Goal: Task Accomplishment & Management: Use online tool/utility

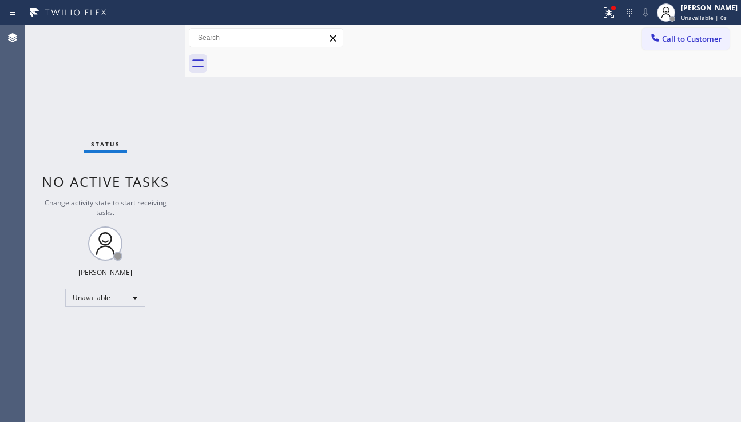
click at [246, 367] on div "Back to Dashboard Change Sender ID Customers Technicians Select a contact Outbo…" at bounding box center [462, 223] width 555 height 397
click at [723, 307] on div "Back to Dashboard Change Sender ID Customers Technicians Select a contact Outbo…" at bounding box center [462, 223] width 555 height 397
drag, startPoint x: 725, startPoint y: 222, endPoint x: 673, endPoint y: 171, distance: 72.8
click at [725, 220] on div "Back to Dashboard Change Sender ID Customers Technicians Select a contact Outbo…" at bounding box center [462, 223] width 555 height 397
click at [690, 204] on div "Back to Dashboard Change Sender ID Customers Technicians Select a contact Outbo…" at bounding box center [462, 223] width 555 height 397
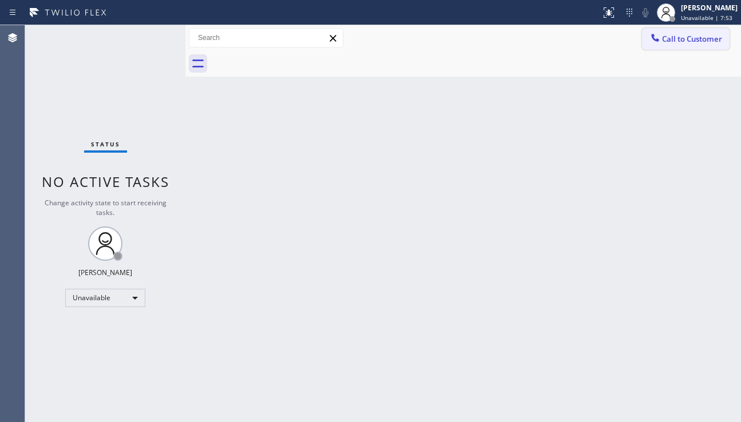
click at [686, 41] on span "Call to Customer" at bounding box center [692, 39] width 60 height 10
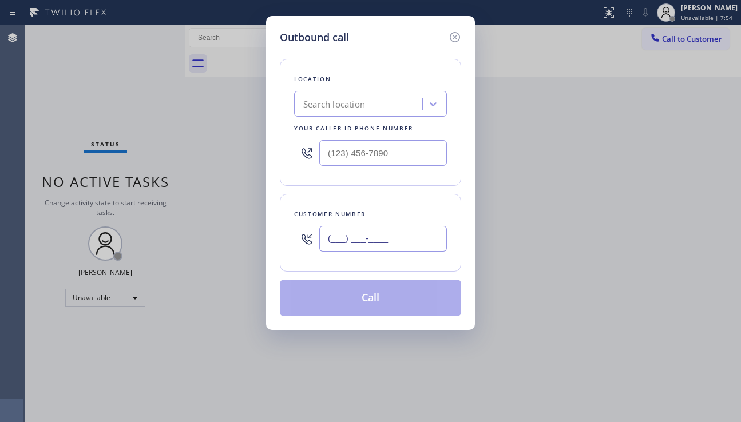
click at [356, 239] on input "(___) ___-____" at bounding box center [383, 239] width 128 height 26
paste input "213) 716-0225"
type input "[PHONE_NUMBER]"
click at [347, 110] on div "Search location" at bounding box center [334, 104] width 62 height 13
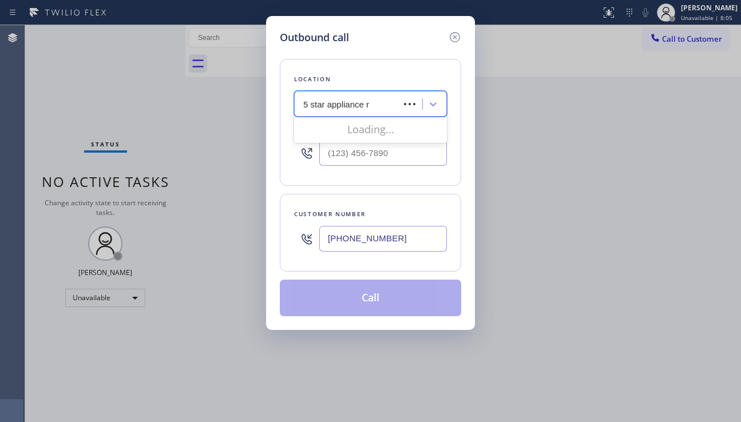
type input "5 star appliance re"
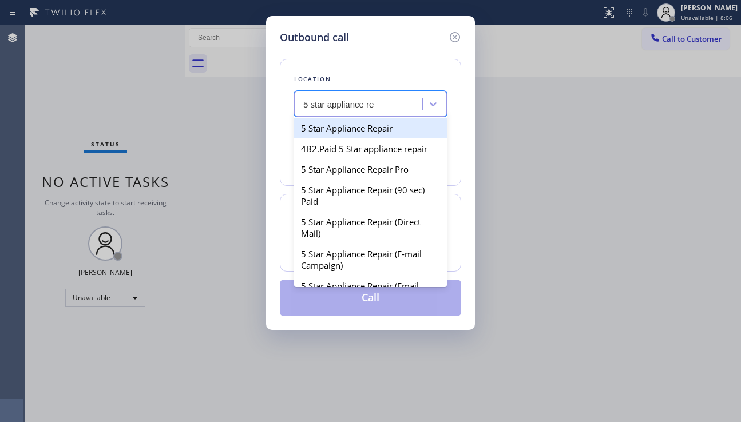
click at [357, 129] on div "5 Star Appliance Repair" at bounding box center [370, 128] width 153 height 21
type input "[PHONE_NUMBER]"
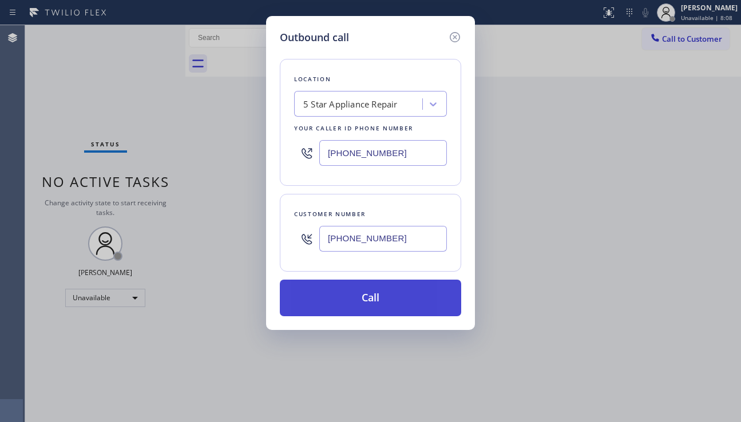
click at [348, 297] on button "Call" at bounding box center [370, 298] width 181 height 37
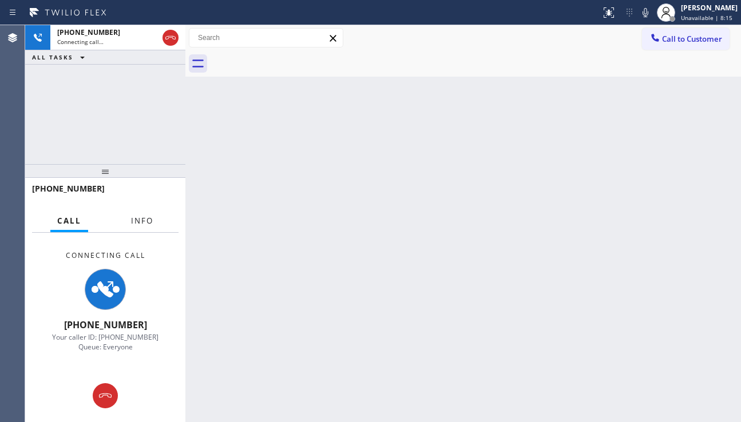
click at [138, 222] on span "Info" at bounding box center [142, 221] width 22 height 10
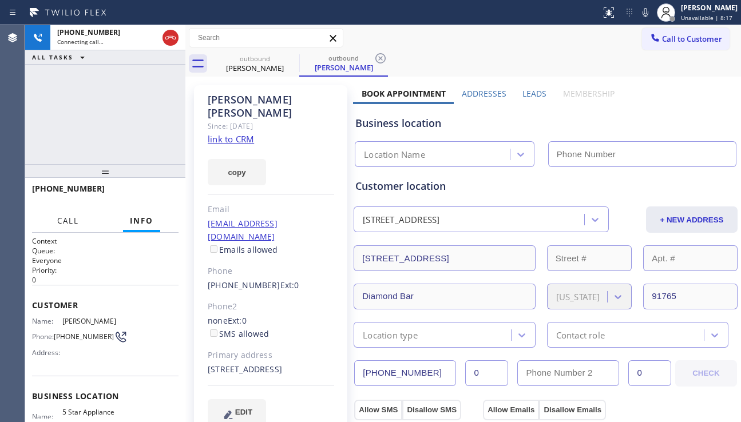
click at [63, 224] on span "Call" at bounding box center [68, 221] width 22 height 10
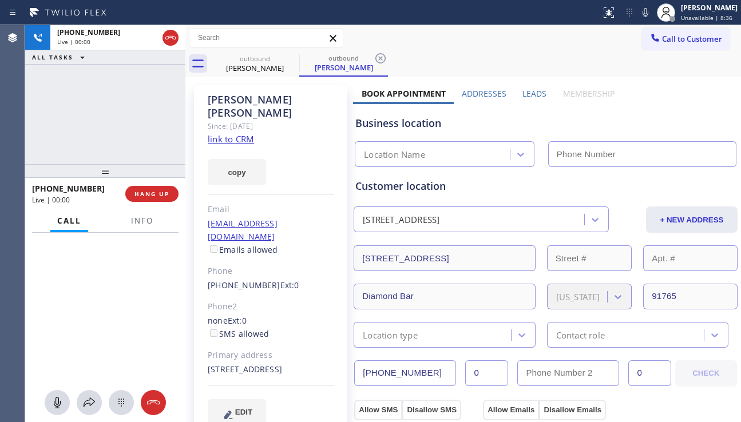
type input "[PHONE_NUMBER]"
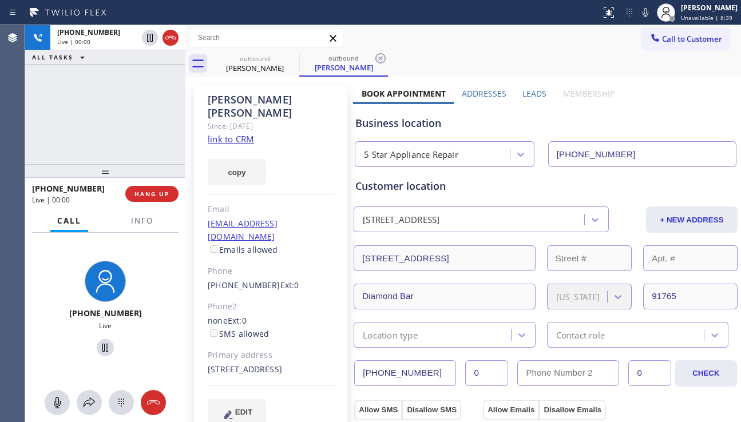
click at [663, 115] on div "Business location 5 Star Appliance Repair (855) 731-4952" at bounding box center [545, 135] width 385 height 63
click at [154, 197] on span "HANG UP" at bounding box center [151, 194] width 35 height 8
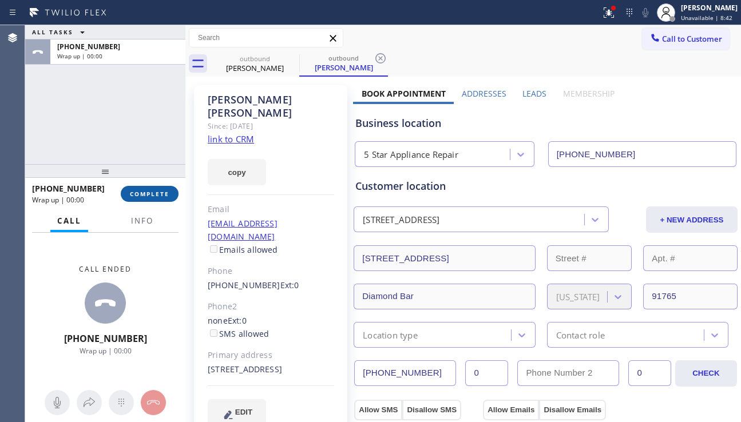
click at [154, 197] on span "COMPLETE" at bounding box center [149, 194] width 39 height 8
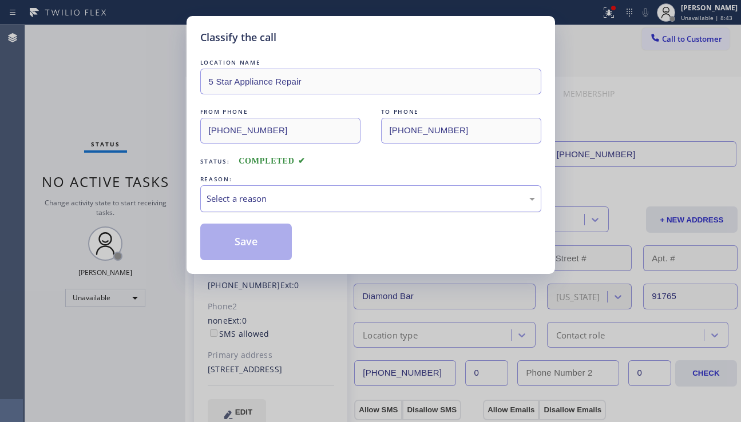
click at [293, 197] on div "Select a reason" at bounding box center [370, 198] width 328 height 13
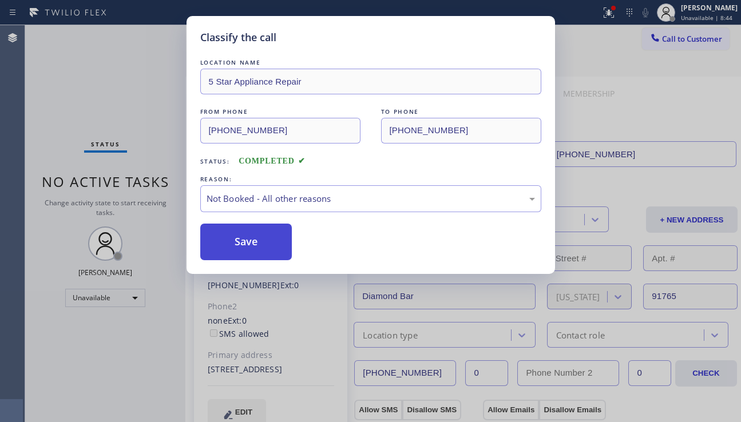
click at [250, 241] on button "Save" at bounding box center [246, 242] width 92 height 37
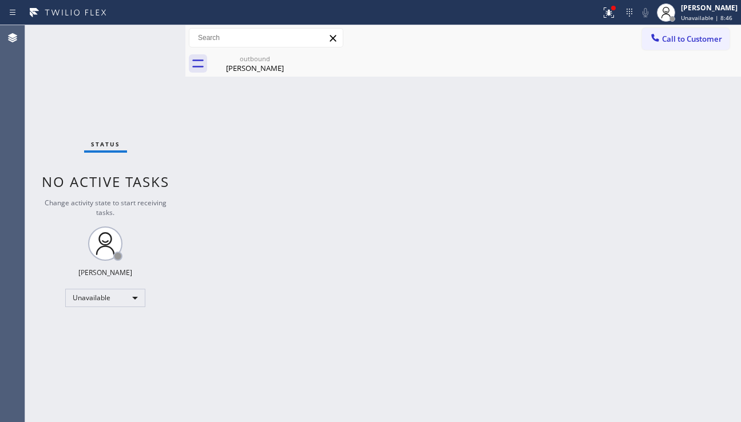
drag, startPoint x: 268, startPoint y: 66, endPoint x: 303, endPoint y: 54, distance: 36.4
click at [269, 65] on div "Charles Gardner" at bounding box center [255, 68] width 86 height 10
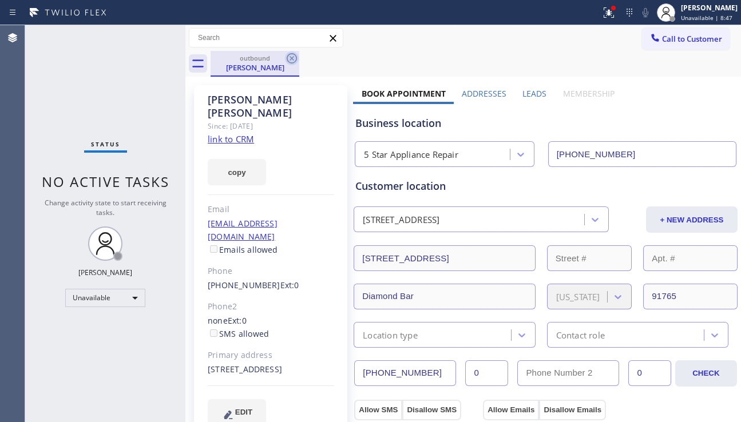
click at [291, 57] on icon at bounding box center [292, 58] width 10 height 10
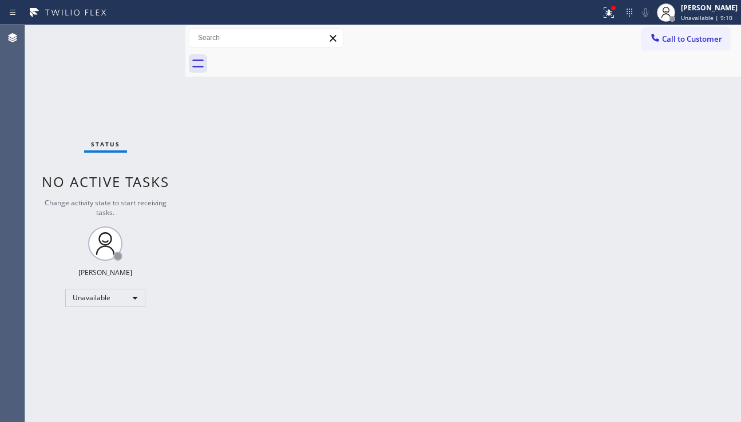
drag, startPoint x: 672, startPoint y: 242, endPoint x: 662, endPoint y: 230, distance: 15.9
click at [672, 242] on div "Back to Dashboard Change Sender ID Customers Technicians Select a contact Outbo…" at bounding box center [462, 223] width 555 height 397
click at [596, 22] on button at bounding box center [608, 12] width 25 height 25
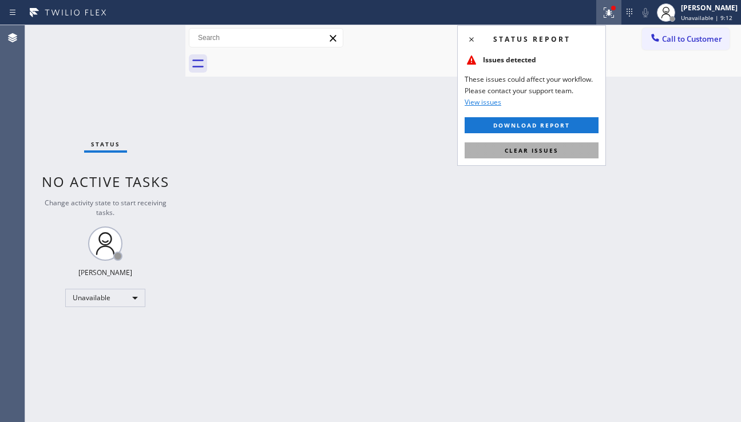
click at [559, 154] on button "Clear issues" at bounding box center [531, 150] width 134 height 16
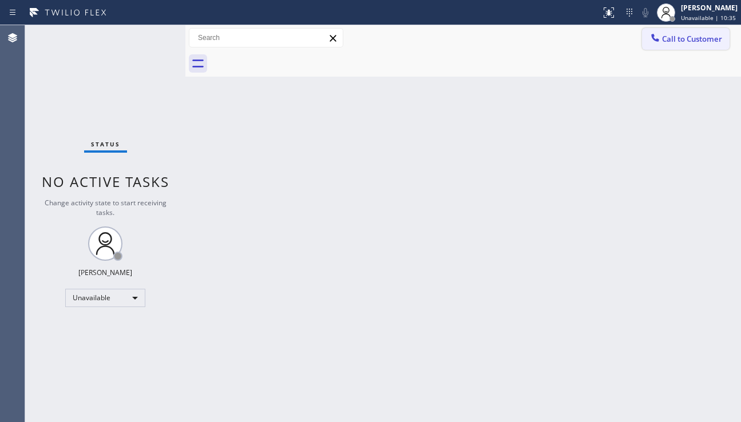
click at [686, 44] on button "Call to Customer" at bounding box center [686, 39] width 88 height 22
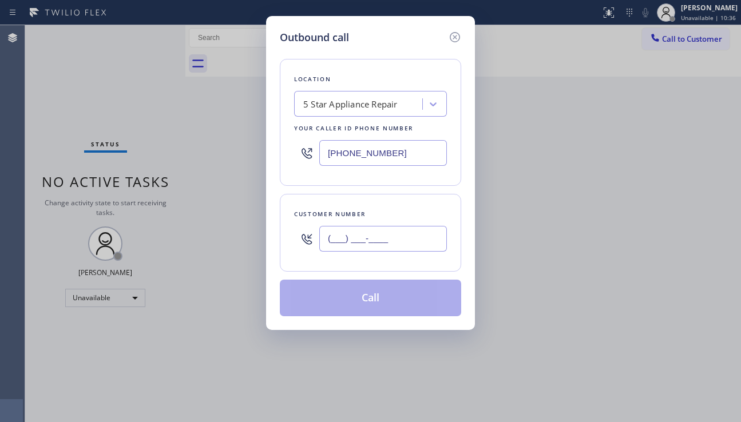
click at [358, 237] on input "(___) ___-____" at bounding box center [383, 239] width 128 height 26
paste input "323) 363-2156"
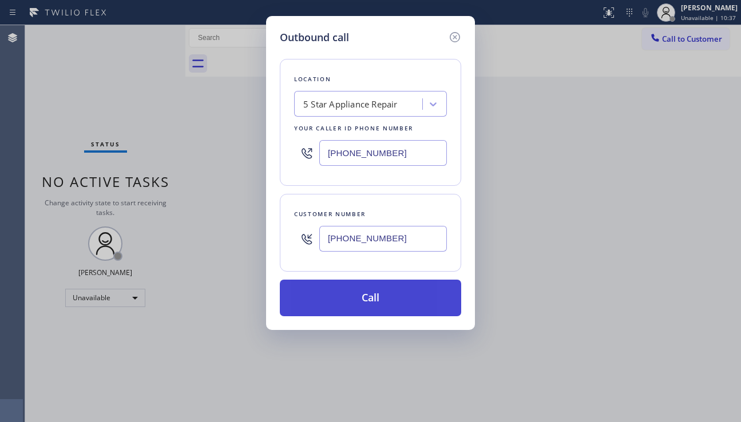
type input "(323) 363-2156"
drag, startPoint x: 387, startPoint y: 299, endPoint x: 380, endPoint y: 287, distance: 13.8
click at [387, 298] on button "Call" at bounding box center [370, 298] width 181 height 37
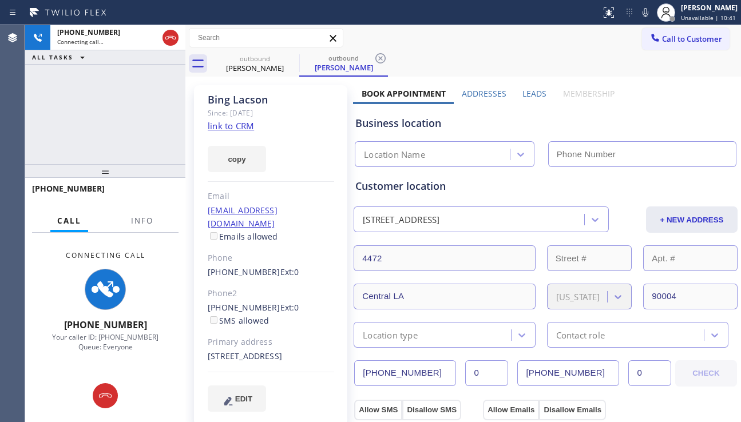
type input "[PHONE_NUMBER]"
click at [522, 98] on label "Leads" at bounding box center [534, 93] width 24 height 11
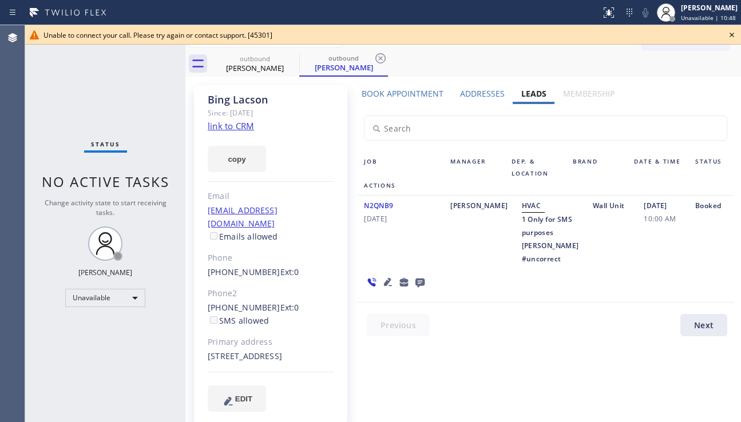
drag, startPoint x: 693, startPoint y: 255, endPoint x: 714, endPoint y: 192, distance: 66.4
click at [434, 265] on div at bounding box center [395, 281] width 77 height 33
click at [734, 31] on icon at bounding box center [732, 35] width 14 height 14
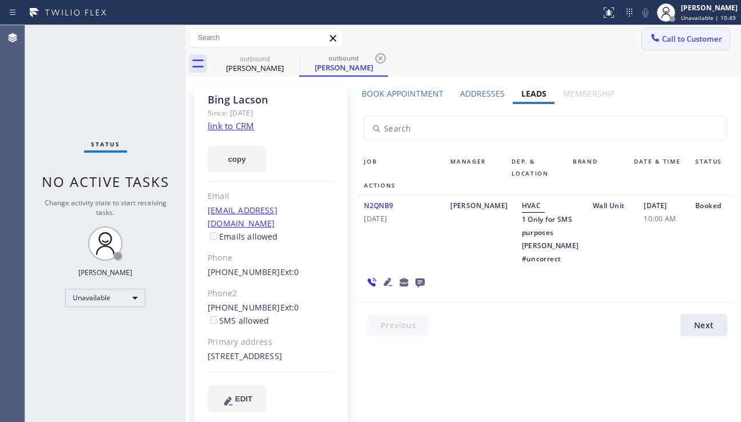
click at [701, 42] on span "Call to Customer" at bounding box center [692, 39] width 60 height 10
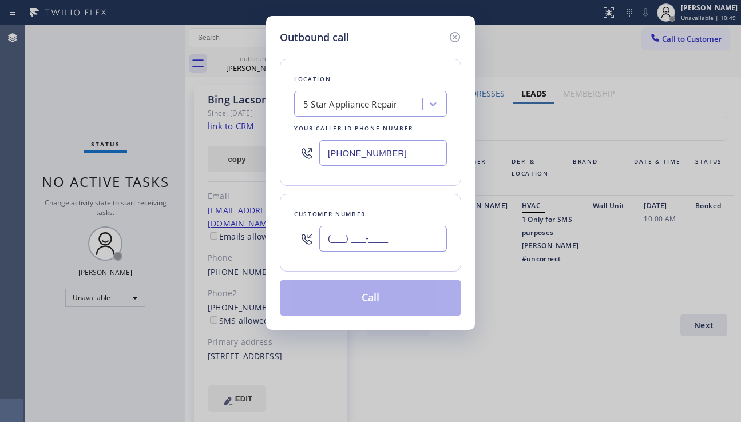
click at [377, 249] on input "(___) ___-____" at bounding box center [383, 239] width 128 height 26
paste input "305) 318-9972"
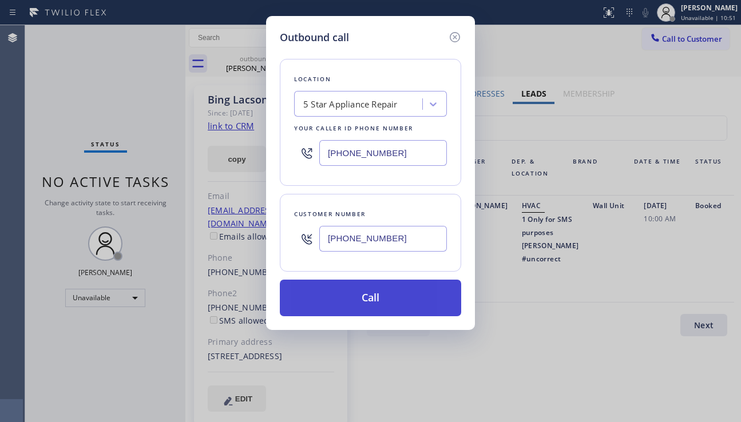
type input "[PHONE_NUMBER]"
click at [384, 304] on button "Call" at bounding box center [370, 298] width 181 height 37
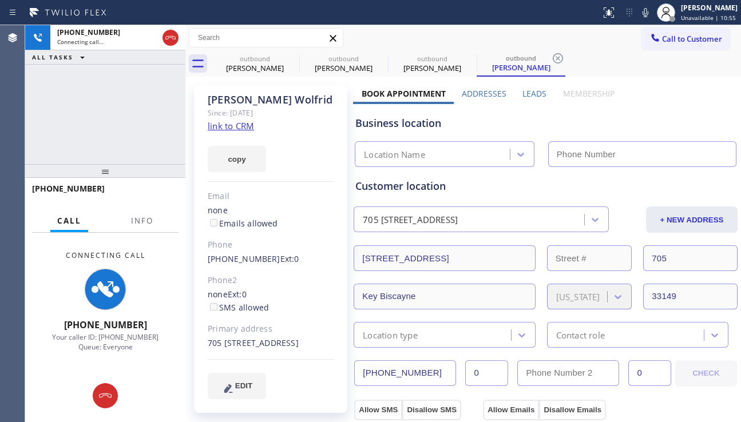
type input "[PHONE_NUMBER]"
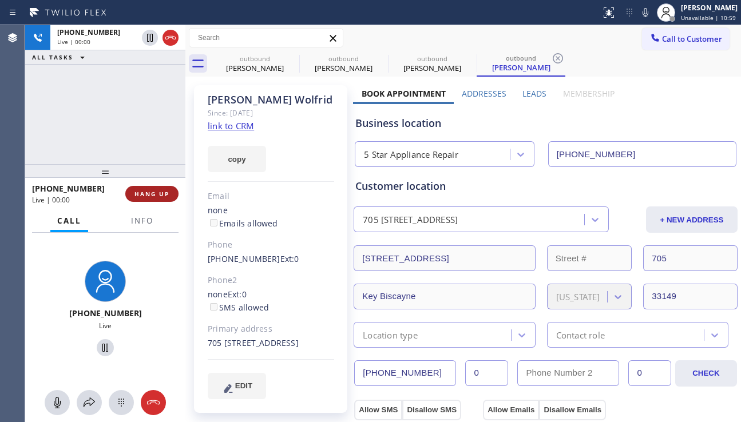
click at [141, 196] on span "HANG UP" at bounding box center [151, 194] width 35 height 8
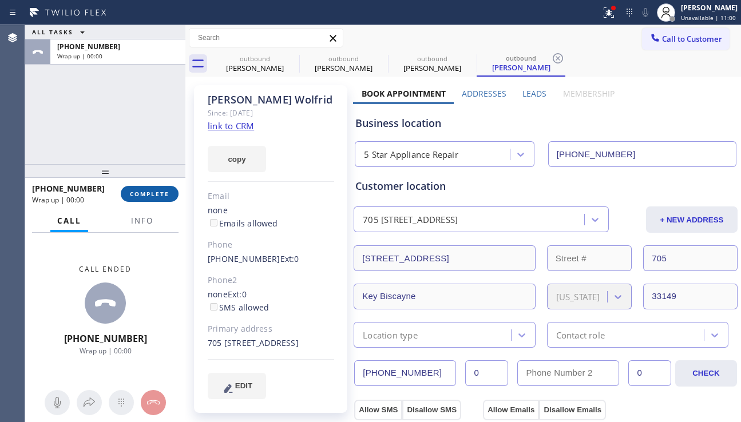
click at [141, 196] on span "COMPLETE" at bounding box center [149, 194] width 39 height 8
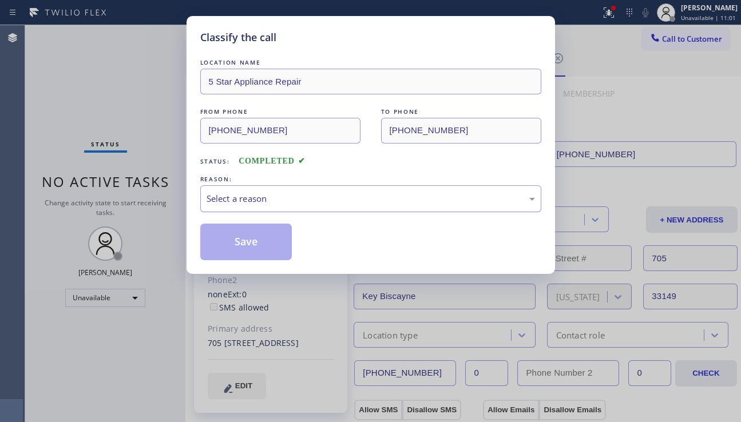
click at [335, 209] on div "Select a reason" at bounding box center [370, 198] width 341 height 27
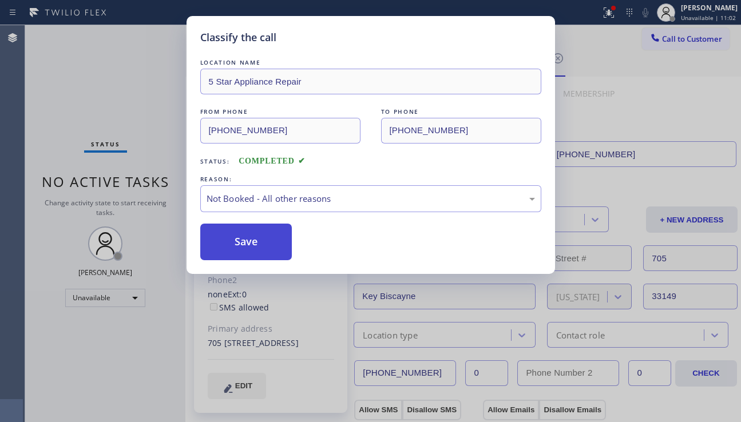
drag, startPoint x: 241, startPoint y: 245, endPoint x: 598, endPoint y: 152, distance: 368.7
click at [244, 244] on button "Save" at bounding box center [246, 242] width 92 height 37
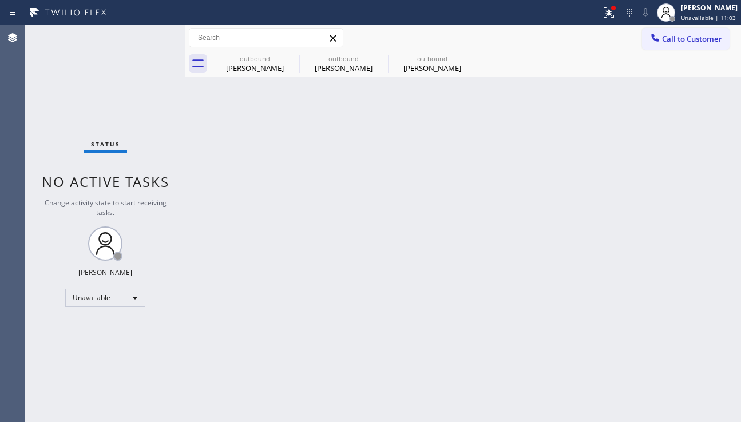
click at [668, 45] on button "Call to Customer" at bounding box center [686, 39] width 88 height 22
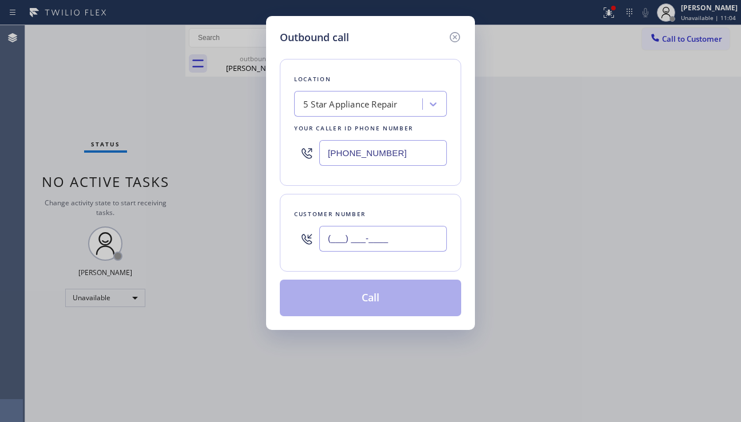
click at [351, 246] on input "(___) ___-____" at bounding box center [383, 239] width 128 height 26
paste input "310) 466-8013"
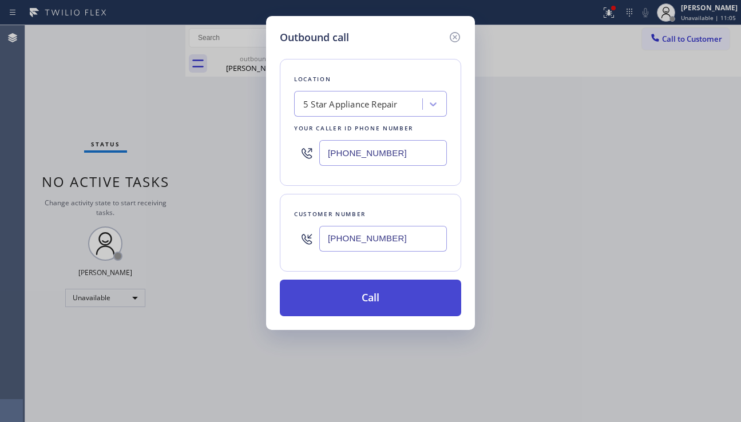
type input "[PHONE_NUMBER]"
click at [369, 292] on button "Call" at bounding box center [370, 298] width 181 height 37
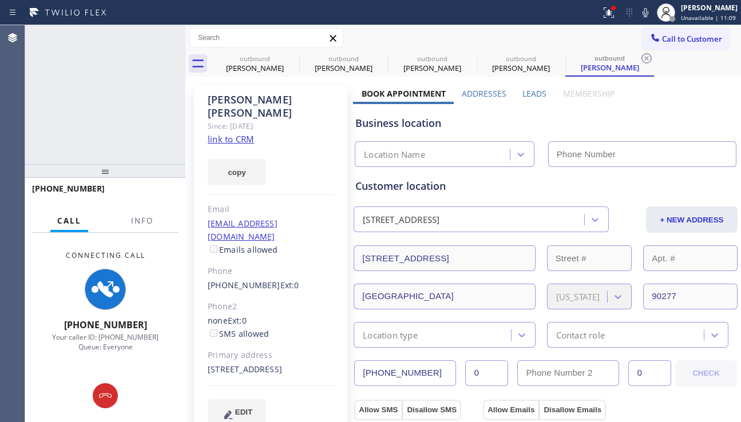
type input "[PHONE_NUMBER]"
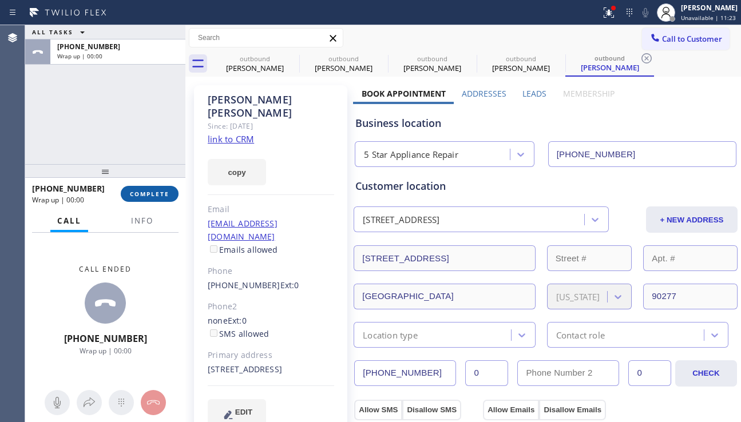
click at [162, 193] on span "COMPLETE" at bounding box center [149, 194] width 39 height 8
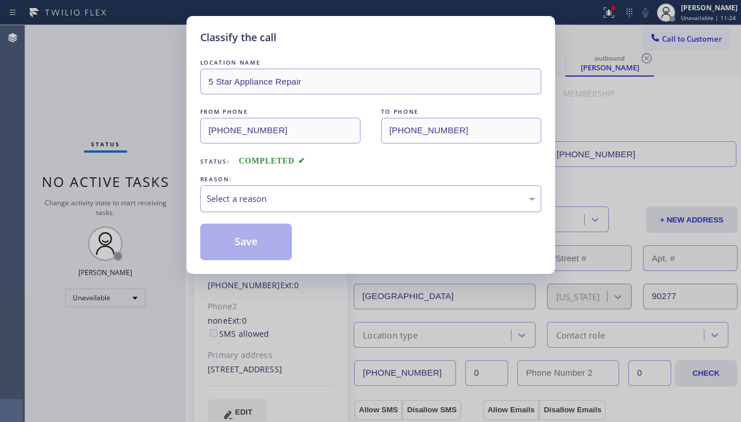
click at [293, 197] on div "Select a reason" at bounding box center [370, 198] width 328 height 13
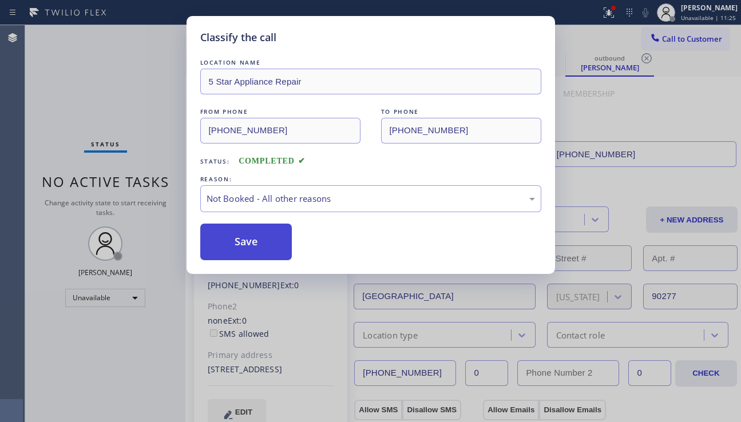
click at [239, 246] on button "Save" at bounding box center [246, 242] width 92 height 37
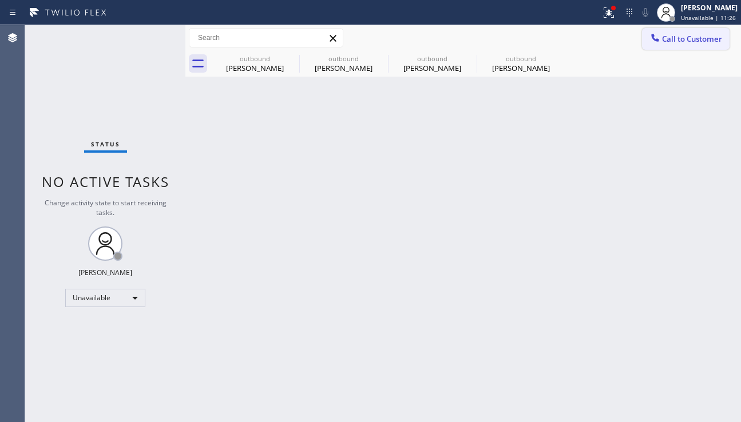
click at [662, 42] on span "Call to Customer" at bounding box center [692, 39] width 60 height 10
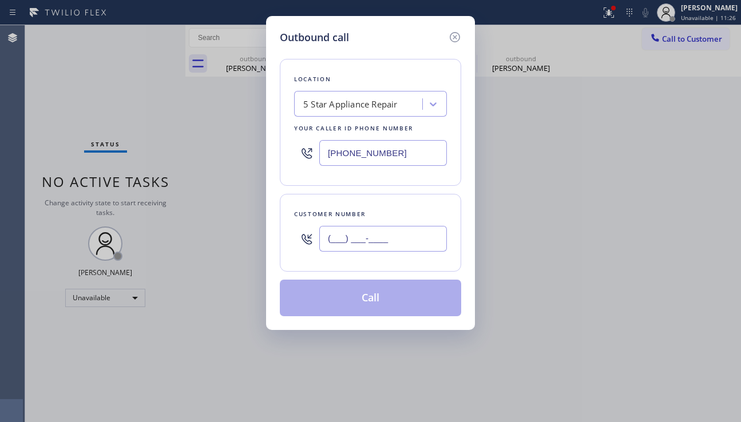
click at [352, 239] on input "(___) ___-____" at bounding box center [383, 239] width 128 height 26
paste input "408) 835-5690"
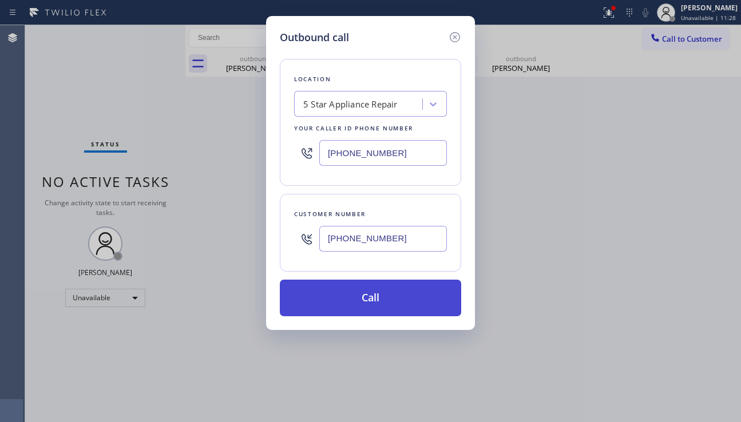
type input "[PHONE_NUMBER]"
click at [377, 303] on button "Call" at bounding box center [370, 298] width 181 height 37
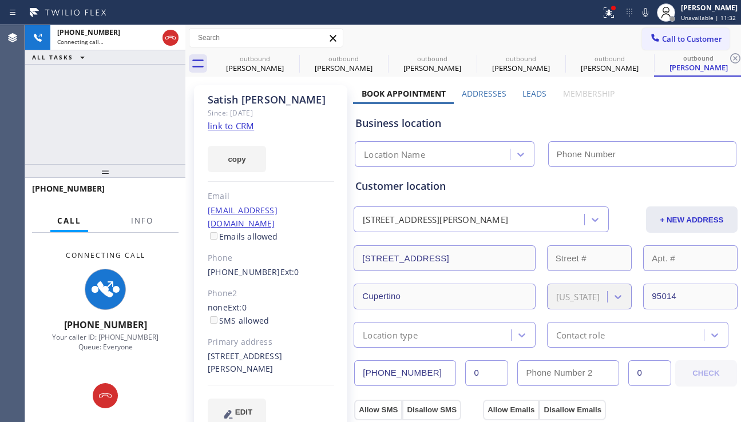
type input "[PHONE_NUMBER]"
click at [58, 136] on div "+14088355690 Connecting call… ALL TASKS ALL TASKS ACTIVE TASKS TASKS IN WRAP UP" at bounding box center [105, 94] width 160 height 139
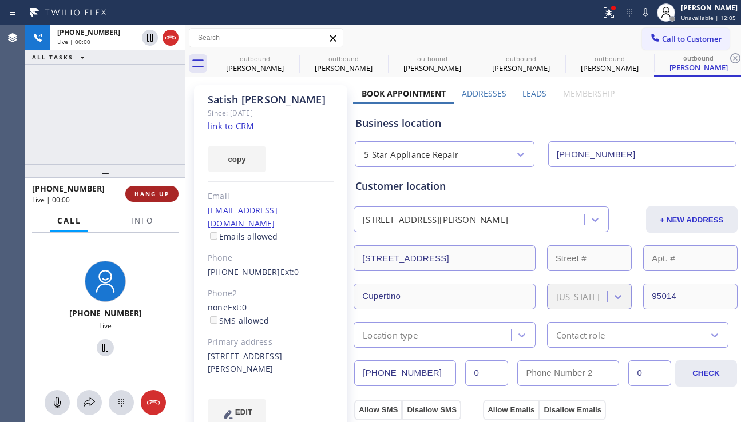
click at [158, 196] on span "HANG UP" at bounding box center [151, 194] width 35 height 8
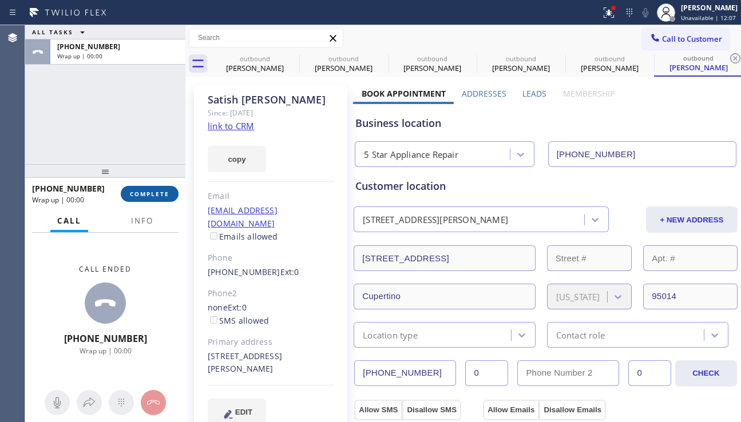
click at [158, 196] on span "COMPLETE" at bounding box center [149, 194] width 39 height 8
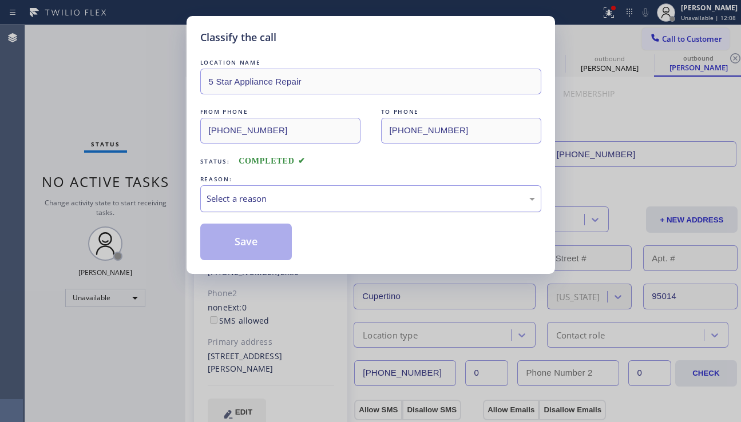
click at [246, 197] on div "Select a reason" at bounding box center [370, 198] width 328 height 13
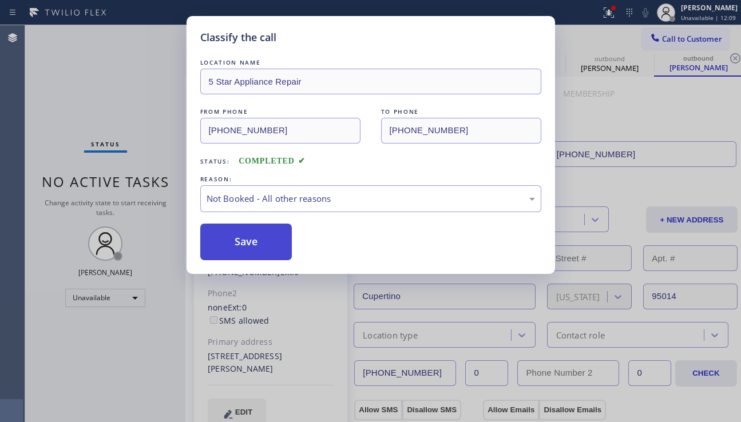
click at [234, 245] on button "Save" at bounding box center [246, 242] width 92 height 37
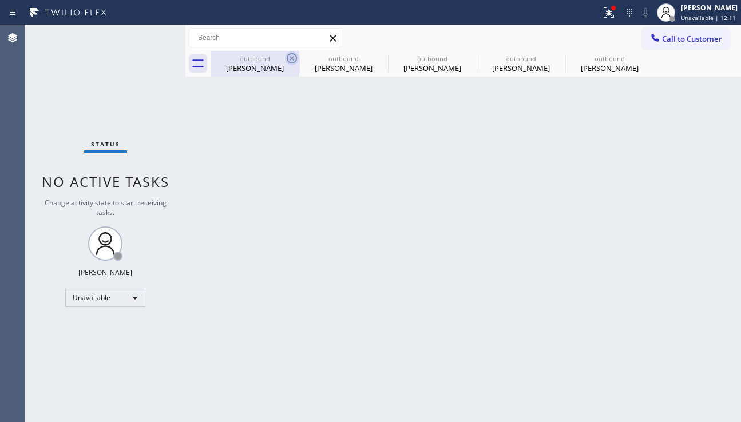
click at [289, 60] on icon at bounding box center [292, 58] width 14 height 14
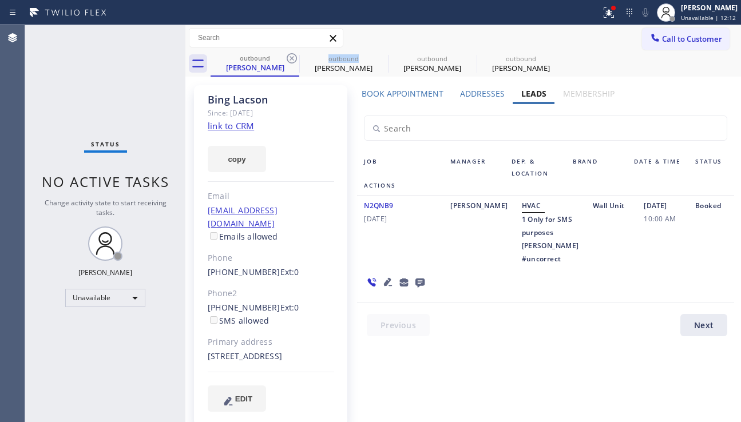
click at [289, 60] on icon at bounding box center [292, 58] width 14 height 14
click at [0, 0] on icon at bounding box center [0, 0] width 0 height 0
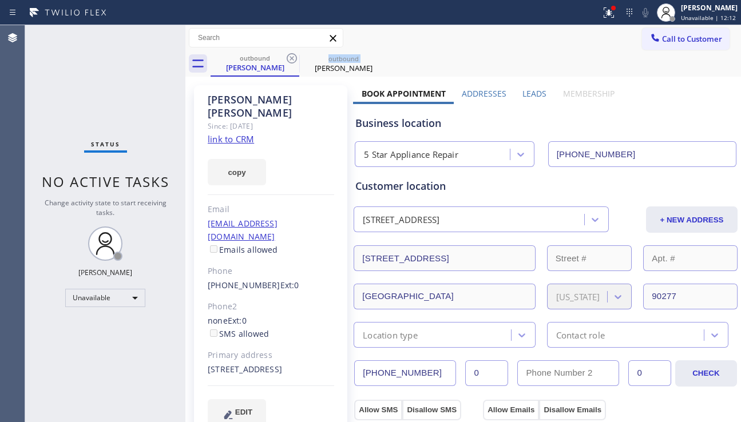
click at [289, 60] on icon at bounding box center [292, 58] width 14 height 14
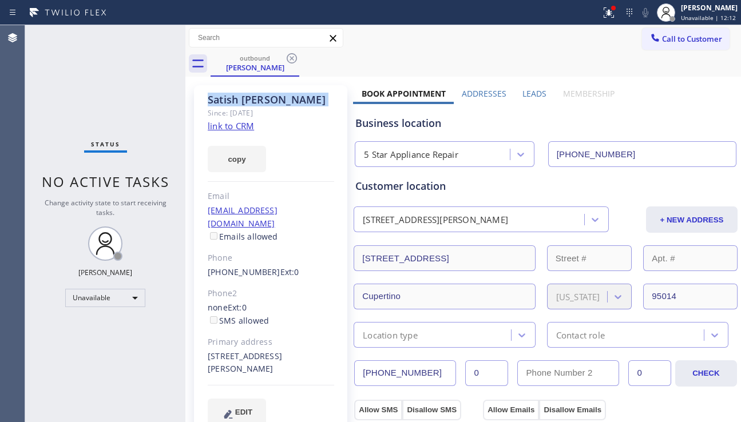
click at [289, 60] on icon at bounding box center [292, 58] width 14 height 14
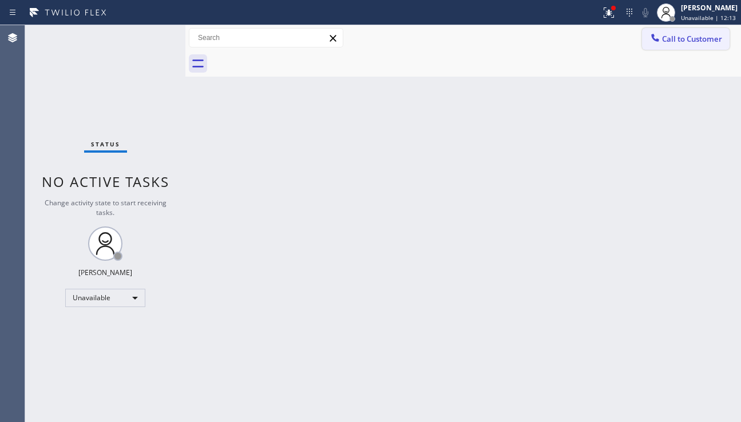
click at [709, 46] on button "Call to Customer" at bounding box center [686, 39] width 88 height 22
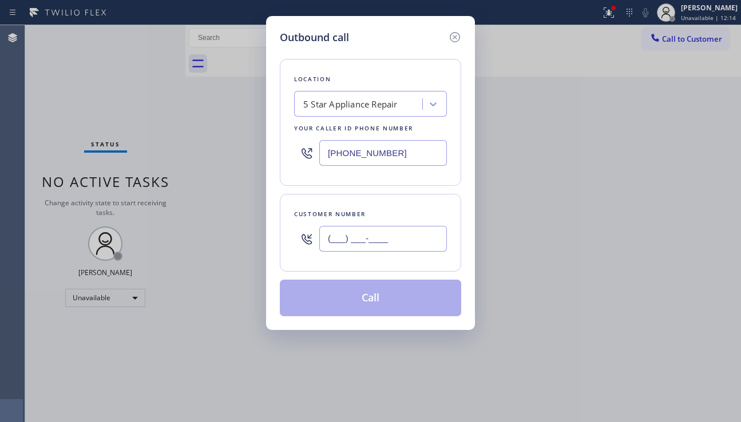
click at [378, 238] on input "(___) ___-____" at bounding box center [383, 239] width 128 height 26
paste input "415) 307-9221"
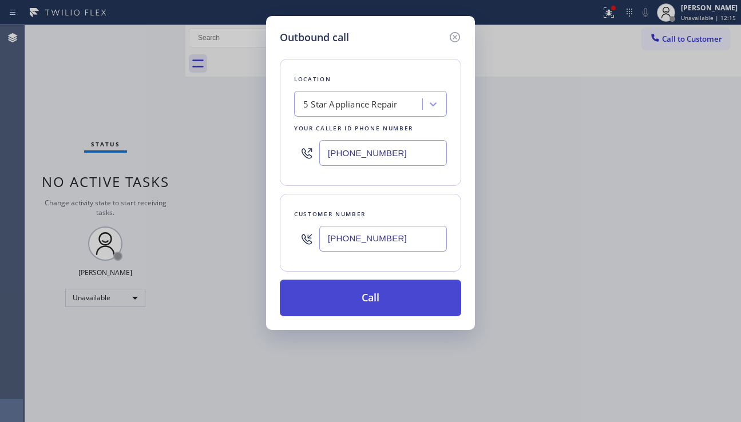
type input "[PHONE_NUMBER]"
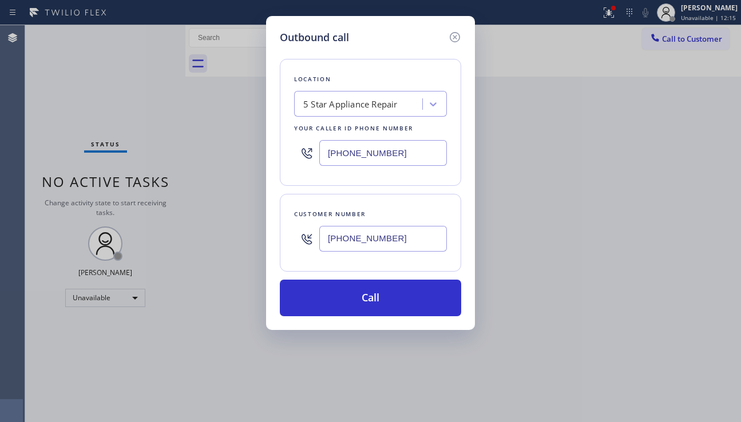
drag, startPoint x: 391, startPoint y: 291, endPoint x: 249, endPoint y: 176, distance: 182.5
click at [389, 291] on button "Call" at bounding box center [370, 298] width 181 height 37
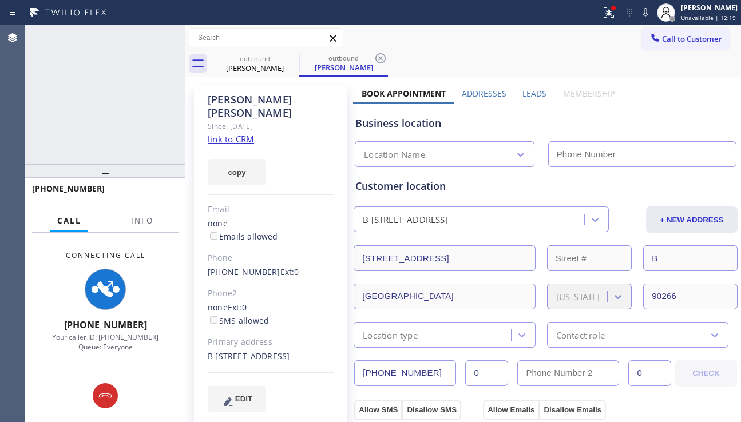
type input "[PHONE_NUMBER]"
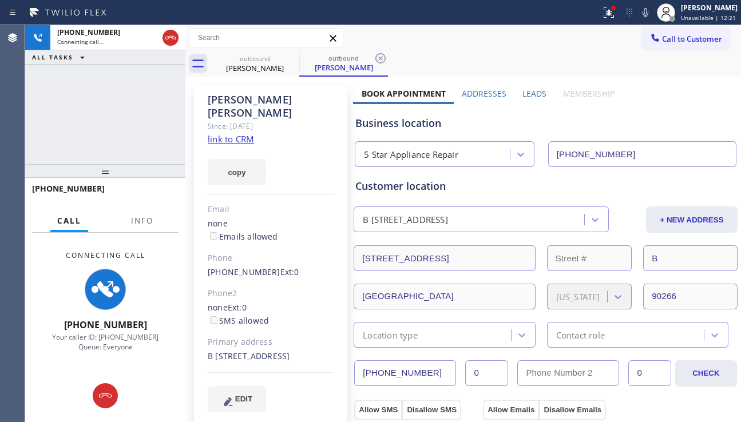
click at [536, 96] on label "Leads" at bounding box center [534, 93] width 24 height 11
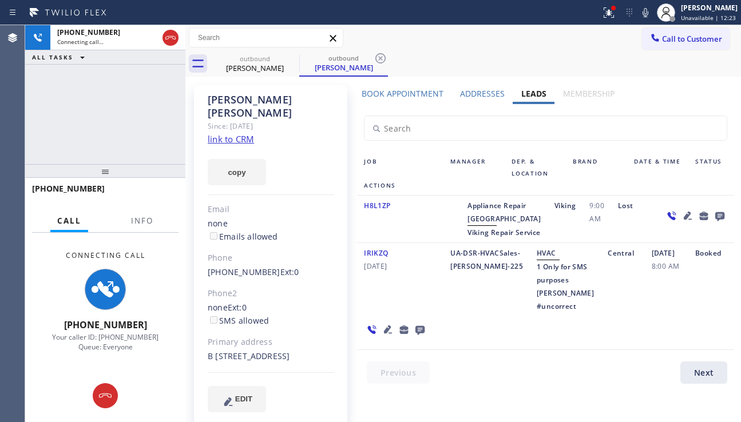
click at [683, 215] on icon at bounding box center [687, 216] width 8 height 8
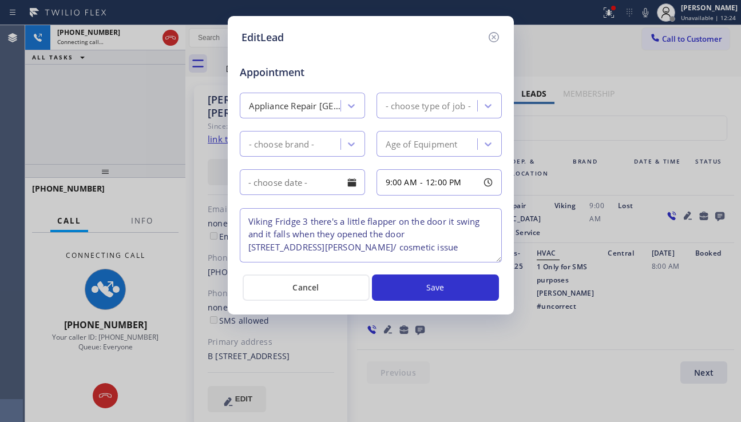
type textarea "Viking Fridge 3 there's a little flapper on the door it swing and it falls when…"
click at [496, 38] on icon at bounding box center [494, 37] width 14 height 14
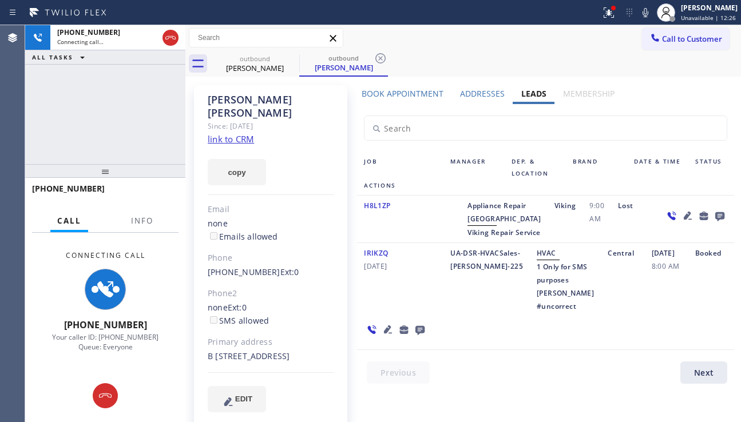
click at [388, 333] on icon at bounding box center [388, 329] width 8 height 8
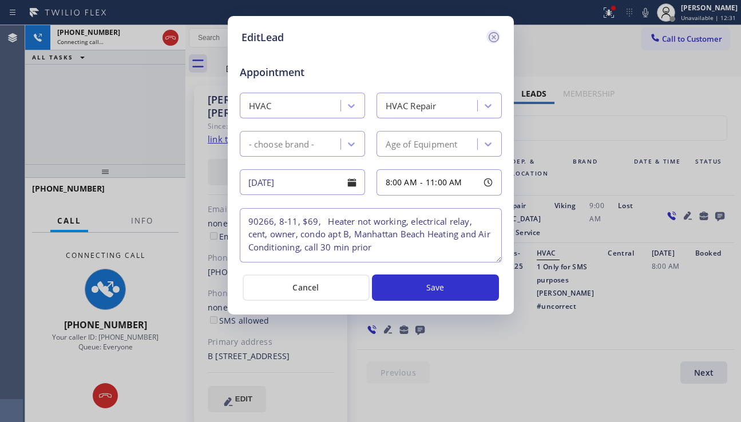
click at [496, 36] on icon at bounding box center [494, 37] width 14 height 14
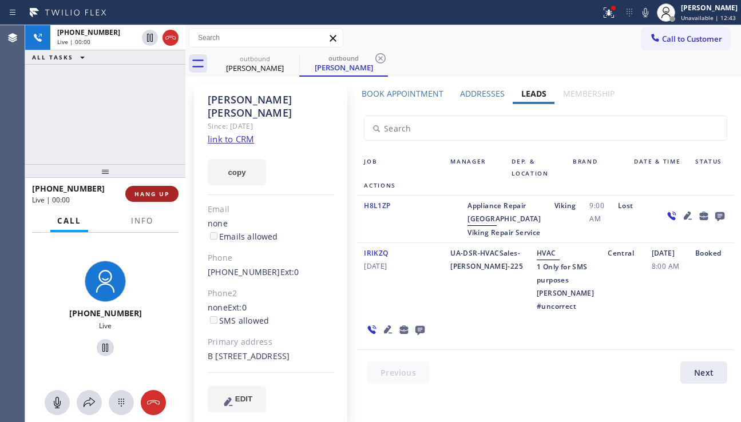
click at [167, 196] on span "HANG UP" at bounding box center [151, 194] width 35 height 8
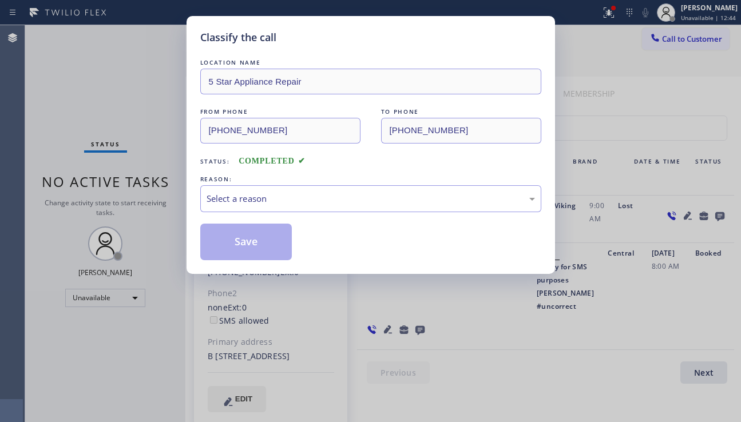
click at [305, 196] on div "Select a reason" at bounding box center [370, 198] width 328 height 13
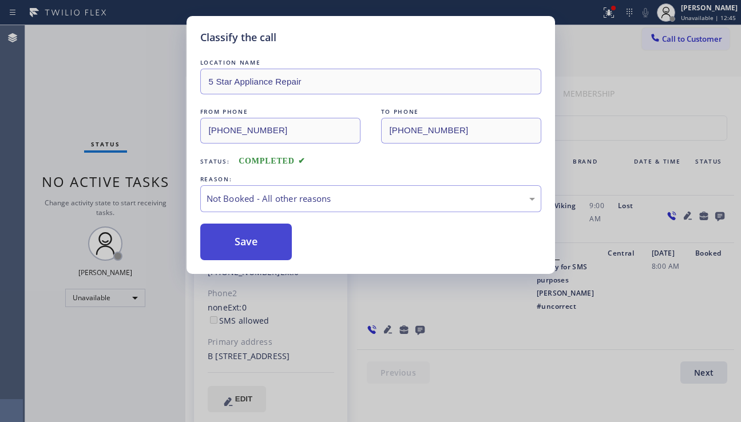
click at [260, 238] on button "Save" at bounding box center [246, 242] width 92 height 37
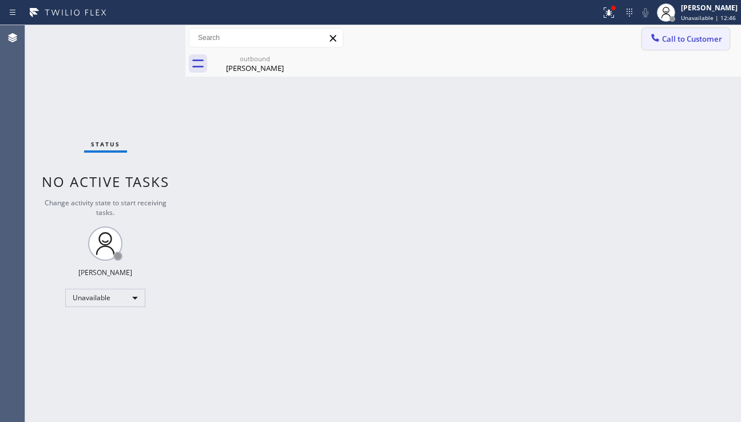
click at [670, 47] on button "Call to Customer" at bounding box center [686, 39] width 88 height 22
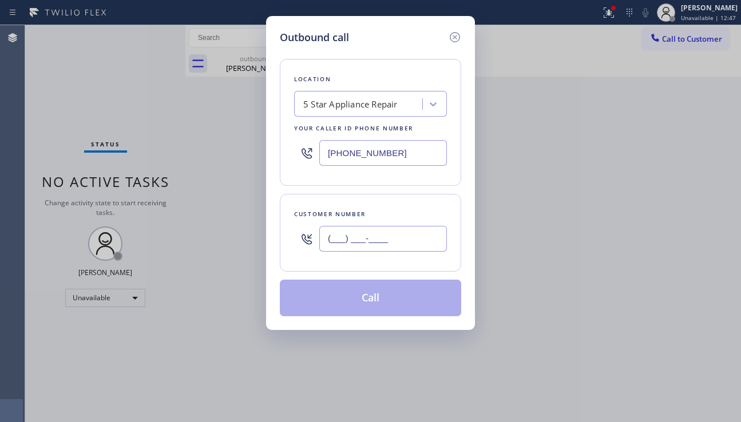
click at [362, 243] on input "(___) ___-____" at bounding box center [383, 239] width 128 height 26
paste input "646) 372-3416"
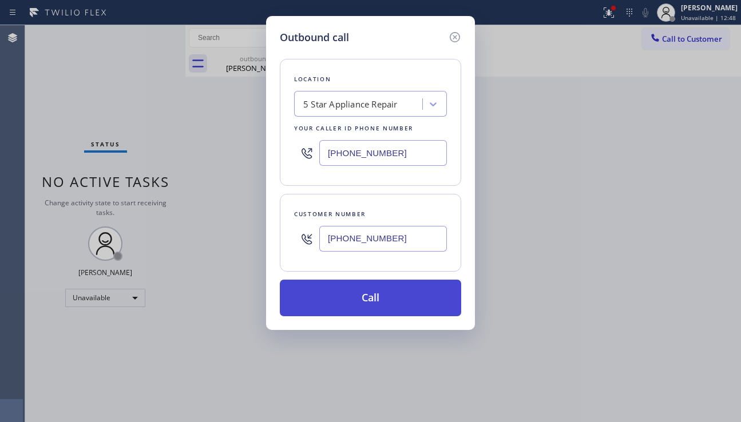
type input "[PHONE_NUMBER]"
click at [364, 299] on button "Call" at bounding box center [370, 298] width 181 height 37
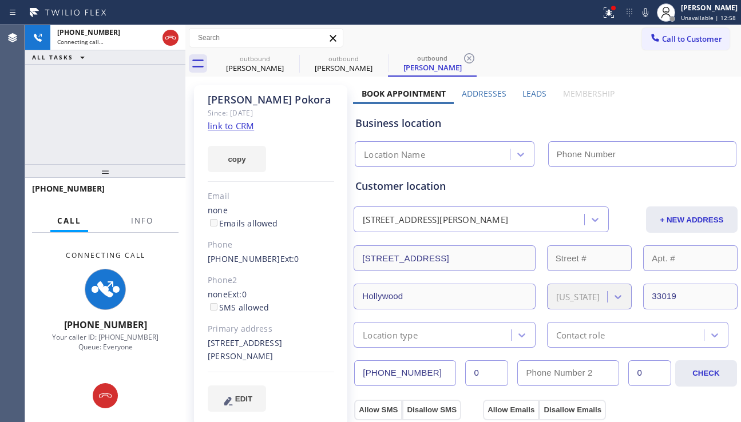
type input "[PHONE_NUMBER]"
click at [651, 117] on div "Business location" at bounding box center [545, 123] width 380 height 15
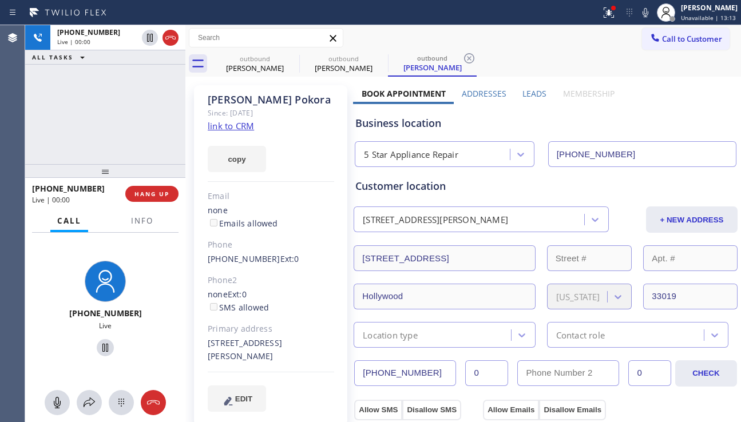
click at [531, 91] on label "Leads" at bounding box center [534, 93] width 24 height 11
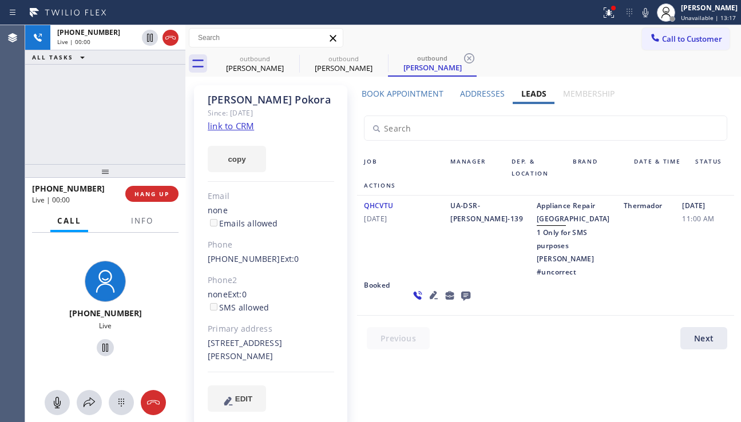
click at [430, 299] on icon at bounding box center [434, 295] width 8 height 8
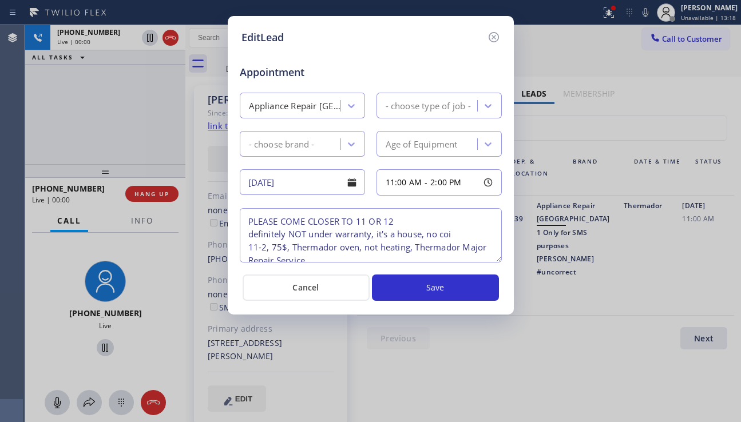
type textarea "PLEASE COME CLOSER TO 11 OR 12 definitely NOT under warranty, it's a house, no …"
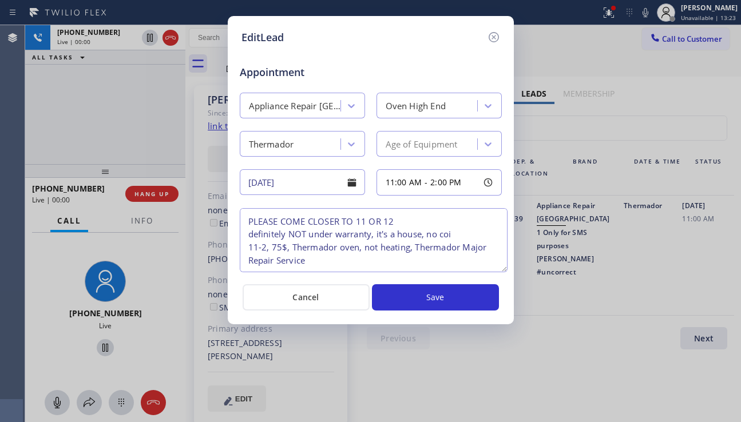
drag, startPoint x: 495, startPoint y: 259, endPoint x: 500, endPoint y: 268, distance: 11.3
click at [500, 268] on textarea "PLEASE COME CLOSER TO 11 OR 12 definitely NOT under warranty, it's a house, no …" at bounding box center [374, 240] width 268 height 64
click at [357, 250] on textarea "PLEASE COME CLOSER TO 11 OR 12 definitely NOT under warranty, it's a house, no …" at bounding box center [374, 240] width 268 height 64
click at [339, 248] on textarea "PLEASE COME CLOSER TO 11 OR 12 definitely NOT under warranty, it's a house, no …" at bounding box center [374, 240] width 268 height 64
click at [335, 247] on textarea "PLEASE COME CLOSER TO 11 OR 12 definitely NOT under warranty, it's a house, no …" at bounding box center [374, 240] width 268 height 64
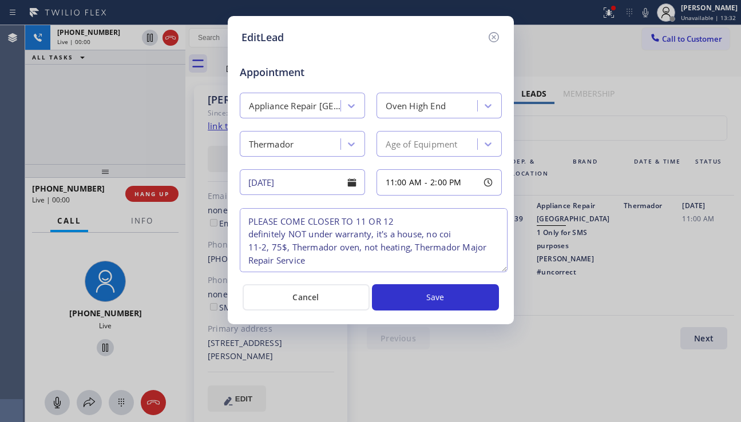
click at [339, 246] on textarea "PLEASE COME CLOSER TO 11 OR 12 definitely NOT under warranty, it's a house, no …" at bounding box center [374, 240] width 268 height 64
click at [336, 246] on textarea "PLEASE COME CLOSER TO 11 OR 12 definitely NOT under warranty, it's a house, no …" at bounding box center [374, 240] width 268 height 64
click at [340, 246] on textarea "PLEASE COME CLOSER TO 11 OR 12 definitely NOT under warranty, it's a house, no …" at bounding box center [374, 240] width 268 height 64
click at [490, 38] on icon at bounding box center [494, 37] width 14 height 14
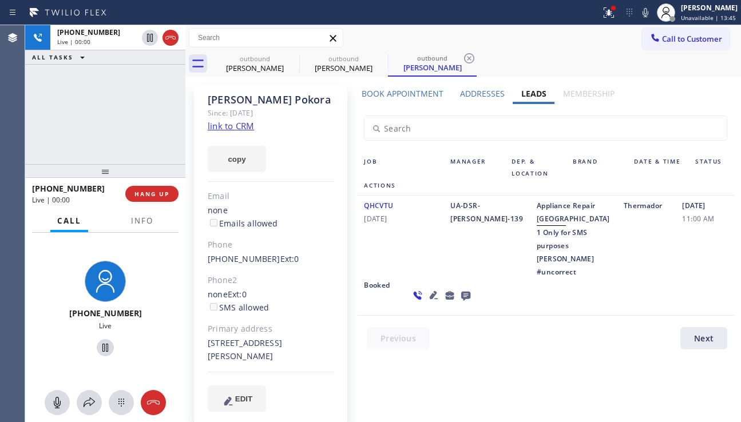
click at [427, 302] on icon at bounding box center [434, 295] width 14 height 14
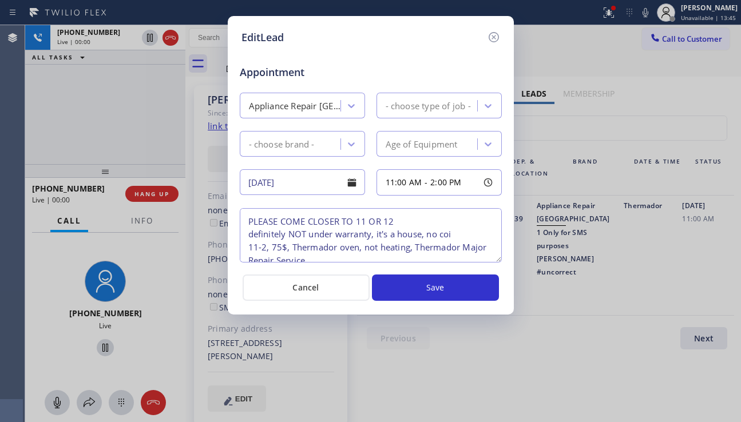
type textarea "PLEASE COME CLOSER TO 11 OR 12 definitely NOT under warranty, it's a house, no …"
click at [491, 42] on icon at bounding box center [494, 37] width 14 height 14
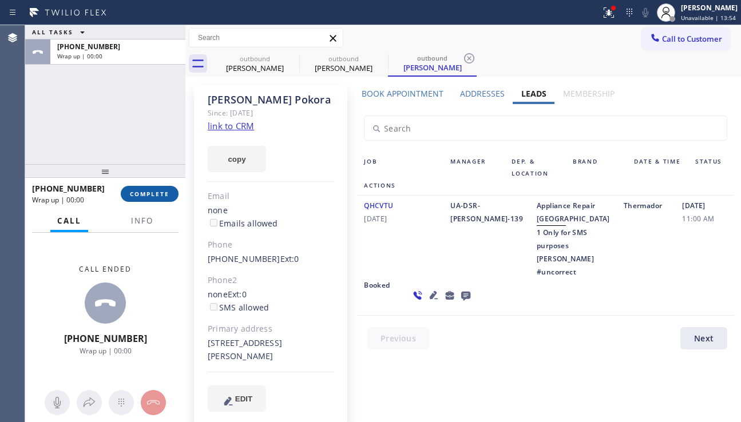
click at [167, 197] on span "COMPLETE" at bounding box center [149, 194] width 39 height 8
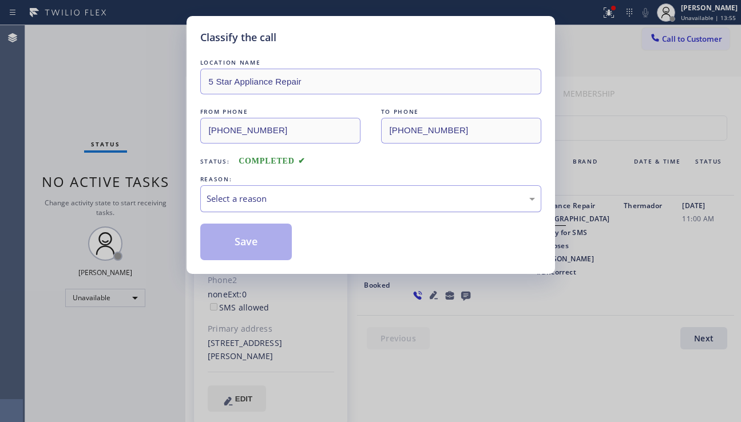
click at [267, 205] on div "Select a reason" at bounding box center [370, 198] width 328 height 13
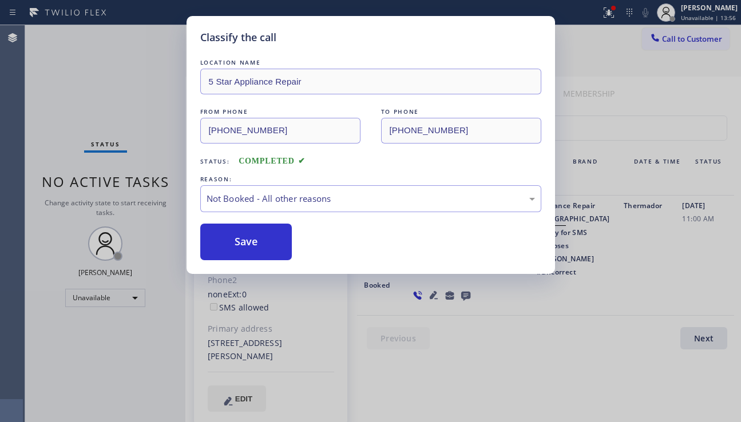
drag, startPoint x: 245, startPoint y: 246, endPoint x: 421, endPoint y: 412, distance: 241.5
click at [263, 261] on div "Classify the call LOCATION NAME 5 Star Appliance Repair FROM PHONE (855) 731-49…" at bounding box center [370, 145] width 368 height 258
click at [249, 244] on button "Save" at bounding box center [246, 242] width 92 height 37
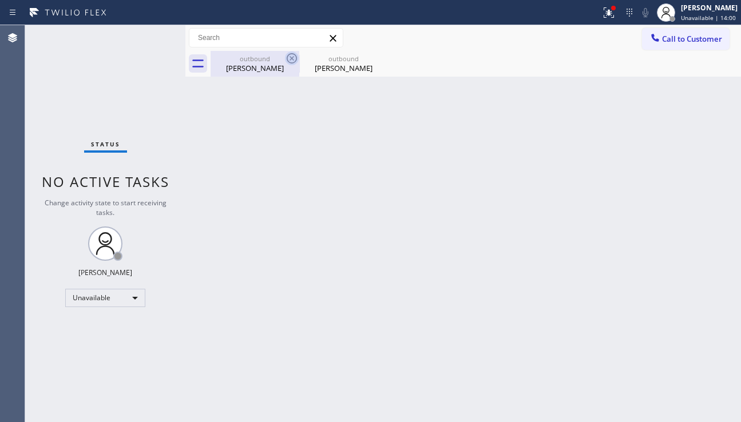
click at [292, 63] on icon at bounding box center [292, 58] width 14 height 14
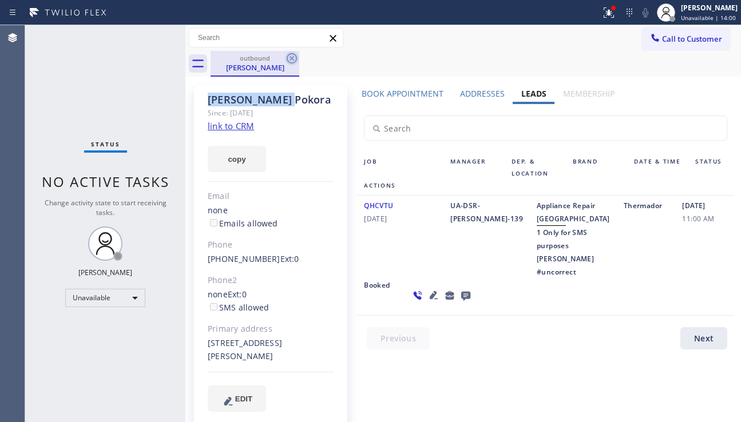
click at [292, 63] on icon at bounding box center [292, 58] width 10 height 10
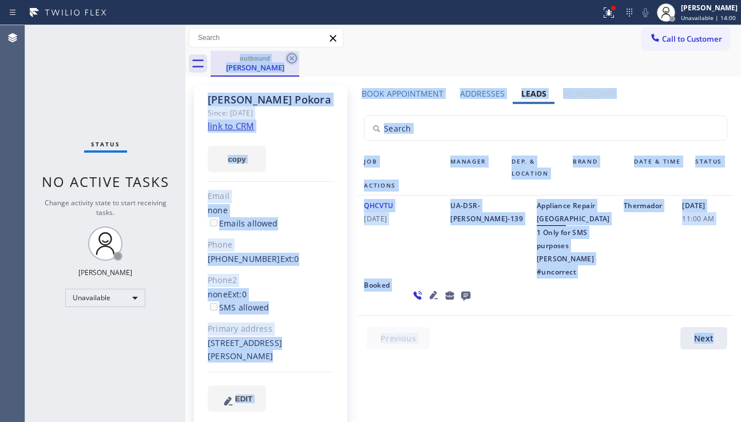
click at [292, 63] on div "outbound William Pokora" at bounding box center [475, 64] width 530 height 26
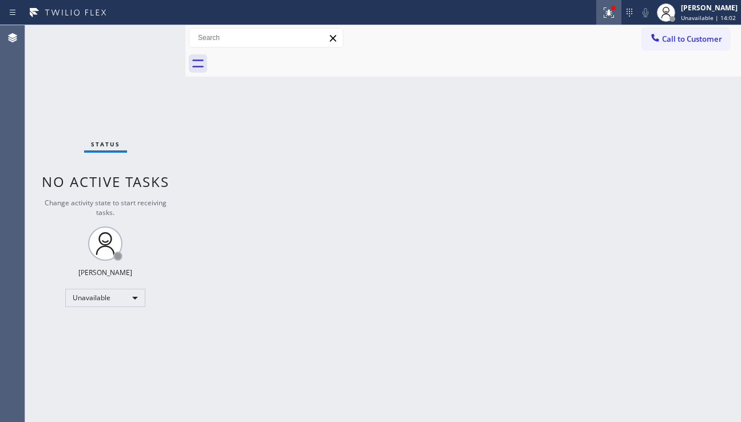
click at [602, 12] on icon at bounding box center [609, 13] width 14 height 14
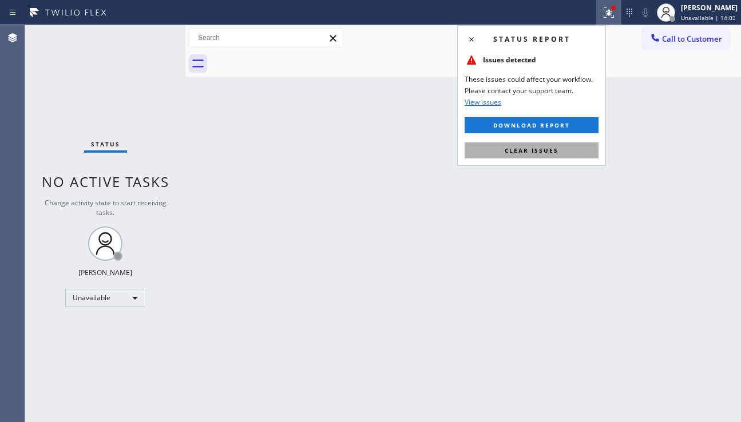
click at [498, 156] on button "Clear issues" at bounding box center [531, 150] width 134 height 16
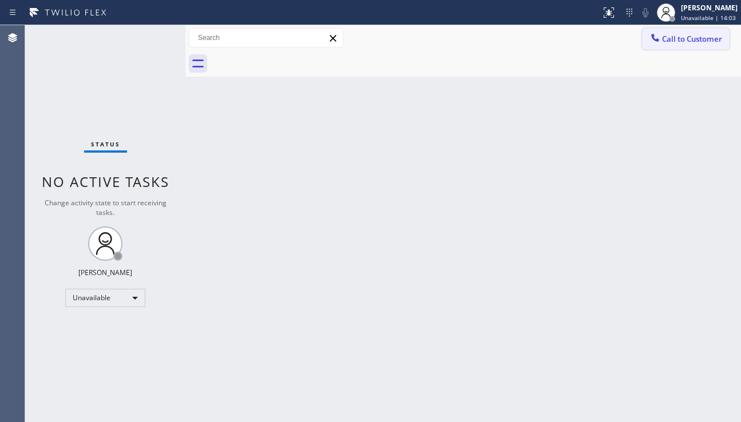
click at [674, 45] on button "Call to Customer" at bounding box center [686, 39] width 88 height 22
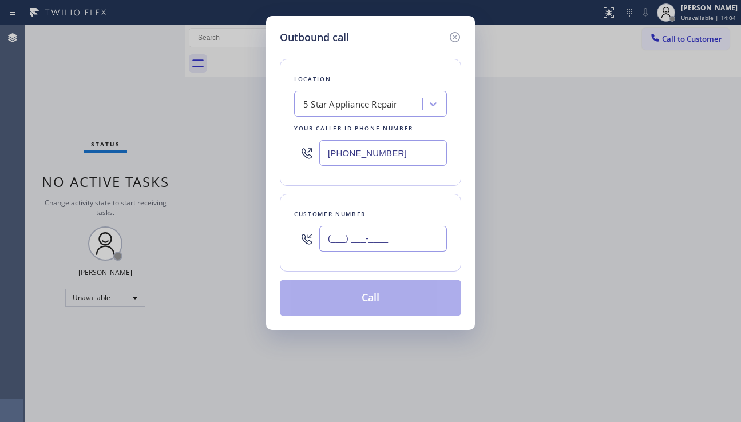
click at [363, 232] on input "(___) ___-____" at bounding box center [383, 239] width 128 height 26
paste input "310) 406-6643"
type input "(310) 406-6643"
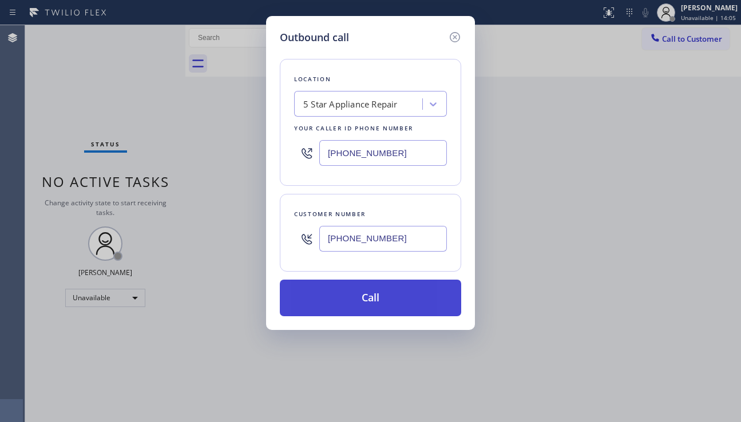
click at [347, 298] on button "Call" at bounding box center [370, 298] width 181 height 37
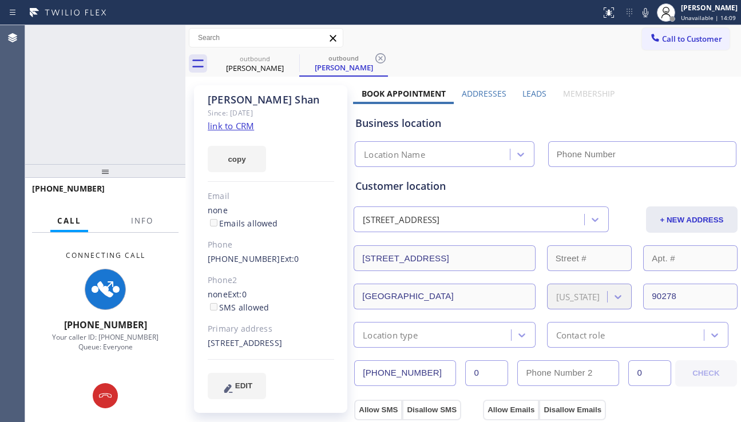
type input "[PHONE_NUMBER]"
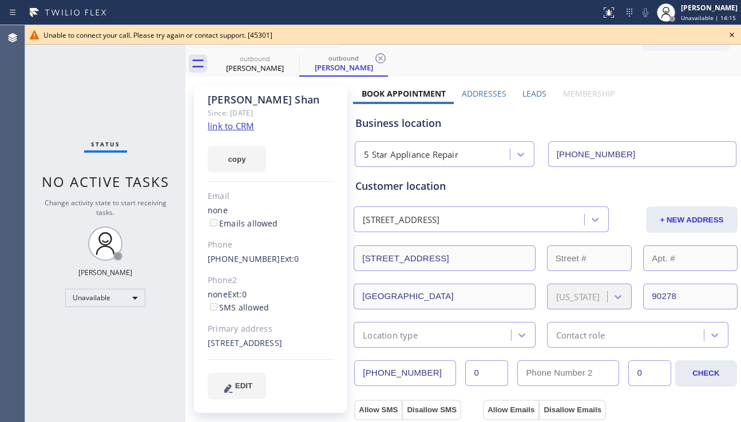
drag, startPoint x: 30, startPoint y: 115, endPoint x: 45, endPoint y: 114, distance: 15.5
click at [30, 115] on div "Status No active tasks Change activity state to start receiving tasks. Alynna M…" at bounding box center [105, 223] width 160 height 397
click at [730, 30] on icon at bounding box center [732, 35] width 14 height 14
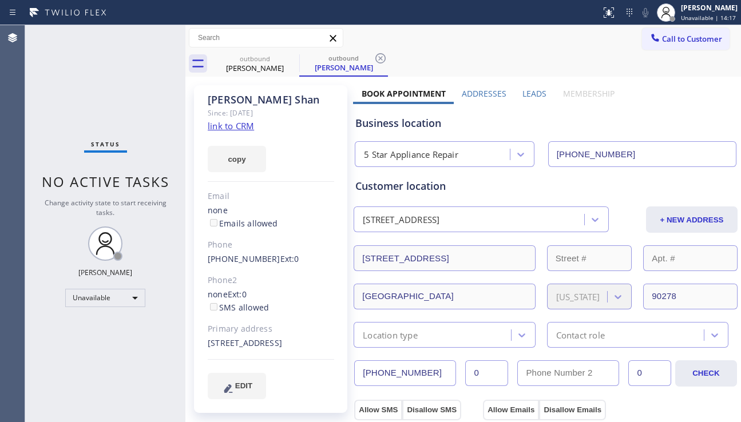
click at [709, 41] on span "Call to Customer" at bounding box center [692, 39] width 60 height 10
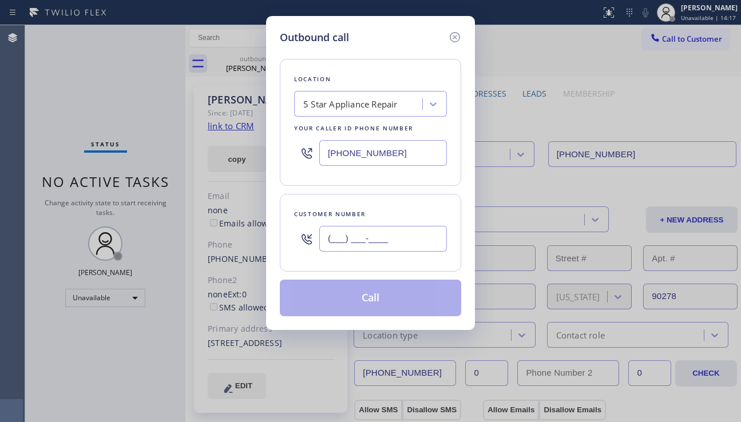
click at [401, 242] on input "(___) ___-____" at bounding box center [383, 239] width 128 height 26
paste input "310) 683-3542"
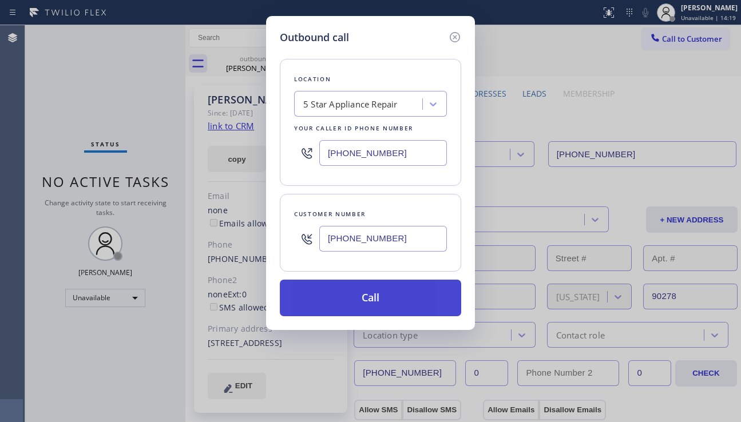
type input "(310) 683-3542"
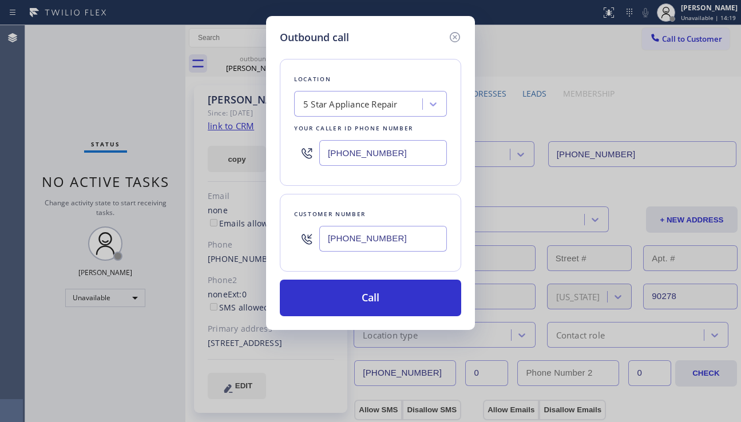
drag, startPoint x: 379, startPoint y: 304, endPoint x: 187, endPoint y: 133, distance: 257.2
click at [379, 304] on button "Call" at bounding box center [370, 298] width 181 height 37
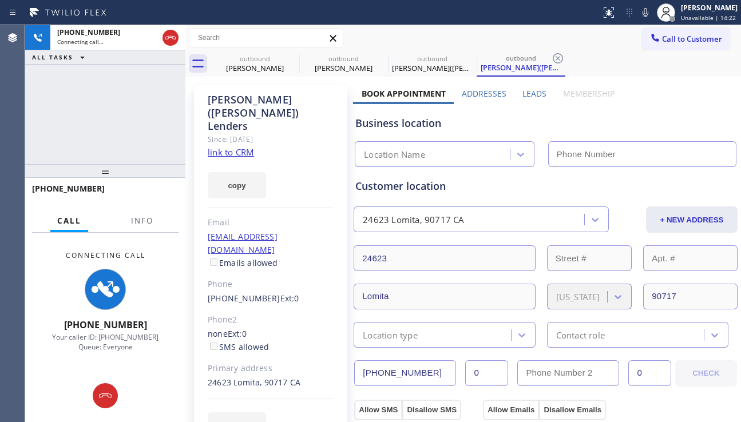
type input "[PHONE_NUMBER]"
click at [515, 95] on div "Leads" at bounding box center [534, 96] width 40 height 16
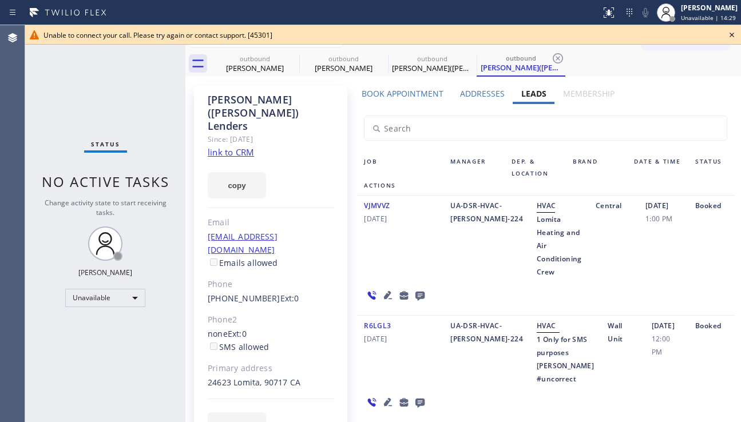
click at [729, 34] on icon at bounding box center [732, 35] width 14 height 14
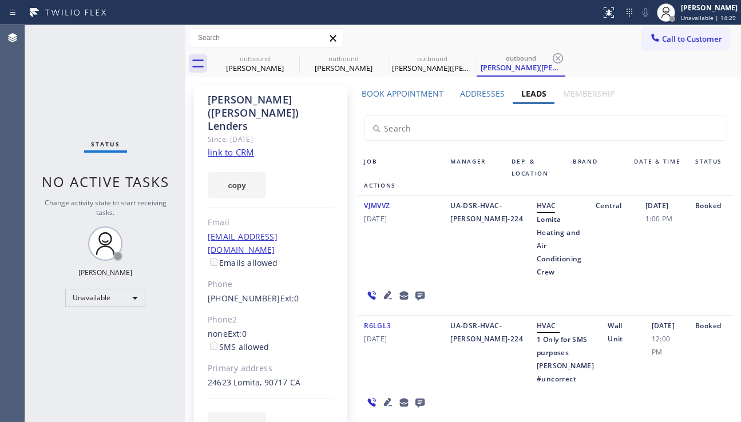
drag, startPoint x: 684, startPoint y: 39, endPoint x: 673, endPoint y: 49, distance: 15.4
click at [683, 39] on span "Call to Customer" at bounding box center [692, 39] width 60 height 10
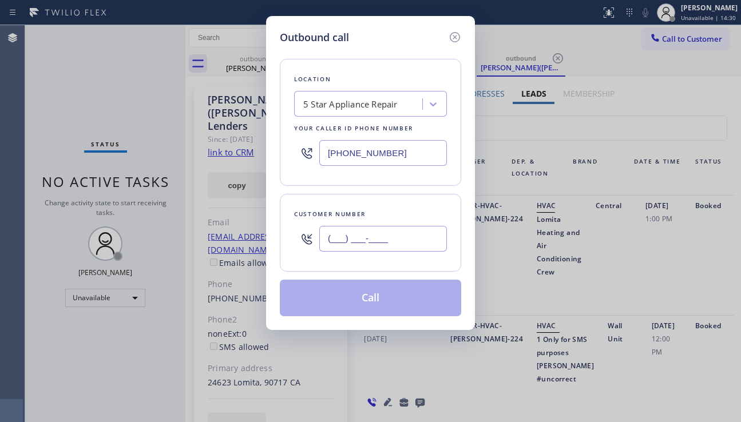
click at [372, 244] on input "(___) ___-____" at bounding box center [383, 239] width 128 height 26
paste input "213) 608-1676"
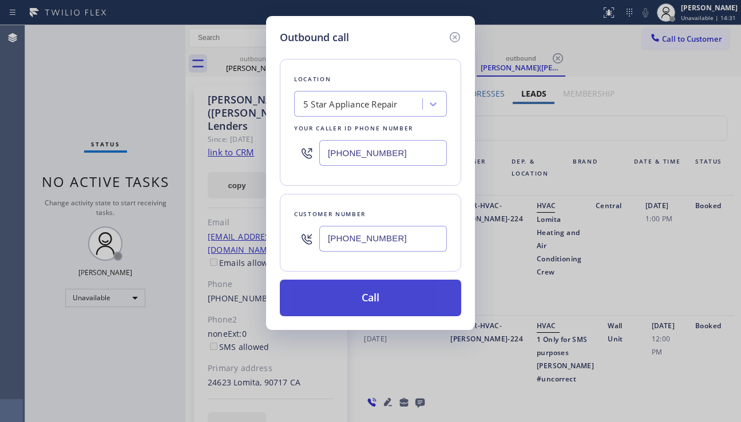
type input "[PHONE_NUMBER]"
drag, startPoint x: 380, startPoint y: 301, endPoint x: 134, endPoint y: 13, distance: 379.0
click at [379, 301] on button "Call" at bounding box center [370, 298] width 181 height 37
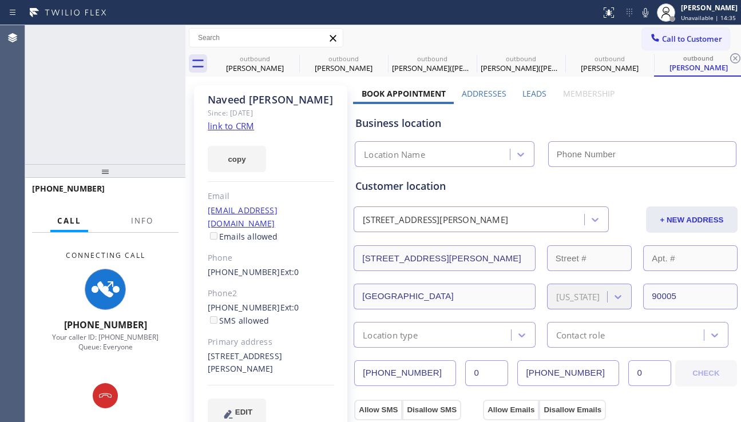
type input "[PHONE_NUMBER]"
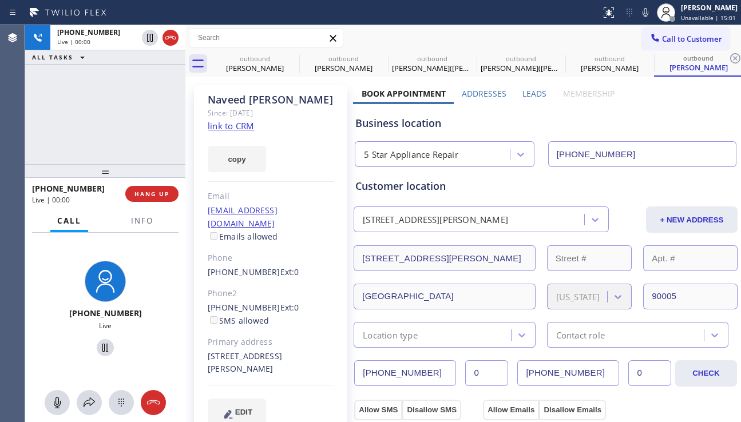
click at [691, 126] on div "Business location" at bounding box center [545, 123] width 380 height 15
click at [156, 190] on span "HANG UP" at bounding box center [151, 194] width 35 height 8
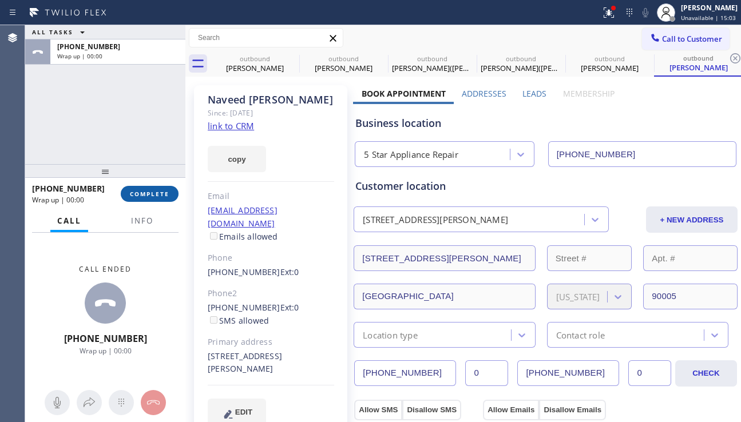
click at [157, 190] on span "COMPLETE" at bounding box center [149, 194] width 39 height 8
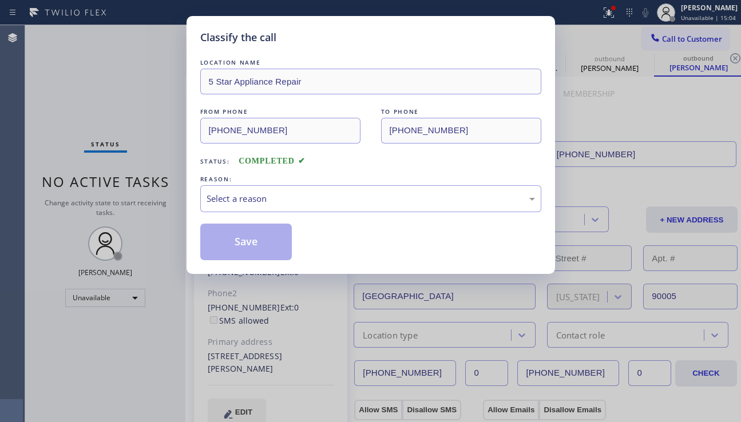
click at [289, 197] on div "Select a reason" at bounding box center [370, 198] width 328 height 13
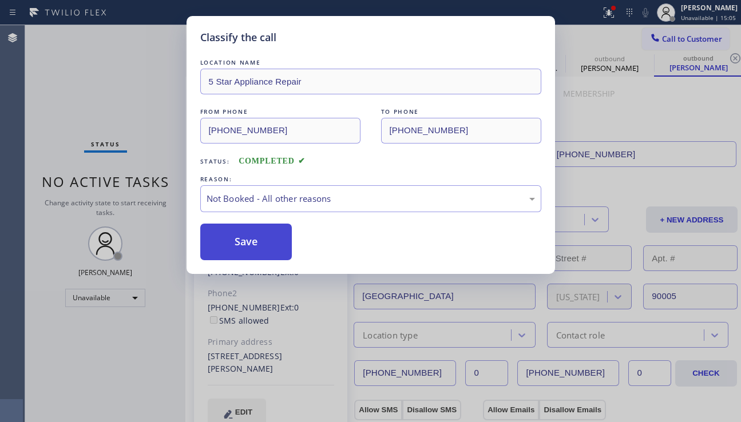
click at [234, 249] on button "Save" at bounding box center [246, 242] width 92 height 37
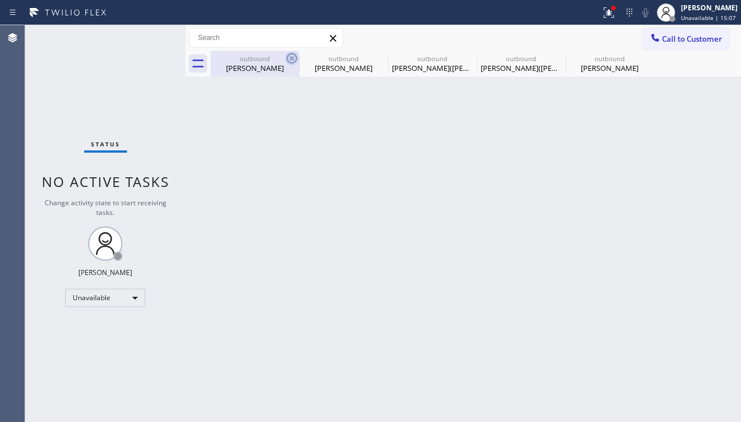
click at [291, 58] on icon at bounding box center [292, 58] width 10 height 10
click at [0, 0] on icon at bounding box center [0, 0] width 0 height 0
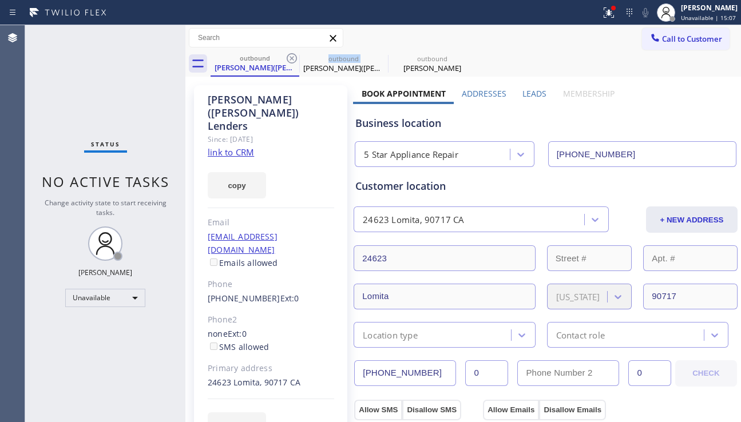
click at [291, 58] on icon at bounding box center [292, 58] width 10 height 10
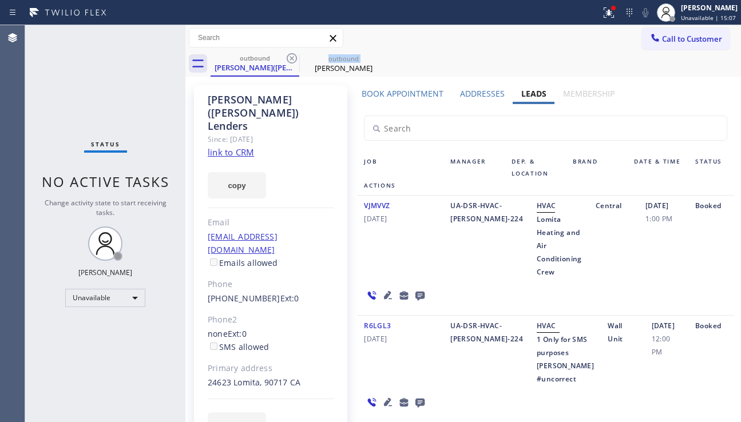
click at [291, 58] on icon at bounding box center [292, 58] width 10 height 10
click at [0, 0] on icon at bounding box center [0, 0] width 0 height 0
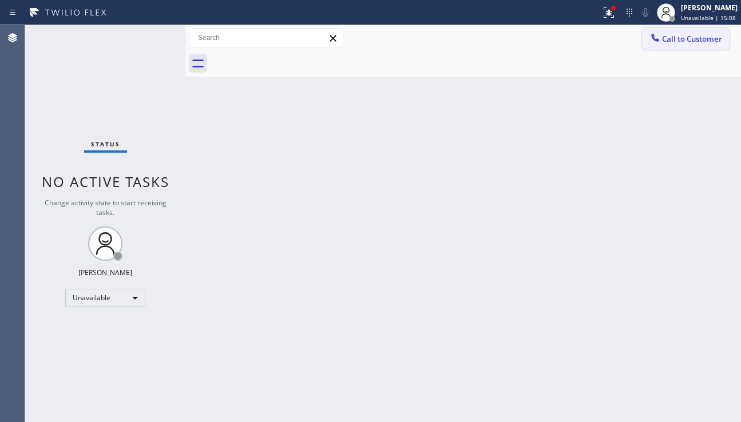
click at [678, 47] on button "Call to Customer" at bounding box center [686, 39] width 88 height 22
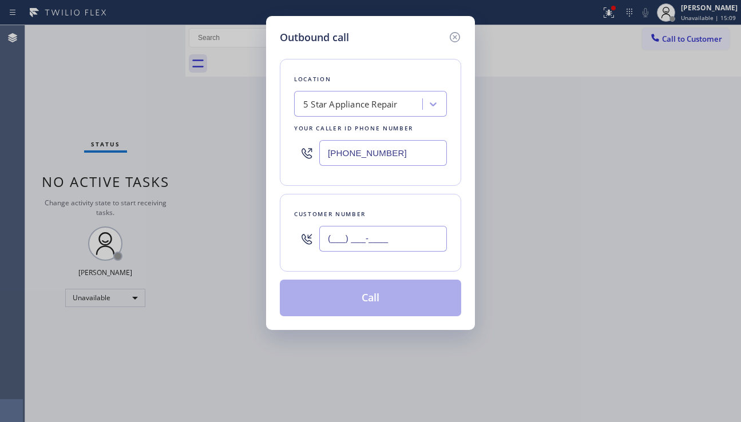
click at [357, 245] on input "(___) ___-____" at bounding box center [383, 239] width 128 height 26
paste input "818) 832-1441"
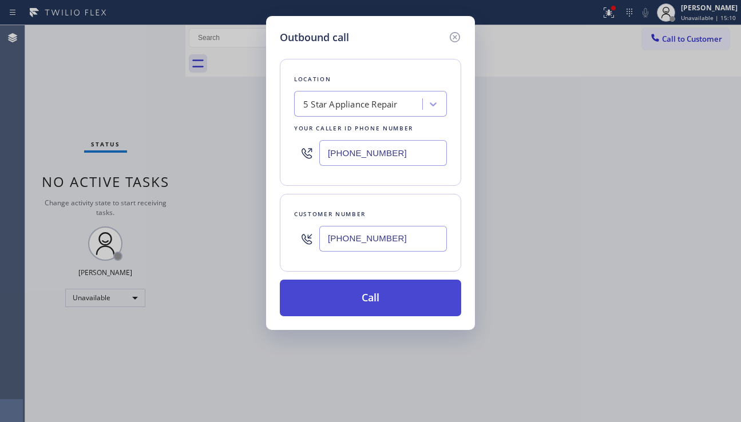
type input "(818) 832-1441"
click at [383, 295] on button "Call" at bounding box center [370, 298] width 181 height 37
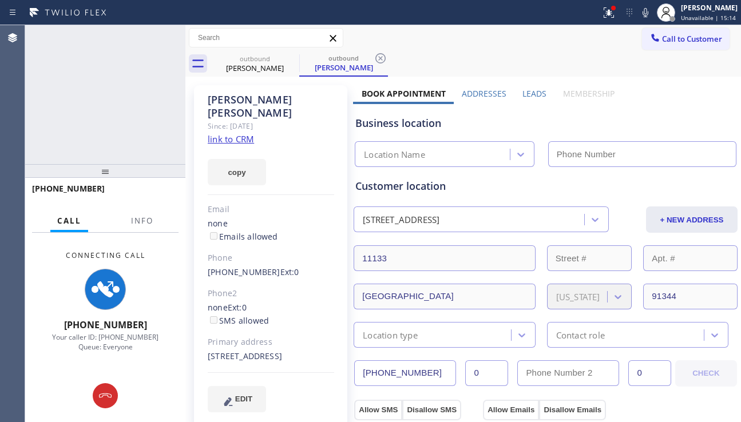
type input "[PHONE_NUMBER]"
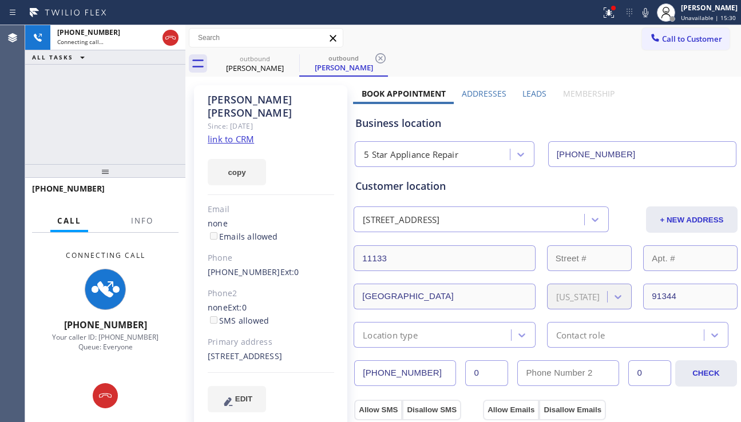
click at [674, 132] on div "Business location 5 Star Appliance Repair (855) 731-4952" at bounding box center [545, 135] width 385 height 63
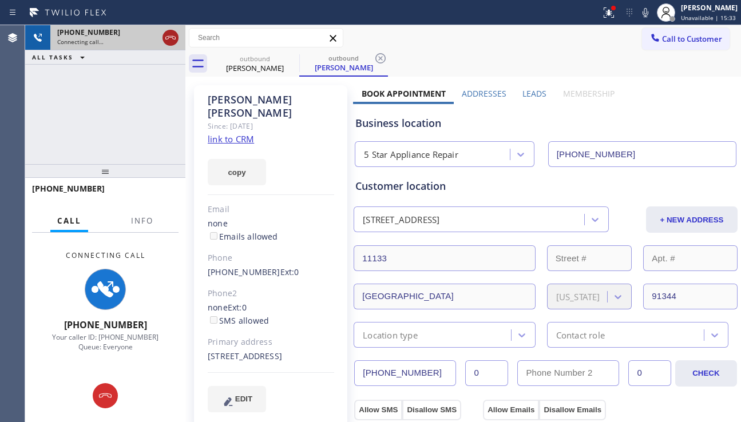
click at [171, 39] on icon at bounding box center [171, 38] width 14 height 14
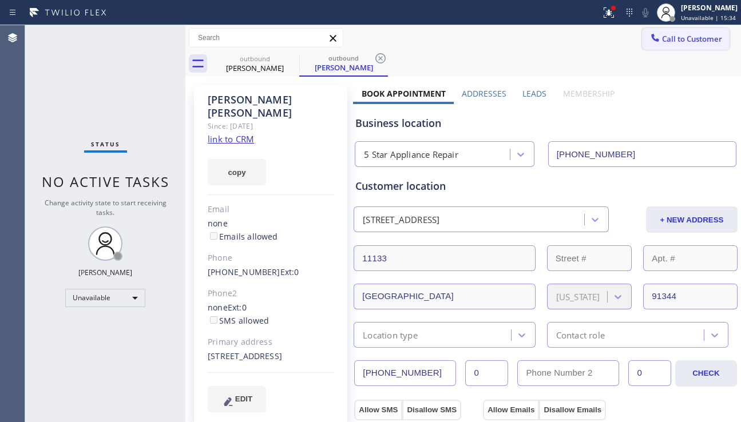
click at [663, 42] on span "Call to Customer" at bounding box center [692, 39] width 60 height 10
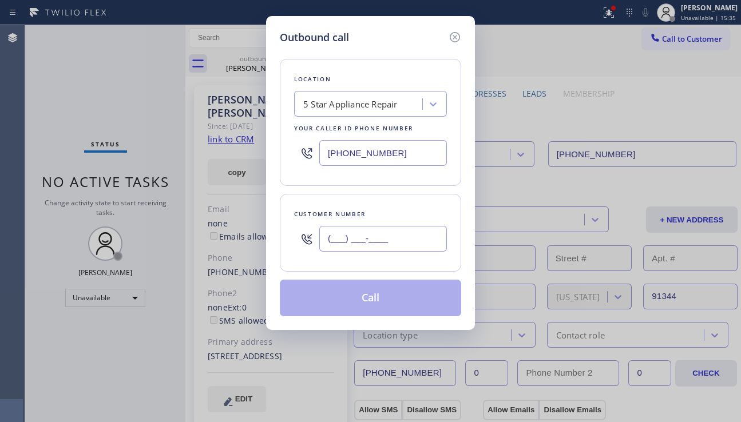
click at [348, 241] on input "(___) ___-____" at bounding box center [383, 239] width 128 height 26
paste input "310) 721-0784"
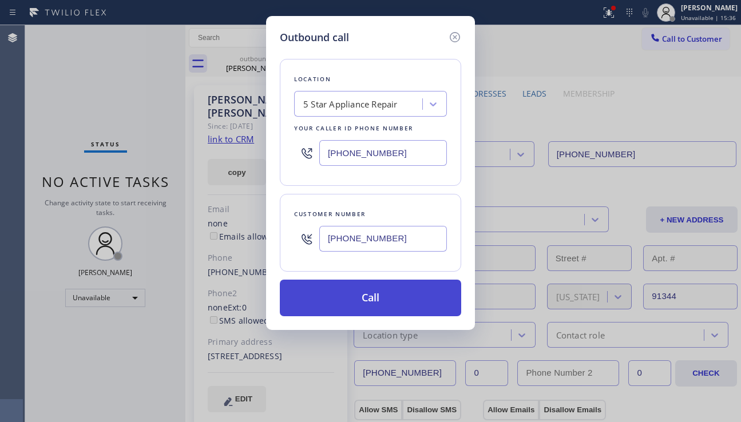
type input "[PHONE_NUMBER]"
drag, startPoint x: 363, startPoint y: 304, endPoint x: 324, endPoint y: 245, distance: 70.9
click at [363, 303] on button "Call" at bounding box center [370, 298] width 181 height 37
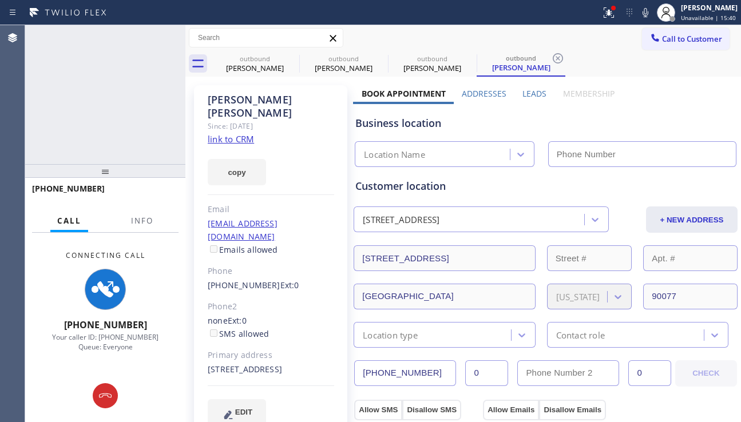
type input "[PHONE_NUMBER]"
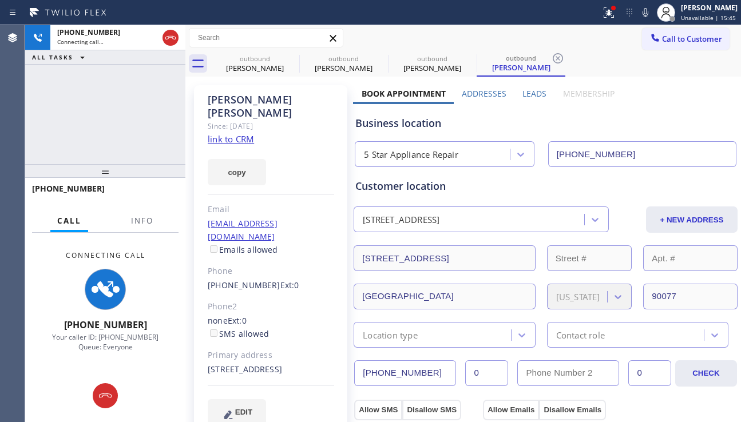
drag, startPoint x: 93, startPoint y: 141, endPoint x: 121, endPoint y: 162, distance: 35.6
click at [93, 141] on div "+13107210784 Connecting call… ALL TASKS ALL TASKS ACTIVE TASKS TASKS IN WRAP UP" at bounding box center [105, 94] width 160 height 139
click at [304, 279] on div "(310) 721-0784 Ext: 0" at bounding box center [271, 285] width 126 height 13
click at [283, 280] on span "Ext: 0" at bounding box center [289, 285] width 19 height 11
click at [292, 279] on div "(310) 721-0784 Ext: 0" at bounding box center [271, 285] width 126 height 13
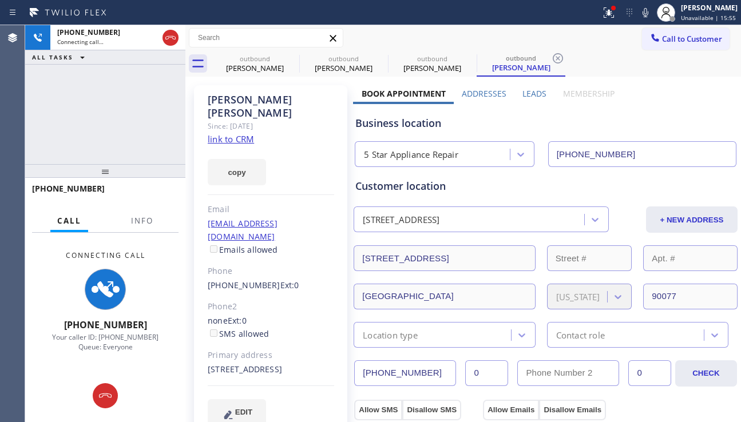
click at [284, 280] on span "Ext: 0" at bounding box center [289, 285] width 19 height 11
click at [291, 279] on div "(310) 721-0784 Ext: 0" at bounding box center [271, 285] width 126 height 13
click at [281, 280] on span "Ext: 0" at bounding box center [289, 285] width 19 height 11
click at [287, 280] on span "Ext: 0" at bounding box center [289, 285] width 19 height 11
click at [283, 280] on span "Ext: 0" at bounding box center [289, 285] width 19 height 11
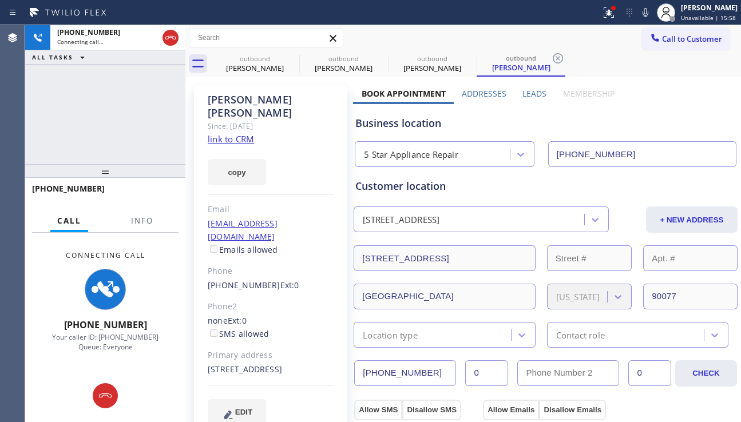
click at [287, 280] on span "Ext: 0" at bounding box center [289, 285] width 19 height 11
click at [284, 280] on span "Ext: 0" at bounding box center [289, 285] width 19 height 11
click at [288, 279] on div "(310) 721-0784 Ext: 0" at bounding box center [271, 285] width 126 height 13
click at [284, 280] on span "Ext: 0" at bounding box center [289, 285] width 19 height 11
click at [290, 279] on div "(310) 721-0784 Ext: 0" at bounding box center [271, 285] width 126 height 13
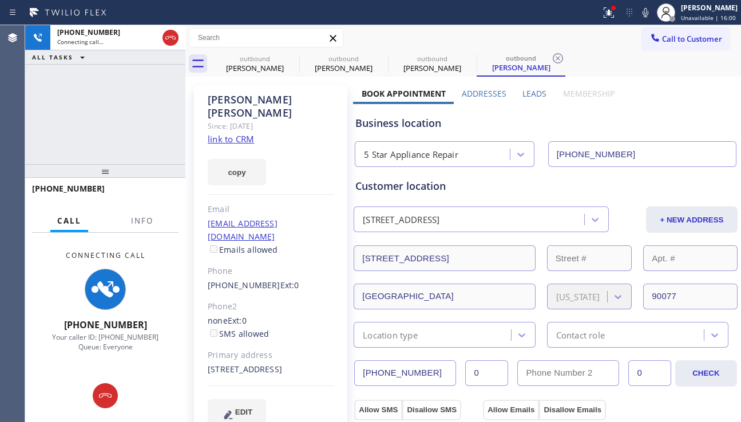
click at [284, 280] on span "Ext: 0" at bounding box center [289, 285] width 19 height 11
click at [288, 279] on div "(310) 721-0784 Ext: 0" at bounding box center [271, 285] width 126 height 13
click at [283, 280] on span "Ext: 0" at bounding box center [289, 285] width 19 height 11
click at [289, 279] on div "(310) 721-0784 Ext: 0" at bounding box center [271, 285] width 126 height 13
click at [283, 280] on span "Ext: 0" at bounding box center [289, 285] width 19 height 11
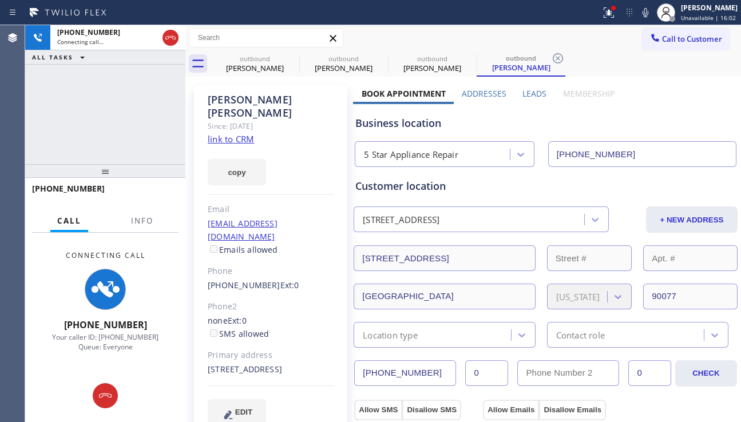
click at [289, 279] on div "(310) 721-0784 Ext: 0" at bounding box center [271, 285] width 126 height 13
click at [283, 280] on span "Ext: 0" at bounding box center [289, 285] width 19 height 11
click at [290, 279] on div "(310) 721-0784 Ext: 0" at bounding box center [271, 285] width 126 height 13
click at [285, 280] on span "Ext: 0" at bounding box center [289, 285] width 19 height 11
click at [291, 279] on div "(310) 721-0784 Ext: 0" at bounding box center [271, 285] width 126 height 13
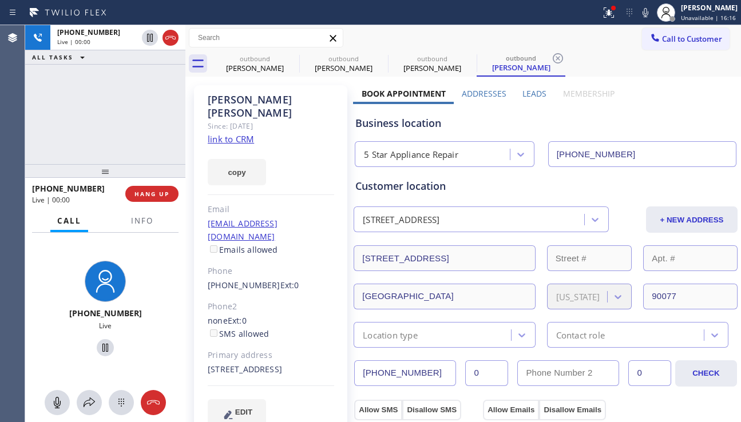
drag, startPoint x: 689, startPoint y: 117, endPoint x: 677, endPoint y: 120, distance: 11.7
click at [689, 117] on div "Business location" at bounding box center [545, 123] width 380 height 15
click at [151, 194] on span "HANG UP" at bounding box center [151, 194] width 35 height 8
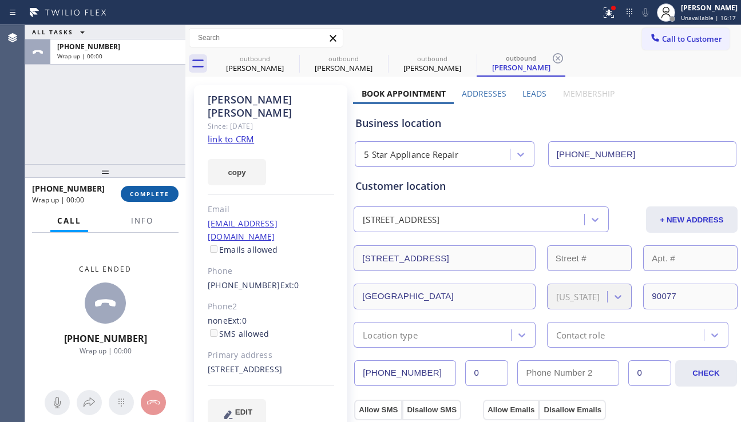
click at [151, 194] on span "COMPLETE" at bounding box center [149, 194] width 39 height 8
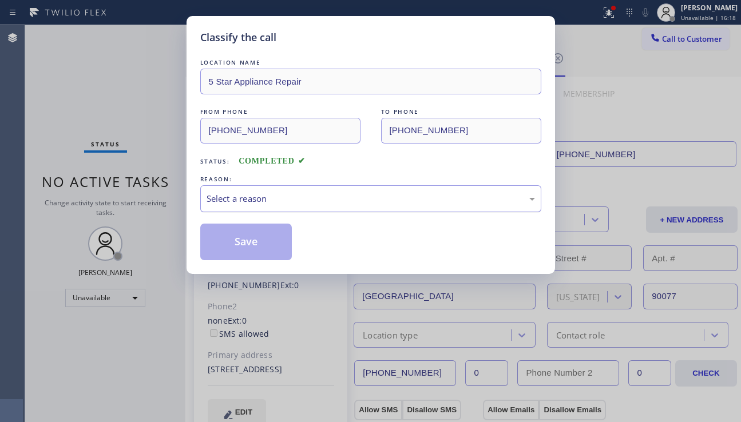
click at [321, 200] on div "Select a reason" at bounding box center [370, 198] width 328 height 13
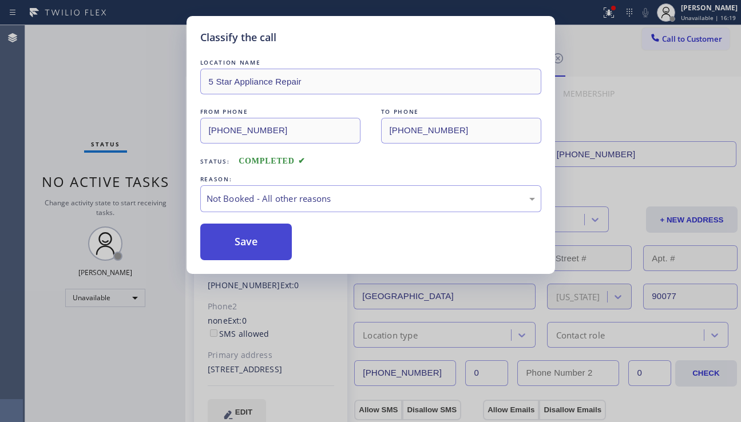
click at [241, 244] on button "Save" at bounding box center [246, 242] width 92 height 37
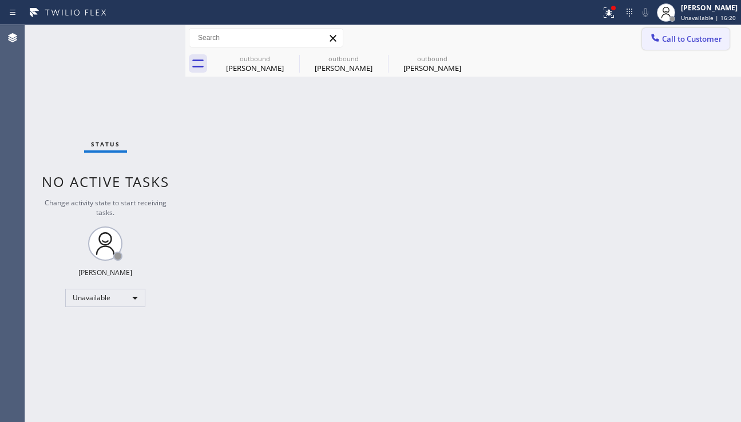
click at [659, 49] on button "Call to Customer" at bounding box center [686, 39] width 88 height 22
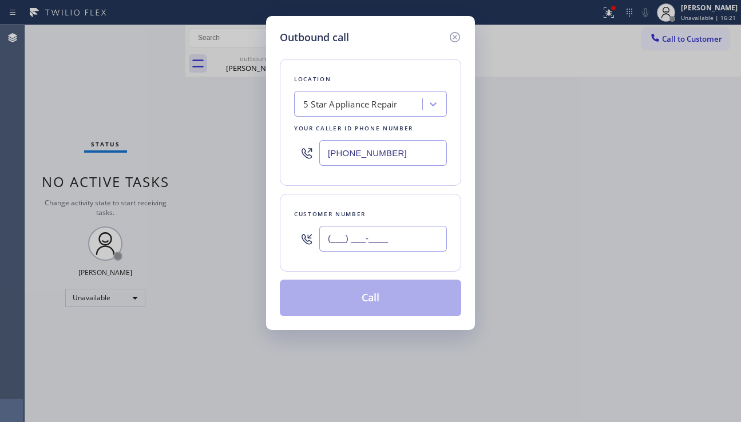
click at [353, 241] on input "(___) ___-____" at bounding box center [383, 239] width 128 height 26
paste input "516) 428-3175"
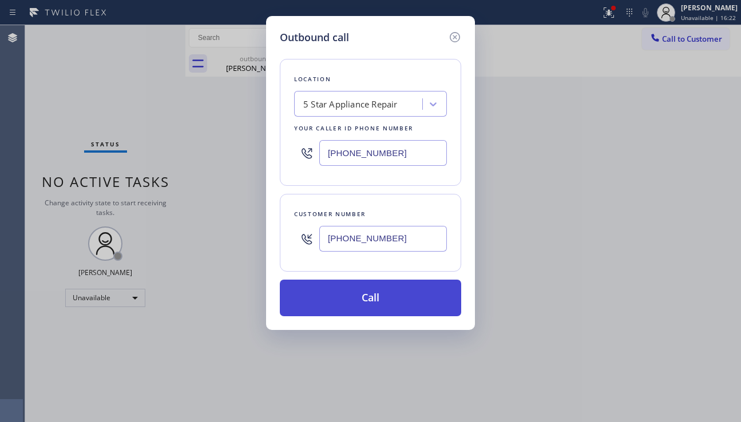
type input "[PHONE_NUMBER]"
click at [374, 300] on button "Call" at bounding box center [370, 298] width 181 height 37
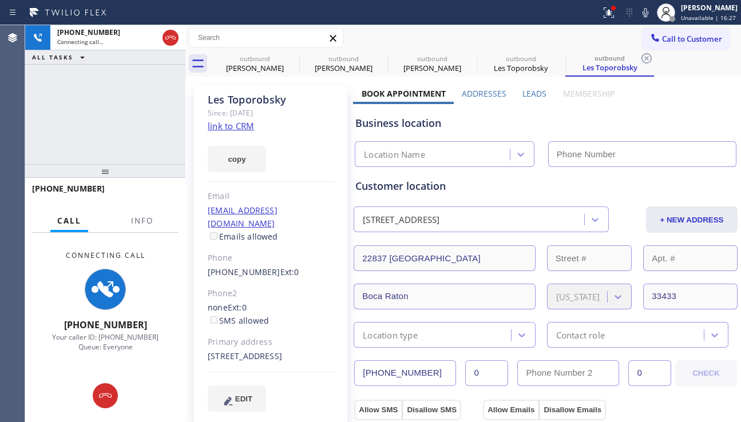
type input "[PHONE_NUMBER]"
click at [649, 121] on div "Business location" at bounding box center [545, 123] width 380 height 15
click at [328, 273] on div "Les Toporobsky Since: 20 may 2020 link to CRM copy Email les.toporobsky.drt@gma…" at bounding box center [270, 255] width 153 height 340
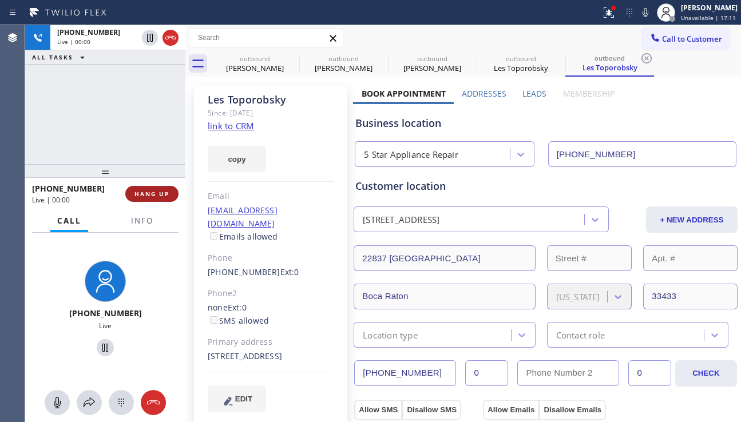
click at [166, 195] on span "HANG UP" at bounding box center [151, 194] width 35 height 8
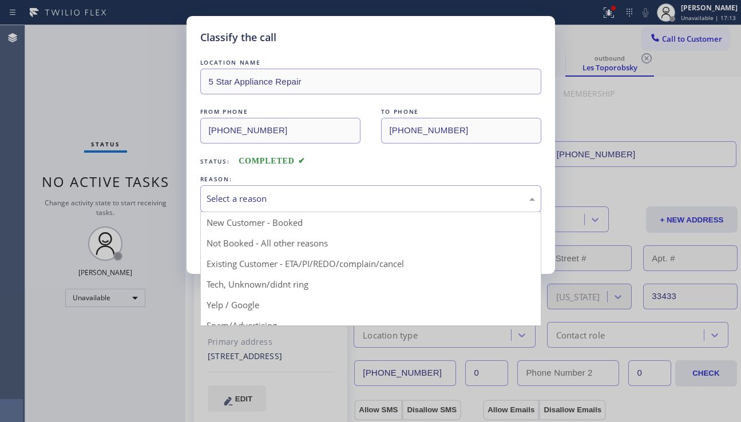
click at [304, 212] on div "Select a reason New Customer - Booked Not Booked - All other reasons Existing C…" at bounding box center [370, 198] width 341 height 27
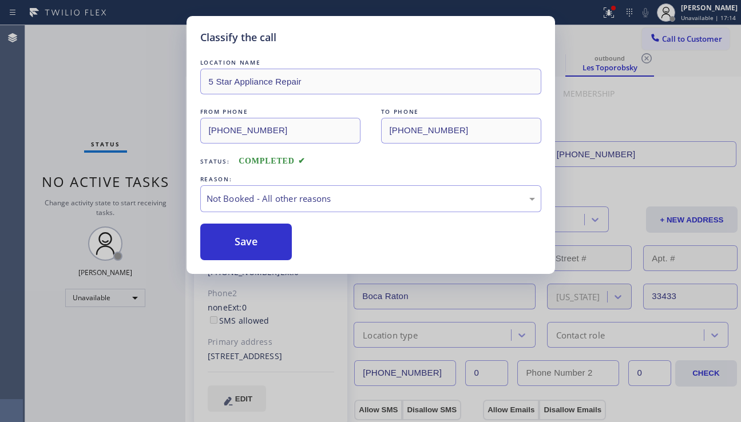
drag, startPoint x: 258, startPoint y: 245, endPoint x: 393, endPoint y: 232, distance: 135.6
click at [260, 244] on button "Save" at bounding box center [246, 242] width 92 height 37
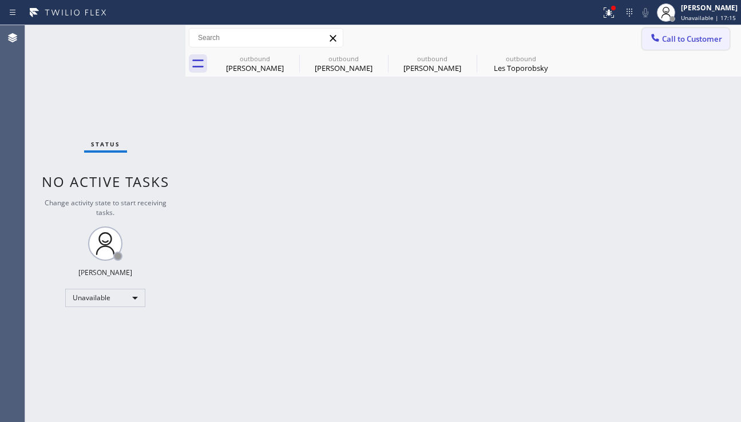
click at [667, 38] on span "Call to Customer" at bounding box center [692, 39] width 60 height 10
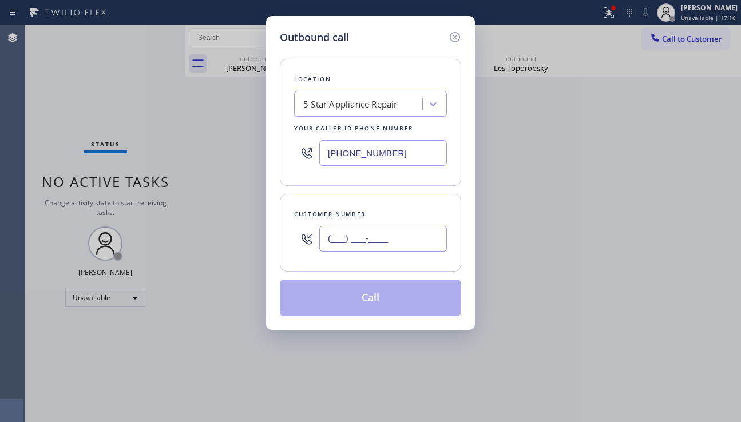
click at [377, 234] on input "(___) ___-____" at bounding box center [383, 239] width 128 height 26
paste input "626) 222-8811"
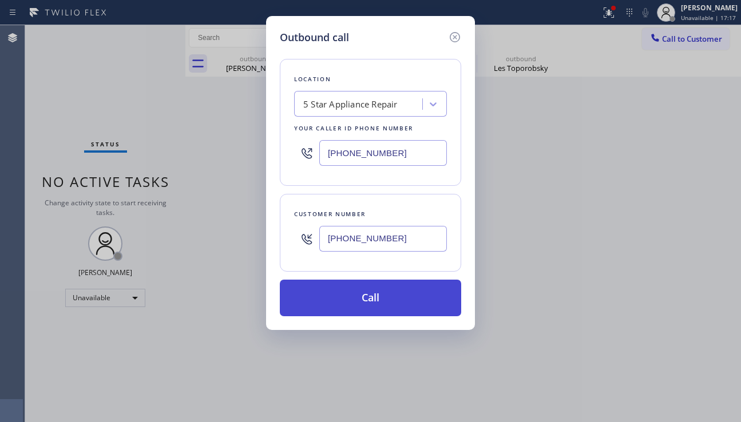
type input "[PHONE_NUMBER]"
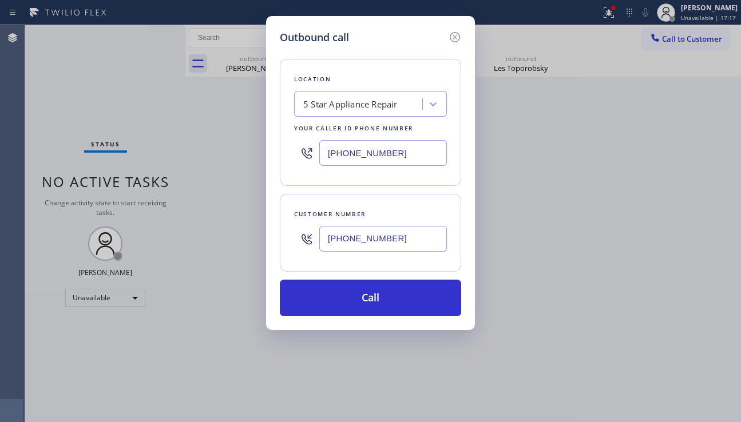
drag, startPoint x: 369, startPoint y: 291, endPoint x: 326, endPoint y: 227, distance: 77.4
click at [369, 292] on button "Call" at bounding box center [370, 298] width 181 height 37
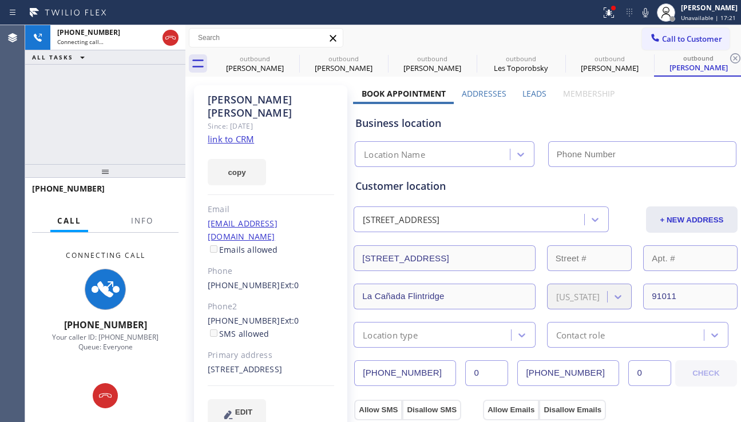
type input "[PHONE_NUMBER]"
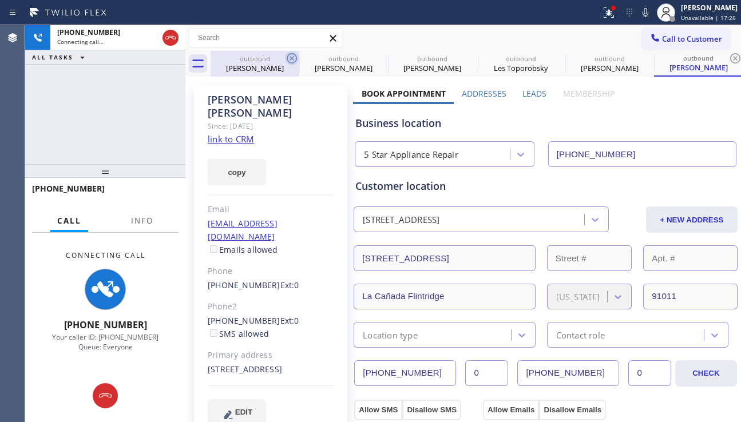
click at [292, 59] on icon at bounding box center [292, 58] width 10 height 10
click at [0, 0] on icon at bounding box center [0, 0] width 0 height 0
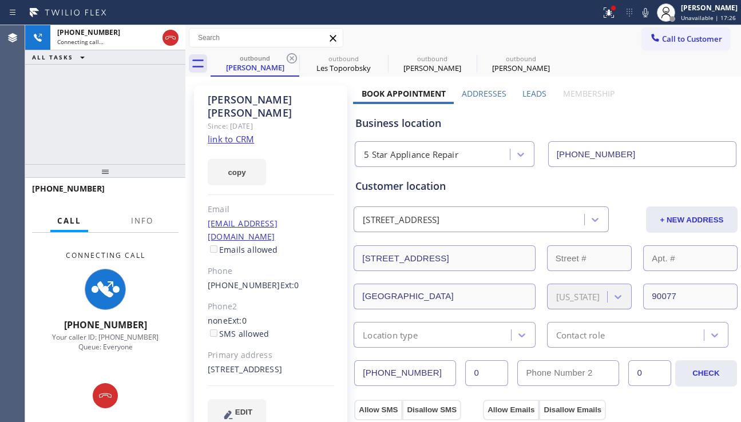
click at [292, 59] on icon at bounding box center [292, 58] width 10 height 10
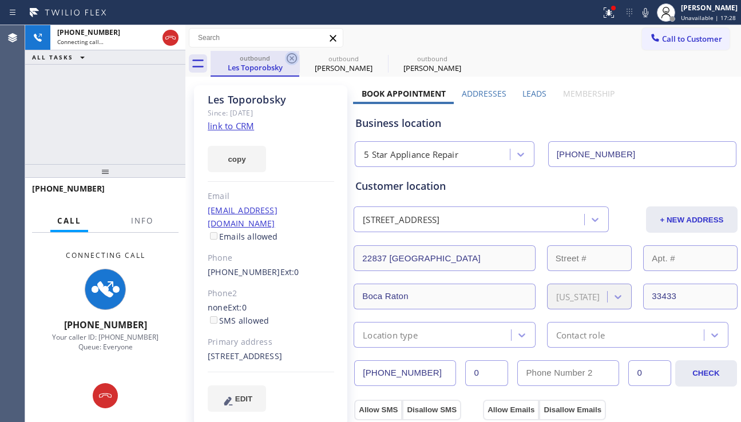
click at [292, 58] on icon at bounding box center [292, 58] width 10 height 10
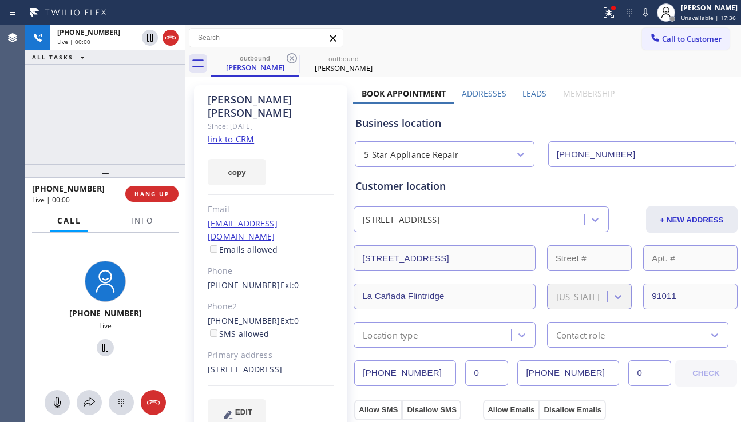
click at [529, 94] on label "Leads" at bounding box center [534, 93] width 24 height 11
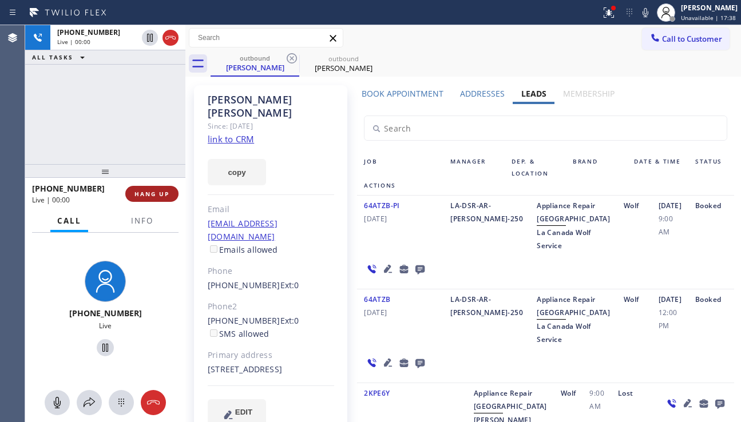
click at [147, 190] on span "HANG UP" at bounding box center [151, 194] width 35 height 8
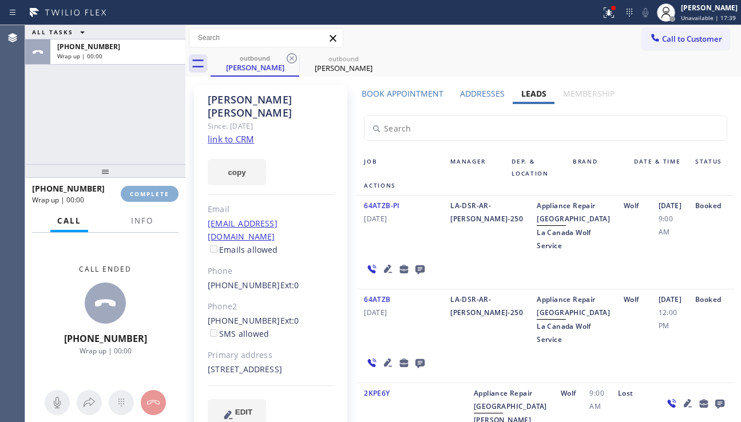
click at [147, 190] on span "COMPLETE" at bounding box center [149, 194] width 39 height 8
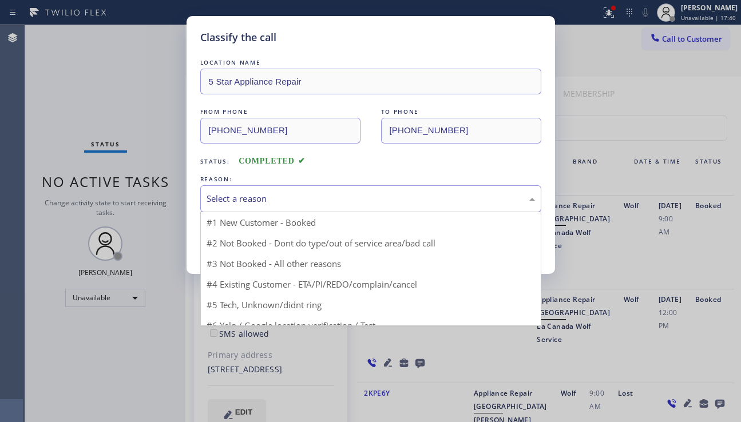
click at [317, 197] on div "Select a reason" at bounding box center [370, 198] width 328 height 13
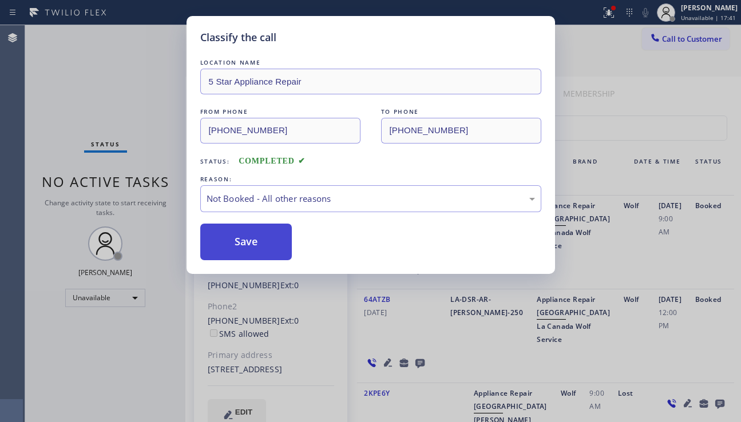
click at [250, 243] on button "Save" at bounding box center [246, 242] width 92 height 37
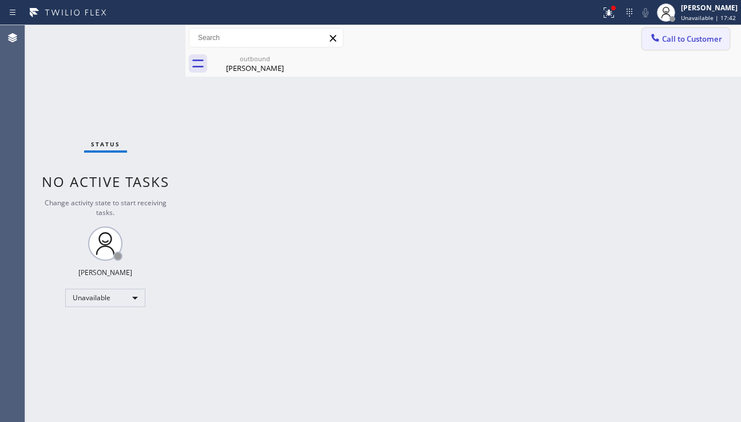
click at [666, 44] on button "Call to Customer" at bounding box center [686, 39] width 88 height 22
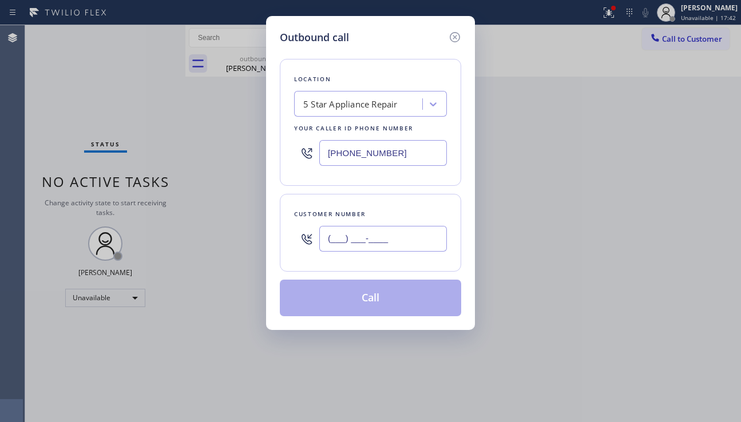
click at [364, 233] on input "(___) ___-____" at bounding box center [383, 239] width 128 height 26
paste input "425) 773-3057"
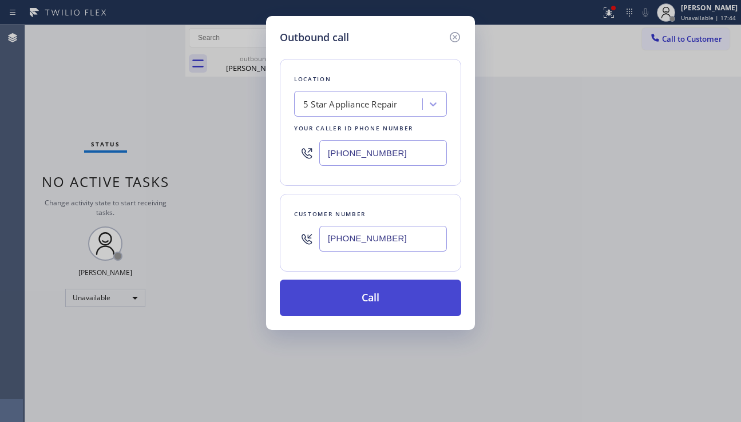
type input "[PHONE_NUMBER]"
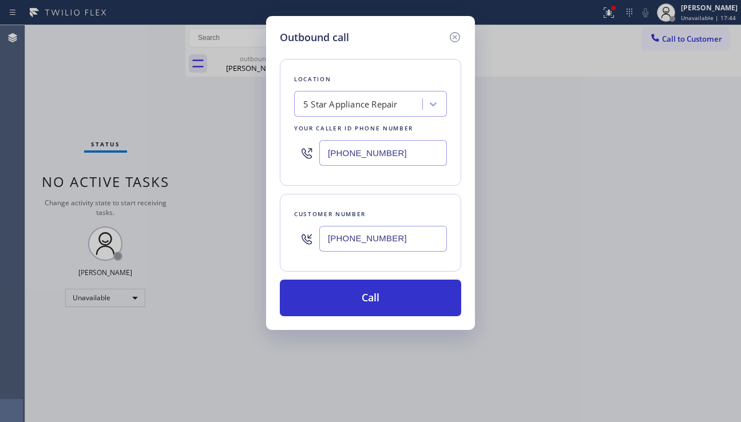
drag, startPoint x: 345, startPoint y: 300, endPoint x: 269, endPoint y: 216, distance: 113.8
click at [345, 300] on button "Call" at bounding box center [370, 298] width 181 height 37
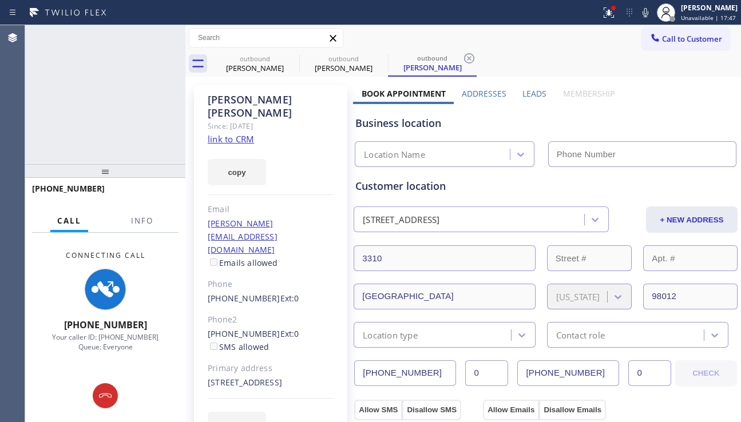
type input "[PHONE_NUMBER]"
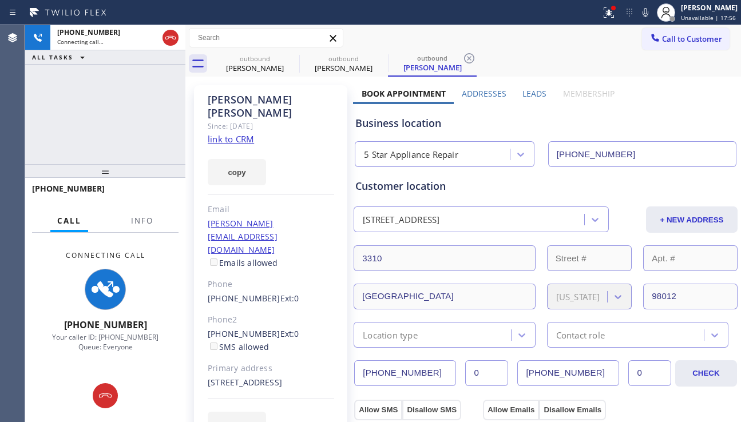
click at [77, 146] on div "+14257733057 Connecting call… ALL TASKS ALL TASKS ACTIVE TASKS TASKS IN WRAP UP" at bounding box center [105, 94] width 160 height 139
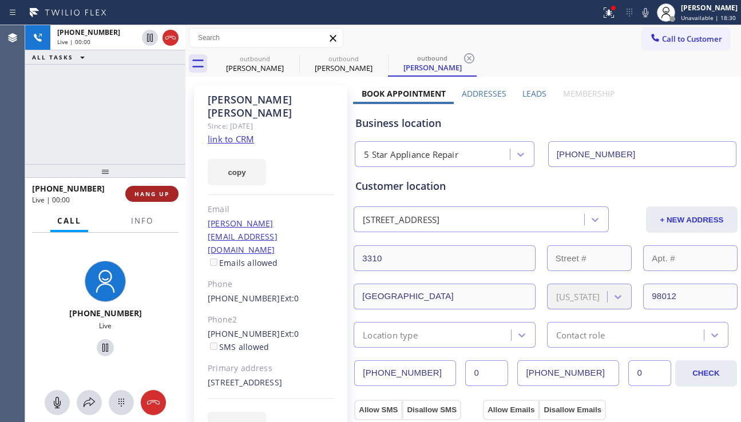
click at [156, 188] on button "HANG UP" at bounding box center [151, 194] width 53 height 16
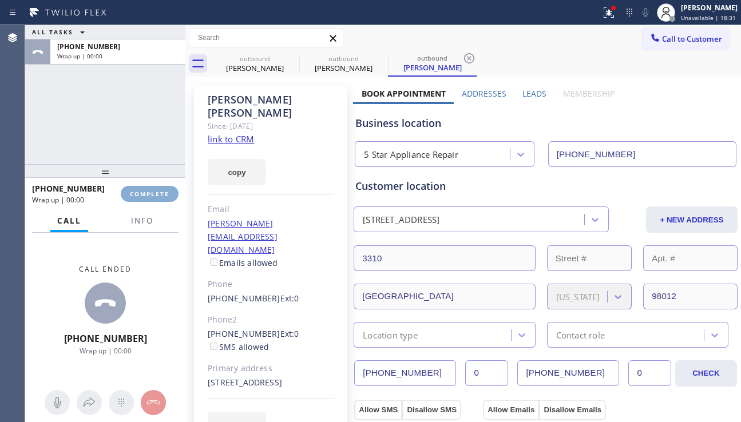
click at [156, 188] on button "COMPLETE" at bounding box center [150, 194] width 58 height 16
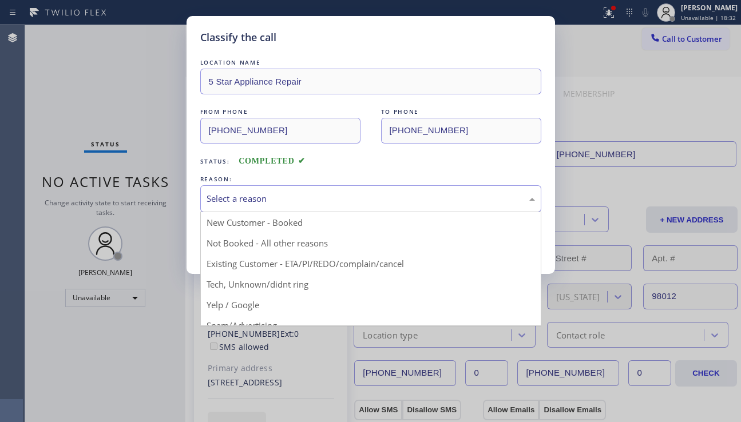
click at [261, 198] on div "Select a reason" at bounding box center [370, 198] width 328 height 13
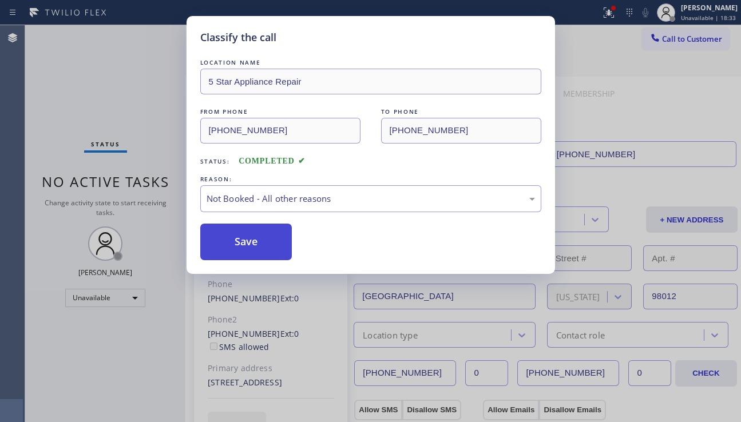
click at [256, 240] on button "Save" at bounding box center [246, 242] width 92 height 37
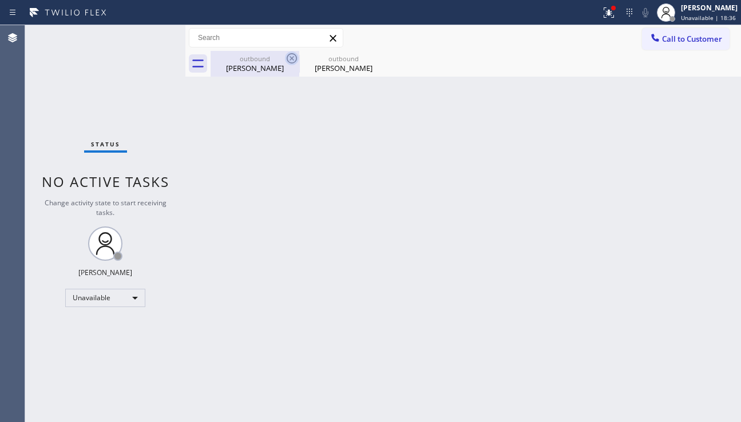
click at [290, 60] on icon at bounding box center [292, 58] width 10 height 10
click at [0, 0] on icon at bounding box center [0, 0] width 0 height 0
click at [290, 60] on div at bounding box center [475, 64] width 530 height 26
click at [683, 42] on span "Call to Customer" at bounding box center [692, 39] width 60 height 10
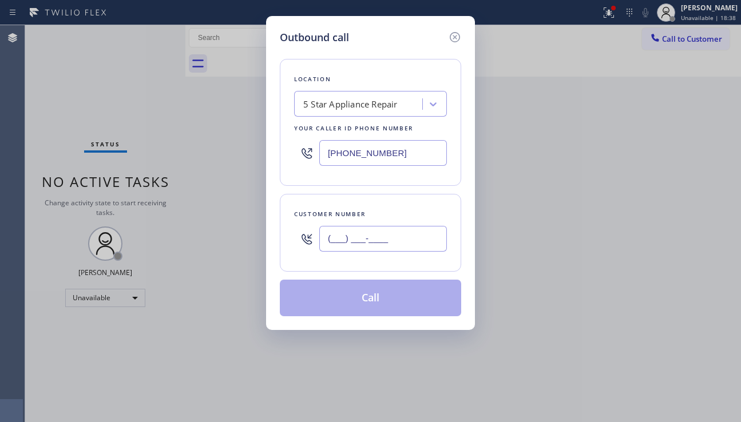
click at [355, 241] on input "(___) ___-____" at bounding box center [383, 239] width 128 height 26
paste input "646) 725-4510"
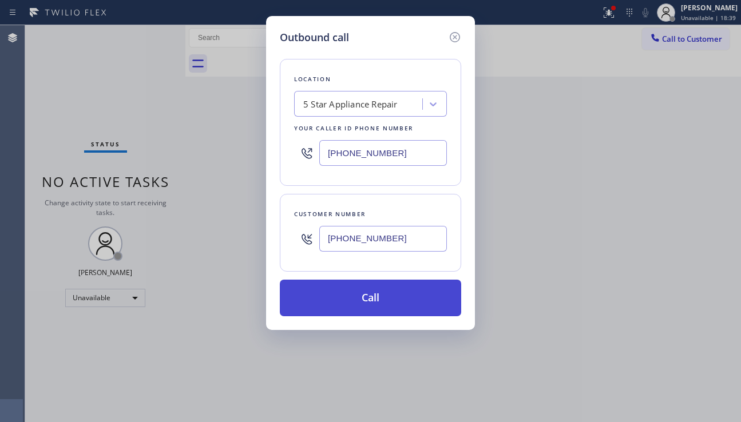
type input "(646) 725-4510"
click at [357, 289] on button "Call" at bounding box center [370, 298] width 181 height 37
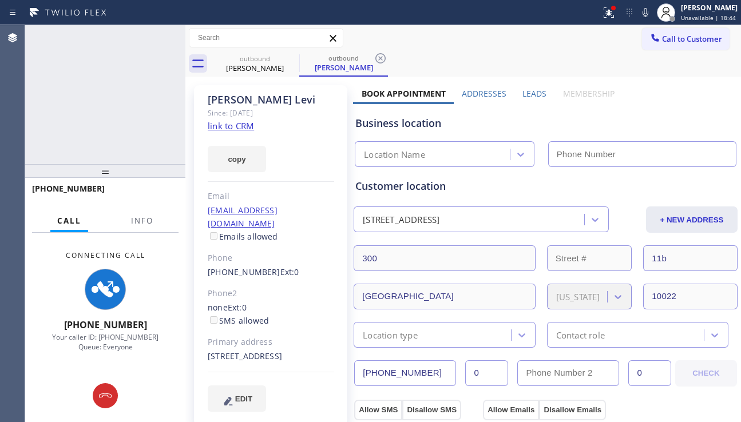
type input "[PHONE_NUMBER]"
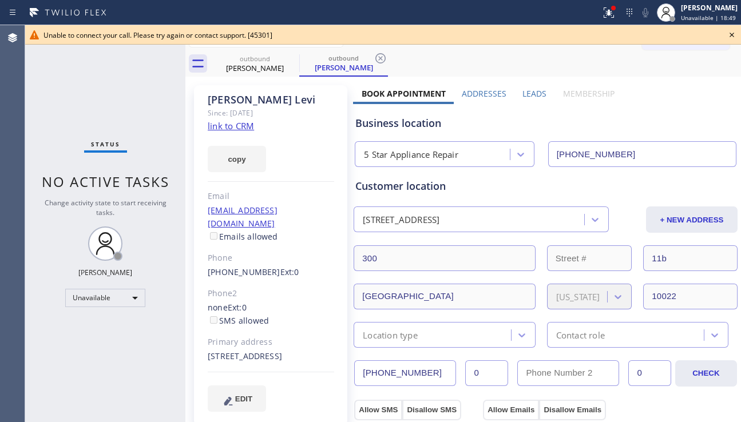
drag, startPoint x: 675, startPoint y: 97, endPoint x: 683, endPoint y: 90, distance: 10.5
click at [726, 36] on icon at bounding box center [732, 35] width 14 height 14
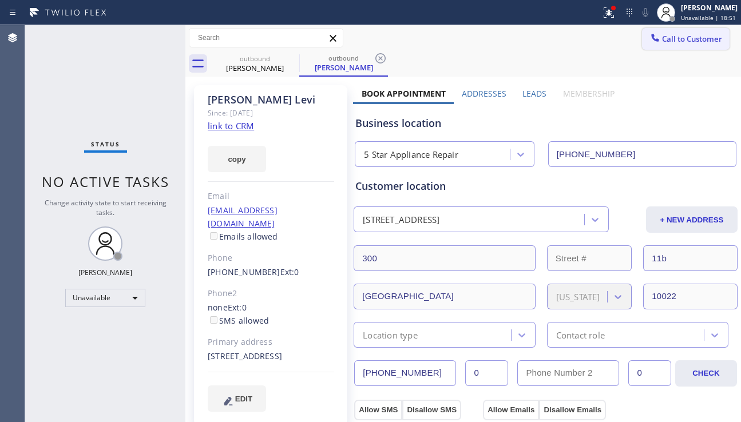
click at [706, 40] on span "Call to Customer" at bounding box center [692, 39] width 60 height 10
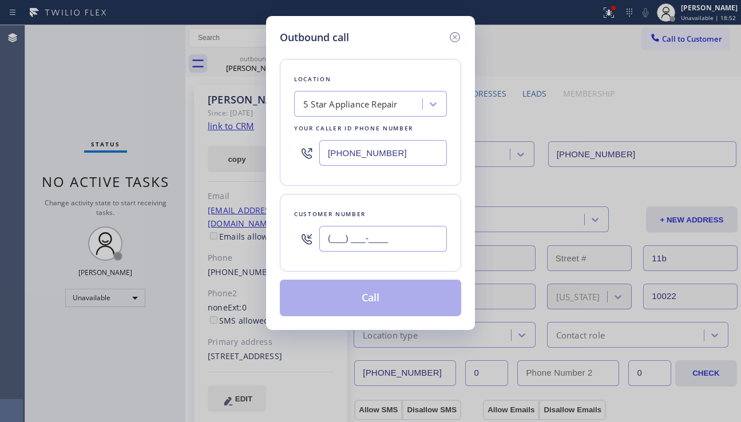
click at [361, 239] on input "(___) ___-____" at bounding box center [383, 239] width 128 height 26
paste input "858) 759-8338"
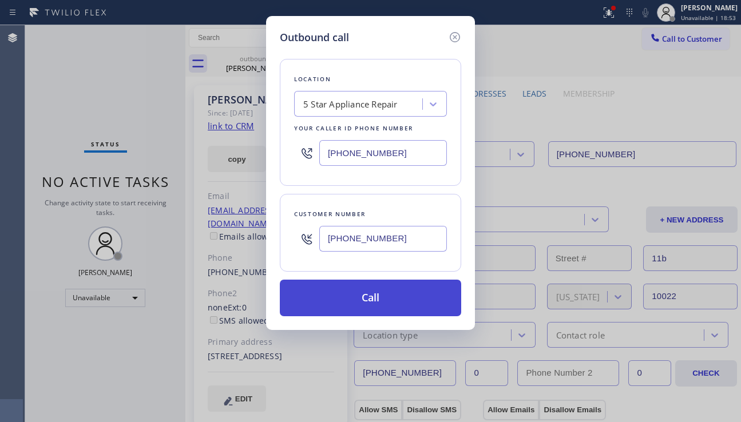
type input "(858) 759-8338"
click at [368, 294] on button "Call" at bounding box center [370, 298] width 181 height 37
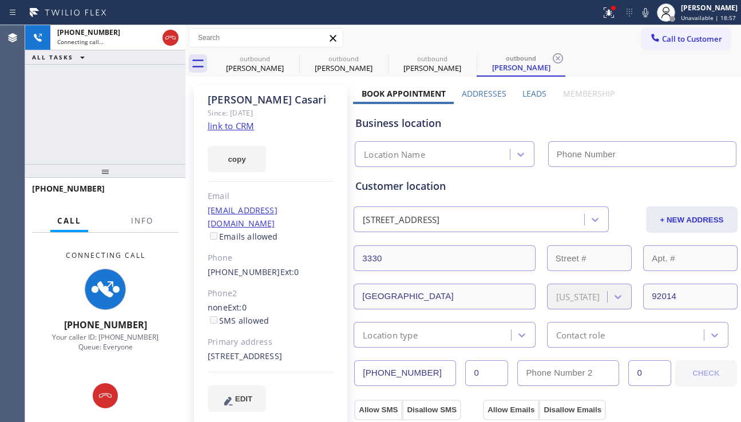
type input "[PHONE_NUMBER]"
click at [522, 91] on label "Leads" at bounding box center [534, 93] width 24 height 11
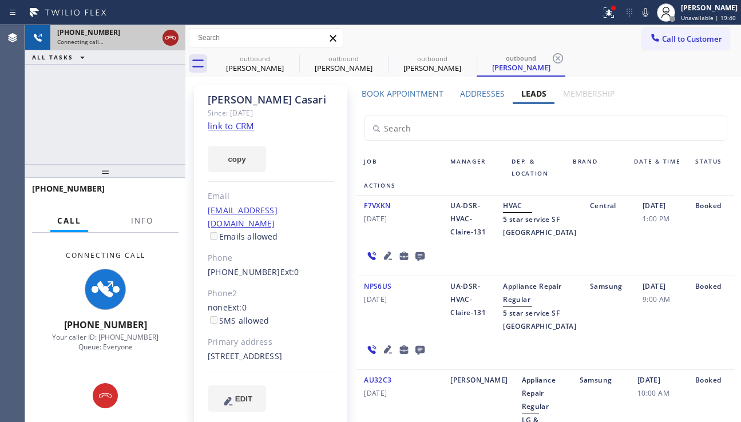
click at [171, 34] on icon at bounding box center [171, 38] width 14 height 14
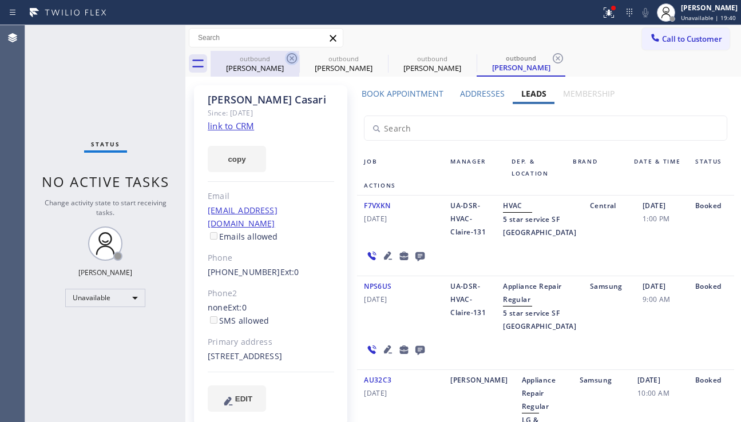
click at [290, 54] on icon at bounding box center [292, 58] width 10 height 10
click at [0, 0] on icon at bounding box center [0, 0] width 0 height 0
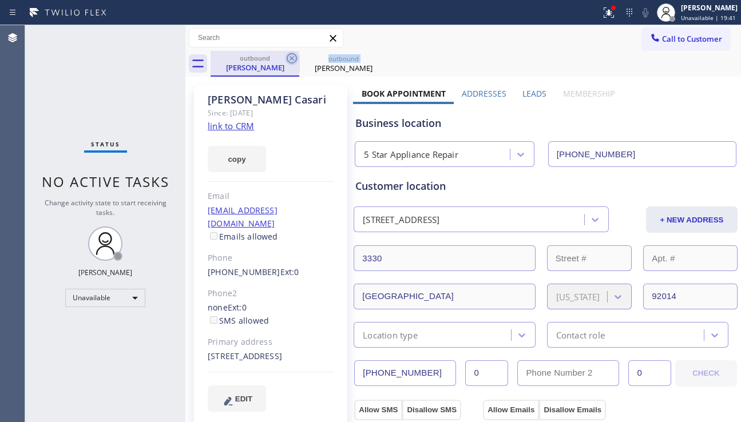
click at [290, 54] on icon at bounding box center [292, 58] width 10 height 10
click at [0, 0] on icon at bounding box center [0, 0] width 0 height 0
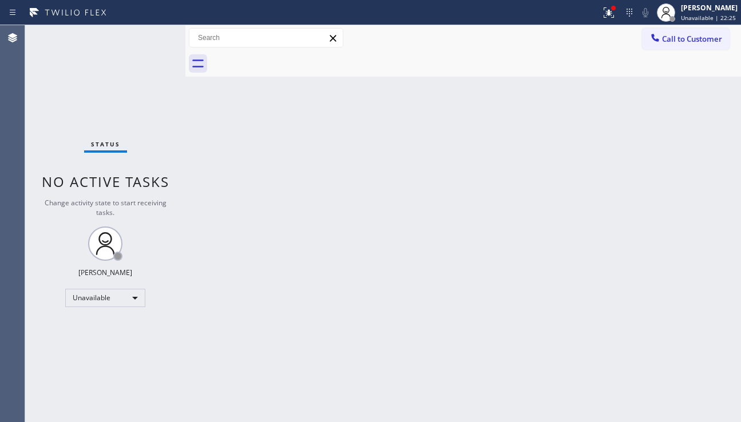
click at [740, 274] on div "Back to Dashboard Change Sender ID Customers Technicians Select a contact Outbo…" at bounding box center [462, 223] width 555 height 397
click at [683, 44] on button "Call to Customer" at bounding box center [686, 39] width 88 height 22
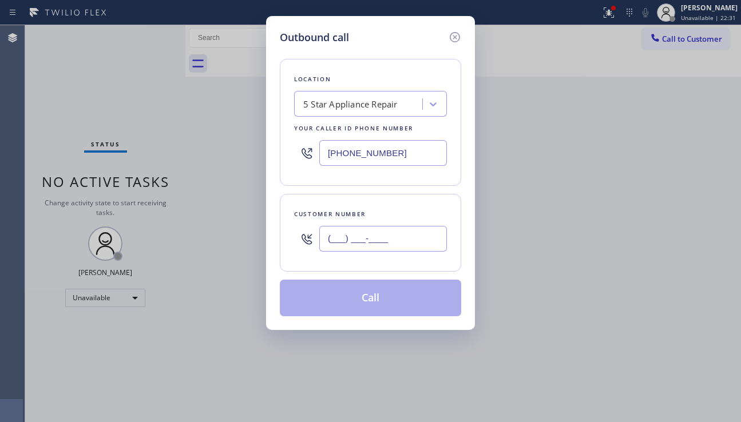
click at [338, 240] on input "(___) ___-____" at bounding box center [383, 239] width 128 height 26
paste input "909) 252-8391"
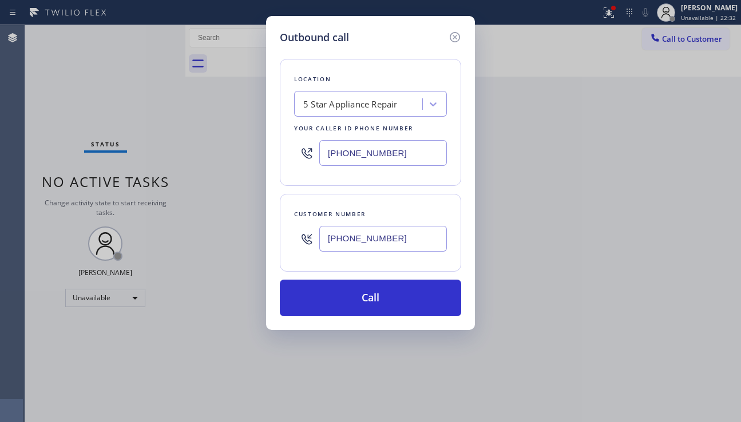
type input "[PHONE_NUMBER]"
drag, startPoint x: 401, startPoint y: 150, endPoint x: 303, endPoint y: 150, distance: 97.8
click at [303, 150] on div "[PHONE_NUMBER]" at bounding box center [370, 152] width 153 height 37
paste input "626) 921-4230"
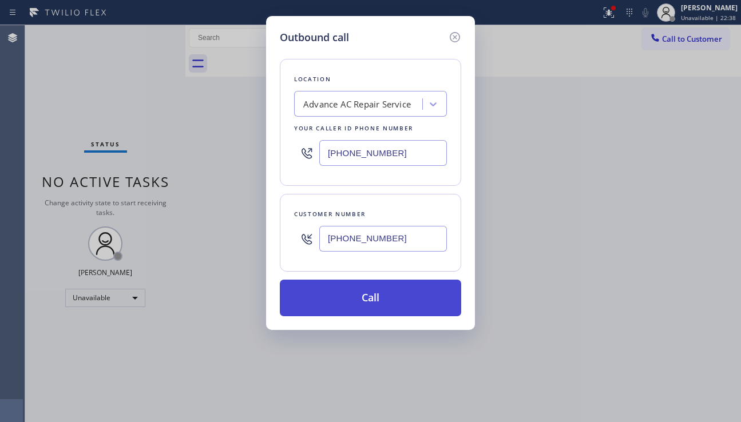
type input "[PHONE_NUMBER]"
click at [364, 296] on button "Call" at bounding box center [370, 298] width 181 height 37
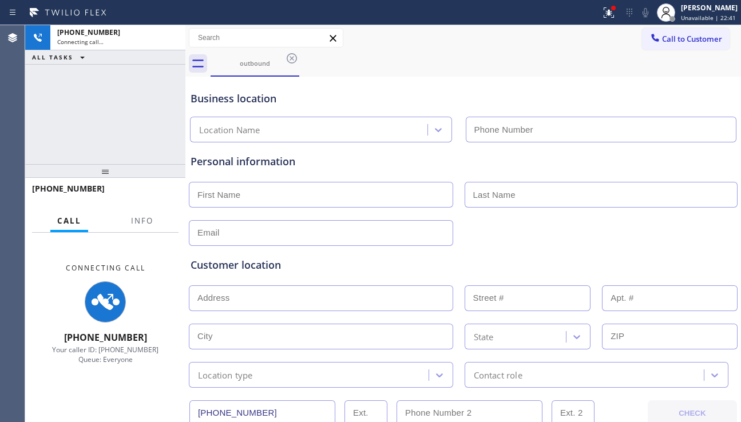
type input "[PHONE_NUMBER]"
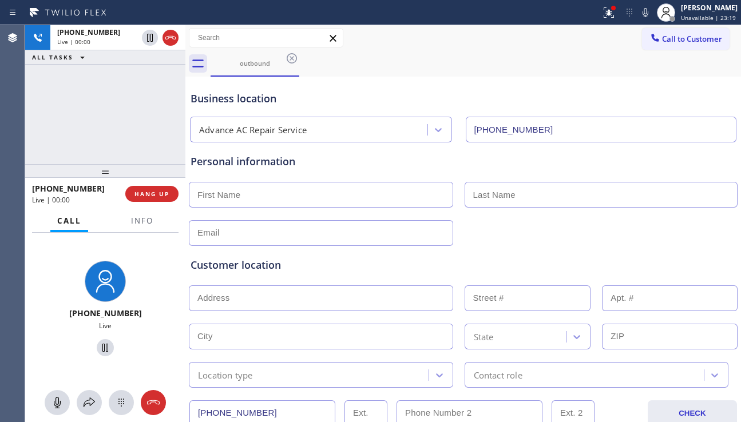
click at [65, 136] on div "+19092528391 Live | 00:00 ALL TASKS ALL TASKS ACTIVE TASKS TASKS IN WRAP UP" at bounding box center [105, 94] width 160 height 139
click at [409, 162] on div "Personal information" at bounding box center [462, 161] width 545 height 15
click at [151, 193] on span "HANG UP" at bounding box center [151, 194] width 35 height 8
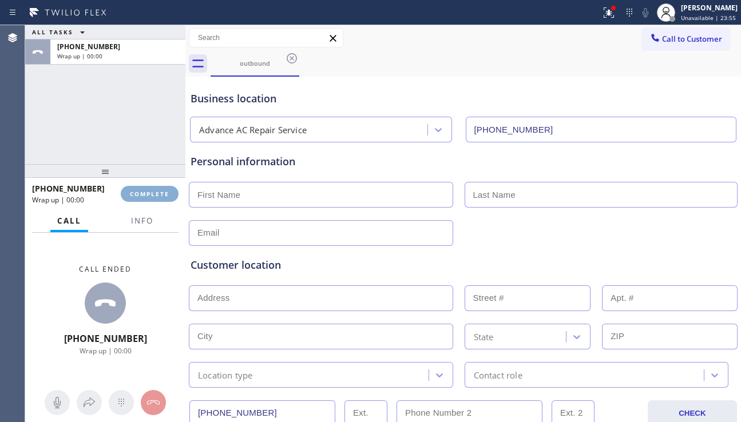
click at [151, 193] on span "COMPLETE" at bounding box center [149, 194] width 39 height 8
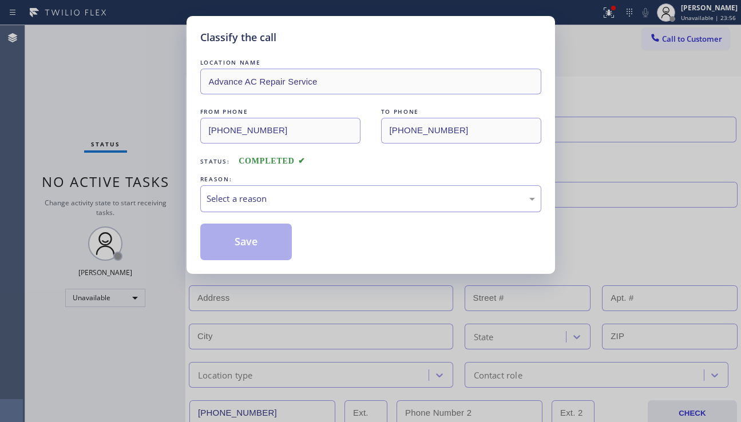
click at [324, 186] on div "Select a reason" at bounding box center [370, 198] width 341 height 27
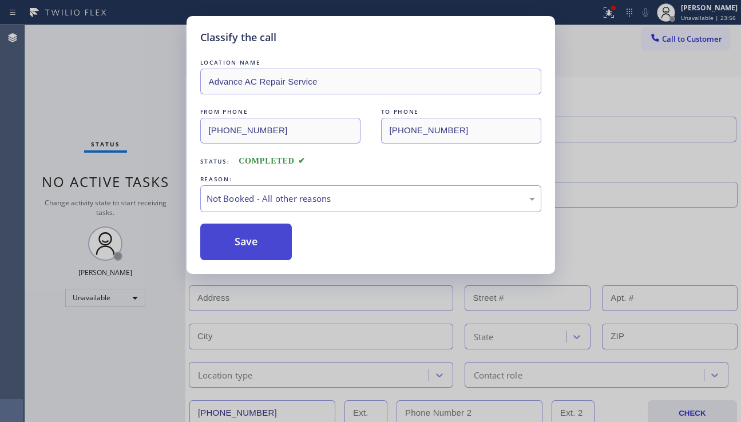
click at [239, 246] on button "Save" at bounding box center [246, 242] width 92 height 37
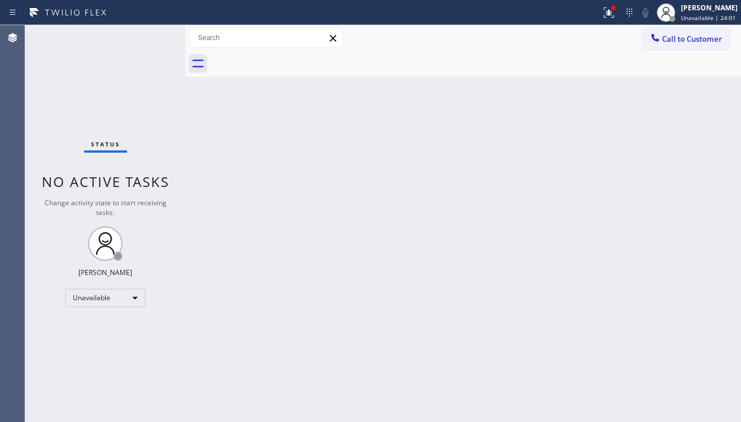
drag, startPoint x: 696, startPoint y: 309, endPoint x: 659, endPoint y: 247, distance: 71.8
click at [697, 307] on div "Back to Dashboard Change Sender ID Customers Technicians Select a contact Outbo…" at bounding box center [462, 223] width 555 height 397
click at [602, 19] on icon at bounding box center [609, 13] width 14 height 14
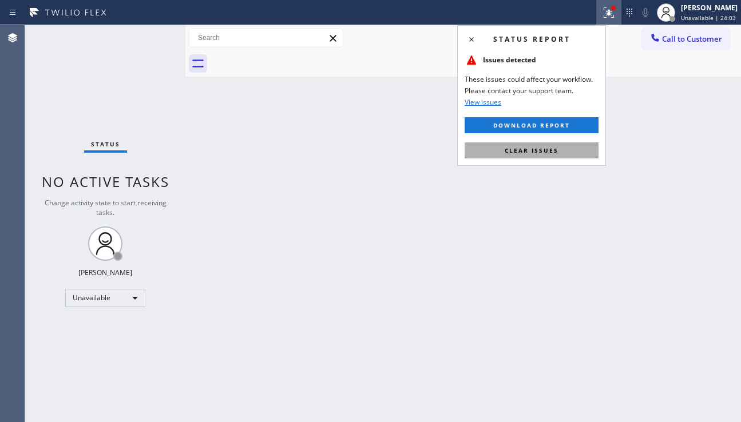
click at [537, 143] on button "Clear issues" at bounding box center [531, 150] width 134 height 16
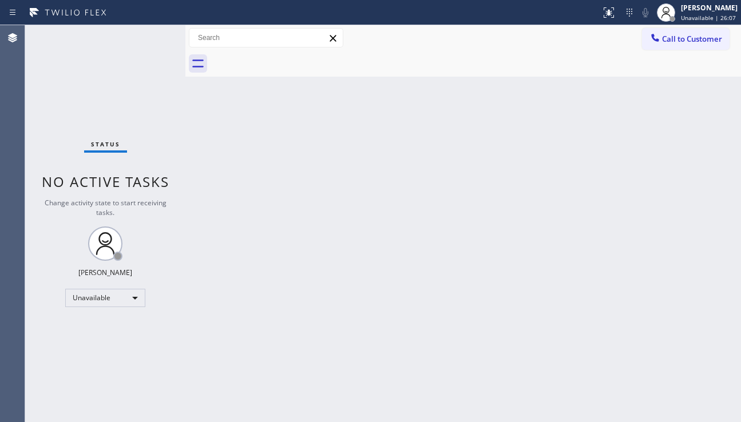
click at [697, 37] on span "Call to Customer" at bounding box center [692, 39] width 60 height 10
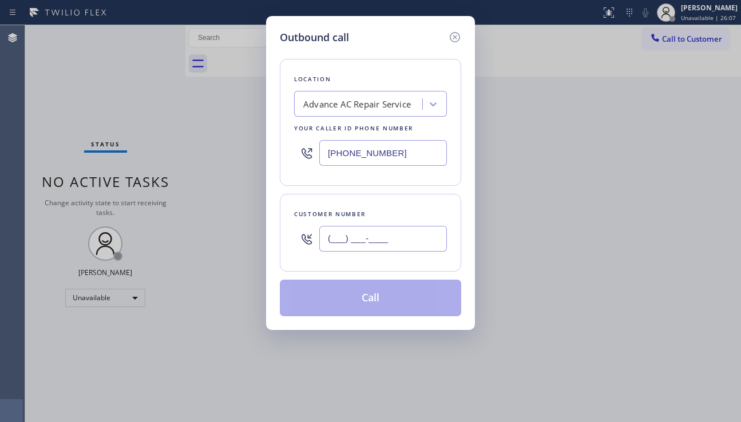
click at [377, 228] on input "(___) ___-____" at bounding box center [383, 239] width 128 height 26
paste input "602) 402-8340"
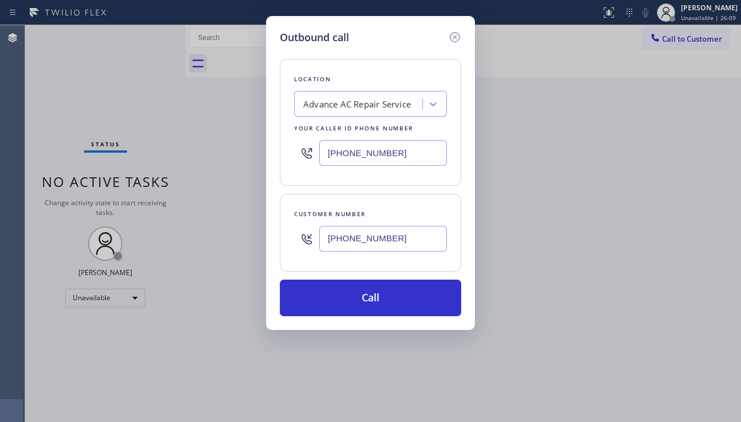
type input "[PHONE_NUMBER]"
drag, startPoint x: 663, startPoint y: 218, endPoint x: 611, endPoint y: 197, distance: 55.7
click at [663, 218] on div "Outbound call Location Advance AC Repair Service Your caller id phone number (6…" at bounding box center [370, 211] width 741 height 422
click at [343, 105] on div "Advance AC Repair Service" at bounding box center [357, 104] width 108 height 13
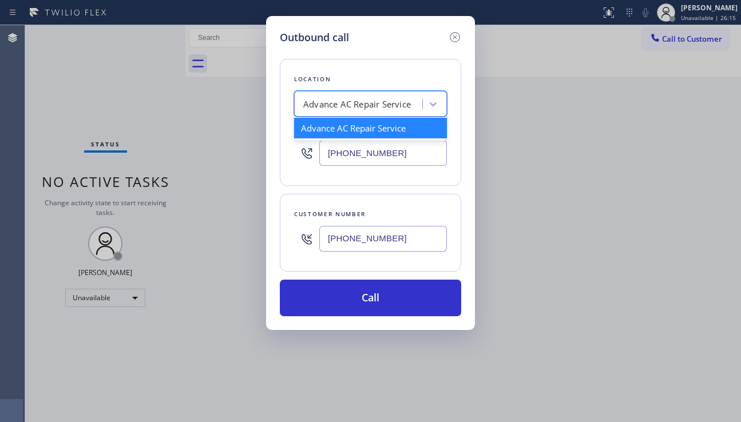
paste input "Whirlpool Appliance Repair"
type input "Whirlpool Appliance Repair"
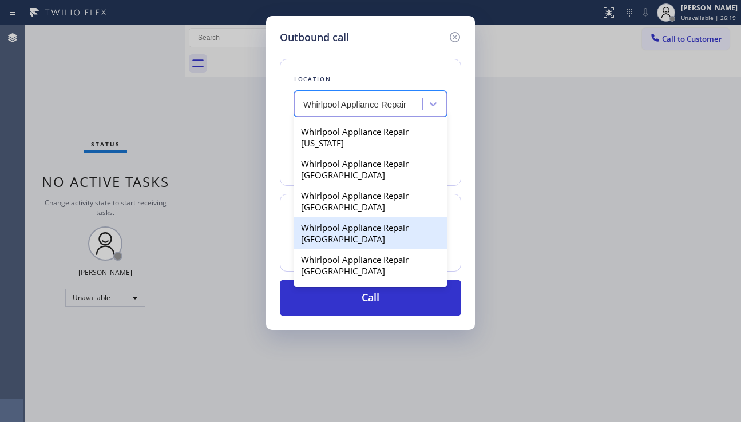
scroll to position [547, 0]
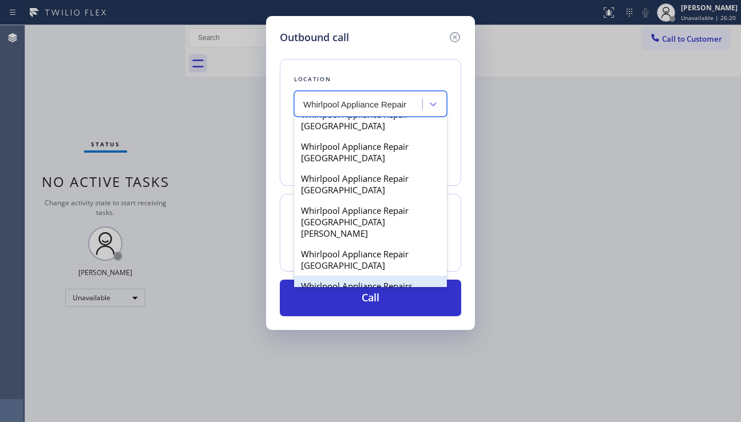
click at [359, 276] on div "Whirlpool Appliance Repairs" at bounding box center [370, 286] width 153 height 21
type input "[PHONE_NUMBER]"
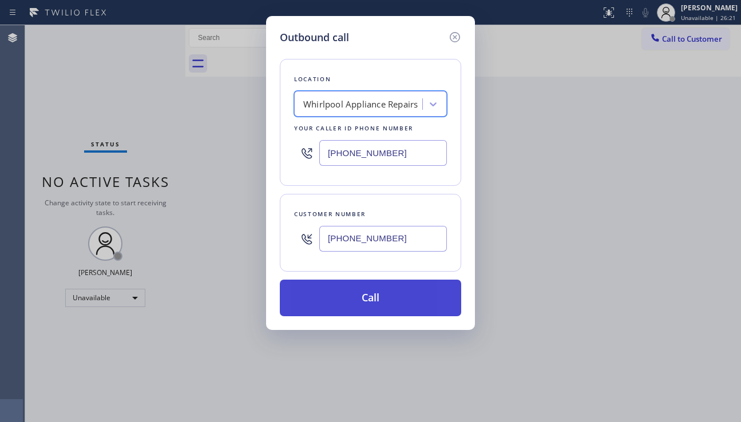
click at [353, 310] on button "Call" at bounding box center [370, 298] width 181 height 37
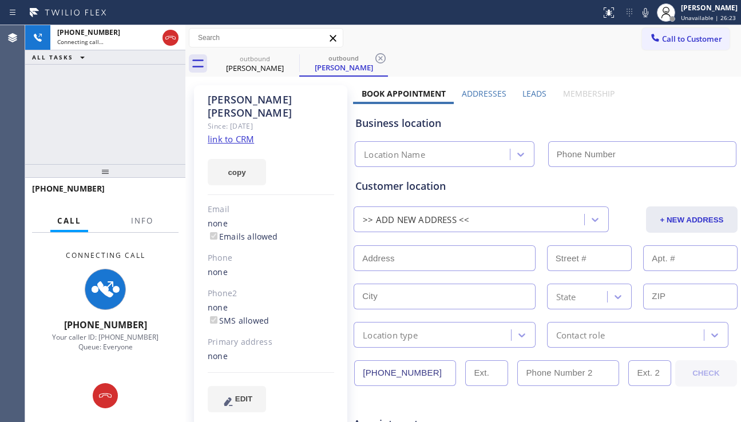
click at [81, 129] on div "+16024028340 Connecting call… ALL TASKS ALL TASKS ACTIVE TASKS TASKS IN WRAP UP" at bounding box center [105, 94] width 160 height 139
click at [522, 99] on div "Leads" at bounding box center [534, 96] width 40 height 16
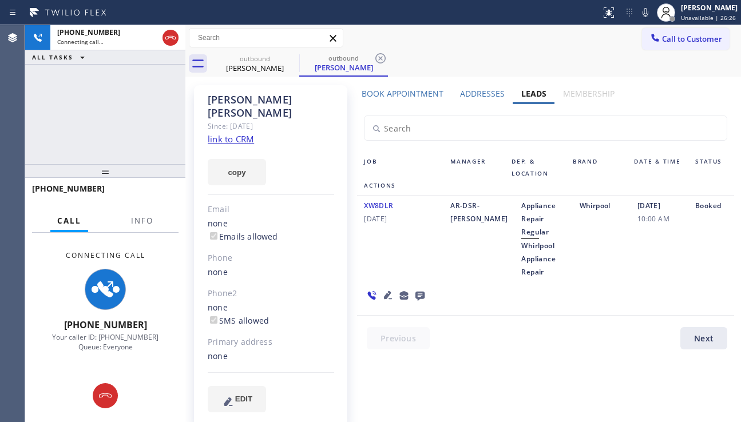
click at [420, 296] on icon at bounding box center [419, 296] width 9 height 9
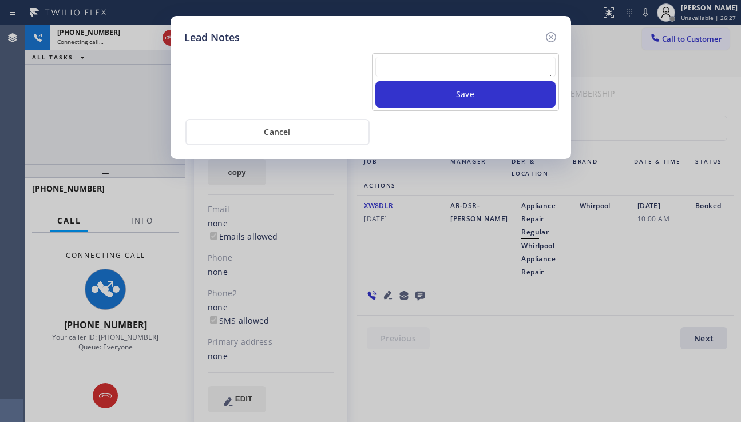
click at [415, 62] on textarea at bounding box center [465, 67] width 180 height 21
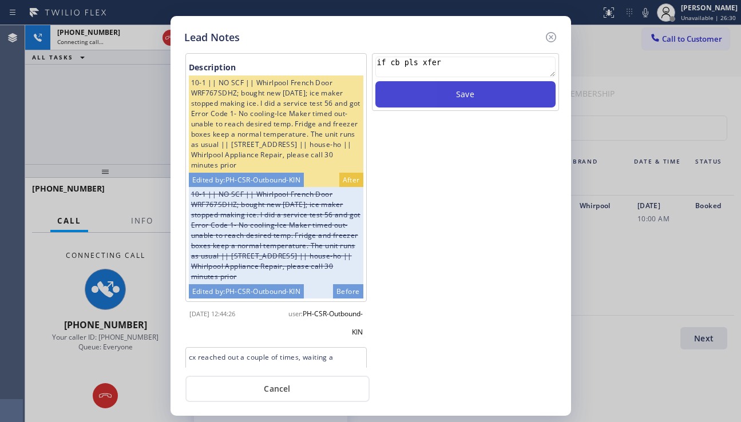
type textarea "if cb pls xfer"
click at [431, 90] on button "Save" at bounding box center [465, 94] width 180 height 26
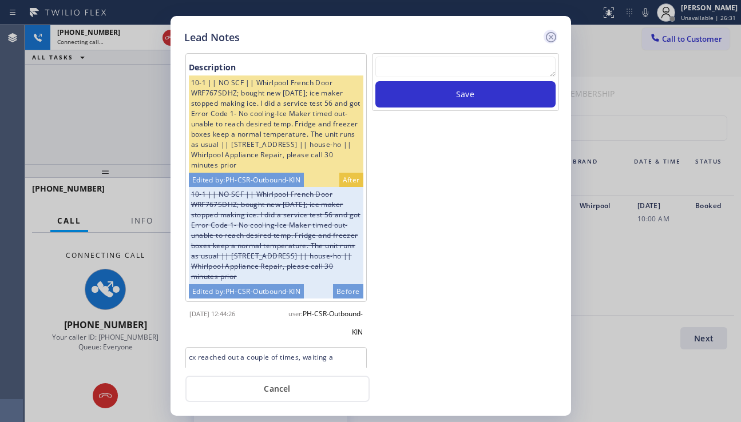
click at [550, 38] on icon at bounding box center [550, 37] width 10 height 10
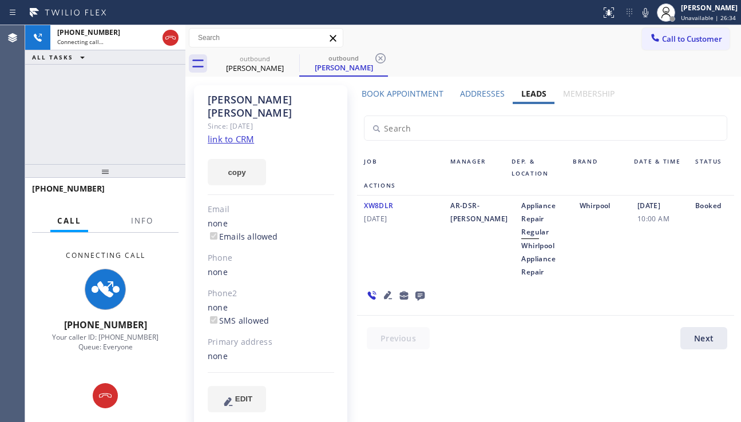
click at [225, 133] on link "link to CRM" at bounding box center [231, 138] width 46 height 11
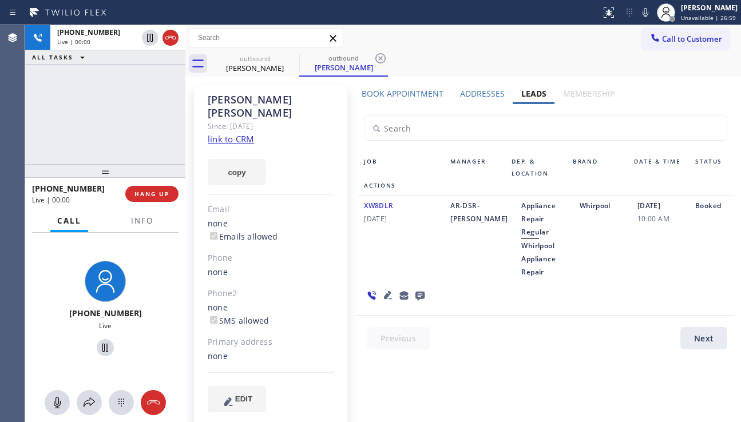
click at [692, 273] on div "Booked" at bounding box center [711, 238] width 46 height 79
click at [420, 93] on label "Book Appointment" at bounding box center [402, 93] width 82 height 11
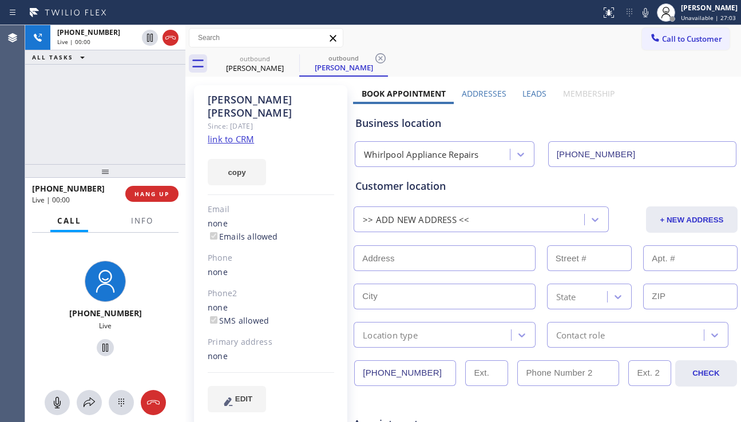
click at [522, 96] on label "Leads" at bounding box center [534, 93] width 24 height 11
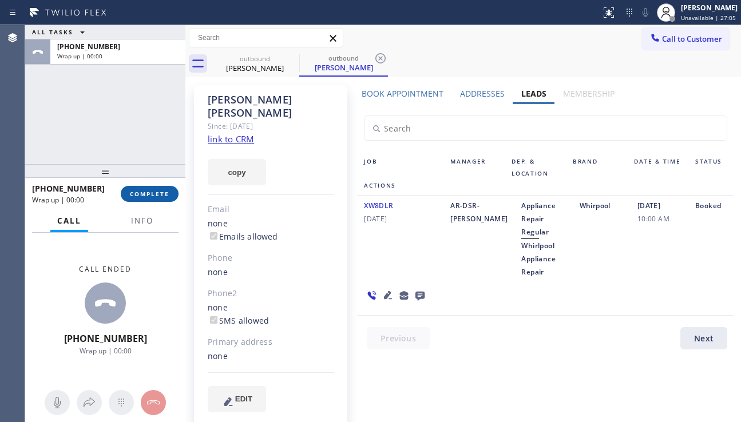
click at [168, 190] on span "COMPLETE" at bounding box center [149, 194] width 39 height 8
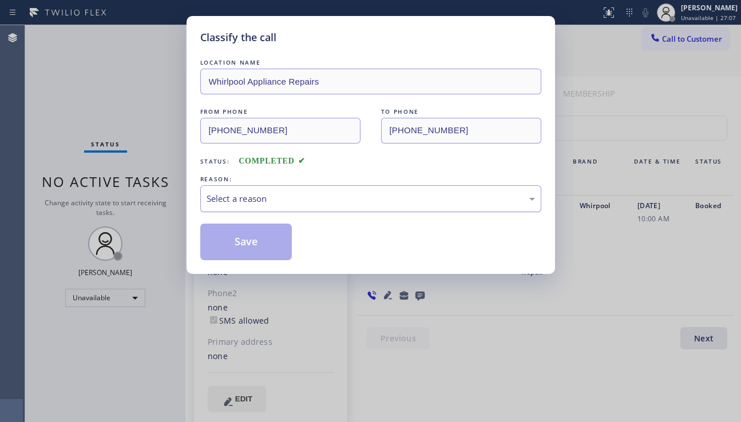
click at [311, 206] on div "Select a reason" at bounding box center [370, 198] width 341 height 27
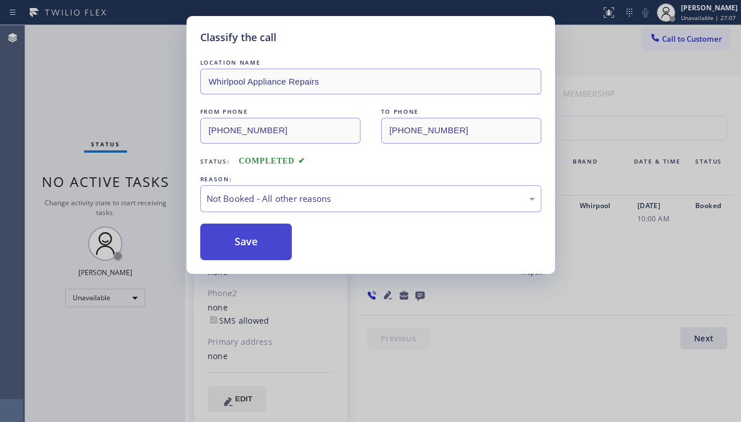
drag, startPoint x: 255, startPoint y: 242, endPoint x: 133, endPoint y: 87, distance: 197.9
click at [255, 242] on button "Save" at bounding box center [246, 242] width 92 height 37
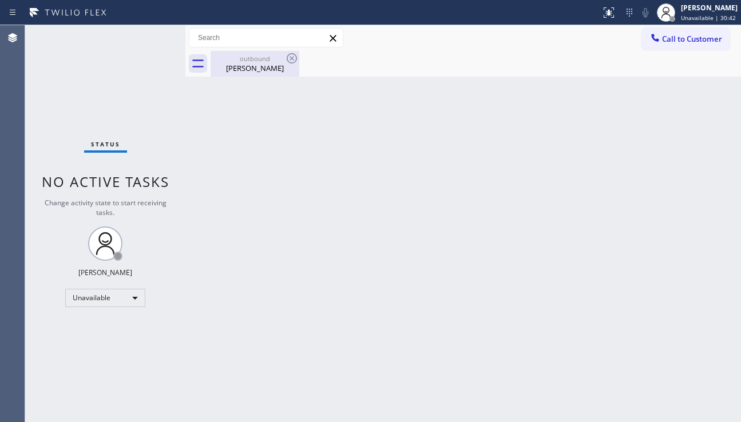
click at [276, 71] on div "Sandy Danna" at bounding box center [255, 68] width 86 height 10
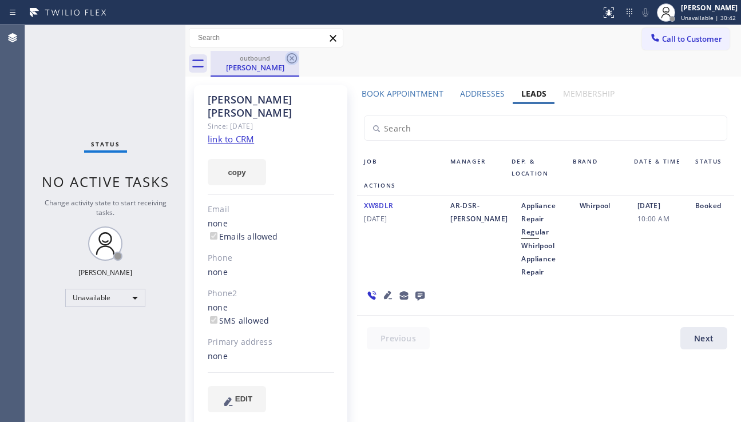
click at [287, 55] on icon at bounding box center [292, 58] width 14 height 14
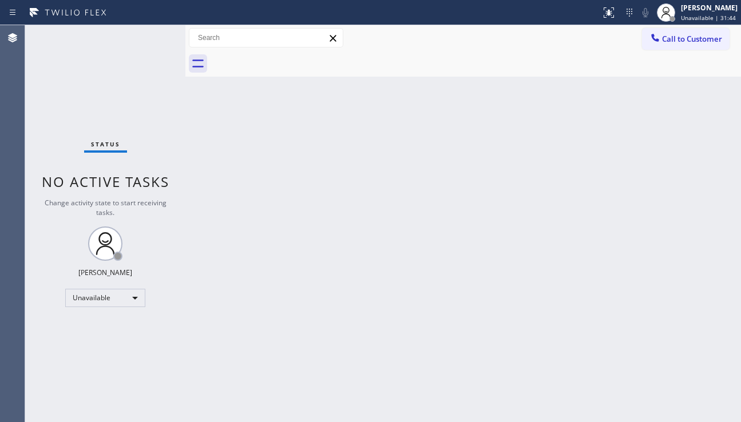
click at [655, 300] on div "Back to Dashboard Change Sender ID Customers Technicians Select a contact Outbo…" at bounding box center [462, 223] width 555 height 397
click at [663, 45] on button "Call to Customer" at bounding box center [686, 39] width 88 height 22
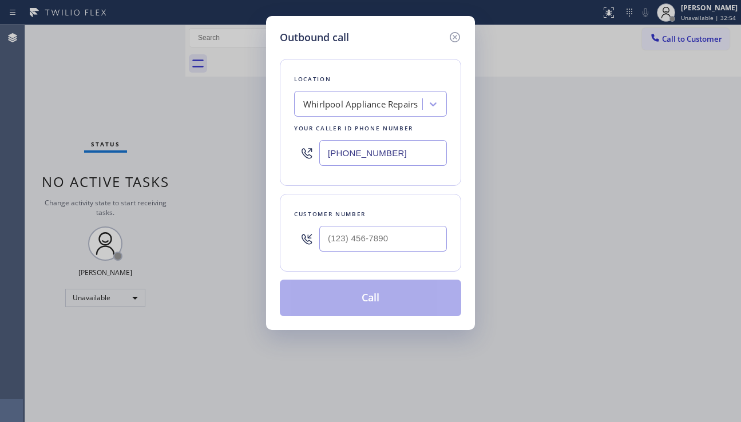
click at [353, 106] on div "Whirlpool Appliance Repairs" at bounding box center [360, 104] width 114 height 13
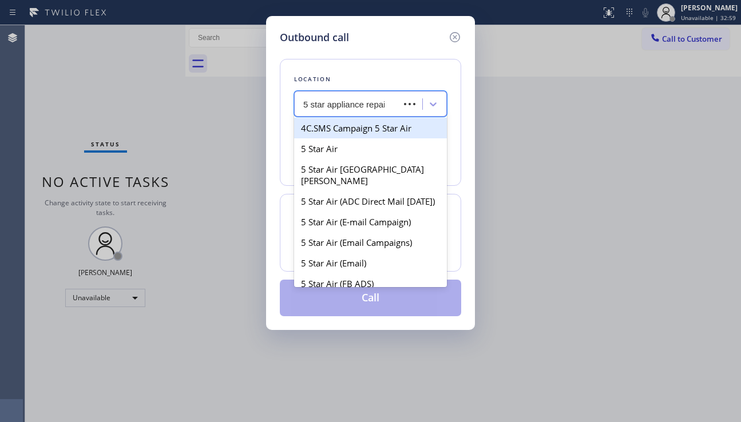
type input "5 star appliance repair"
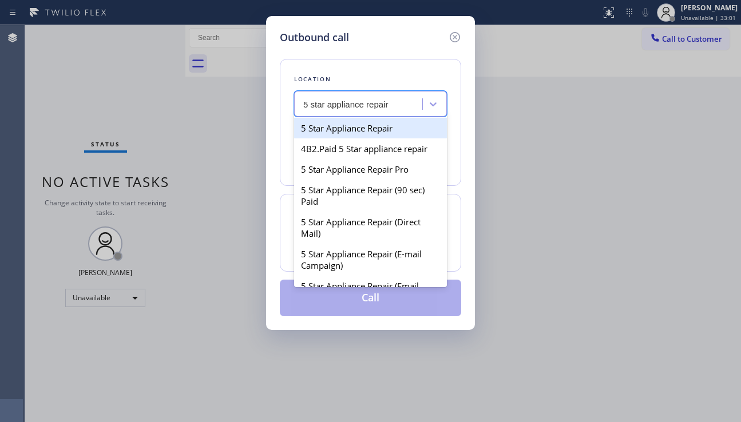
click at [331, 128] on div "5 Star Appliance Repair" at bounding box center [370, 128] width 153 height 21
type input "[PHONE_NUMBER]"
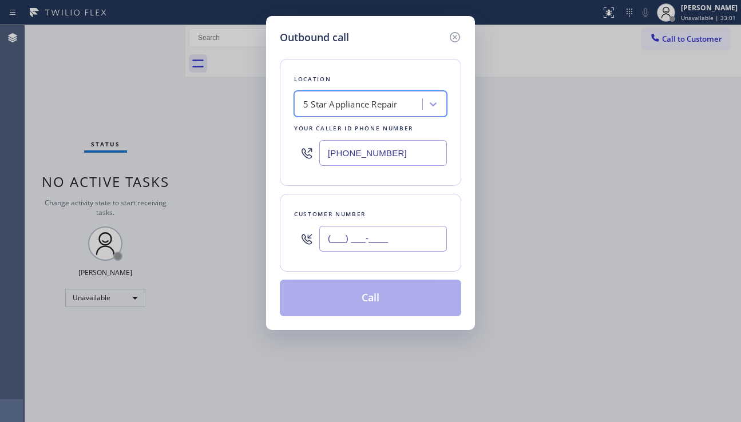
click at [353, 236] on input "(___) ___-____" at bounding box center [383, 239] width 128 height 26
paste input "805) 340-6190"
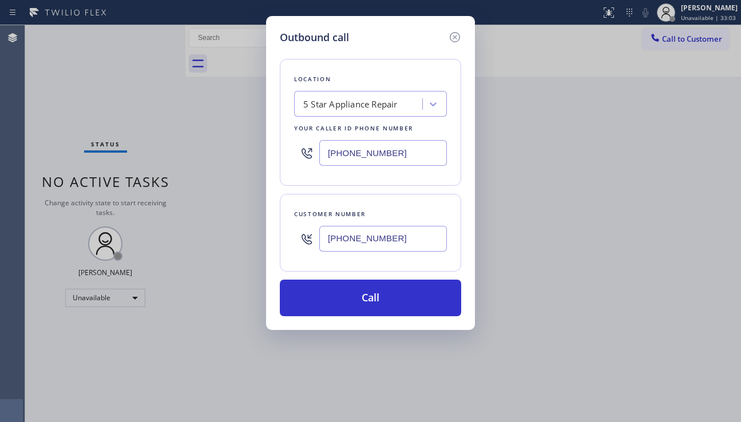
type input "[PHONE_NUMBER]"
click at [269, 420] on div "Outbound call Location 5 Star Appliance Repair Your caller id phone number (855…" at bounding box center [370, 211] width 741 height 422
drag, startPoint x: 694, startPoint y: 286, endPoint x: 675, endPoint y: 284, distance: 19.0
click at [693, 287] on div "Outbound call Location 5 Star Appliance Repair Your caller id phone number (855…" at bounding box center [370, 211] width 741 height 422
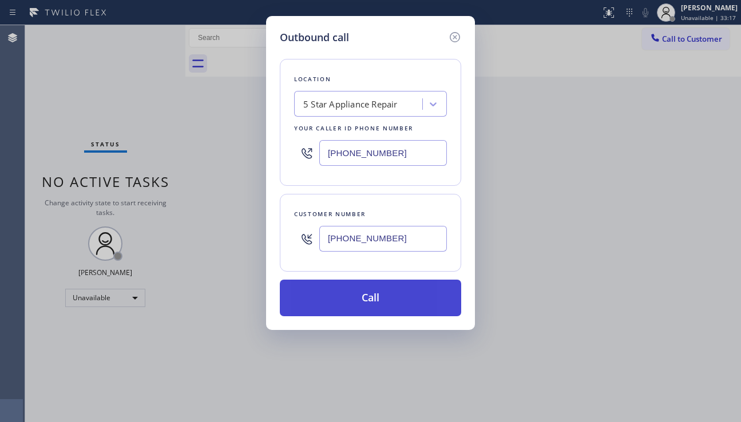
click at [372, 300] on button "Call" at bounding box center [370, 298] width 181 height 37
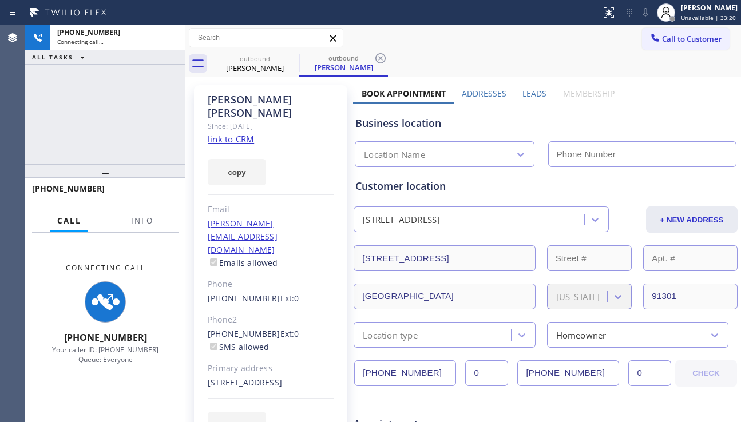
click at [527, 96] on label "Leads" at bounding box center [534, 93] width 24 height 11
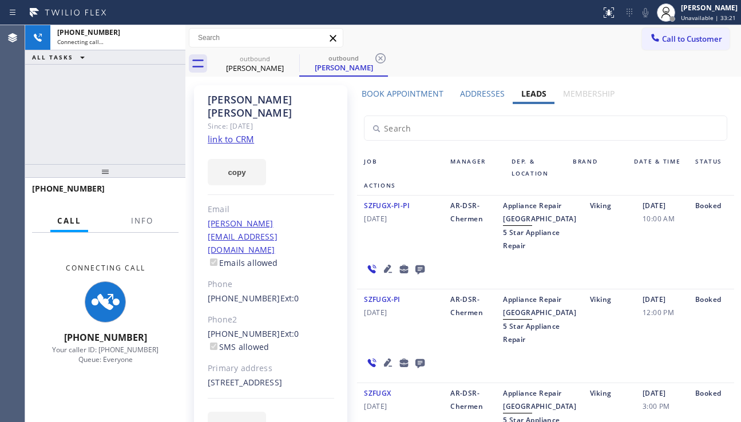
click at [415, 275] on icon at bounding box center [419, 269] width 9 height 9
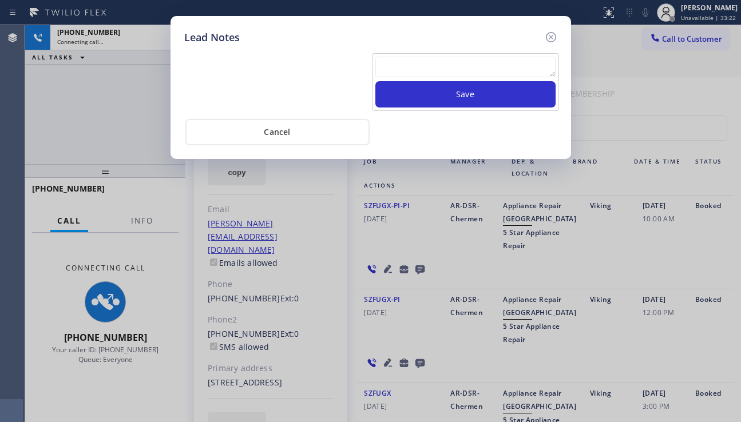
click at [393, 70] on textarea at bounding box center [465, 67] width 180 height 21
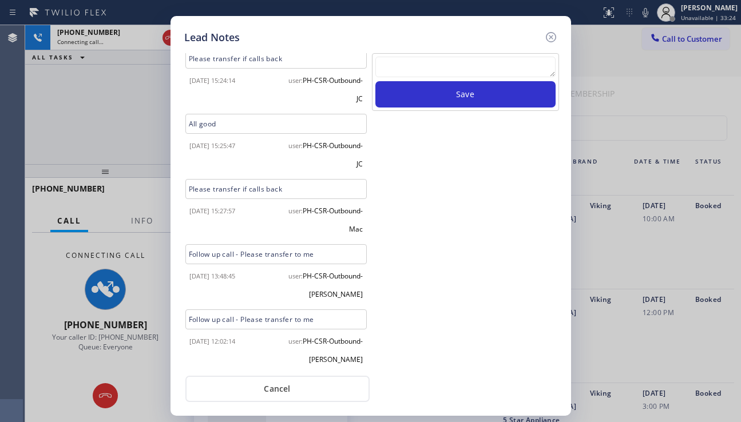
scroll to position [329, 0]
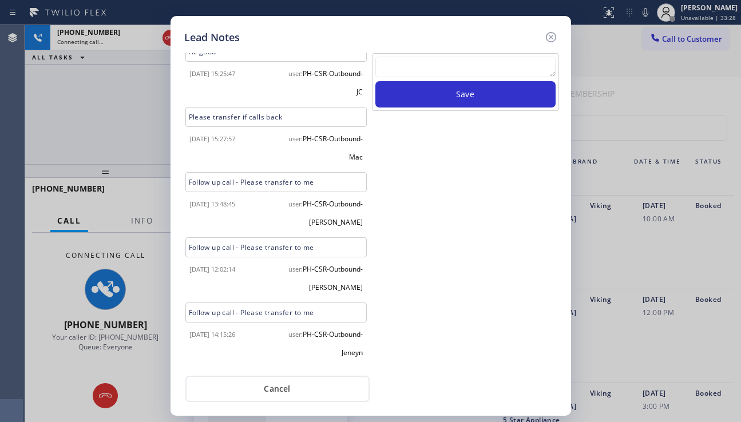
click at [450, 71] on textarea at bounding box center [465, 67] width 180 height 21
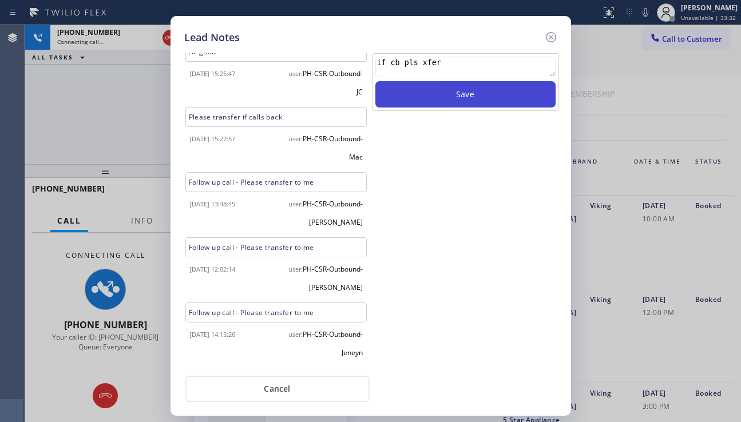
type textarea "if cb pls xfer"
click at [452, 93] on button "Save" at bounding box center [465, 94] width 180 height 26
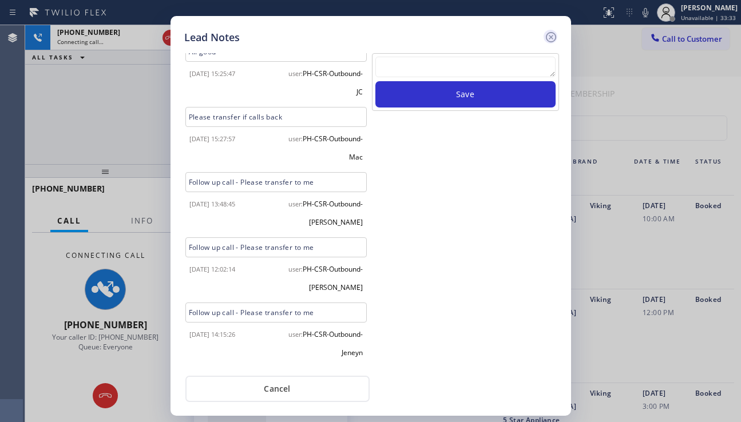
click at [544, 39] on icon at bounding box center [551, 37] width 14 height 14
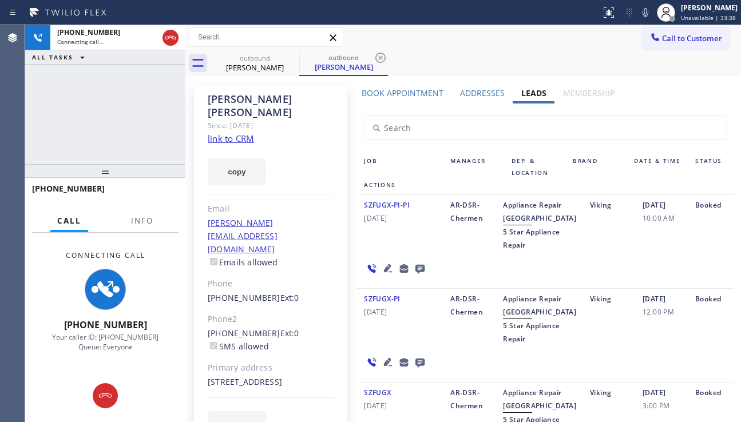
scroll to position [0, 0]
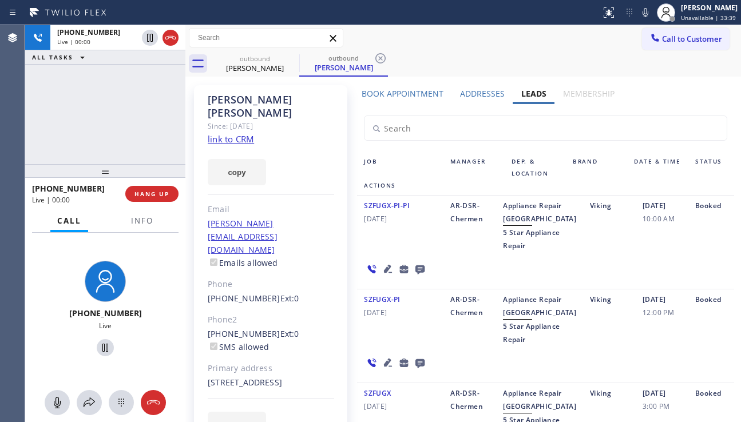
click at [383, 276] on icon at bounding box center [388, 269] width 14 height 14
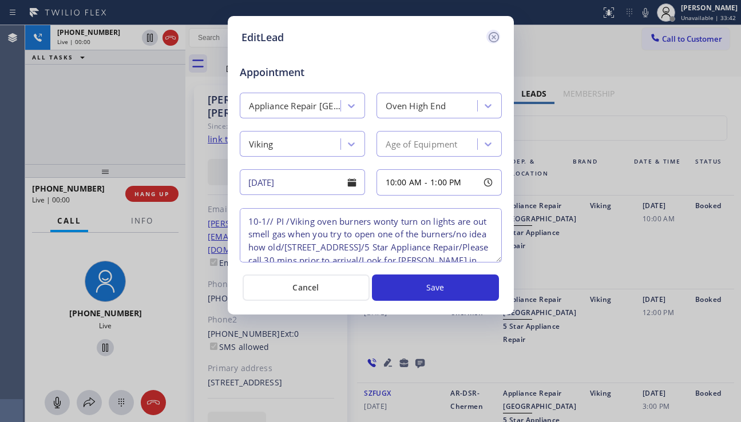
click at [491, 38] on icon at bounding box center [494, 37] width 14 height 14
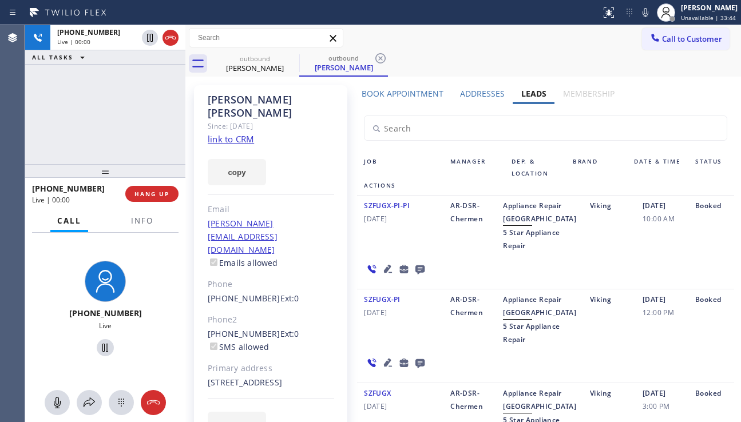
click at [381, 276] on icon at bounding box center [388, 269] width 14 height 14
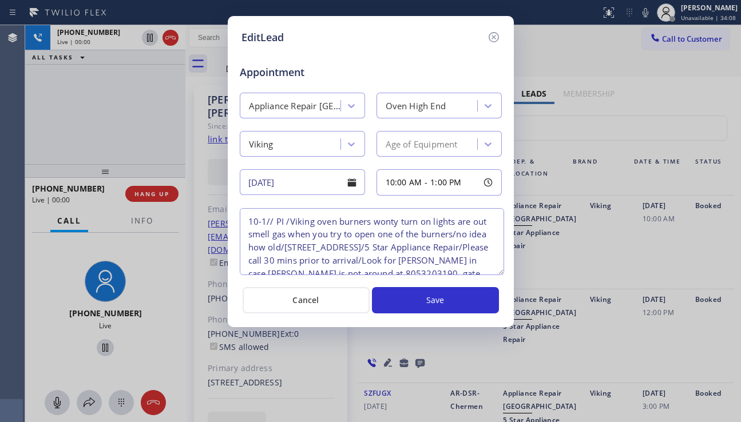
drag, startPoint x: 498, startPoint y: 260, endPoint x: 500, endPoint y: 273, distance: 12.8
click at [500, 273] on textarea "10-1// PI /Viking oven burners wonty turn on lights are out smell gas when you …" at bounding box center [372, 241] width 264 height 67
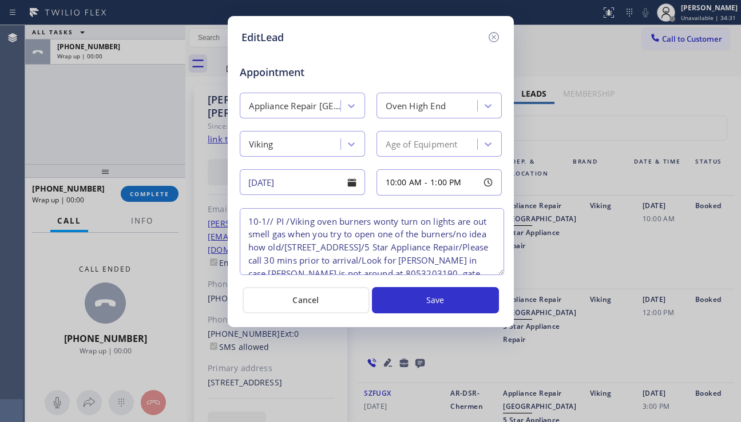
drag, startPoint x: 496, startPoint y: 34, endPoint x: 472, endPoint y: 39, distance: 24.6
click at [496, 34] on icon at bounding box center [493, 37] width 10 height 10
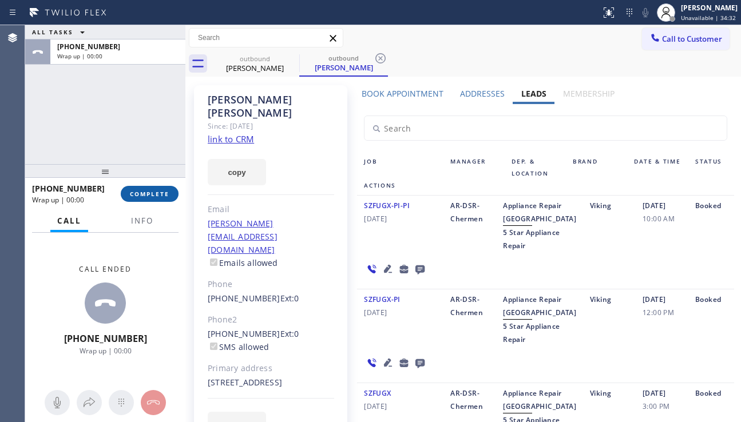
click at [158, 190] on span "COMPLETE" at bounding box center [149, 194] width 39 height 8
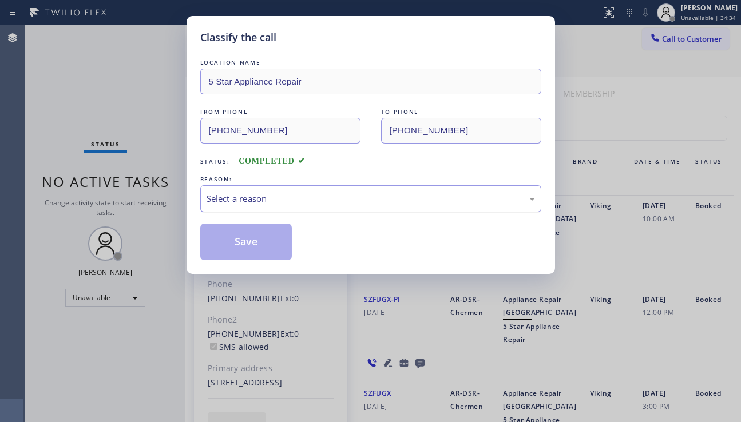
click at [313, 192] on div "Select a reason" at bounding box center [370, 198] width 328 height 13
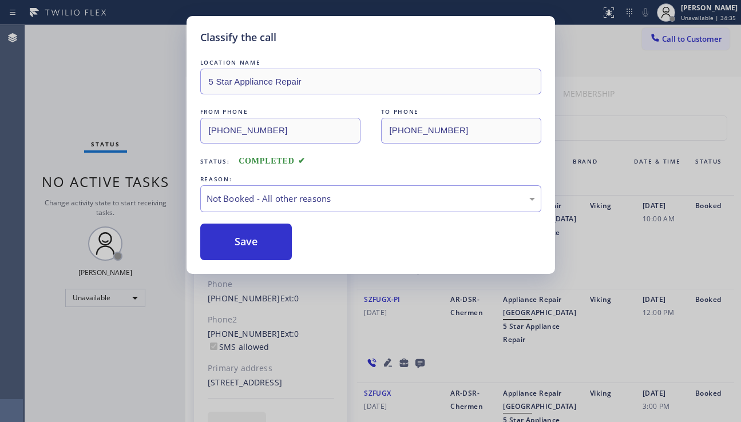
drag, startPoint x: 254, startPoint y: 249, endPoint x: 426, endPoint y: 272, distance: 173.2
click at [253, 249] on button "Save" at bounding box center [246, 242] width 92 height 37
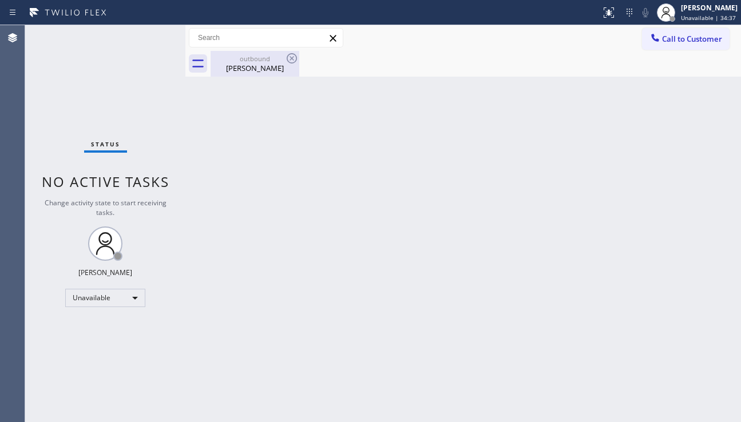
click at [269, 62] on div "outbound" at bounding box center [255, 58] width 86 height 9
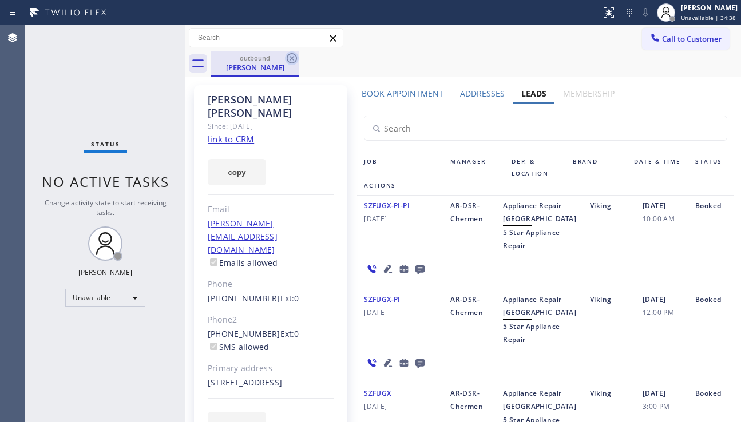
click at [292, 59] on icon at bounding box center [292, 58] width 10 height 10
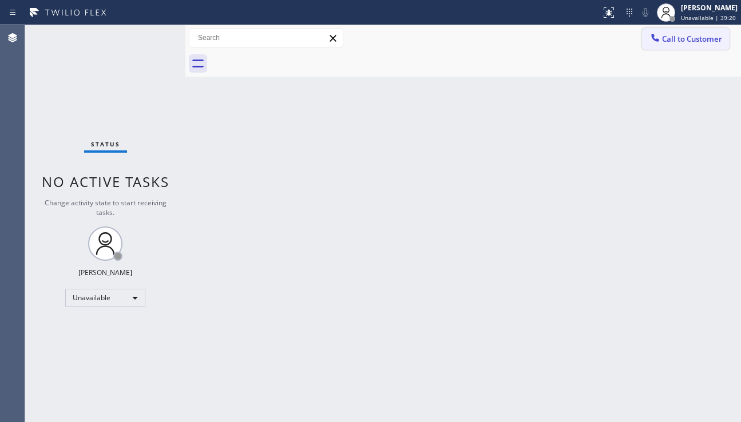
click at [694, 49] on button "Call to Customer" at bounding box center [686, 39] width 88 height 22
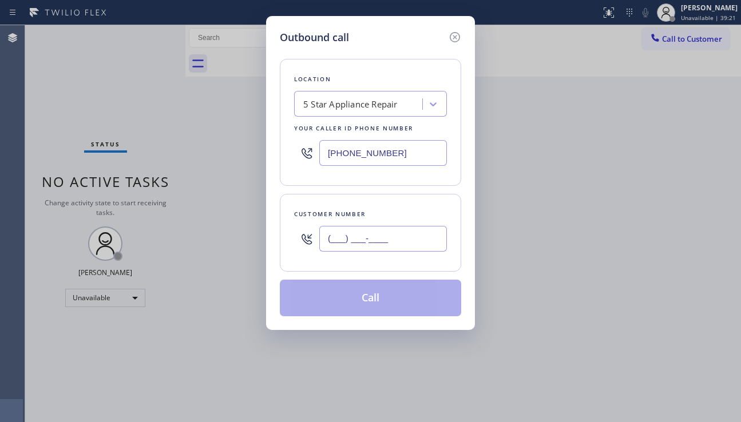
click at [360, 233] on input "(___) ___-____" at bounding box center [383, 239] width 128 height 26
paste input "213) 216-0869"
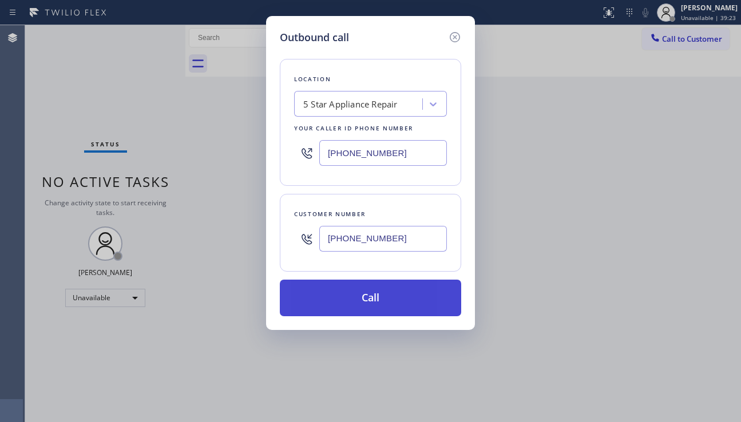
drag, startPoint x: 377, startPoint y: 294, endPoint x: 336, endPoint y: 235, distance: 71.5
click at [377, 293] on button "Call" at bounding box center [370, 298] width 181 height 37
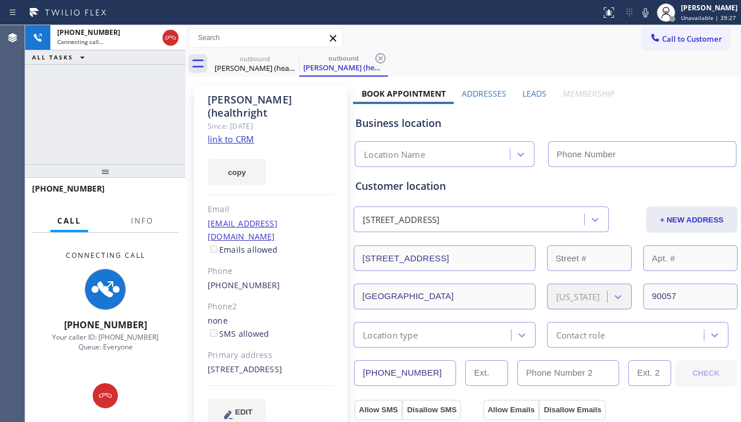
click at [515, 93] on div "Leads" at bounding box center [534, 96] width 40 height 16
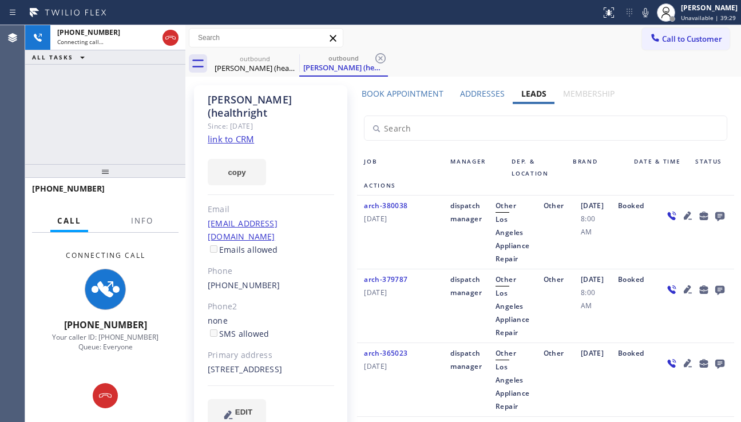
click at [683, 220] on icon at bounding box center [687, 216] width 8 height 8
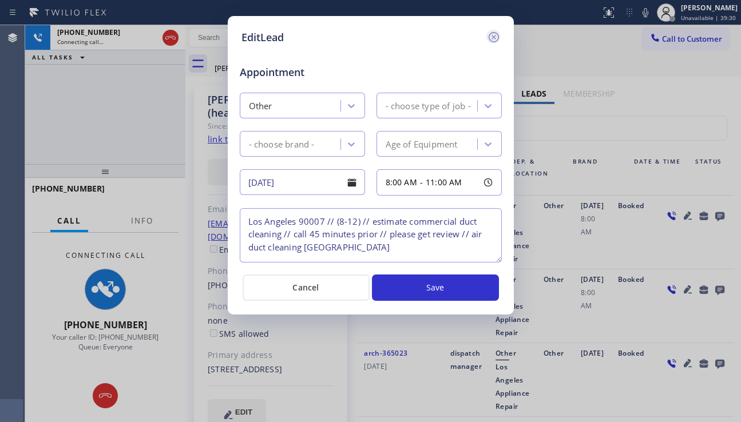
drag, startPoint x: 494, startPoint y: 40, endPoint x: 499, endPoint y: 50, distance: 10.7
click at [494, 39] on icon at bounding box center [494, 37] width 14 height 14
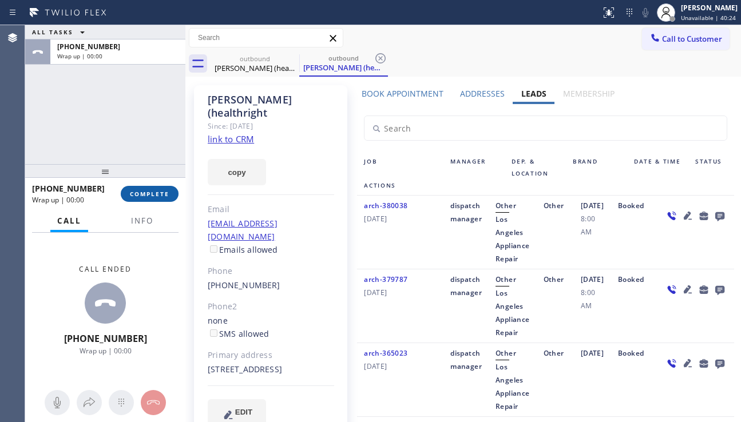
click at [149, 197] on span "COMPLETE" at bounding box center [149, 194] width 39 height 8
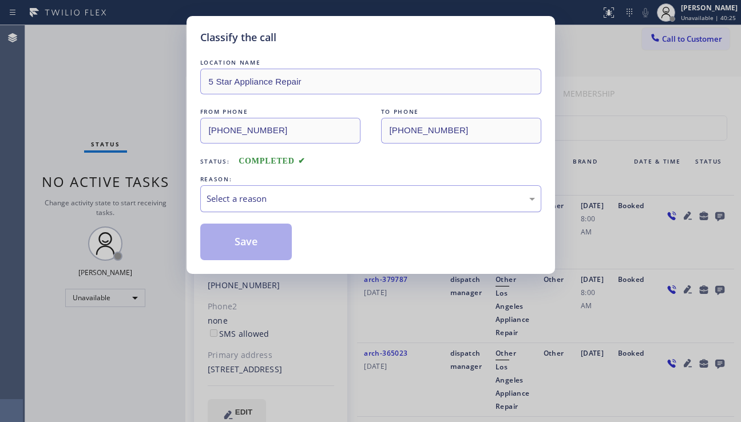
click at [305, 194] on div "Select a reason" at bounding box center [370, 198] width 328 height 13
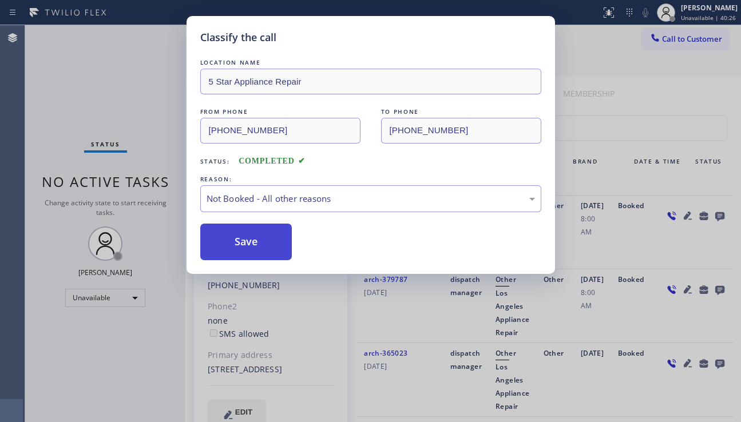
click at [263, 252] on button "Save" at bounding box center [246, 242] width 92 height 37
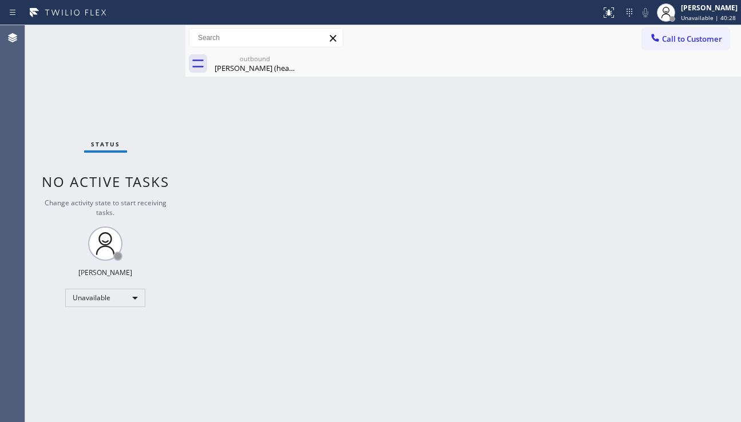
click at [299, 66] on div "outbound Carlos (healthright" at bounding box center [475, 64] width 530 height 26
click at [295, 61] on icon at bounding box center [292, 58] width 14 height 14
click at [286, 58] on icon at bounding box center [292, 58] width 14 height 14
click at [275, 61] on div "outbound" at bounding box center [255, 58] width 86 height 9
drag, startPoint x: 661, startPoint y: 278, endPoint x: 629, endPoint y: 295, distance: 36.1
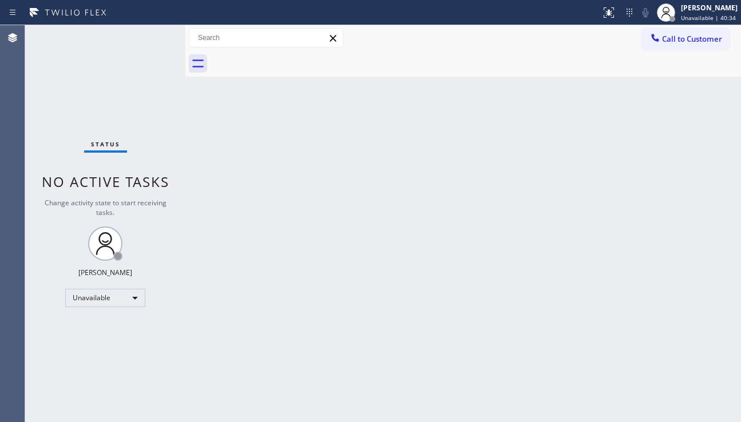
click at [661, 278] on div "Back to Dashboard Change Sender ID Customers Technicians Select a contact Outbo…" at bounding box center [462, 223] width 555 height 397
click at [663, 47] on button "Call to Customer" at bounding box center [686, 39] width 88 height 22
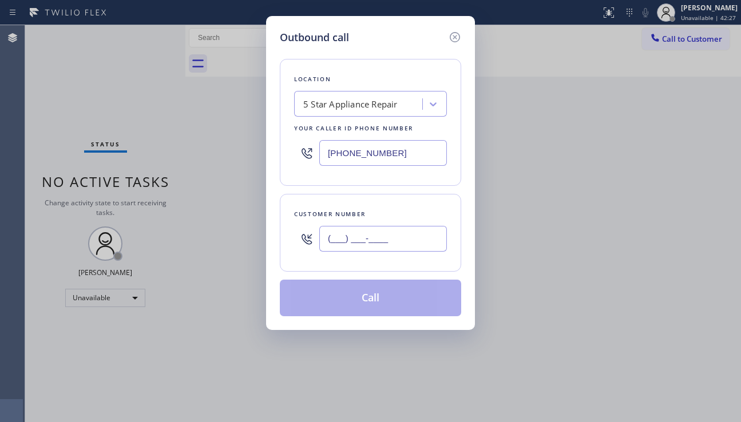
click at [353, 234] on input "(___) ___-____" at bounding box center [383, 239] width 128 height 26
paste input "310) 466-1691"
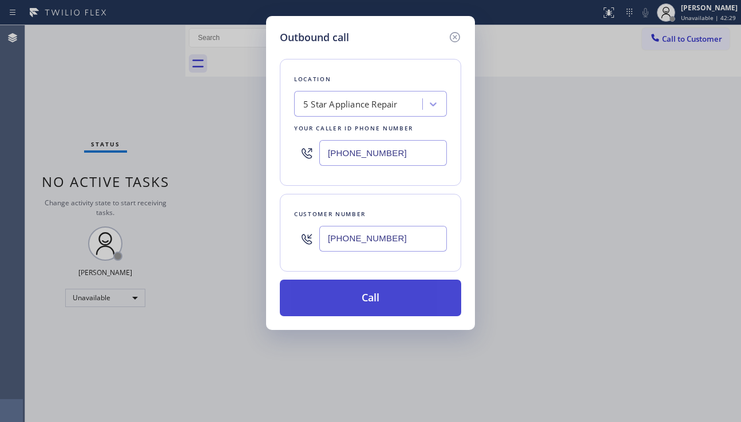
type input "(310) 466-1691"
click at [359, 300] on button "Call" at bounding box center [370, 298] width 181 height 37
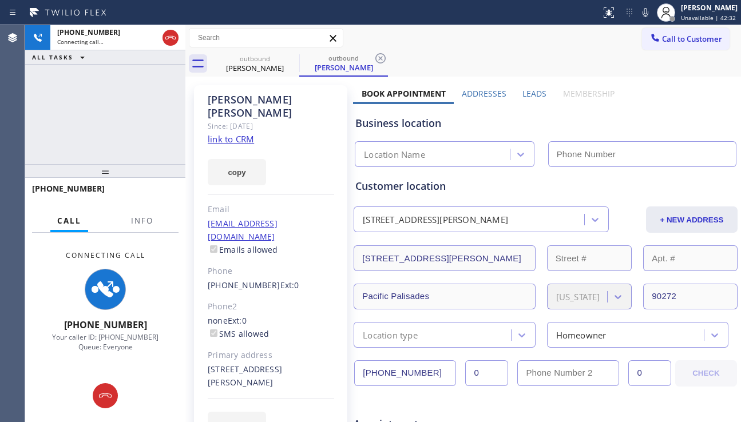
click at [514, 94] on div "Leads" at bounding box center [534, 96] width 40 height 16
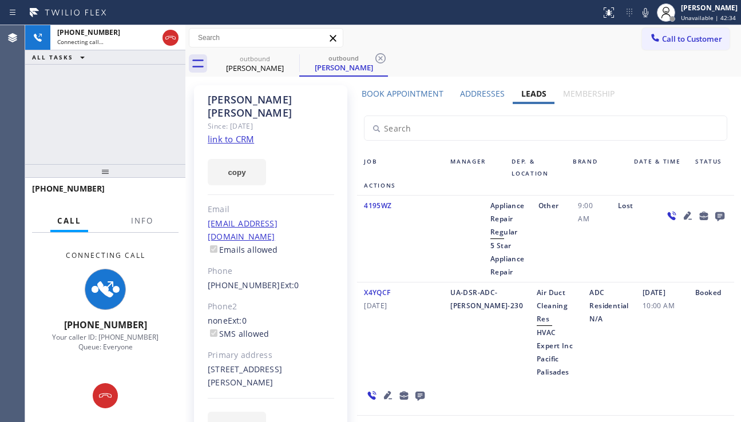
click at [682, 218] on icon at bounding box center [688, 216] width 14 height 14
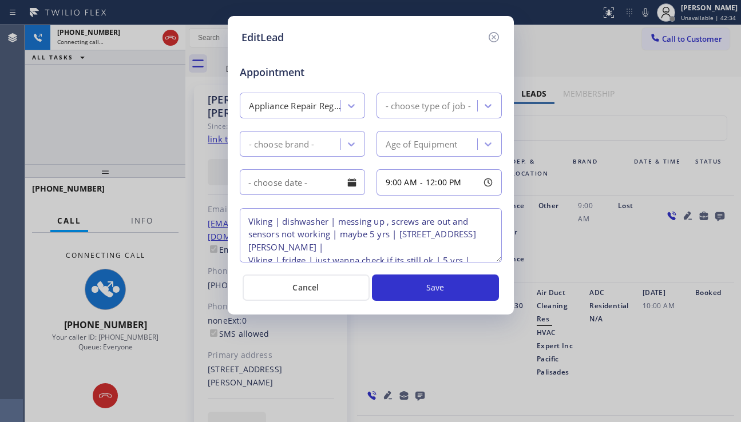
type textarea "Viking | dishwasher | messing up , screws are out and sensors not working | may…"
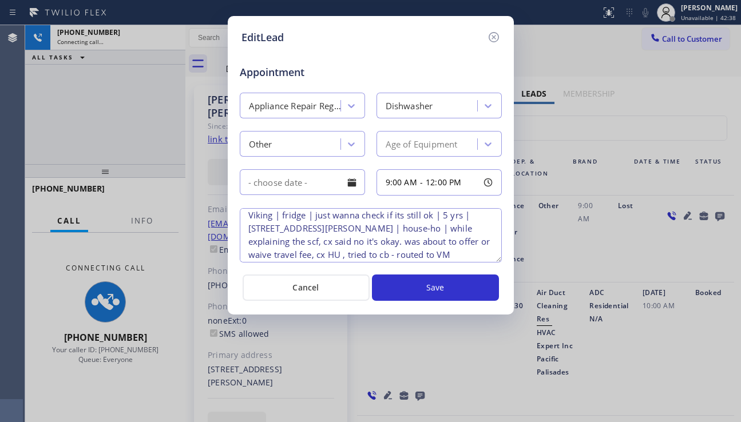
scroll to position [14, 0]
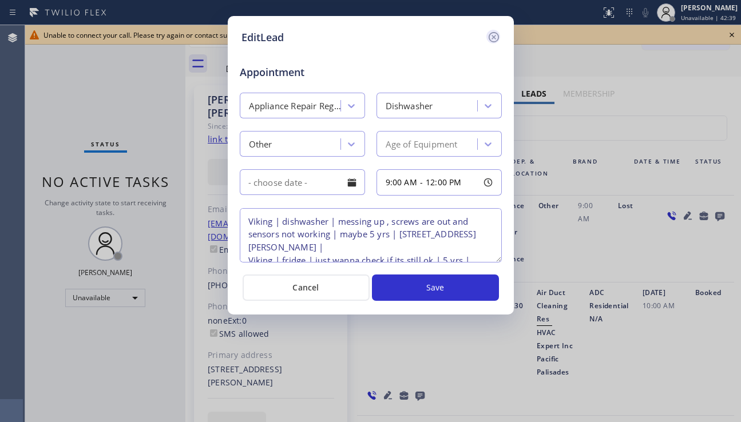
click at [497, 35] on icon at bounding box center [494, 37] width 14 height 14
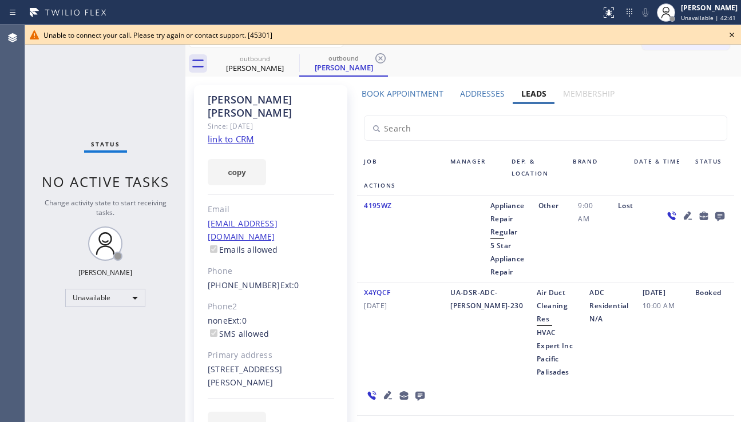
click at [733, 35] on icon at bounding box center [732, 35] width 14 height 14
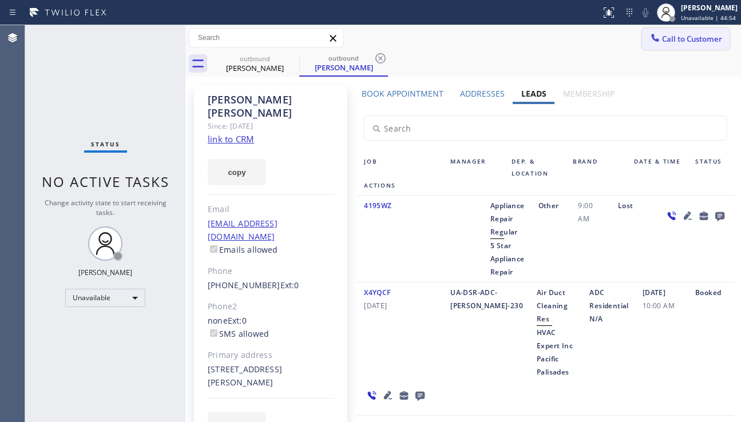
click at [670, 41] on span "Call to Customer" at bounding box center [692, 39] width 60 height 10
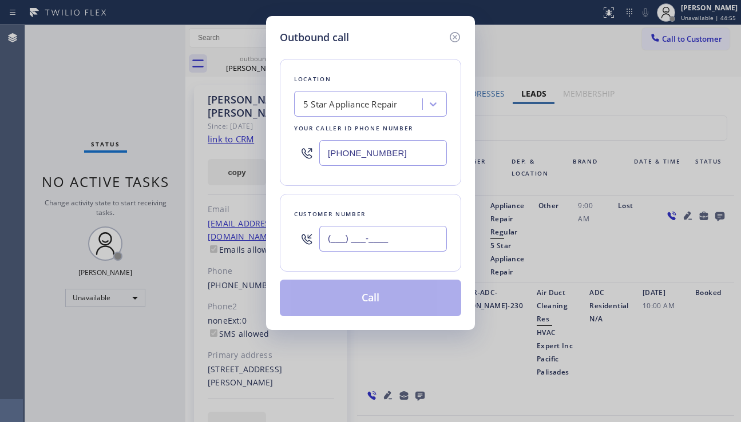
click at [359, 246] on input "(___) ___-____" at bounding box center [383, 239] width 128 height 26
paste input "562) 298-7999"
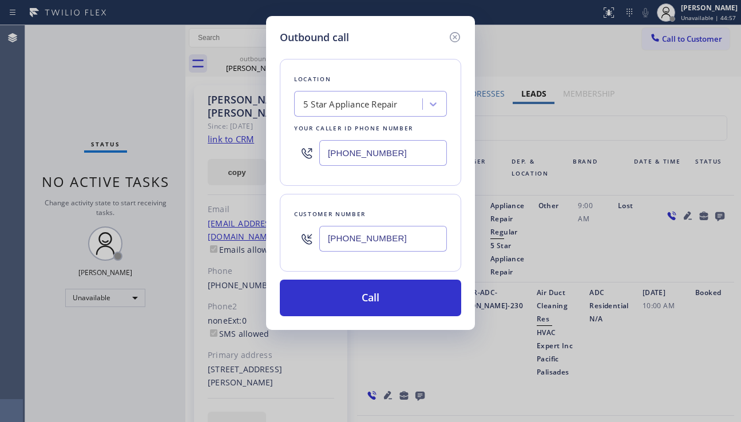
type input "[PHONE_NUMBER]"
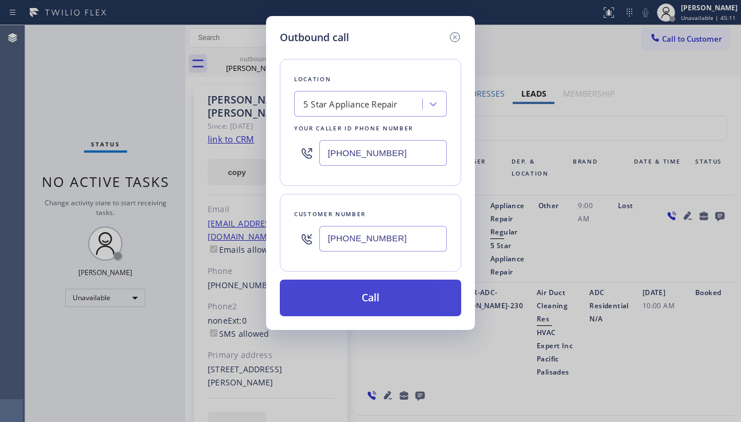
click at [365, 295] on button "Call" at bounding box center [370, 298] width 181 height 37
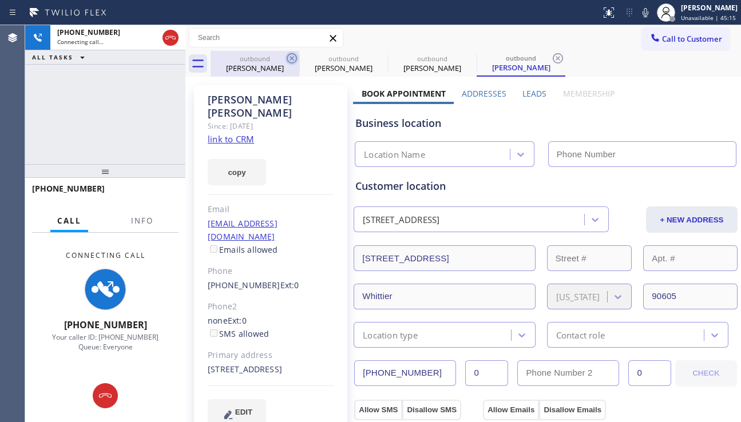
click at [293, 55] on icon at bounding box center [292, 58] width 14 height 14
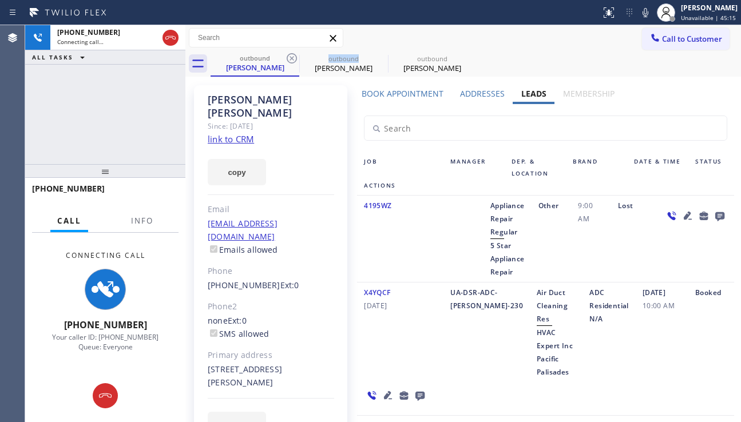
click at [293, 55] on icon at bounding box center [292, 58] width 14 height 14
type input "[PHONE_NUMBER]"
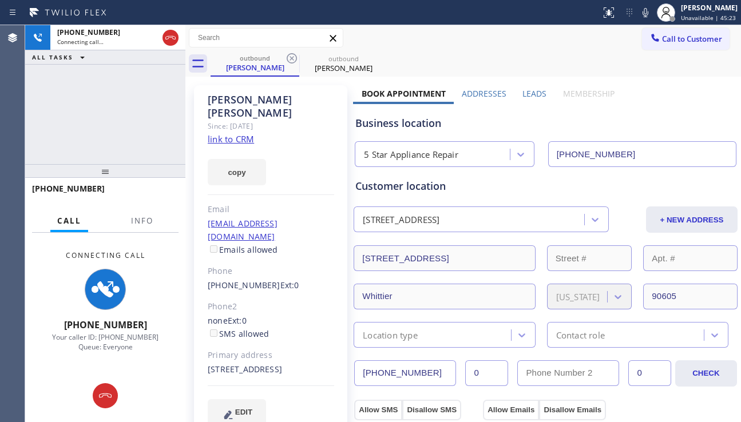
click at [522, 97] on label "Leads" at bounding box center [534, 93] width 24 height 11
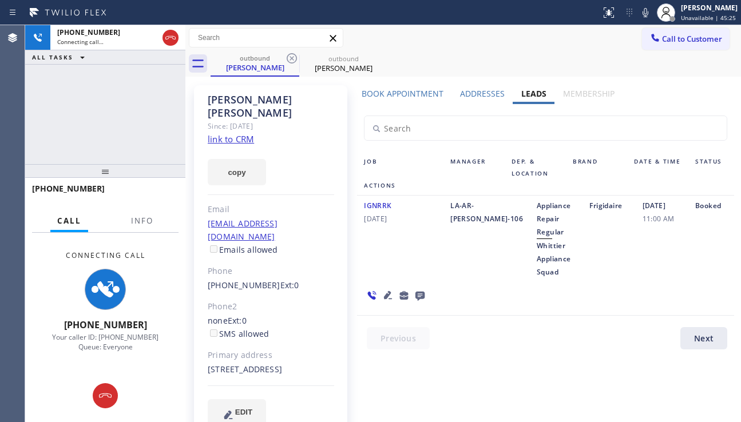
click at [381, 293] on icon at bounding box center [388, 295] width 14 height 14
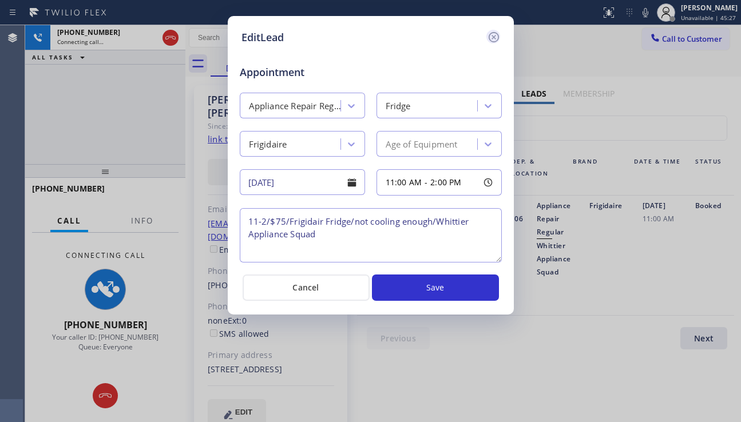
click at [489, 39] on icon at bounding box center [493, 37] width 10 height 10
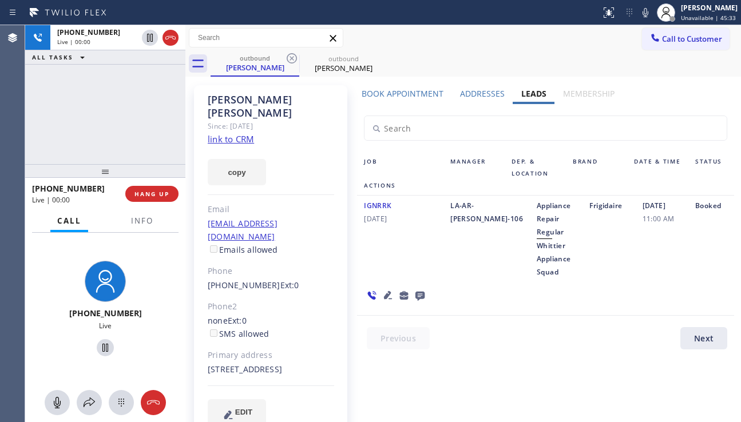
click at [697, 234] on div "Booked" at bounding box center [711, 238] width 46 height 79
click at [162, 194] on span "HANG UP" at bounding box center [151, 194] width 35 height 8
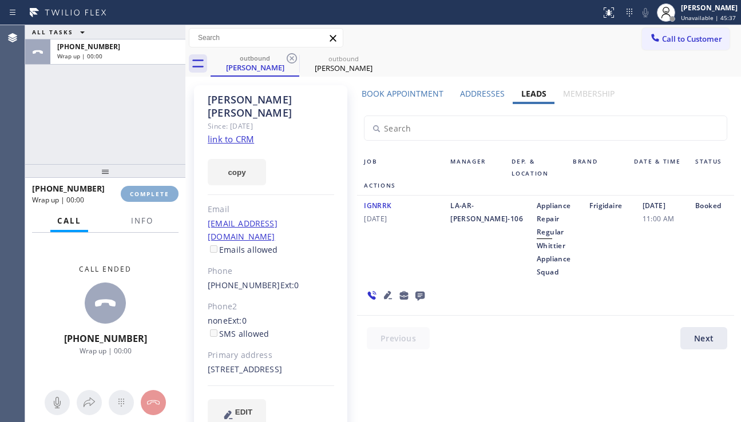
click at [162, 194] on span "COMPLETE" at bounding box center [149, 194] width 39 height 8
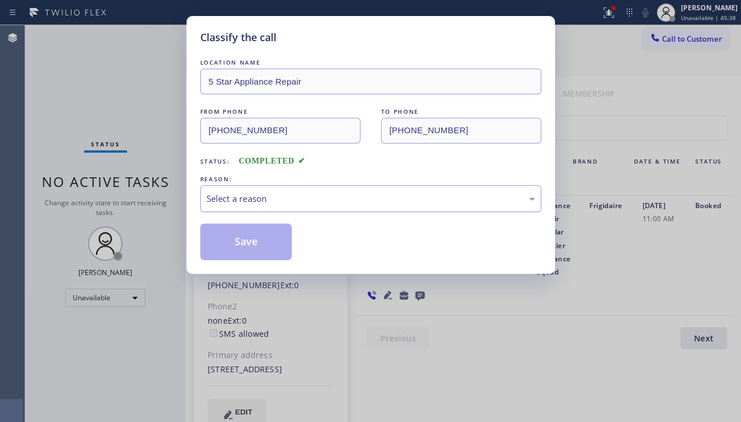
click at [298, 196] on div "Select a reason" at bounding box center [370, 198] width 328 height 13
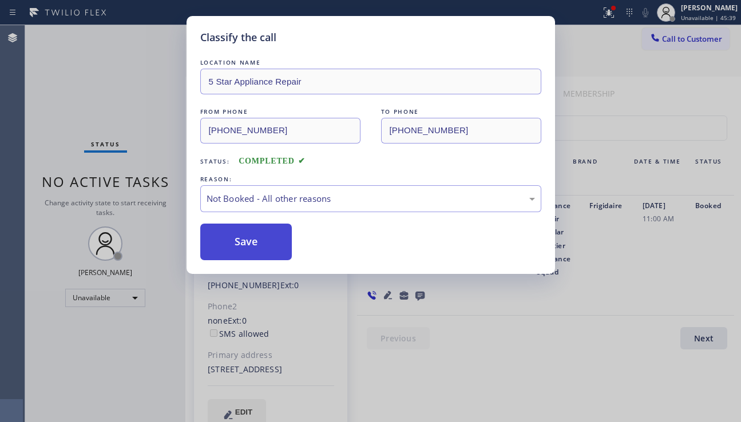
click at [281, 248] on button "Save" at bounding box center [246, 242] width 92 height 37
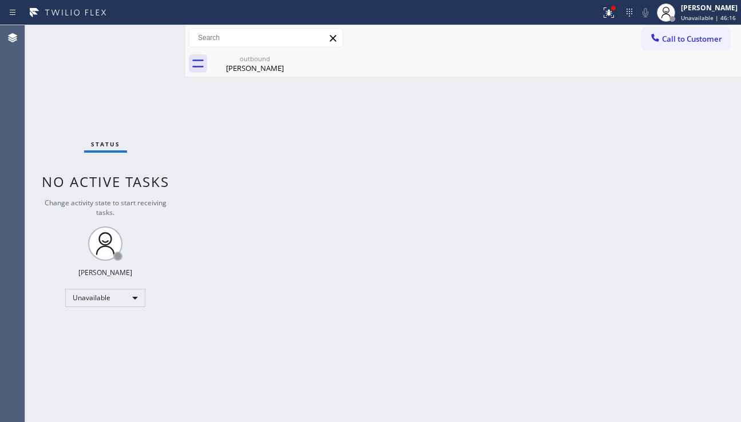
click at [712, 280] on div "Back to Dashboard Change Sender ID Customers Technicians Select a contact Outbo…" at bounding box center [462, 223] width 555 height 397
drag, startPoint x: 697, startPoint y: 264, endPoint x: 647, endPoint y: 164, distance: 112.0
click at [697, 263] on div "Back to Dashboard Change Sender ID Customers Technicians Select a contact Outbo…" at bounding box center [462, 223] width 555 height 397
click at [602, 18] on icon at bounding box center [609, 13] width 14 height 14
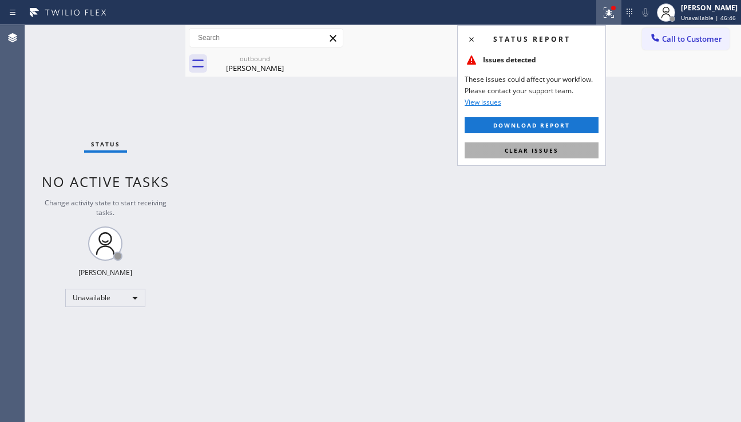
click at [536, 152] on span "Clear issues" at bounding box center [531, 150] width 54 height 8
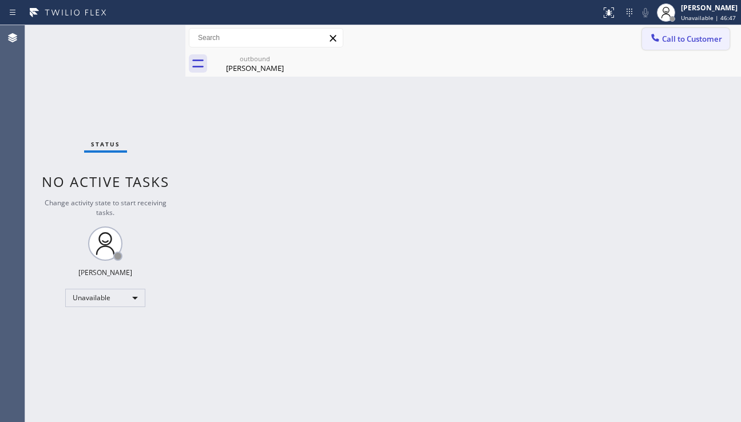
click at [689, 39] on span "Call to Customer" at bounding box center [692, 39] width 60 height 10
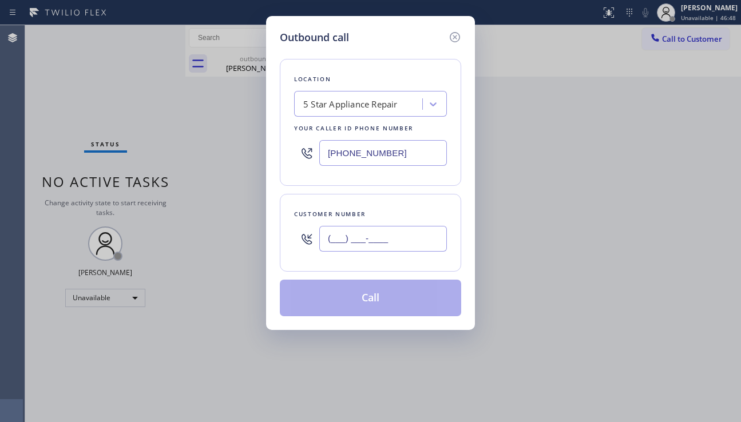
click at [373, 250] on input "(___) ___-____" at bounding box center [383, 239] width 128 height 26
paste input "510) 219-2366"
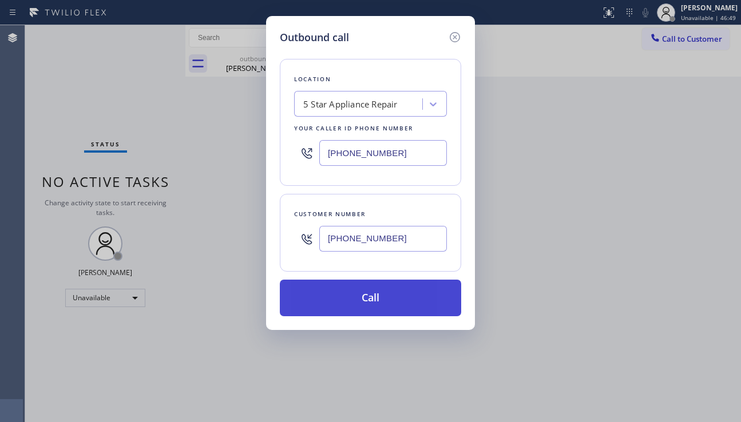
type input "[PHONE_NUMBER]"
click at [372, 294] on button "Call" at bounding box center [370, 298] width 181 height 37
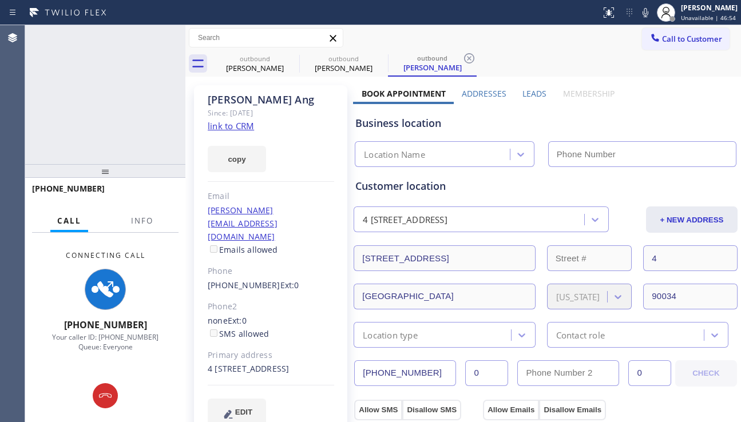
type input "[PHONE_NUMBER]"
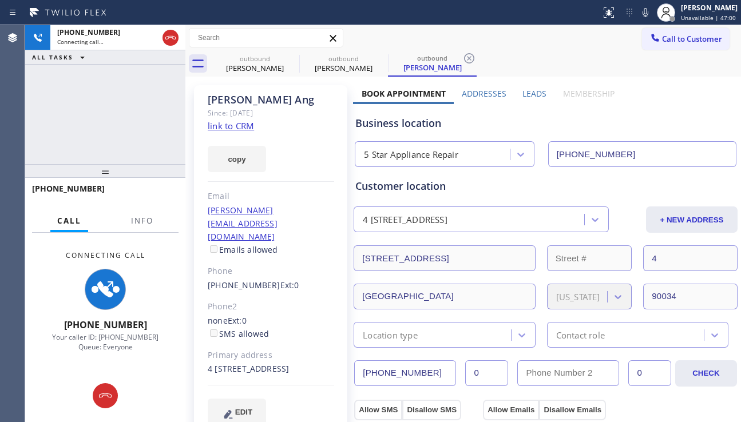
click at [85, 139] on div "+15102192366 Connecting call… ALL TASKS ALL TASKS ACTIVE TASKS TASKS IN WRAP UP" at bounding box center [105, 94] width 160 height 139
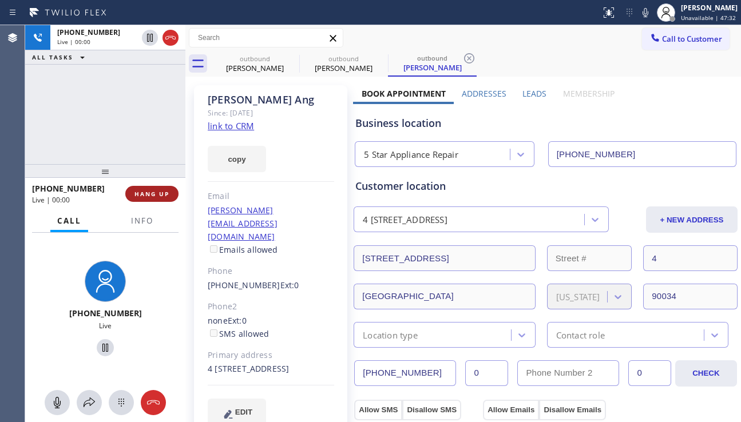
click at [157, 197] on span "HANG UP" at bounding box center [151, 194] width 35 height 8
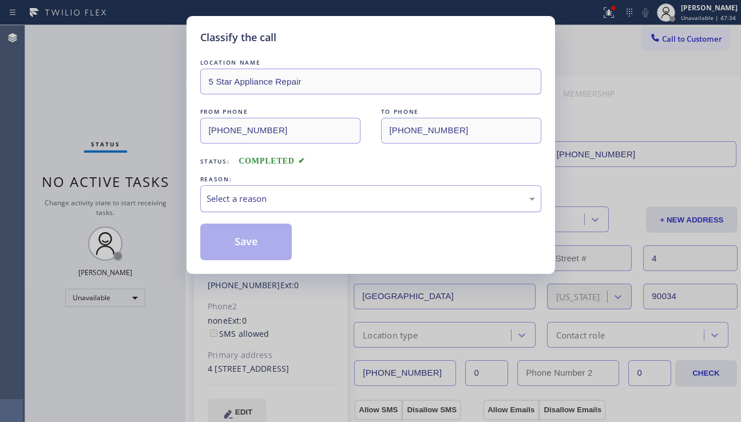
click at [236, 194] on div "Select a reason" at bounding box center [370, 198] width 328 height 13
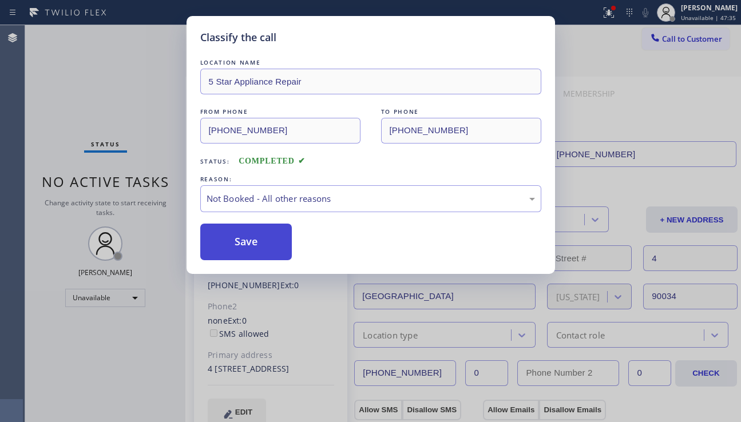
drag, startPoint x: 230, startPoint y: 240, endPoint x: 263, endPoint y: 240, distance: 32.6
click at [237, 240] on button "Save" at bounding box center [246, 242] width 92 height 37
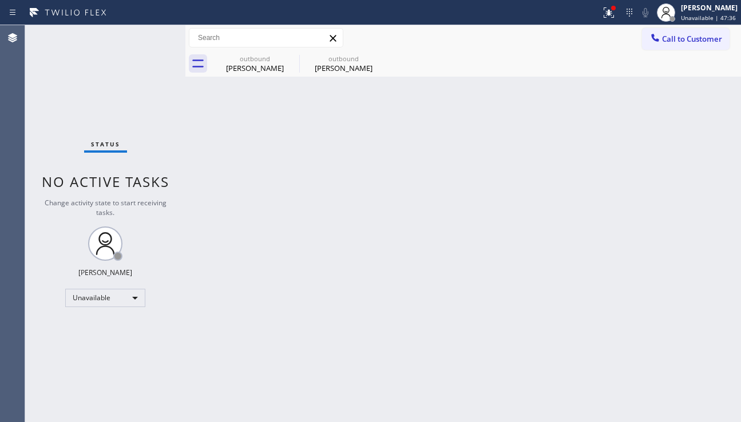
click at [661, 43] on div at bounding box center [655, 39] width 14 height 14
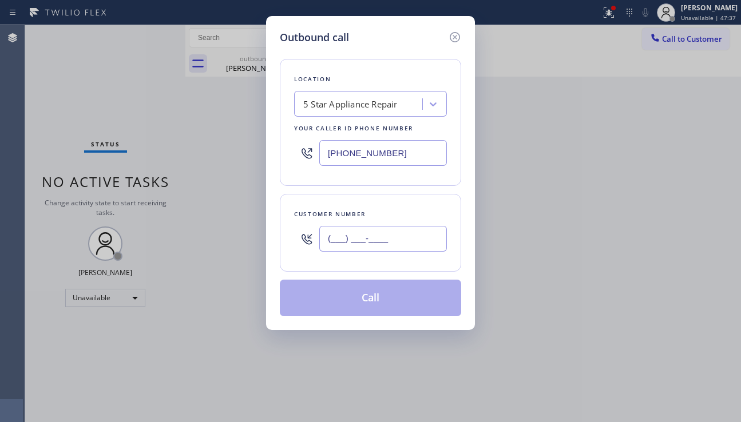
click at [367, 237] on input "(___) ___-____" at bounding box center [383, 239] width 128 height 26
paste input "310) 384-3890"
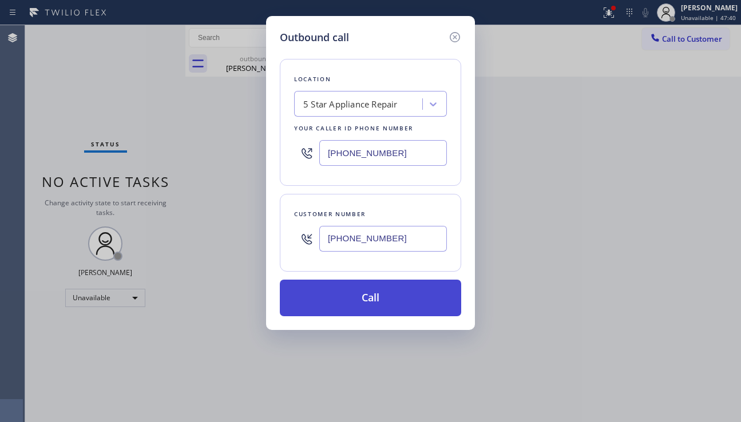
type input "[PHONE_NUMBER]"
click at [383, 300] on button "Call" at bounding box center [370, 298] width 181 height 37
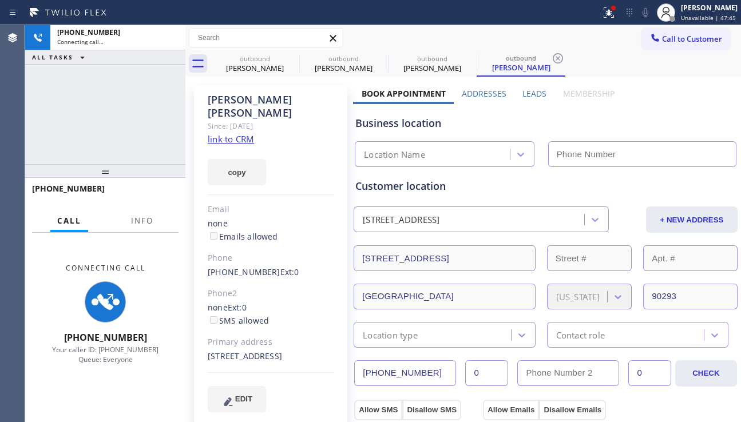
type input "[PHONE_NUMBER]"
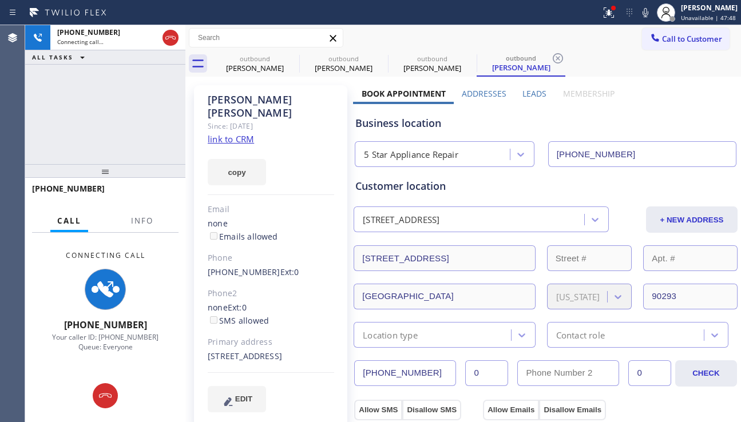
click at [85, 130] on div "+13103843890 Connecting call… ALL TASKS ALL TASKS ACTIVE TASKS TASKS IN WRAP UP" at bounding box center [105, 94] width 160 height 139
click at [289, 403] on div "EDIT" at bounding box center [271, 399] width 126 height 26
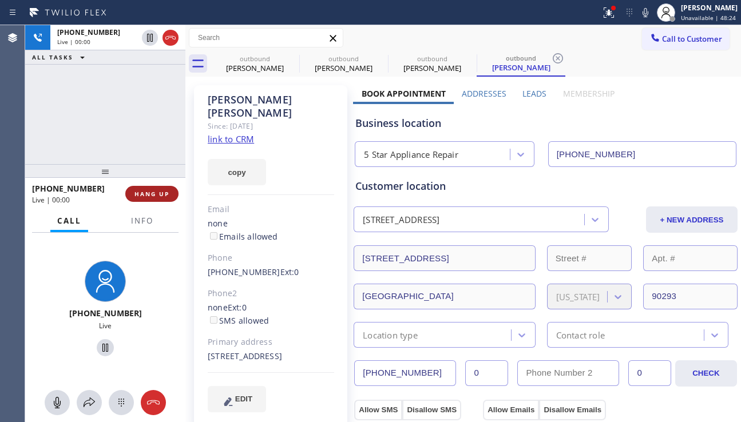
click at [157, 198] on button "HANG UP" at bounding box center [151, 194] width 53 height 16
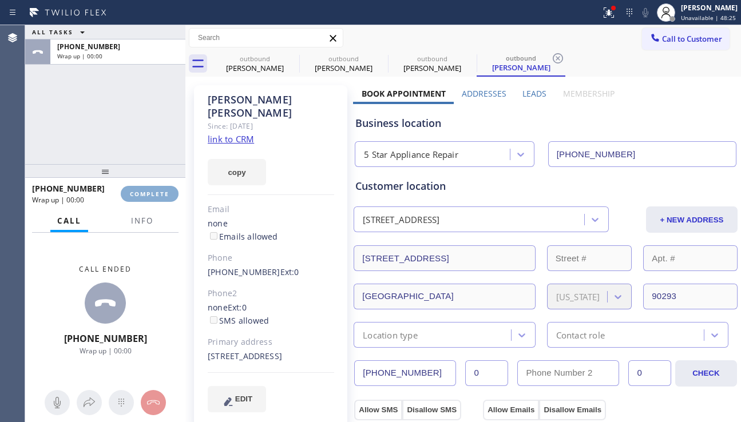
click at [157, 198] on button "COMPLETE" at bounding box center [150, 194] width 58 height 16
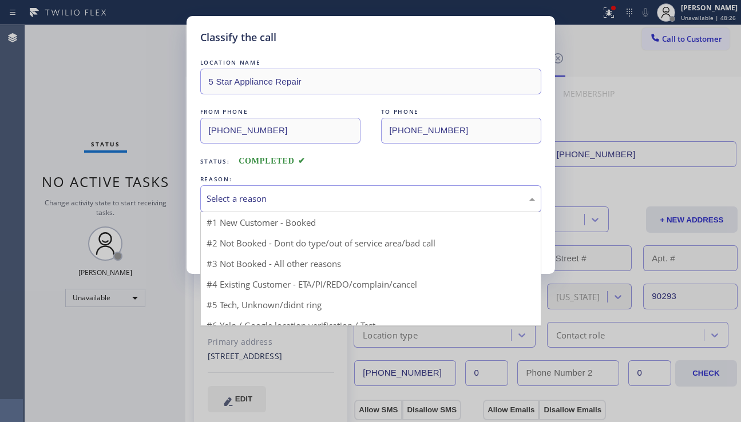
click at [339, 206] on div "Select a reason" at bounding box center [370, 198] width 341 height 27
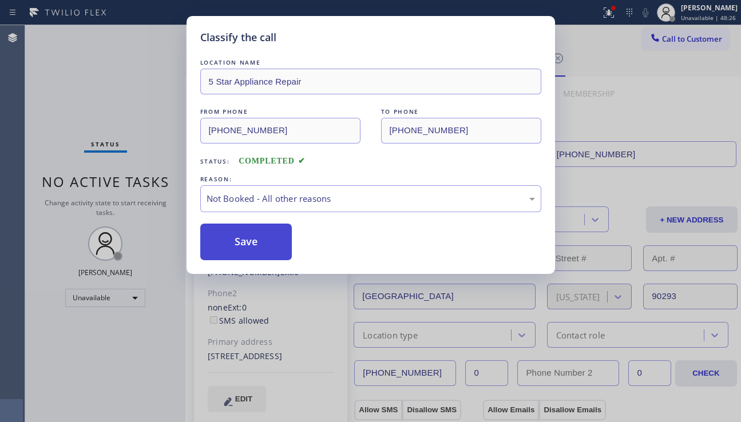
click at [231, 247] on button "Save" at bounding box center [246, 242] width 92 height 37
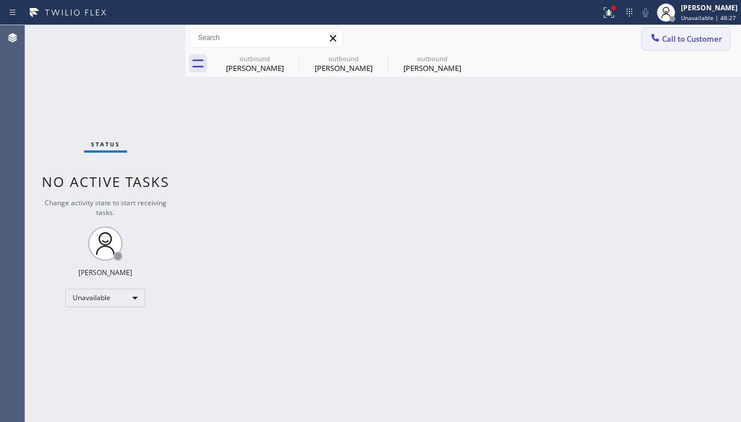
click at [671, 41] on span "Call to Customer" at bounding box center [692, 39] width 60 height 10
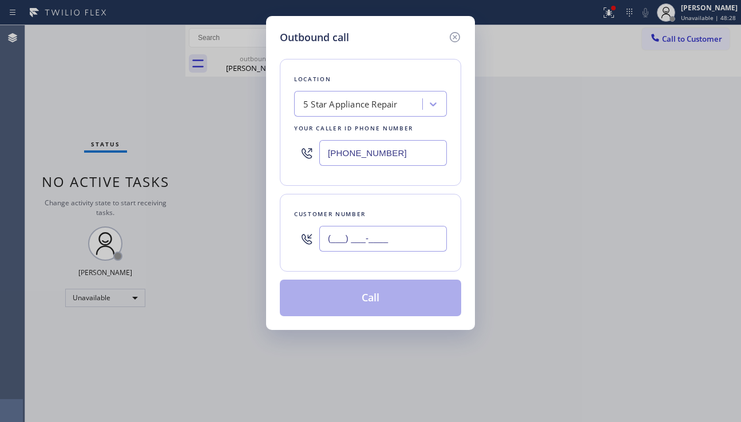
click at [386, 232] on input "(___) ___-____" at bounding box center [383, 239] width 128 height 26
paste input "310) 924-9663"
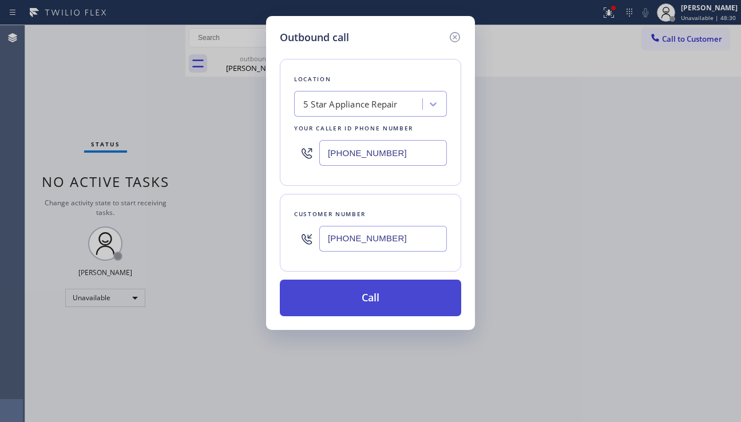
type input "[PHONE_NUMBER]"
click at [371, 289] on button "Call" at bounding box center [370, 298] width 181 height 37
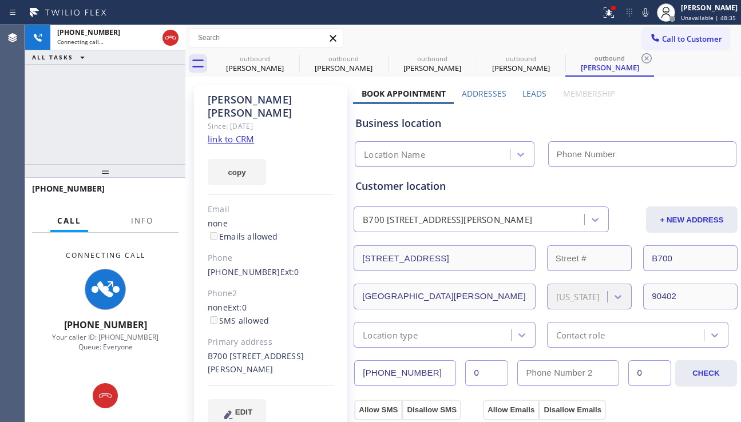
type input "[PHONE_NUMBER]"
click at [301, 404] on div "EDIT" at bounding box center [271, 412] width 126 height 26
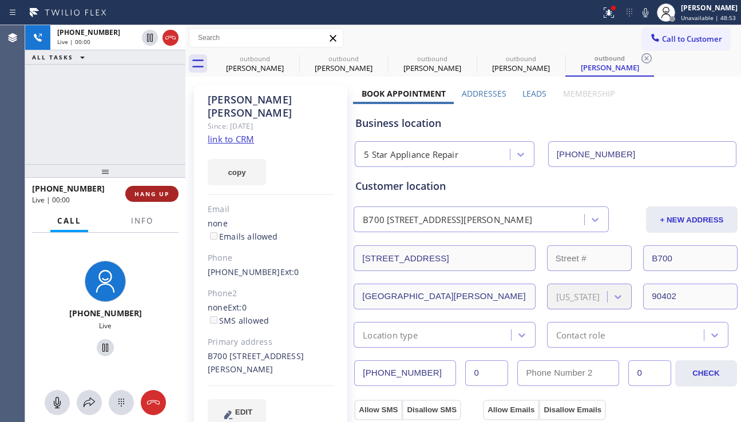
click at [165, 196] on span "HANG UP" at bounding box center [151, 194] width 35 height 8
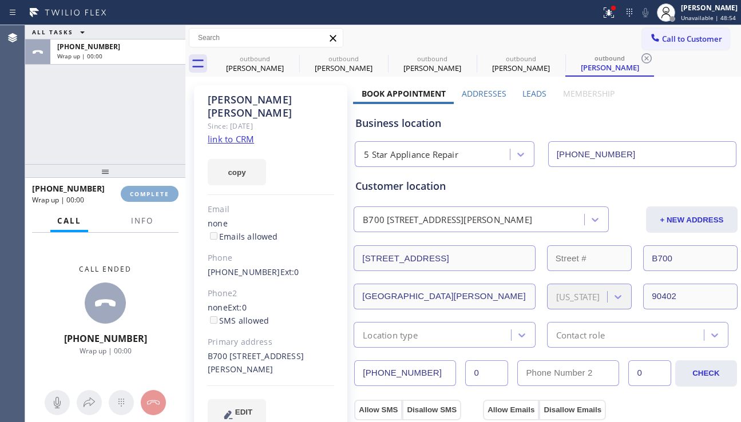
click at [165, 196] on span "COMPLETE" at bounding box center [149, 194] width 39 height 8
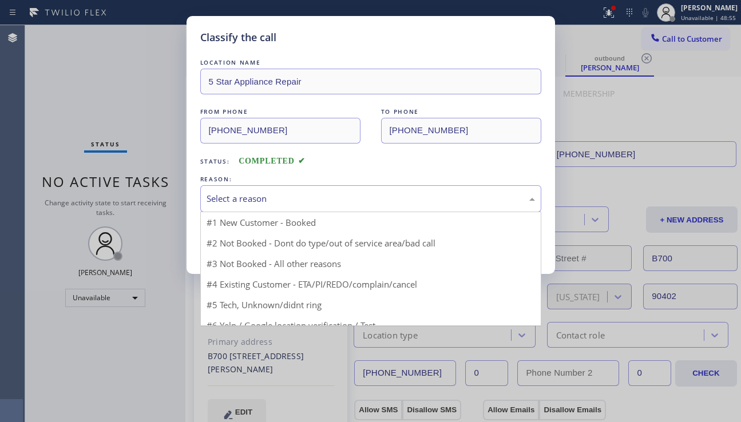
click at [338, 202] on div "Select a reason" at bounding box center [370, 198] width 328 height 13
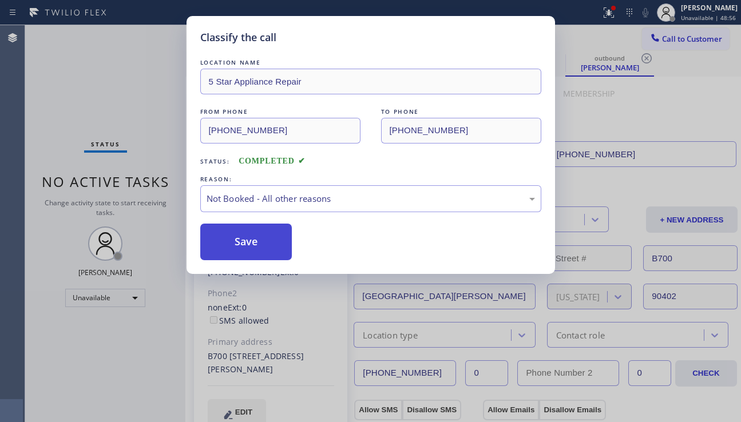
click at [237, 241] on button "Save" at bounding box center [246, 242] width 92 height 37
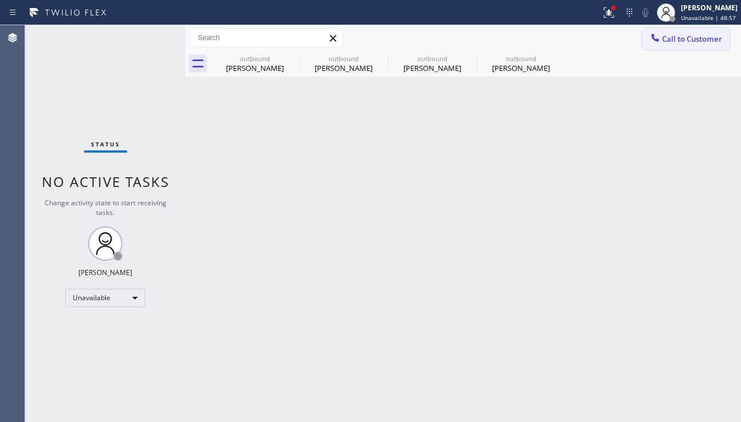
click at [673, 35] on span "Call to Customer" at bounding box center [692, 39] width 60 height 10
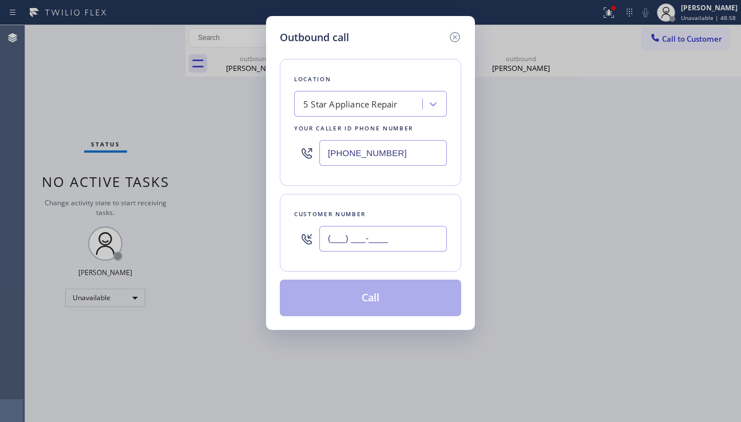
click at [361, 248] on input "(___) ___-____" at bounding box center [383, 239] width 128 height 26
paste input "310) 923-4832"
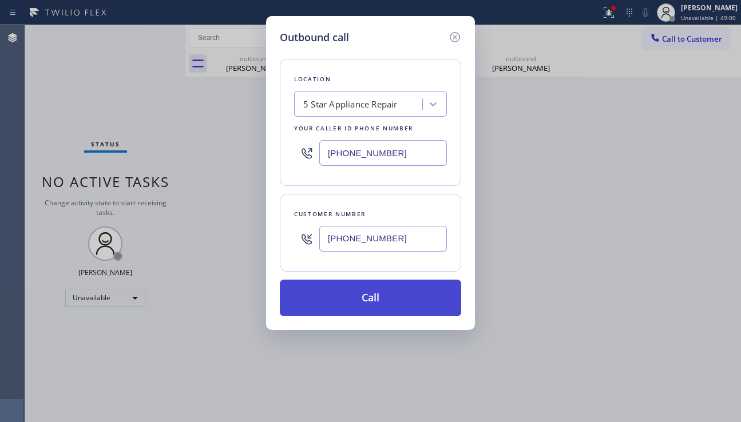
type input "(310) 923-4832"
click at [363, 305] on button "Call" at bounding box center [370, 298] width 181 height 37
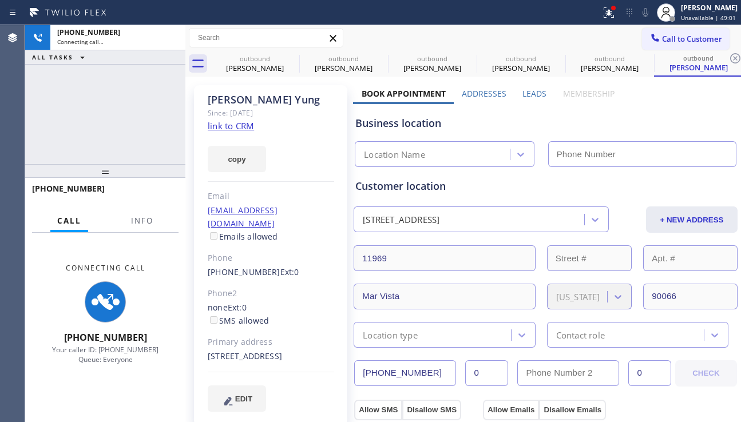
type input "[PHONE_NUMBER]"
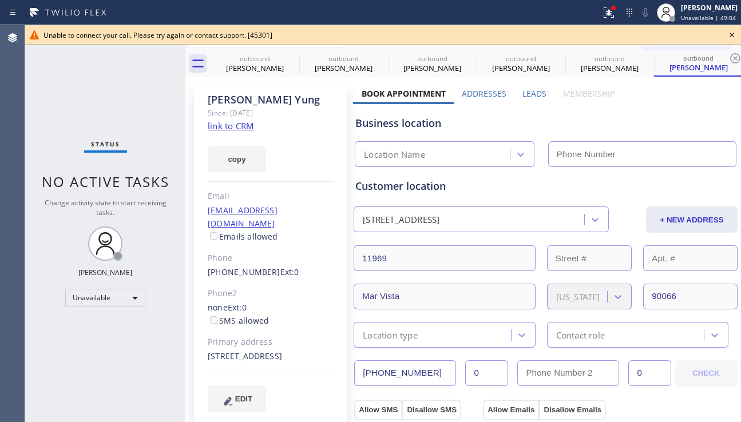
type input "[PHONE_NUMBER]"
click at [728, 31] on icon at bounding box center [732, 35] width 14 height 14
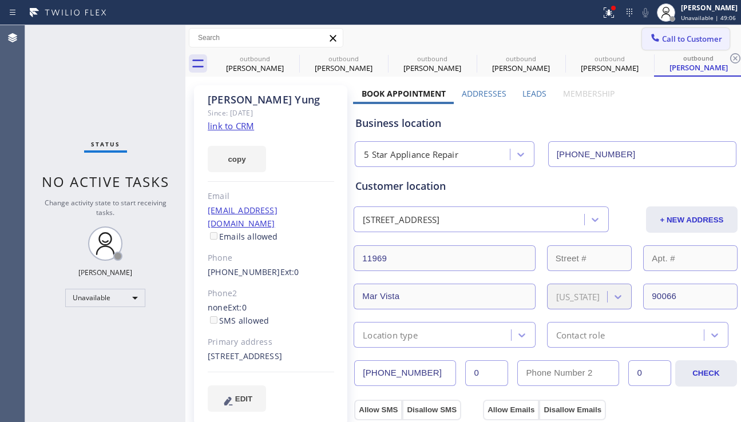
click at [681, 36] on span "Call to Customer" at bounding box center [692, 39] width 60 height 10
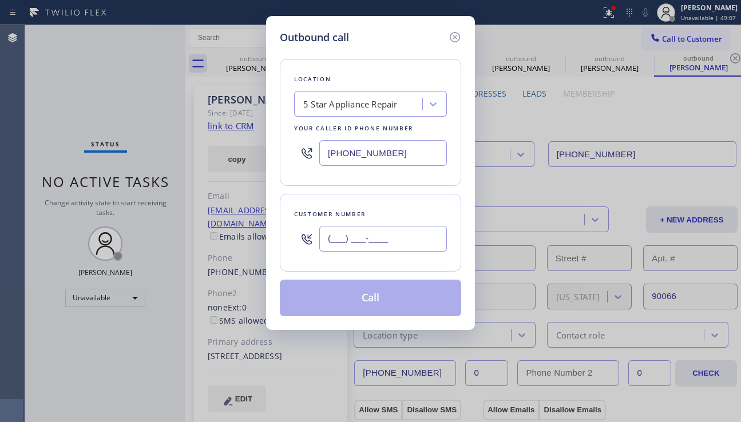
click at [377, 244] on input "(___) ___-____" at bounding box center [383, 239] width 128 height 26
paste input "914) 564-4351"
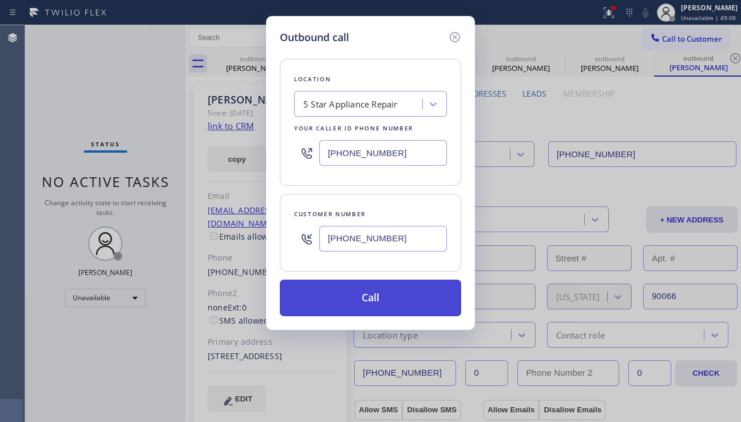
type input "[PHONE_NUMBER]"
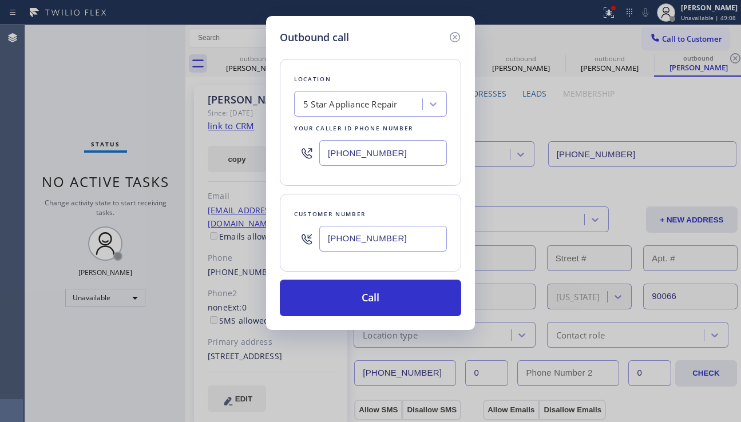
drag, startPoint x: 401, startPoint y: 296, endPoint x: 483, endPoint y: 291, distance: 82.5
click at [400, 296] on button "Call" at bounding box center [370, 298] width 181 height 37
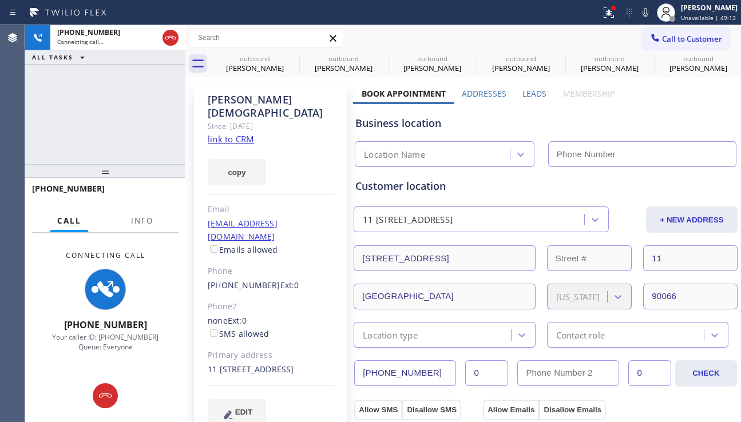
type input "[PHONE_NUMBER]"
click at [320, 405] on div "EDIT" at bounding box center [271, 412] width 126 height 26
click at [287, 315] on div "Brian Cristiano Since: 20 may 2020 link to CRM copy Email briancrist25@gmail.co…" at bounding box center [270, 262] width 153 height 354
click at [287, 315] on div "none Ext: 0 SMS allowed" at bounding box center [271, 328] width 126 height 26
click at [269, 315] on div "none Ext: 0 SMS allowed" at bounding box center [271, 328] width 126 height 26
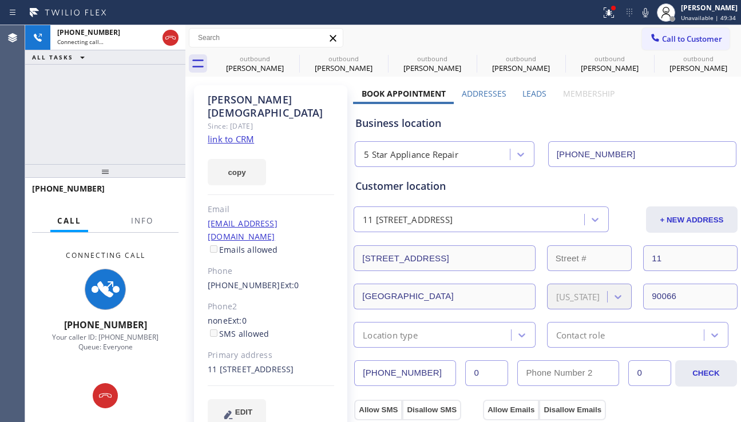
click at [297, 279] on div "(914) 564-4351 Ext: 0" at bounding box center [271, 285] width 126 height 13
click at [279, 315] on div "none Ext: 0 SMS allowed" at bounding box center [271, 328] width 126 height 26
click at [272, 315] on div "none Ext: 0 SMS allowed" at bounding box center [271, 328] width 126 height 26
click at [304, 279] on div "(914) 564-4351 Ext: 0" at bounding box center [271, 285] width 126 height 13
click at [275, 315] on div "none Ext: 0 SMS allowed" at bounding box center [271, 328] width 126 height 26
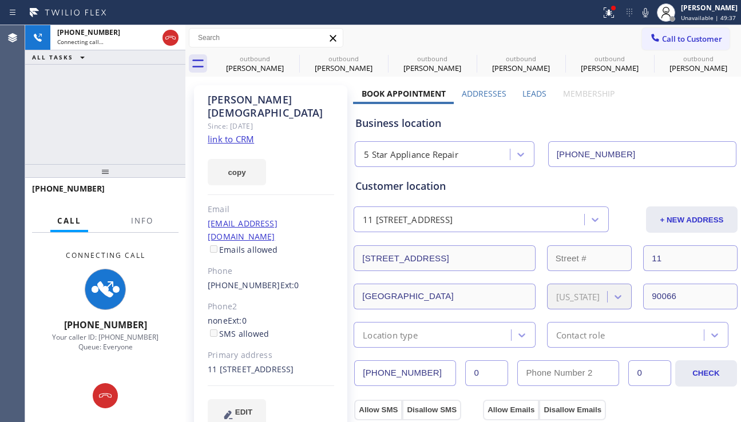
click at [271, 315] on div "none Ext: 0 SMS allowed" at bounding box center [271, 328] width 126 height 26
click at [314, 279] on div "(914) 564-4351 Ext: 0" at bounding box center [271, 285] width 126 height 13
click at [282, 315] on div "none Ext: 0 SMS allowed" at bounding box center [271, 328] width 126 height 26
click at [272, 315] on div "none Ext: 0 SMS allowed" at bounding box center [271, 328] width 126 height 26
click at [317, 279] on div "(914) 564-4351 Ext: 0" at bounding box center [271, 285] width 126 height 13
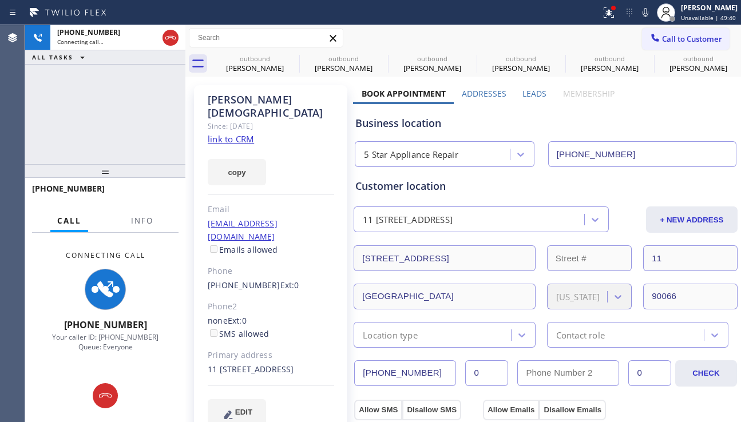
click at [284, 315] on div "none Ext: 0 SMS allowed" at bounding box center [271, 328] width 126 height 26
click at [278, 315] on div "none Ext: 0 SMS allowed" at bounding box center [271, 328] width 126 height 26
click at [312, 279] on div "(914) 564-4351 Ext: 0" at bounding box center [271, 285] width 126 height 13
click at [281, 315] on div "none Ext: 0 SMS allowed" at bounding box center [271, 328] width 126 height 26
click at [279, 315] on div "none Ext: 0 SMS allowed" at bounding box center [271, 328] width 126 height 26
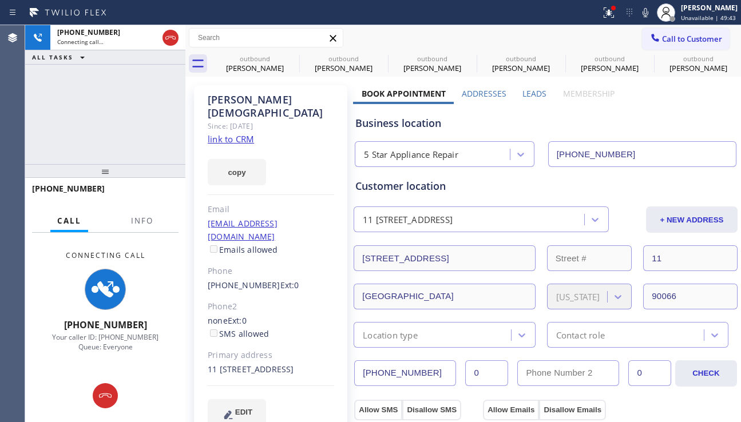
click at [305, 279] on div "(914) 564-4351 Ext: 0" at bounding box center [271, 285] width 126 height 13
click at [287, 315] on div "none Ext: 0 SMS allowed" at bounding box center [271, 328] width 126 height 26
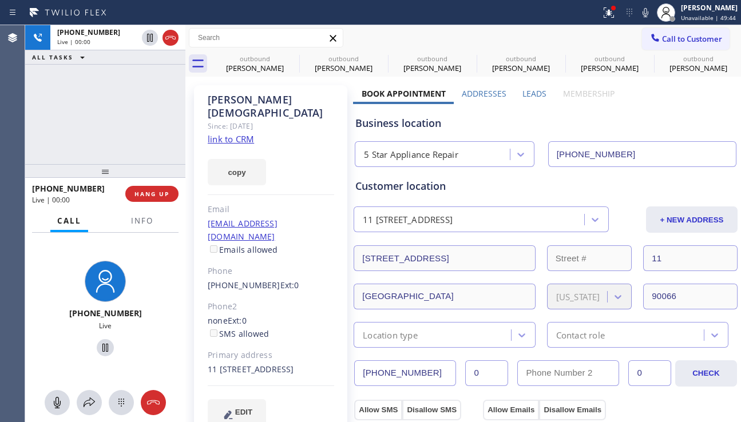
click at [283, 315] on div "none Ext: 0 SMS allowed" at bounding box center [271, 328] width 126 height 26
click at [286, 315] on div "none Ext: 0 SMS allowed" at bounding box center [271, 328] width 126 height 26
click at [301, 279] on div "(914) 564-4351 Ext: 0" at bounding box center [271, 285] width 126 height 13
click at [142, 196] on span "HANG UP" at bounding box center [151, 194] width 35 height 8
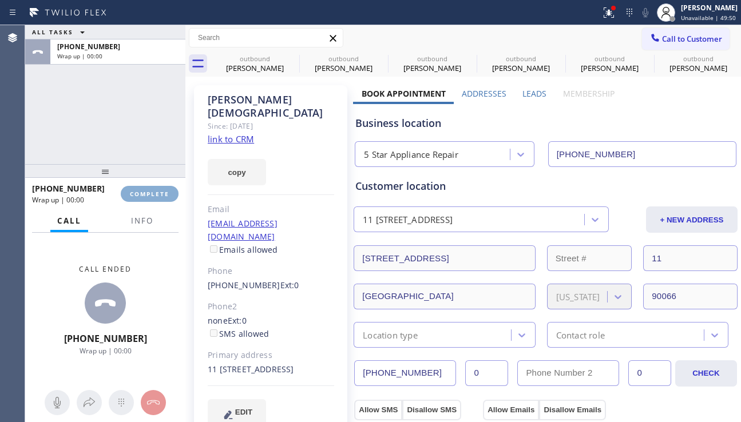
click at [142, 196] on span "COMPLETE" at bounding box center [149, 194] width 39 height 8
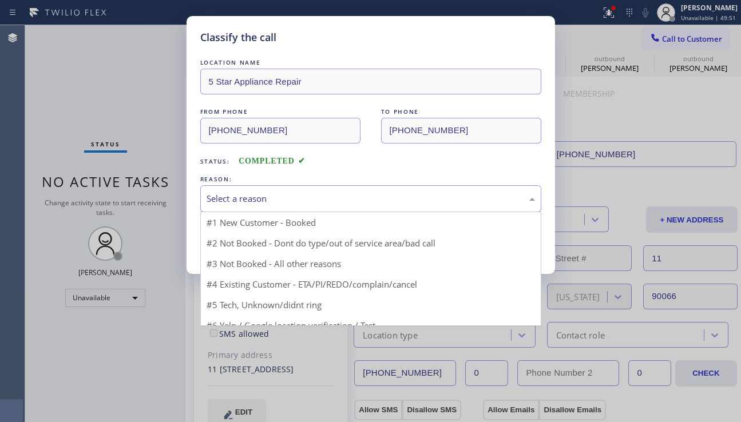
click at [328, 207] on div "Select a reason" at bounding box center [370, 198] width 341 height 27
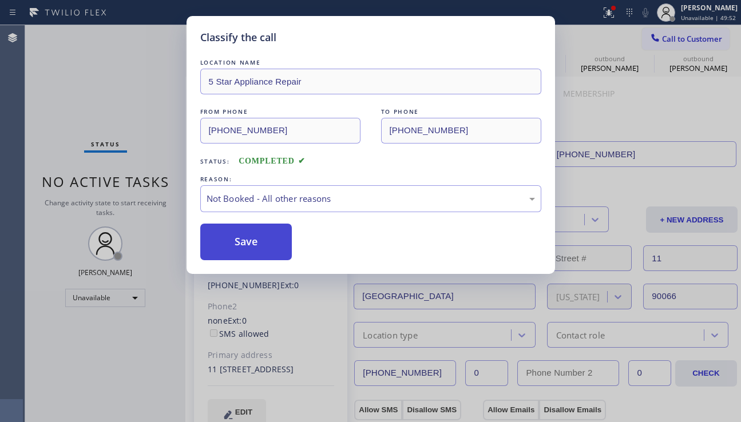
click at [239, 254] on button "Save" at bounding box center [246, 242] width 92 height 37
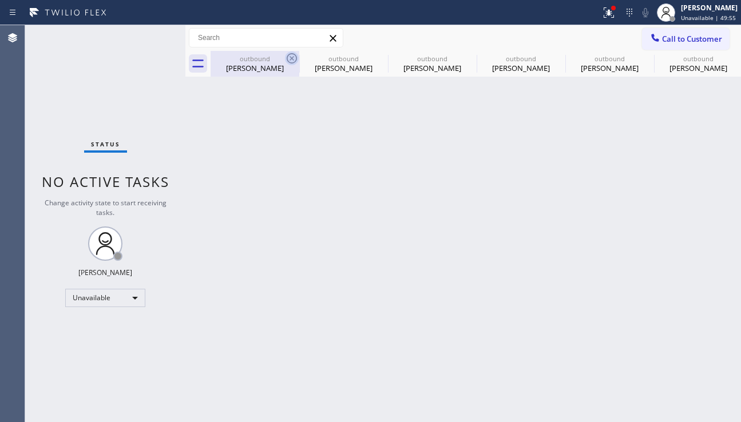
click at [291, 58] on icon at bounding box center [292, 58] width 10 height 10
click at [0, 0] on icon at bounding box center [0, 0] width 0 height 0
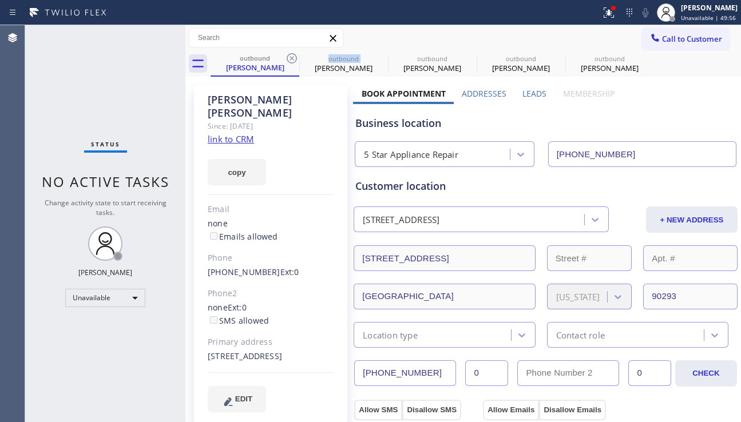
click at [291, 58] on icon at bounding box center [292, 58] width 10 height 10
click at [0, 0] on icon at bounding box center [0, 0] width 0 height 0
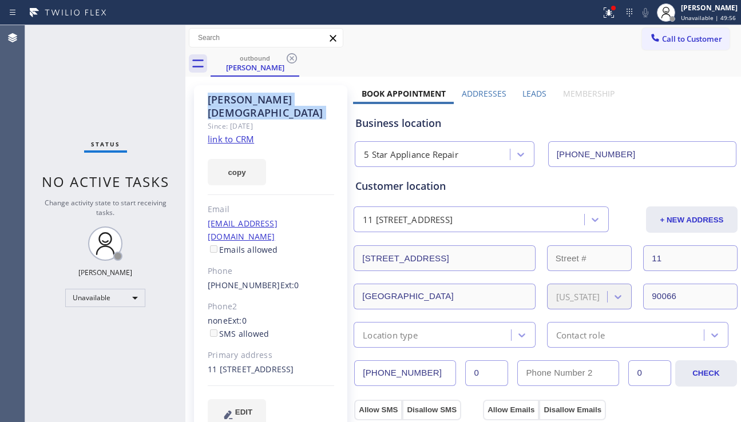
click at [291, 58] on icon at bounding box center [292, 58] width 10 height 10
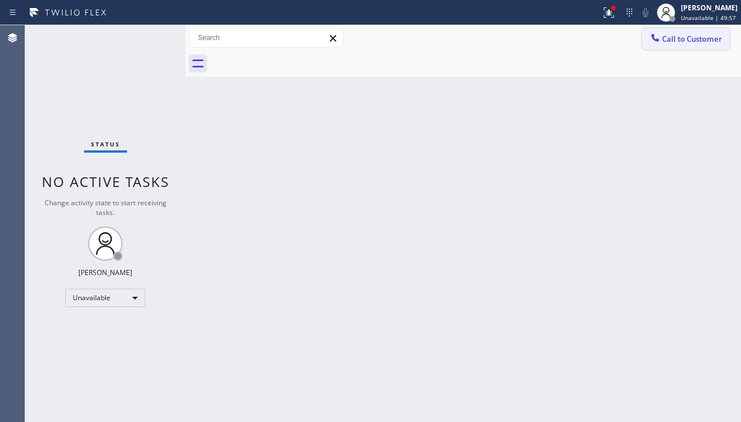
click at [682, 49] on button "Call to Customer" at bounding box center [686, 39] width 88 height 22
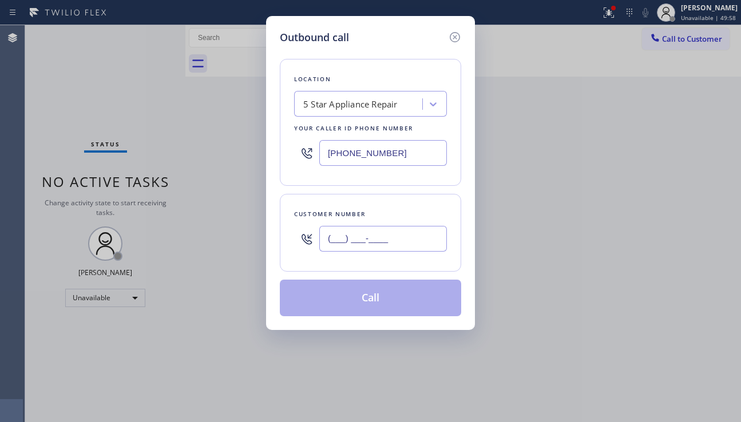
click at [345, 230] on input "(___) ___-____" at bounding box center [383, 239] width 128 height 26
paste input "786) 227-0114"
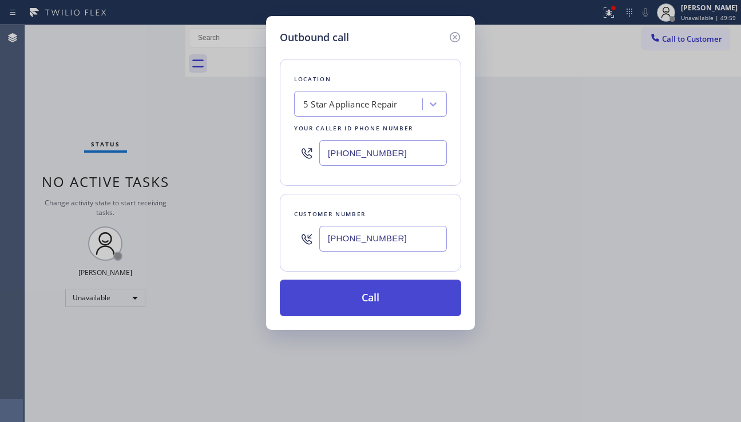
type input "[PHONE_NUMBER]"
click at [381, 289] on button "Call" at bounding box center [370, 298] width 181 height 37
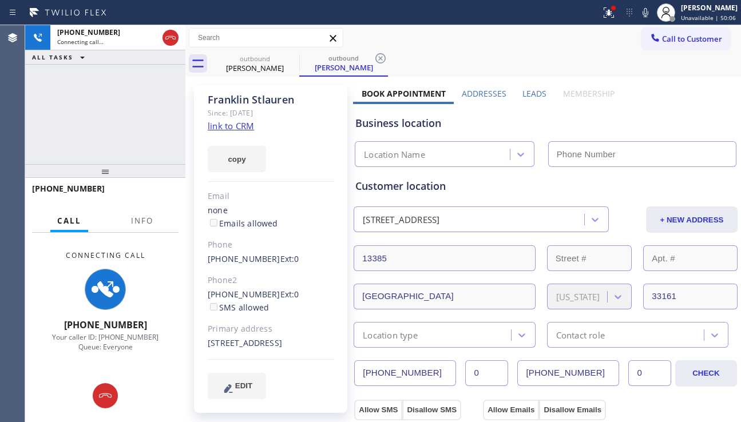
type input "[PHONE_NUMBER]"
click at [309, 294] on div "(305) 834-3897 Ext: 0 SMS allowed" at bounding box center [271, 301] width 126 height 26
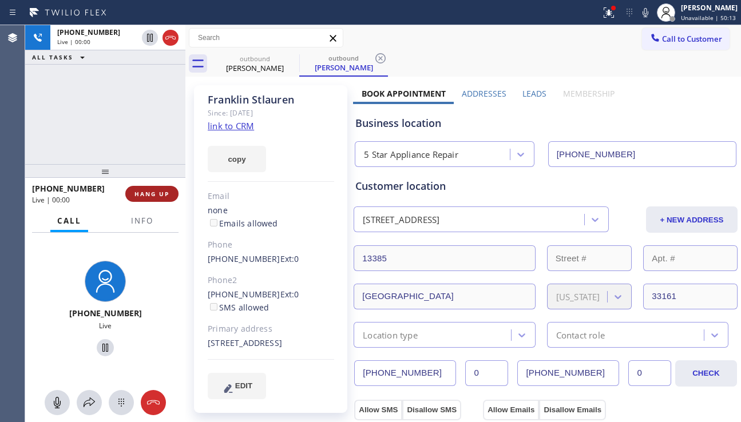
click at [154, 190] on span "HANG UP" at bounding box center [151, 194] width 35 height 8
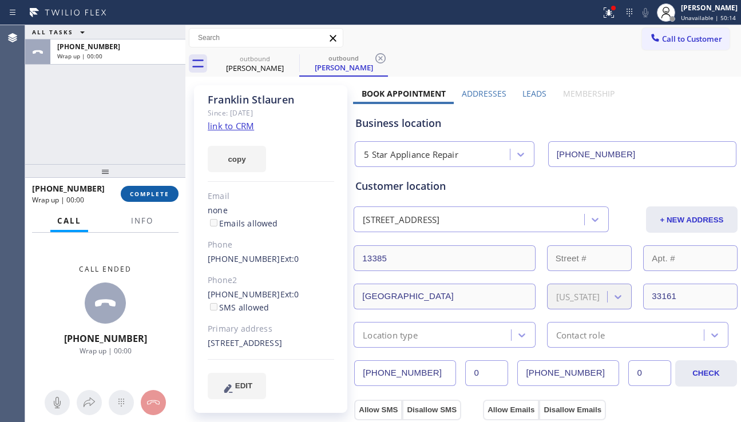
click at [154, 190] on span "COMPLETE" at bounding box center [149, 194] width 39 height 8
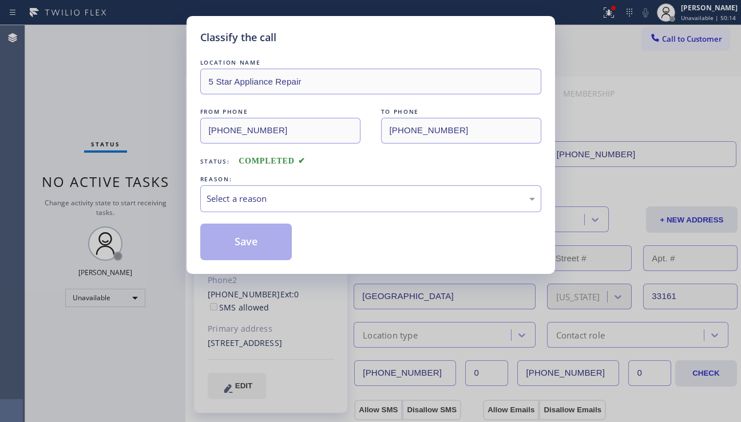
click at [309, 194] on div "Select a reason" at bounding box center [370, 198] width 328 height 13
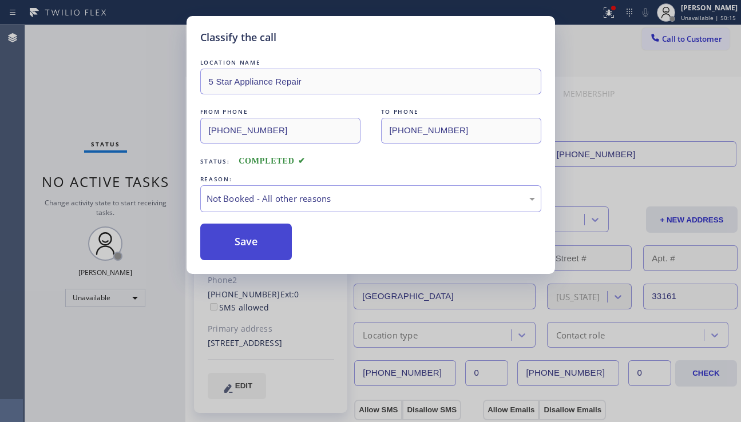
click at [238, 241] on button "Save" at bounding box center [246, 242] width 92 height 37
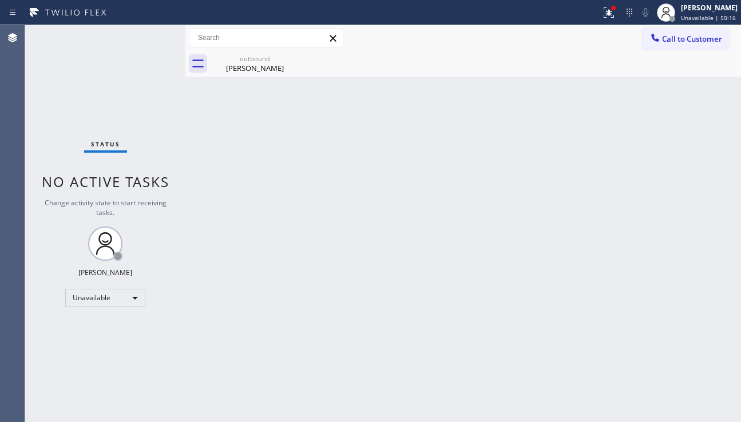
click at [671, 41] on span "Call to Customer" at bounding box center [692, 39] width 60 height 10
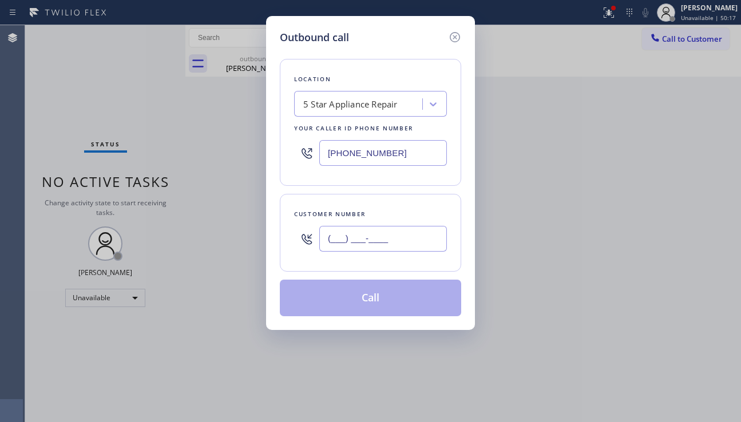
click at [366, 234] on input "(___) ___-____" at bounding box center [383, 239] width 128 height 26
paste input "310) 925-2993"
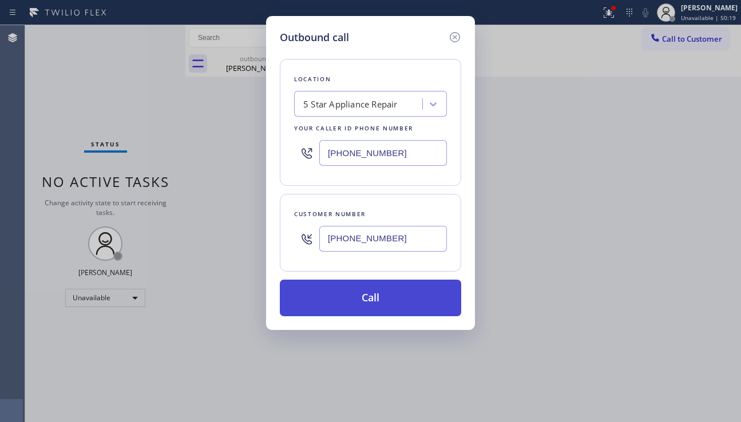
type input "[PHONE_NUMBER]"
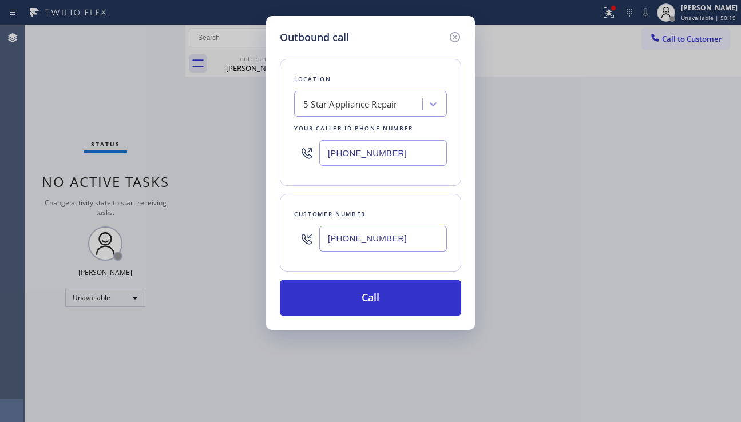
drag, startPoint x: 388, startPoint y: 301, endPoint x: 358, endPoint y: 272, distance: 42.1
click at [388, 301] on button "Call" at bounding box center [370, 298] width 181 height 37
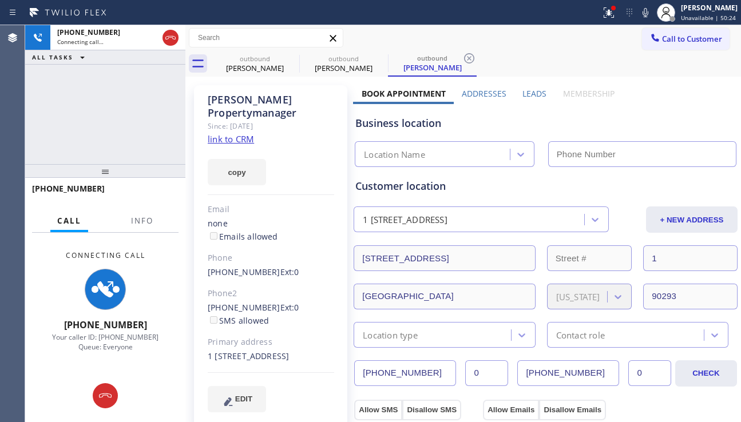
type input "[PHONE_NUMBER]"
click at [75, 136] on div "+13109252993 Connecting call… ALL TASKS ALL TASKS ACTIVE TASKS TASKS IN WRAP UP" at bounding box center [105, 94] width 160 height 139
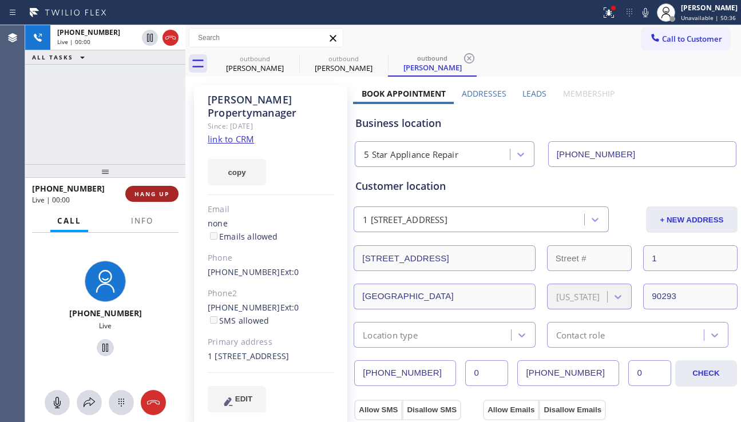
click at [162, 196] on span "HANG UP" at bounding box center [151, 194] width 35 height 8
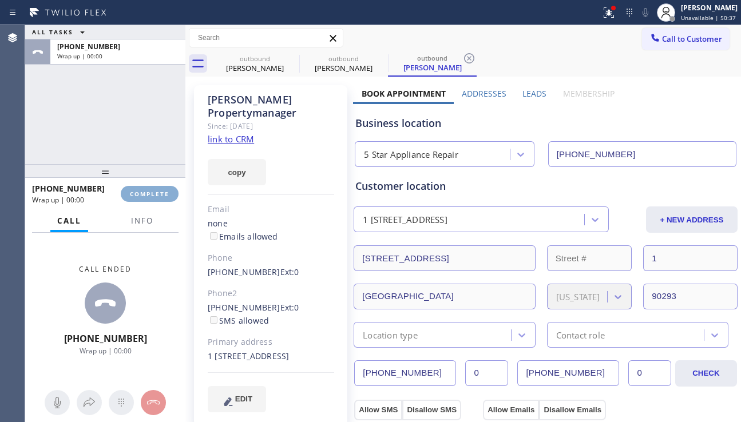
click at [162, 196] on span "COMPLETE" at bounding box center [149, 194] width 39 height 8
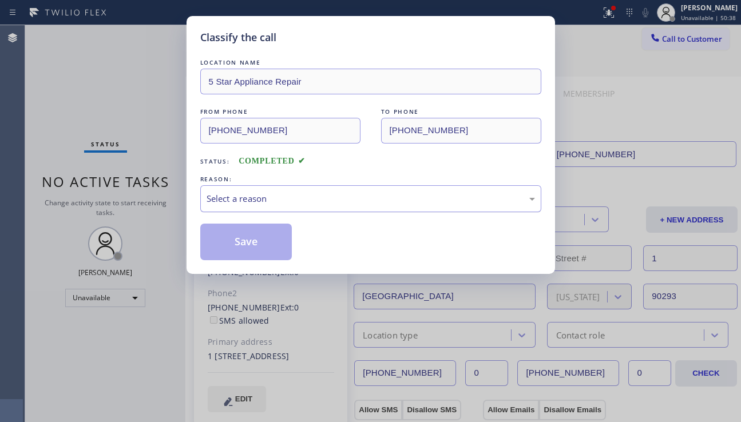
click at [329, 197] on div "Select a reason" at bounding box center [370, 198] width 328 height 13
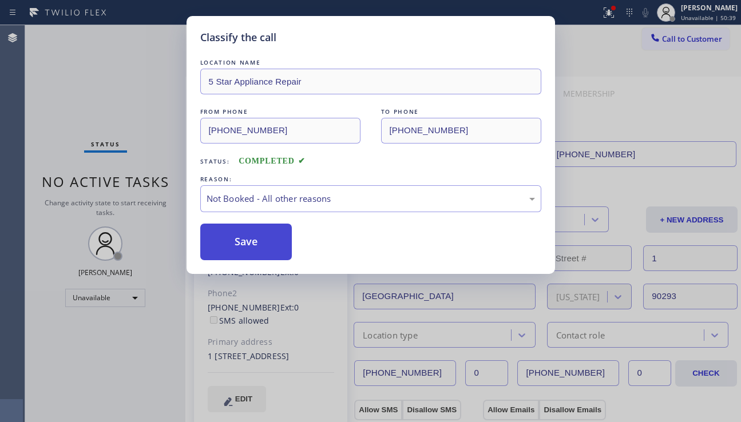
click at [242, 244] on button "Save" at bounding box center [246, 242] width 92 height 37
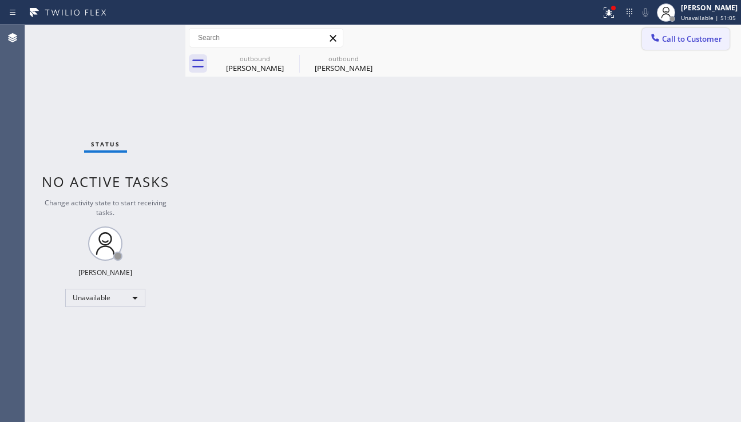
click at [687, 35] on span "Call to Customer" at bounding box center [692, 39] width 60 height 10
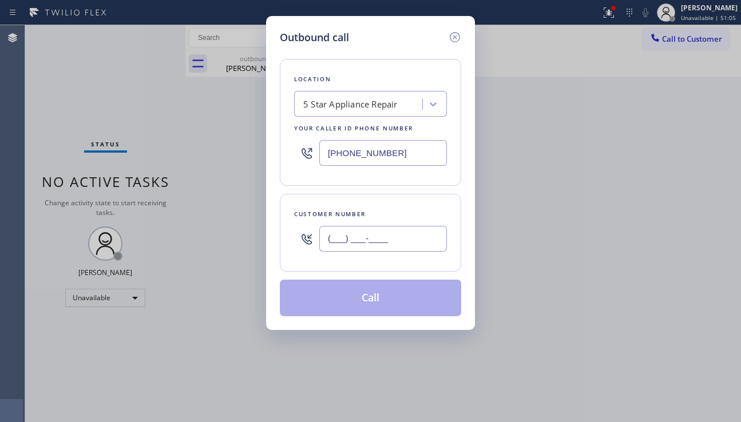
click at [359, 249] on input "(___) ___-____" at bounding box center [383, 239] width 128 height 26
paste input "415) 602-0078"
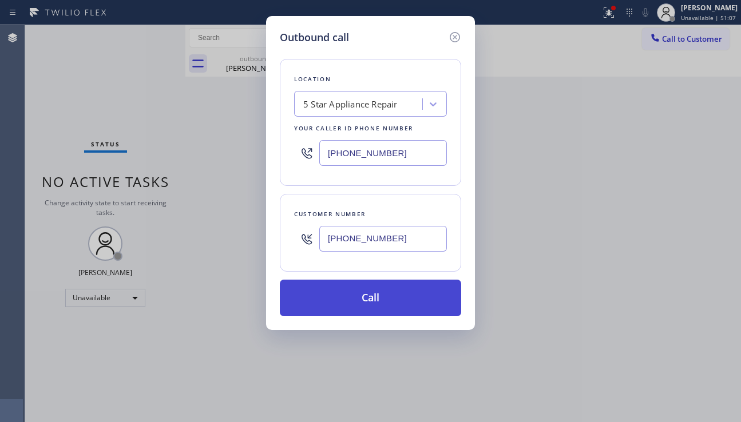
type input "[PHONE_NUMBER]"
click at [360, 291] on button "Call" at bounding box center [370, 298] width 181 height 37
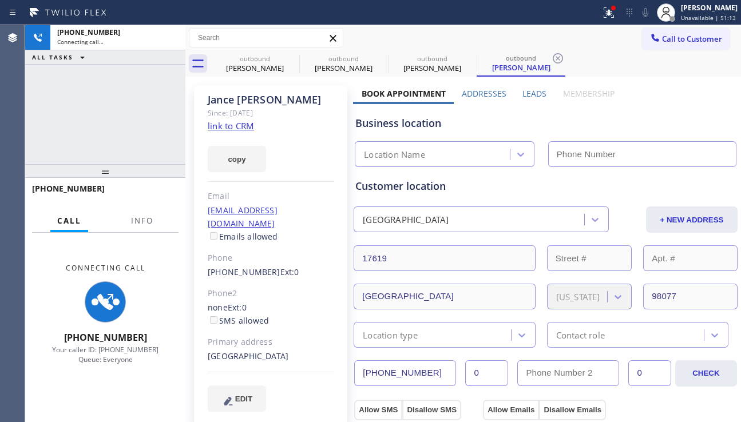
type input "[PHONE_NUMBER]"
click at [66, 141] on div "+14156020078 Connecting call… ALL TASKS ALL TASKS ACTIVE TASKS TASKS IN WRAP UP" at bounding box center [105, 94] width 160 height 139
click at [88, 193] on div "+14156020078" at bounding box center [101, 188] width 138 height 11
click at [78, 193] on span "+14156020078" at bounding box center [68, 188] width 73 height 11
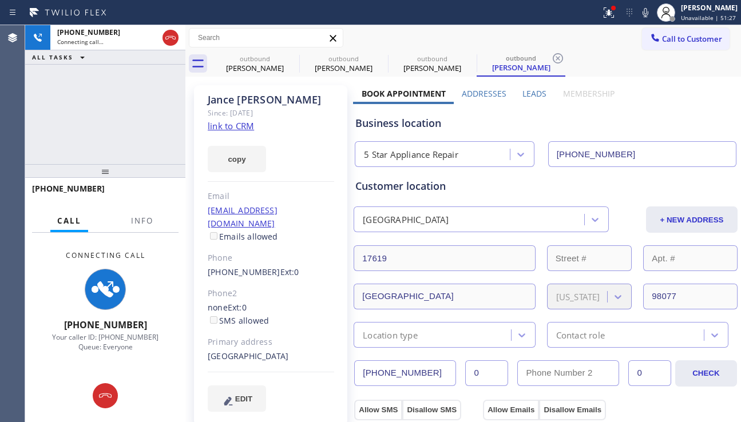
click at [71, 193] on span "+14156020078" at bounding box center [68, 188] width 73 height 11
click at [69, 193] on span "+14156020078" at bounding box center [68, 188] width 73 height 11
click at [59, 192] on span "+14156020078" at bounding box center [68, 188] width 73 height 11
click at [48, 188] on span "+14156020078" at bounding box center [68, 188] width 73 height 11
click at [52, 189] on span "+14156020078" at bounding box center [68, 188] width 73 height 11
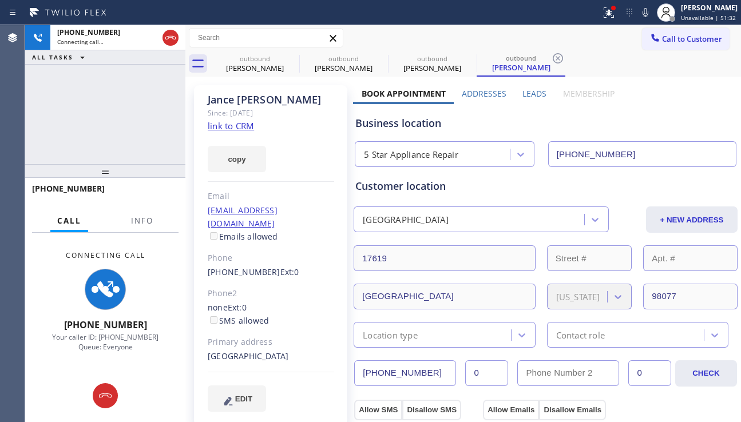
click at [109, 185] on div "+14156020078" at bounding box center [101, 188] width 138 height 11
click at [78, 189] on span "+14156020078" at bounding box center [68, 188] width 73 height 11
click at [70, 190] on span "+14156020078" at bounding box center [68, 188] width 73 height 11
click at [58, 188] on span "+14156020078" at bounding box center [68, 188] width 73 height 11
click at [50, 190] on span "+14156020078" at bounding box center [68, 188] width 73 height 11
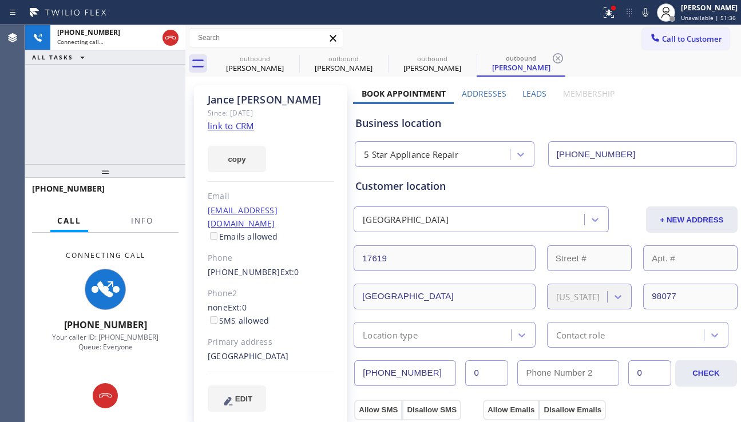
click at [43, 189] on span "+14156020078" at bounding box center [68, 188] width 73 height 11
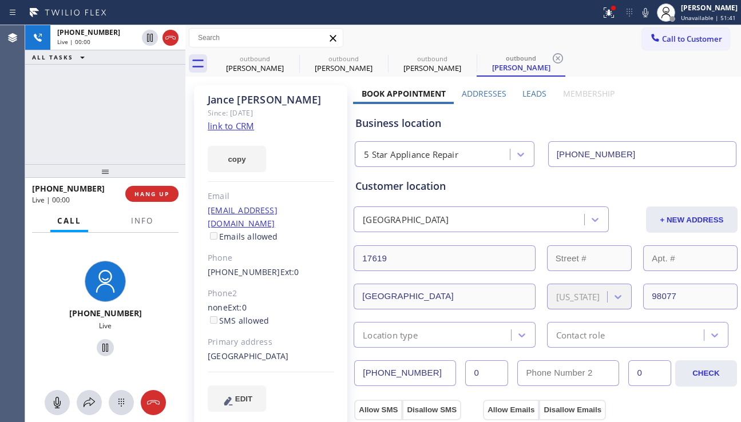
click at [533, 97] on label "Leads" at bounding box center [534, 93] width 24 height 11
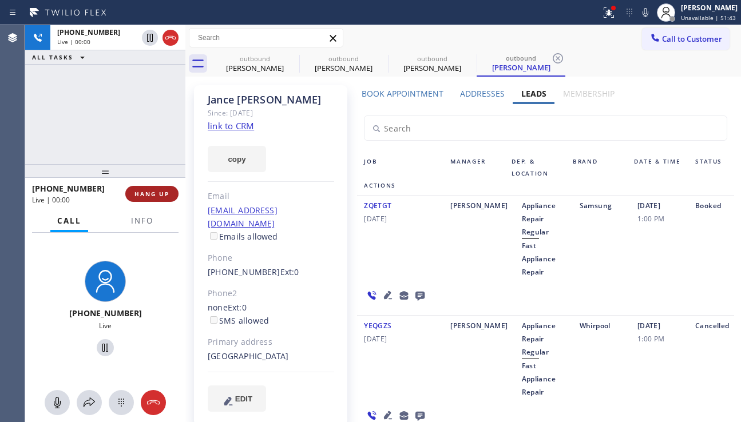
click at [155, 191] on span "HANG UP" at bounding box center [151, 194] width 35 height 8
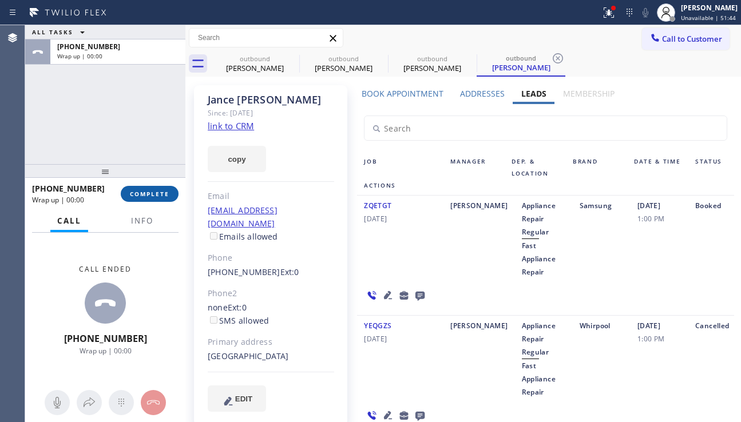
click at [155, 191] on span "COMPLETE" at bounding box center [149, 194] width 39 height 8
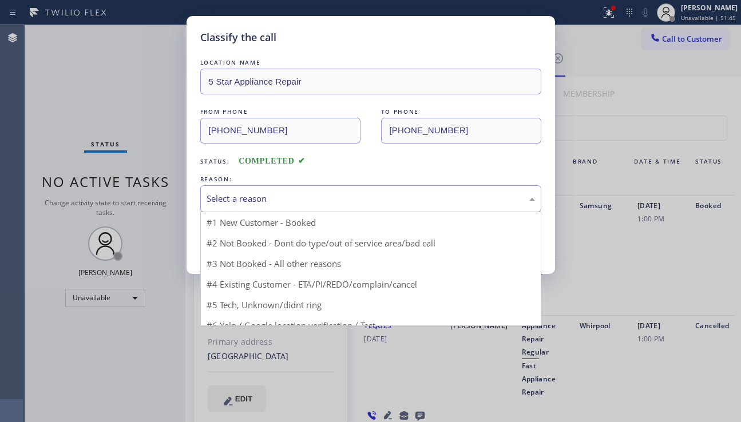
click at [339, 198] on div "Select a reason" at bounding box center [370, 198] width 328 height 13
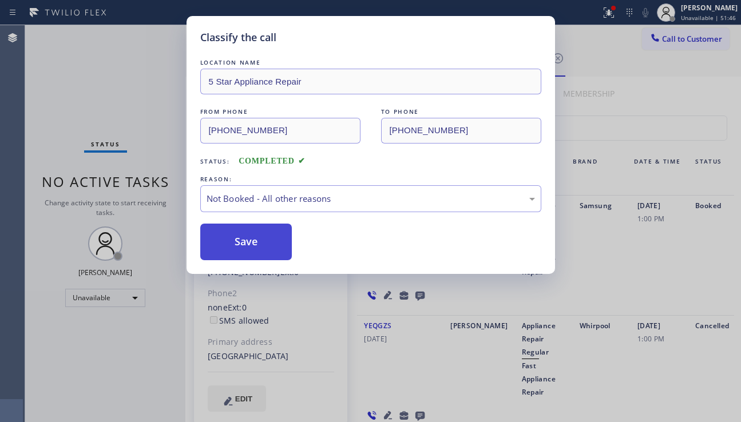
click at [253, 250] on button "Save" at bounding box center [246, 242] width 92 height 37
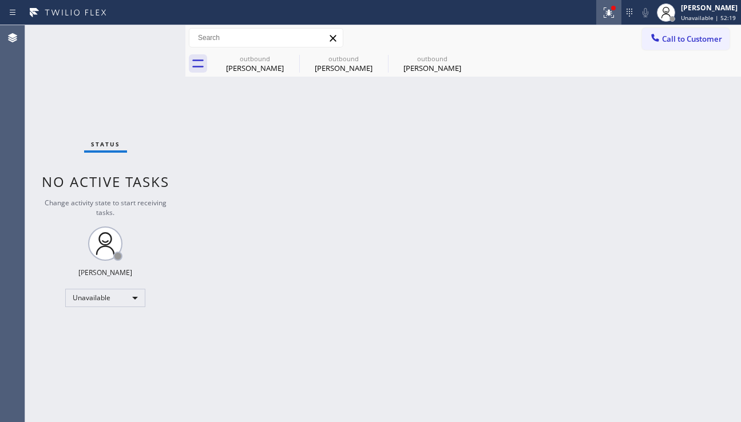
click at [602, 14] on icon at bounding box center [609, 13] width 14 height 14
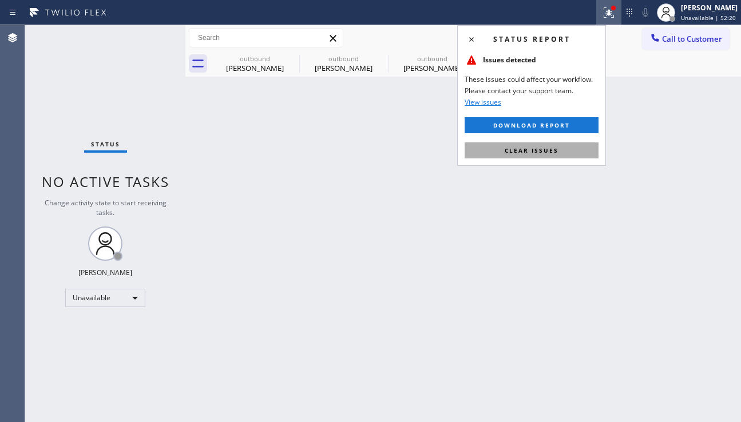
click at [554, 152] on span "Clear issues" at bounding box center [531, 150] width 54 height 8
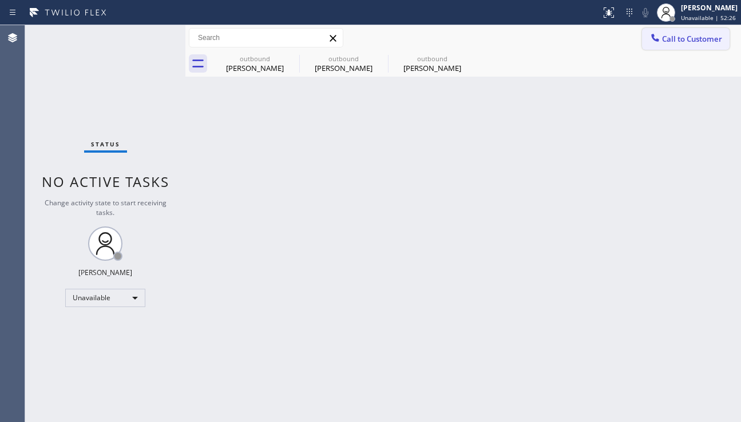
click at [669, 43] on span "Call to Customer" at bounding box center [692, 39] width 60 height 10
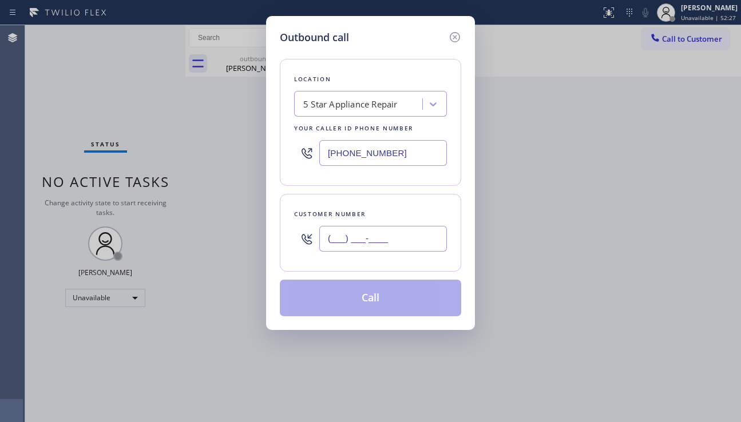
click at [375, 238] on input "(___) ___-____" at bounding box center [383, 239] width 128 height 26
paste input "949) 552-4142"
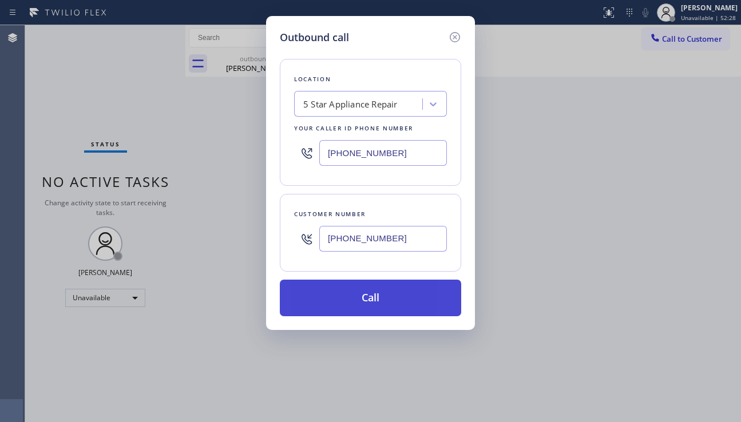
type input "(949) 552-4142"
click at [373, 292] on button "Call" at bounding box center [370, 298] width 181 height 37
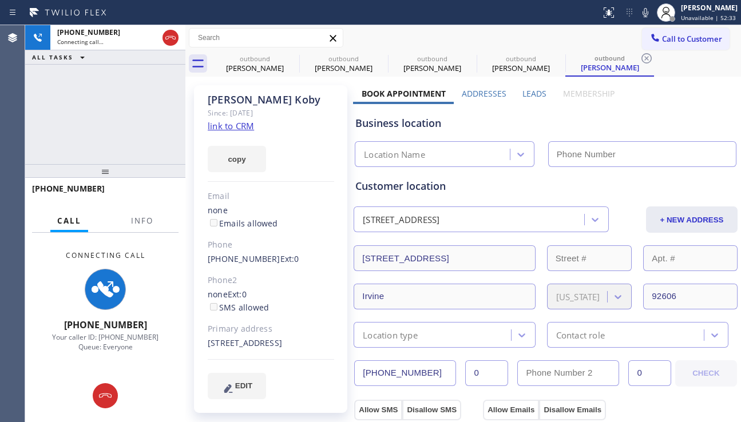
type input "[PHONE_NUMBER]"
click at [532, 90] on label "Leads" at bounding box center [534, 93] width 24 height 11
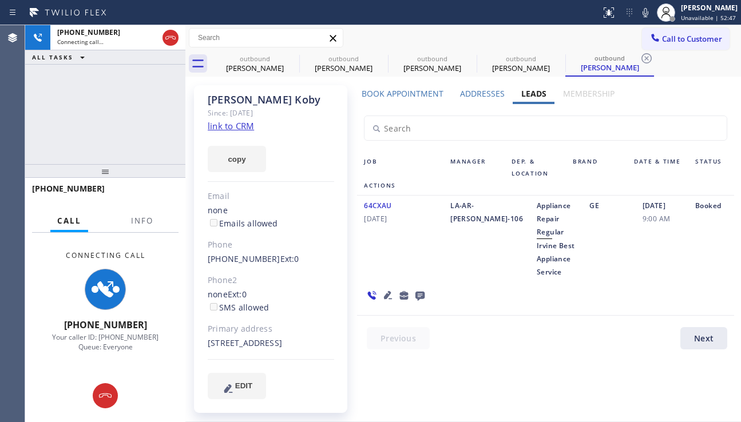
click at [671, 268] on div "07/27/2018 9:00 AM" at bounding box center [661, 238] width 53 height 79
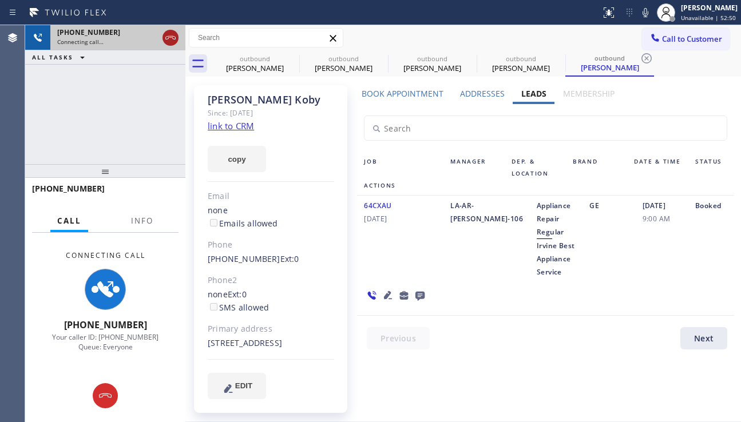
click at [168, 41] on icon at bounding box center [171, 38] width 14 height 14
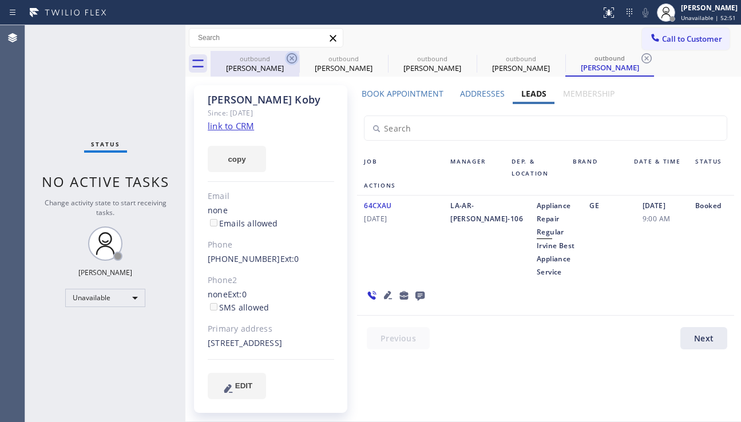
click at [293, 57] on icon at bounding box center [292, 58] width 10 height 10
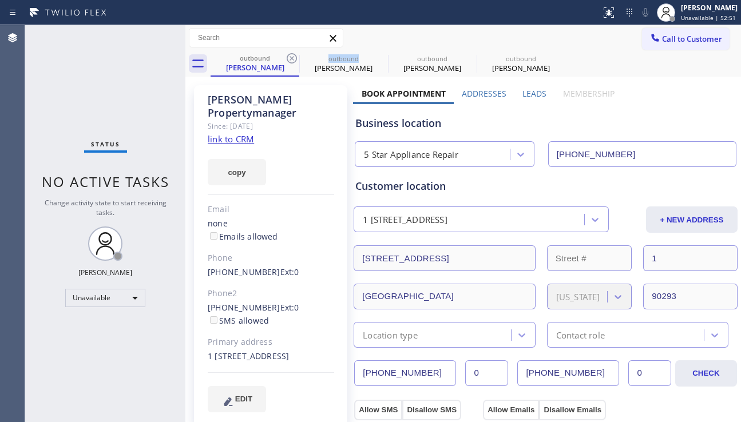
click at [293, 57] on icon at bounding box center [292, 58] width 10 height 10
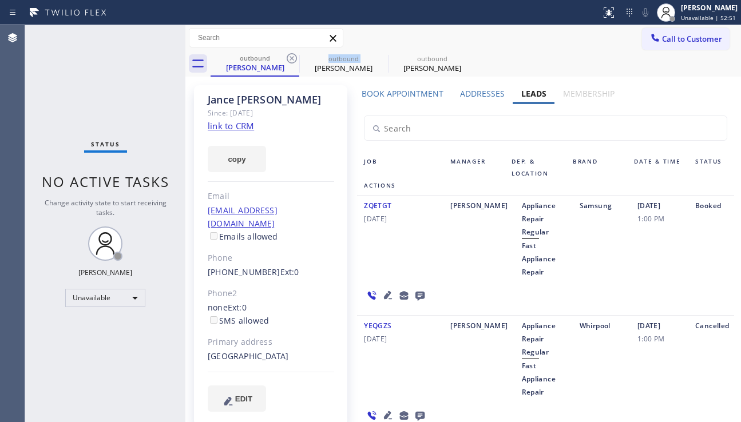
click at [293, 57] on icon at bounding box center [292, 58] width 10 height 10
click at [0, 0] on icon at bounding box center [0, 0] width 0 height 0
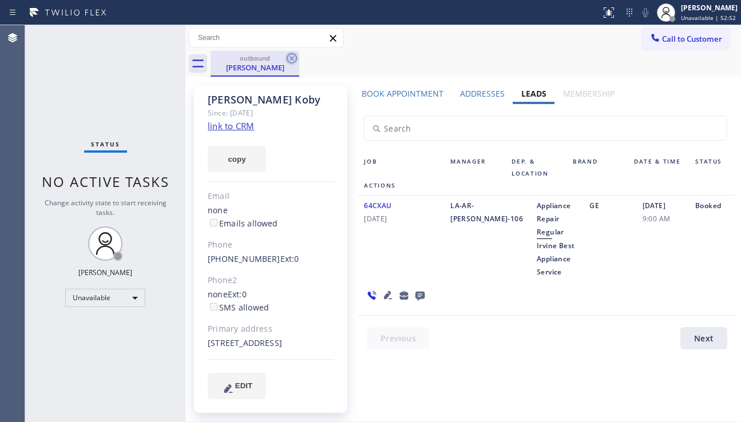
click at [292, 57] on icon at bounding box center [292, 58] width 10 height 10
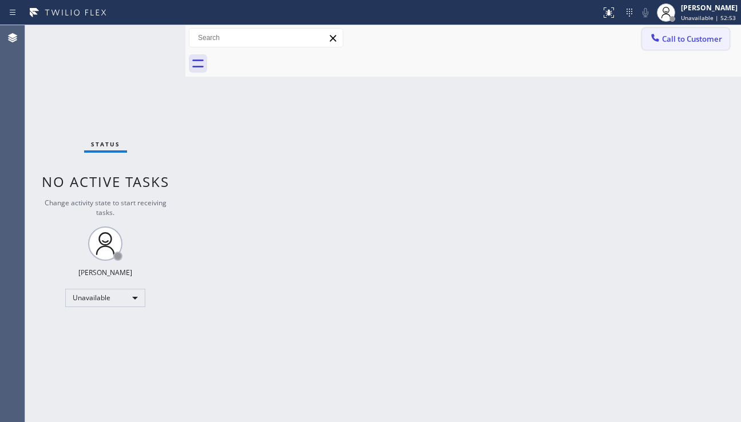
click at [661, 35] on div at bounding box center [655, 39] width 14 height 14
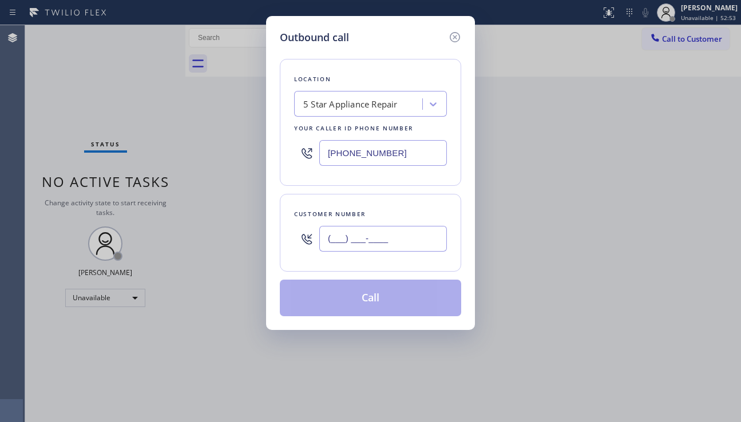
click at [351, 232] on input "(___) ___-____" at bounding box center [383, 239] width 128 height 26
paste input "661) 645-6943"
type input "[PHONE_NUMBER]"
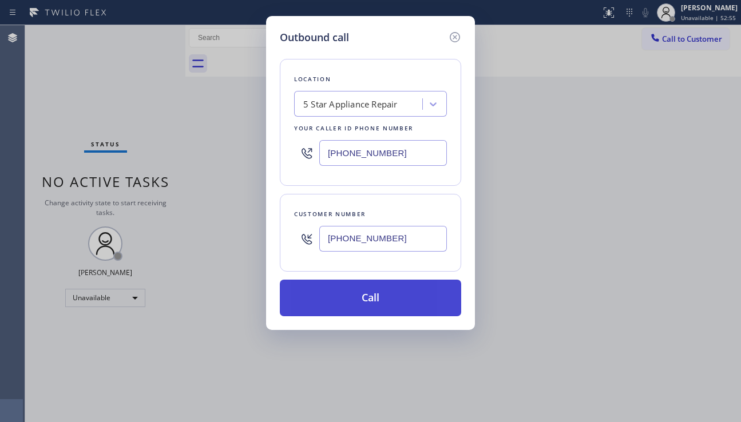
click at [345, 301] on button "Call" at bounding box center [370, 298] width 181 height 37
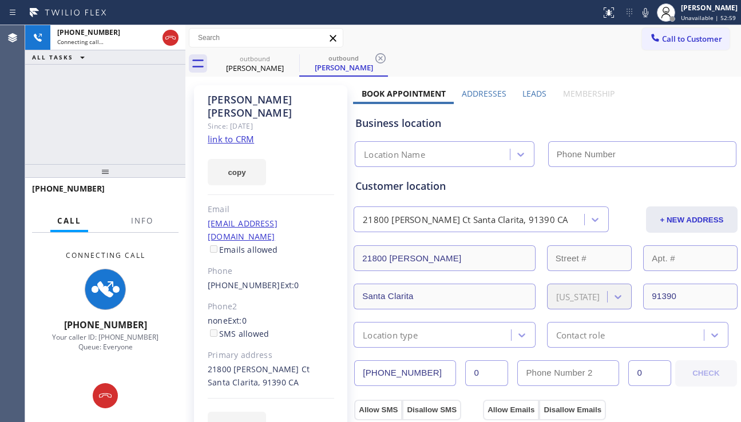
type input "[PHONE_NUMBER]"
click at [665, 119] on div "Business location" at bounding box center [545, 123] width 380 height 15
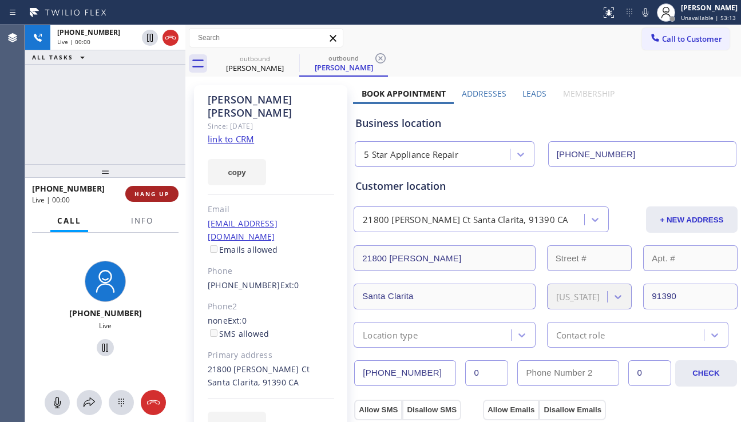
click at [153, 192] on span "HANG UP" at bounding box center [151, 194] width 35 height 8
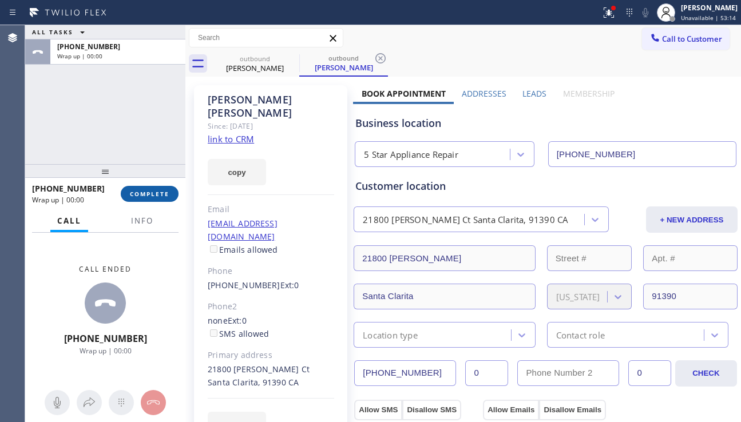
click at [153, 192] on span "COMPLETE" at bounding box center [149, 194] width 39 height 8
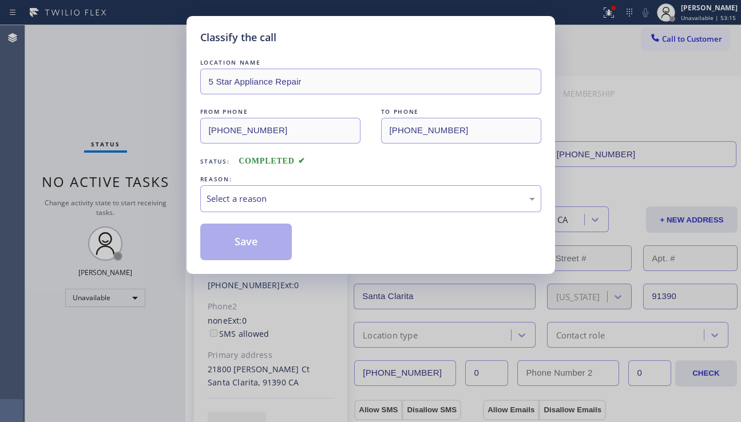
click at [303, 196] on div "Select a reason" at bounding box center [370, 198] width 328 height 13
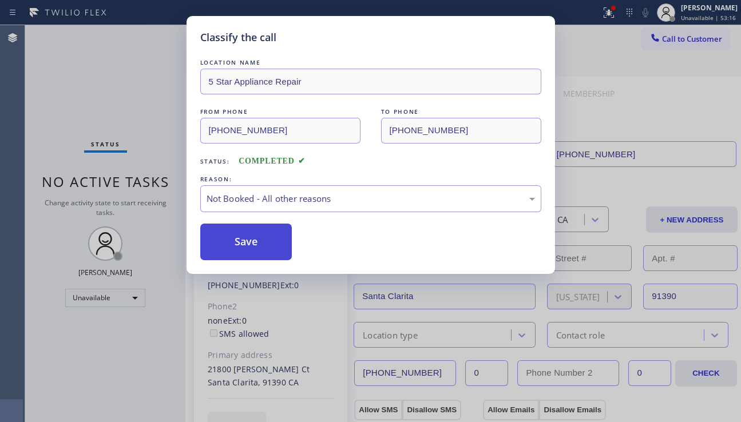
click at [246, 245] on button "Save" at bounding box center [246, 242] width 92 height 37
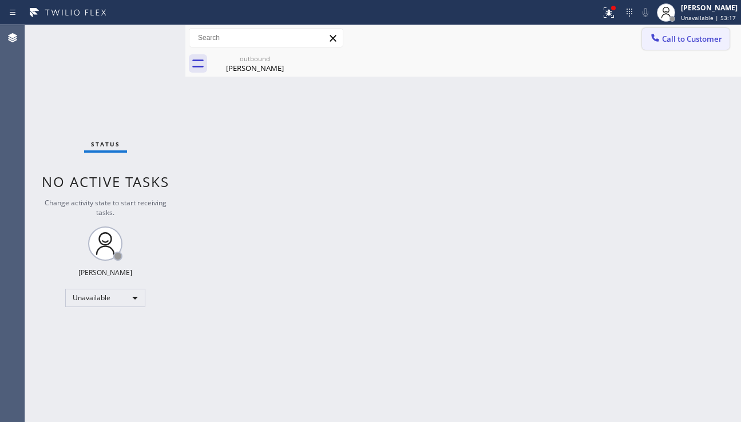
click at [662, 43] on span "Call to Customer" at bounding box center [692, 39] width 60 height 10
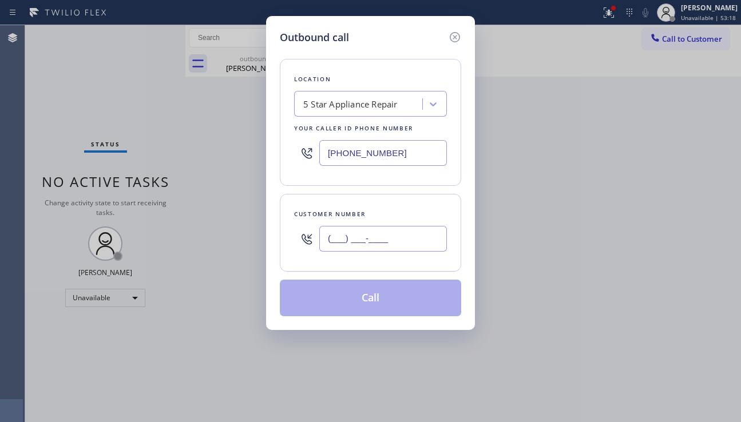
click at [396, 245] on input "(___) ___-____" at bounding box center [383, 239] width 128 height 26
paste input "818) 703-1030"
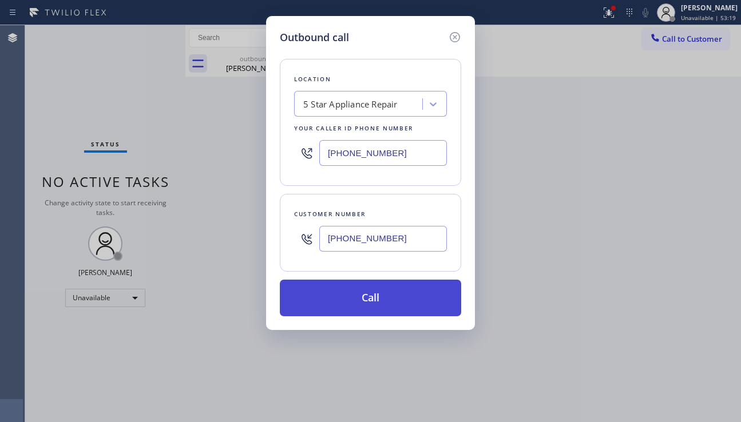
type input "(818) 703-1030"
click at [383, 299] on button "Call" at bounding box center [370, 298] width 181 height 37
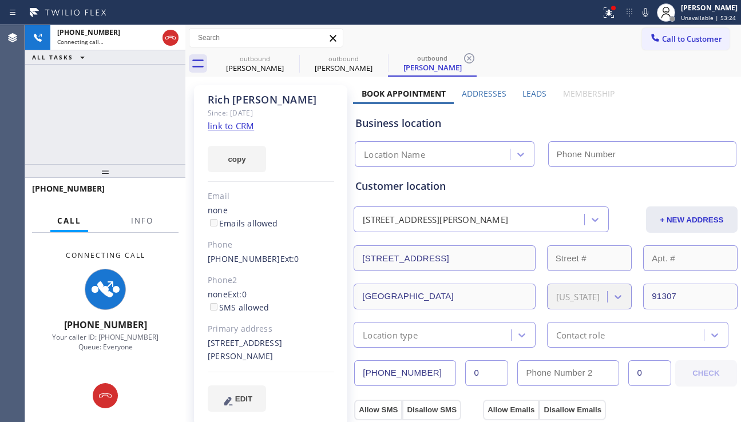
type input "[PHONE_NUMBER]"
click at [61, 101] on div "+18187031030 Connecting call… ALL TASKS ALL TASKS ACTIVE TASKS TASKS IN WRAP UP" at bounding box center [105, 94] width 160 height 139
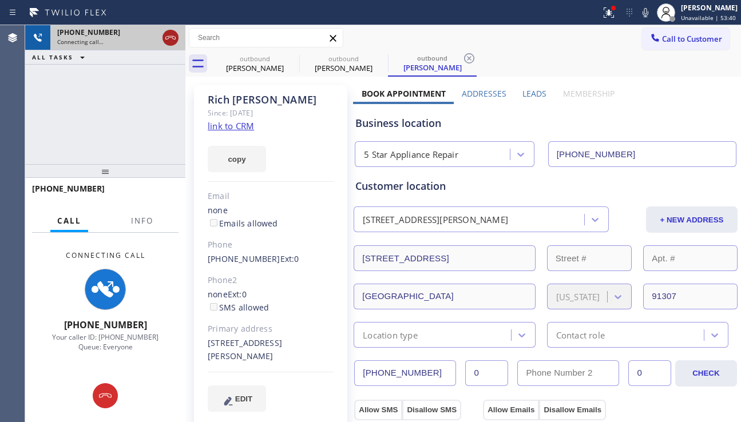
click at [173, 35] on icon at bounding box center [171, 38] width 14 height 14
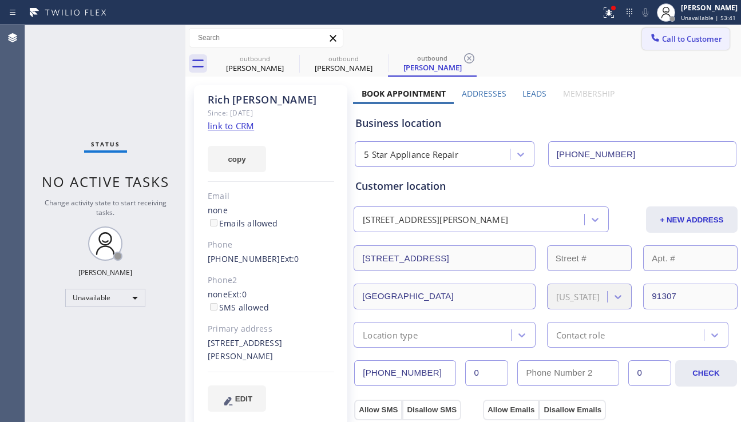
click at [670, 43] on span "Call to Customer" at bounding box center [692, 39] width 60 height 10
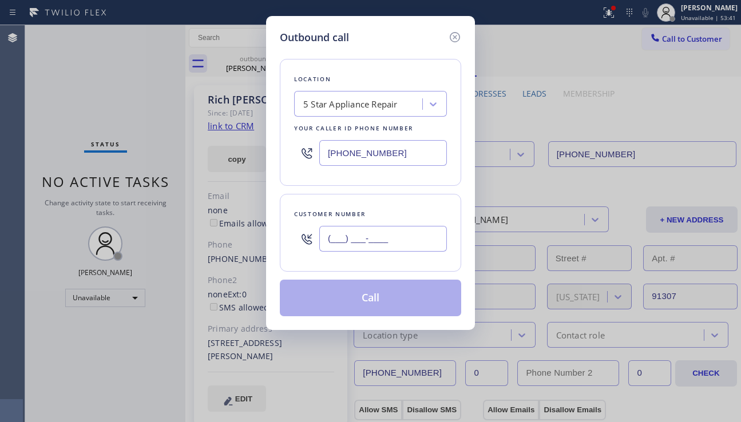
click at [340, 230] on input "(___) ___-____" at bounding box center [383, 239] width 128 height 26
paste input "323) 653-0442"
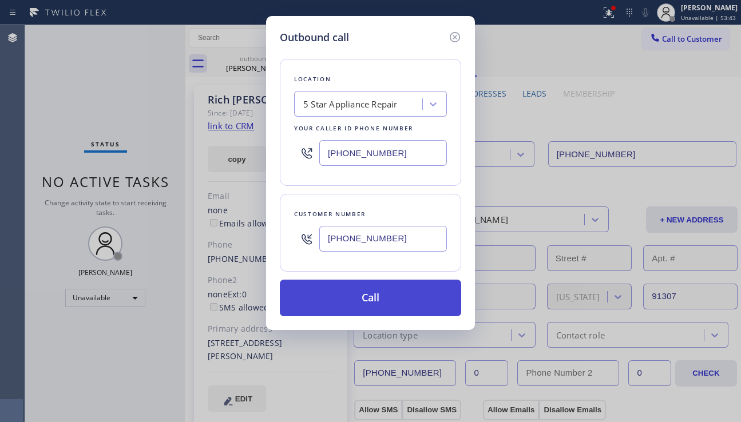
type input "[PHONE_NUMBER]"
click at [387, 301] on button "Call" at bounding box center [370, 298] width 181 height 37
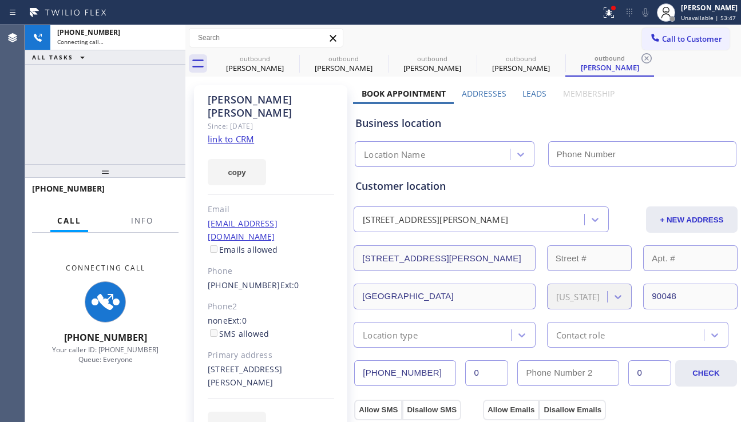
type input "[PHONE_NUMBER]"
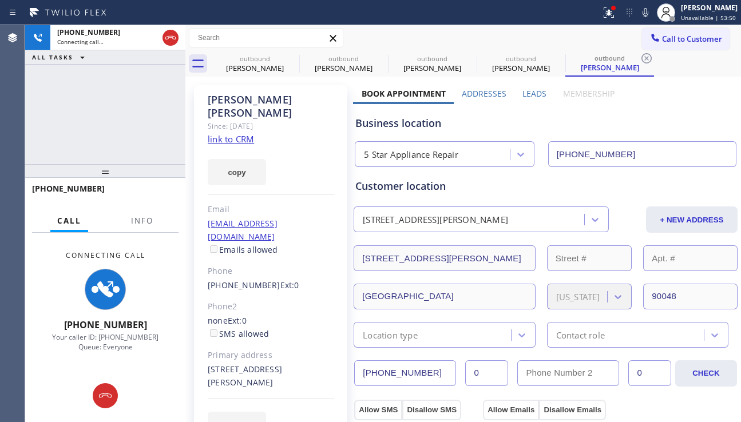
click at [312, 412] on div "EDIT" at bounding box center [271, 425] width 126 height 26
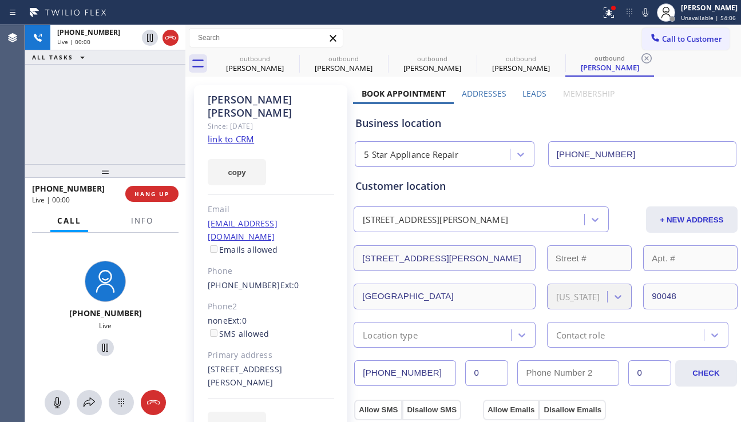
click at [530, 93] on label "Leads" at bounding box center [534, 93] width 24 height 11
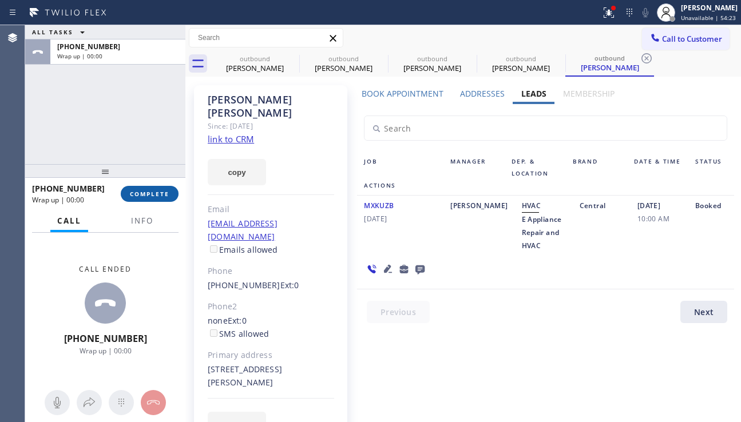
click at [164, 192] on span "COMPLETE" at bounding box center [149, 194] width 39 height 8
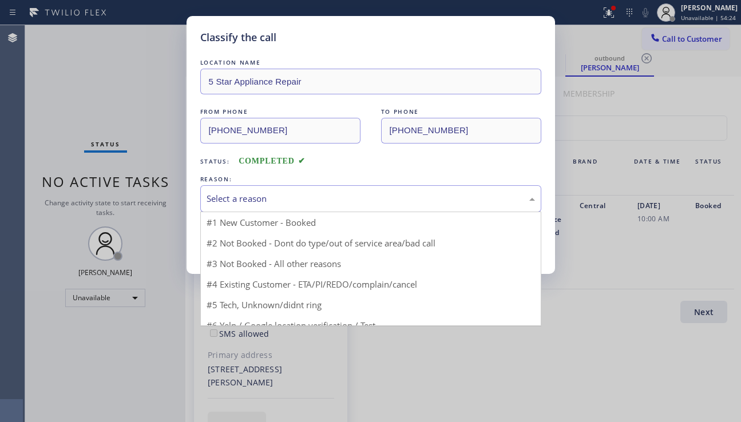
click at [290, 198] on div "Select a reason" at bounding box center [370, 198] width 328 height 13
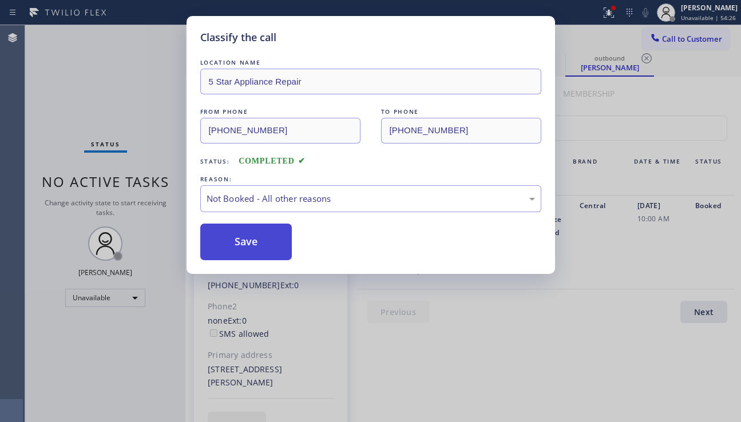
click at [248, 245] on button "Save" at bounding box center [246, 242] width 92 height 37
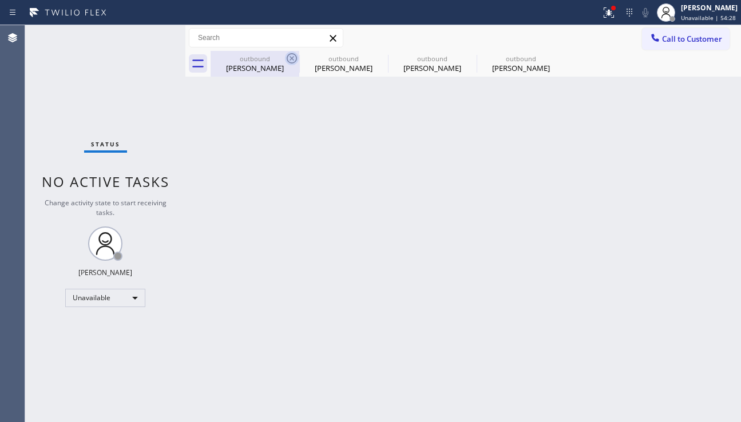
click at [290, 55] on icon at bounding box center [292, 58] width 14 height 14
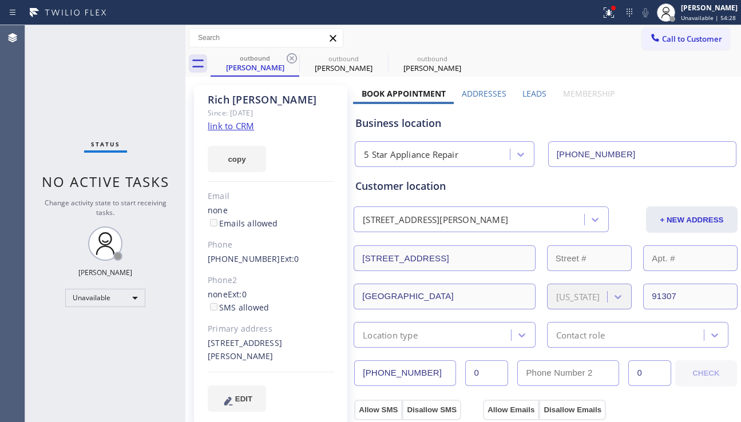
click at [290, 55] on icon at bounding box center [292, 58] width 14 height 14
click at [0, 0] on icon at bounding box center [0, 0] width 0 height 0
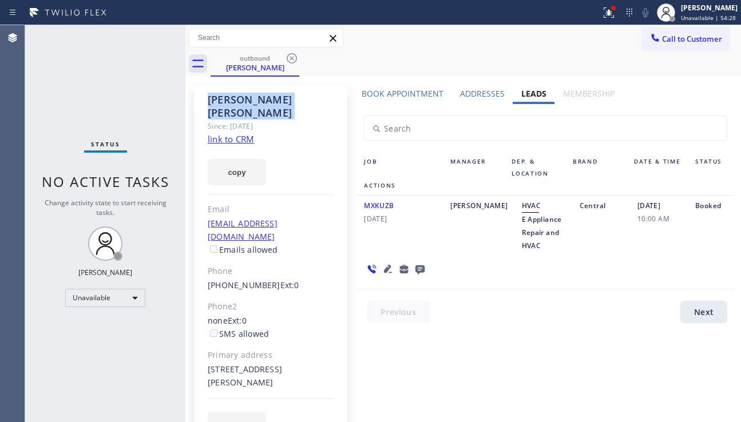
click at [290, 55] on icon at bounding box center [292, 58] width 14 height 14
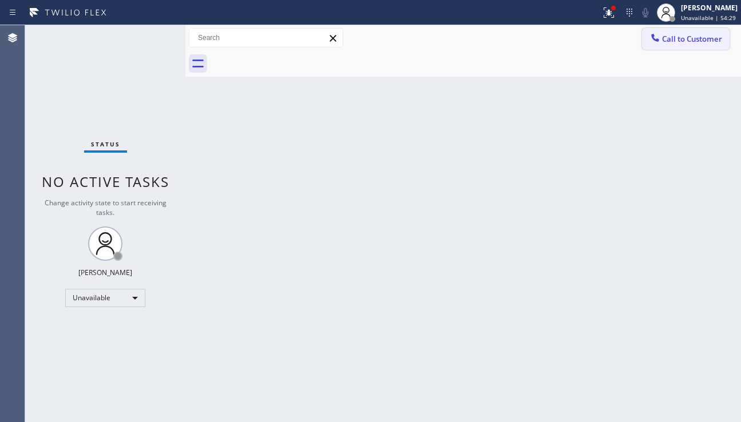
click at [654, 39] on icon at bounding box center [654, 37] width 7 height 7
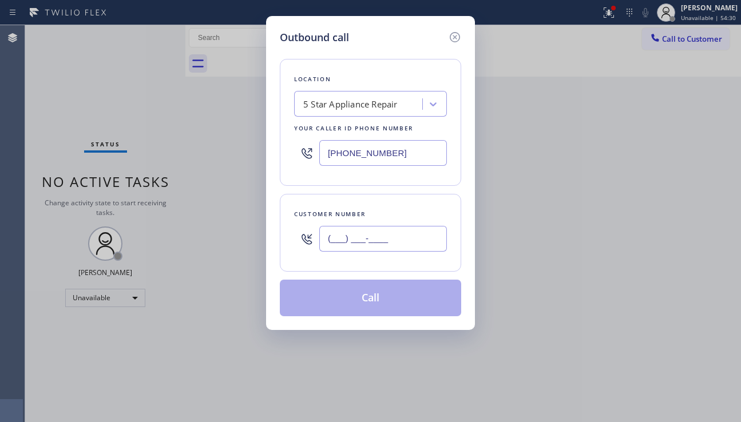
click at [354, 239] on input "(___) ___-____" at bounding box center [383, 239] width 128 height 26
paste input "305) 627-3568"
type input "[PHONE_NUMBER]"
click at [381, 303] on button "Call" at bounding box center [370, 298] width 181 height 37
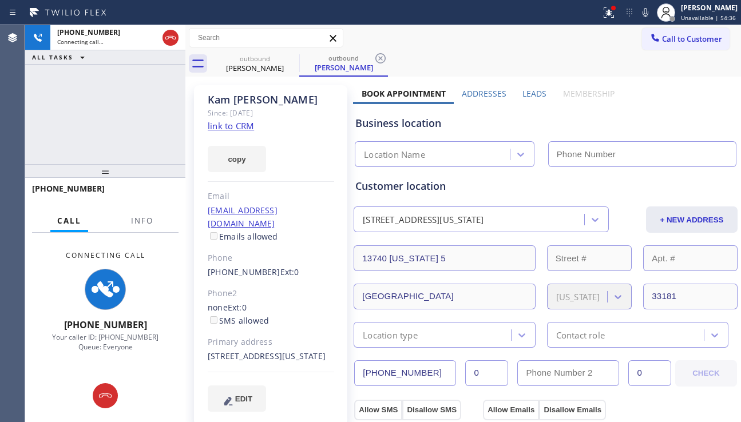
type input "[PHONE_NUMBER]"
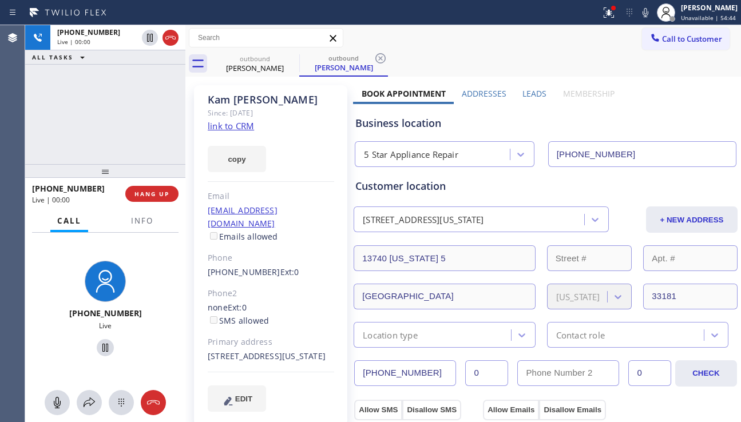
click at [674, 120] on div "Business location" at bounding box center [545, 123] width 380 height 15
click at [163, 195] on span "HANG UP" at bounding box center [151, 194] width 35 height 8
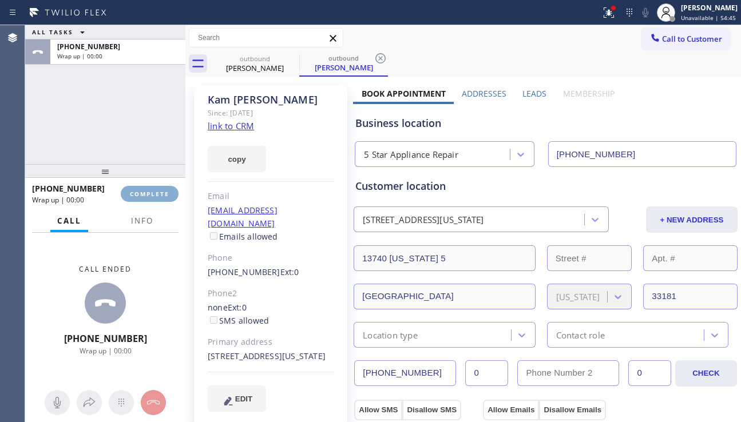
click at [163, 195] on span "COMPLETE" at bounding box center [149, 194] width 39 height 8
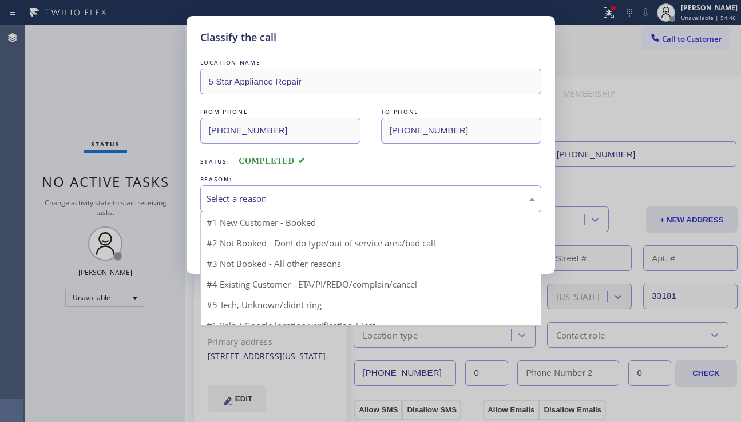
click at [292, 198] on div "Select a reason" at bounding box center [370, 198] width 328 height 13
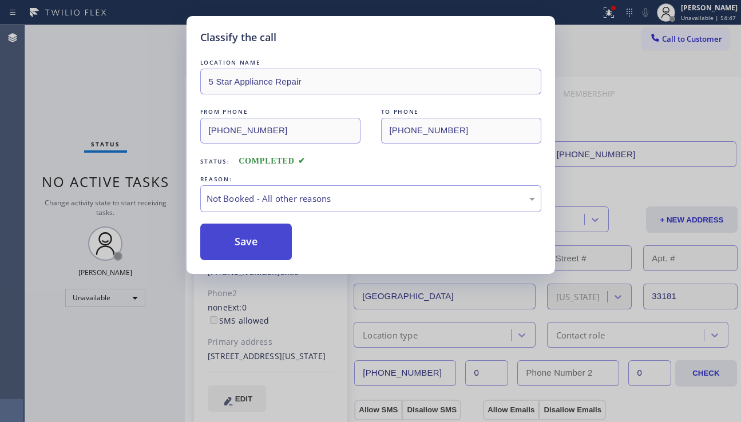
click at [248, 249] on button "Save" at bounding box center [246, 242] width 92 height 37
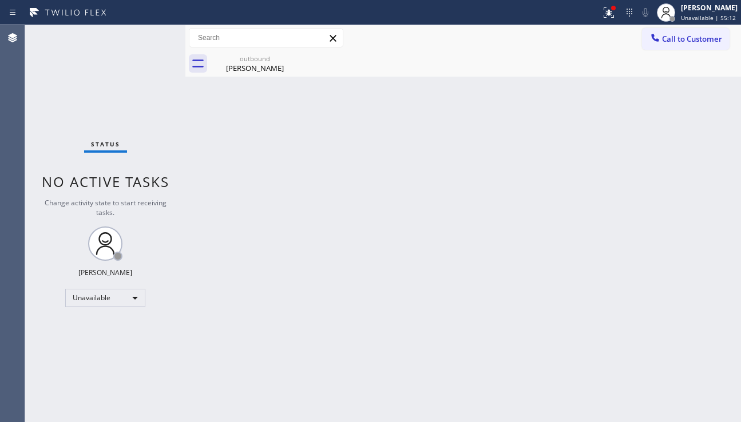
click at [688, 267] on div "Back to Dashboard Change Sender ID Customers Technicians Select a contact Outbo…" at bounding box center [462, 223] width 555 height 397
click at [596, 21] on button at bounding box center [608, 12] width 25 height 25
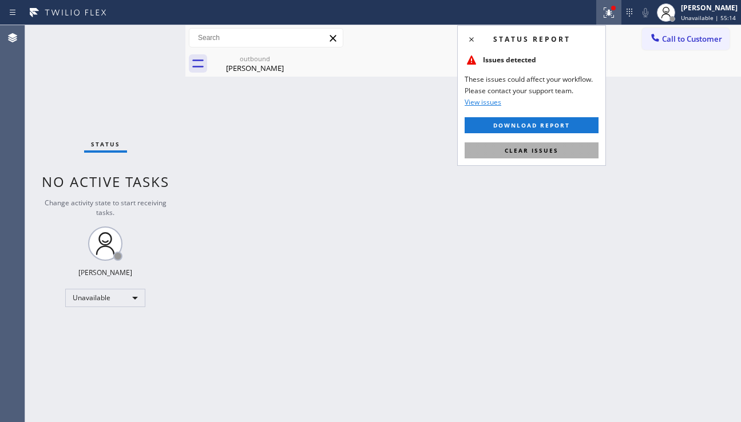
click at [573, 149] on button "Clear issues" at bounding box center [531, 150] width 134 height 16
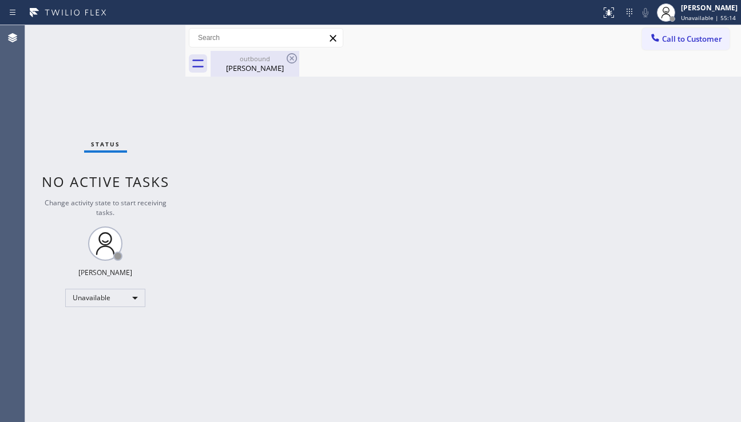
click at [274, 64] on div "Kam Suen" at bounding box center [255, 68] width 86 height 10
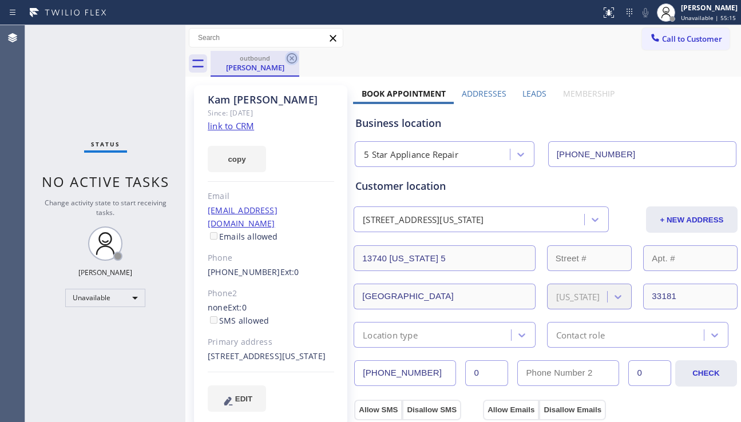
click at [287, 54] on icon at bounding box center [292, 58] width 14 height 14
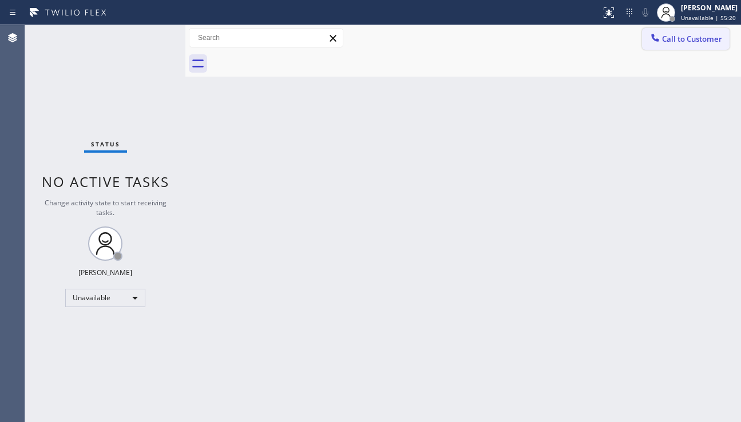
click at [679, 46] on button "Call to Customer" at bounding box center [686, 39] width 88 height 22
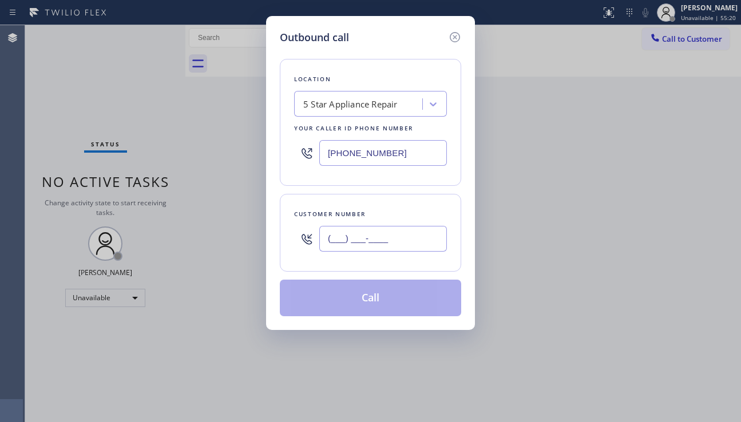
click at [351, 241] on input "(___) ___-____" at bounding box center [383, 239] width 128 height 26
paste input "425) 773-7349"
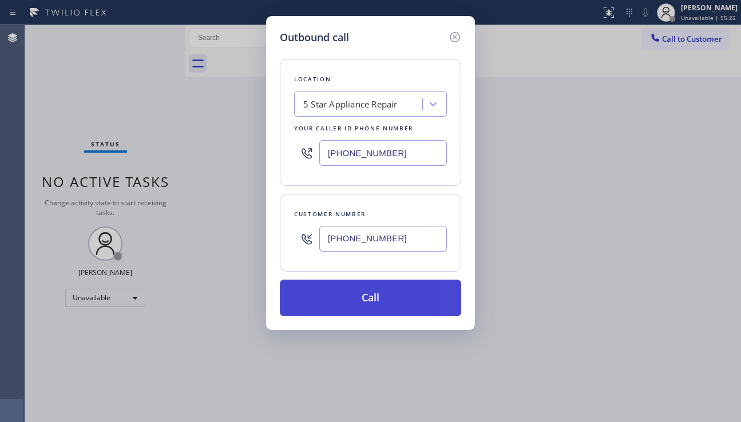
type input "[PHONE_NUMBER]"
click at [378, 305] on button "Call" at bounding box center [370, 298] width 181 height 37
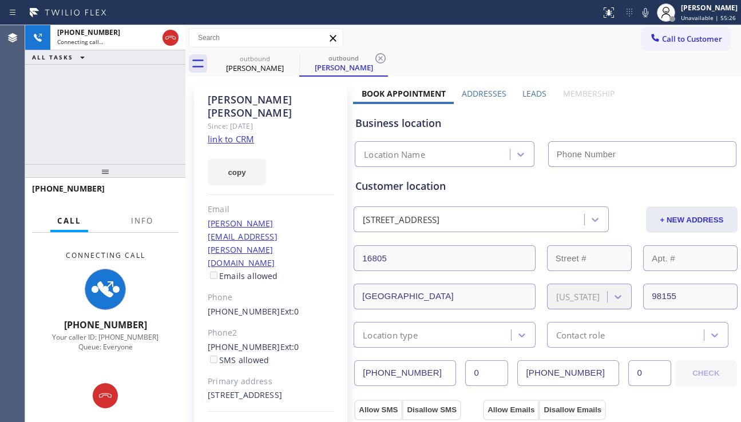
type input "[PHONE_NUMBER]"
click at [306, 400] on div "Ryan floresca Since: 20 may 2020 link to CRM copy Email ryan.m.floresca@gmail.c…" at bounding box center [270, 275] width 153 height 380
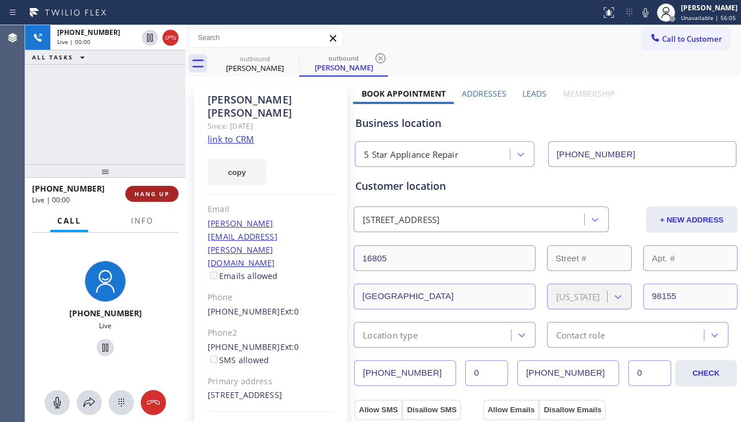
click at [149, 193] on span "HANG UP" at bounding box center [151, 194] width 35 height 8
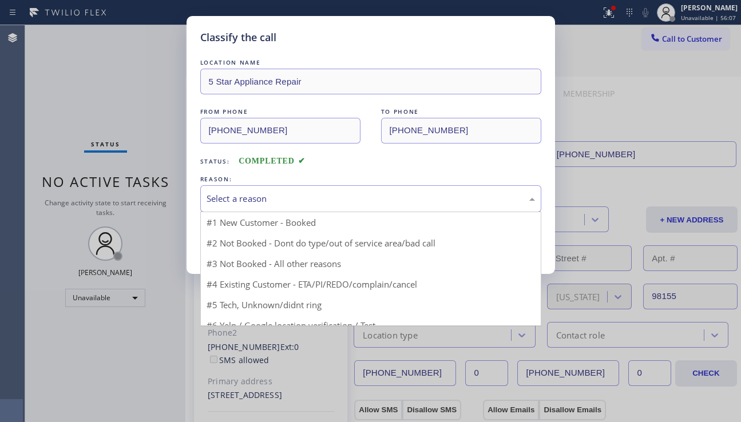
click at [325, 188] on div "Select a reason" at bounding box center [370, 198] width 341 height 27
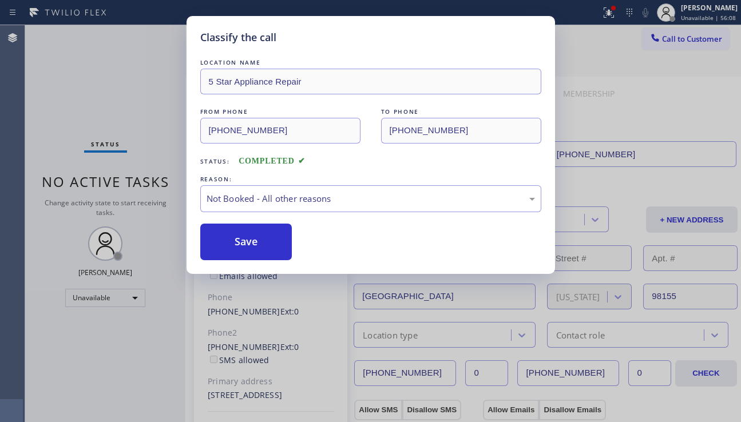
drag, startPoint x: 241, startPoint y: 242, endPoint x: 432, endPoint y: 236, distance: 191.1
click at [241, 242] on button "Save" at bounding box center [246, 242] width 92 height 37
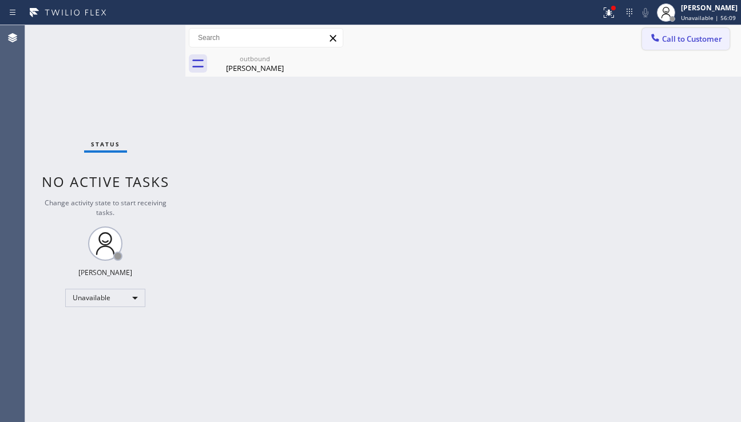
click at [661, 40] on div at bounding box center [655, 39] width 14 height 14
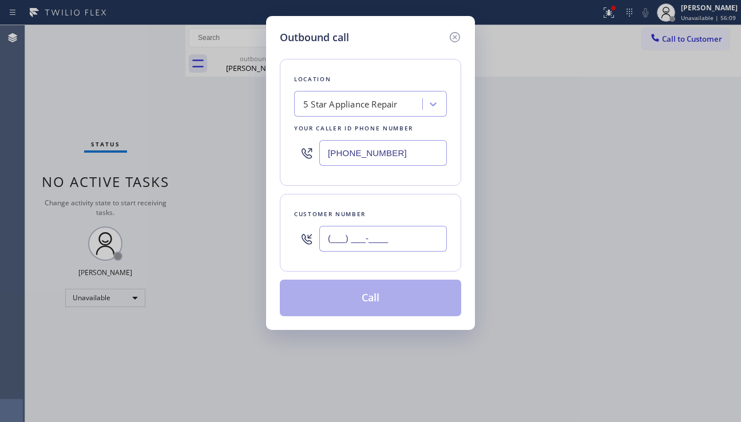
click at [355, 232] on input "(___) ___-____" at bounding box center [383, 239] width 128 height 26
paste input "323) 721-6074"
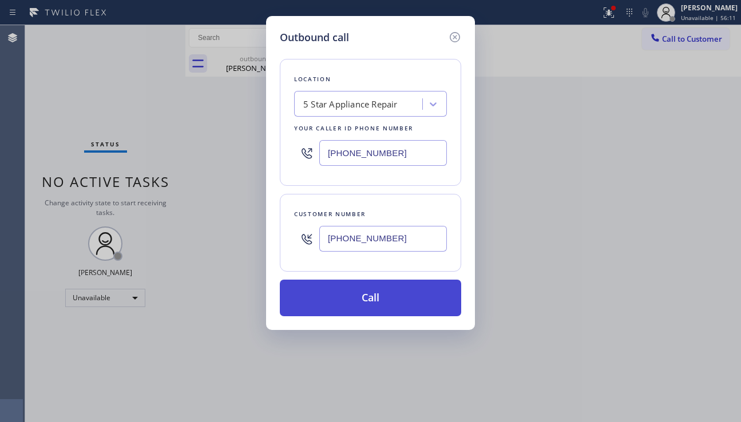
type input "[PHONE_NUMBER]"
click at [383, 305] on button "Call" at bounding box center [370, 298] width 181 height 37
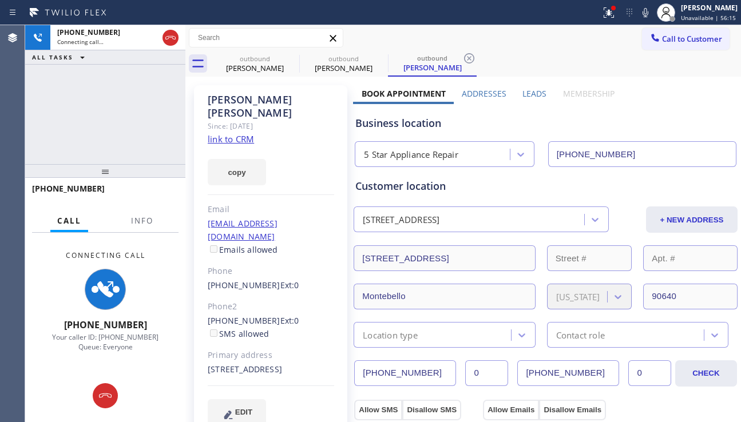
type input "[PHONE_NUMBER]"
drag, startPoint x: 45, startPoint y: 99, endPoint x: 55, endPoint y: 99, distance: 10.3
click at [48, 99] on div "+13237216074 Connecting call… ALL TASKS ALL TASKS ACTIVE TASKS TASKS IN WRAP UP" at bounding box center [105, 94] width 160 height 139
click at [116, 133] on div "+13237216074 Connecting call… ALL TASKS ALL TASKS ACTIVE TASKS TASKS IN WRAP UP" at bounding box center [105, 94] width 160 height 139
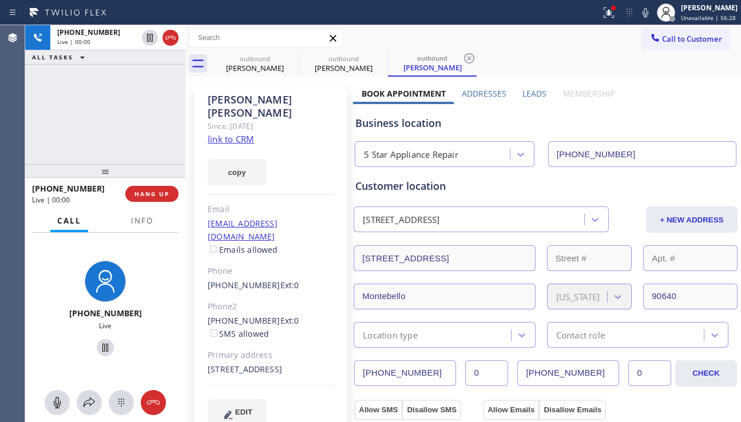
click at [532, 98] on label "Leads" at bounding box center [534, 93] width 24 height 11
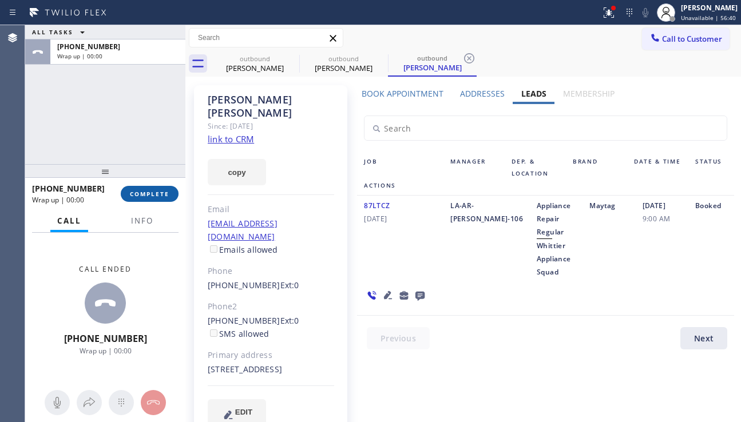
click at [163, 192] on span "COMPLETE" at bounding box center [149, 194] width 39 height 8
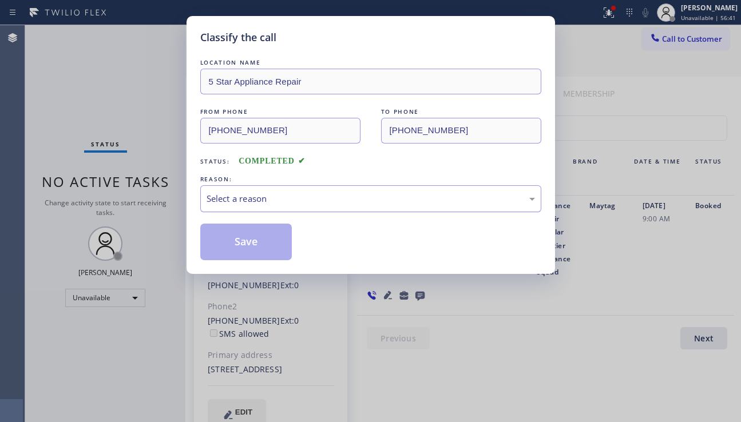
click at [272, 201] on div "Select a reason" at bounding box center [370, 198] width 328 height 13
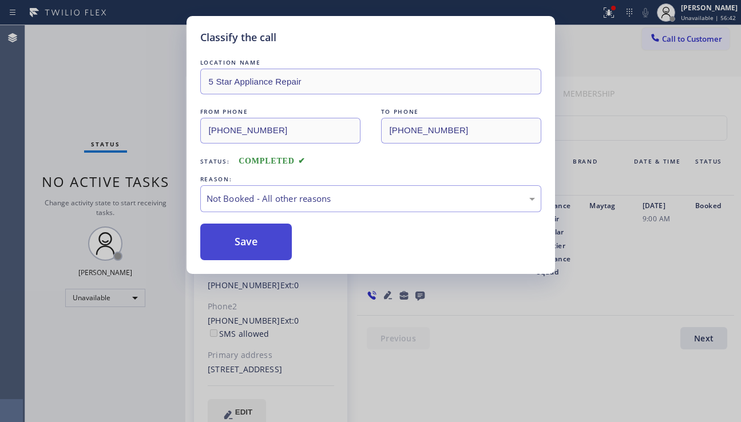
drag, startPoint x: 210, startPoint y: 246, endPoint x: 584, endPoint y: 178, distance: 379.5
click at [212, 245] on button "Save" at bounding box center [246, 242] width 92 height 37
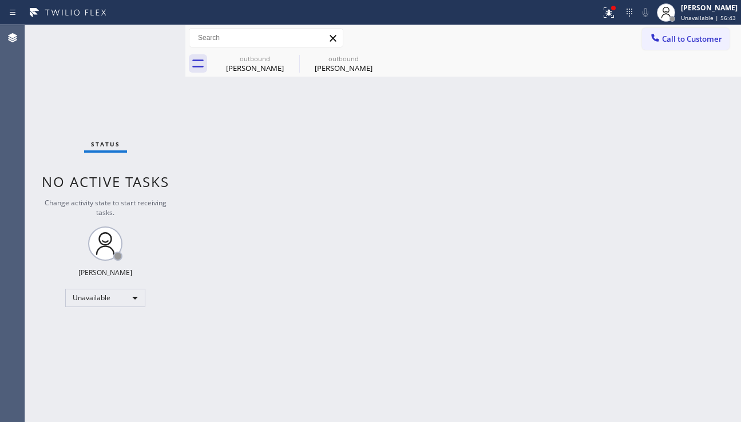
click at [678, 41] on span "Call to Customer" at bounding box center [692, 39] width 60 height 10
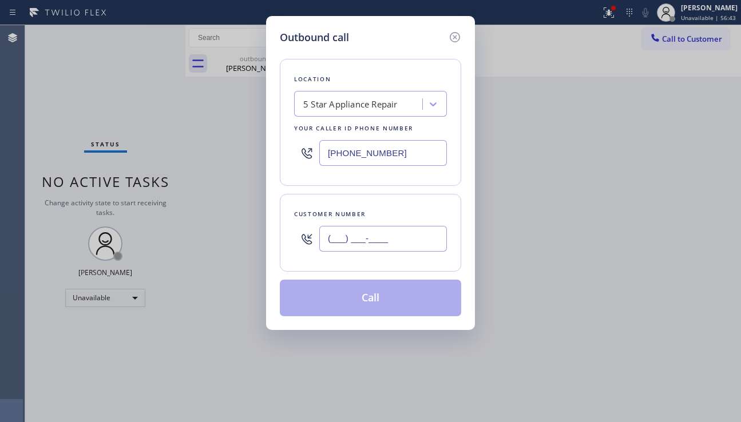
click at [369, 244] on input "(___) ___-____" at bounding box center [383, 239] width 128 height 26
paste input "760) 564-4072"
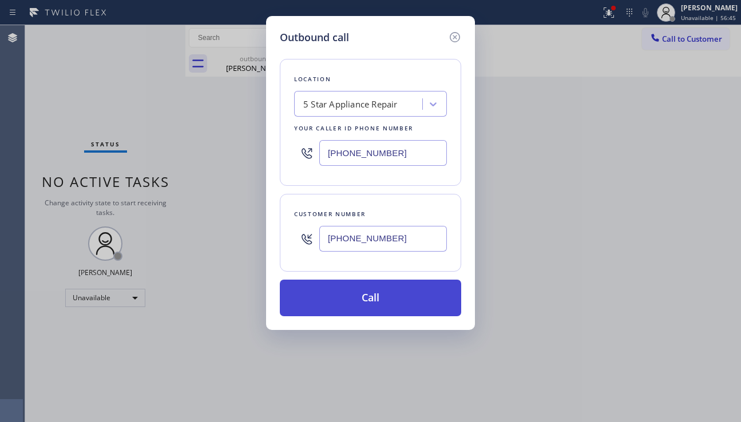
type input "(760) 564-4072"
click at [363, 297] on button "Call" at bounding box center [370, 298] width 181 height 37
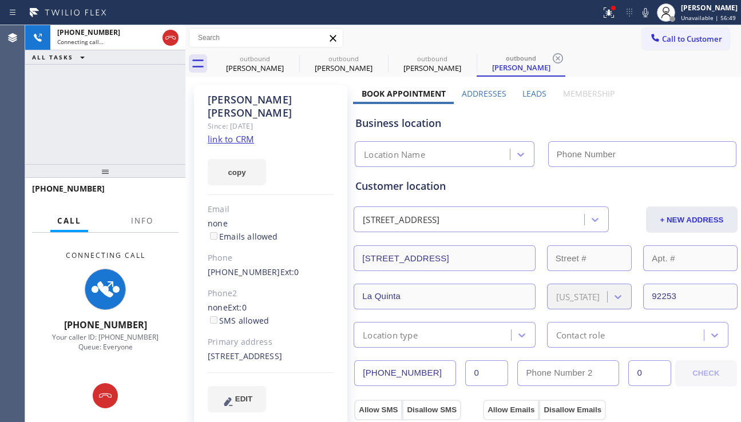
type input "[PHONE_NUMBER]"
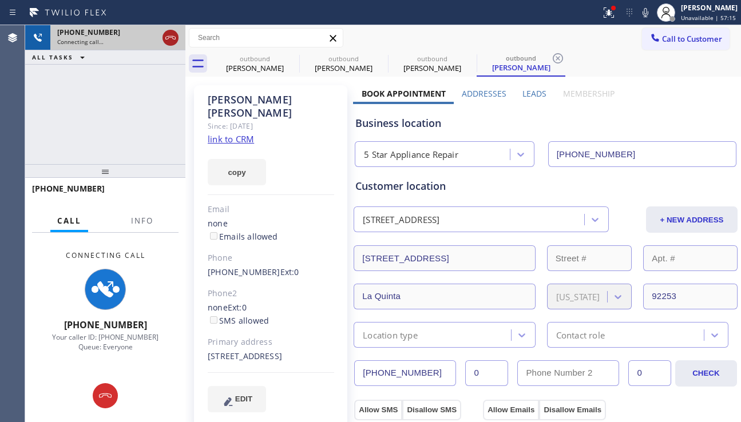
click at [177, 35] on icon at bounding box center [171, 38] width 14 height 14
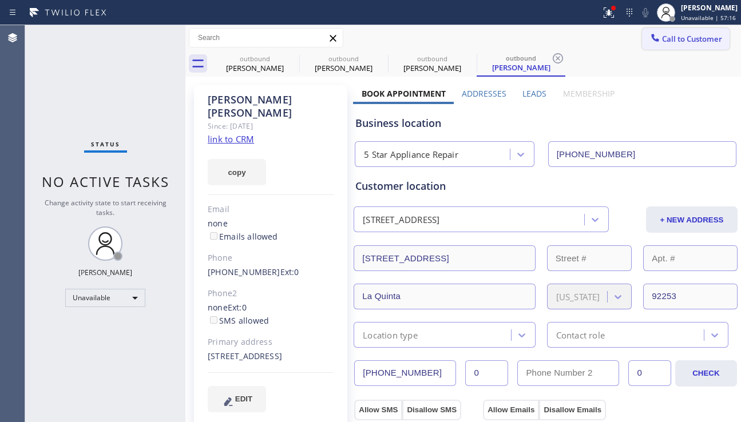
click at [691, 42] on span "Call to Customer" at bounding box center [692, 39] width 60 height 10
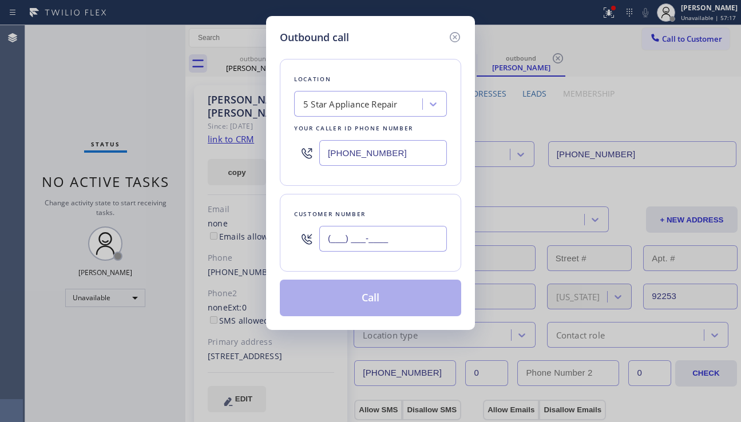
click at [367, 230] on input "(___) ___-____" at bounding box center [383, 239] width 128 height 26
paste input "714) 345-3749"
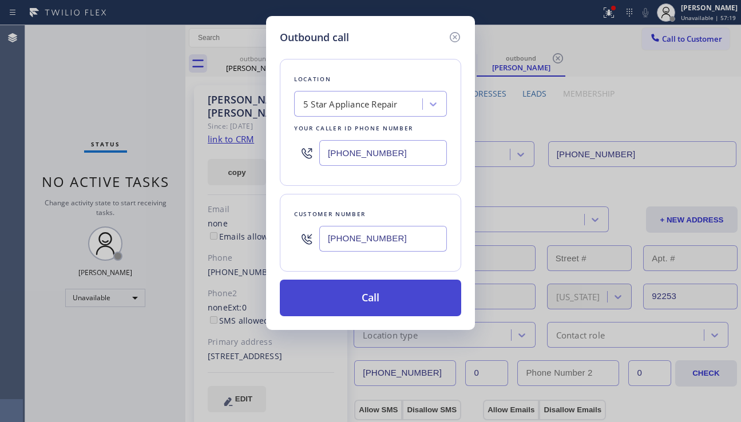
type input "[PHONE_NUMBER]"
click at [376, 292] on button "Call" at bounding box center [370, 298] width 181 height 37
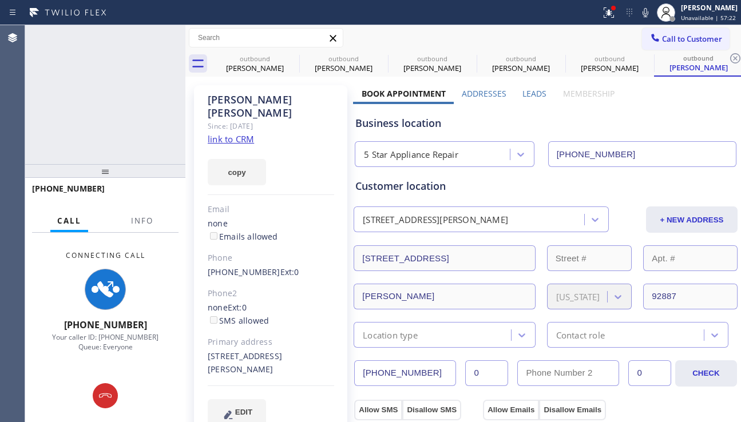
type input "[PHONE_NUMBER]"
drag, startPoint x: 311, startPoint y: 398, endPoint x: 316, endPoint y: 393, distance: 6.5
click at [311, 399] on div "EDIT" at bounding box center [271, 412] width 126 height 26
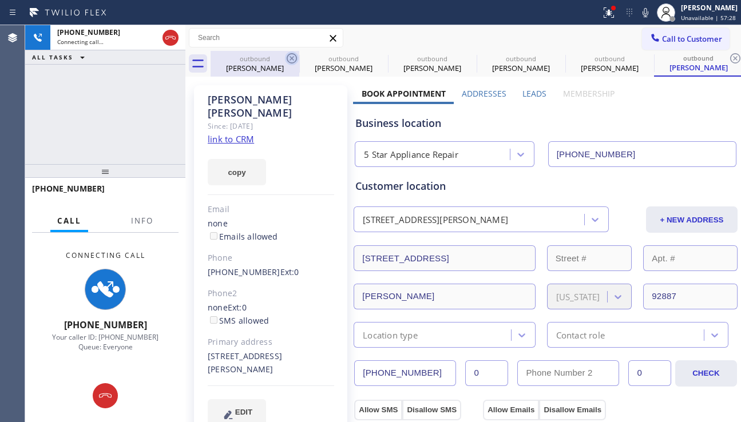
click at [295, 55] on icon at bounding box center [292, 58] width 10 height 10
click at [0, 0] on icon at bounding box center [0, 0] width 0 height 0
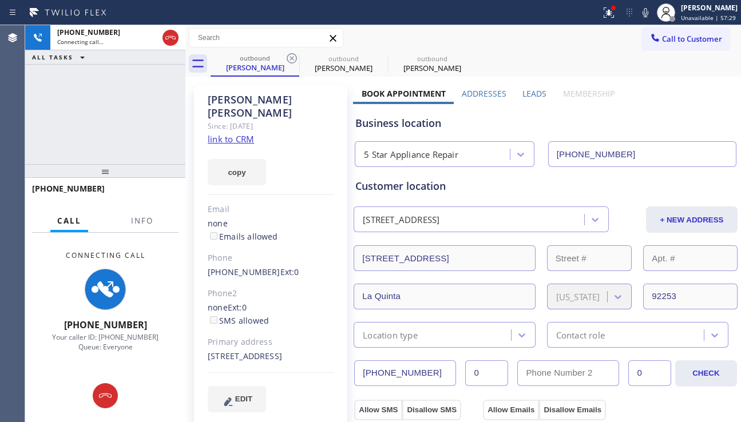
click at [295, 55] on icon at bounding box center [292, 58] width 10 height 10
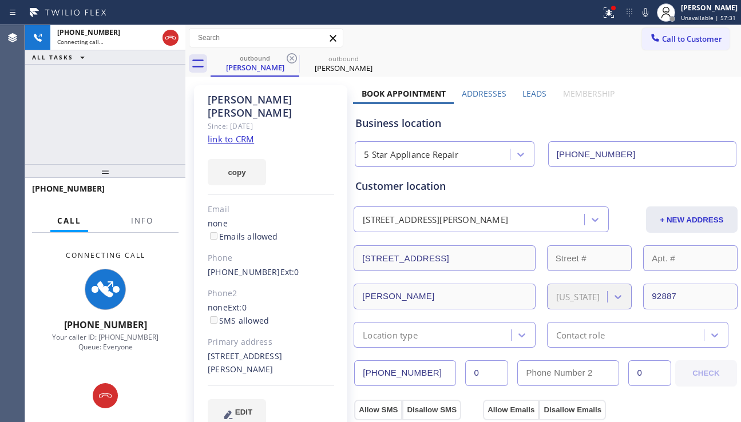
click at [325, 399] on div "EDIT" at bounding box center [271, 412] width 126 height 26
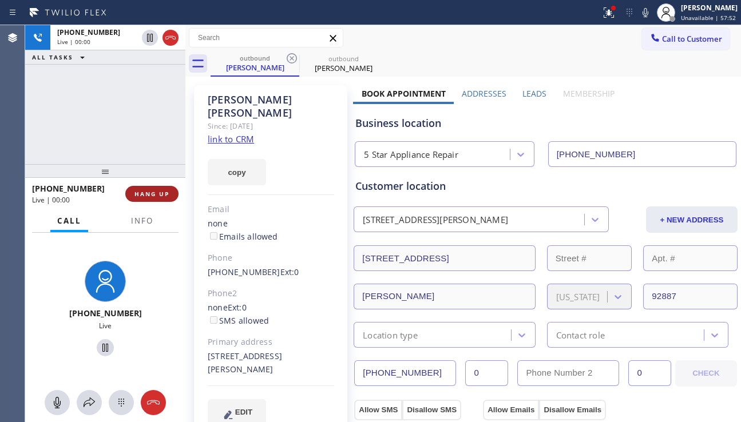
click at [156, 195] on span "HANG UP" at bounding box center [151, 194] width 35 height 8
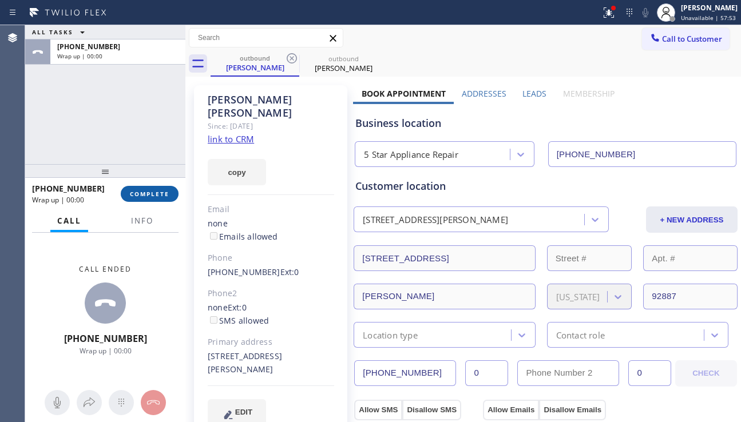
click at [156, 195] on span "COMPLETE" at bounding box center [149, 194] width 39 height 8
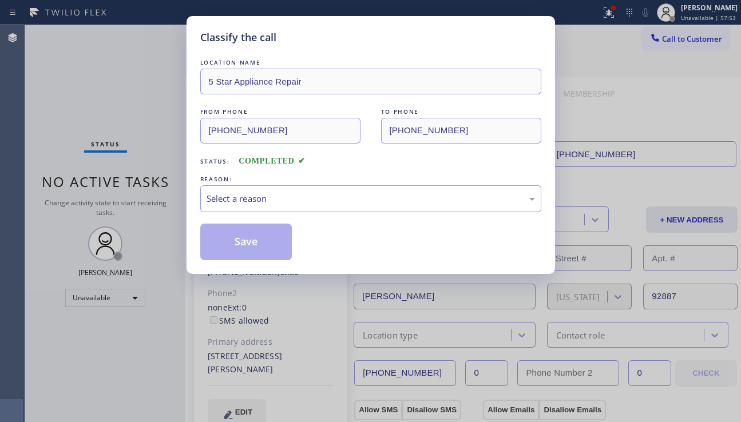
click at [308, 205] on div "Select a reason" at bounding box center [370, 198] width 328 height 13
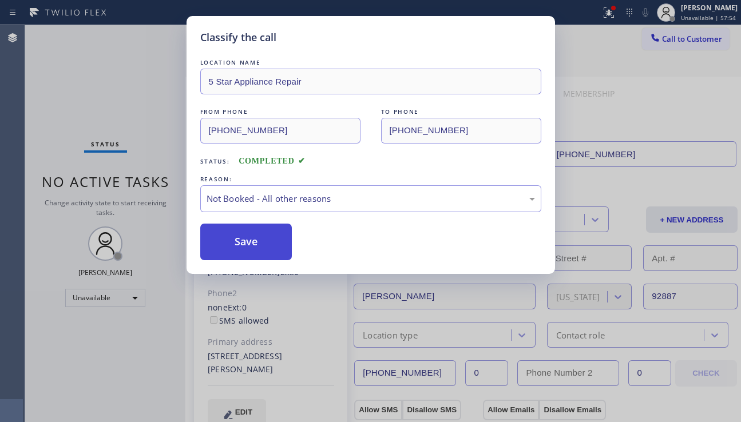
click at [264, 242] on button "Save" at bounding box center [246, 242] width 92 height 37
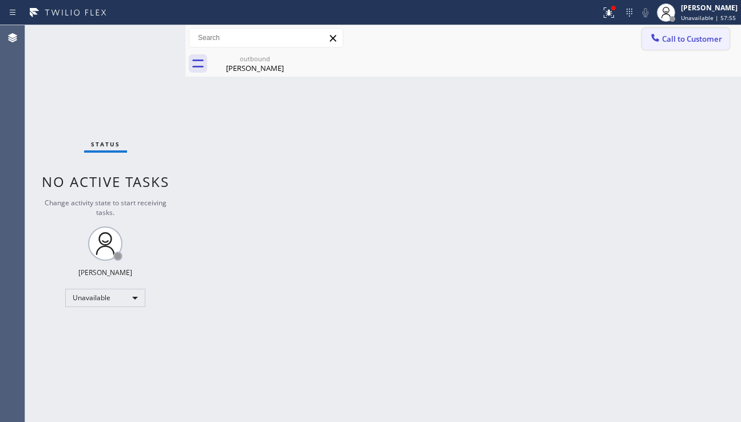
click at [686, 45] on button "Call to Customer" at bounding box center [686, 39] width 88 height 22
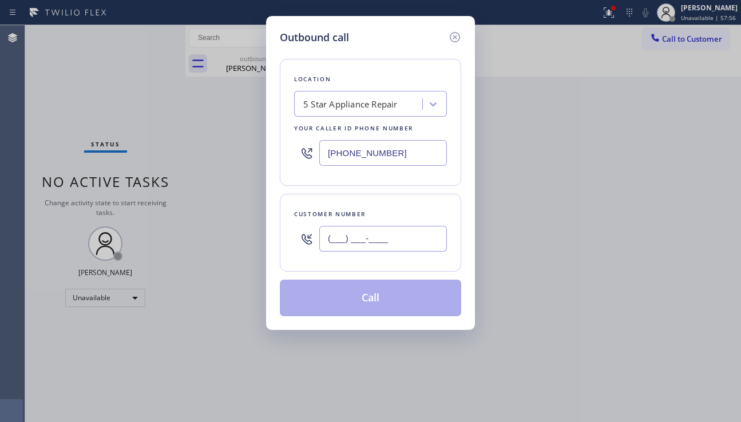
click at [330, 242] on input "(___) ___-____" at bounding box center [383, 239] width 128 height 26
paste input "714) 719-4013"
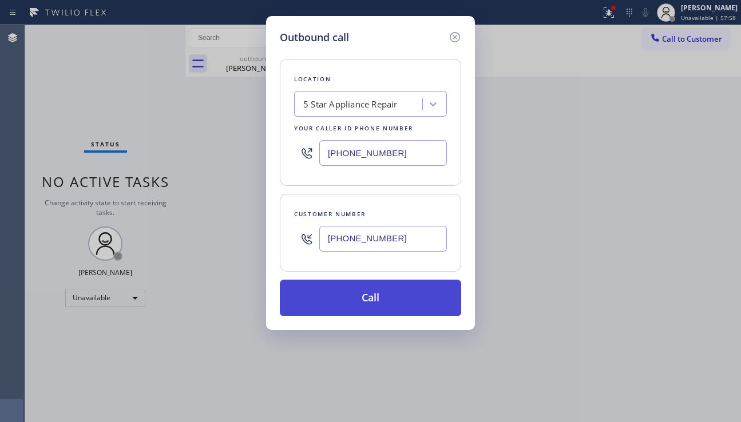
type input "[PHONE_NUMBER]"
click at [385, 299] on button "Call" at bounding box center [370, 298] width 181 height 37
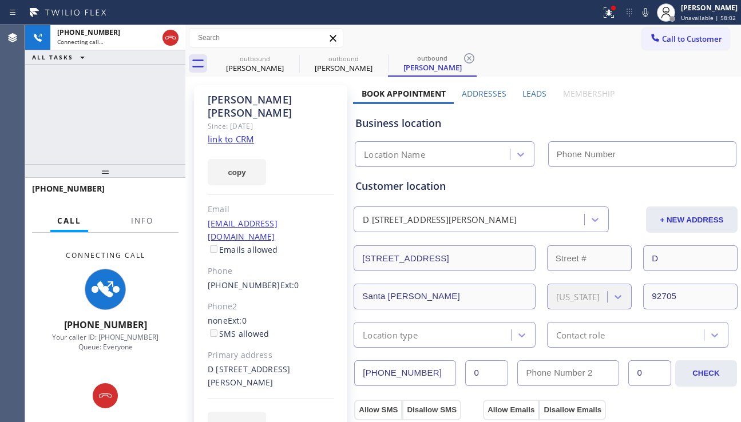
type input "[PHONE_NUMBER]"
click at [675, 142] on input "[PHONE_NUMBER]" at bounding box center [642, 154] width 188 height 26
click at [543, 172] on div "Customer location D 2608 North Tustin Avenue Santa Ana, 92705 CA + NEW ADDRESS …" at bounding box center [545, 257] width 385 height 181
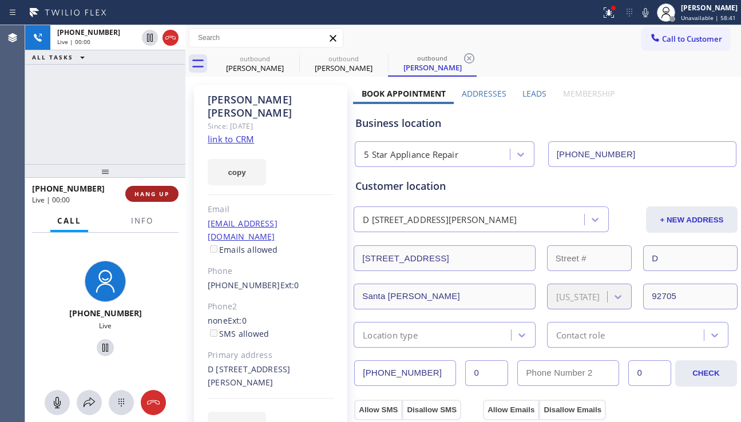
click at [157, 189] on button "HANG UP" at bounding box center [151, 194] width 53 height 16
click at [157, 188] on button "HANG UP" at bounding box center [151, 194] width 53 height 16
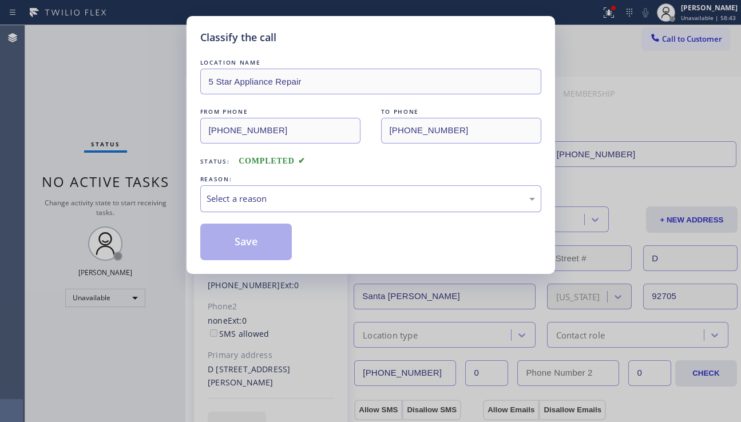
click at [295, 192] on div "Select a reason" at bounding box center [370, 198] width 328 height 13
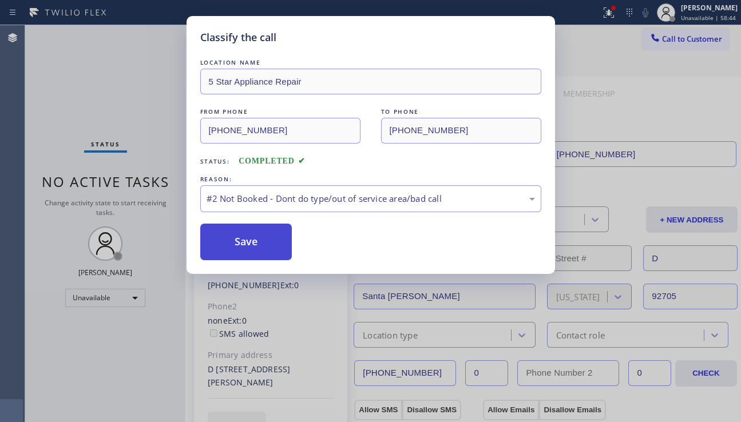
click at [259, 242] on button "Save" at bounding box center [246, 242] width 92 height 37
click at [661, 43] on div "Classify the call LOCATION NAME 5 Star Appliance Repair FROM PHONE (855) 731-49…" at bounding box center [370, 211] width 741 height 422
click at [250, 242] on button "Save" at bounding box center [246, 242] width 92 height 37
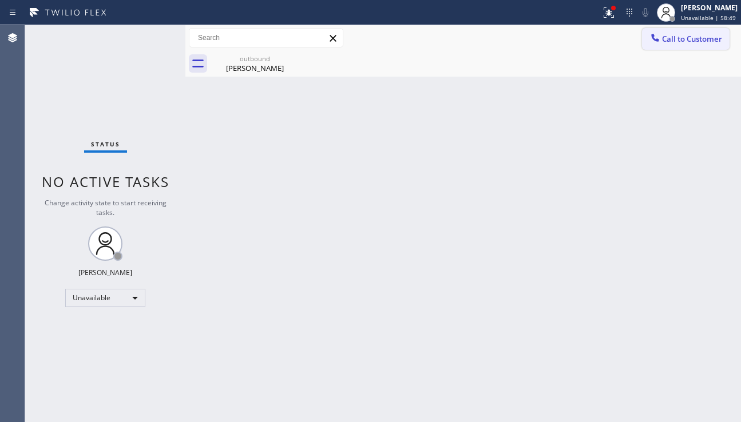
click at [667, 46] on button "Call to Customer" at bounding box center [686, 39] width 88 height 22
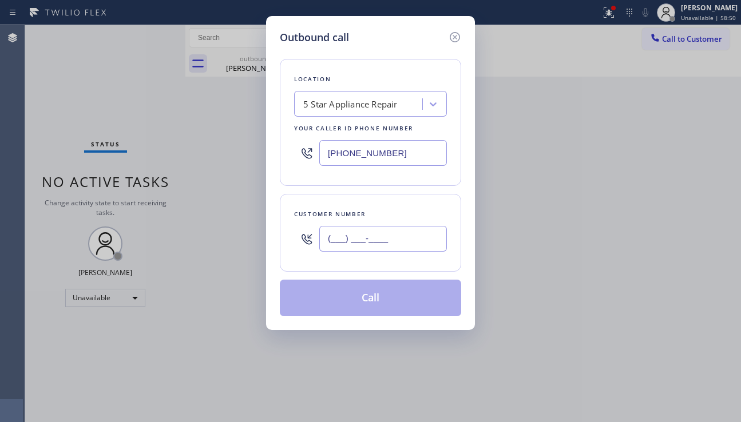
click at [358, 237] on input "(___) ___-____" at bounding box center [383, 239] width 128 height 26
paste input "310) 560-6094"
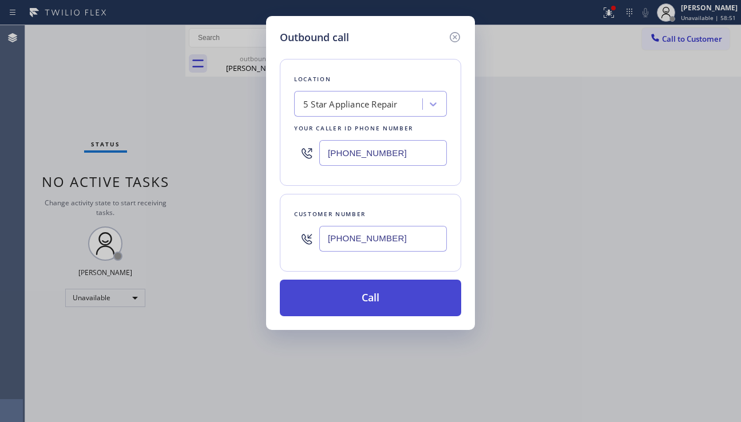
type input "(310) 560-6094"
click at [364, 299] on button "Call" at bounding box center [370, 298] width 181 height 37
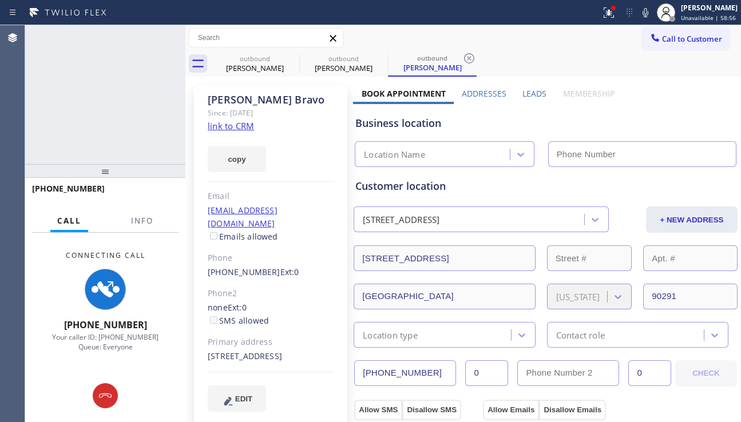
type input "[PHONE_NUMBER]"
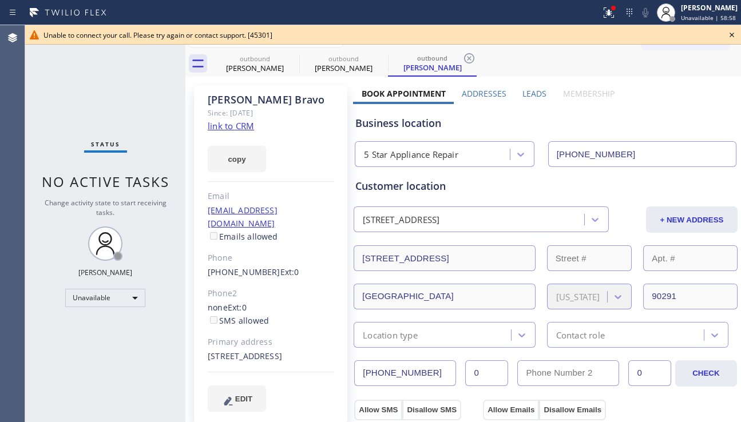
click at [732, 37] on icon at bounding box center [732, 35] width 14 height 14
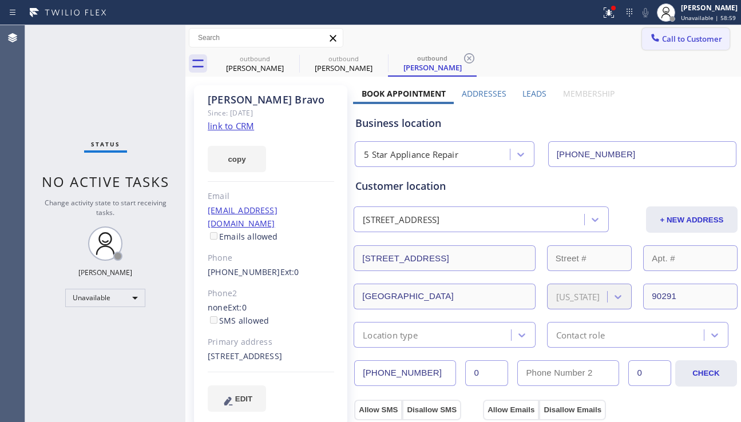
click at [681, 43] on span "Call to Customer" at bounding box center [692, 39] width 60 height 10
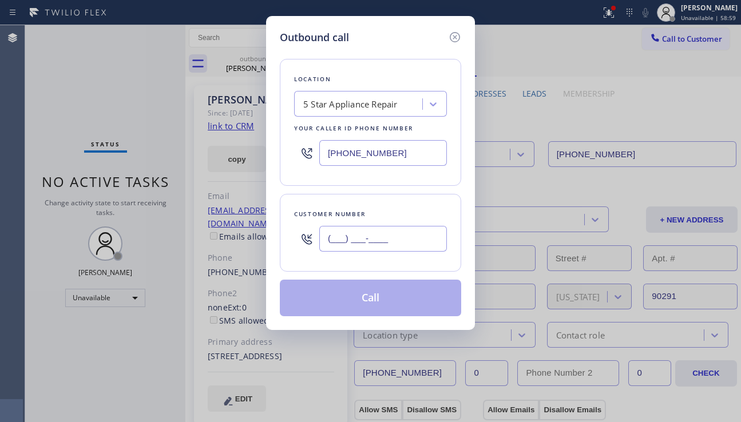
click at [359, 234] on input "(___) ___-____" at bounding box center [383, 239] width 128 height 26
paste input "818) 486-4511"
type input "[PHONE_NUMBER]"
click at [389, 303] on button "Call" at bounding box center [370, 298] width 181 height 37
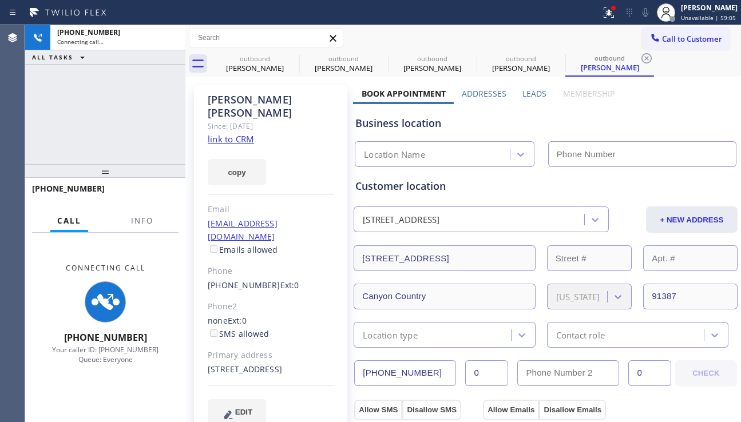
type input "[PHONE_NUMBER]"
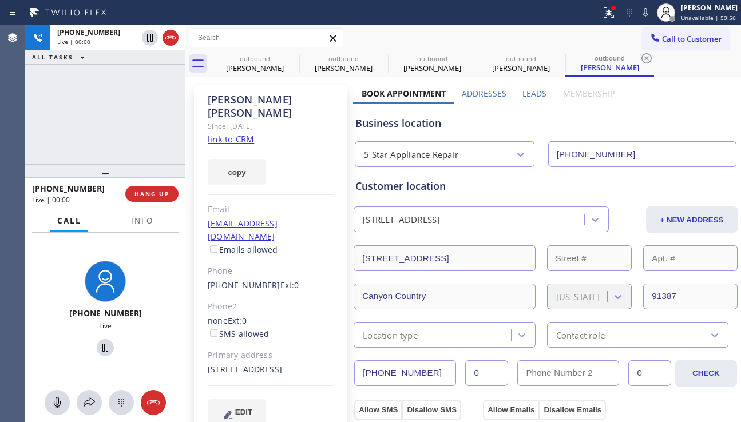
click at [699, 126] on div "Business location" at bounding box center [545, 123] width 380 height 15
click at [146, 191] on span "HANG UP" at bounding box center [151, 194] width 35 height 8
click at [147, 190] on span "HANG UP" at bounding box center [151, 194] width 35 height 8
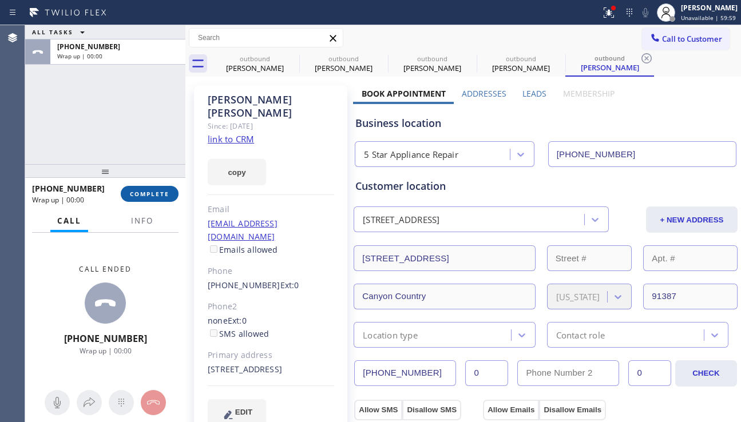
click at [147, 190] on span "COMPLETE" at bounding box center [149, 194] width 39 height 8
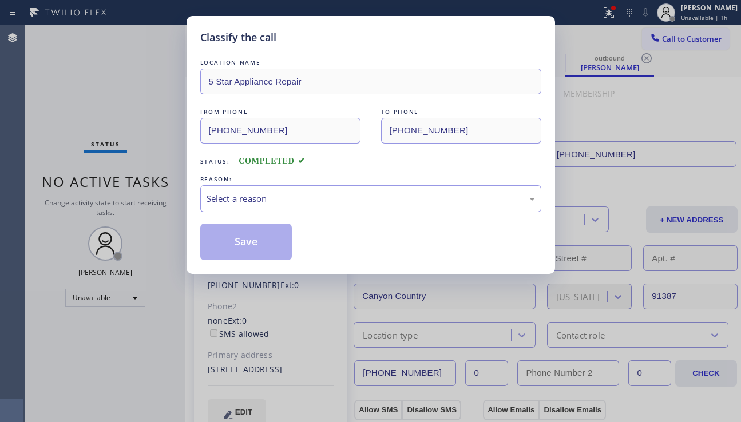
click at [283, 198] on div "Select a reason" at bounding box center [370, 198] width 328 height 13
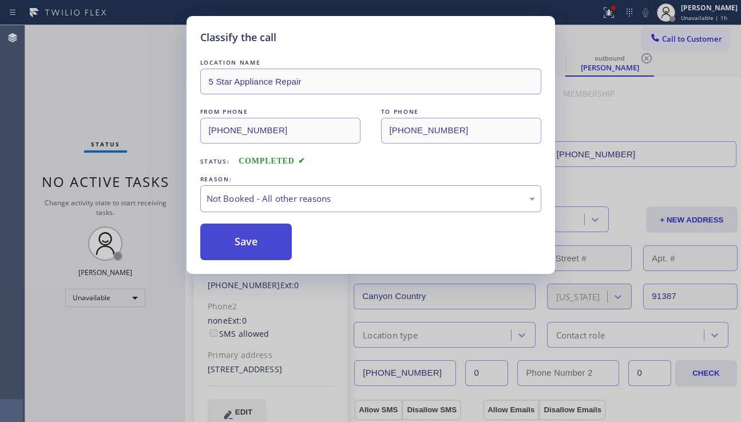
click at [237, 246] on button "Save" at bounding box center [246, 242] width 92 height 37
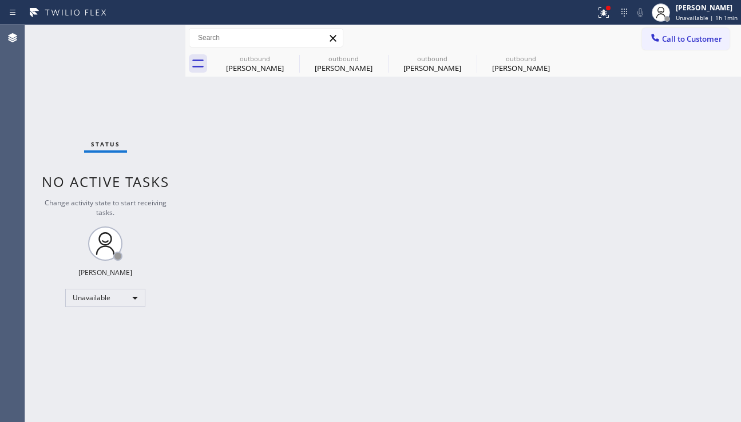
click at [739, 293] on div "Back to Dashboard Change Sender ID Customers Technicians Select a contact Outbo…" at bounding box center [462, 223] width 555 height 397
click at [289, 57] on icon at bounding box center [292, 58] width 14 height 14
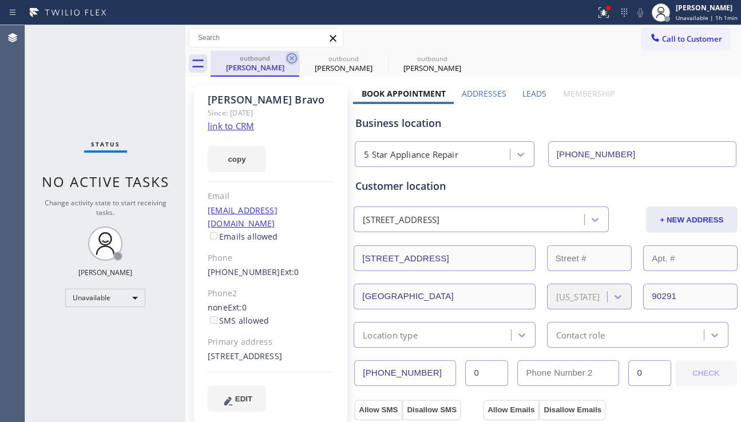
click at [289, 57] on icon at bounding box center [292, 58] width 14 height 14
click at [0, 0] on icon at bounding box center [0, 0] width 0 height 0
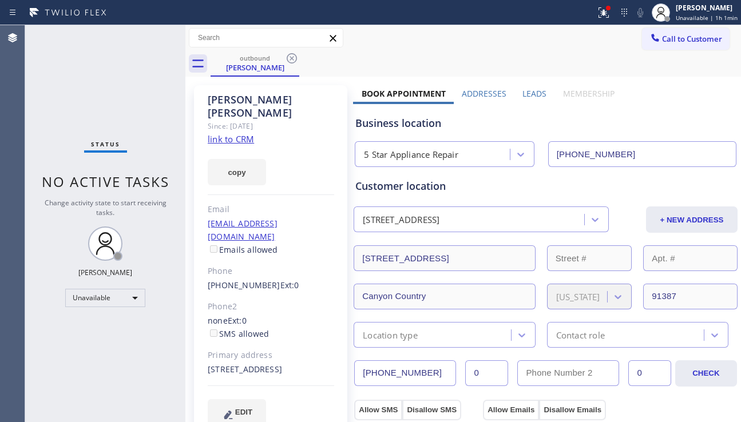
click at [289, 55] on icon at bounding box center [292, 58] width 10 height 10
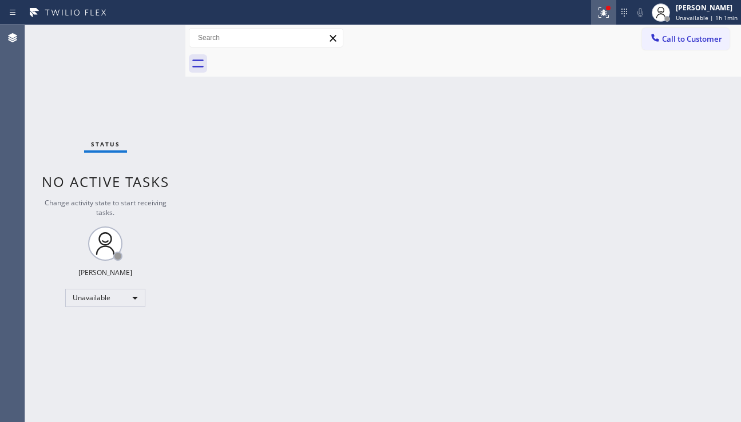
click at [597, 14] on icon at bounding box center [604, 13] width 14 height 14
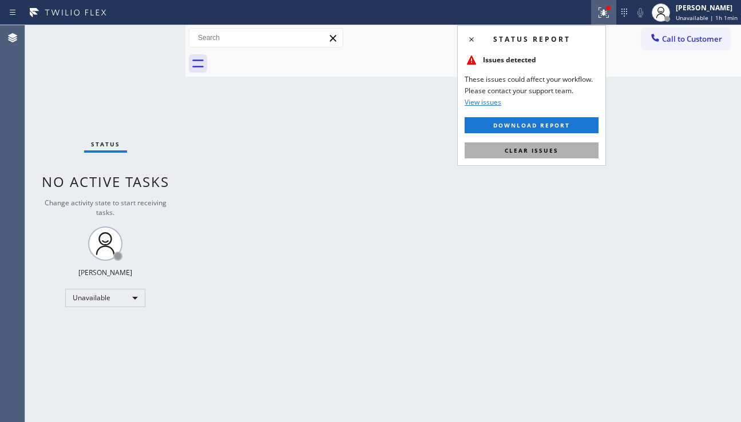
click at [510, 147] on span "Clear issues" at bounding box center [531, 150] width 54 height 8
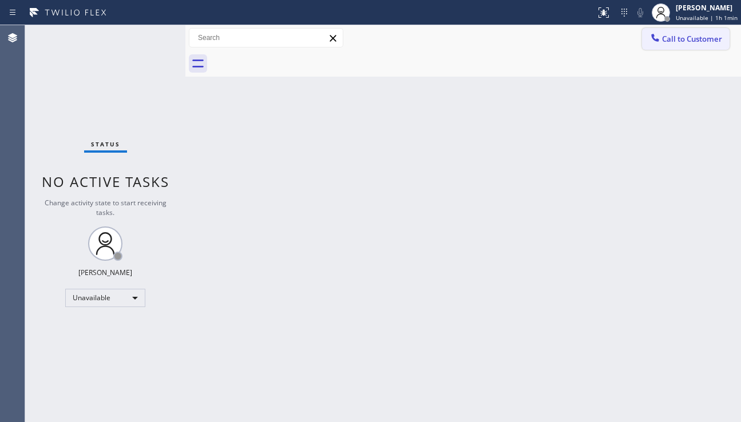
click at [691, 42] on span "Call to Customer" at bounding box center [692, 39] width 60 height 10
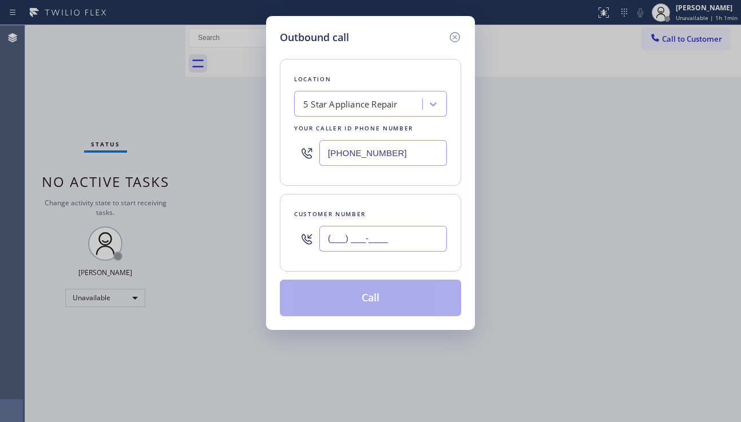
click at [354, 244] on input "(___) ___-____" at bounding box center [383, 239] width 128 height 26
paste input "305) 323-5013"
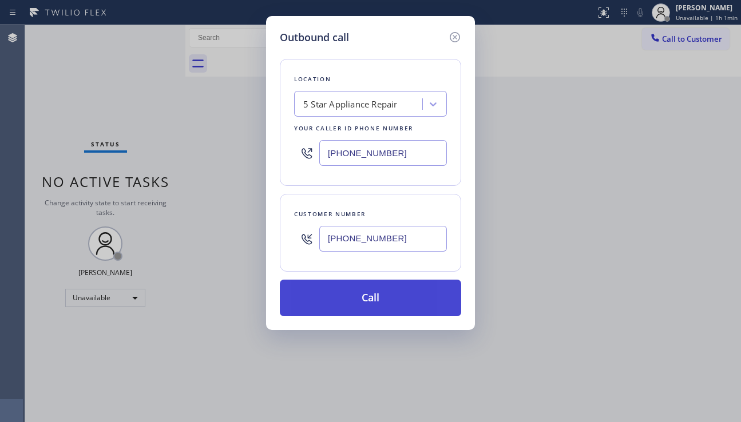
type input "[PHONE_NUMBER]"
click at [387, 301] on button "Call" at bounding box center [370, 298] width 181 height 37
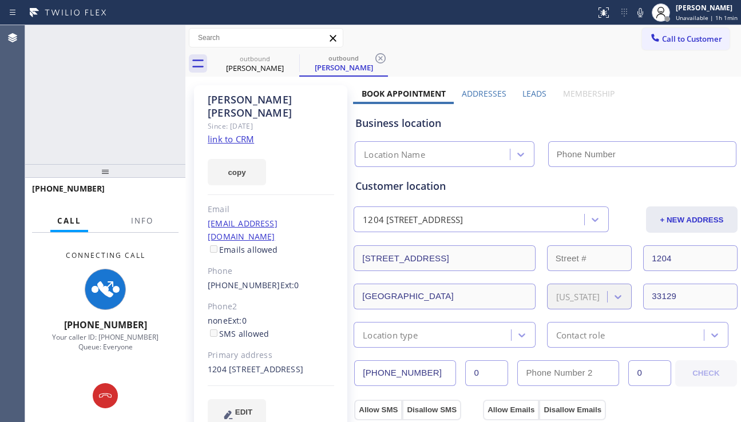
type input "[PHONE_NUMBER]"
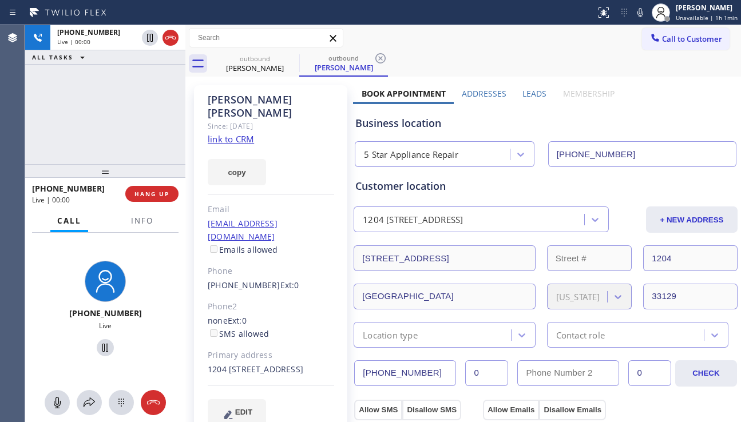
click at [316, 405] on div "EDIT" at bounding box center [271, 412] width 126 height 26
click at [168, 198] on button "HANG UP" at bounding box center [151, 194] width 53 height 16
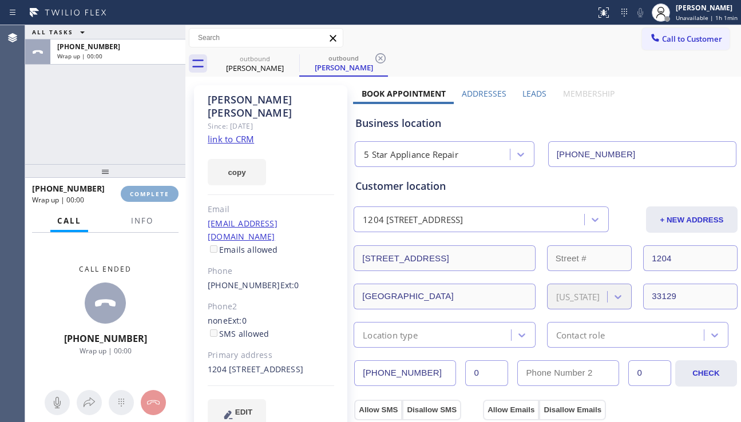
click at [168, 198] on button "COMPLETE" at bounding box center [150, 194] width 58 height 16
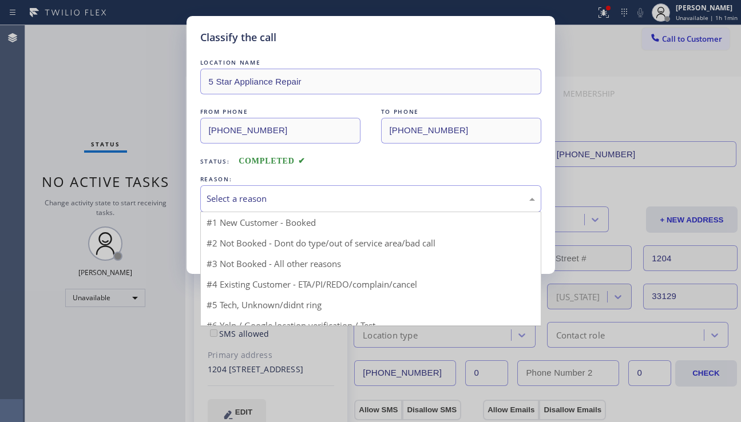
click at [330, 199] on div "Select a reason" at bounding box center [370, 198] width 328 height 13
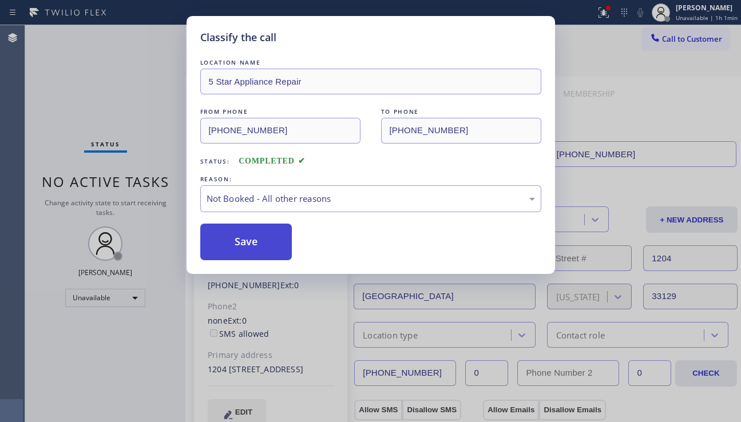
click at [257, 248] on button "Save" at bounding box center [246, 242] width 92 height 37
click at [662, 41] on div "Classify the call LOCATION NAME 5 Star Appliance Repair FROM PHONE (855) 731-49…" at bounding box center [370, 211] width 741 height 422
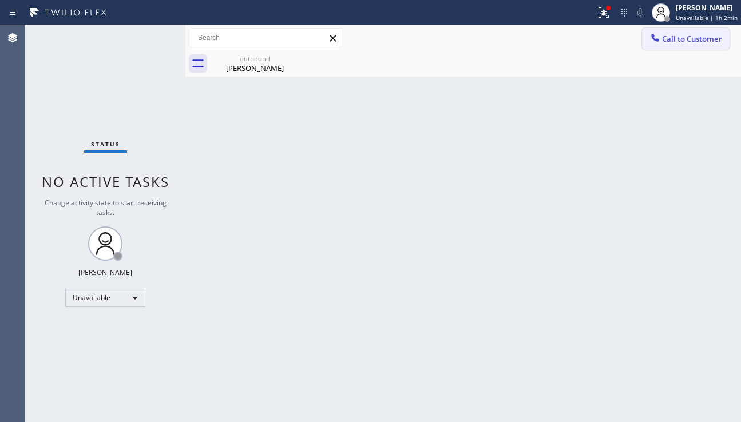
click at [679, 39] on span "Call to Customer" at bounding box center [692, 39] width 60 height 10
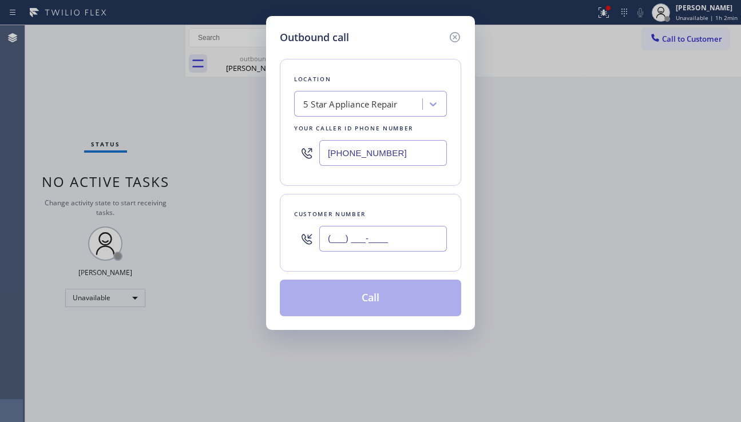
click at [353, 246] on input "(___) ___-____" at bounding box center [383, 239] width 128 height 26
paste input "305) 323-5013"
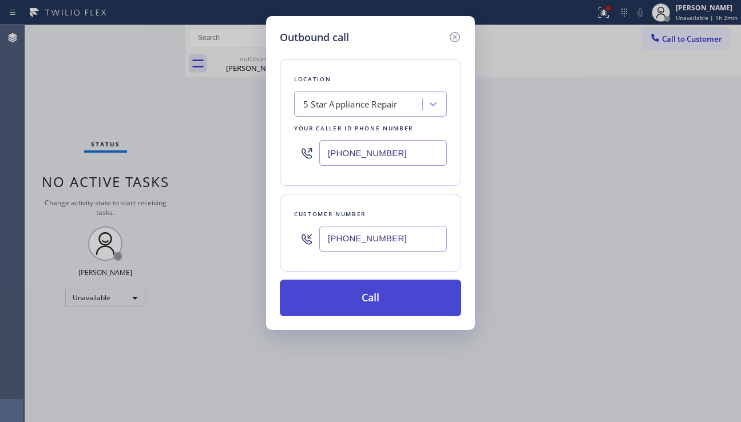
type input "[PHONE_NUMBER]"
click at [376, 307] on button "Call" at bounding box center [370, 298] width 181 height 37
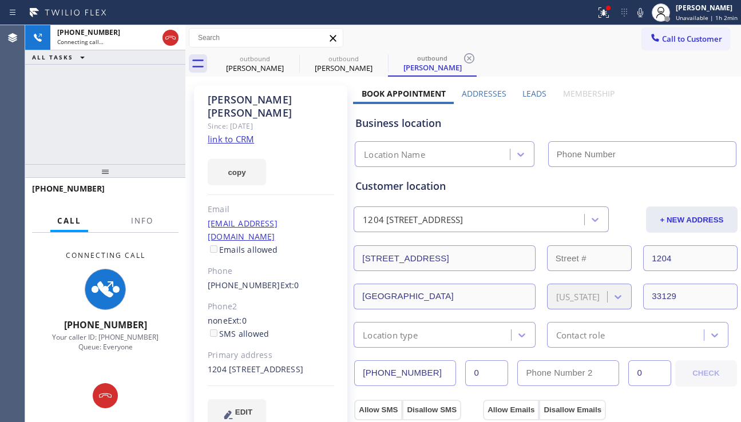
type input "[PHONE_NUMBER]"
click at [336, 399] on div "Alex Bokor Since: 20 may 2020 link to CRM copy Email alexbokor@gmail.com Emails…" at bounding box center [270, 262] width 153 height 354
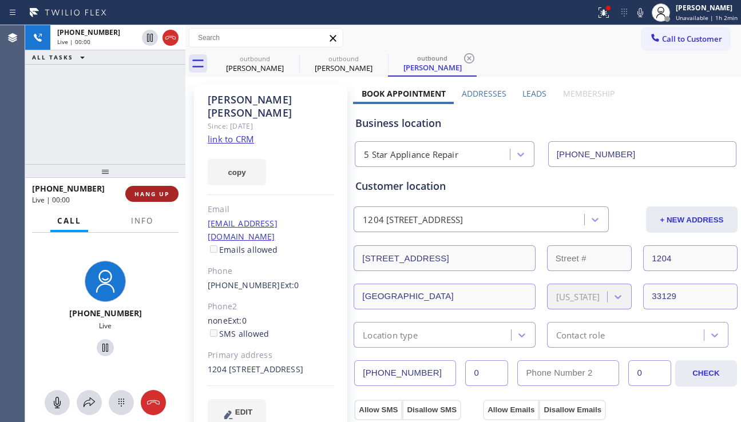
click at [157, 193] on span "HANG UP" at bounding box center [151, 194] width 35 height 8
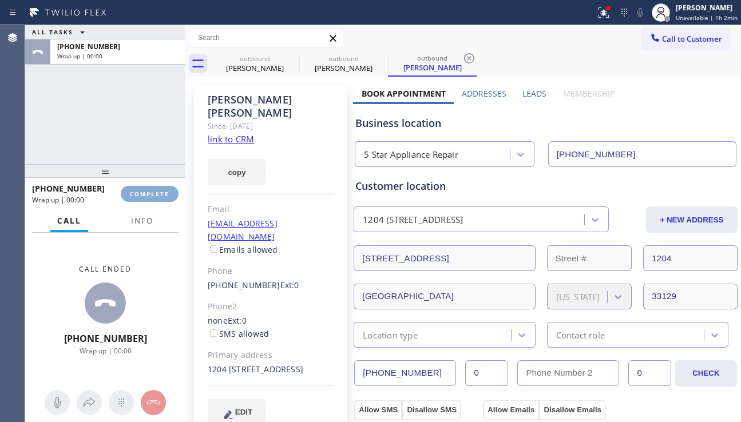
click at [157, 193] on span "COMPLETE" at bounding box center [149, 194] width 39 height 8
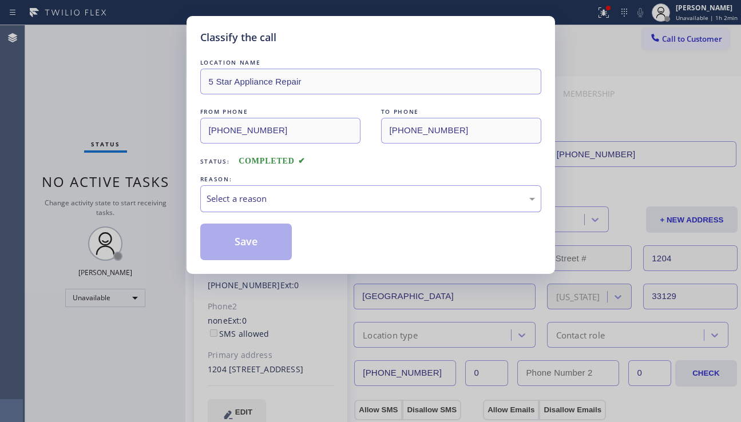
click at [301, 198] on div "Select a reason" at bounding box center [370, 198] width 328 height 13
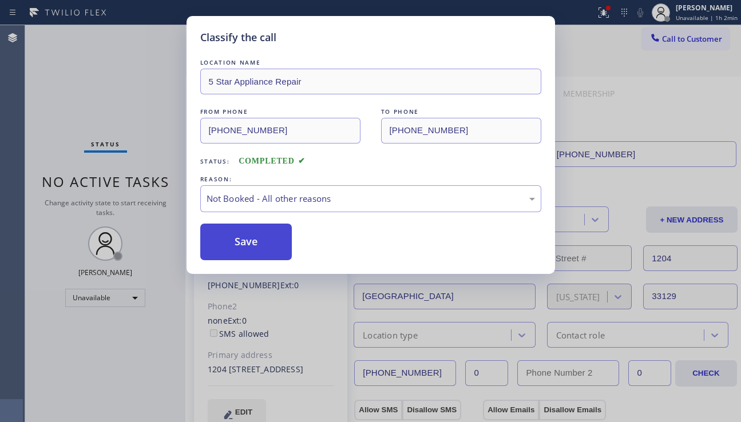
drag, startPoint x: 262, startPoint y: 240, endPoint x: 271, endPoint y: 236, distance: 10.2
click at [263, 240] on button "Save" at bounding box center [246, 242] width 92 height 37
click at [665, 41] on div "Classify the call LOCATION NAME 5 Star Appliance Repair FROM PHONE (855) 731-49…" at bounding box center [382, 223] width 715 height 397
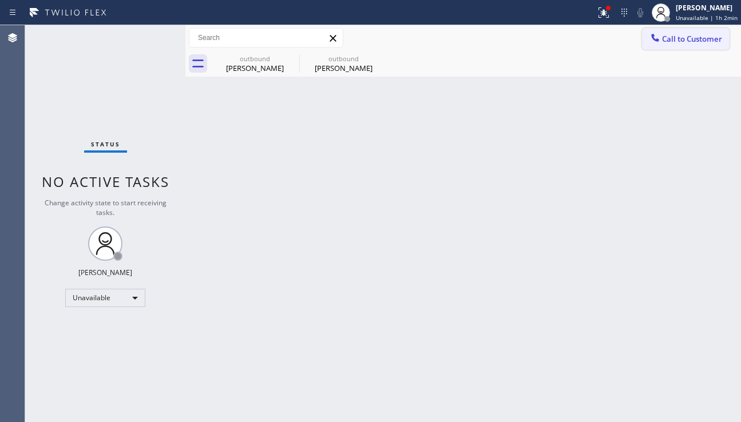
click at [687, 40] on span "Call to Customer" at bounding box center [692, 39] width 60 height 10
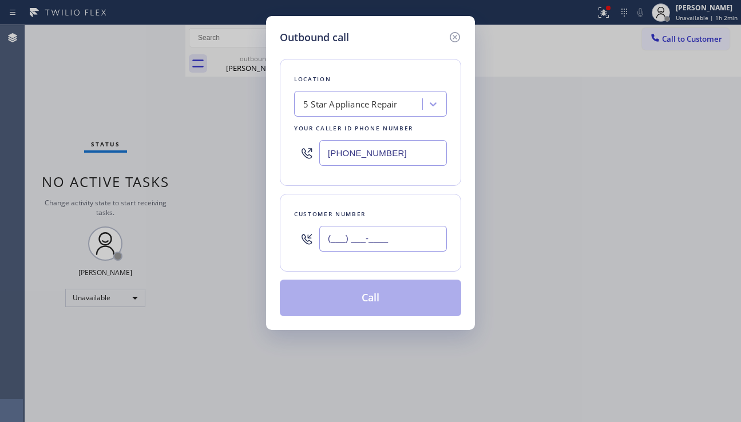
click at [376, 250] on input "(___) ___-____" at bounding box center [383, 239] width 128 height 26
paste input "818) 419-8989"
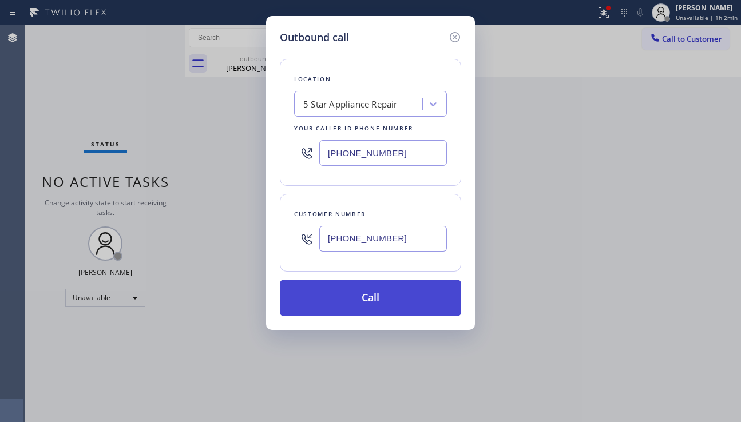
type input "[PHONE_NUMBER]"
click at [388, 296] on button "Call" at bounding box center [370, 298] width 181 height 37
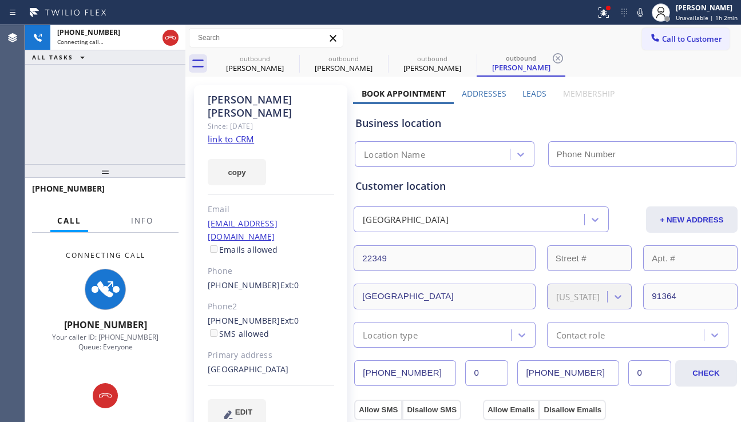
type input "[PHONE_NUMBER]"
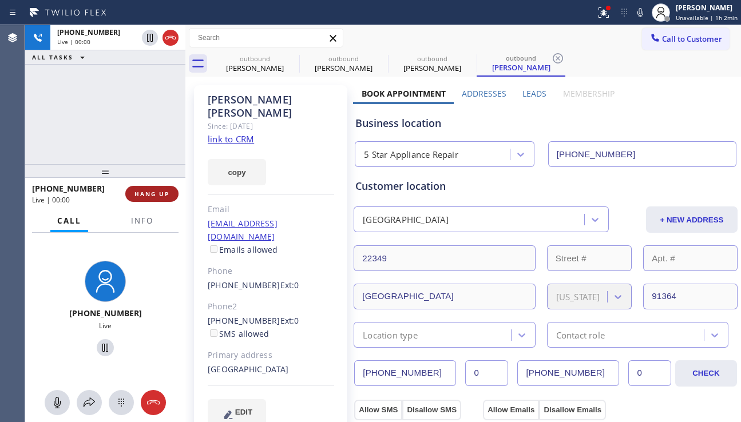
click at [162, 196] on span "HANG UP" at bounding box center [151, 194] width 35 height 8
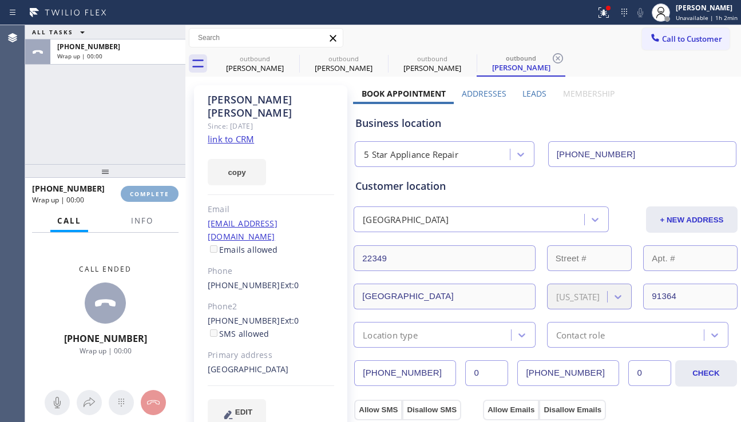
click at [162, 196] on span "COMPLETE" at bounding box center [149, 194] width 39 height 8
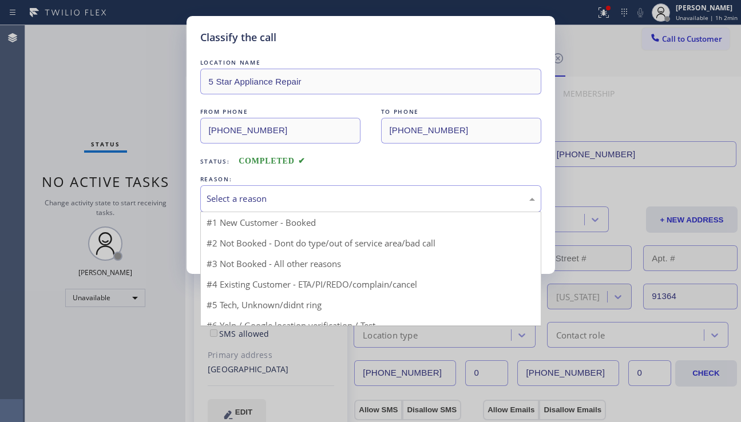
click at [279, 203] on div "Select a reason" at bounding box center [370, 198] width 328 height 13
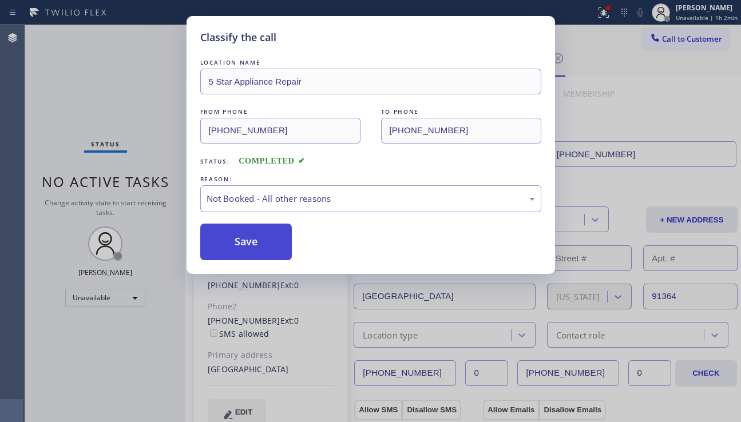
click at [257, 241] on button "Save" at bounding box center [246, 242] width 92 height 37
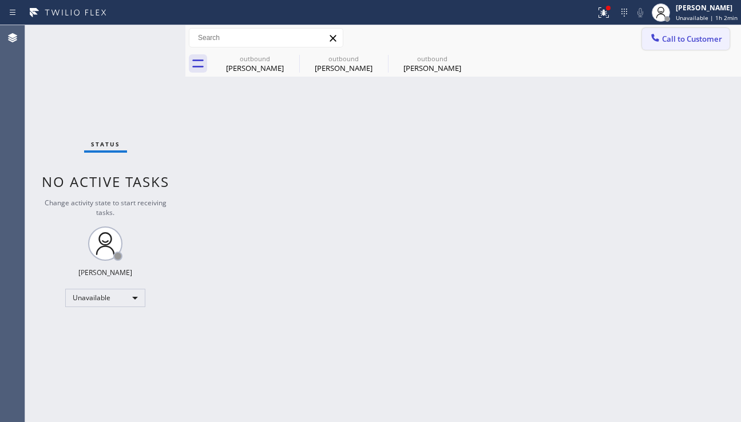
click at [661, 40] on div at bounding box center [655, 39] width 14 height 14
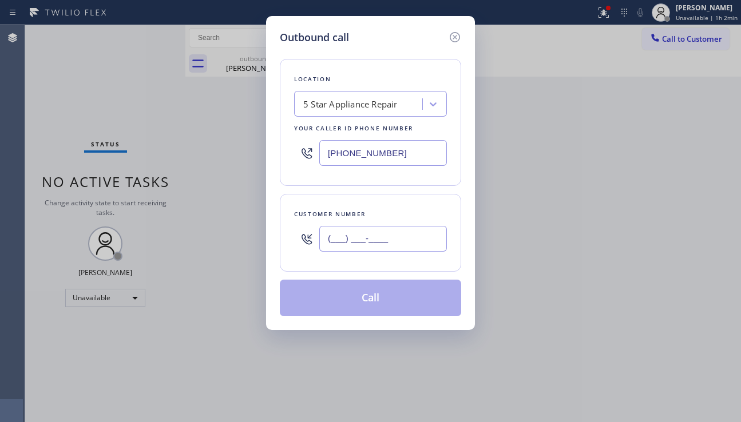
click at [392, 233] on input "(___) ___-____" at bounding box center [383, 239] width 128 height 26
paste input "661) 714-9195"
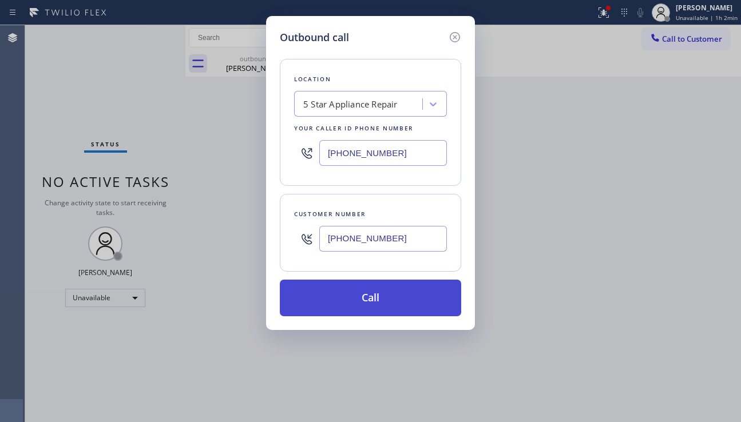
type input "(661) 714-9195"
click at [387, 300] on button "Call" at bounding box center [370, 298] width 181 height 37
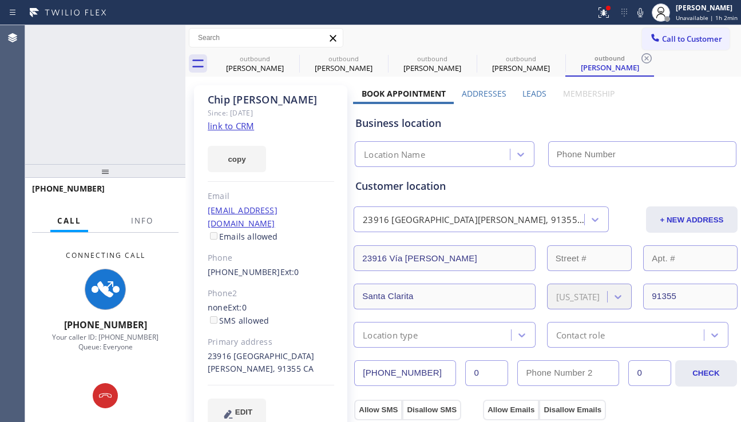
type input "[PHONE_NUMBER]"
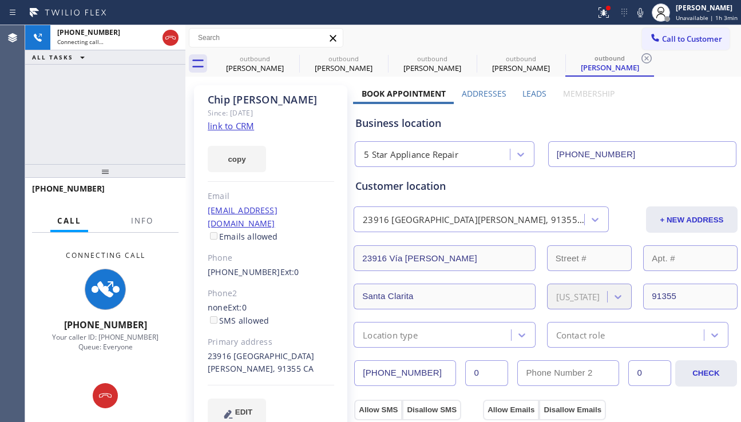
click at [679, 132] on div "Business location 5 Star Appliance Repair (855) 731-4952" at bounding box center [545, 135] width 385 height 63
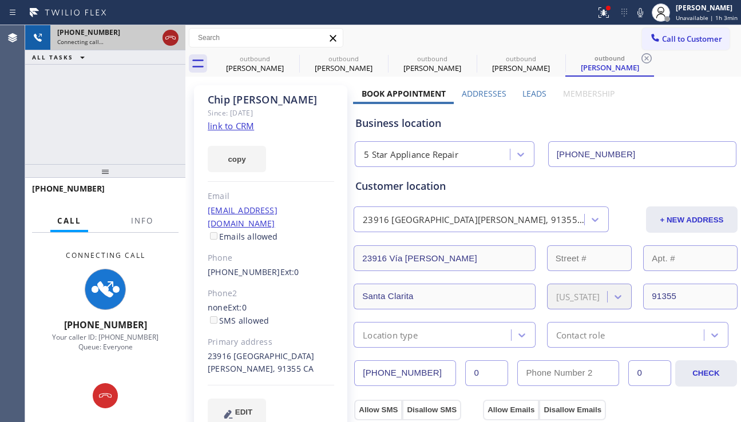
click at [172, 39] on icon at bounding box center [171, 38] width 14 height 14
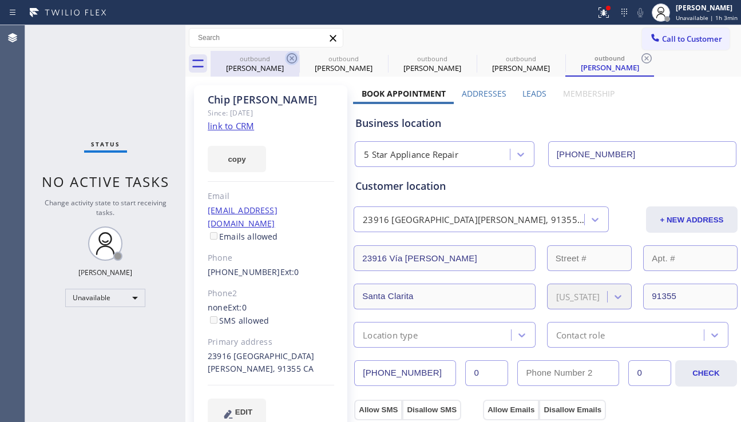
click at [288, 57] on icon at bounding box center [292, 58] width 10 height 10
click at [375, 57] on icon at bounding box center [380, 58] width 10 height 10
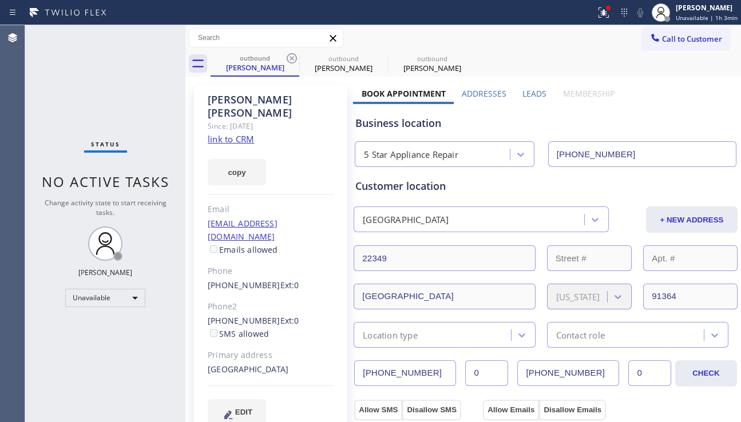
click at [288, 57] on icon at bounding box center [292, 58] width 10 height 10
click at [0, 0] on icon at bounding box center [0, 0] width 0 height 0
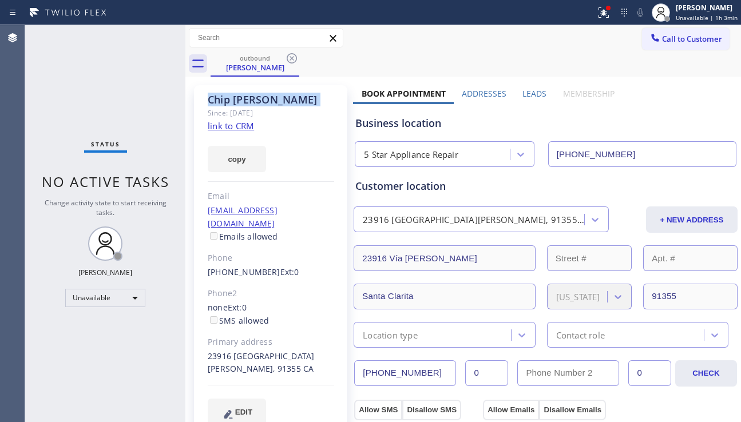
click at [288, 57] on icon at bounding box center [292, 58] width 10 height 10
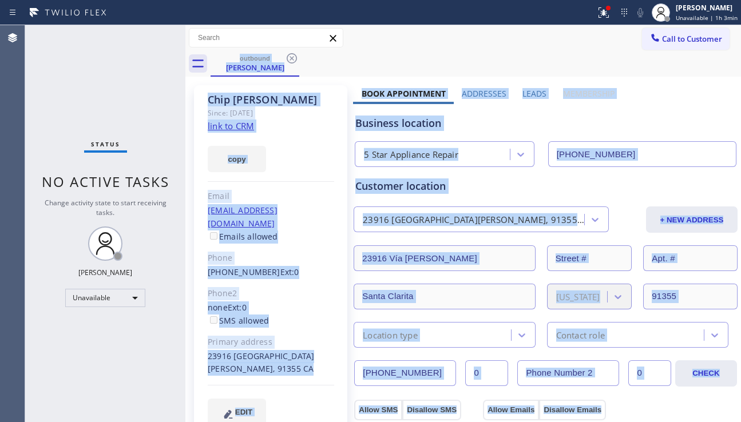
click at [288, 57] on div "outbound Chip Johnson" at bounding box center [475, 64] width 530 height 26
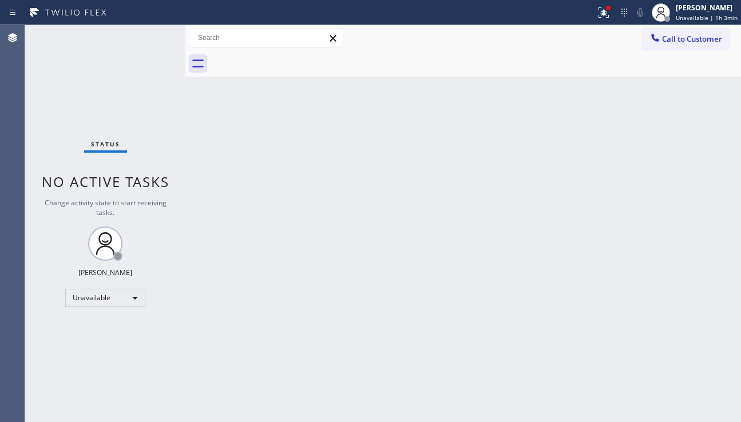
click at [288, 57] on div at bounding box center [475, 64] width 530 height 26
click at [234, 235] on div "Back to Dashboard Change Sender ID Customers Technicians Select a contact Outbo…" at bounding box center [462, 223] width 555 height 397
drag, startPoint x: 664, startPoint y: 38, endPoint x: 584, endPoint y: 98, distance: 100.1
click at [664, 38] on span "Call to Customer" at bounding box center [692, 39] width 60 height 10
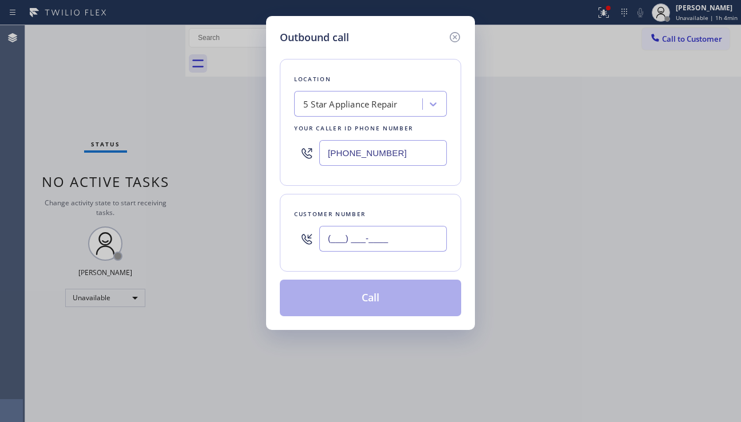
click at [341, 240] on input "(___) ___-____" at bounding box center [383, 239] width 128 height 26
paste input "779) 248-1127"
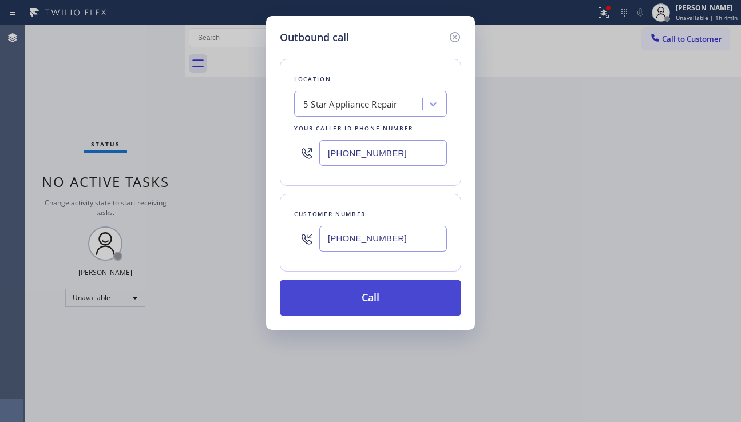
type input "(779) 248-1127"
click at [361, 305] on button "Call" at bounding box center [370, 298] width 181 height 37
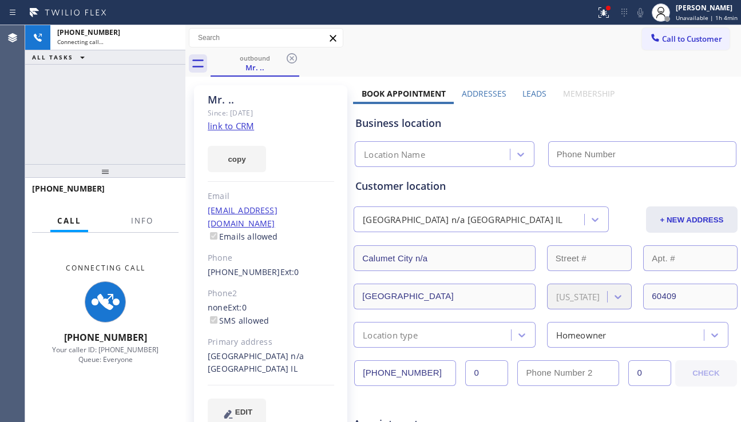
click at [375, 403] on div "Appointment" at bounding box center [545, 417] width 386 height 29
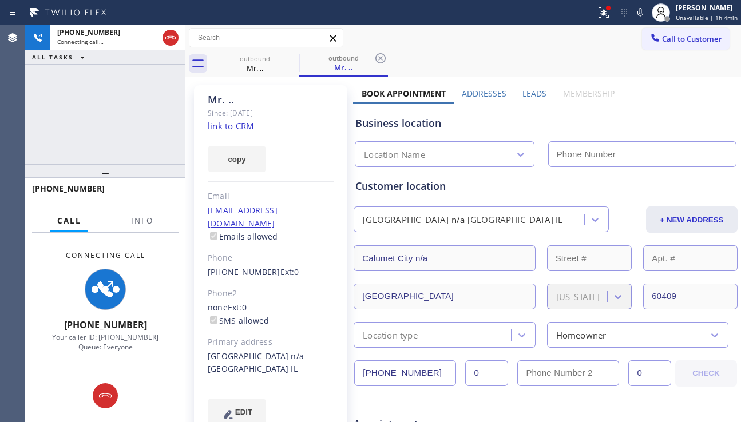
click at [527, 96] on label "Leads" at bounding box center [534, 93] width 24 height 11
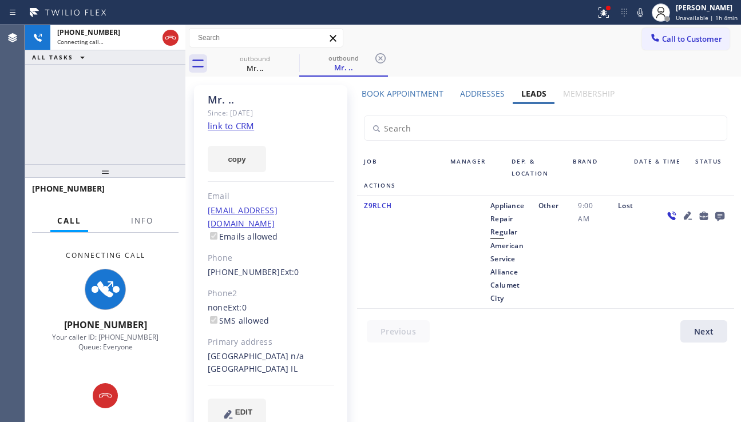
click at [683, 216] on icon at bounding box center [687, 216] width 8 height 8
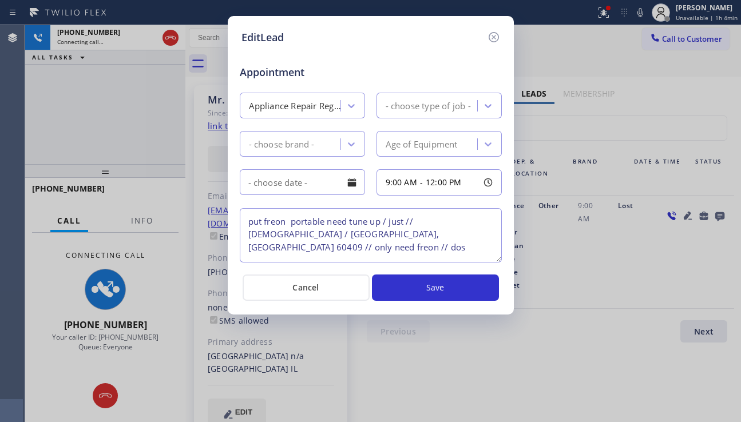
type textarea "put freon portable need tune up / just // 10 -15 yo / Calumet City, IL 60409 //…"
click at [494, 32] on icon at bounding box center [494, 37] width 14 height 14
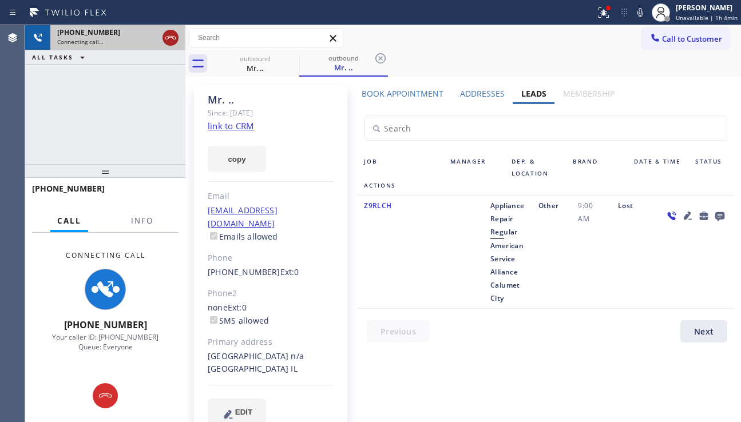
click at [176, 42] on icon at bounding box center [171, 38] width 14 height 14
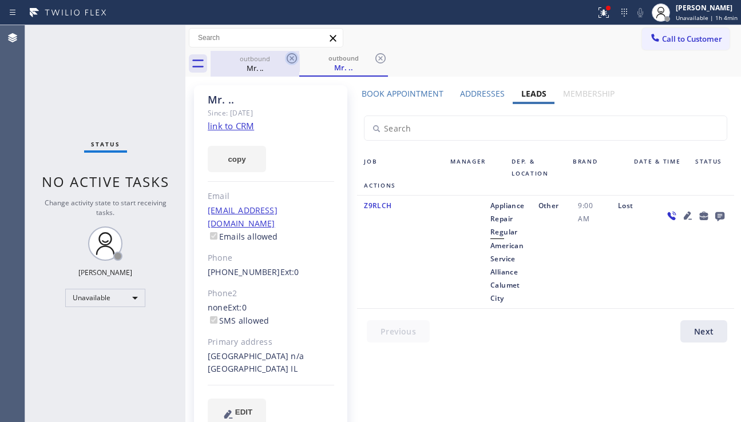
click at [291, 59] on icon at bounding box center [292, 58] width 10 height 10
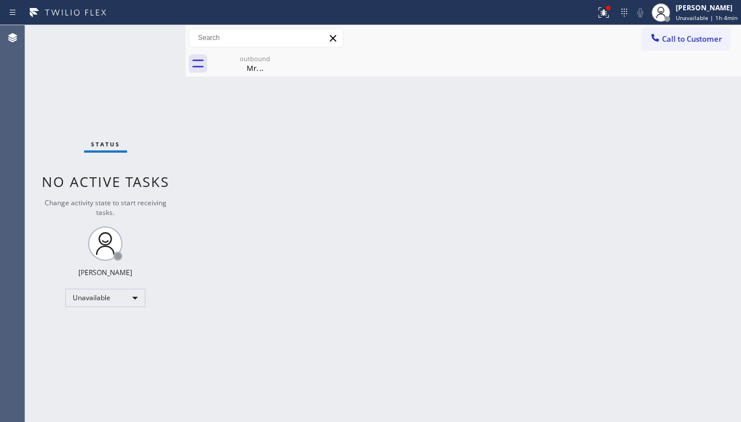
click at [0, 0] on icon at bounding box center [0, 0] width 0 height 0
click at [281, 60] on div "outbound" at bounding box center [255, 58] width 86 height 9
click at [680, 256] on div "Back to Dashboard Change Sender ID Customers Technicians Select a contact Outbo…" at bounding box center [462, 223] width 555 height 397
click at [386, 315] on div "Back to Dashboard Change Sender ID Customers Technicians Select a contact Outbo…" at bounding box center [462, 223] width 555 height 397
click at [98, 375] on div "Status No active tasks Change activity state to start receiving tasks. Alynna M…" at bounding box center [105, 223] width 160 height 397
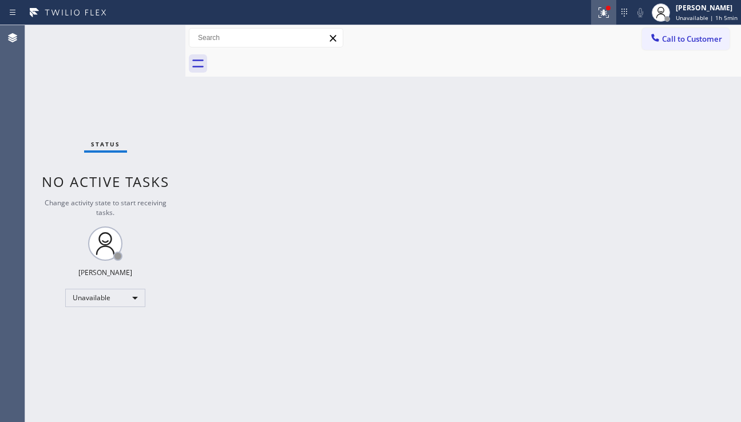
click at [597, 6] on icon at bounding box center [604, 13] width 14 height 14
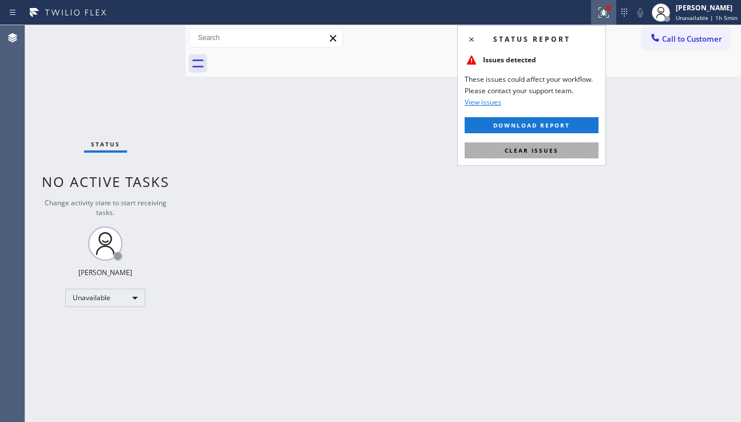
click at [524, 144] on button "Clear issues" at bounding box center [531, 150] width 134 height 16
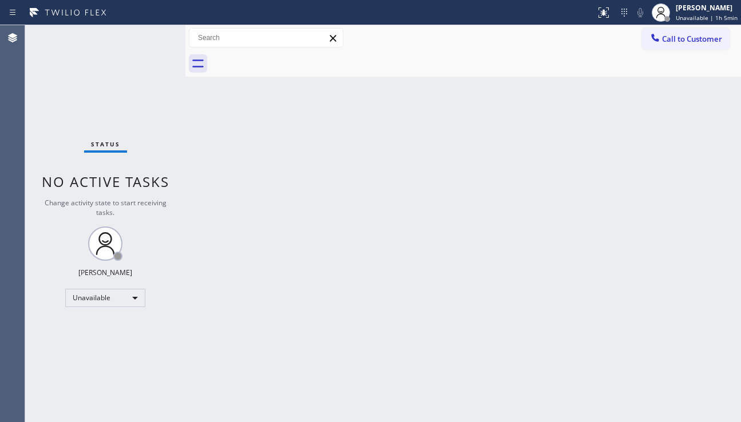
click at [308, 412] on div "Back to Dashboard Change Sender ID Customers Technicians Select a contact Outbo…" at bounding box center [462, 223] width 555 height 397
click at [668, 39] on span "Call to Customer" at bounding box center [692, 39] width 60 height 10
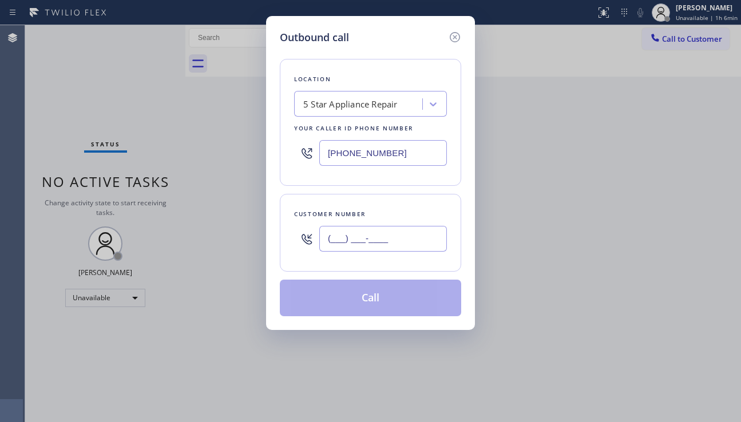
click at [344, 231] on input "(___) ___-____" at bounding box center [383, 239] width 128 height 26
paste input "949) 510-9901"
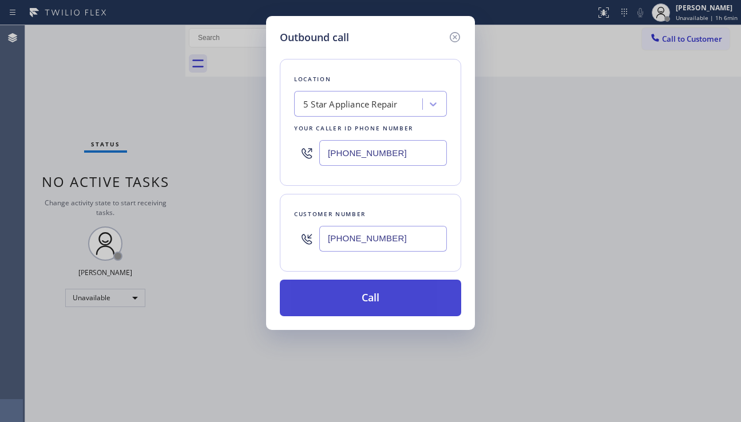
type input "[PHONE_NUMBER]"
click at [373, 306] on button "Call" at bounding box center [370, 298] width 181 height 37
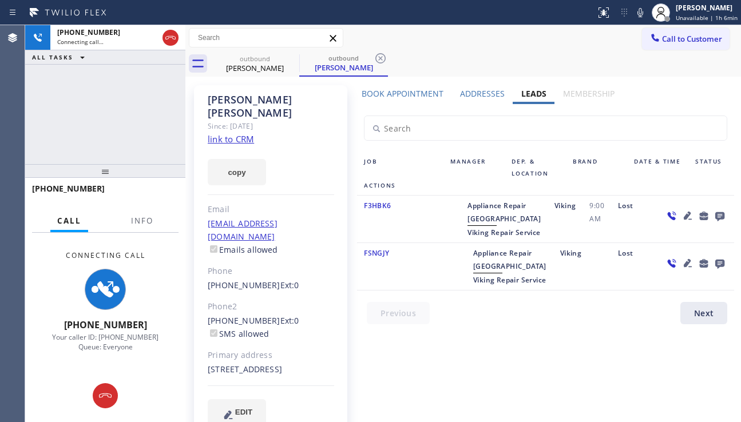
click at [681, 213] on icon at bounding box center [688, 216] width 14 height 14
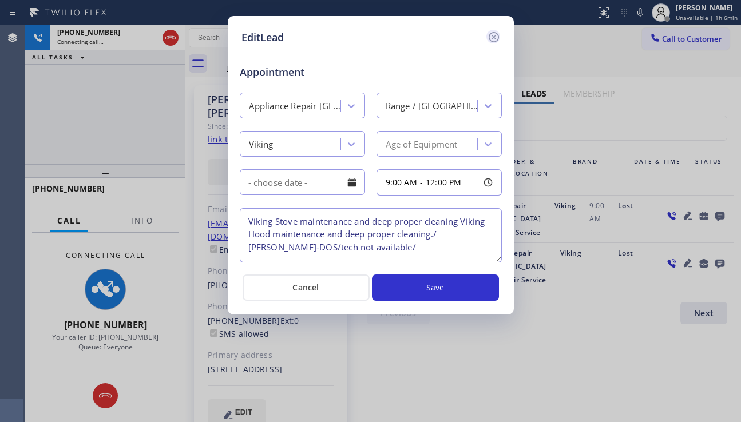
click at [491, 41] on icon at bounding box center [494, 37] width 14 height 14
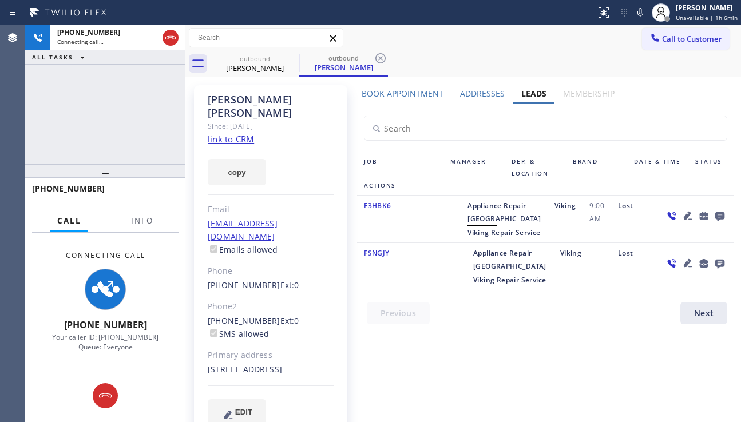
click at [681, 214] on icon at bounding box center [688, 216] width 14 height 14
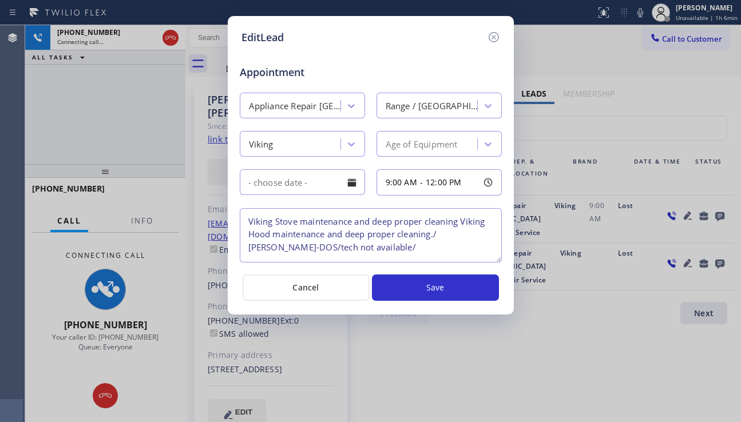
drag, startPoint x: 247, startPoint y: 218, endPoint x: 434, endPoint y: 232, distance: 186.9
click at [434, 232] on textarea "Viking Stove maintenance and deep proper cleaning Viking Hood maintenance and d…" at bounding box center [371, 235] width 262 height 54
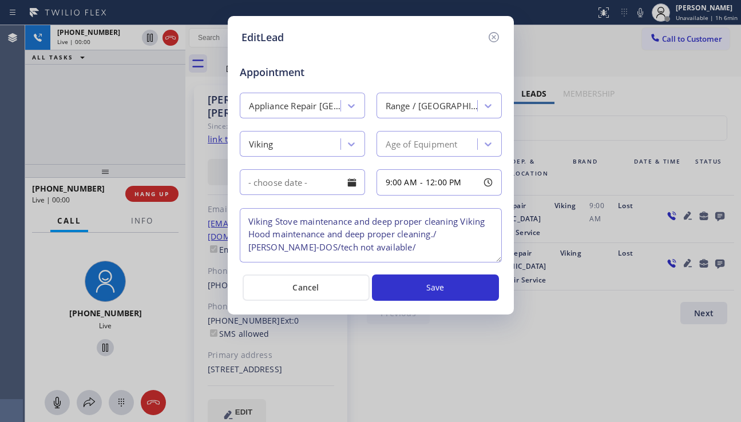
click at [664, 233] on div "EditLead Appointment Appliance Repair High End Range / Stove High End Viking Ag…" at bounding box center [370, 211] width 741 height 422
click at [491, 37] on icon at bounding box center [494, 37] width 14 height 14
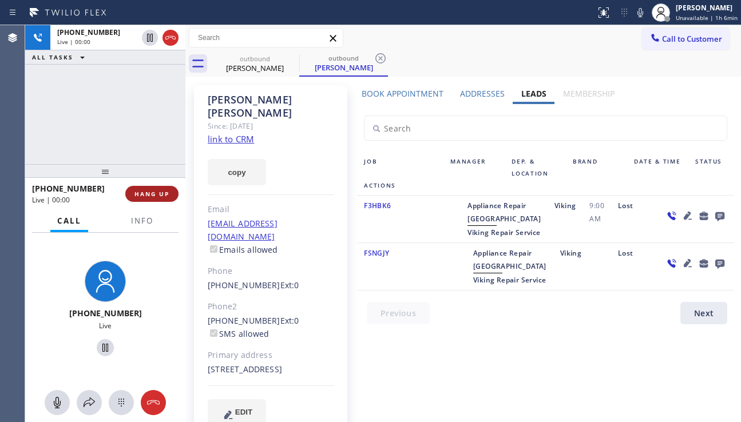
click at [158, 195] on span "HANG UP" at bounding box center [151, 194] width 35 height 8
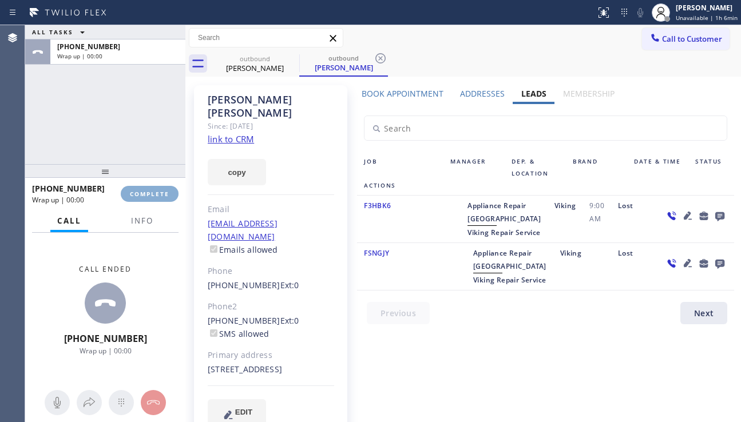
click at [158, 195] on span "COMPLETE" at bounding box center [149, 194] width 39 height 8
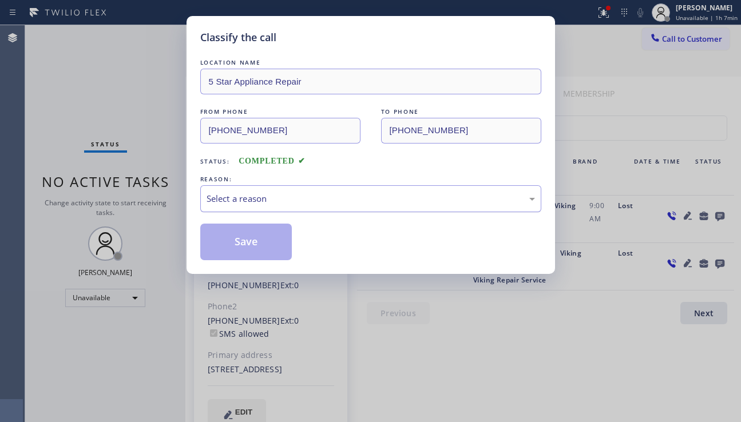
click at [276, 200] on div "Select a reason" at bounding box center [370, 198] width 328 height 13
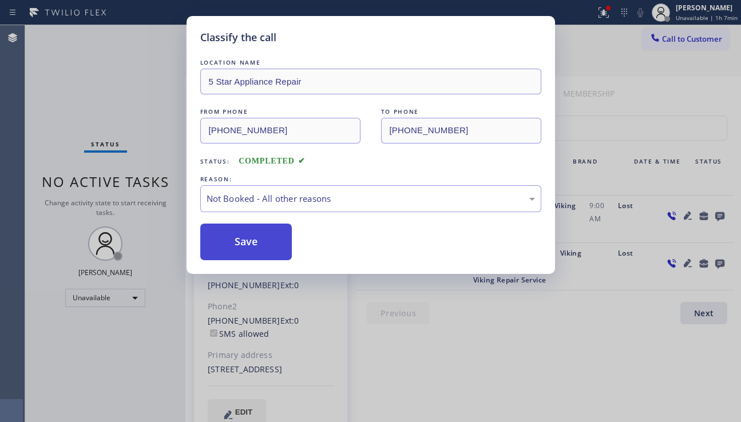
click at [248, 246] on button "Save" at bounding box center [246, 242] width 92 height 37
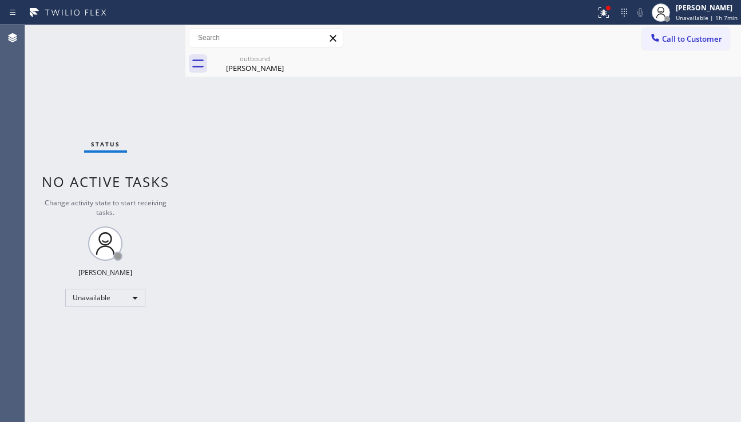
click at [246, 78] on div "Back to Dashboard Change Sender ID Customers Technicians Select a contact Outbo…" at bounding box center [462, 223] width 555 height 397
click at [240, 53] on div "outbound Judy Hudson" at bounding box center [255, 64] width 86 height 26
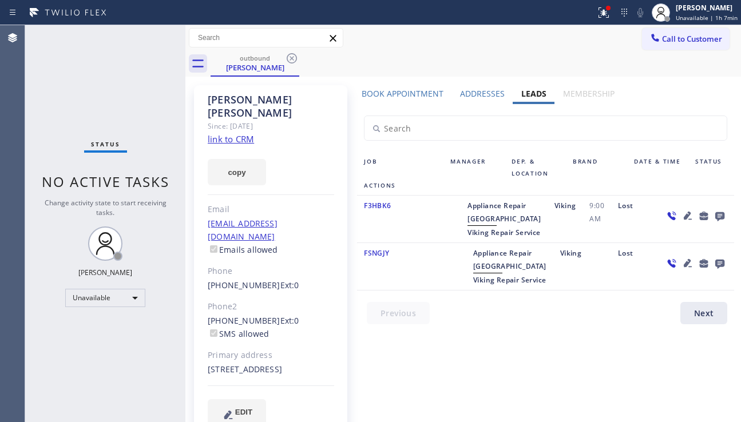
click at [715, 213] on icon at bounding box center [719, 216] width 9 height 9
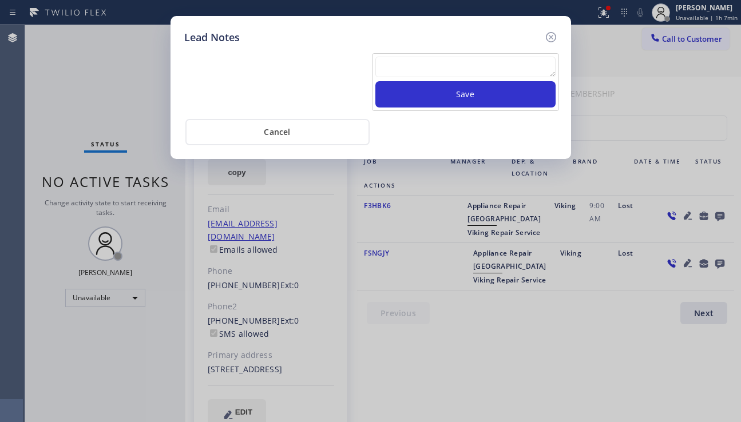
click at [454, 73] on textarea at bounding box center [465, 67] width 180 height 21
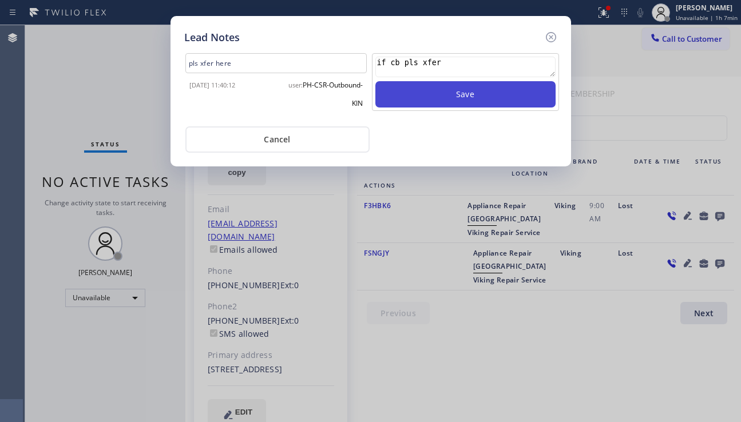
type textarea "if cb pls xfer"
click at [425, 95] on button "Save" at bounding box center [465, 94] width 180 height 26
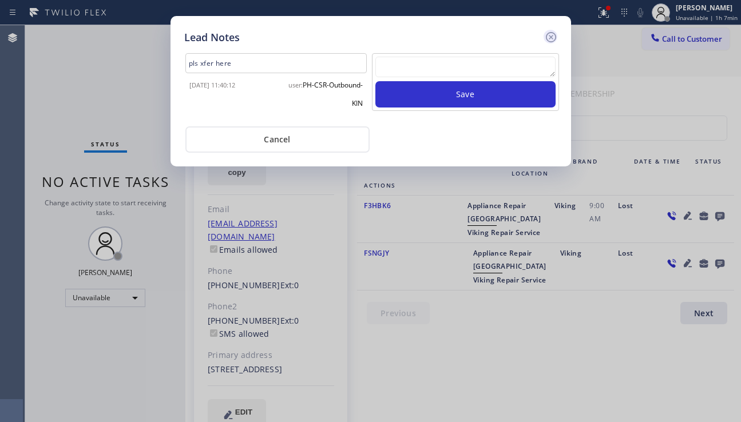
click at [547, 41] on icon at bounding box center [550, 37] width 10 height 10
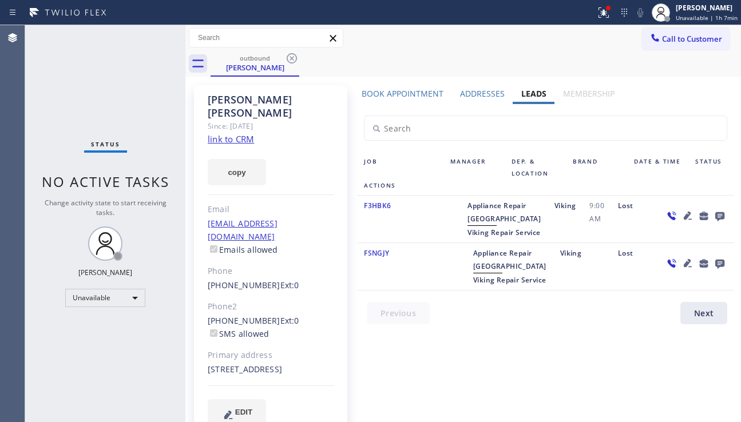
click at [288, 59] on icon at bounding box center [292, 58] width 14 height 14
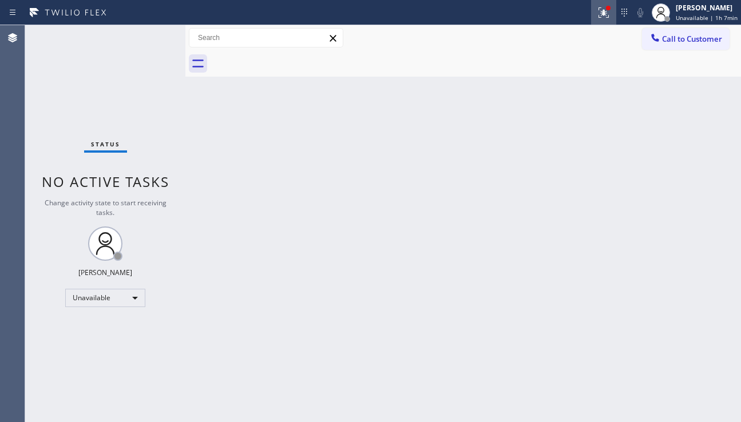
click at [597, 18] on icon at bounding box center [604, 13] width 14 height 14
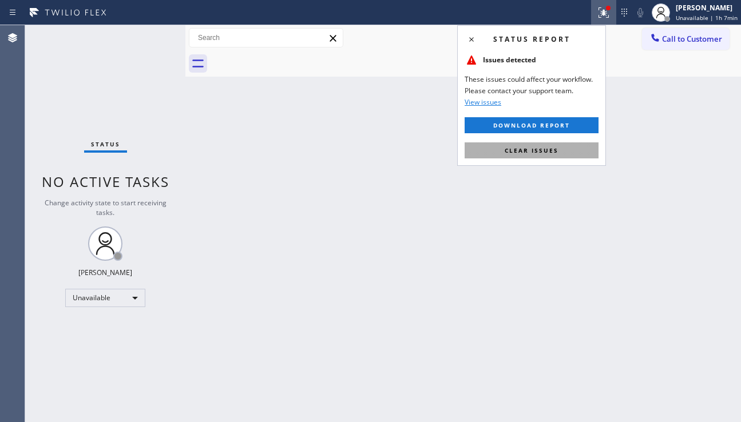
click at [494, 153] on button "Clear issues" at bounding box center [531, 150] width 134 height 16
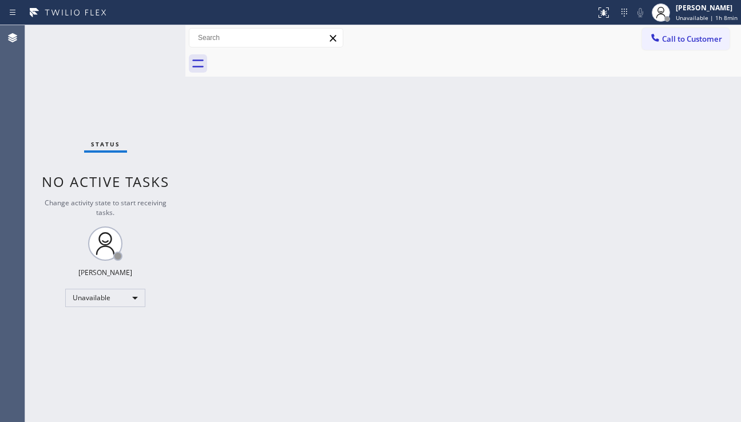
click at [626, 260] on div "Back to Dashboard Change Sender ID Customers Technicians Select a contact Outbo…" at bounding box center [462, 223] width 555 height 397
click at [654, 37] on icon at bounding box center [654, 37] width 7 height 7
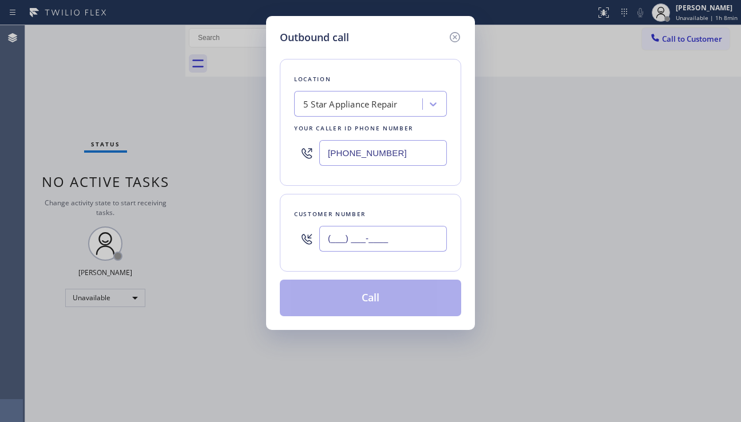
click at [380, 240] on input "(___) ___-____" at bounding box center [383, 239] width 128 height 26
paste input "480) 229-1643"
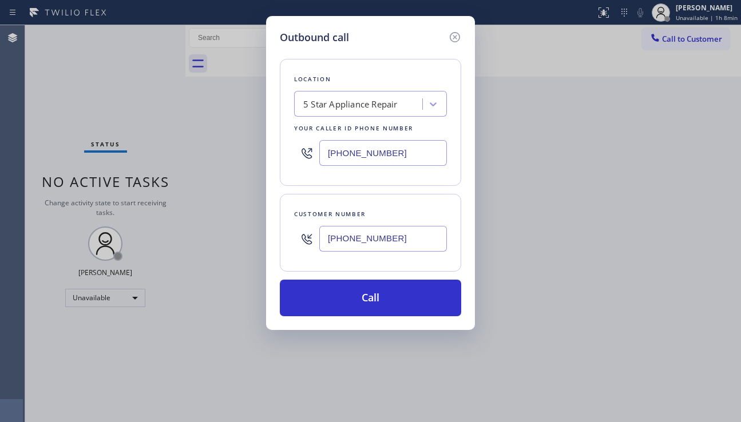
type input "[PHONE_NUMBER]"
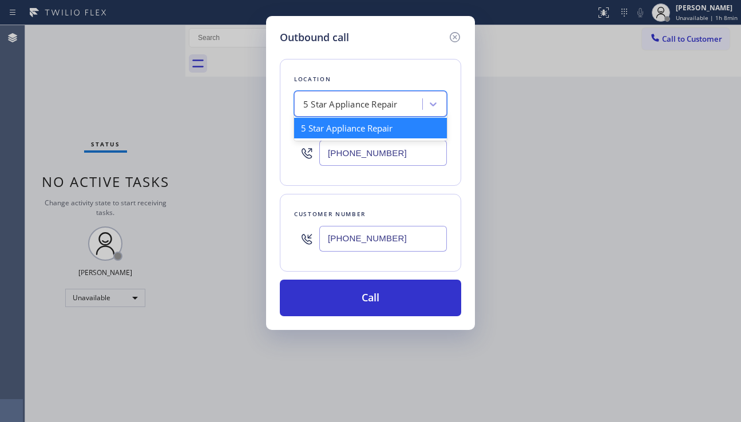
click at [371, 98] on div "5 Star Appliance Repair" at bounding box center [350, 104] width 94 height 13
paste input "Red Apple Appliance Repair Mesa"
type input "Red Apple Appliance Repair Mesa"
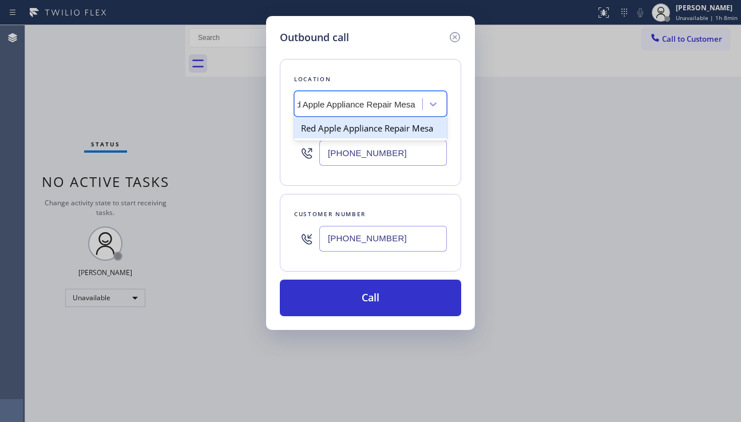
click at [363, 127] on div "Red Apple Appliance Repair Mesa" at bounding box center [370, 128] width 153 height 21
type input "[PHONE_NUMBER]"
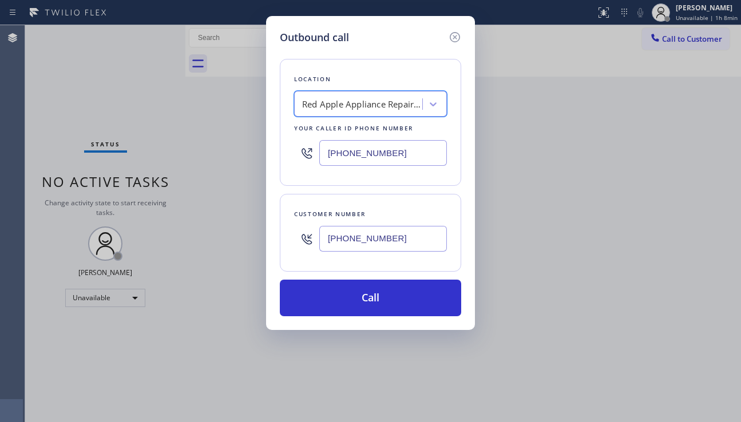
scroll to position [0, 1]
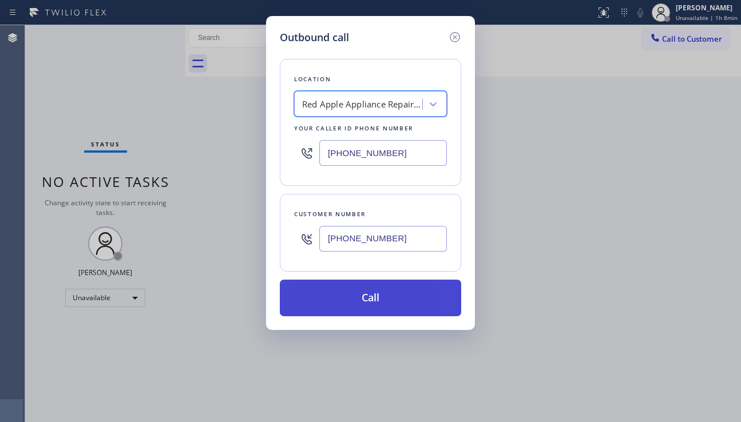
click at [367, 309] on button "Call" at bounding box center [370, 298] width 181 height 37
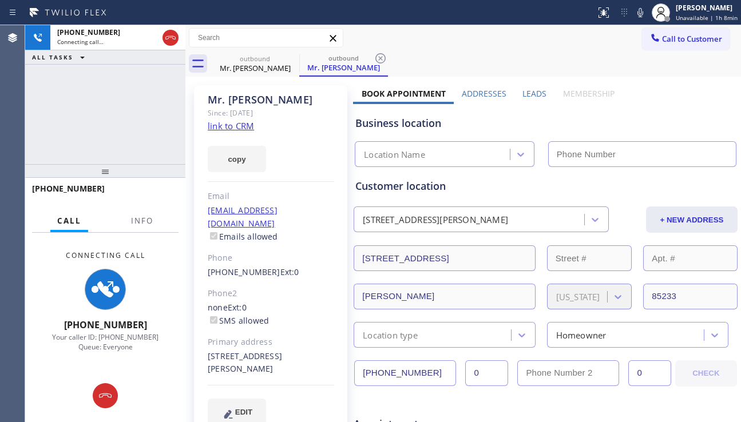
type input "[PHONE_NUMBER]"
click at [537, 92] on label "Leads" at bounding box center [534, 93] width 24 height 11
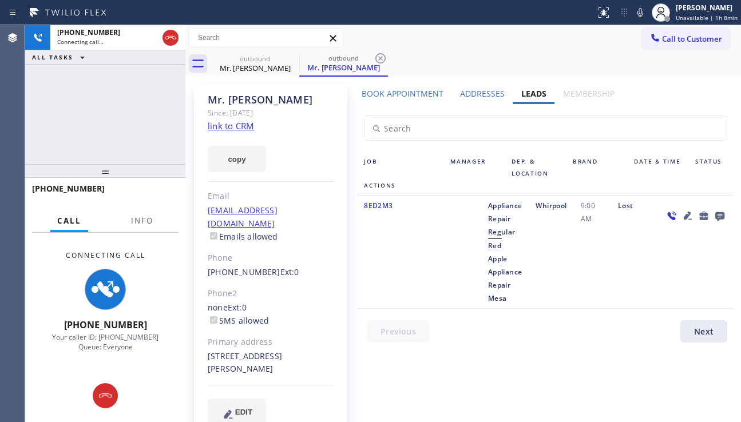
click at [683, 217] on icon at bounding box center [687, 216] width 8 height 8
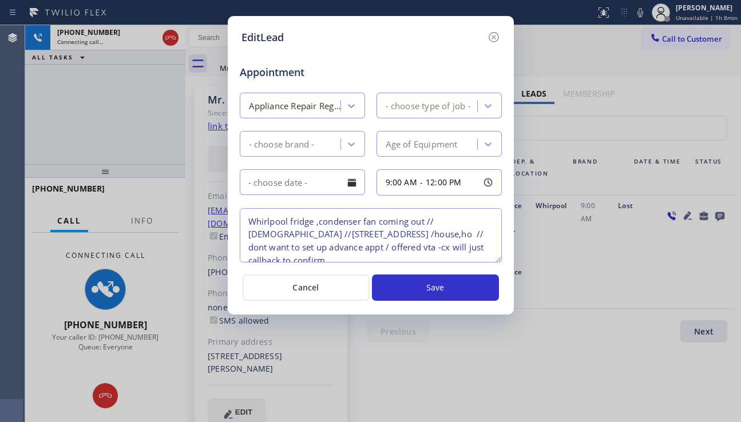
type textarea "Whirlpool fridge ,condenser fan coming out // 8 y o //718 S Golden Key St Gilbe…"
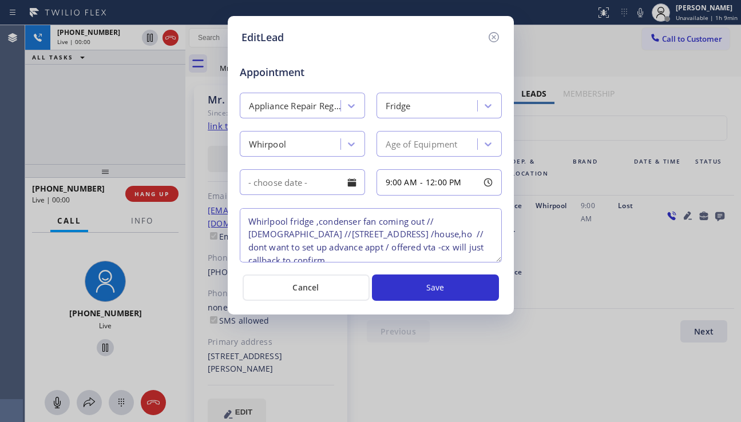
click at [491, 34] on icon at bounding box center [494, 37] width 14 height 14
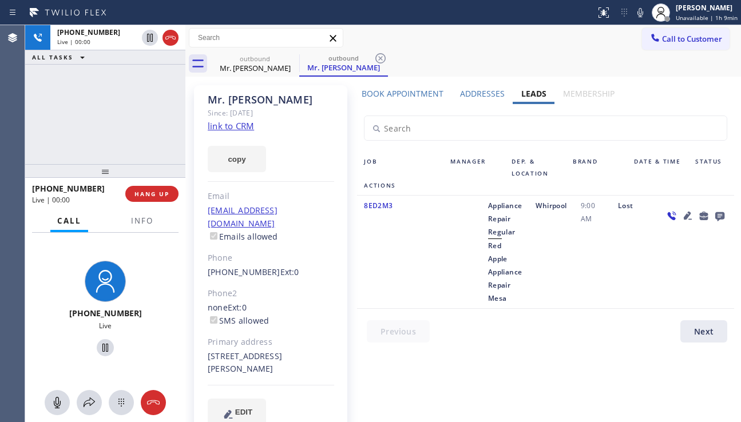
click at [683, 214] on icon at bounding box center [687, 216] width 8 height 8
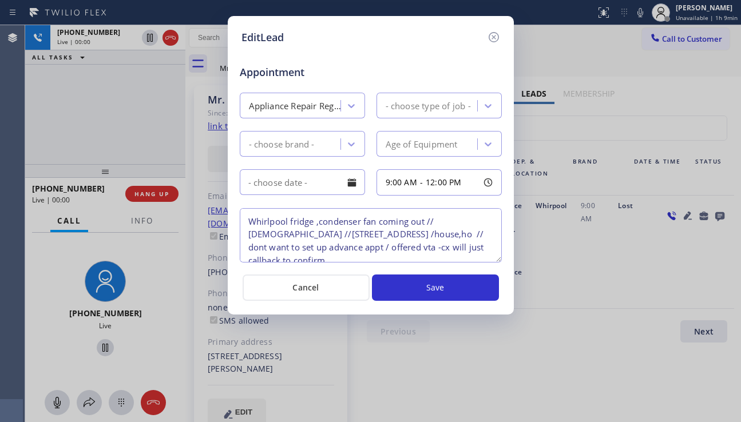
type textarea "Whirlpool fridge ,condenser fan coming out // 8 y o //718 S Golden Key St Gilbe…"
click at [492, 35] on icon at bounding box center [494, 37] width 14 height 14
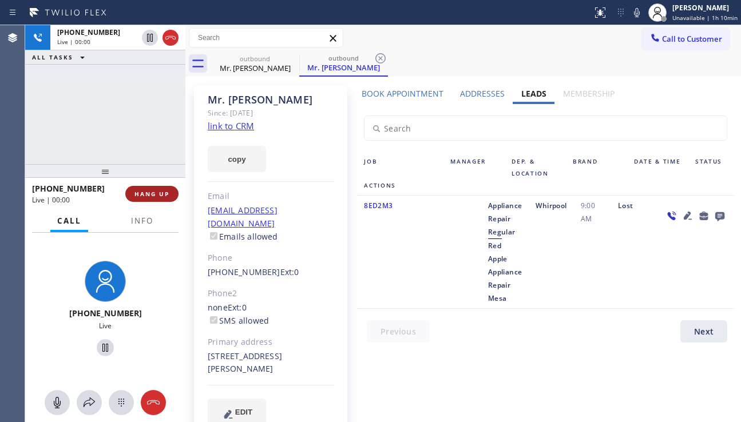
click at [156, 192] on span "HANG UP" at bounding box center [151, 194] width 35 height 8
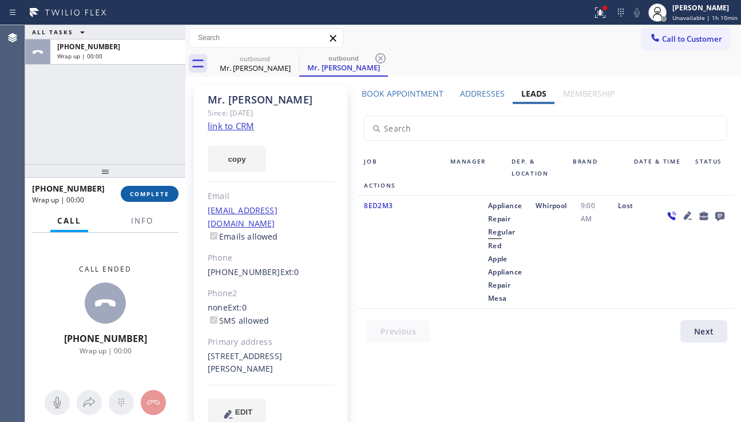
click at [157, 192] on span "COMPLETE" at bounding box center [149, 194] width 39 height 8
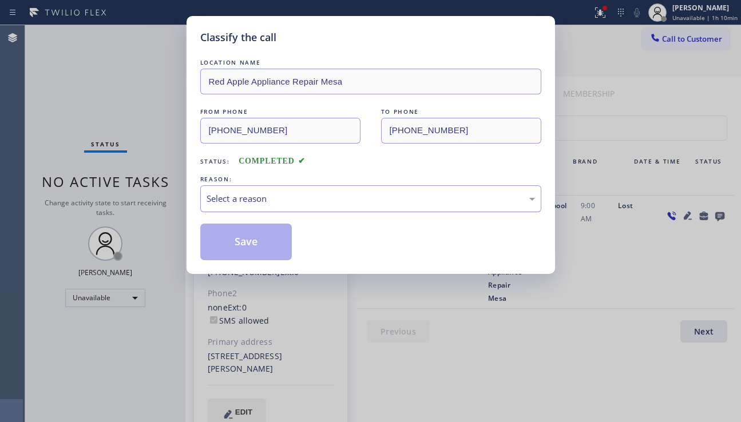
click at [299, 199] on div "Select a reason" at bounding box center [370, 198] width 328 height 13
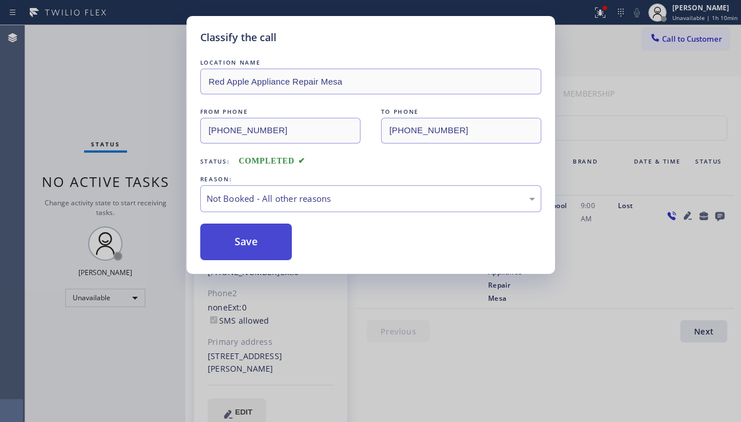
click at [243, 252] on button "Save" at bounding box center [246, 242] width 92 height 37
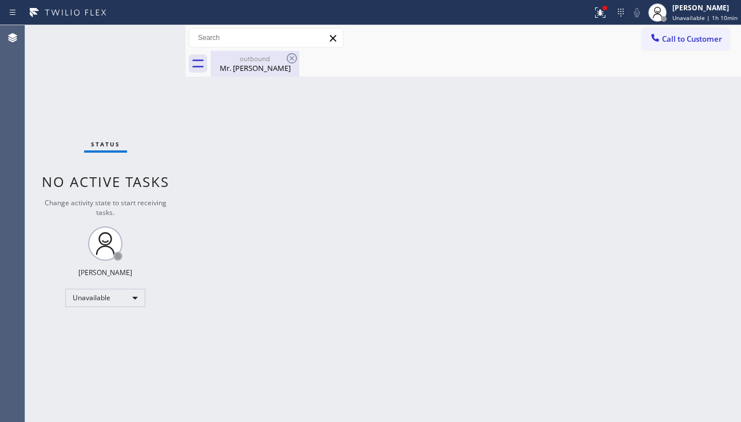
click at [241, 66] on div "Mr. Steven" at bounding box center [255, 68] width 86 height 10
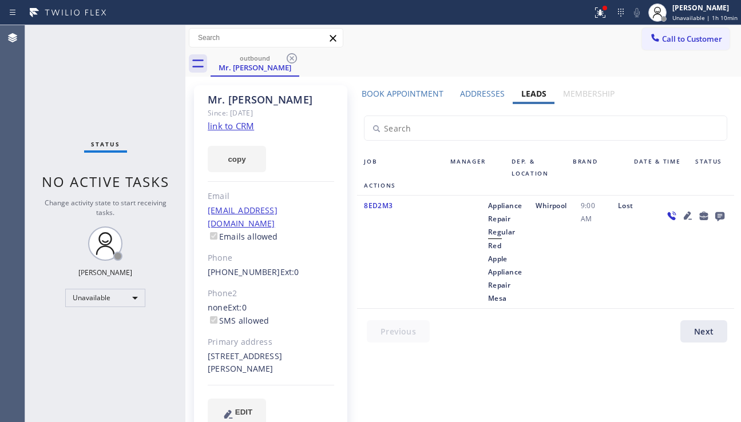
click at [228, 120] on link "link to CRM" at bounding box center [231, 125] width 46 height 11
click at [285, 58] on icon at bounding box center [292, 58] width 14 height 14
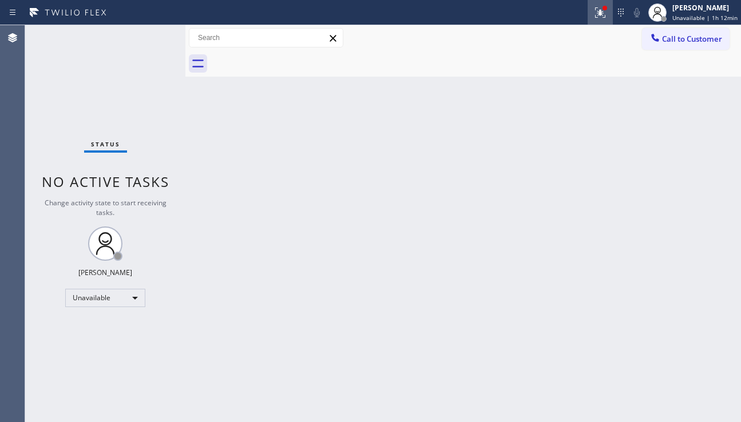
click at [593, 17] on icon at bounding box center [600, 13] width 14 height 14
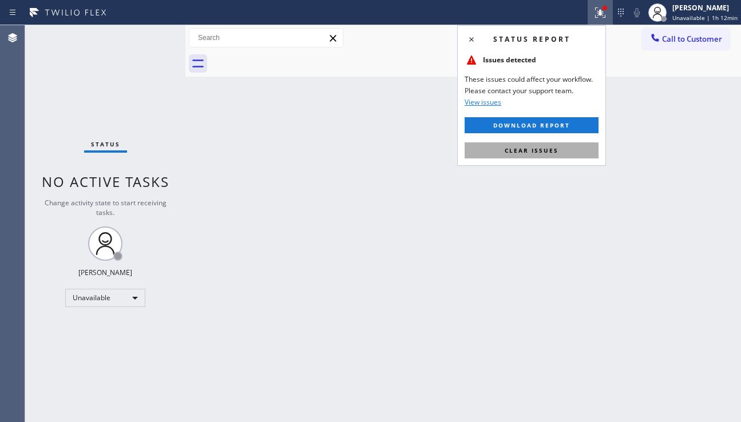
click at [530, 143] on button "Clear issues" at bounding box center [531, 150] width 134 height 16
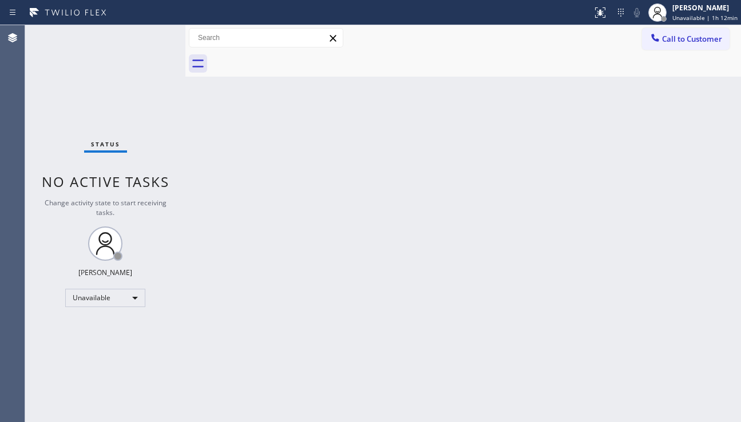
click at [411, 218] on div "Back to Dashboard Change Sender ID Customers Technicians Select a contact Outbo…" at bounding box center [462, 223] width 555 height 397
click at [683, 296] on div "Back to Dashboard Change Sender ID Customers Technicians Select a contact Outbo…" at bounding box center [462, 223] width 555 height 397
click at [678, 46] on button "Call to Customer" at bounding box center [686, 39] width 88 height 22
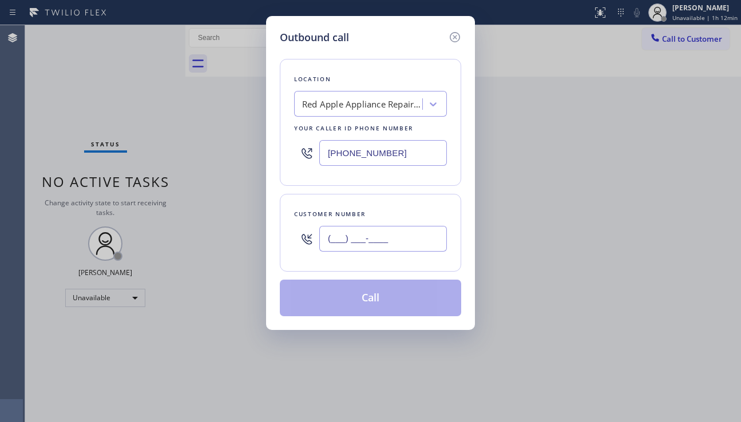
click at [379, 236] on input "(___) ___-____" at bounding box center [383, 239] width 128 height 26
paste input "602) 579-0510"
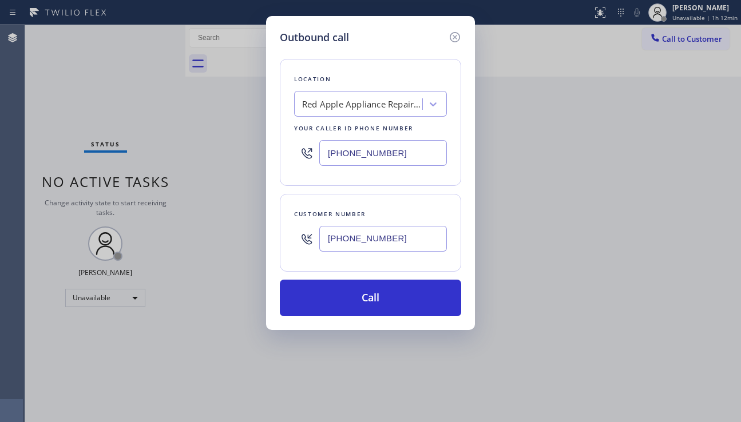
type input "[PHONE_NUMBER]"
click at [318, 98] on div "Red Apple Appliance Repair Mesa" at bounding box center [362, 104] width 120 height 13
drag, startPoint x: 554, startPoint y: 239, endPoint x: 478, endPoint y: 204, distance: 83.7
click at [554, 239] on div "Outbound call Location Red Apple Appliance Repair Mesa Your caller id phone num…" at bounding box center [370, 211] width 741 height 422
click at [303, 105] on div "Red Apple Appliance Repair Mesa" at bounding box center [362, 104] width 120 height 13
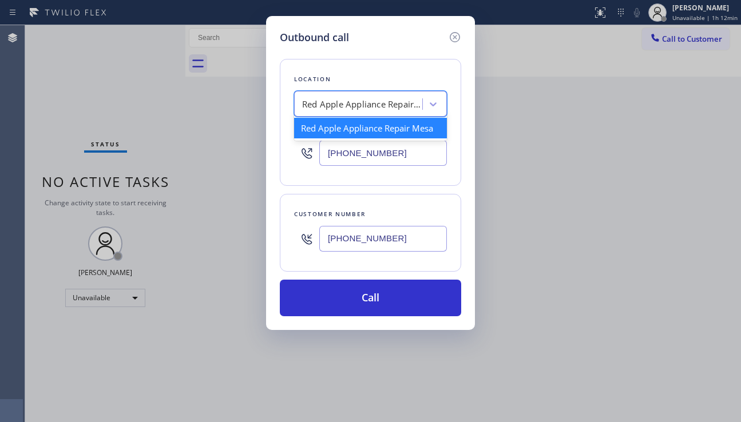
paste input "Viking Appliance Repair Pros"
type input "Viking Appliance Repair Pros"
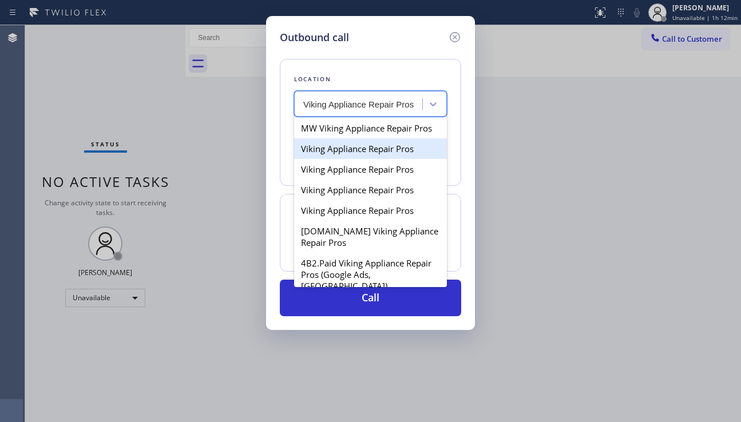
click at [337, 159] on div "Viking Appliance Repair Pros" at bounding box center [370, 148] width 153 height 21
type input "[PHONE_NUMBER]"
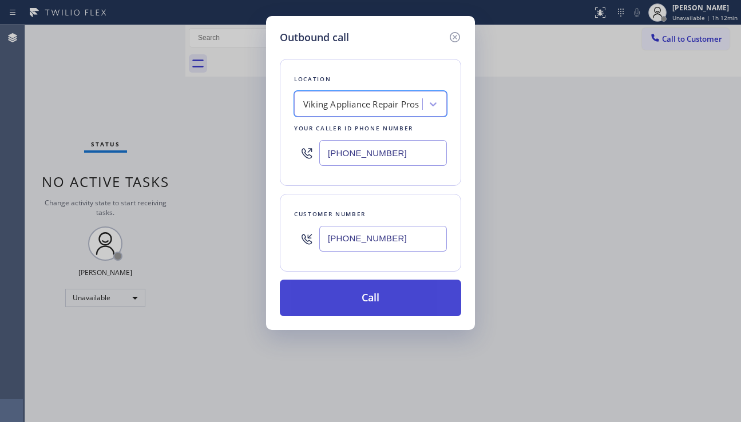
click at [357, 300] on button "Call" at bounding box center [370, 298] width 181 height 37
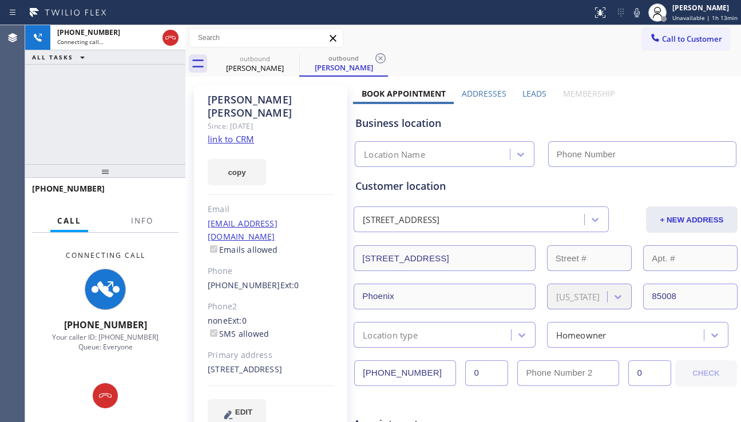
click at [63, 131] on div "+16025790510 Connecting call… ALL TASKS ALL TASKS ACTIVE TASKS TASKS IN WRAP UP" at bounding box center [105, 94] width 160 height 139
click at [101, 130] on div "+16025790510 Connecting call… ALL TASKS ALL TASKS ACTIVE TASKS TASKS IN WRAP UP" at bounding box center [105, 94] width 160 height 139
click at [536, 94] on label "Leads" at bounding box center [534, 93] width 24 height 11
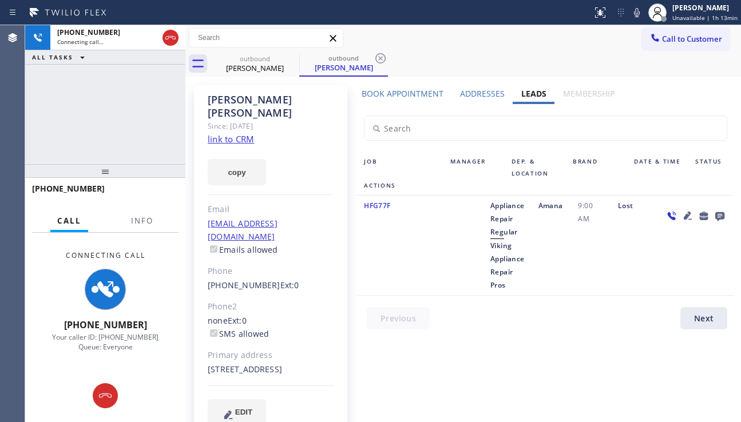
click at [683, 218] on icon at bounding box center [687, 216] width 8 height 8
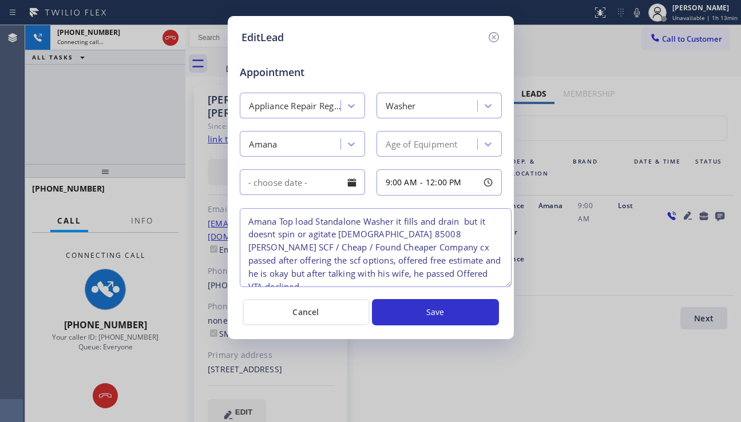
drag, startPoint x: 495, startPoint y: 260, endPoint x: 504, endPoint y: 284, distance: 26.4
click at [504, 284] on textarea "Amana Top load Standalone Washer it fills and drain but it doesnt spin or agita…" at bounding box center [376, 247] width 272 height 79
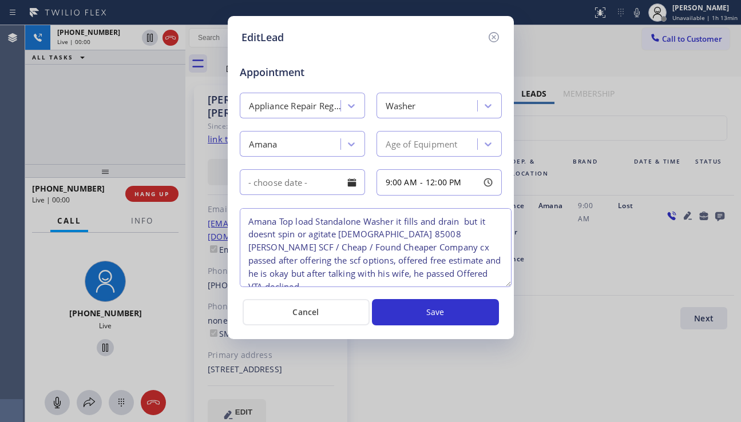
click at [487, 35] on icon at bounding box center [494, 37] width 14 height 14
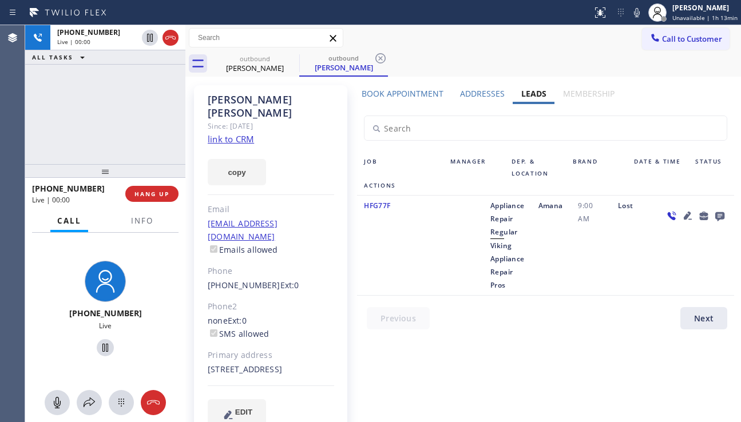
click at [681, 210] on icon at bounding box center [688, 216] width 14 height 14
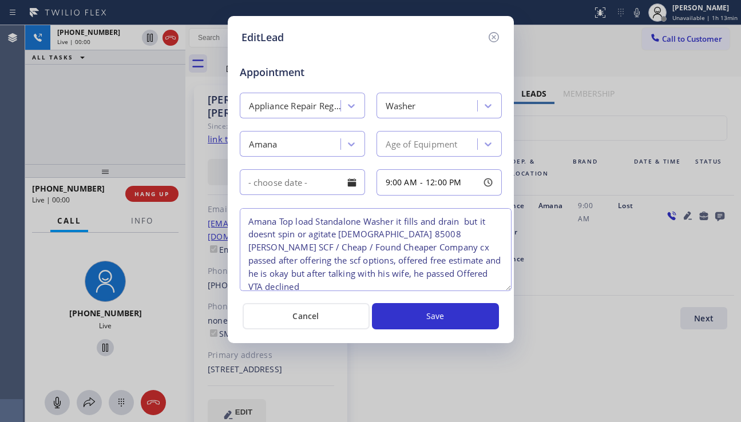
drag, startPoint x: 495, startPoint y: 259, endPoint x: 505, endPoint y: 288, distance: 30.2
click at [505, 288] on textarea "Amana Top load Standalone Washer it fills and drain but it doesnt spin or agita…" at bounding box center [376, 249] width 272 height 83
click at [487, 34] on icon at bounding box center [494, 37] width 14 height 14
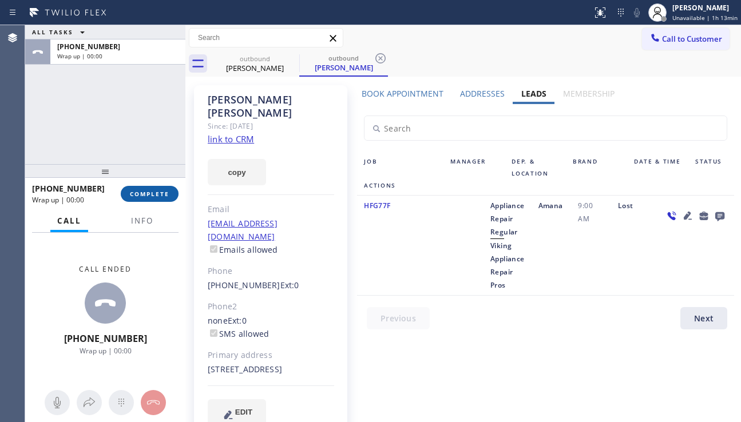
click at [160, 192] on span "COMPLETE" at bounding box center [149, 194] width 39 height 8
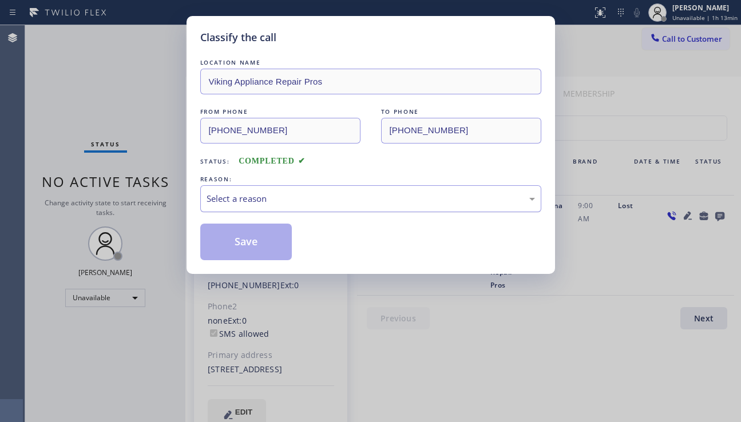
click at [287, 201] on div "Select a reason" at bounding box center [370, 198] width 328 height 13
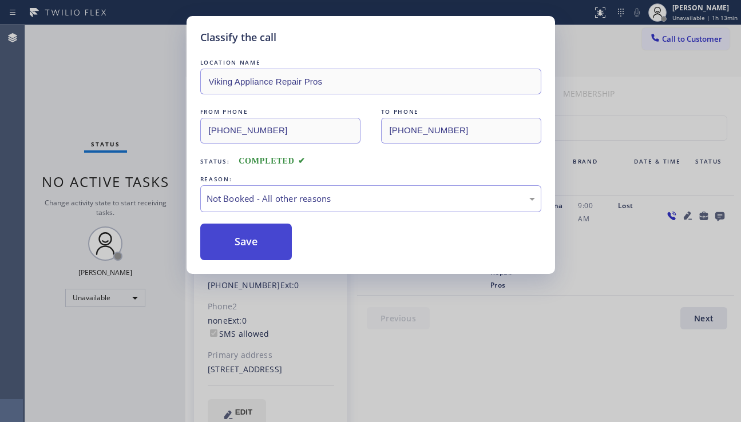
click at [260, 249] on button "Save" at bounding box center [246, 242] width 92 height 37
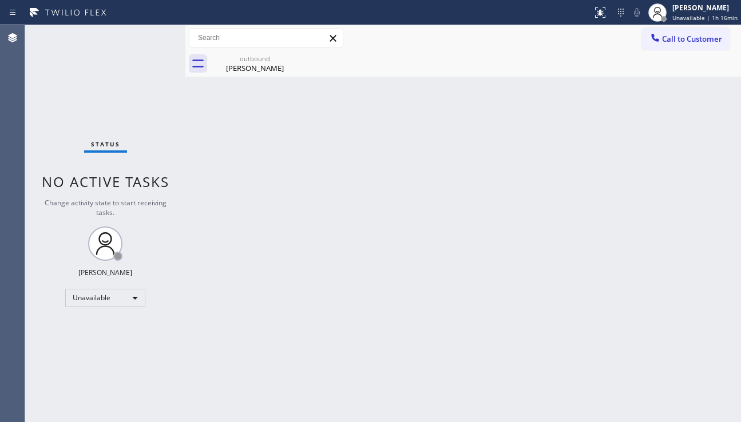
click at [659, 287] on div "Back to Dashboard Change Sender ID Customers Technicians Select a contact Outbo…" at bounding box center [462, 223] width 555 height 397
drag, startPoint x: 255, startPoint y: 66, endPoint x: 283, endPoint y: 63, distance: 27.5
click at [258, 65] on div "Terrence O'Connor" at bounding box center [255, 68] width 86 height 10
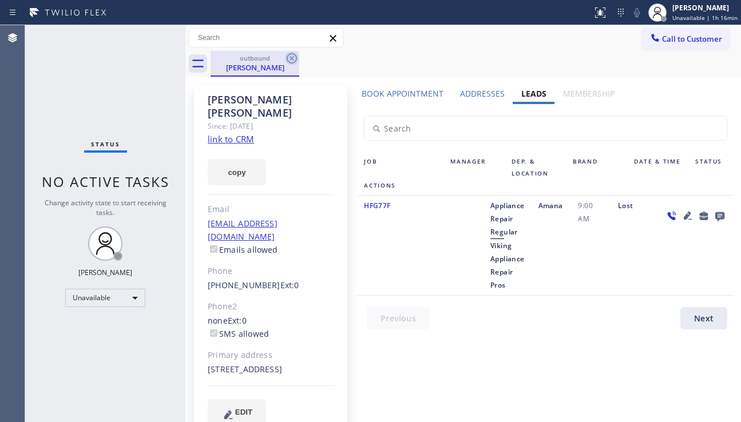
click at [293, 59] on icon at bounding box center [292, 58] width 10 height 10
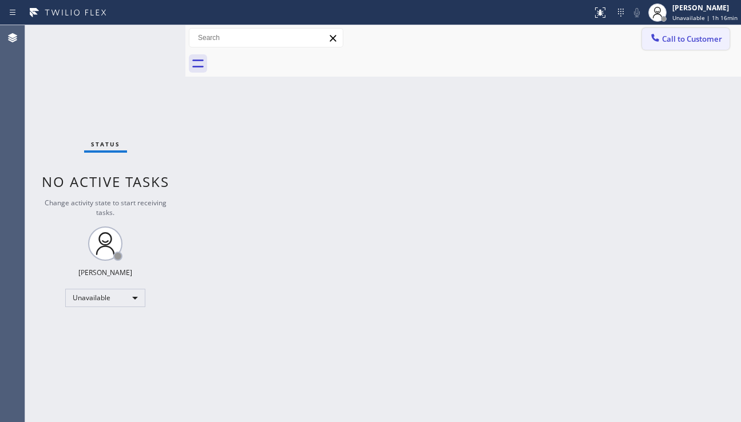
click at [703, 35] on span "Call to Customer" at bounding box center [692, 39] width 60 height 10
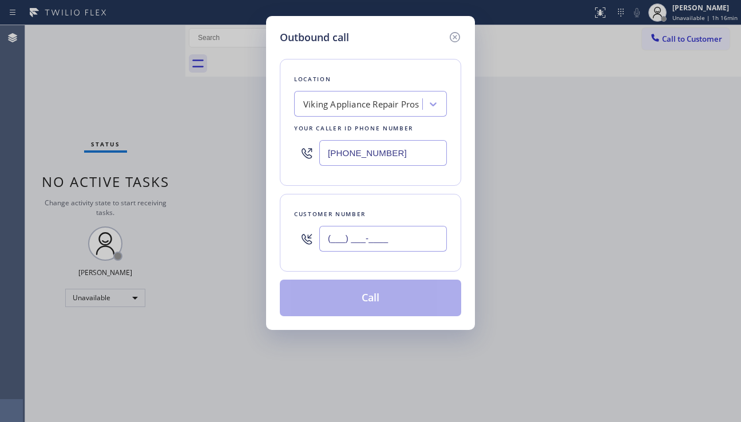
click at [369, 236] on input "(___) ___-____" at bounding box center [383, 239] width 128 height 26
paste input "805) 705-6564"
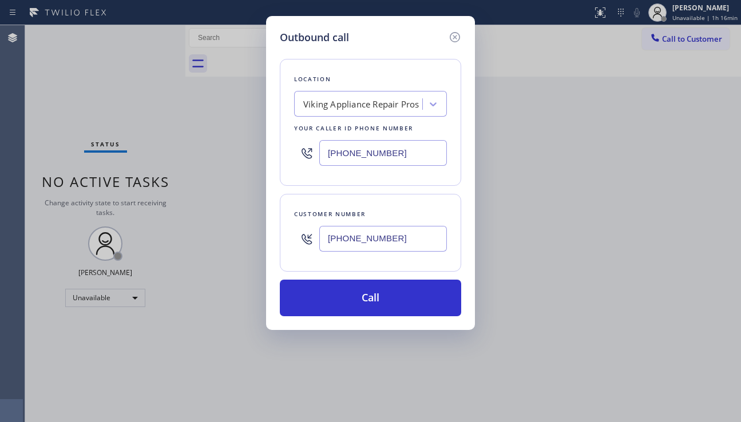
type input "[PHONE_NUMBER]"
drag, startPoint x: 581, startPoint y: 250, endPoint x: 568, endPoint y: 238, distance: 17.8
click at [582, 250] on div "Outbound call Location Viking Appliance Repair Pros Your caller id phone number…" at bounding box center [370, 211] width 741 height 422
click at [336, 111] on div "Viking Appliance Repair Pros" at bounding box center [359, 104] width 125 height 20
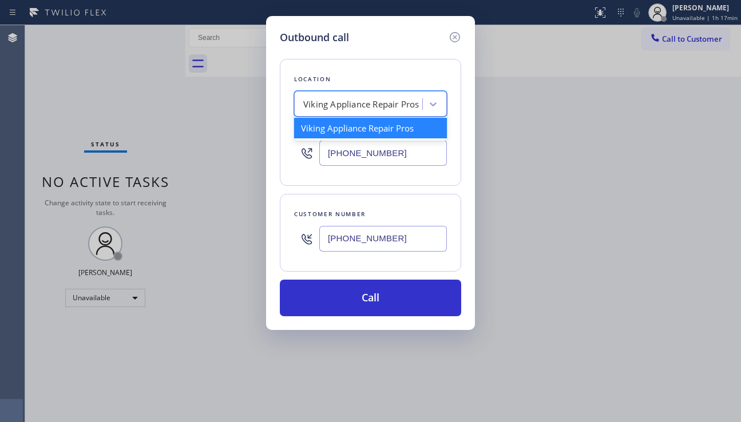
paste input "Home Alliance"
type input "Home Alliance"
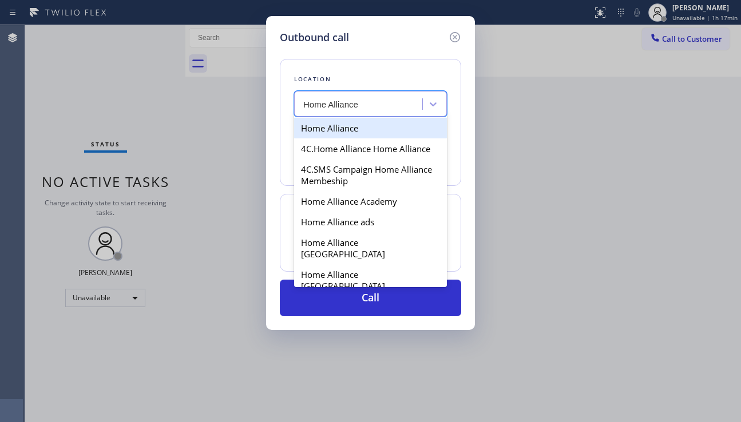
click at [362, 135] on div "Home Alliance" at bounding box center [370, 128] width 153 height 21
type input "[PHONE_NUMBER]"
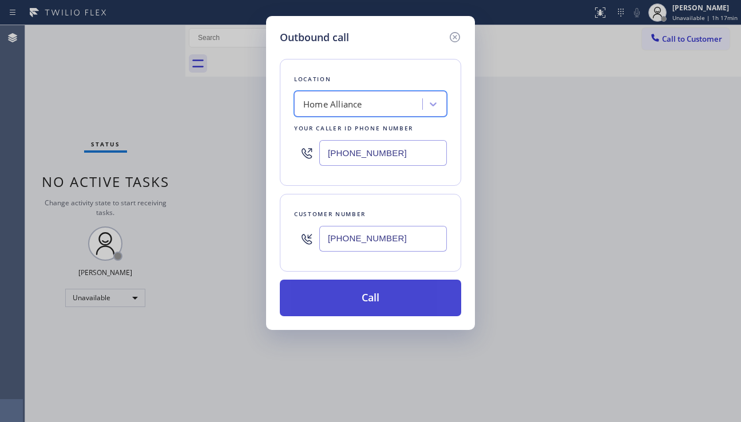
click at [350, 297] on button "Call" at bounding box center [370, 298] width 181 height 37
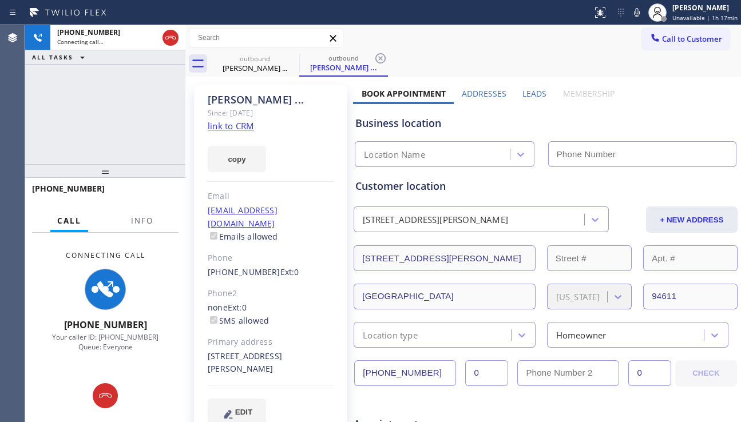
click at [527, 97] on label "Leads" at bounding box center [534, 93] width 24 height 11
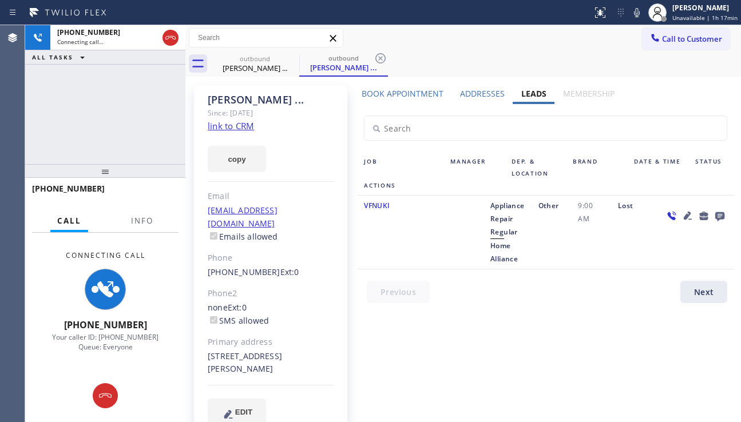
click at [683, 217] on icon at bounding box center [687, 216] width 8 height 8
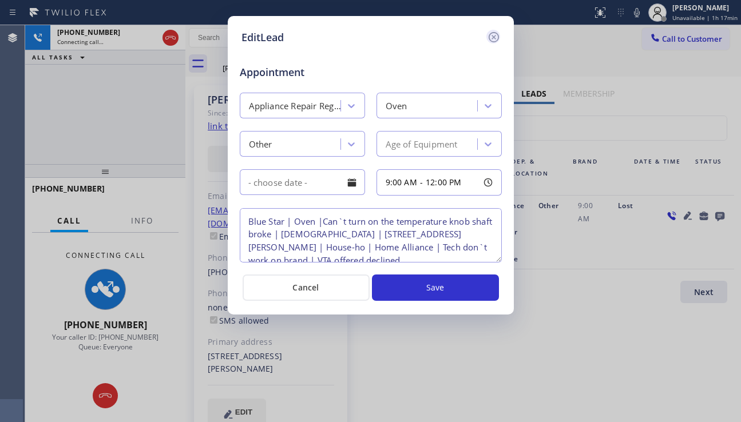
click at [493, 40] on icon at bounding box center [494, 37] width 14 height 14
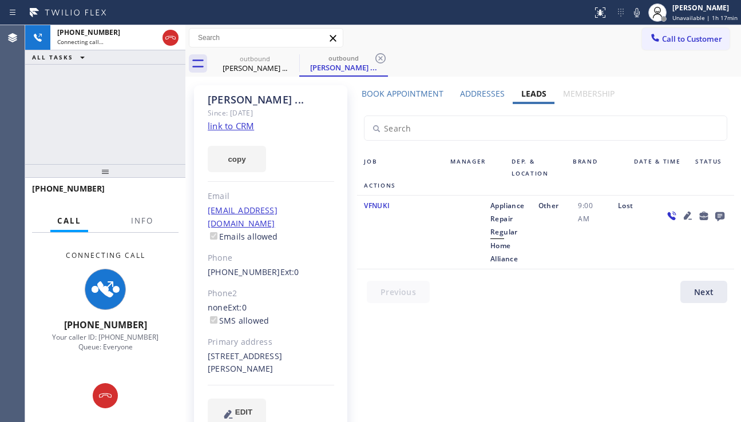
click at [715, 219] on icon at bounding box center [719, 216] width 9 height 9
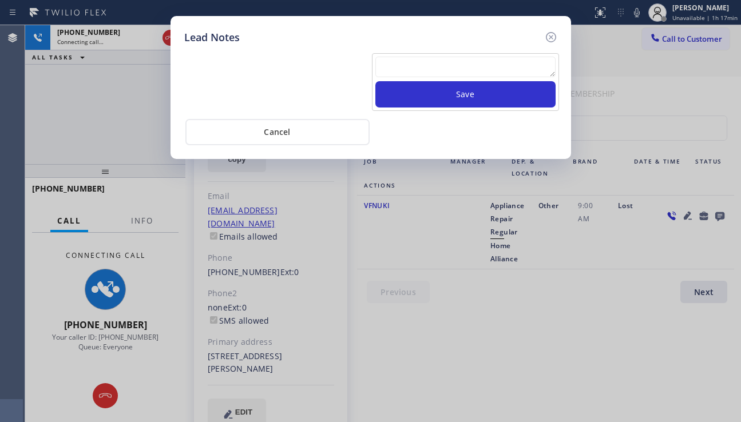
click at [454, 74] on textarea at bounding box center [465, 67] width 180 height 21
click at [419, 71] on textarea at bounding box center [465, 67] width 180 height 21
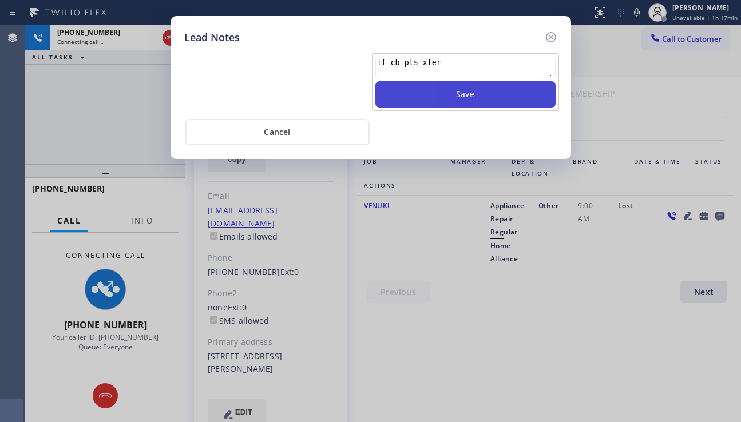
type textarea "if cb pls xfer"
click at [477, 101] on button "Save" at bounding box center [465, 94] width 180 height 26
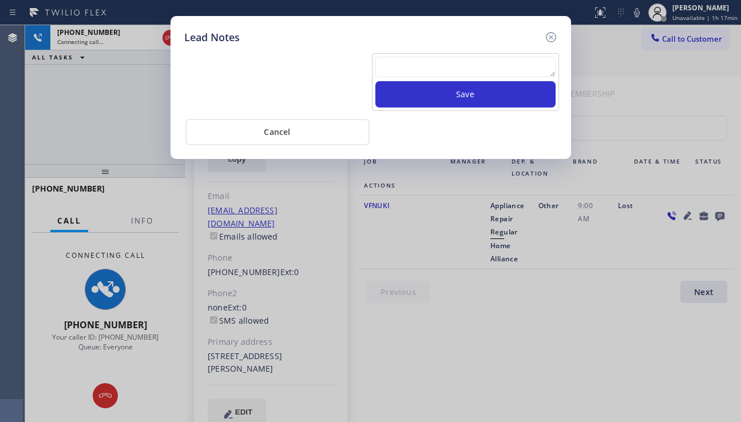
click at [554, 39] on icon at bounding box center [551, 37] width 14 height 14
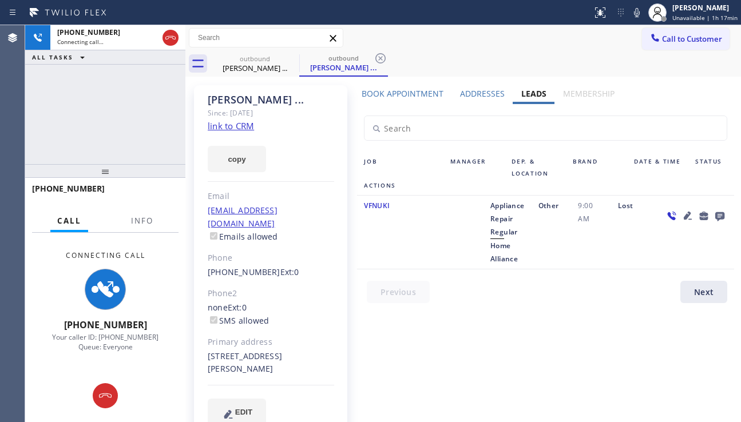
click at [683, 214] on icon at bounding box center [687, 216] width 8 height 8
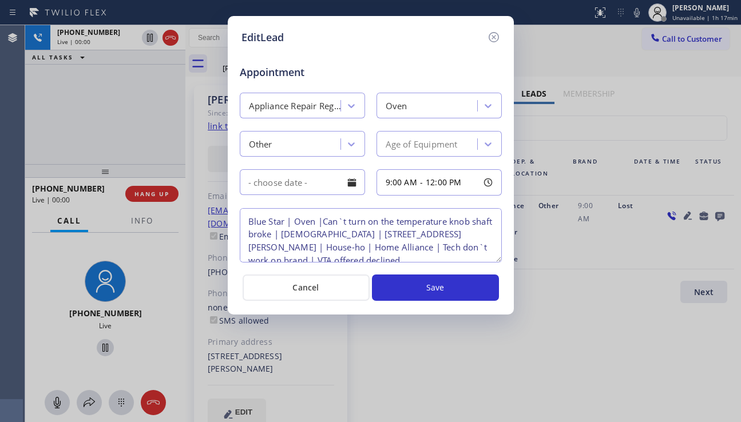
drag, startPoint x: 494, startPoint y: 39, endPoint x: 663, endPoint y: 135, distance: 194.9
click at [495, 39] on icon at bounding box center [494, 37] width 14 height 14
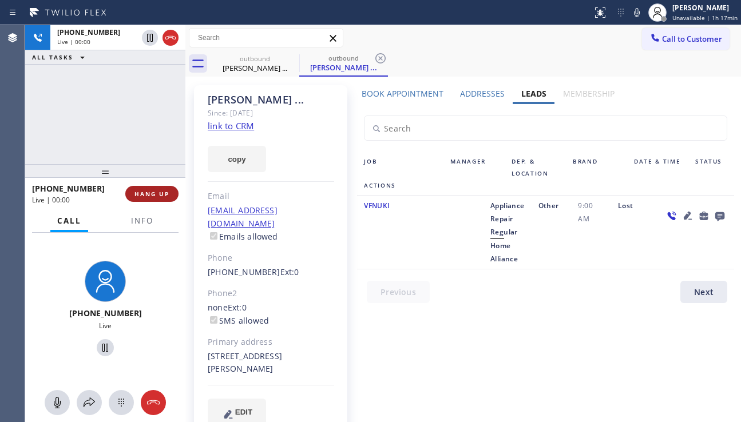
click at [153, 197] on span "HANG UP" at bounding box center [151, 194] width 35 height 8
click at [156, 196] on span "HANG UP" at bounding box center [151, 194] width 35 height 8
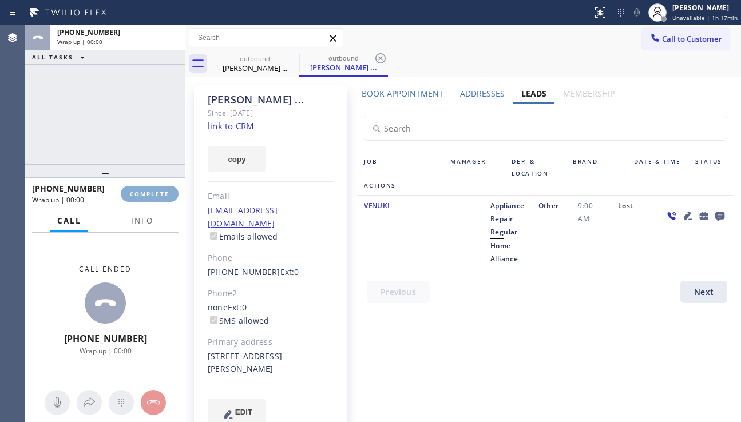
click at [157, 195] on span "COMPLETE" at bounding box center [149, 194] width 39 height 8
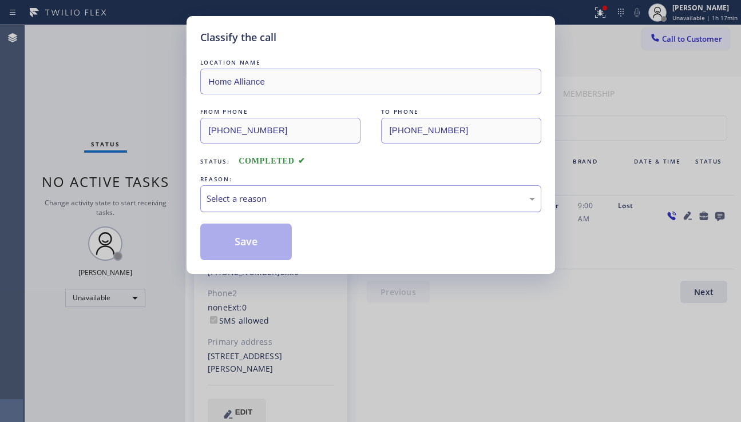
click at [254, 200] on div "Select a reason" at bounding box center [370, 198] width 328 height 13
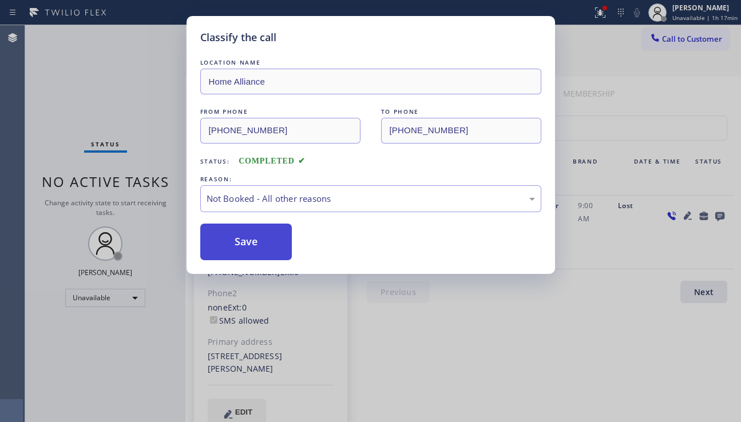
click at [245, 245] on button "Save" at bounding box center [246, 242] width 92 height 37
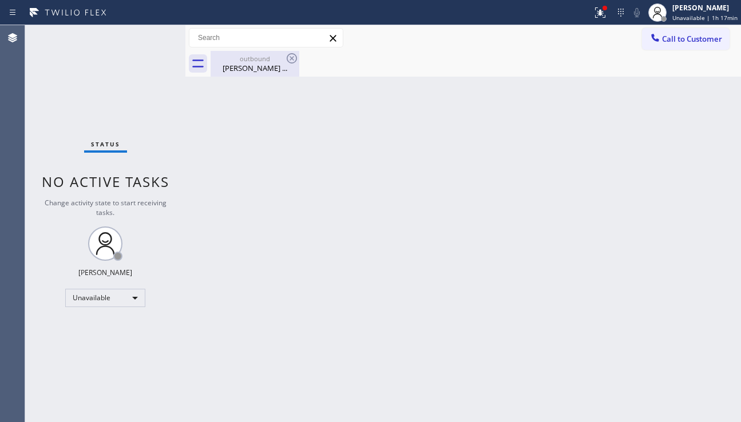
drag, startPoint x: 252, startPoint y: 71, endPoint x: 259, endPoint y: 75, distance: 7.5
click at [253, 71] on div "Dan ..." at bounding box center [255, 68] width 86 height 10
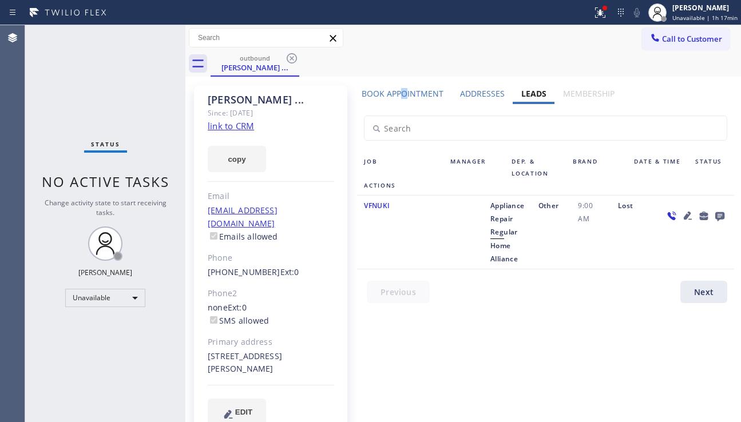
drag, startPoint x: 400, startPoint y: 94, endPoint x: 409, endPoint y: 96, distance: 8.7
click at [401, 94] on label "Book Appointment" at bounding box center [402, 93] width 82 height 11
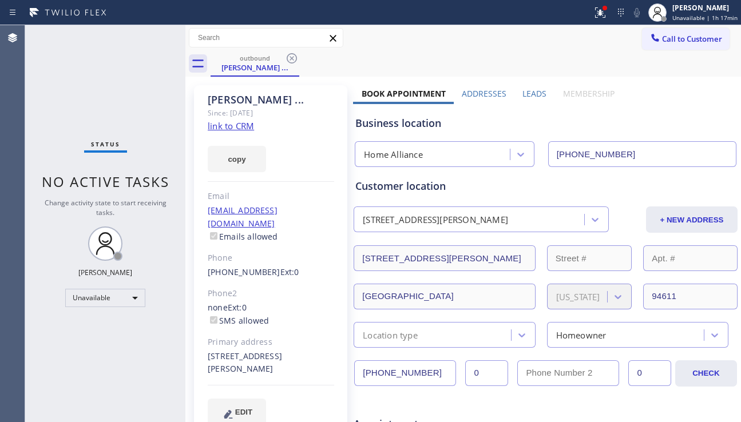
click at [133, 391] on div "Status No active tasks Change activity state to start receiving tasks. Alynna M…" at bounding box center [105, 223] width 160 height 397
click at [711, 125] on div "Business location" at bounding box center [545, 123] width 380 height 15
click at [58, 230] on div "Status No active tasks Change activity state to start receiving tasks. Alynna M…" at bounding box center [105, 223] width 160 height 397
drag, startPoint x: 58, startPoint y: 322, endPoint x: 62, endPoint y: 312, distance: 10.5
click at [58, 322] on div "Status No active tasks Change activity state to start receiving tasks. Alynna M…" at bounding box center [105, 223] width 160 height 397
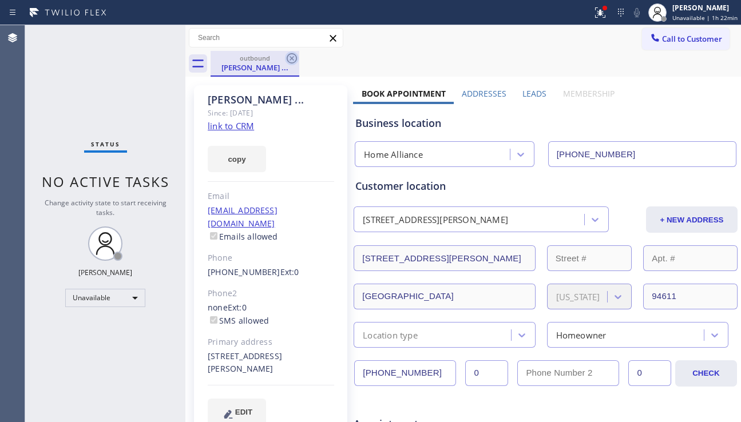
click at [296, 64] on icon at bounding box center [292, 58] width 14 height 14
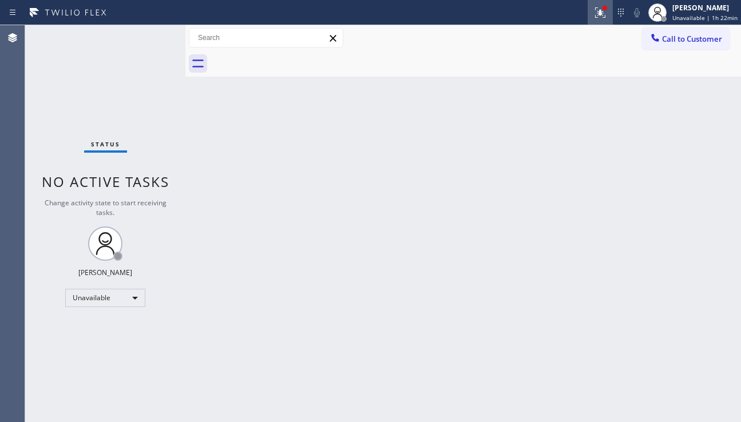
click at [587, 18] on div at bounding box center [599, 13] width 25 height 14
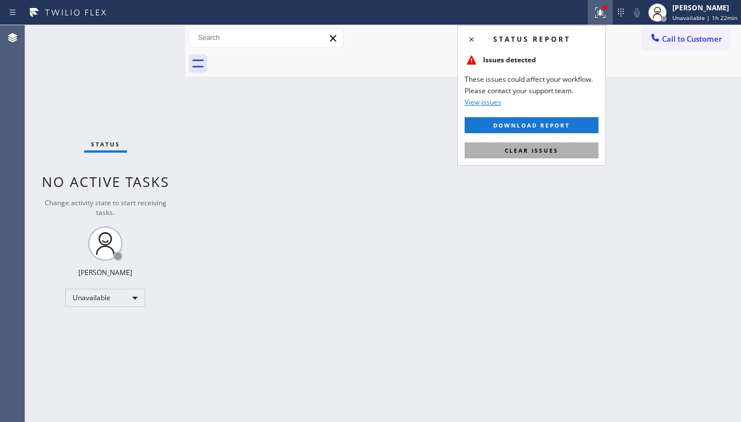
click at [512, 142] on button "Clear issues" at bounding box center [531, 150] width 134 height 16
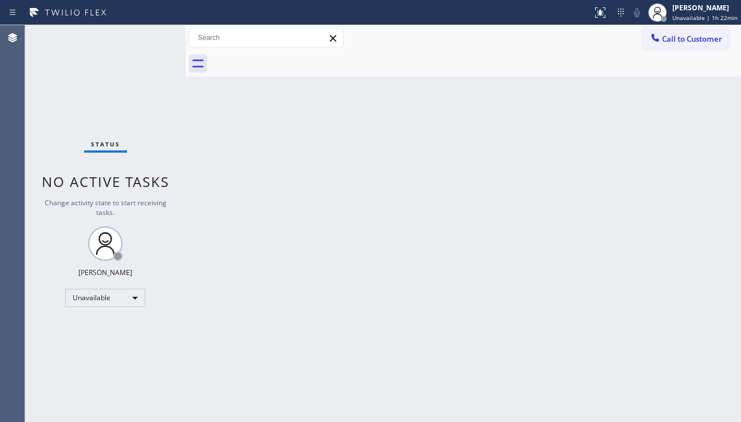
click at [128, 355] on div "Status No active tasks Change activity state to start receiving tasks. Alynna M…" at bounding box center [105, 223] width 160 height 397
click at [703, 298] on div "Back to Dashboard Change Sender ID Customers Technicians Select a contact Outbo…" at bounding box center [462, 223] width 555 height 397
click at [440, 214] on div "Back to Dashboard Change Sender ID Customers Technicians Select a contact Outbo…" at bounding box center [462, 223] width 555 height 397
click at [705, 46] on button "Call to Customer" at bounding box center [686, 39] width 88 height 22
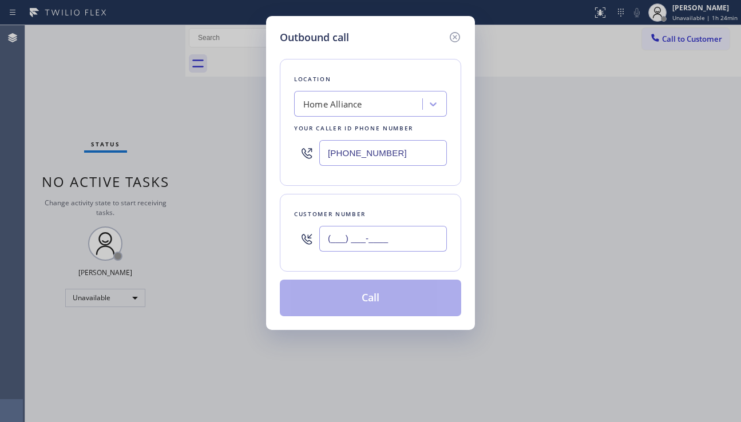
click at [390, 234] on input "(___) ___-____" at bounding box center [383, 239] width 128 height 26
paste input "909) 252-8391"
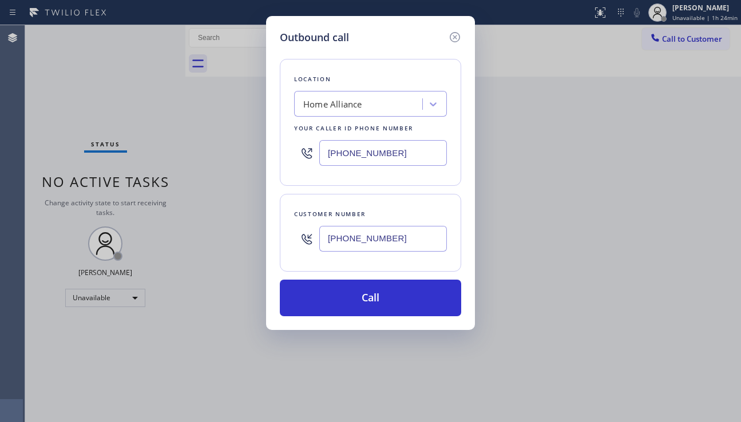
type input "[PHONE_NUMBER]"
drag, startPoint x: 405, startPoint y: 149, endPoint x: 273, endPoint y: 158, distance: 132.4
click at [273, 158] on div "Outbound call Location Home Alliance Your caller id phone number (877) 777-0796…" at bounding box center [370, 173] width 209 height 314
paste input "626) 921-4230"
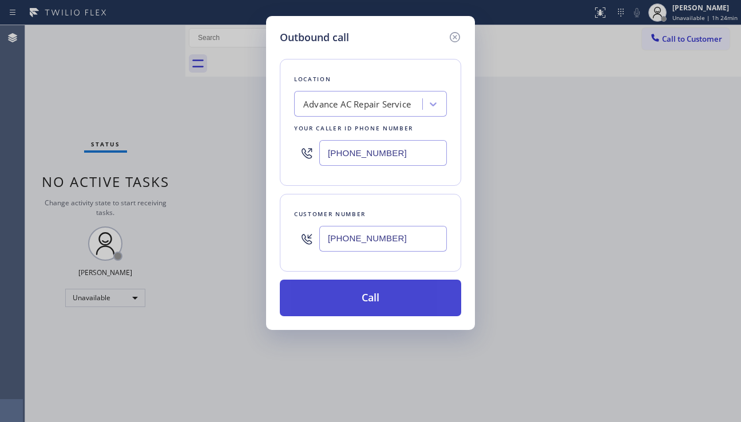
type input "[PHONE_NUMBER]"
click at [363, 305] on button "Call" at bounding box center [370, 298] width 181 height 37
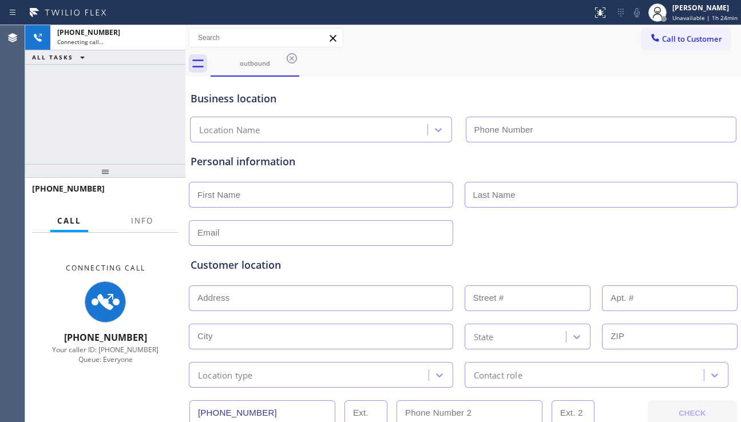
type input "[PHONE_NUMBER]"
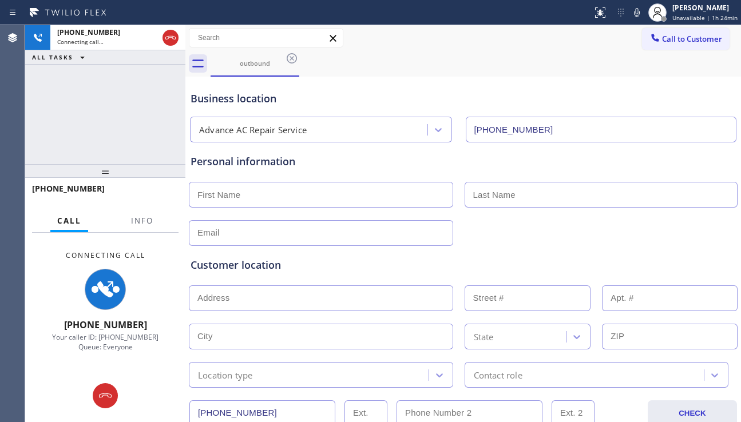
click at [721, 236] on div at bounding box center [463, 232] width 551 height 28
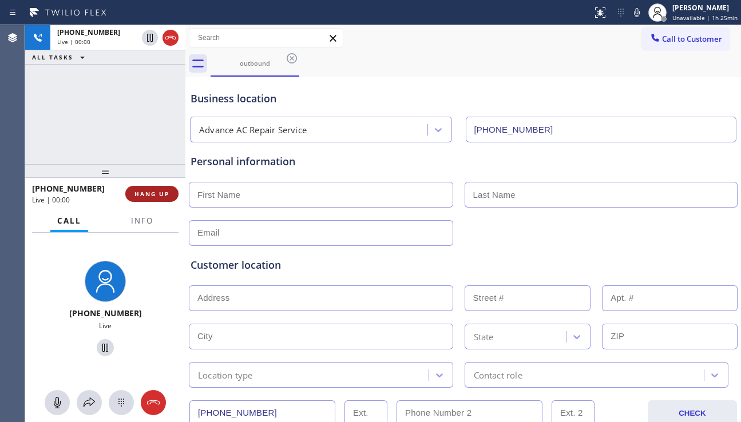
click at [153, 197] on span "HANG UP" at bounding box center [151, 194] width 35 height 8
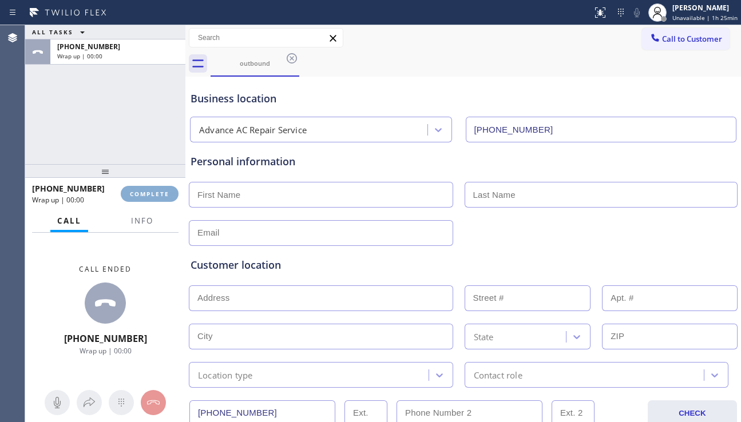
click at [153, 197] on span "COMPLETE" at bounding box center [149, 194] width 39 height 8
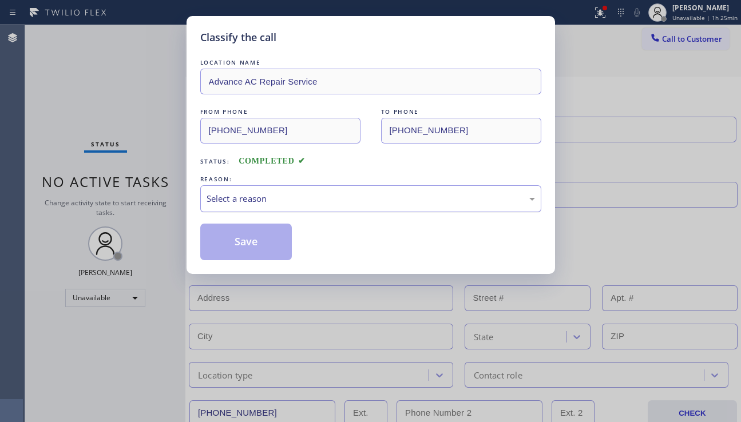
click at [297, 196] on div "Select a reason" at bounding box center [370, 198] width 328 height 13
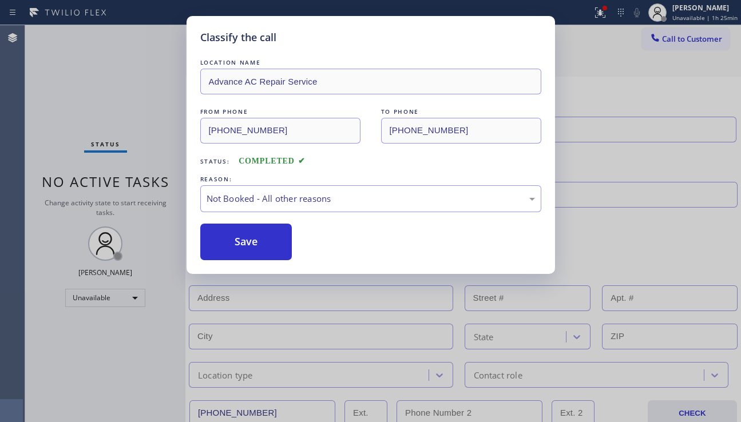
drag, startPoint x: 232, startPoint y: 248, endPoint x: 349, endPoint y: 242, distance: 117.4
click at [232, 248] on button "Save" at bounding box center [246, 242] width 92 height 37
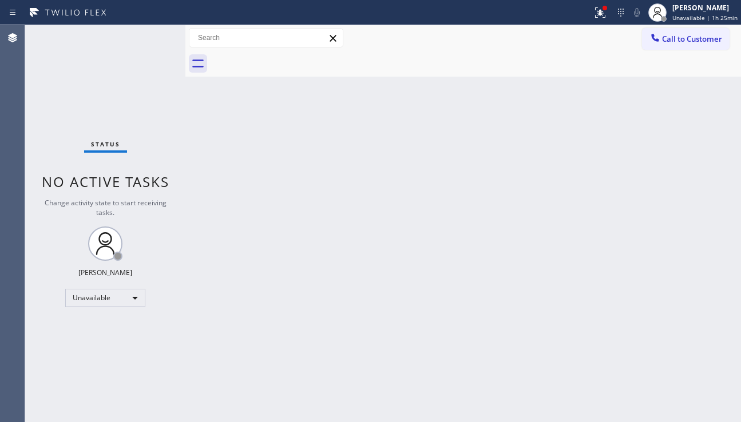
click at [679, 39] on span "Call to Customer" at bounding box center [692, 39] width 60 height 10
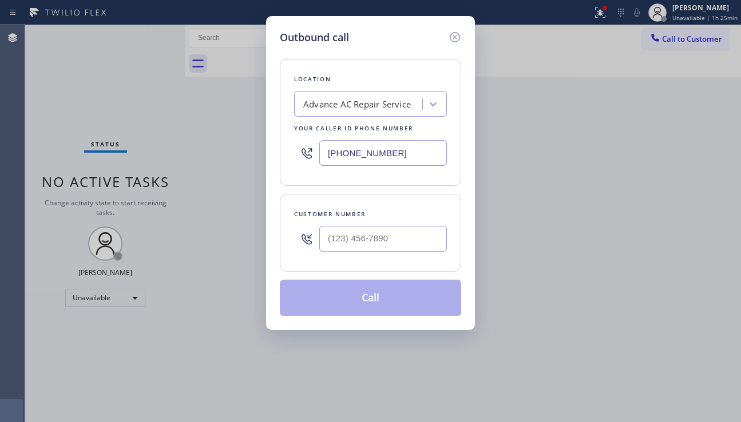
click at [348, 222] on div at bounding box center [383, 238] width 128 height 37
click at [344, 234] on input "(___) ___-____" at bounding box center [383, 239] width 128 height 26
paste input "909) 252-8391"
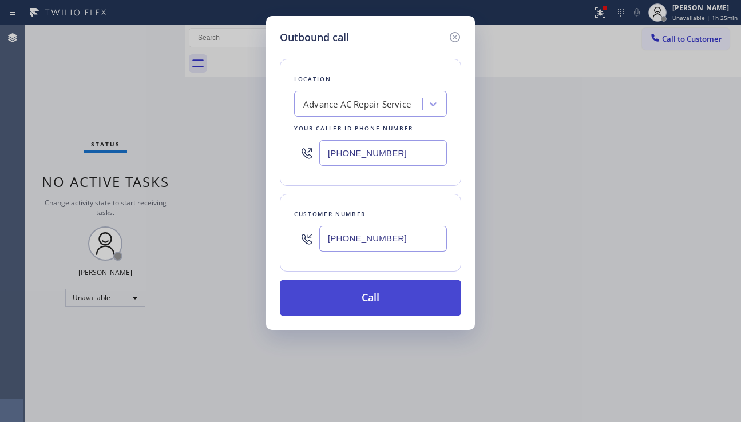
type input "[PHONE_NUMBER]"
click at [384, 304] on button "Call" at bounding box center [370, 298] width 181 height 37
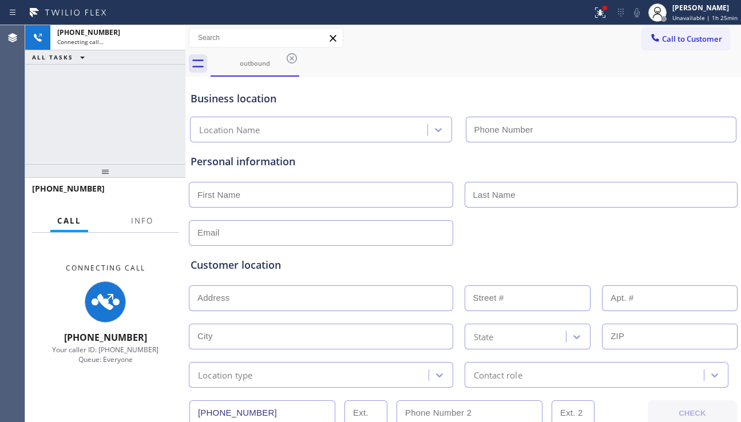
type input "[PHONE_NUMBER]"
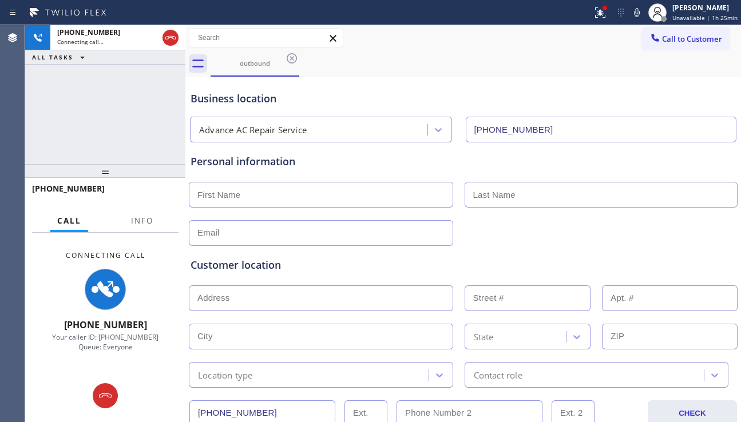
click at [667, 264] on div "Customer location" at bounding box center [462, 264] width 545 height 15
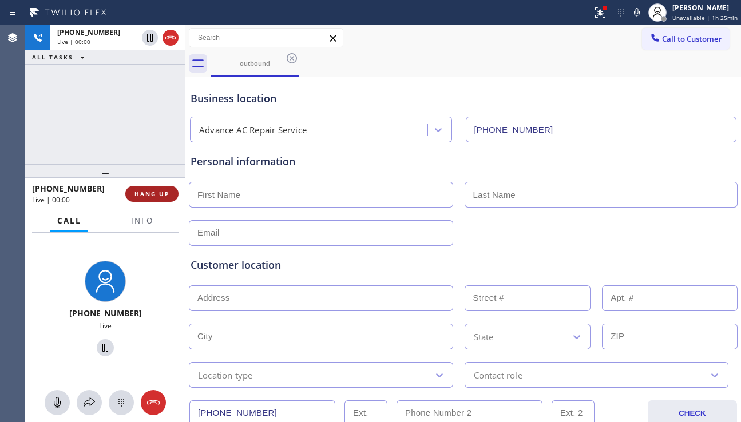
click at [165, 194] on span "HANG UP" at bounding box center [151, 194] width 35 height 8
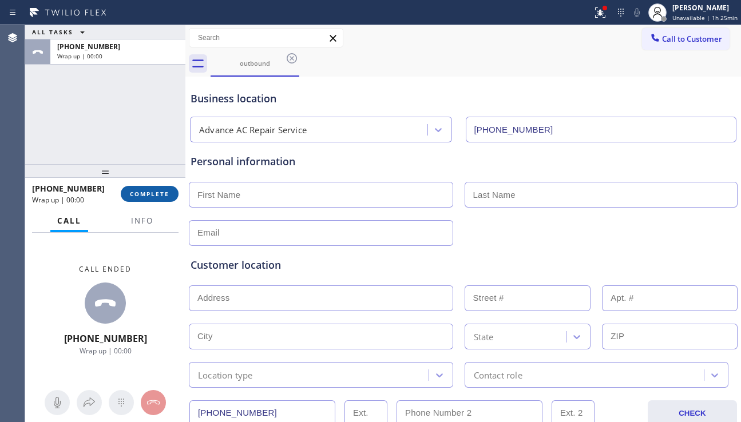
click at [165, 194] on span "COMPLETE" at bounding box center [149, 194] width 39 height 8
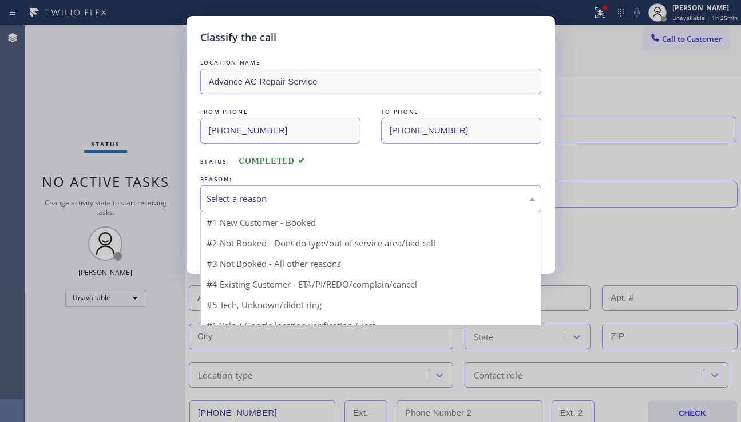
click at [336, 190] on div "Select a reason" at bounding box center [370, 198] width 341 height 27
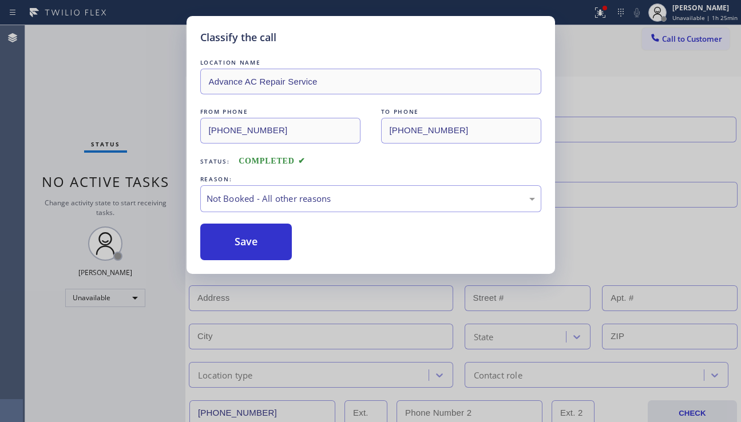
drag, startPoint x: 242, startPoint y: 245, endPoint x: 250, endPoint y: 307, distance: 62.4
click at [241, 245] on button "Save" at bounding box center [246, 242] width 92 height 37
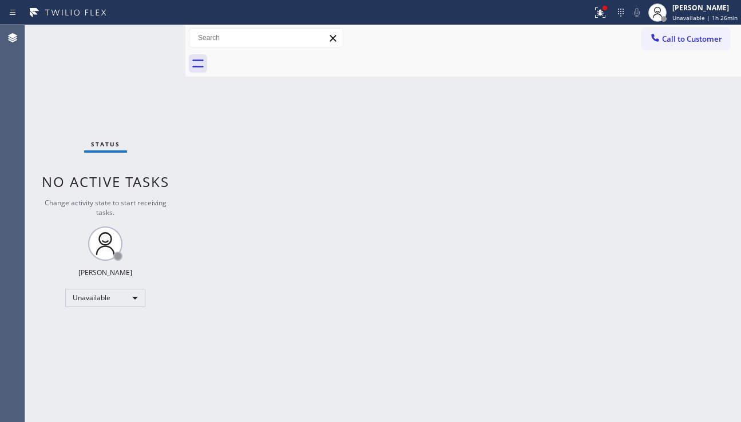
click at [334, 180] on div "Back to Dashboard Change Sender ID Customers Technicians Select a contact Outbo…" at bounding box center [462, 223] width 555 height 397
click at [656, 168] on div "Back to Dashboard Change Sender ID Customers Technicians Select a contact Outbo…" at bounding box center [462, 223] width 555 height 397
click at [683, 285] on div "Back to Dashboard Change Sender ID Customers Technicians Select a contact Outbo…" at bounding box center [462, 223] width 555 height 397
click at [653, 47] on button "Call to Customer" at bounding box center [686, 39] width 88 height 22
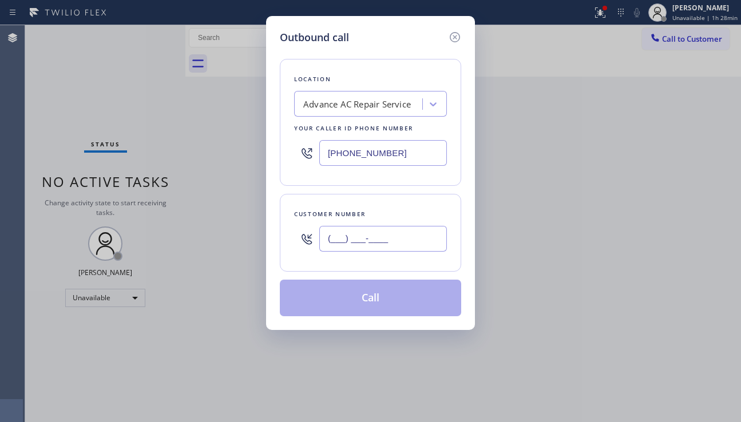
click at [332, 242] on input "(___) ___-____" at bounding box center [383, 239] width 128 height 26
paste input "213) 706-5332"
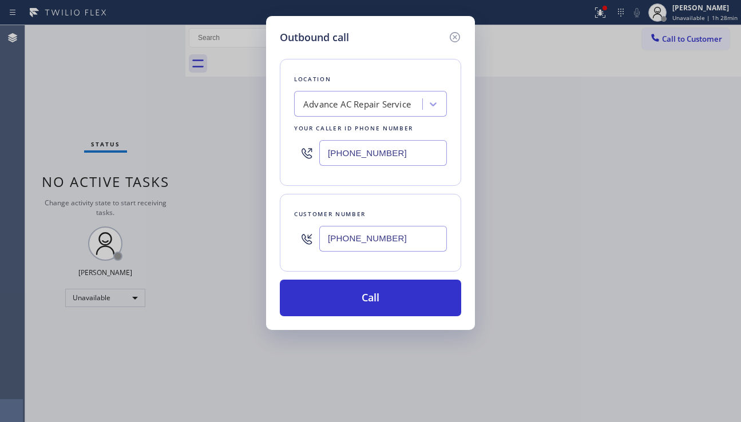
type input "[PHONE_NUMBER]"
click at [318, 99] on div "Advance AC Repair Service" at bounding box center [357, 104] width 108 height 13
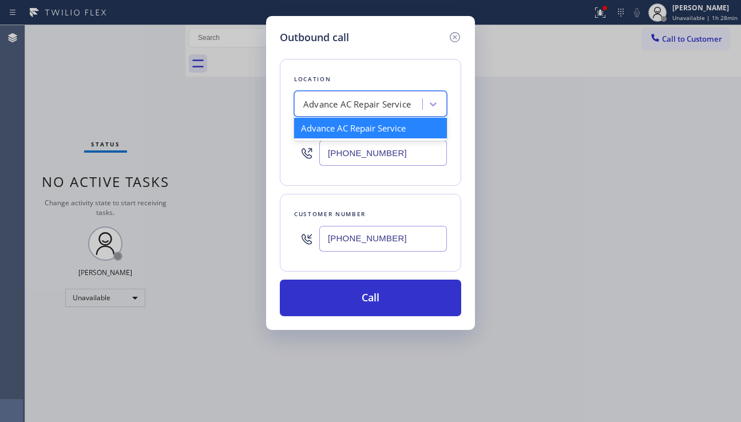
paste input "Long Beach Appliances Pro"
type input "Long Beach Appliances Pro"
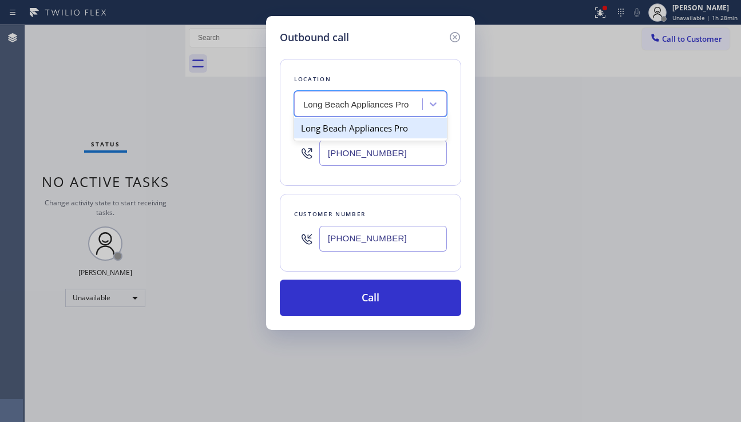
click at [365, 137] on div "Long Beach Appliances Pro" at bounding box center [370, 128] width 153 height 21
type input "[PHONE_NUMBER]"
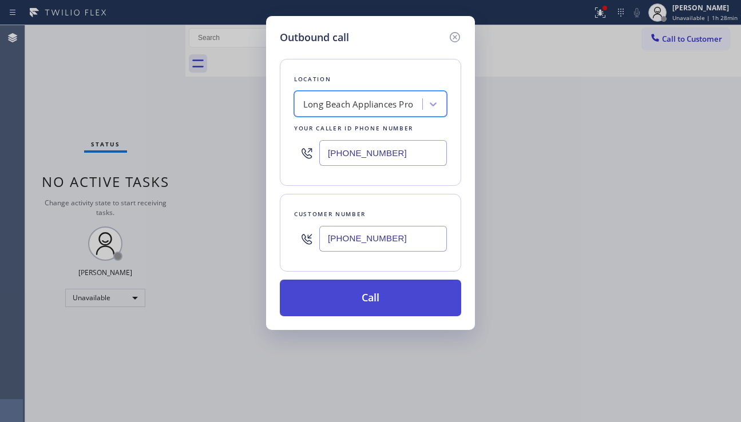
click at [371, 303] on button "Call" at bounding box center [370, 298] width 181 height 37
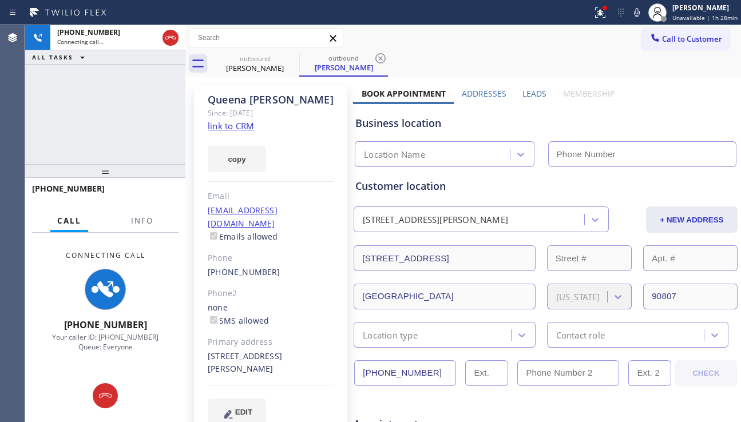
type input "[PHONE_NUMBER]"
click at [523, 96] on label "Leads" at bounding box center [534, 93] width 24 height 11
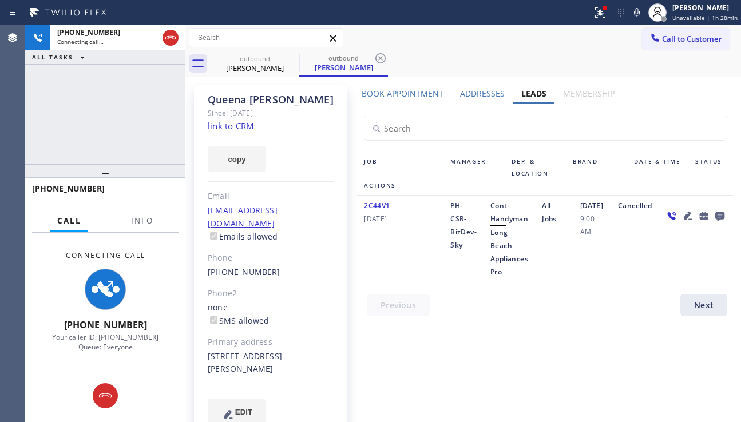
click at [657, 263] on div "Cancelled" at bounding box center [634, 238] width 46 height 79
click at [713, 223] on icon at bounding box center [720, 216] width 14 height 14
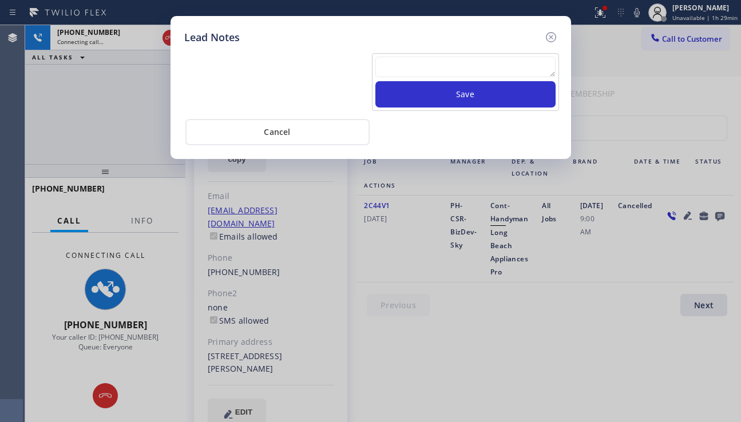
click at [414, 69] on textarea at bounding box center [465, 67] width 180 height 21
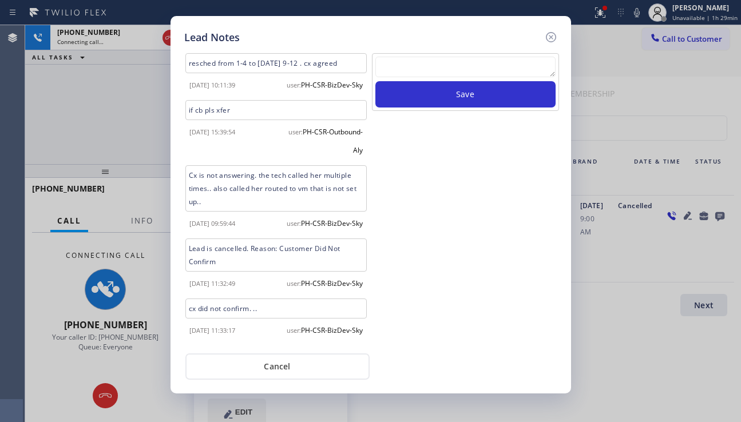
scroll to position [51, 0]
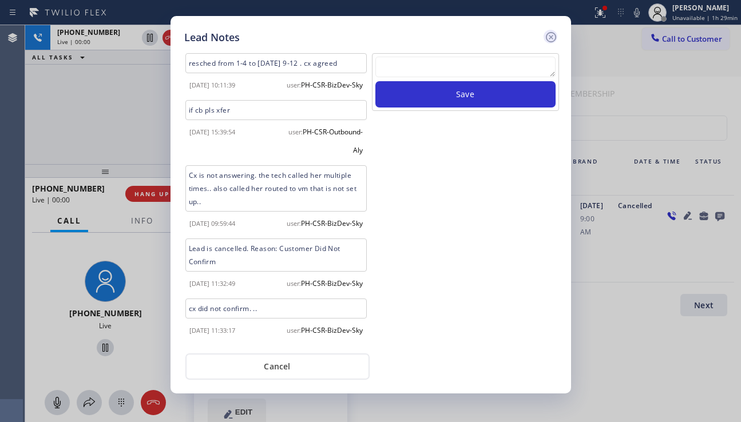
click at [552, 42] on icon at bounding box center [551, 37] width 14 height 14
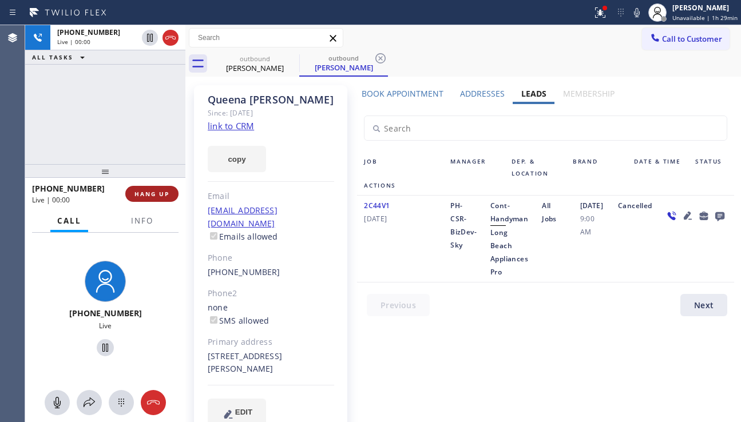
click at [157, 192] on span "HANG UP" at bounding box center [151, 194] width 35 height 8
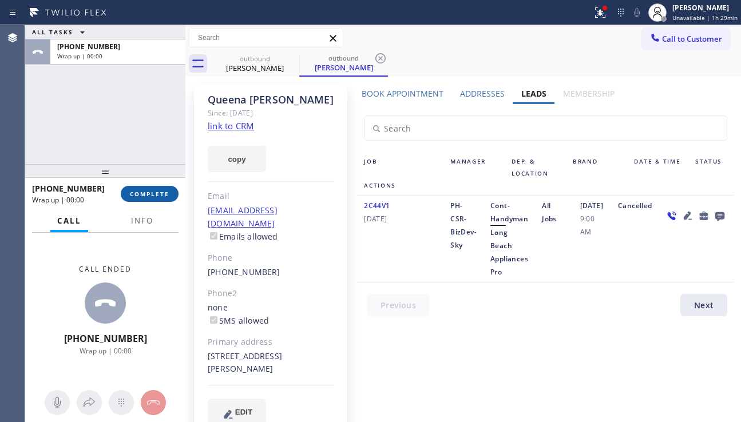
click at [171, 194] on button "COMPLETE" at bounding box center [150, 194] width 58 height 16
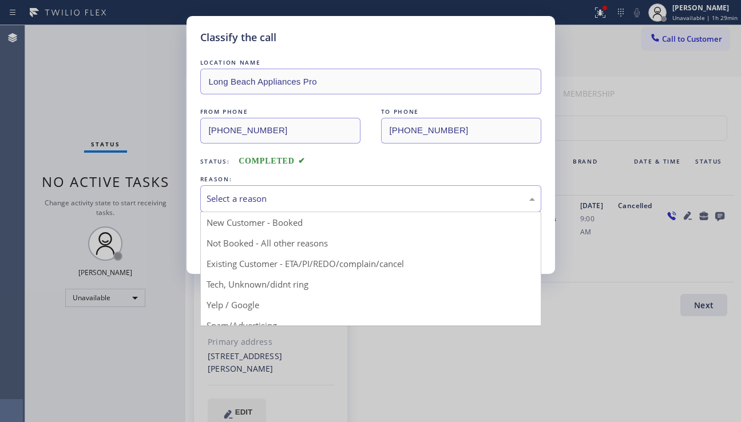
click at [254, 193] on div "Select a reason" at bounding box center [370, 198] width 328 height 13
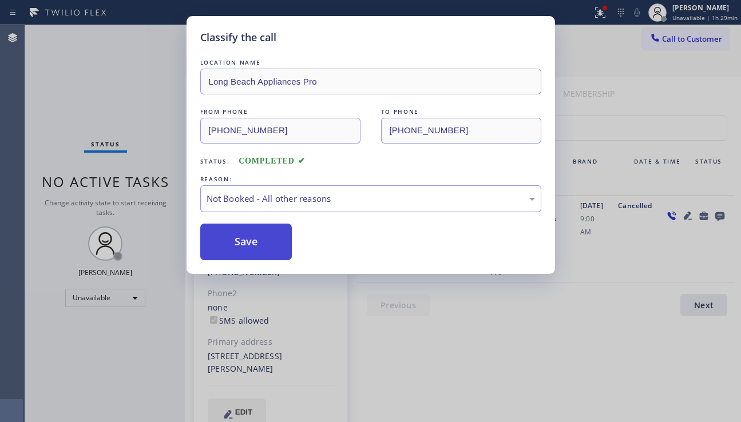
click at [257, 245] on button "Save" at bounding box center [246, 242] width 92 height 37
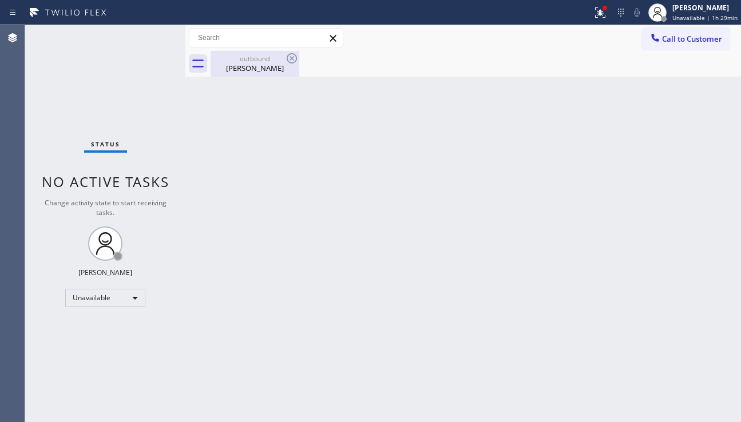
click at [281, 71] on div "Queena William" at bounding box center [255, 68] width 86 height 10
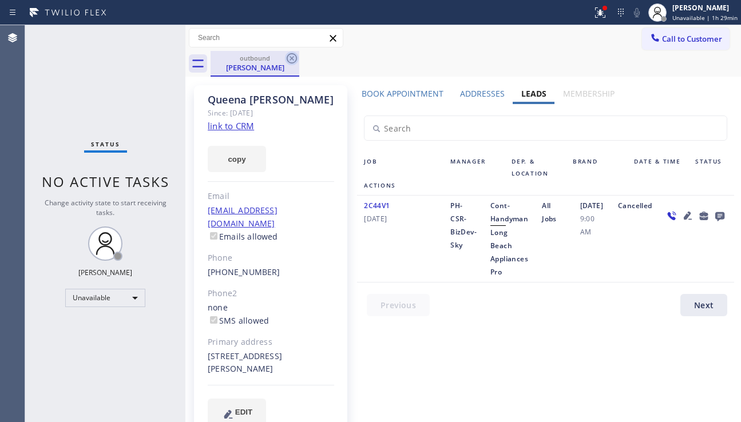
click at [287, 59] on icon at bounding box center [292, 58] width 14 height 14
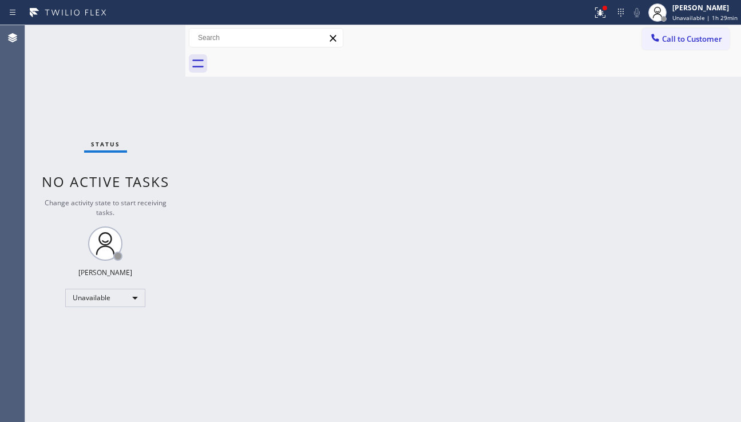
click at [283, 227] on div "Back to Dashboard Change Sender ID Customers Technicians Select a contact Outbo…" at bounding box center [462, 223] width 555 height 397
click at [272, 277] on div "Back to Dashboard Change Sender ID Customers Technicians Select a contact Outbo…" at bounding box center [462, 223] width 555 height 397
drag, startPoint x: 61, startPoint y: 364, endPoint x: 75, endPoint y: 365, distance: 13.8
click at [62, 364] on div "Status No active tasks Change activity state to start receiving tasks. Alynna M…" at bounding box center [105, 223] width 160 height 397
click at [683, 271] on div "Back to Dashboard Change Sender ID Customers Technicians Select a contact Outbo…" at bounding box center [462, 223] width 555 height 397
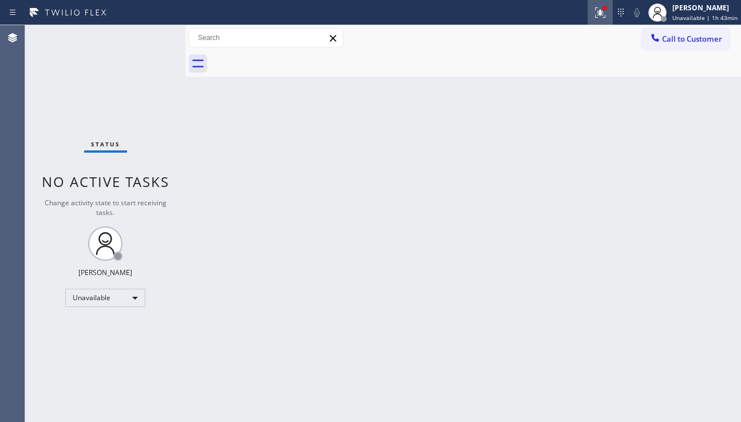
click at [593, 19] on icon at bounding box center [600, 13] width 14 height 14
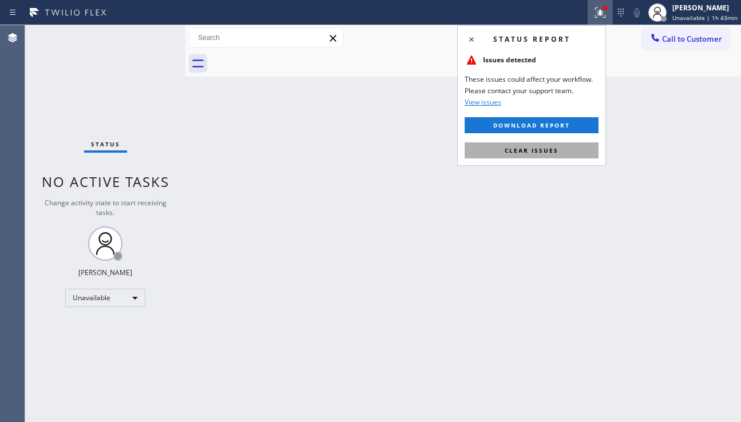
click at [520, 154] on span "Clear issues" at bounding box center [531, 150] width 54 height 8
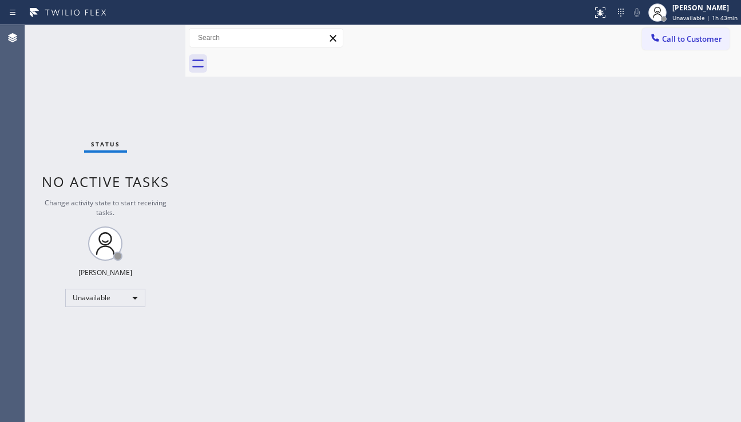
click at [328, 141] on div "Back to Dashboard Change Sender ID Customers Technicians Select a contact Outbo…" at bounding box center [462, 223] width 555 height 397
click at [331, 162] on div "Back to Dashboard Change Sender ID Customers Technicians Select a contact Outbo…" at bounding box center [462, 223] width 555 height 397
click at [723, 307] on div "Back to Dashboard Change Sender ID Customers Technicians Select a contact Outbo…" at bounding box center [462, 223] width 555 height 397
click at [311, 397] on div "Back to Dashboard Change Sender ID Customers Technicians Select a contact Outbo…" at bounding box center [462, 223] width 555 height 397
click at [669, 304] on div "Back to Dashboard Change Sender ID Customers Technicians Select a contact Outbo…" at bounding box center [462, 223] width 555 height 397
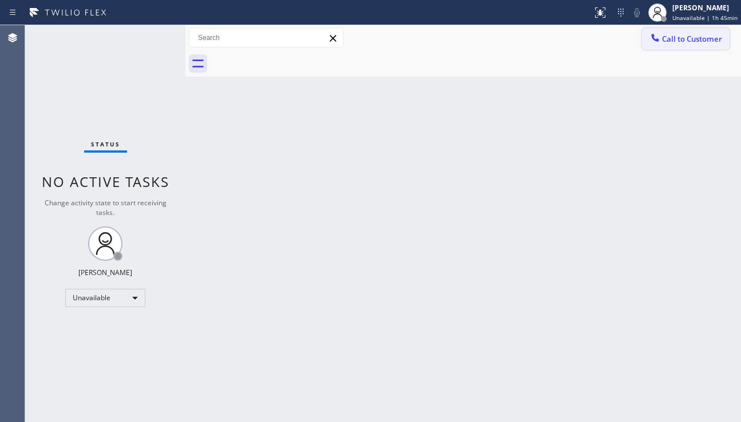
click at [661, 39] on div at bounding box center [655, 39] width 14 height 14
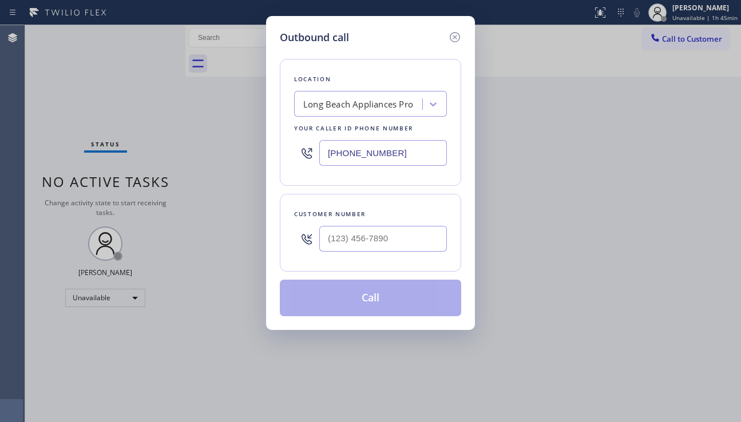
drag, startPoint x: 575, startPoint y: 213, endPoint x: 493, endPoint y: 212, distance: 81.8
click at [575, 213] on div "Outbound call Location Long Beach Appliances Pro Your caller id phone number (5…" at bounding box center [370, 211] width 741 height 422
click at [358, 232] on input "(___) ___-____" at bounding box center [383, 239] width 128 height 26
paste input "408) 393-9206"
type input "[PHONE_NUMBER]"
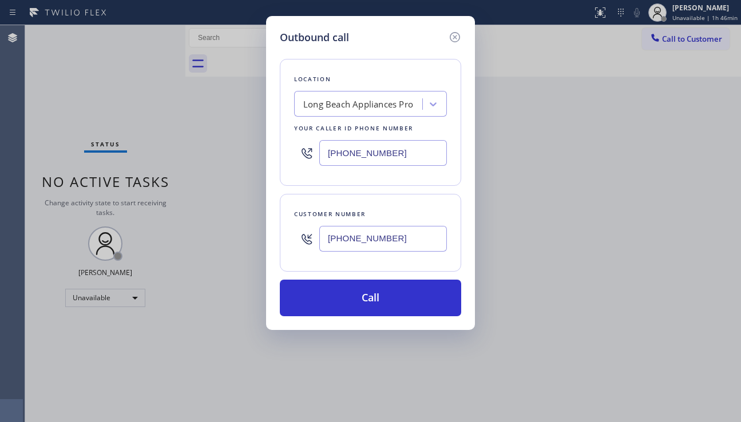
click at [698, 277] on div "Outbound call Location Long Beach Appliances Pro Your caller id phone number (5…" at bounding box center [370, 211] width 741 height 422
click at [554, 238] on div "Outbound call Location Long Beach Appliances Pro Your caller id phone number (5…" at bounding box center [370, 211] width 741 height 422
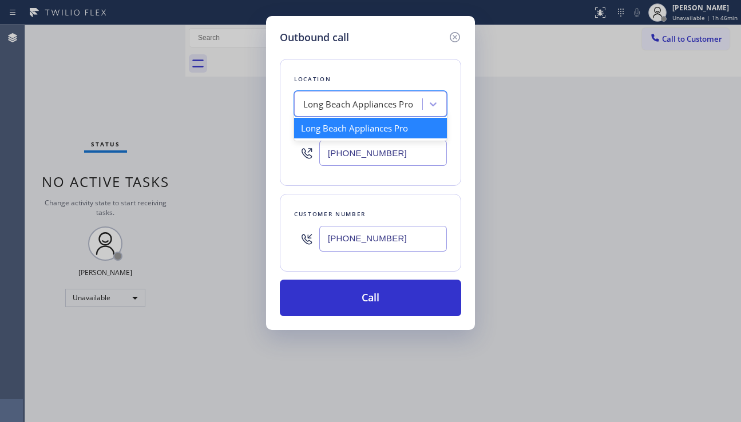
click at [307, 100] on div "Long Beach Appliances Pro" at bounding box center [358, 104] width 110 height 13
paste input "Wolf Top Choice Appliance Repair [GEOGRAPHIC_DATA][PERSON_NAME]"
type input "Wolf Top Choice Appliance Repair [GEOGRAPHIC_DATA][PERSON_NAME]"
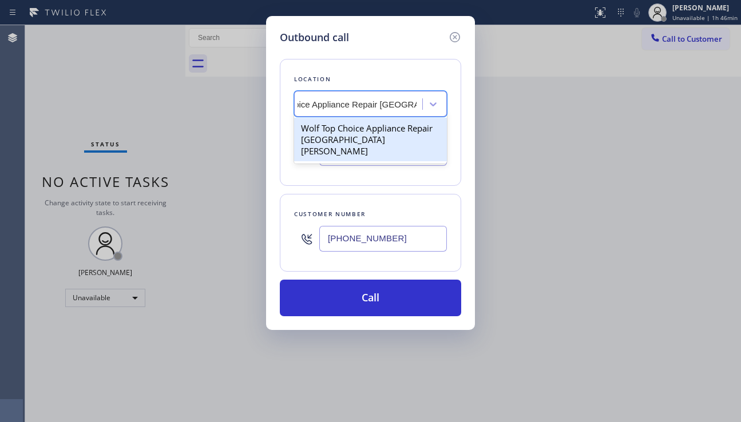
click at [349, 132] on div "Wolf Top Choice Appliance Repair [GEOGRAPHIC_DATA][PERSON_NAME]" at bounding box center [370, 139] width 153 height 43
type input "[PHONE_NUMBER]"
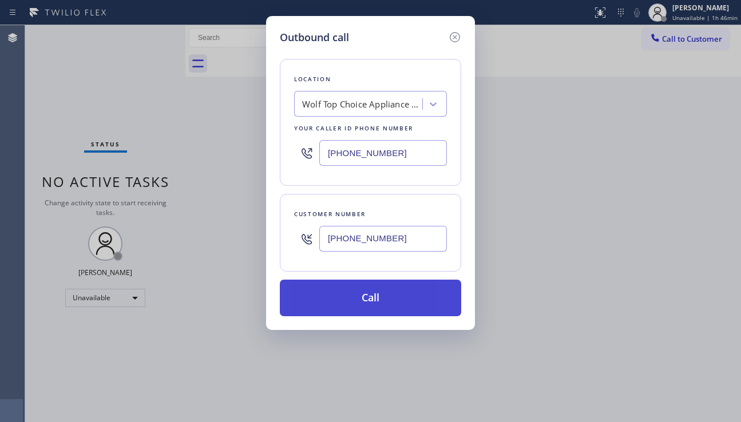
click at [365, 303] on button "Call" at bounding box center [370, 298] width 181 height 37
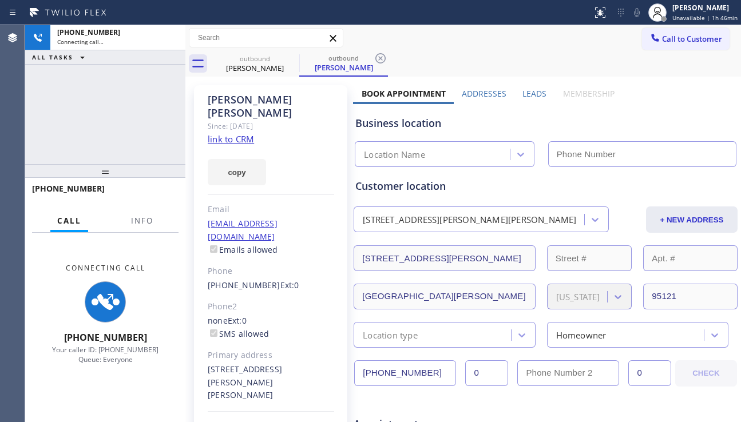
click at [528, 97] on label "Leads" at bounding box center [534, 93] width 24 height 11
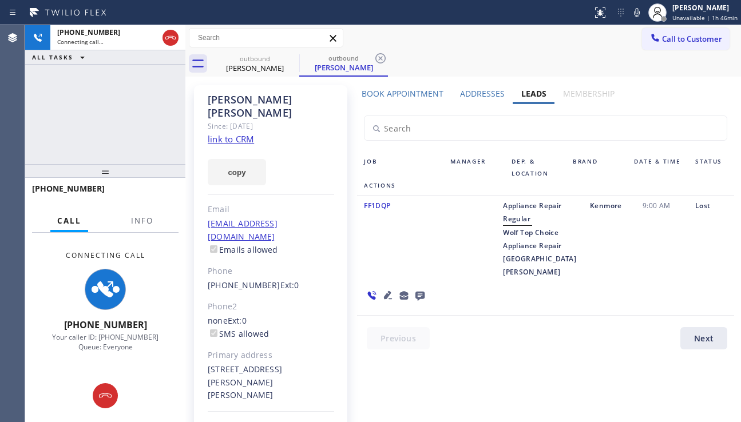
click at [424, 292] on icon at bounding box center [419, 296] width 9 height 9
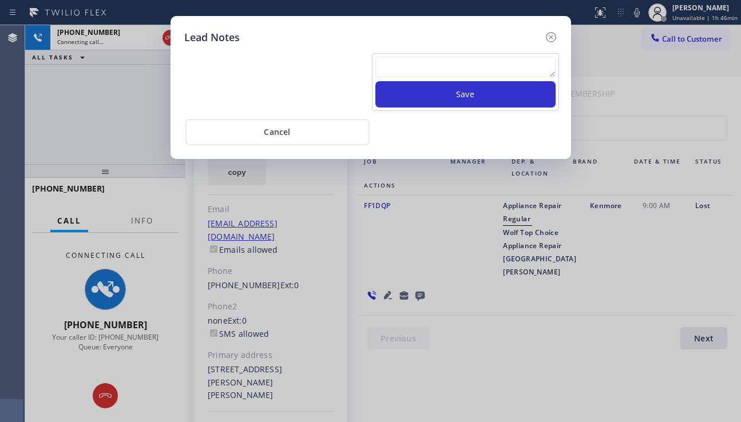
click at [433, 69] on textarea at bounding box center [465, 67] width 180 height 21
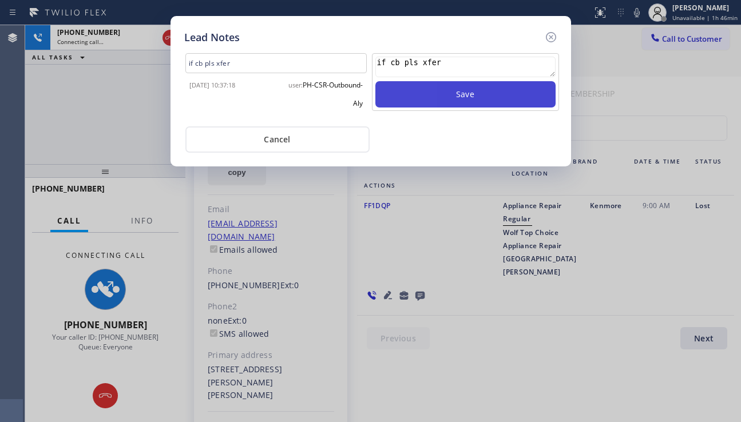
type textarea "if cb pls xfer"
click at [422, 89] on button "Save" at bounding box center [465, 94] width 180 height 26
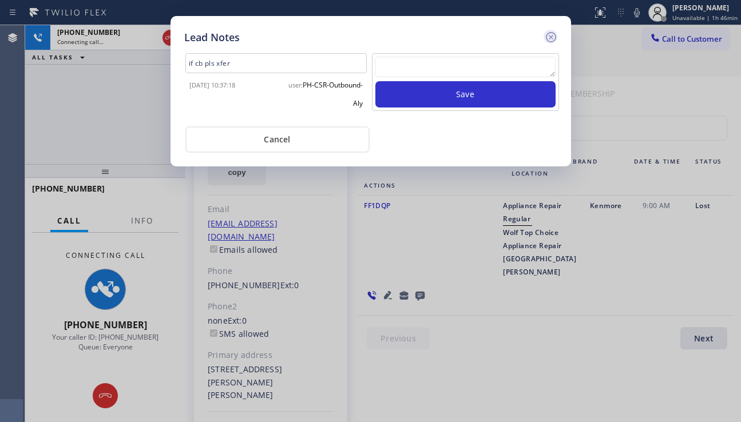
click at [544, 40] on icon at bounding box center [551, 37] width 14 height 14
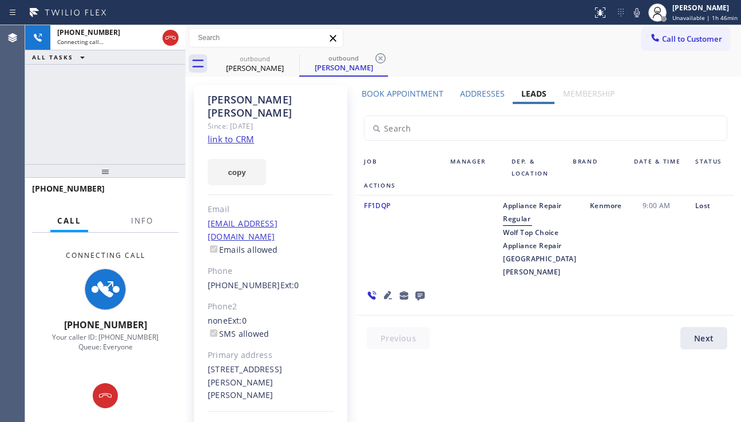
click at [395, 288] on icon at bounding box center [388, 295] width 14 height 14
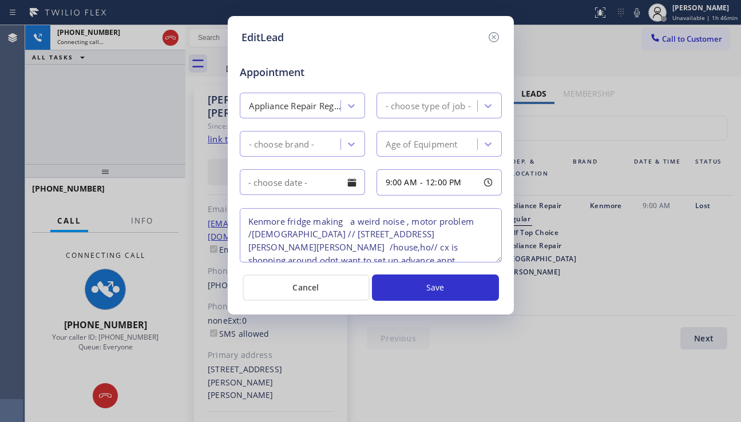
type textarea "Kenmore fridge making a weird noise , motor problem /9 yo // 3036 McLaughlin Av…"
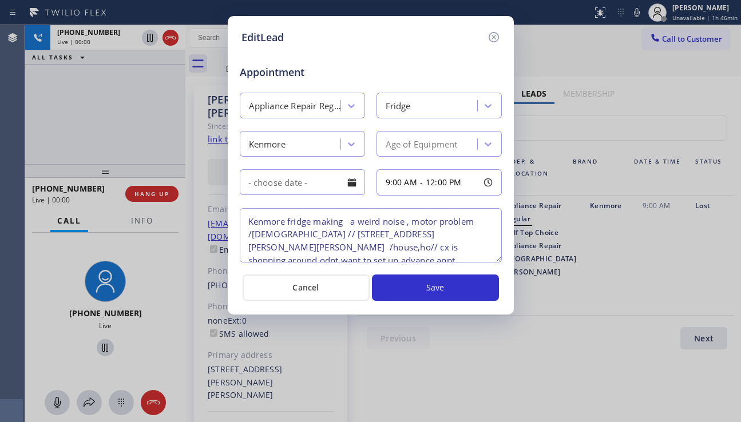
click at [690, 261] on div "EditLead Appointment Appliance Repair Regular Fridge Kenmore Age of Equipment 9…" at bounding box center [370, 211] width 741 height 422
click at [494, 36] on icon at bounding box center [493, 37] width 10 height 10
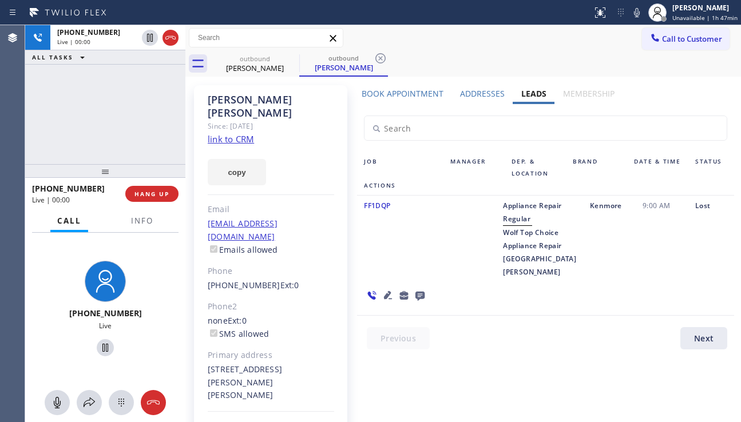
click at [396, 97] on label "Book Appointment" at bounding box center [402, 93] width 82 height 11
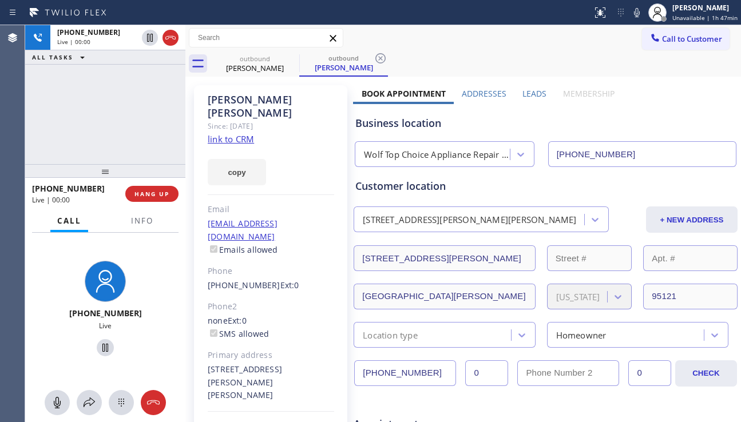
click at [528, 93] on label "Leads" at bounding box center [534, 93] width 24 height 11
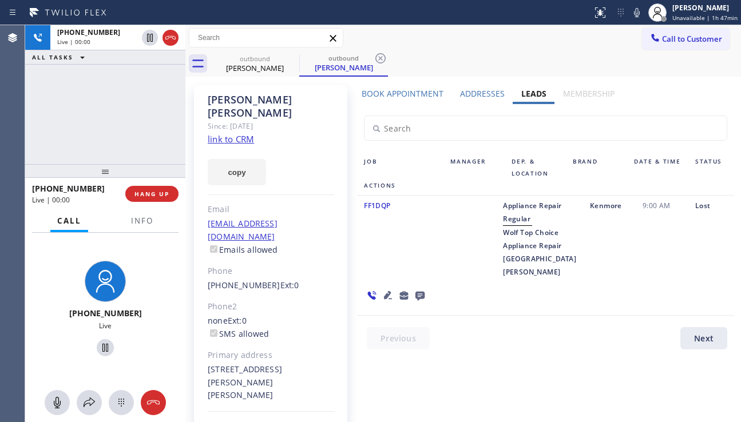
click at [491, 92] on label "Addresses" at bounding box center [482, 93] width 45 height 11
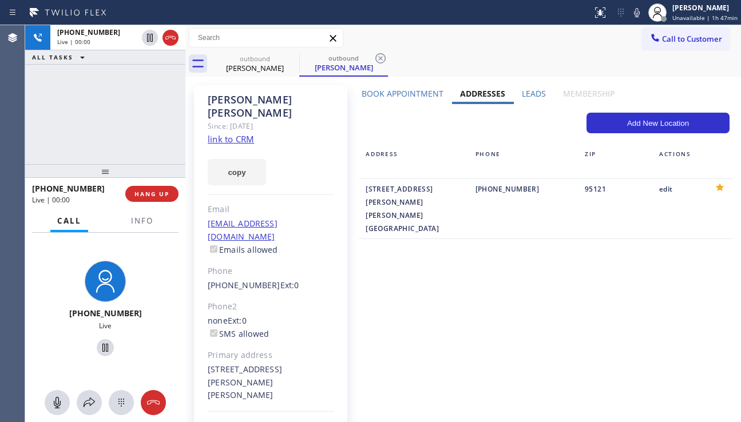
click at [399, 94] on label "Book Appointment" at bounding box center [402, 93] width 82 height 11
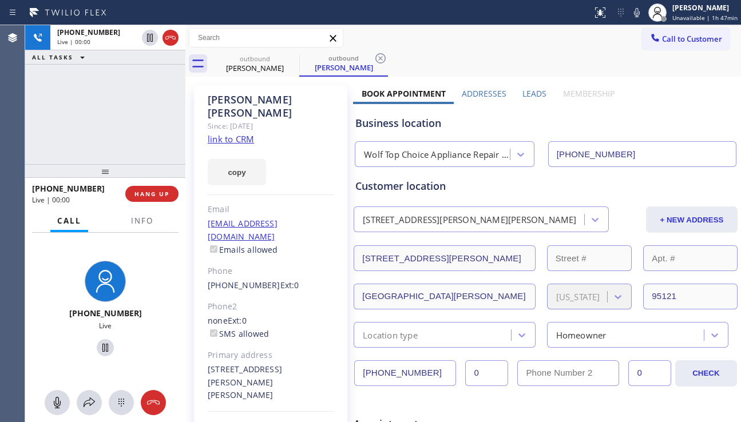
click at [527, 94] on label "Leads" at bounding box center [534, 93] width 24 height 11
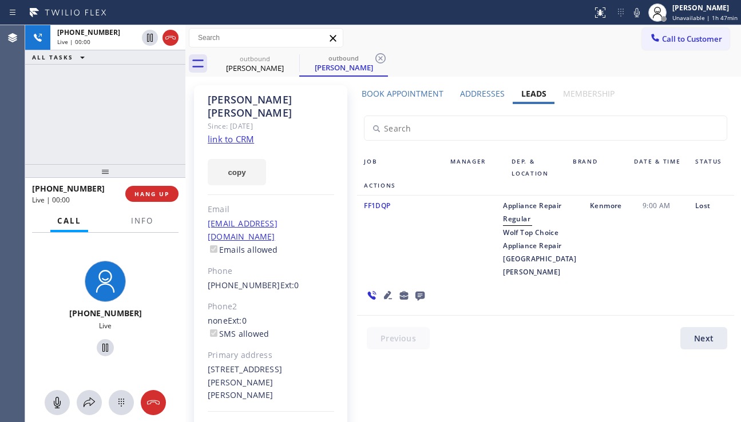
click at [460, 92] on label "Addresses" at bounding box center [482, 93] width 45 height 11
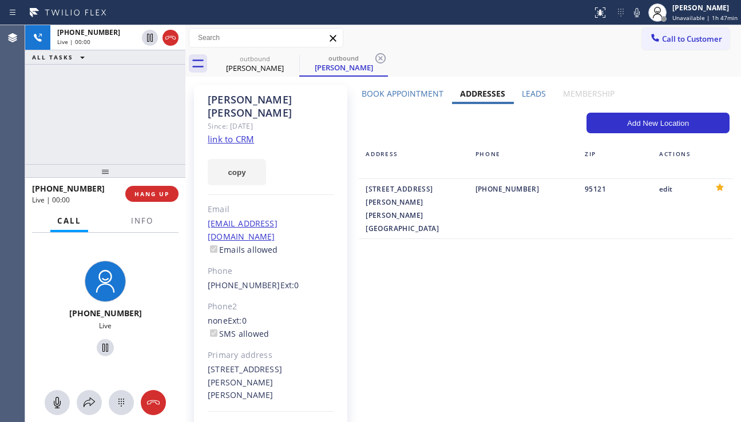
click at [403, 95] on label "Book Appointment" at bounding box center [402, 93] width 82 height 11
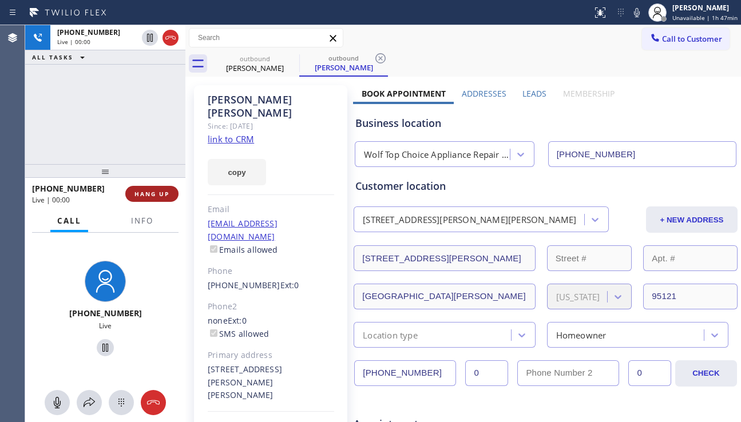
click at [153, 197] on span "HANG UP" at bounding box center [151, 194] width 35 height 8
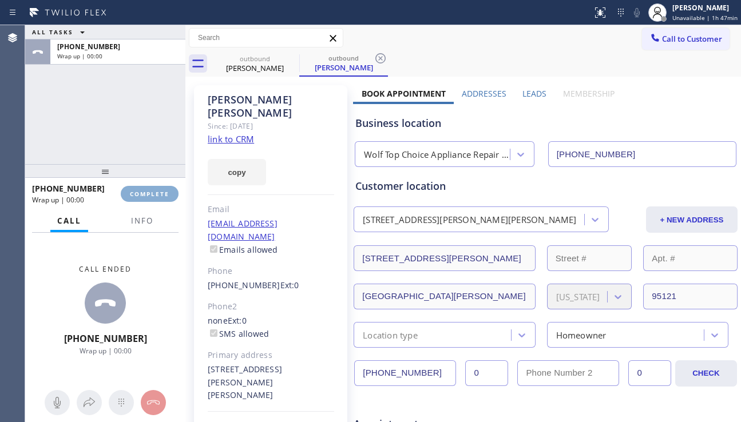
click at [153, 197] on span "COMPLETE" at bounding box center [149, 194] width 39 height 8
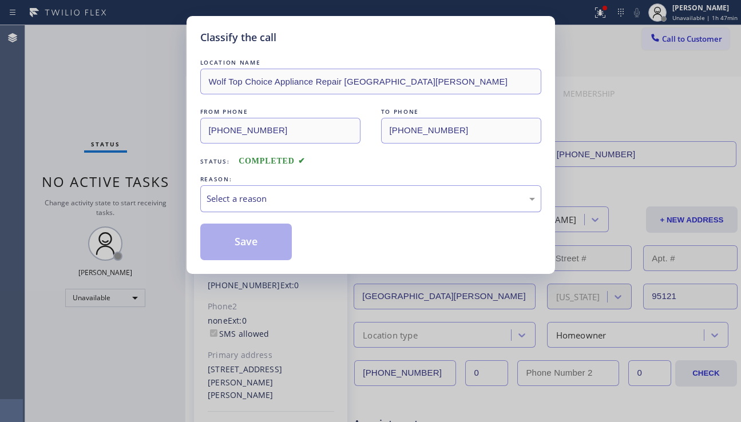
click at [312, 204] on div "Select a reason" at bounding box center [370, 198] width 328 height 13
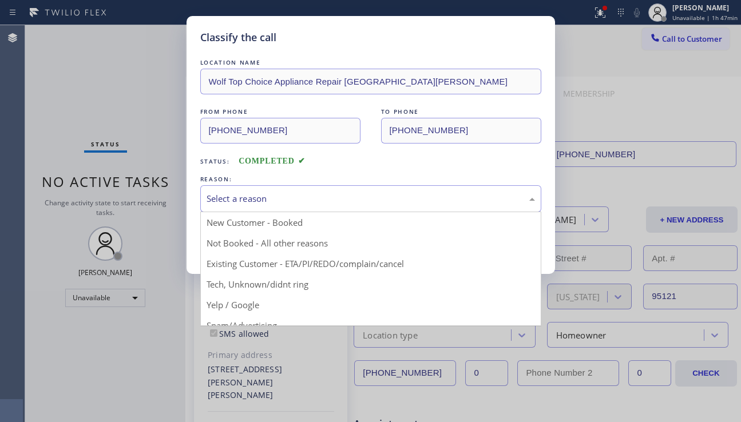
click at [337, 201] on div "Select a reason" at bounding box center [370, 198] width 328 height 13
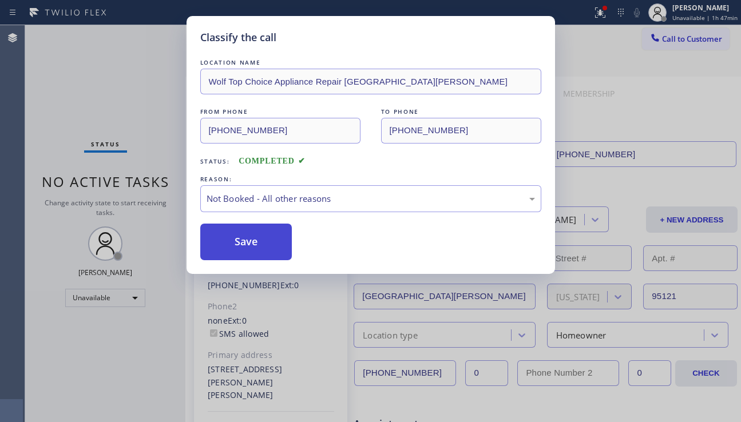
click at [238, 244] on button "Save" at bounding box center [246, 242] width 92 height 37
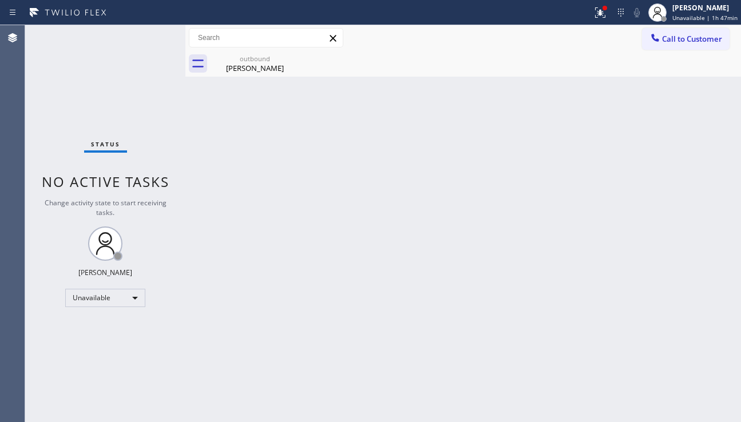
click at [318, 395] on div "Back to Dashboard Change Sender ID Customers Technicians Select a contact Outbo…" at bounding box center [462, 223] width 555 height 397
click at [657, 41] on icon at bounding box center [654, 37] width 7 height 7
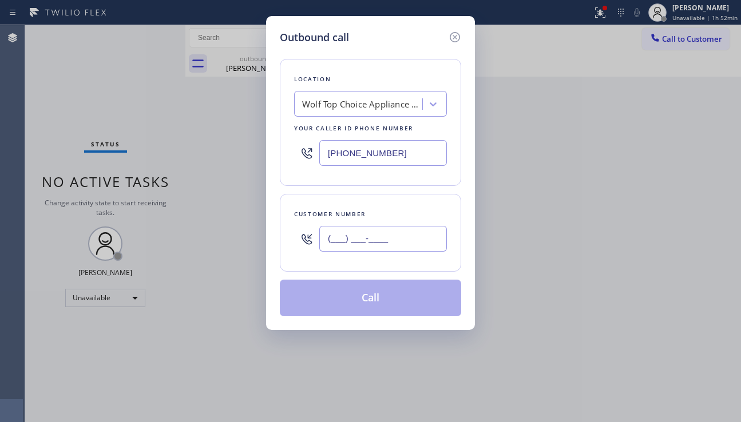
click at [357, 233] on input "(___) ___-____" at bounding box center [383, 239] width 128 height 26
paste input "815) 319-9221"
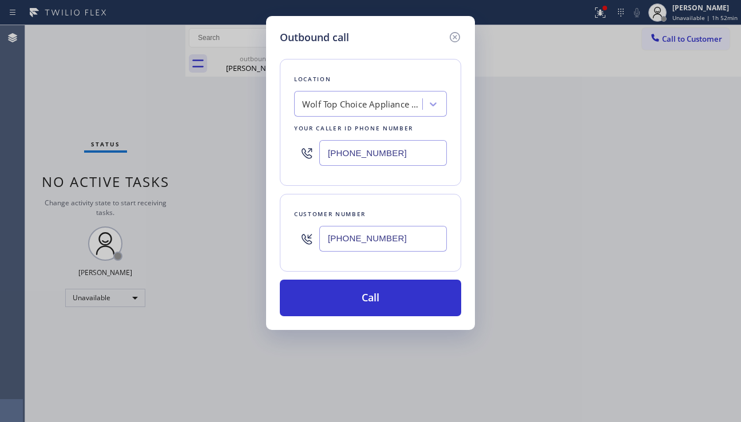
type input "[PHONE_NUMBER]"
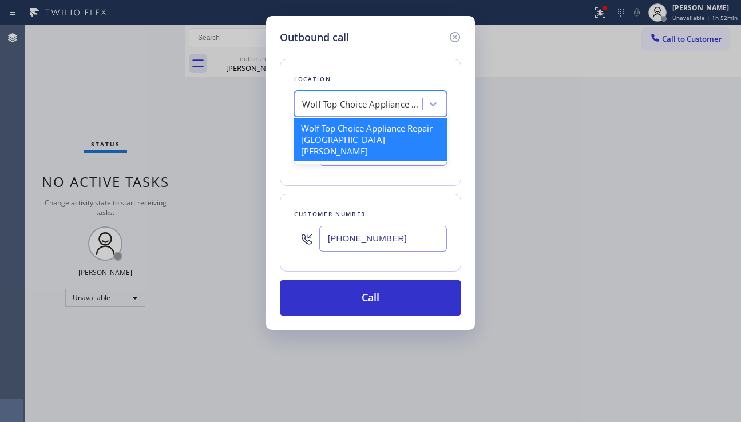
click at [345, 107] on div "Wolf Top Choice Appliance Repair [GEOGRAPHIC_DATA][PERSON_NAME]" at bounding box center [362, 104] width 120 height 13
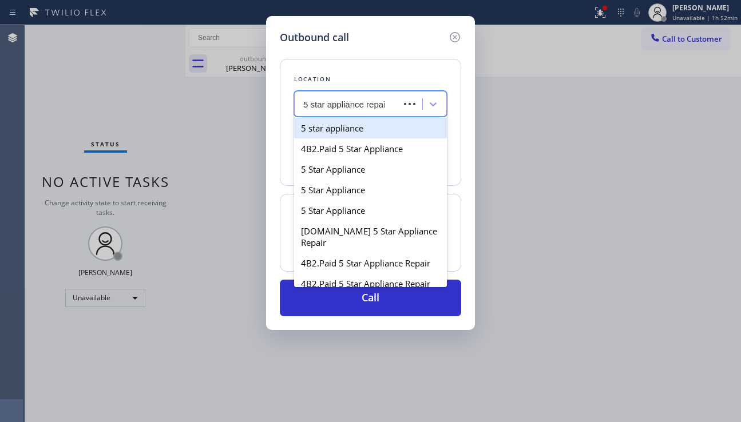
type input "5 star appliance repair"
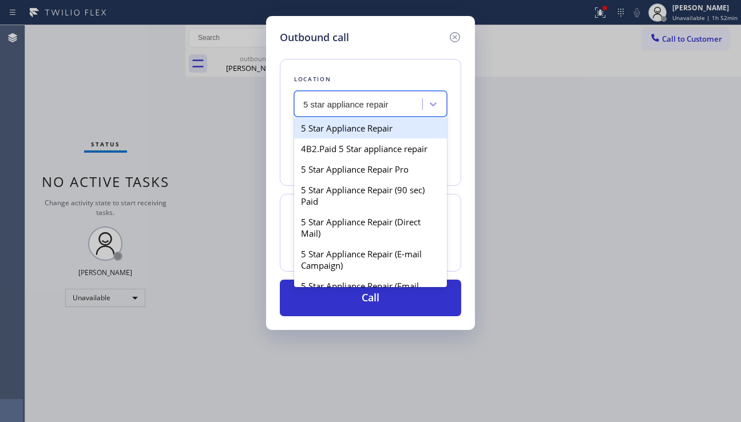
click at [350, 126] on div "5 Star Appliance Repair" at bounding box center [370, 128] width 153 height 21
type input "[PHONE_NUMBER]"
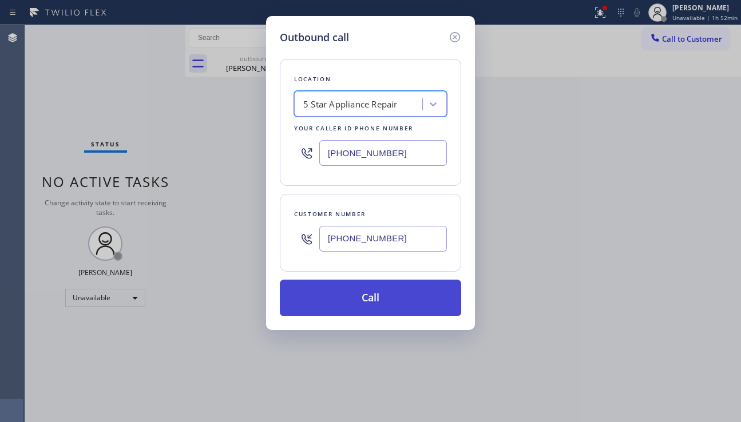
click at [357, 286] on button "Call" at bounding box center [370, 298] width 181 height 37
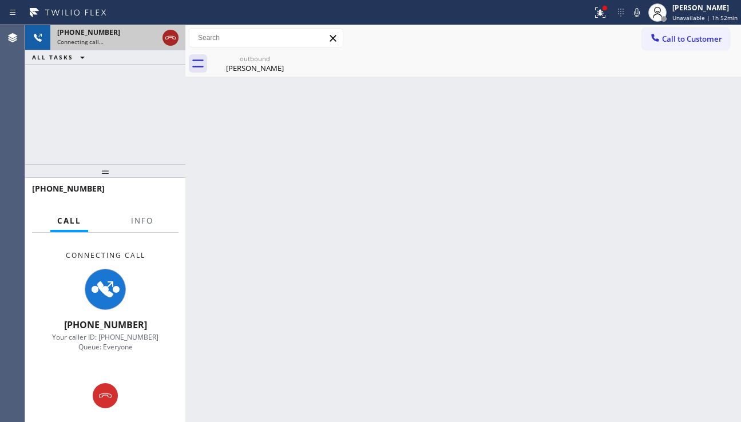
click at [171, 41] on icon at bounding box center [171, 38] width 14 height 14
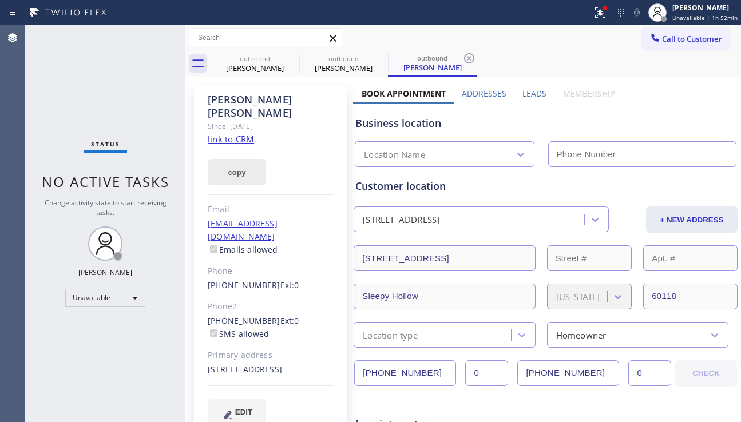
click at [236, 160] on button "copy" at bounding box center [237, 172] width 58 height 26
click at [233, 133] on link "link to CRM" at bounding box center [231, 138] width 46 height 11
type input "[PHONE_NUMBER]"
click at [663, 37] on span "Call to Customer" at bounding box center [692, 39] width 60 height 10
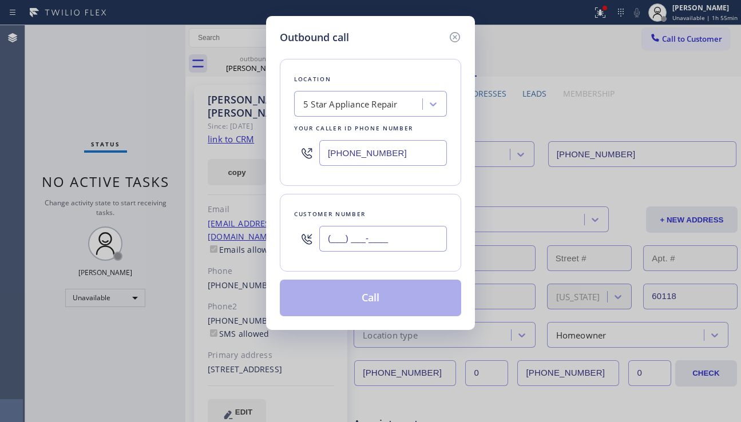
click at [337, 246] on input "(___) ___-____" at bounding box center [383, 239] width 128 height 26
paste input "815) 319-9221"
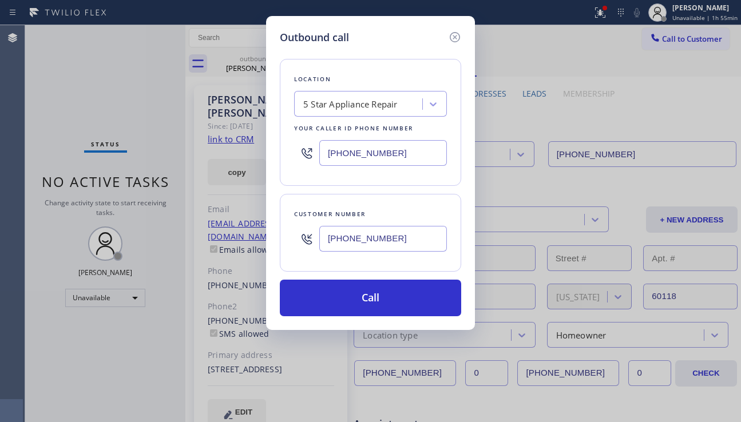
type input "[PHONE_NUMBER]"
click at [343, 107] on div "5 Star Appliance Repair" at bounding box center [350, 104] width 94 height 13
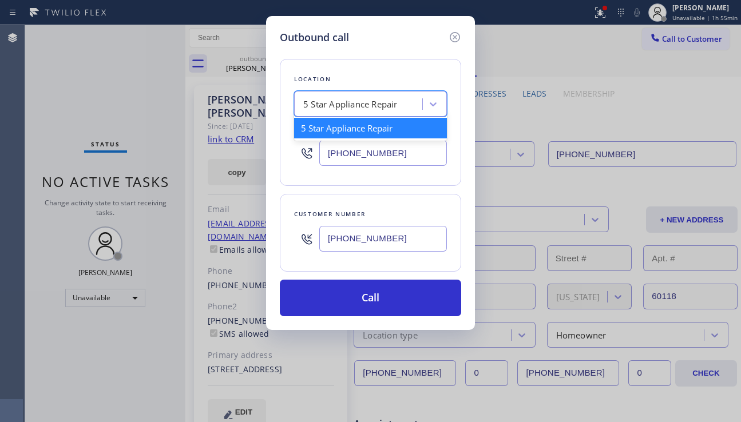
paste input "5 Star Appliance Repair Elgin"
type input "5 Star Appliance Repair Elgin"
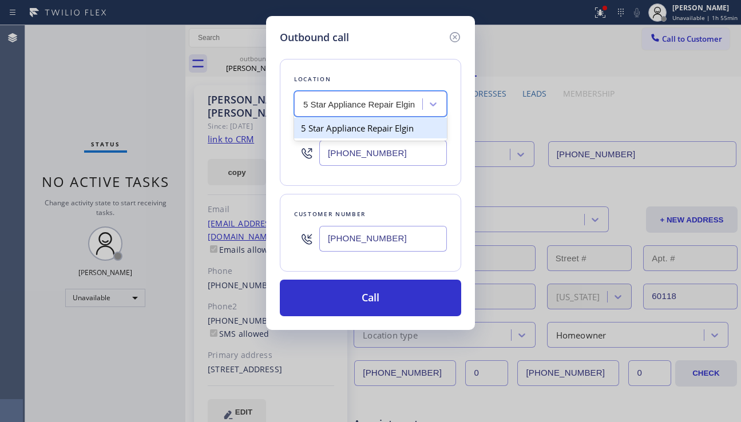
click at [356, 130] on div "5 Star Appliance Repair Elgin" at bounding box center [370, 128] width 153 height 21
type input "[PHONE_NUMBER]"
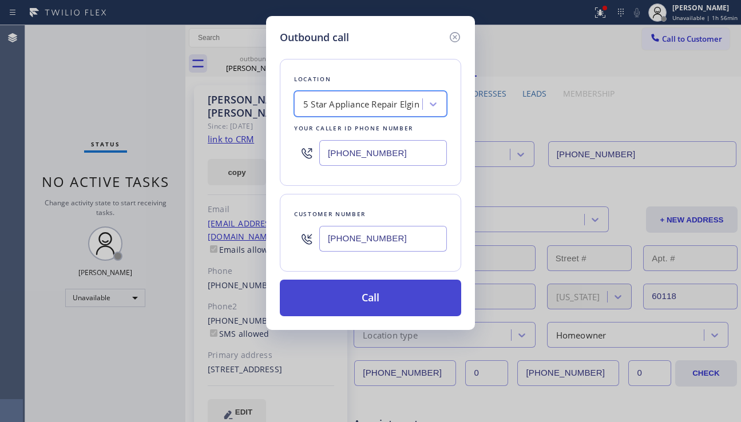
click at [349, 300] on button "Call" at bounding box center [370, 298] width 181 height 37
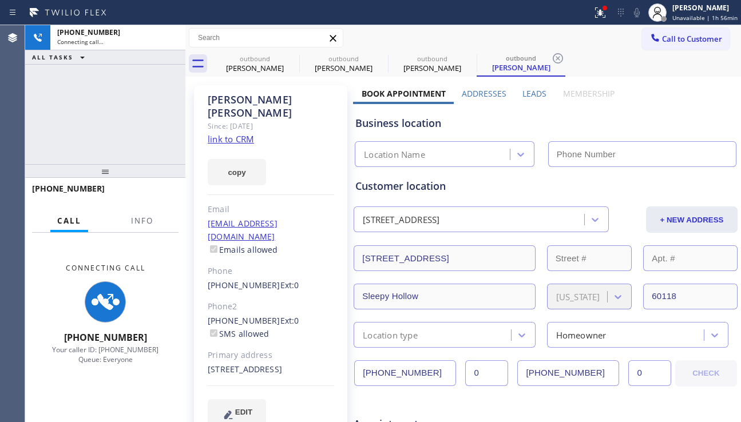
click at [86, 128] on div "+18153199221 Connecting call… ALL TASKS ALL TASKS ACTIVE TASKS TASKS IN WRAP UP" at bounding box center [105, 94] width 160 height 139
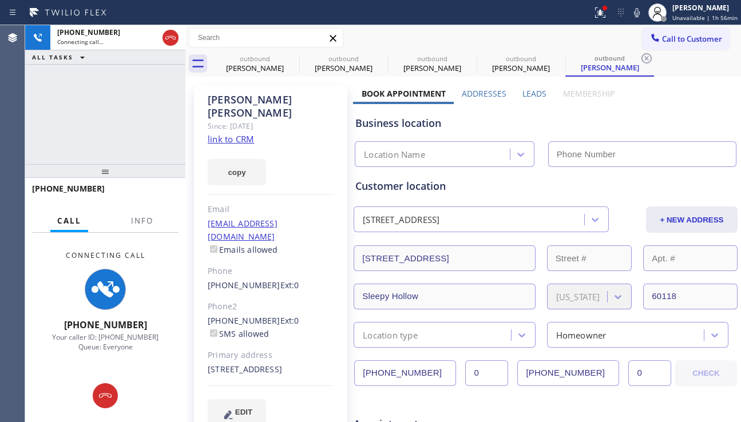
click at [522, 98] on label "Leads" at bounding box center [534, 93] width 24 height 11
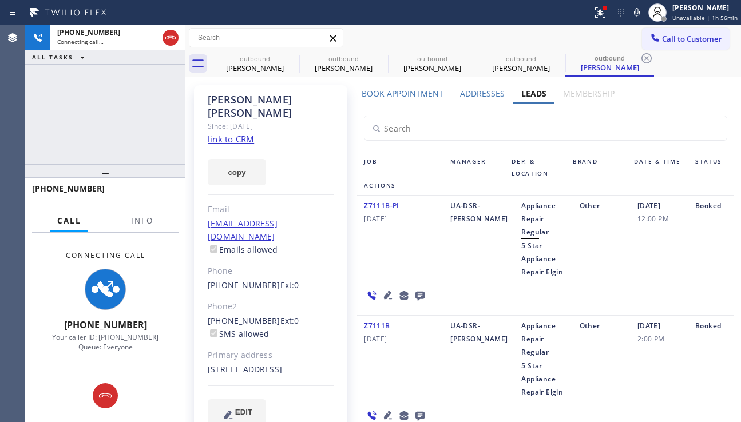
click at [384, 295] on icon at bounding box center [388, 295] width 8 height 8
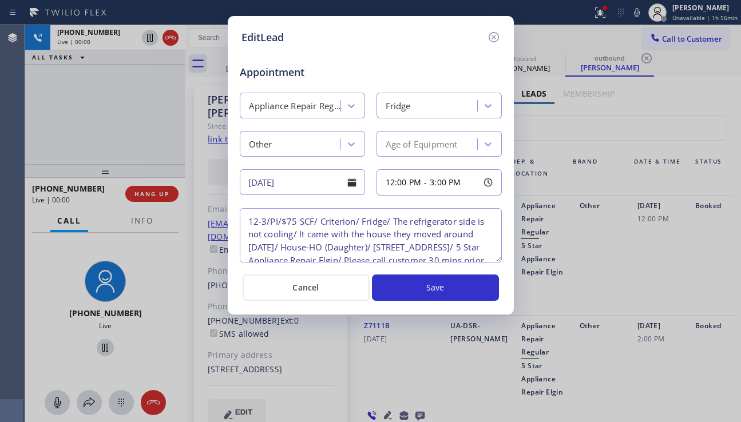
click at [691, 288] on div "EditLead Appointment Appliance Repair Regular Fridge Other Age of Equipment 08/…" at bounding box center [370, 211] width 741 height 422
click at [492, 38] on icon at bounding box center [493, 37] width 10 height 10
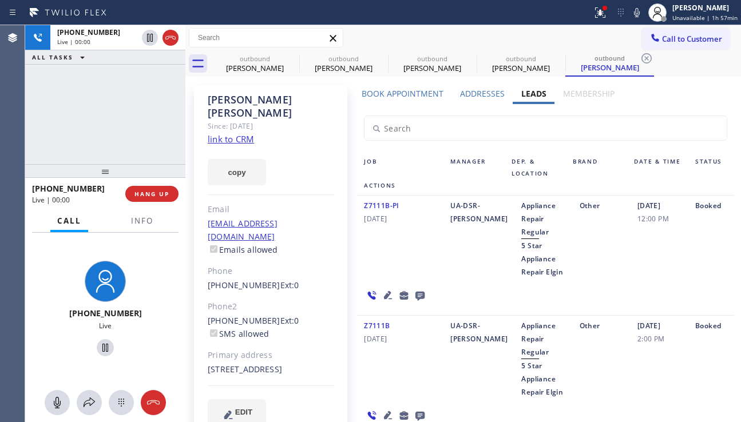
click at [690, 249] on div "Booked" at bounding box center [711, 238] width 46 height 79
click at [385, 292] on icon at bounding box center [388, 295] width 8 height 8
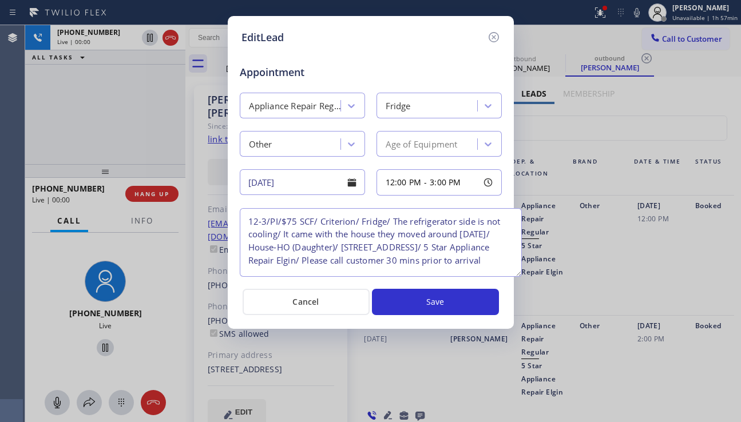
scroll to position [7, 0]
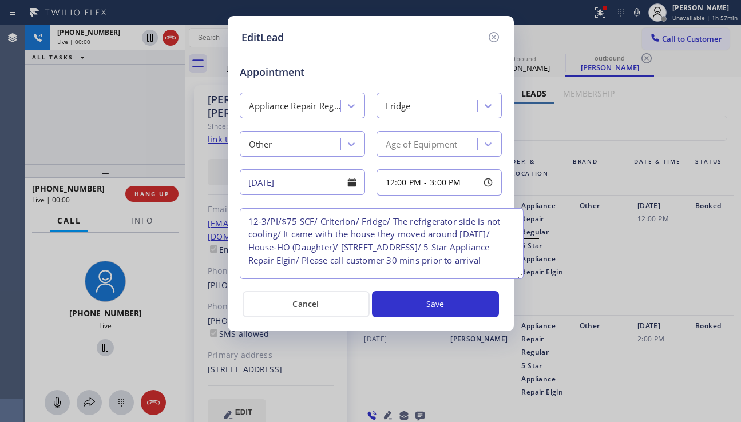
drag, startPoint x: 499, startPoint y: 260, endPoint x: 521, endPoint y: 276, distance: 27.3
click at [521, 276] on textarea "12-3/PI/$75 SCF/ Criterion/ Fridge/ The refrigerator side is not cooling/ It ca…" at bounding box center [382, 243] width 284 height 71
click at [496, 40] on icon at bounding box center [494, 37] width 14 height 14
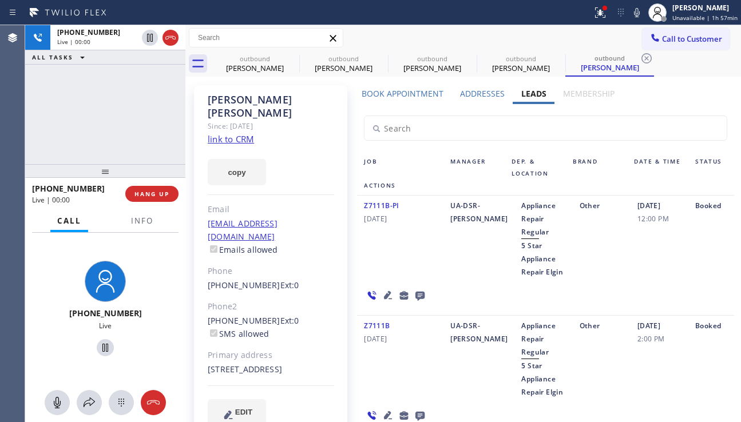
click at [382, 290] on icon at bounding box center [388, 295] width 14 height 14
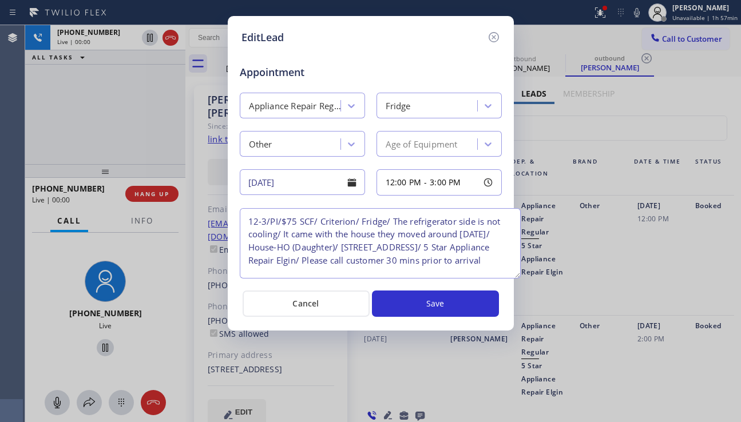
drag, startPoint x: 497, startPoint y: 260, endPoint x: 516, endPoint y: 276, distance: 24.8
click at [516, 276] on textarea "12-3/PI/$75 SCF/ Criterion/ Fridge/ The refrigerator side is not cooling/ It ca…" at bounding box center [380, 243] width 281 height 70
click at [667, 224] on div "EditLead Appointment Appliance Repair Regular Fridge Other Age of Equipment 08/…" at bounding box center [370, 211] width 741 height 422
click at [496, 39] on icon at bounding box center [494, 37] width 14 height 14
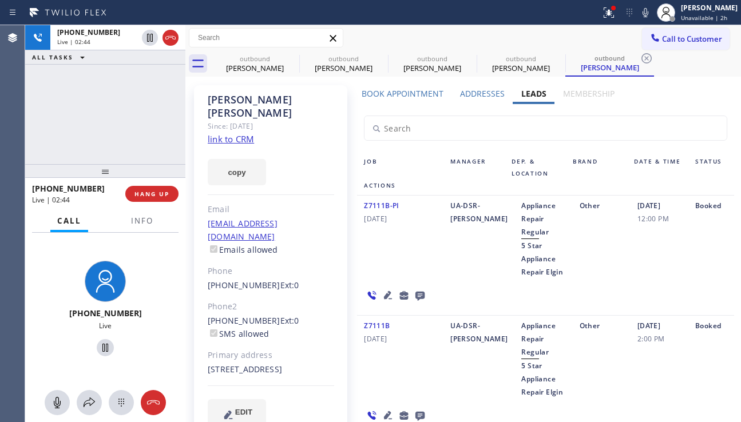
click at [701, 276] on div "Booked" at bounding box center [711, 238] width 46 height 79
drag, startPoint x: 553, startPoint y: 271, endPoint x: 506, endPoint y: 247, distance: 52.7
click at [514, 247] on div "Appliance Repair Regular 5 Star Appliance Repair Elgin" at bounding box center [543, 238] width 58 height 79
click at [547, 276] on span "5 Star Appliance Repair Elgin" at bounding box center [542, 259] width 42 height 36
drag, startPoint x: 550, startPoint y: 275, endPoint x: 504, endPoint y: 249, distance: 53.3
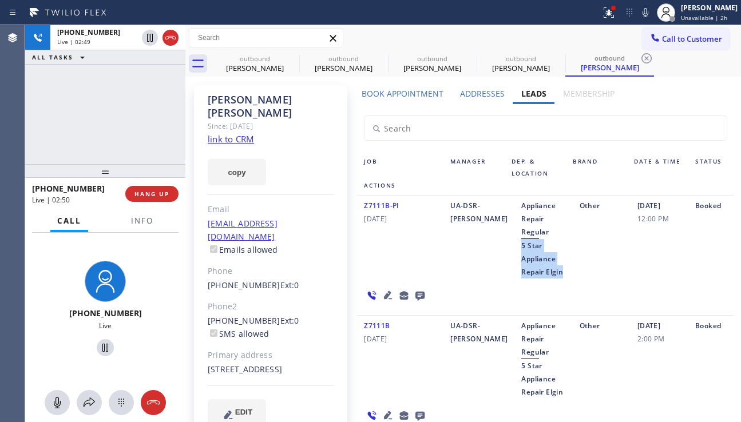
click at [514, 249] on div "Appliance Repair Regular 5 Star Appliance Repair Elgin" at bounding box center [543, 238] width 58 height 79
click at [550, 275] on div "Appliance Repair Regular 5 Star Appliance Repair Elgin" at bounding box center [543, 238] width 58 height 79
drag, startPoint x: 551, startPoint y: 276, endPoint x: 507, endPoint y: 250, distance: 51.0
click at [514, 250] on div "Appliance Repair Regular 5 Star Appliance Repair Elgin" at bounding box center [543, 238] width 58 height 79
click at [521, 249] on span "5 Star Appliance Repair Elgin" at bounding box center [542, 259] width 42 height 36
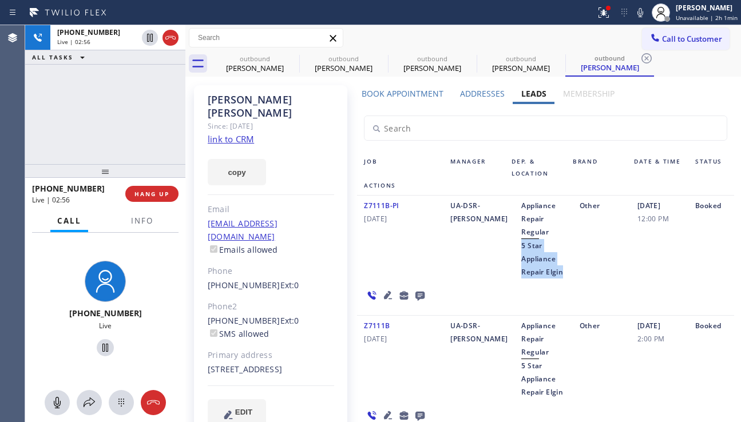
drag, startPoint x: 507, startPoint y: 246, endPoint x: 549, endPoint y: 268, distance: 46.8
click at [549, 268] on span "5 Star Appliance Repair Elgin" at bounding box center [542, 259] width 42 height 36
click at [514, 265] on div "Appliance Repair Regular 5 Star Appliance Repair Elgin" at bounding box center [543, 238] width 58 height 79
drag, startPoint x: 549, startPoint y: 274, endPoint x: 502, endPoint y: 244, distance: 55.5
click at [514, 244] on div "Appliance Repair Regular 5 Star Appliance Repair Elgin" at bounding box center [543, 238] width 58 height 79
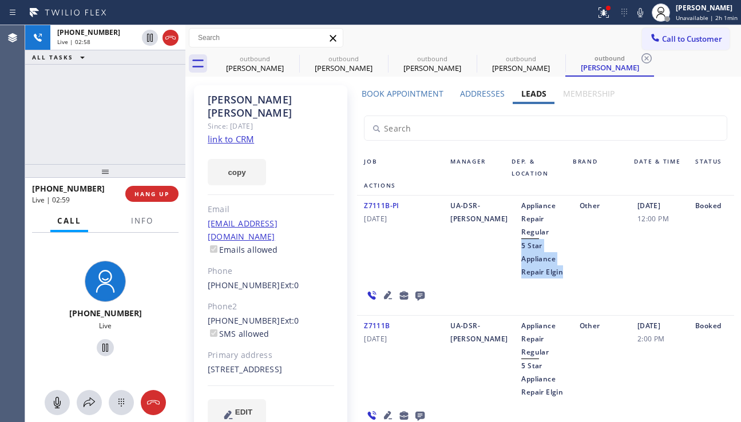
click at [549, 269] on span "5 Star Appliance Repair Elgin" at bounding box center [542, 259] width 42 height 36
drag, startPoint x: 507, startPoint y: 246, endPoint x: 551, endPoint y: 276, distance: 52.8
click at [551, 276] on div "Appliance Repair Regular 5 Star Appliance Repair Elgin" at bounding box center [543, 238] width 58 height 79
click at [521, 244] on span "5 Star Appliance Repair Elgin" at bounding box center [542, 259] width 42 height 36
drag, startPoint x: 551, startPoint y: 270, endPoint x: 494, endPoint y: 245, distance: 61.7
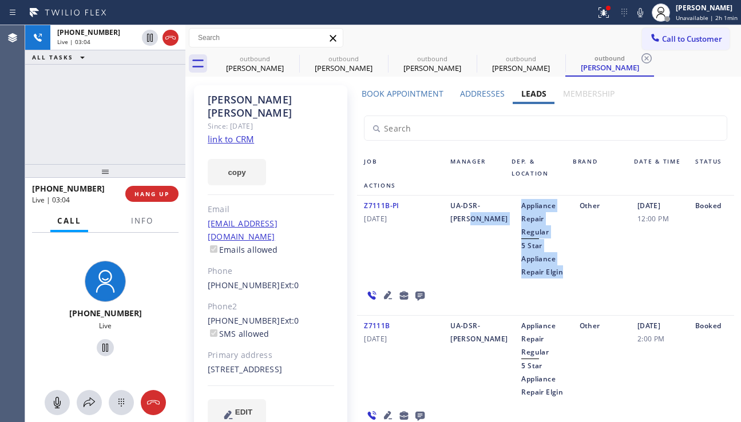
click at [494, 245] on div "Z7111B-PI 08/11/2025 UA-DSR-Angie Appliance Repair Regular 5 Star Appliance Rep…" at bounding box center [545, 256] width 377 height 120
click at [514, 248] on div "Appliance Repair Regular 5 Star Appliance Repair Elgin" at bounding box center [543, 238] width 58 height 79
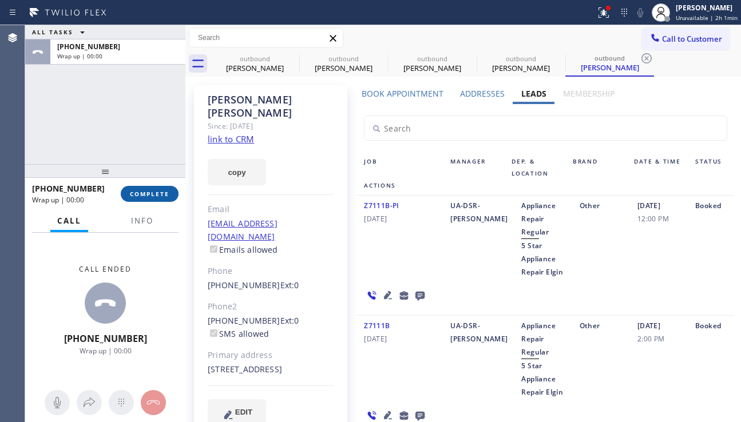
click at [131, 190] on span "COMPLETE" at bounding box center [149, 194] width 39 height 8
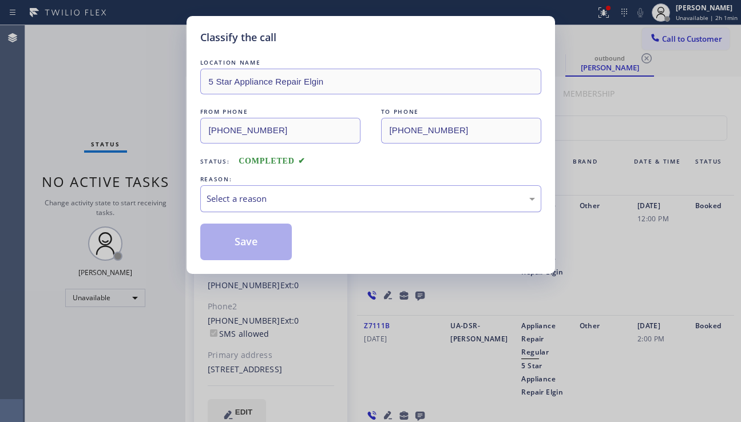
click at [269, 200] on div "Select a reason" at bounding box center [370, 198] width 328 height 13
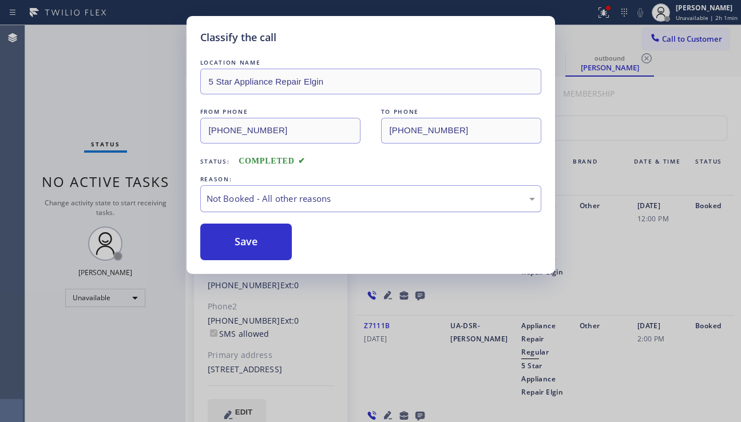
click at [324, 202] on div "Not Booked - All other reasons" at bounding box center [370, 198] width 328 height 13
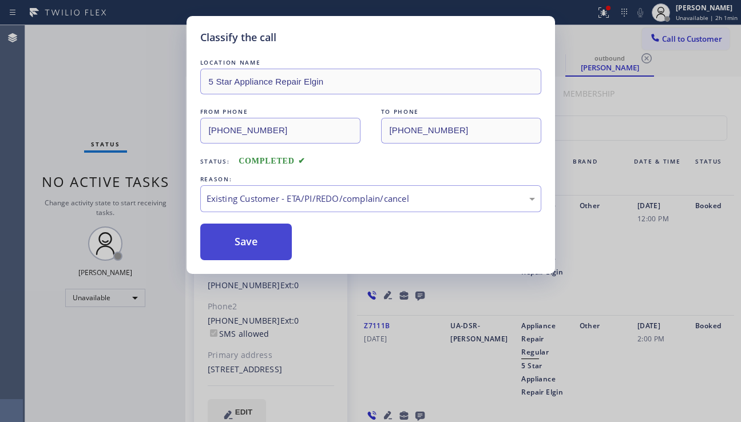
click at [244, 249] on button "Save" at bounding box center [246, 242] width 92 height 37
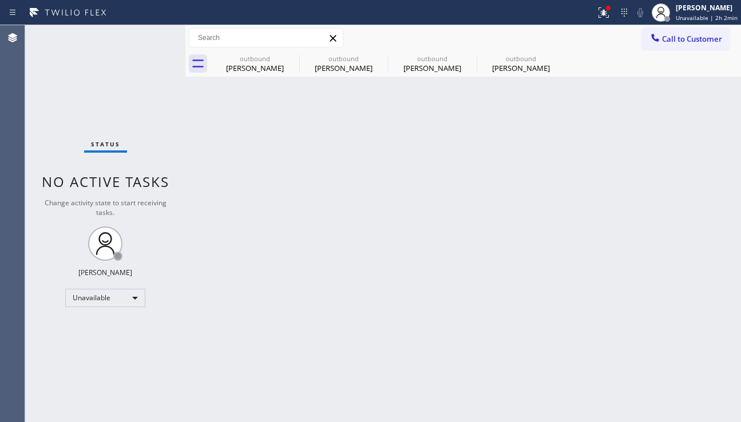
click at [675, 266] on div "Back to Dashboard Change Sender ID Customers Technicians Select a contact Outbo…" at bounding box center [462, 223] width 555 height 397
click at [289, 59] on icon at bounding box center [292, 58] width 14 height 14
type input "[PHONE_NUMBER]"
click at [0, 0] on icon at bounding box center [0, 0] width 0 height 0
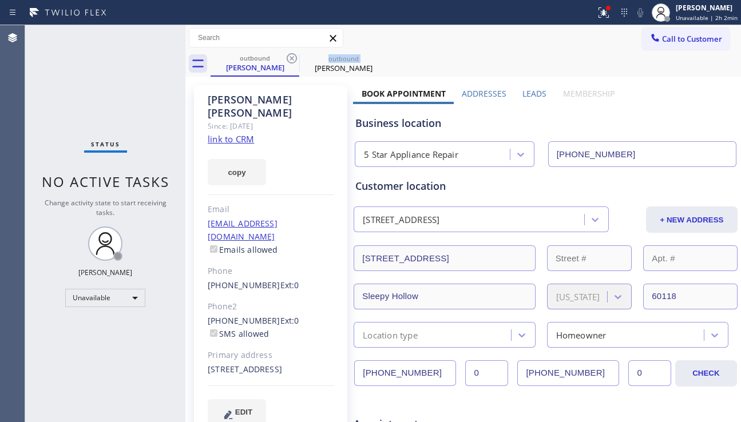
click at [289, 59] on icon at bounding box center [292, 58] width 14 height 14
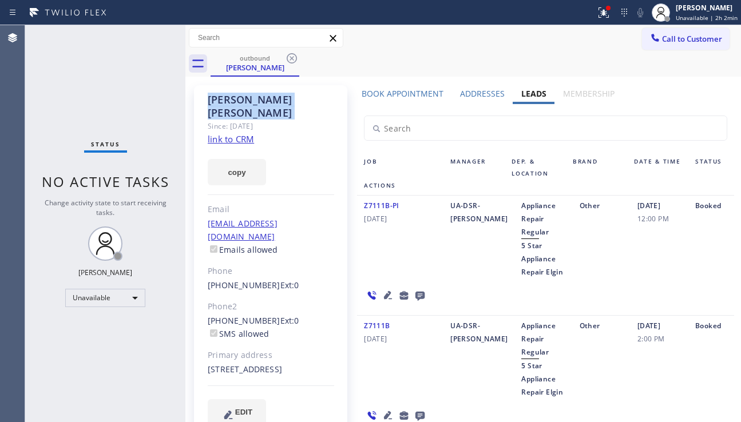
click at [289, 59] on icon at bounding box center [292, 58] width 14 height 14
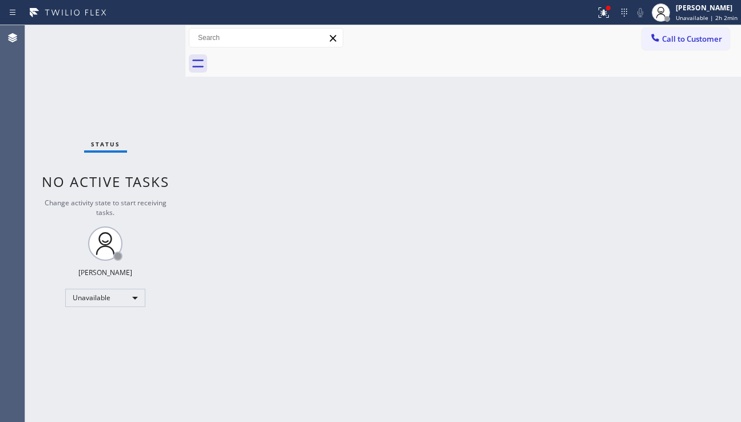
click at [700, 265] on div "Back to Dashboard Change Sender ID Customers Technicians Select a contact Outbo…" at bounding box center [462, 223] width 555 height 397
click at [591, 22] on button at bounding box center [603, 12] width 25 height 25
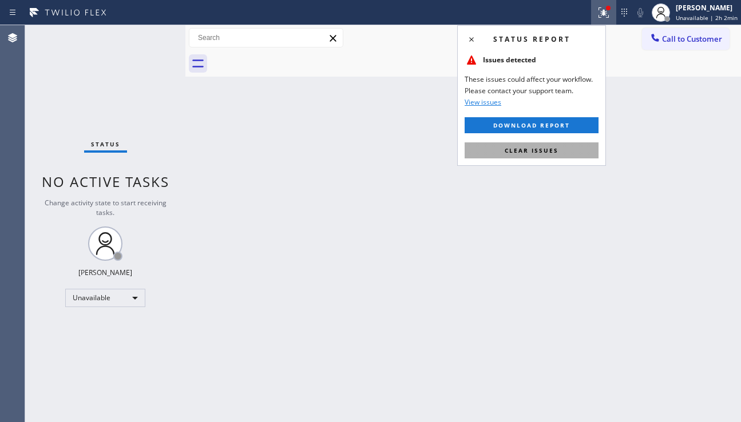
click at [538, 146] on span "Clear issues" at bounding box center [531, 150] width 54 height 8
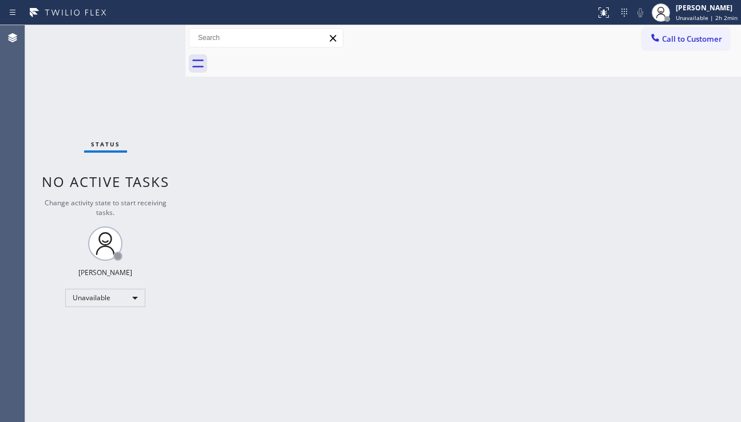
click at [293, 398] on div "Back to Dashboard Change Sender ID Customers Technicians Select a contact Outbo…" at bounding box center [462, 223] width 555 height 397
click at [677, 45] on button "Call to Customer" at bounding box center [686, 39] width 88 height 22
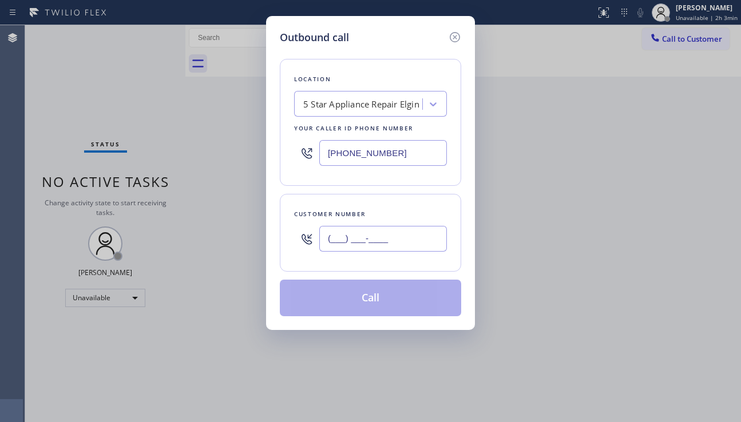
click at [355, 245] on input "(___) ___-____" at bounding box center [383, 239] width 128 height 26
paste input "708) 870-5358"
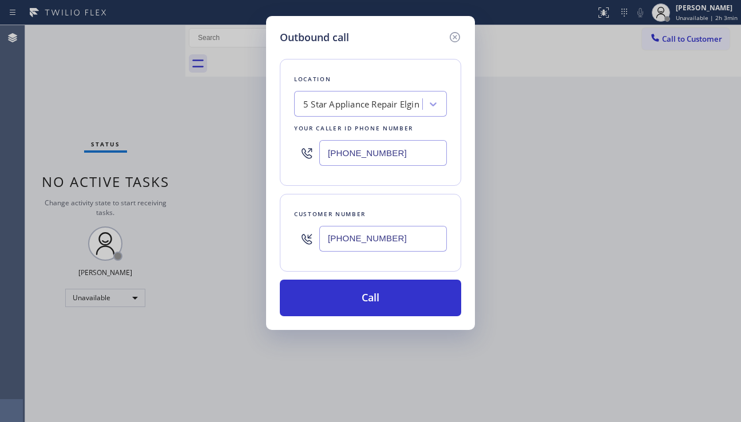
type input "(708) 870-5358"
click at [544, 233] on div "Outbound call Location 5 Star Appliance Repair Elgin Your caller id phone numbe…" at bounding box center [370, 211] width 741 height 422
click at [318, 111] on div "5 Star Appliance Repair Elgin" at bounding box center [359, 104] width 125 height 20
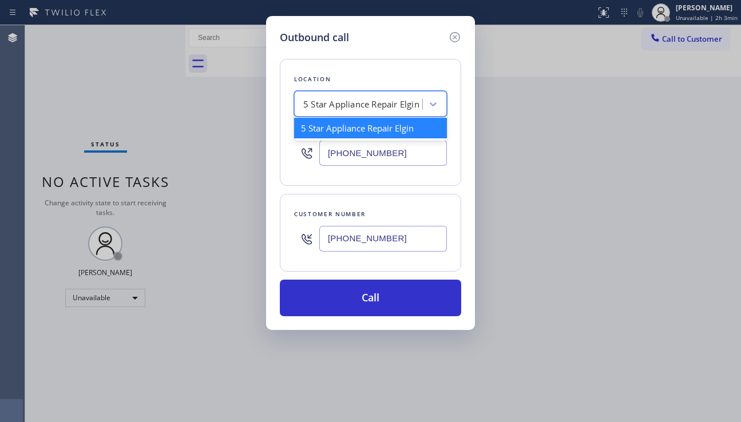
paste input "KitchenAid Appliance Repair Service Valencia"
type input "KitchenAid Appliance Repair Service Valencia"
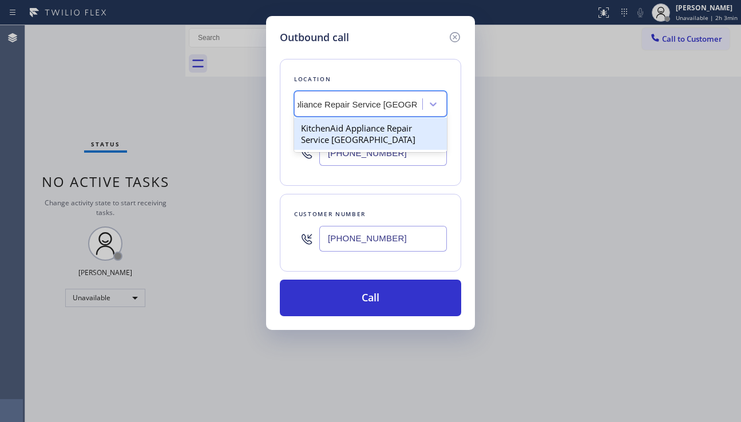
click at [340, 133] on div "KitchenAid Appliance Repair Service Valencia" at bounding box center [370, 134] width 153 height 32
type input "(661) 493-9035"
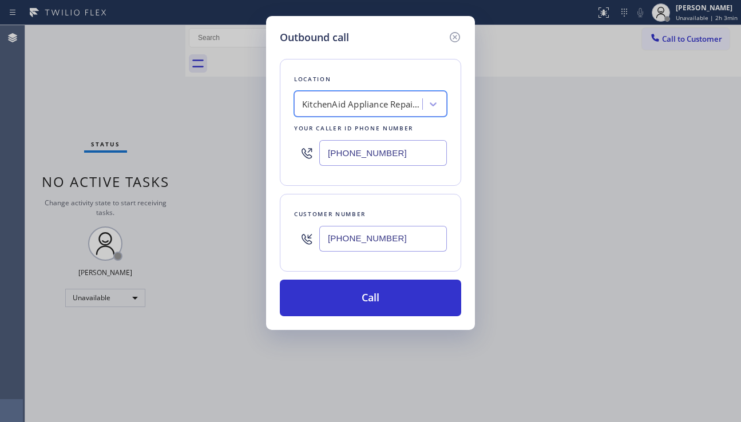
scroll to position [0, 1]
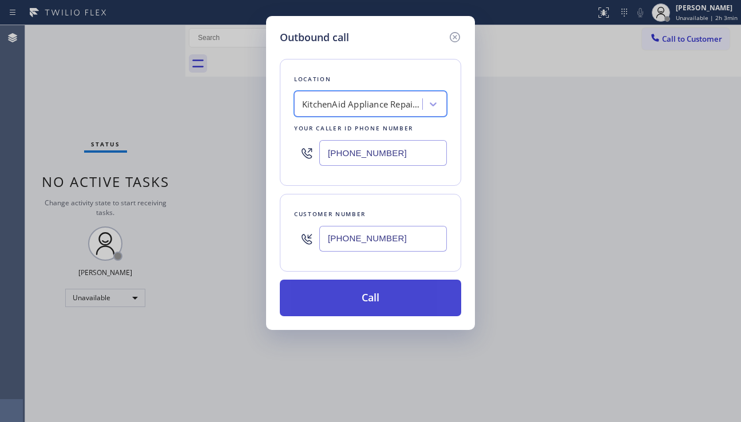
click at [340, 306] on button "Call" at bounding box center [370, 298] width 181 height 37
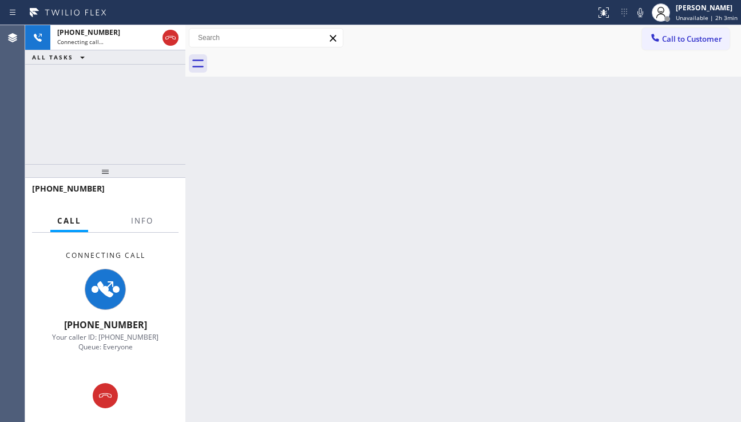
click at [67, 143] on div "+17088705358 Connecting call… ALL TASKS ALL TASKS ACTIVE TASKS TASKS IN WRAP UP" at bounding box center [105, 94] width 160 height 139
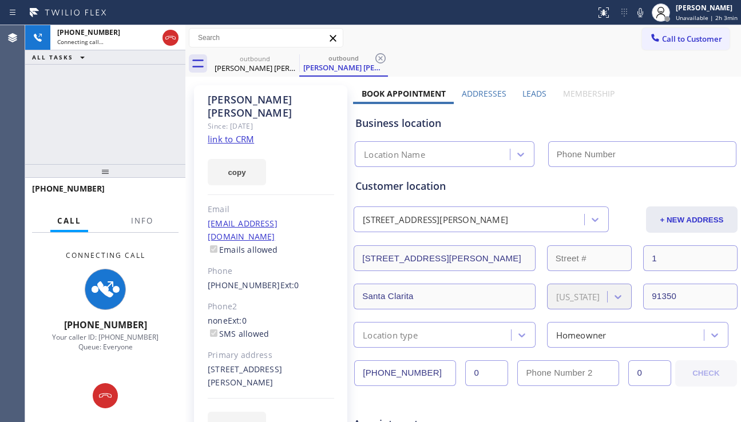
click at [532, 100] on div "Business location Location Name" at bounding box center [545, 133] width 385 height 67
click at [523, 91] on label "Leads" at bounding box center [534, 93] width 24 height 11
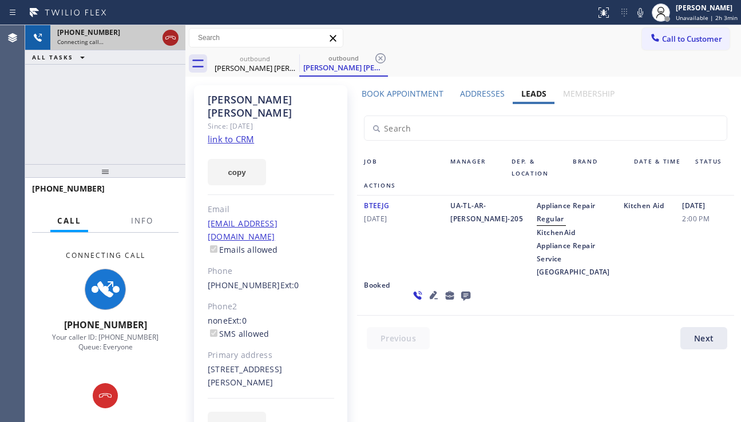
click at [167, 37] on icon at bounding box center [170, 37] width 10 height 3
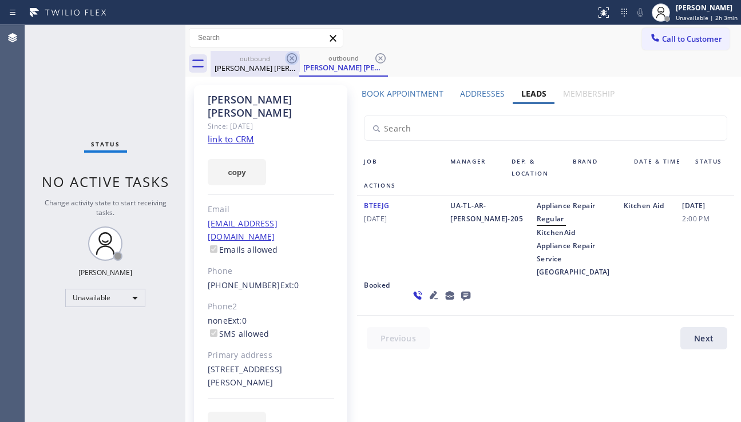
click at [288, 56] on icon at bounding box center [292, 58] width 10 height 10
click at [375, 56] on icon at bounding box center [380, 58] width 10 height 10
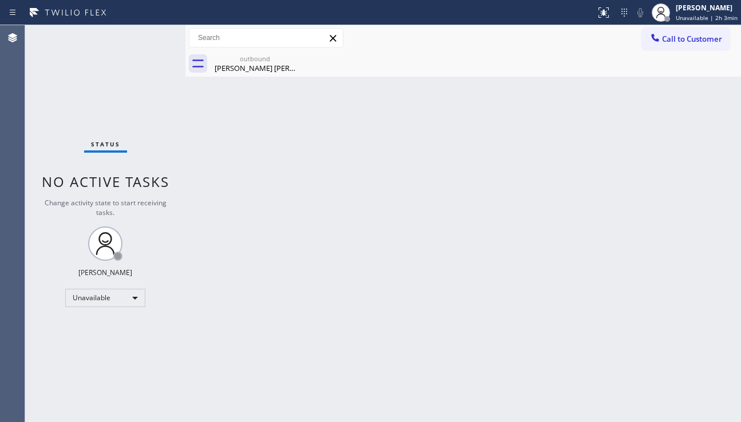
click at [0, 0] on icon at bounding box center [0, 0] width 0 height 0
click at [270, 73] on div "outbound Boyse Holmes" at bounding box center [255, 64] width 86 height 26
click at [291, 394] on div "Back to Dashboard Change Sender ID Customers Technicians Select a contact Outbo…" at bounding box center [462, 223] width 555 height 397
click at [129, 401] on div "Status No active tasks Change activity state to start receiving tasks. Alynna M…" at bounding box center [105, 223] width 160 height 397
click at [329, 146] on div "Back to Dashboard Change Sender ID Customers Technicians Select a contact Outbo…" at bounding box center [462, 223] width 555 height 397
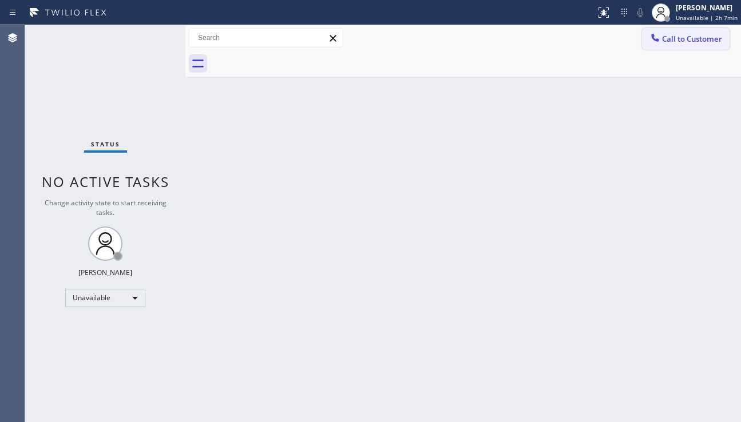
click at [658, 43] on div at bounding box center [655, 39] width 14 height 14
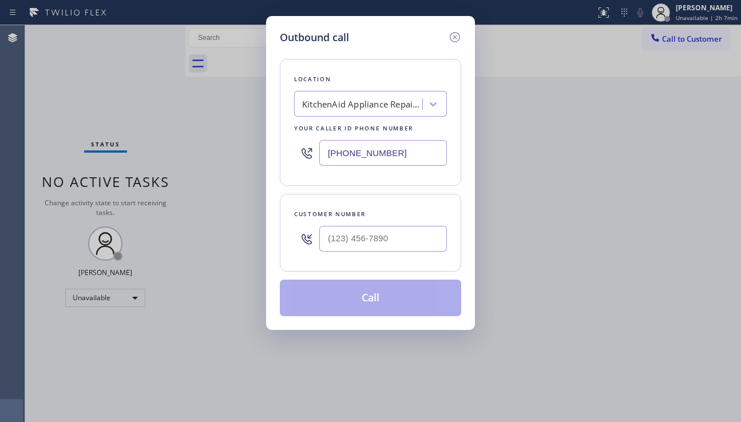
click at [357, 117] on div "Location KitchenAid Appliance Repair Service Valencia Your caller id phone numb…" at bounding box center [370, 122] width 181 height 127
click at [356, 113] on div "KitchenAid Appliance Repair Service Valencia" at bounding box center [359, 104] width 125 height 20
click at [685, 245] on div "Outbound call Location KitchenAid Appliance Repair Service Valencia Your caller…" at bounding box center [370, 211] width 741 height 422
drag, startPoint x: 714, startPoint y: 285, endPoint x: 359, endPoint y: 125, distance: 389.6
click at [713, 283] on div "Outbound call Location KitchenAid Appliance Repair Service Valencia Your caller…" at bounding box center [370, 211] width 741 height 422
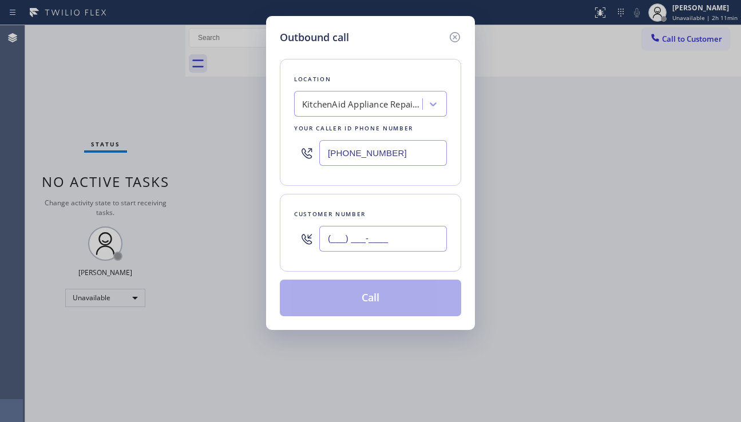
click at [367, 245] on input "(___) ___-____" at bounding box center [383, 239] width 128 height 26
paste input "626) 285-5444"
type input "[PHONE_NUMBER]"
click at [341, 108] on div "KitchenAid Appliance Repair Service Valencia" at bounding box center [362, 104] width 120 height 13
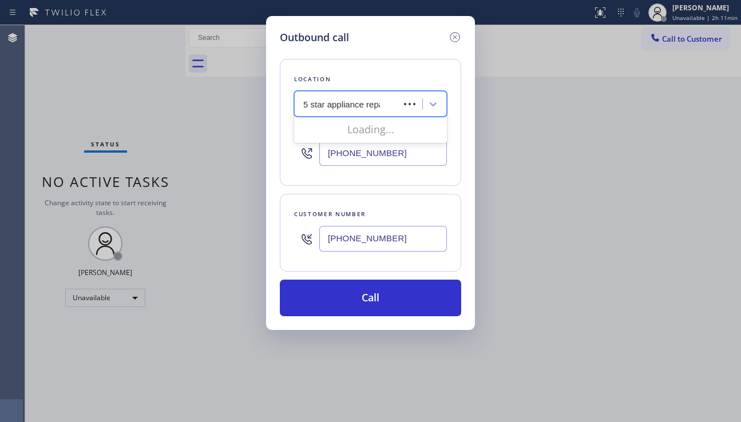
type input "5 star appliance repair"
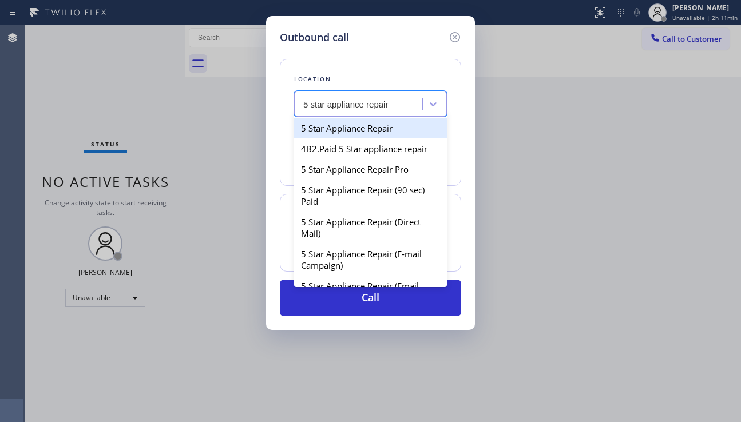
click at [329, 126] on div "5 Star Appliance Repair" at bounding box center [370, 128] width 153 height 21
type input "[PHONE_NUMBER]"
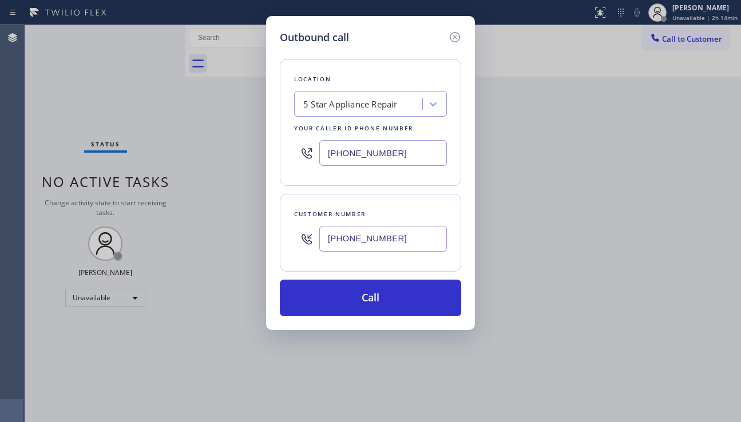
click at [663, 295] on div "Outbound call Location 5 Star Appliance Repair Your caller id phone number (855…" at bounding box center [370, 211] width 741 height 422
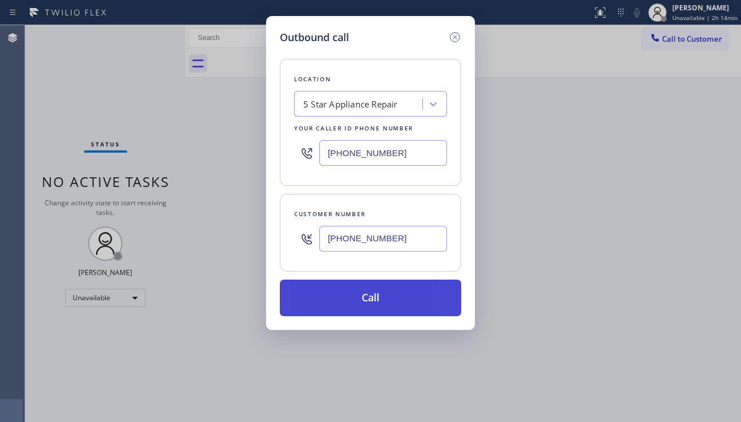
click at [386, 300] on button "Call" at bounding box center [370, 298] width 181 height 37
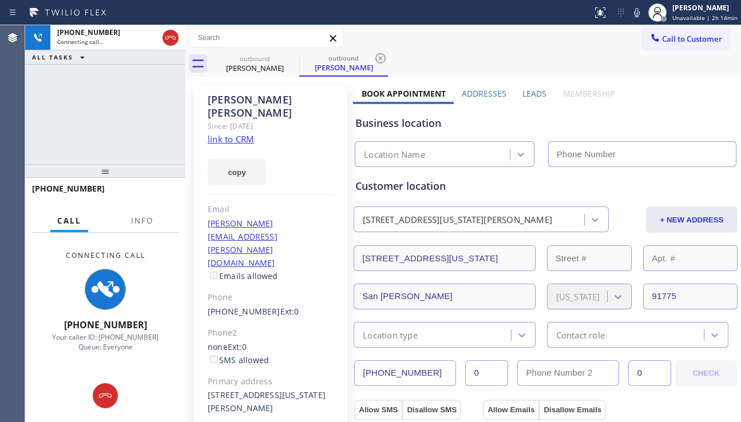
click at [528, 96] on label "Leads" at bounding box center [534, 93] width 24 height 11
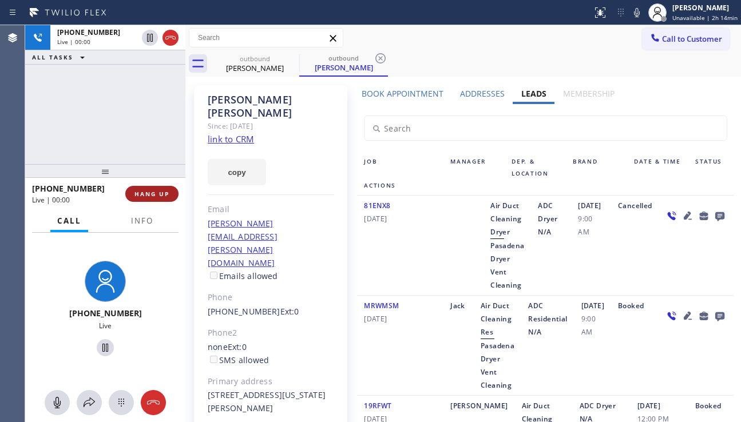
click at [154, 196] on span "HANG UP" at bounding box center [151, 194] width 35 height 8
click at [156, 193] on span "HANG UP" at bounding box center [151, 194] width 35 height 8
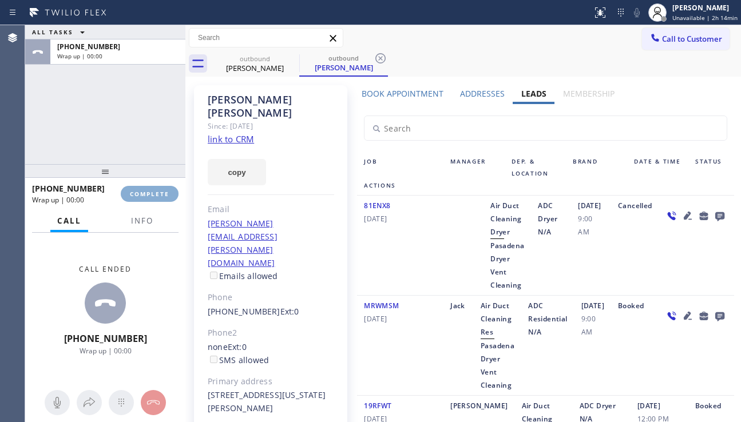
click at [156, 193] on span "COMPLETE" at bounding box center [149, 194] width 39 height 8
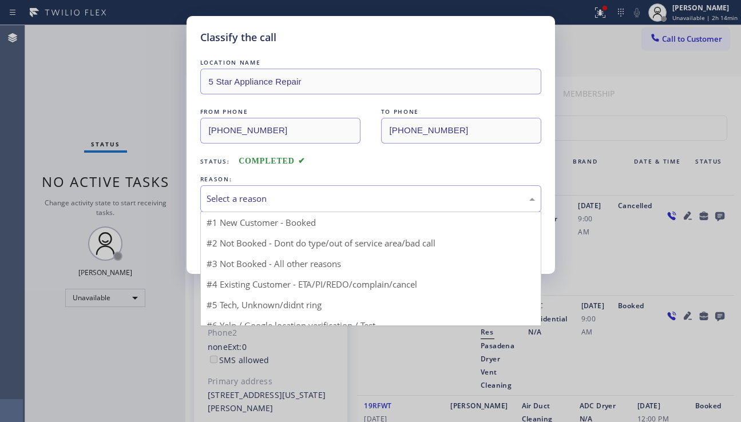
click at [312, 206] on div "Select a reason" at bounding box center [370, 198] width 341 height 27
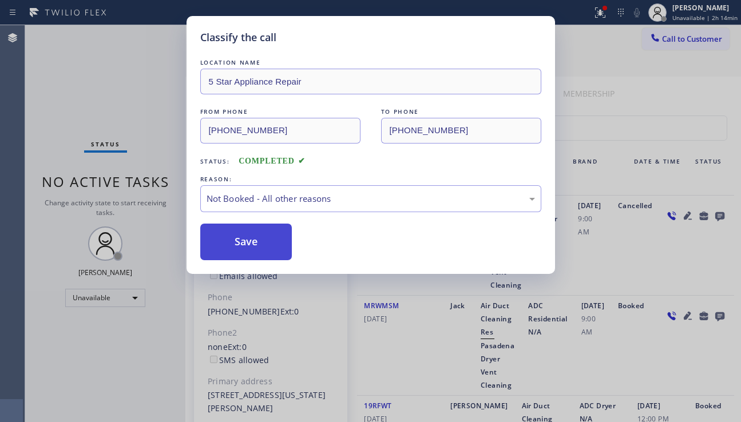
click at [257, 246] on button "Save" at bounding box center [246, 242] width 92 height 37
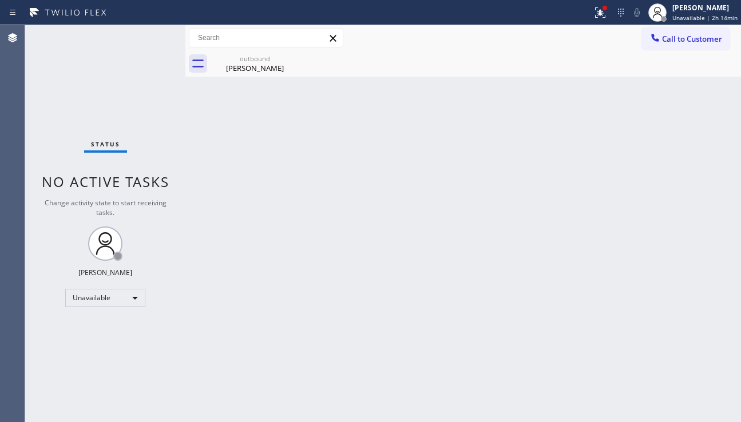
click at [663, 46] on button "Call to Customer" at bounding box center [686, 39] width 88 height 22
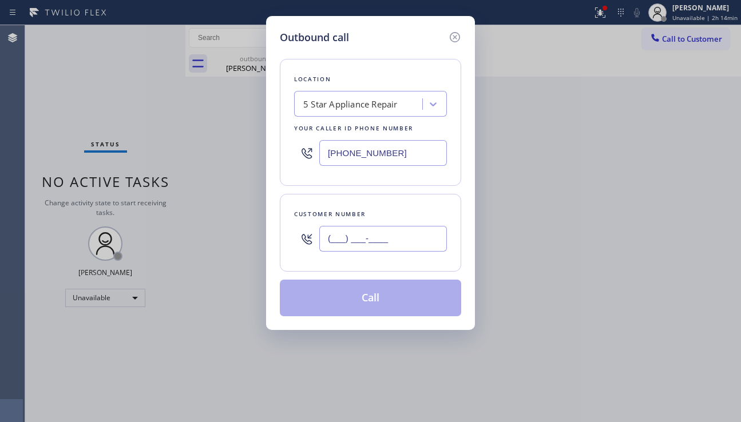
click at [377, 245] on input "(___) ___-____" at bounding box center [383, 239] width 128 height 26
paste input "646) 251-2505"
type input "[PHONE_NUMBER]"
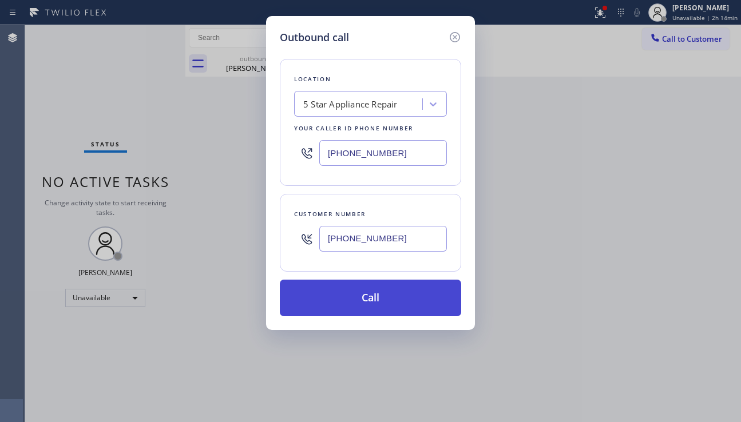
click at [375, 307] on button "Call" at bounding box center [370, 298] width 181 height 37
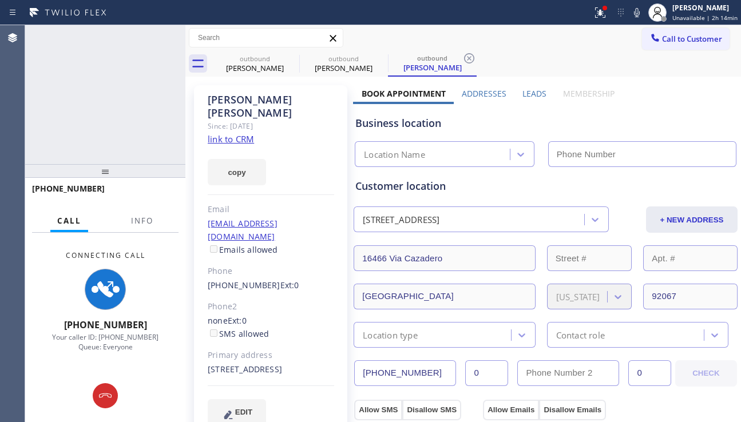
type input "[PHONE_NUMBER]"
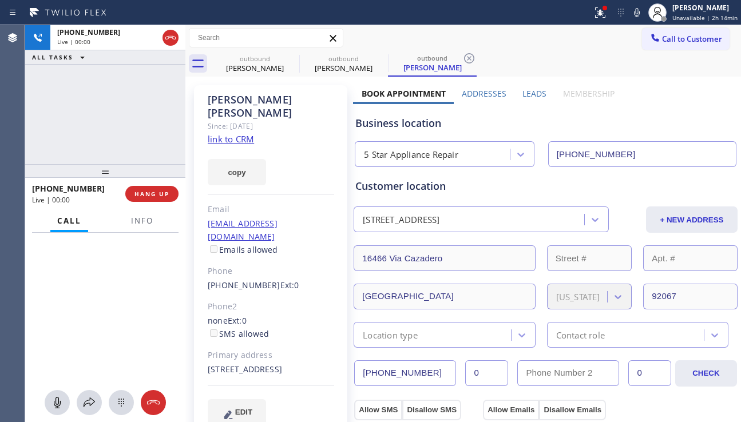
click at [71, 156] on div "+16462512505 Live | 00:00 ALL TASKS ALL TASKS ACTIVE TASKS TASKS IN WRAP UP" at bounding box center [105, 94] width 160 height 139
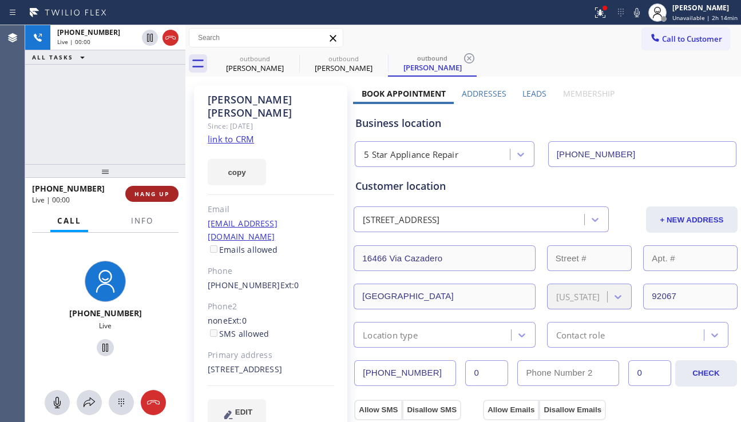
click at [145, 194] on span "HANG UP" at bounding box center [151, 194] width 35 height 8
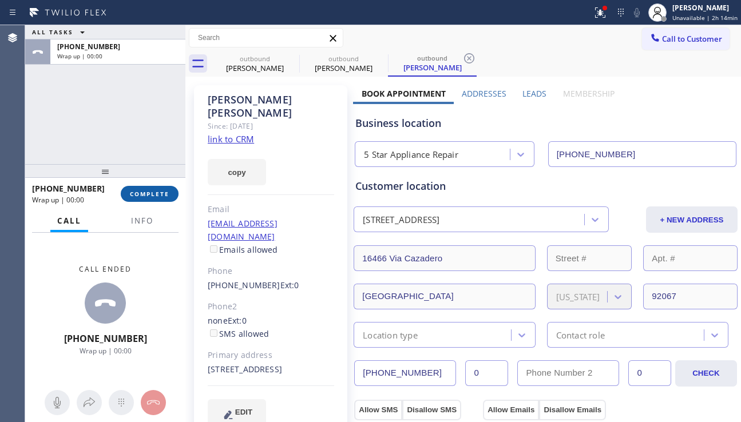
click at [145, 194] on span "COMPLETE" at bounding box center [149, 194] width 39 height 8
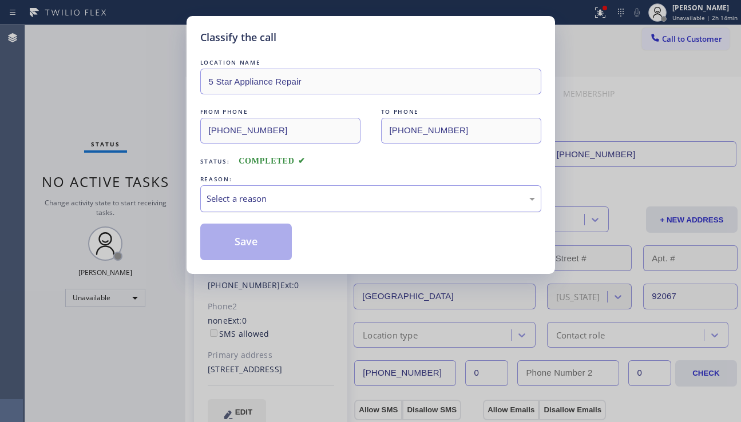
click at [276, 200] on div "Select a reason" at bounding box center [370, 198] width 328 height 13
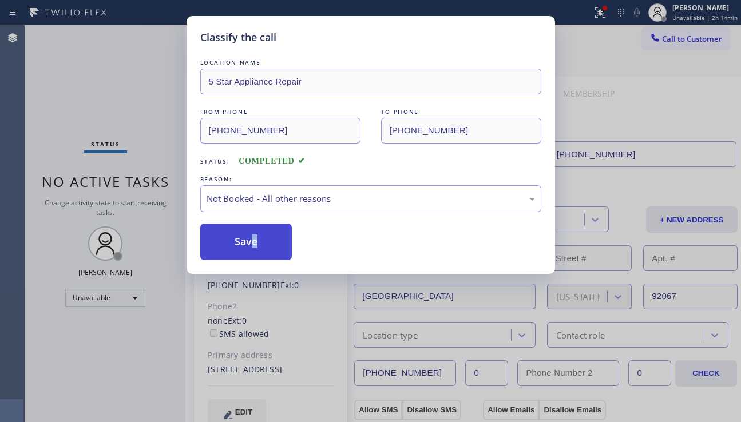
drag, startPoint x: 255, startPoint y: 239, endPoint x: 240, endPoint y: 244, distance: 16.3
click at [230, 245] on button "Save" at bounding box center [246, 242] width 92 height 37
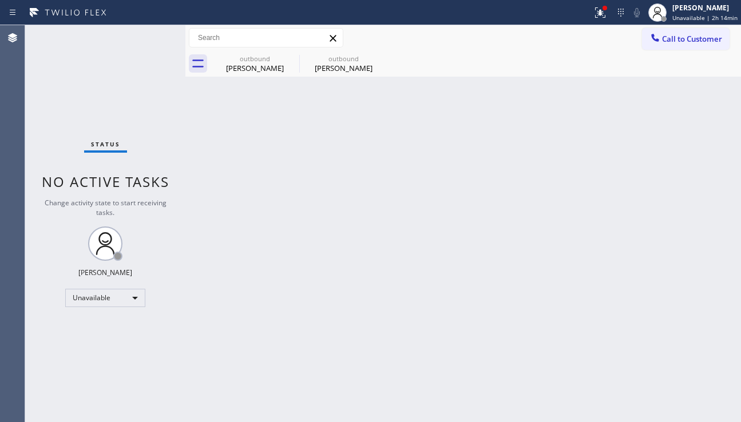
click at [677, 50] on div "Call to Customer Outbound call Location 5 Star Appliance Repair Your caller id …" at bounding box center [462, 38] width 555 height 26
click at [664, 46] on button "Call to Customer" at bounding box center [686, 39] width 88 height 22
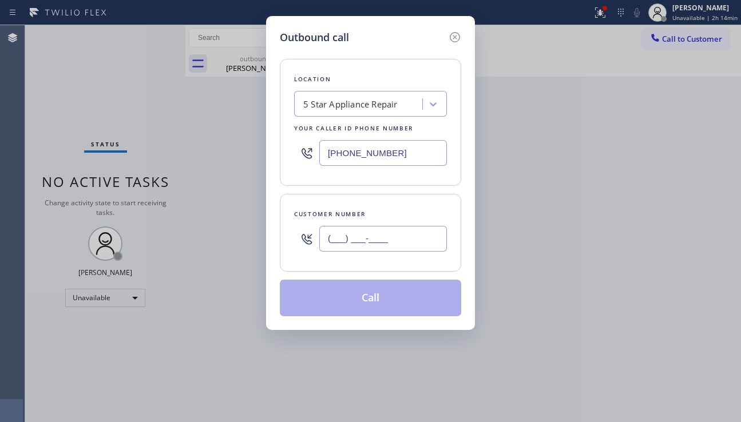
click at [357, 246] on input "(___) ___-____" at bounding box center [383, 239] width 128 height 26
paste input "212) 330-6000"
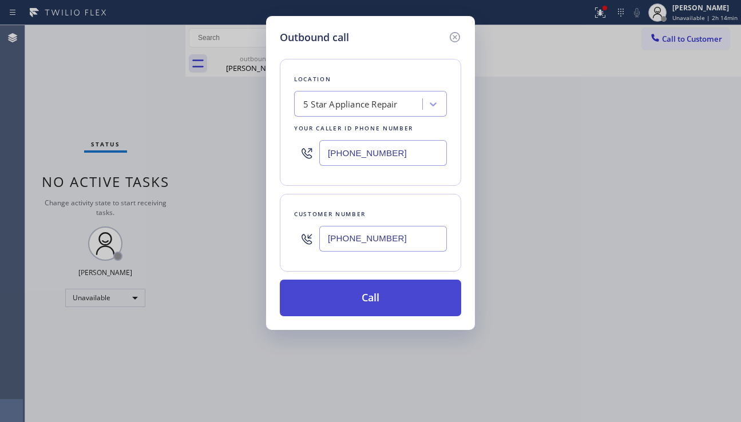
type input "(212) 330-6000"
click at [370, 305] on button "Call" at bounding box center [370, 298] width 181 height 37
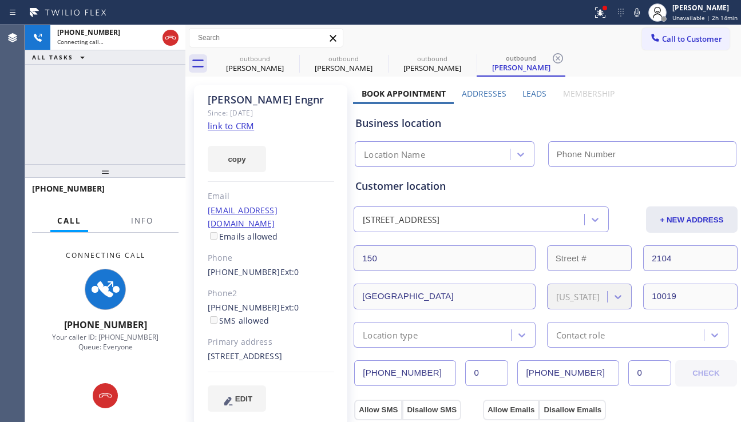
type input "[PHONE_NUMBER]"
click at [63, 146] on div "+12123306000 Connecting call… ALL TASKS ALL TASKS ACTIVE TASKS TASKS IN WRAP UP" at bounding box center [105, 94] width 160 height 139
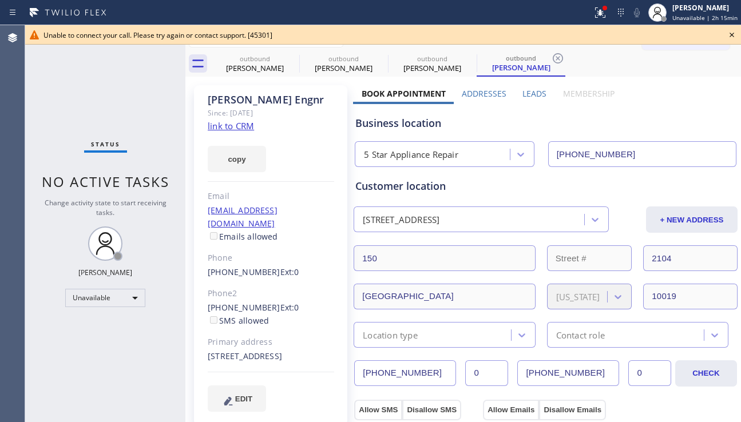
click at [731, 33] on icon at bounding box center [732, 35] width 14 height 14
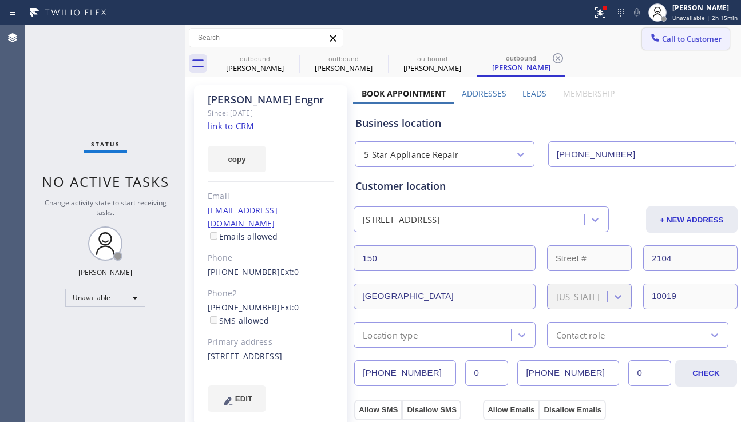
click at [686, 41] on span "Call to Customer" at bounding box center [692, 39] width 60 height 10
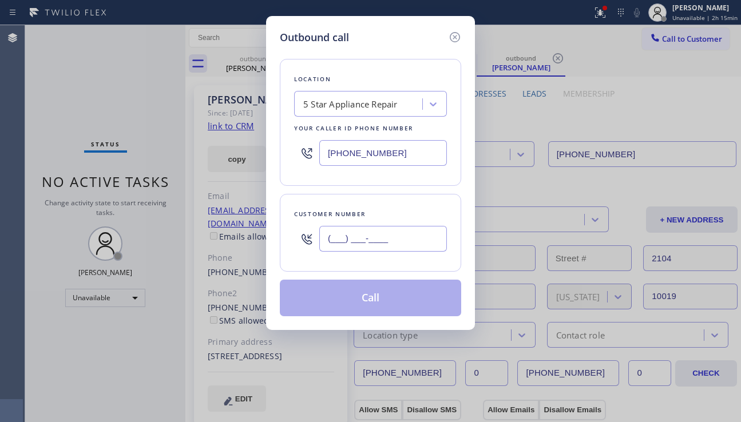
click at [353, 238] on input "(___) ___-____" at bounding box center [383, 239] width 128 height 26
paste input "310) 968-7574"
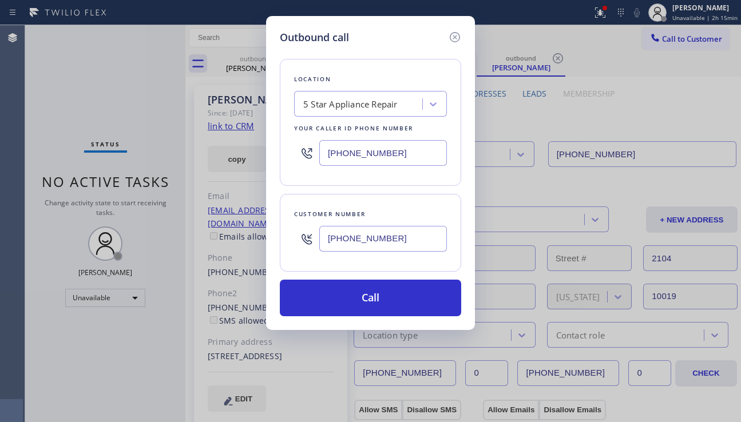
type input "[PHONE_NUMBER]"
drag, startPoint x: 694, startPoint y: 147, endPoint x: 656, endPoint y: 140, distance: 38.9
click at [694, 147] on div "Outbound call Location 5 Star Appliance Repair Your caller id phone number (855…" at bounding box center [370, 211] width 741 height 422
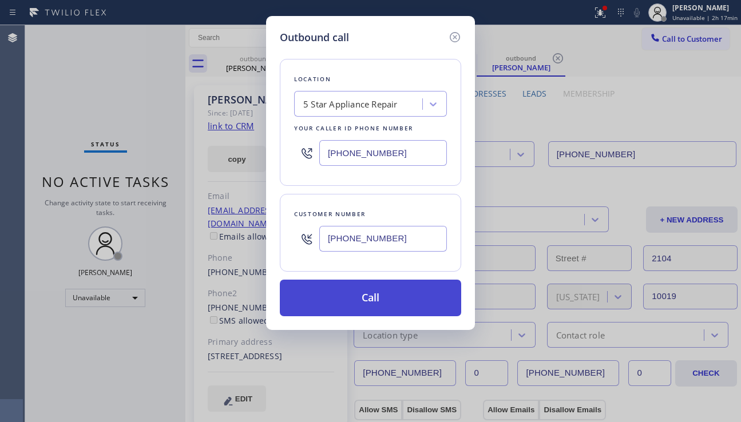
click at [389, 312] on button "Call" at bounding box center [370, 298] width 181 height 37
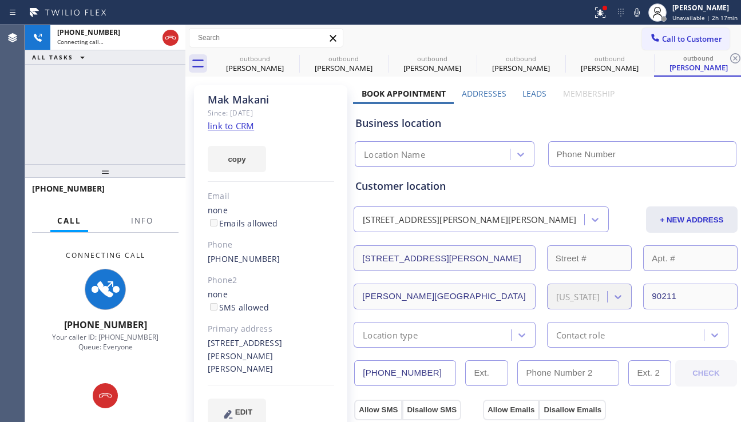
type input "[PHONE_NUMBER]"
click at [693, 125] on div "Business location" at bounding box center [545, 123] width 380 height 15
click at [587, 10] on div at bounding box center [599, 13] width 25 height 14
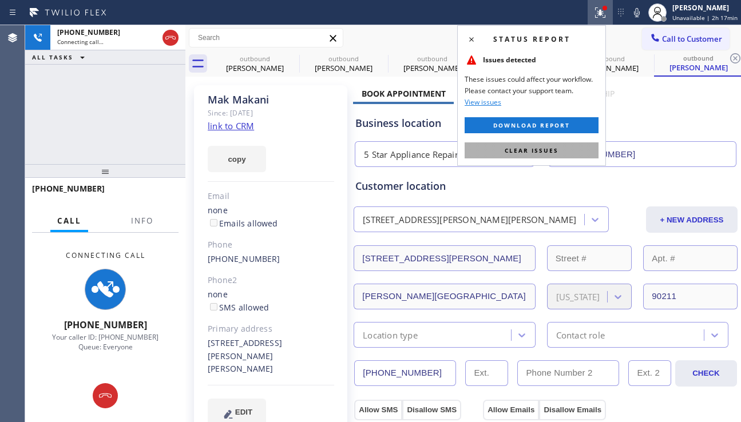
click at [536, 156] on button "Clear issues" at bounding box center [531, 150] width 134 height 16
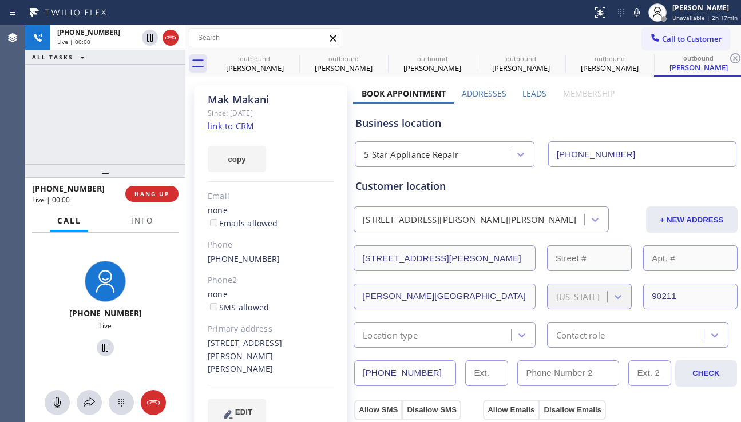
click at [537, 91] on label "Leads" at bounding box center [534, 93] width 24 height 11
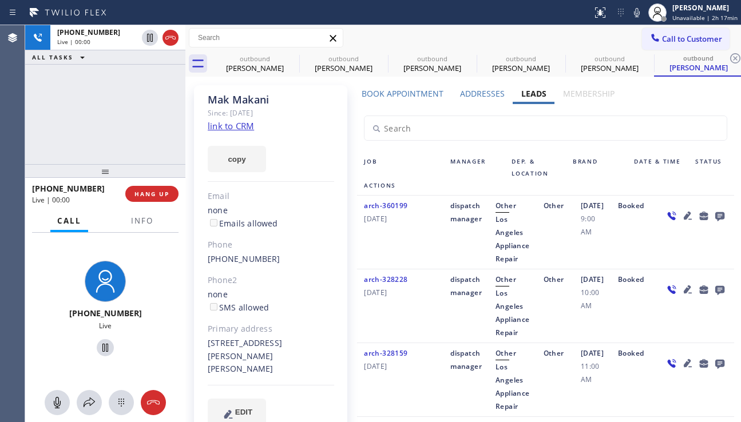
click at [681, 222] on icon at bounding box center [688, 216] width 14 height 14
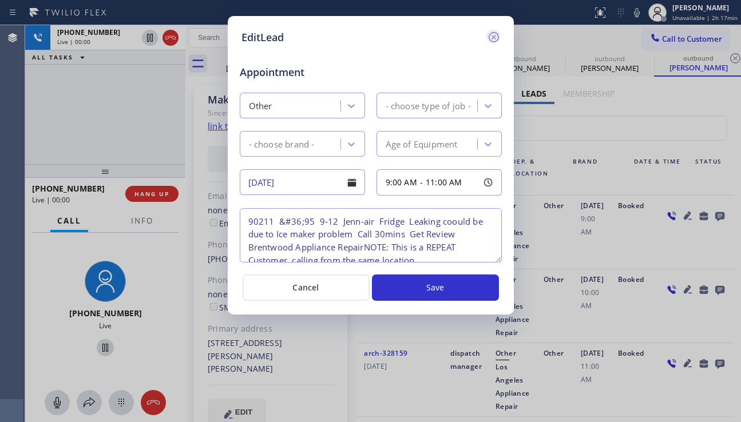
click at [499, 38] on icon at bounding box center [494, 37] width 14 height 14
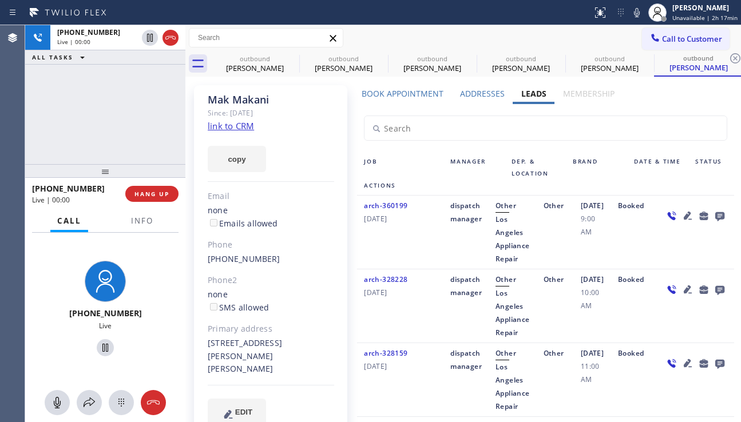
click at [681, 222] on icon at bounding box center [688, 216] width 14 height 14
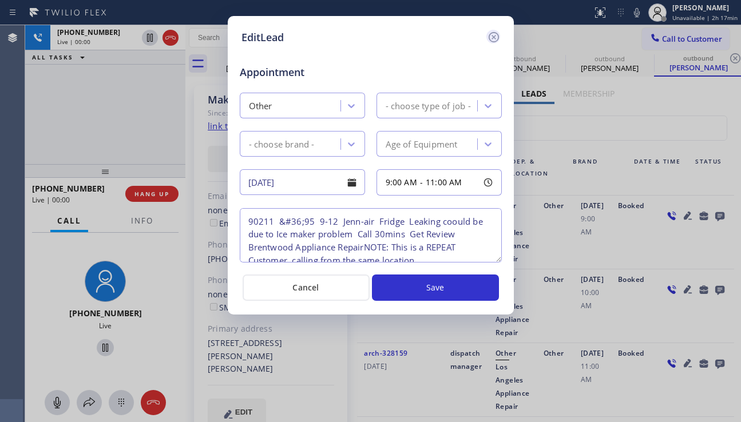
click at [495, 39] on icon at bounding box center [494, 37] width 14 height 14
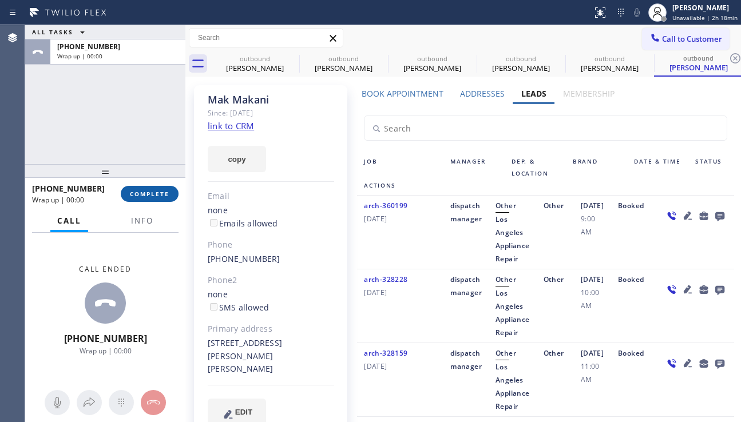
drag, startPoint x: 149, startPoint y: 190, endPoint x: 162, endPoint y: 190, distance: 13.2
click at [149, 190] on span "COMPLETE" at bounding box center [149, 194] width 39 height 8
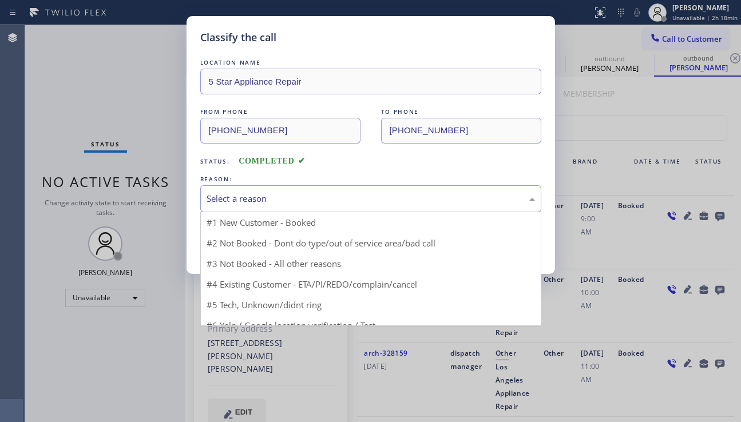
click at [265, 198] on div "Select a reason" at bounding box center [370, 198] width 328 height 13
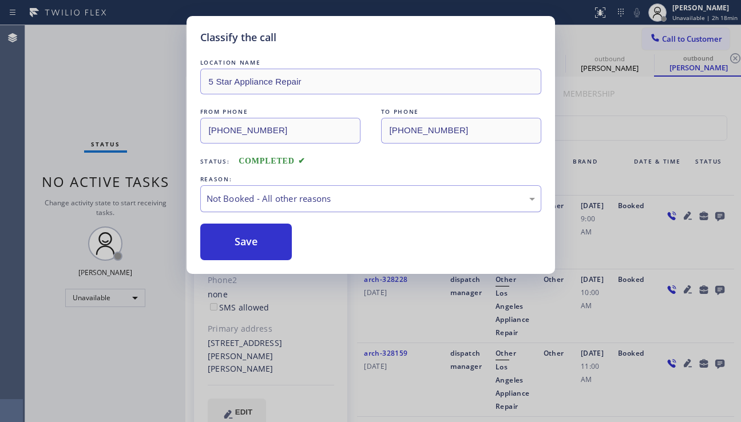
click at [246, 242] on button "Save" at bounding box center [246, 242] width 92 height 37
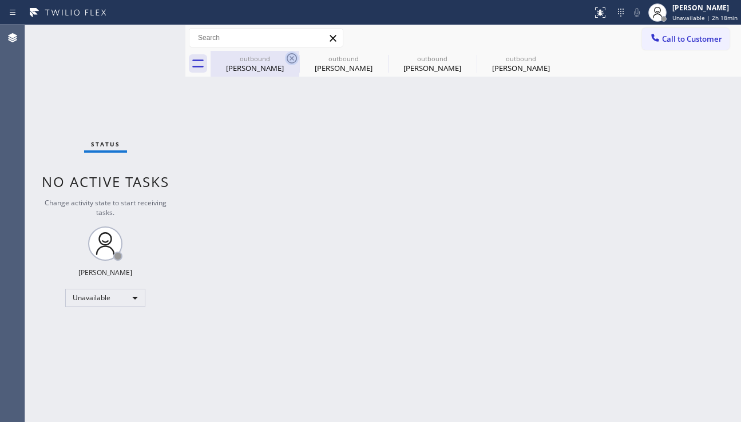
click at [291, 58] on icon at bounding box center [292, 58] width 10 height 10
click at [0, 0] on icon at bounding box center [0, 0] width 0 height 0
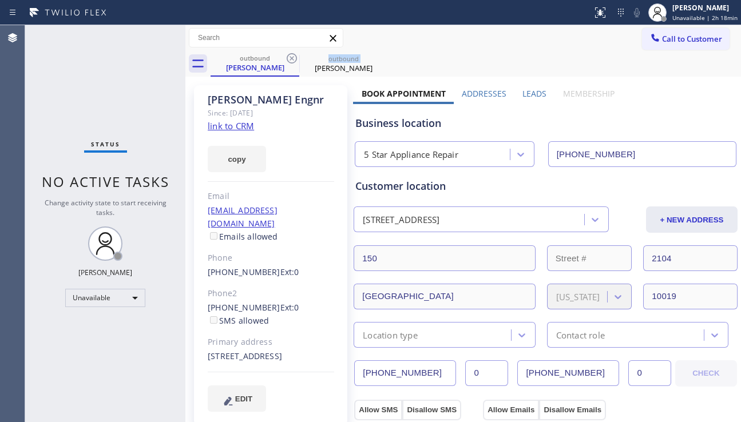
click at [291, 58] on icon at bounding box center [292, 58] width 10 height 10
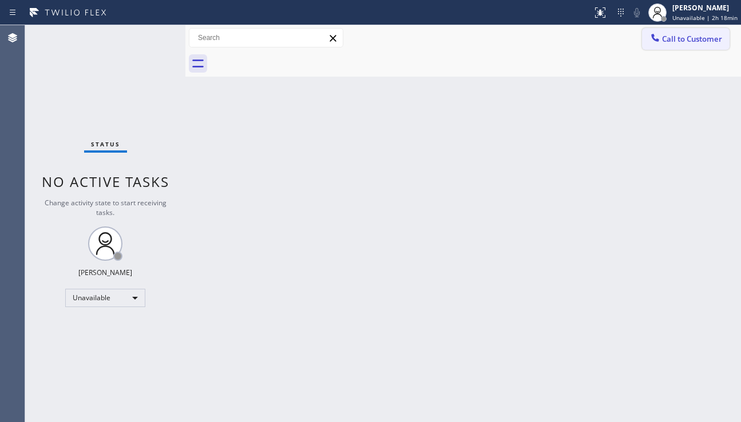
click at [674, 45] on button "Call to Customer" at bounding box center [686, 39] width 88 height 22
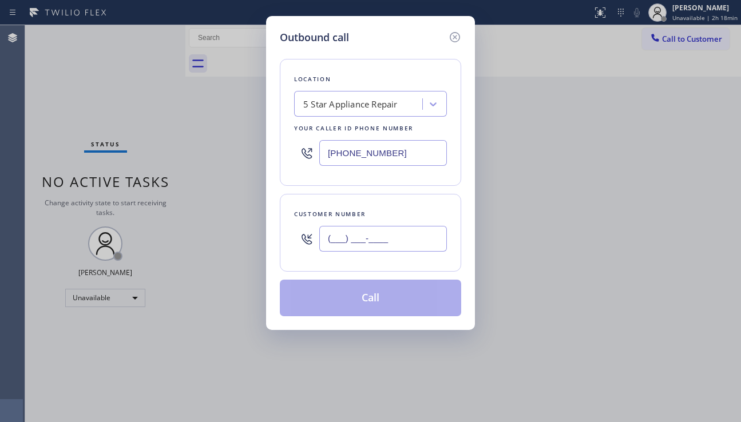
click at [349, 238] on input "(___) ___-____" at bounding box center [383, 239] width 128 height 26
paste input "310) 614-2235"
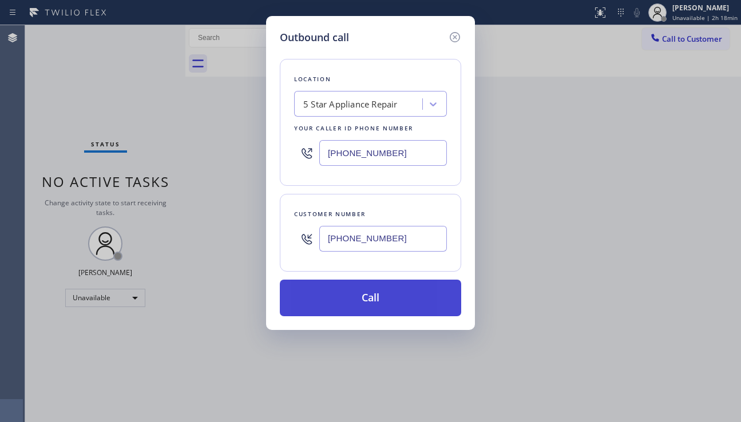
type input "[PHONE_NUMBER]"
click at [372, 298] on button "Call" at bounding box center [370, 298] width 181 height 37
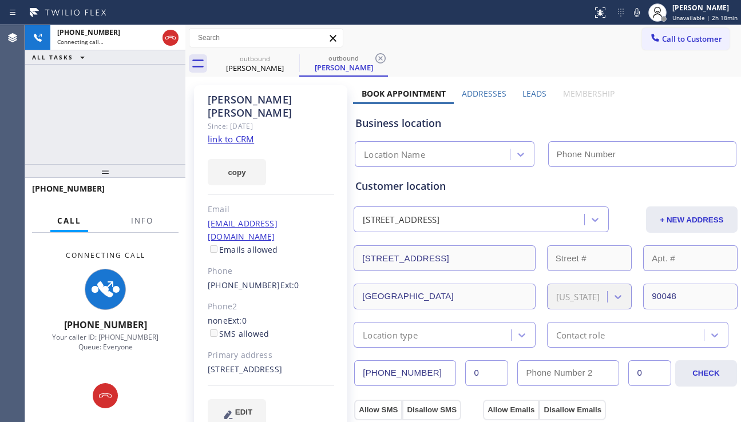
type input "[PHONE_NUMBER]"
click at [662, 112] on div "Business location 5 Star Appliance Repair (855) 731-4952" at bounding box center [545, 135] width 385 height 63
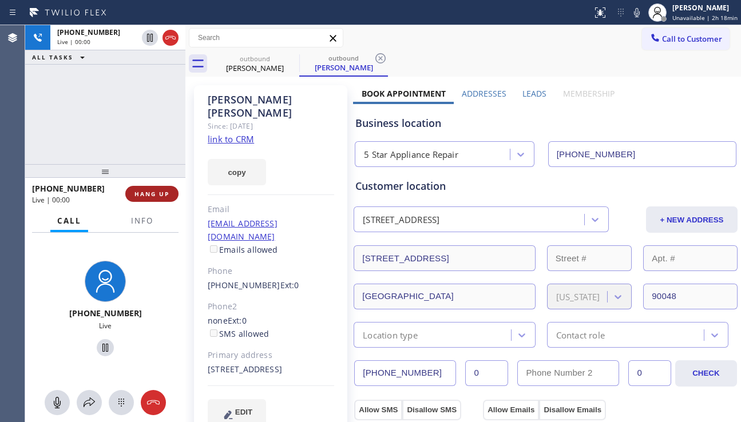
click at [148, 196] on span "HANG UP" at bounding box center [151, 194] width 35 height 8
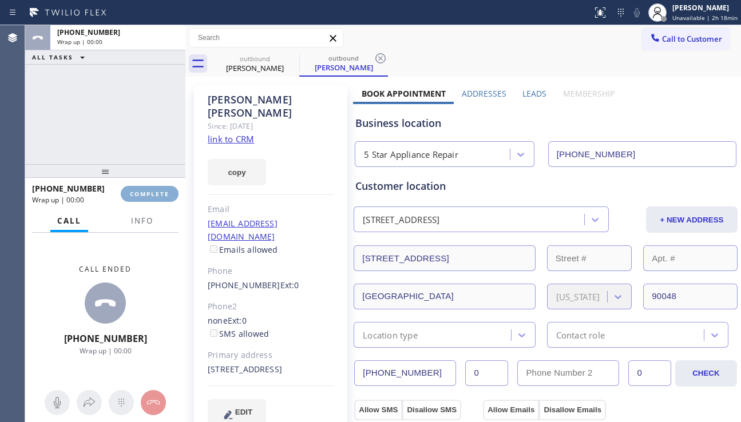
click at [148, 196] on span "COMPLETE" at bounding box center [149, 194] width 39 height 8
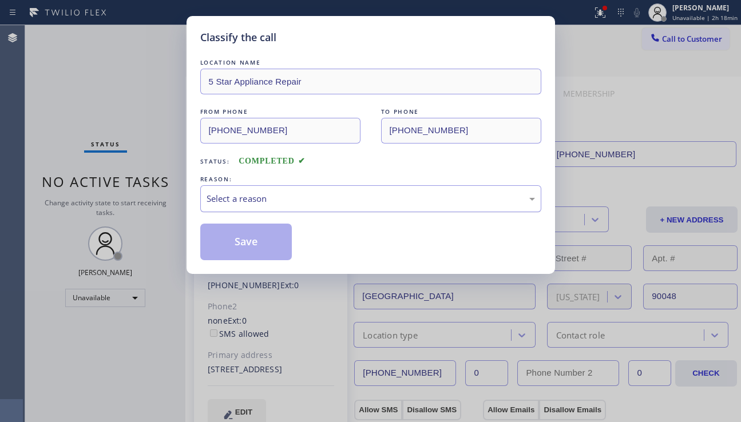
click at [309, 198] on div "Select a reason" at bounding box center [370, 198] width 328 height 13
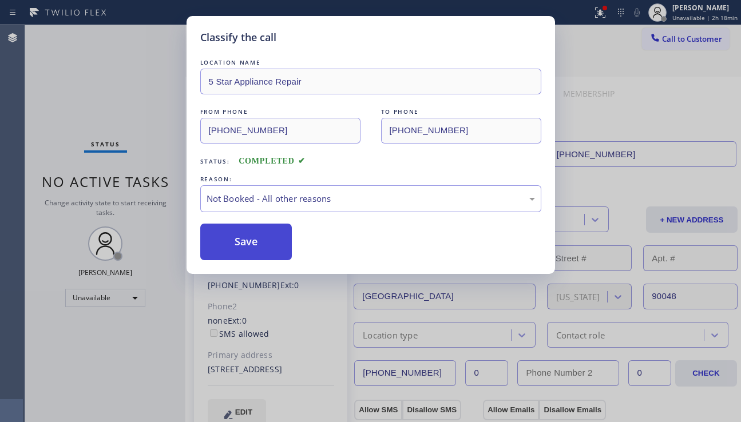
click at [249, 248] on button "Save" at bounding box center [246, 242] width 92 height 37
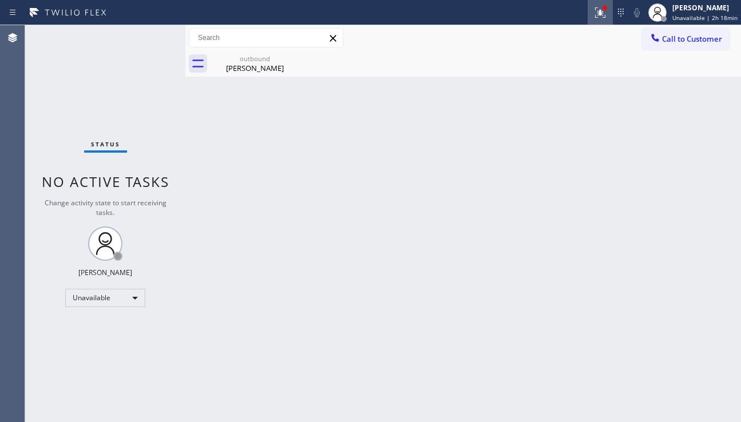
click at [593, 18] on icon at bounding box center [600, 13] width 14 height 14
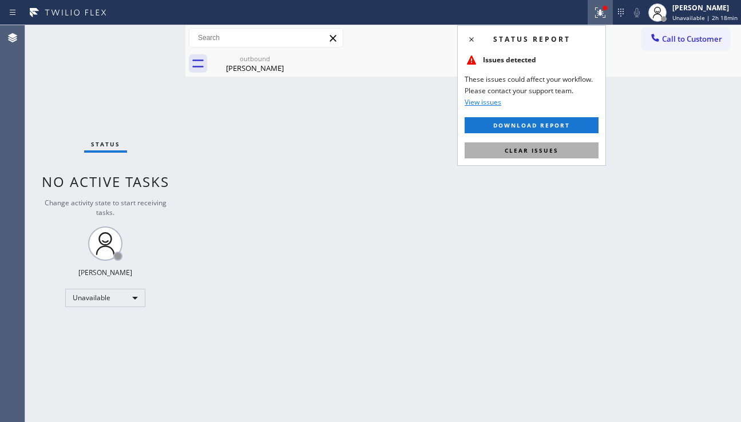
click at [526, 148] on span "Clear issues" at bounding box center [531, 150] width 54 height 8
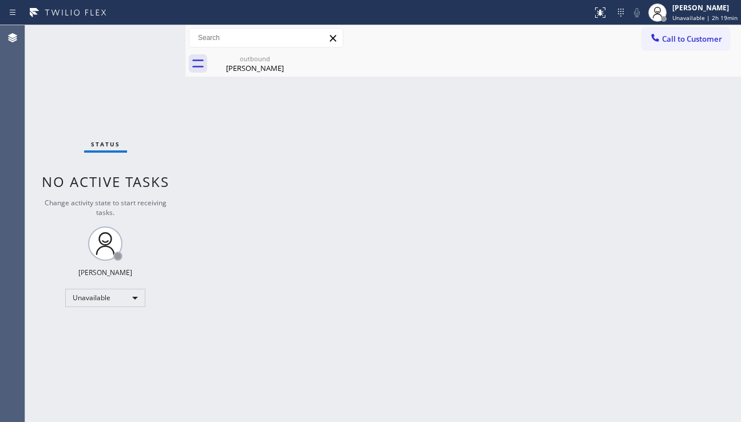
click at [296, 219] on div "Back to Dashboard Change Sender ID Customers Technicians Select a contact Outbo…" at bounding box center [462, 223] width 555 height 397
click at [278, 73] on div "outbound Jennifer Schulenburg" at bounding box center [255, 64] width 86 height 26
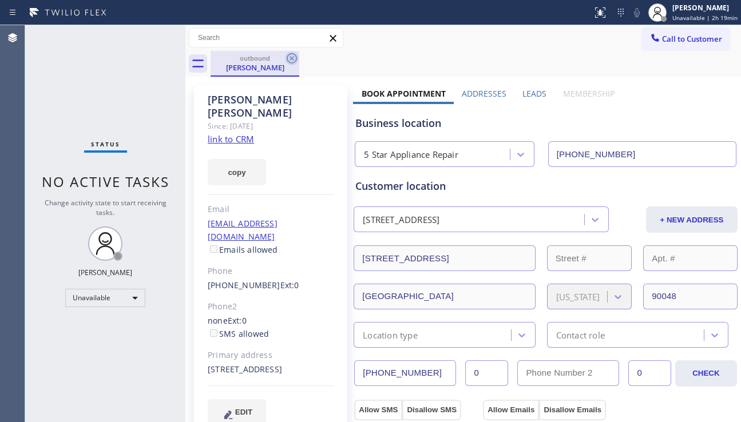
click at [291, 55] on icon at bounding box center [292, 58] width 14 height 14
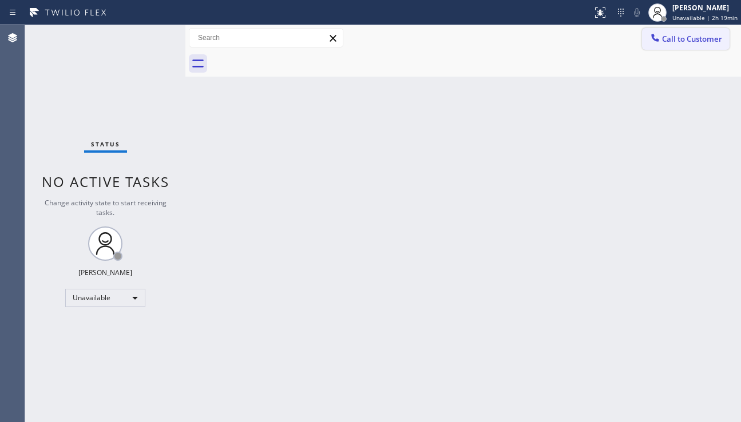
click at [655, 43] on div at bounding box center [655, 39] width 14 height 14
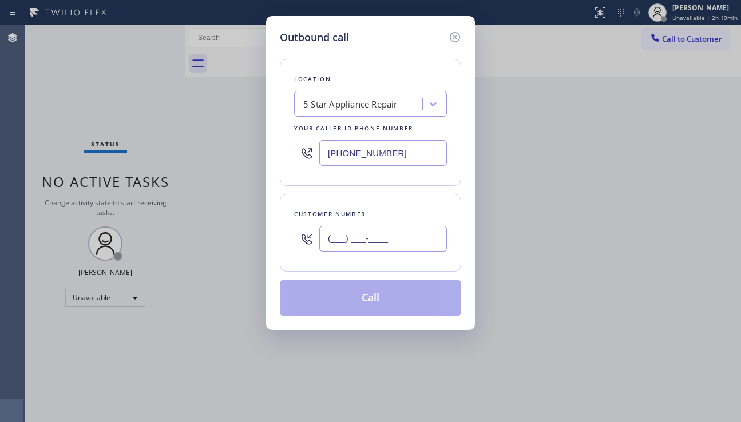
click at [361, 231] on input "(___) ___-____" at bounding box center [383, 239] width 128 height 26
paste input "323) 594-2007"
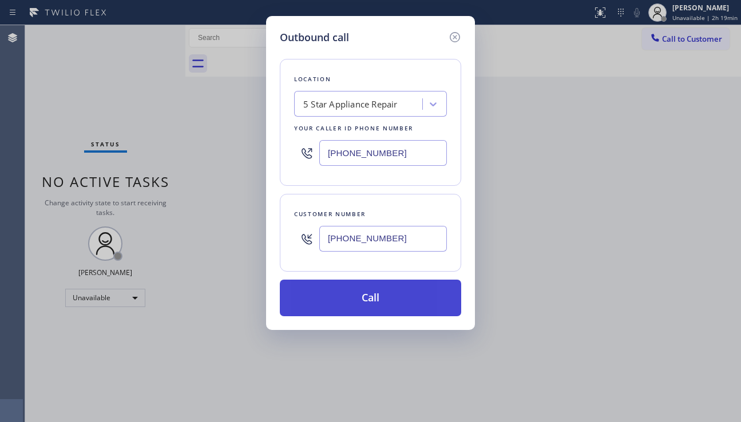
type input "[PHONE_NUMBER]"
click at [384, 292] on button "Call" at bounding box center [370, 298] width 181 height 37
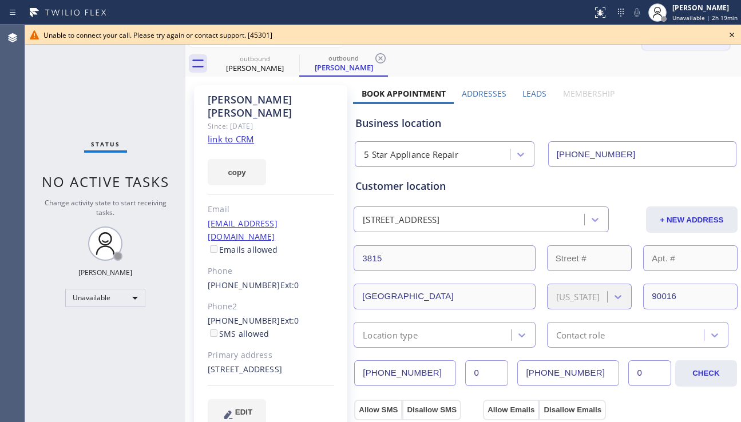
drag, startPoint x: 733, startPoint y: 34, endPoint x: 714, endPoint y: 38, distance: 18.7
click at [733, 34] on icon at bounding box center [732, 35] width 14 height 14
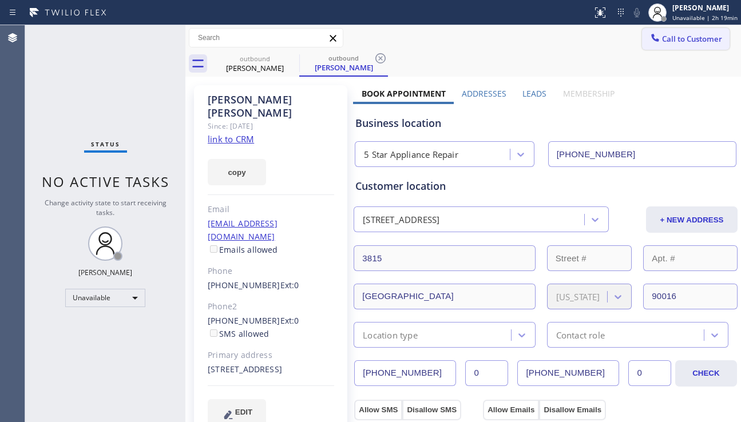
click at [685, 43] on span "Call to Customer" at bounding box center [692, 39] width 60 height 10
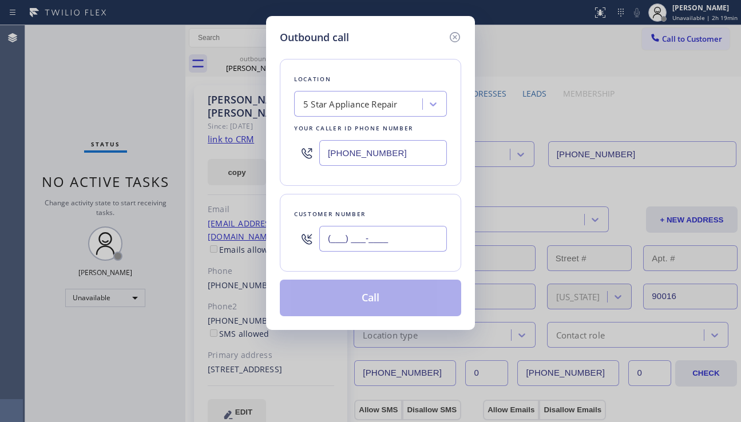
click at [367, 240] on input "(___) ___-____" at bounding box center [383, 239] width 128 height 26
paste input "818) 370-7448"
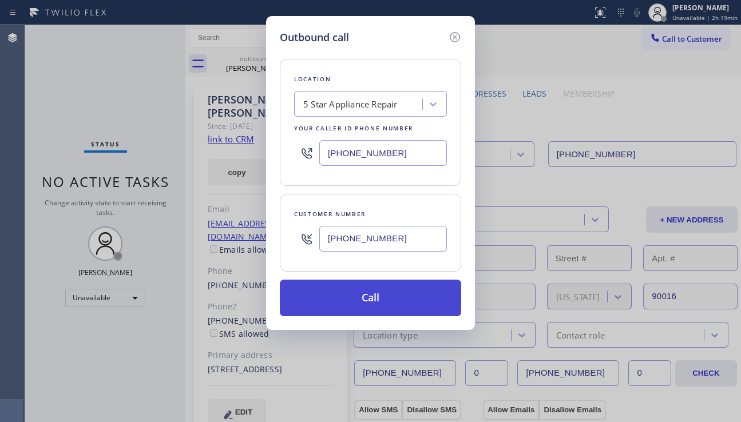
type input "[PHONE_NUMBER]"
drag, startPoint x: 360, startPoint y: 299, endPoint x: 357, endPoint y: 293, distance: 6.2
click at [359, 299] on button "Call" at bounding box center [370, 298] width 181 height 37
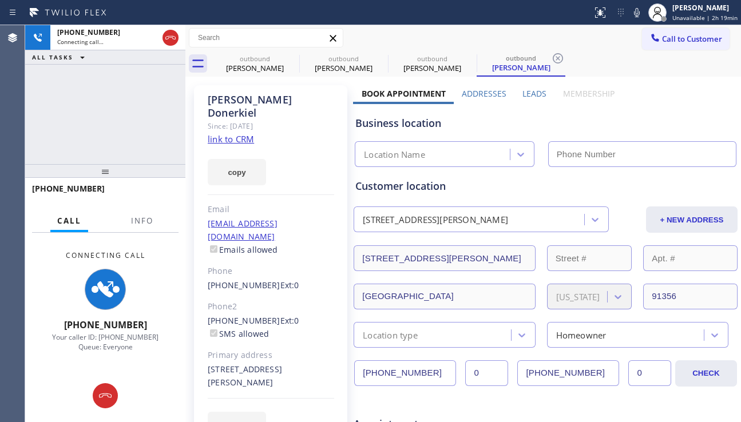
type input "[PHONE_NUMBER]"
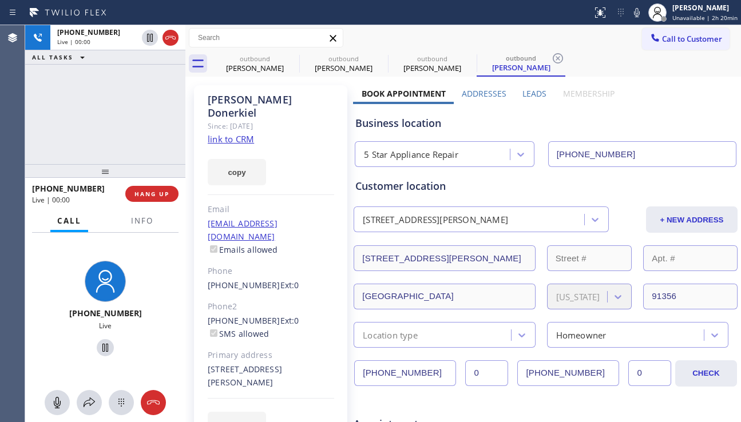
click at [34, 103] on div "[PHONE_NUMBER] Live | 00:00 ALL TASKS ALL TASKS ACTIVE TASKS TASKS IN WRAP UP" at bounding box center [105, 94] width 160 height 139
click at [150, 194] on span "HANG UP" at bounding box center [151, 194] width 35 height 8
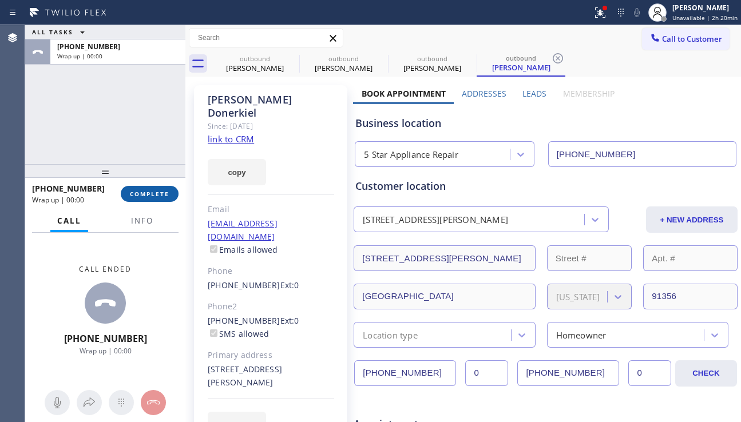
click at [150, 194] on span "COMPLETE" at bounding box center [149, 194] width 39 height 8
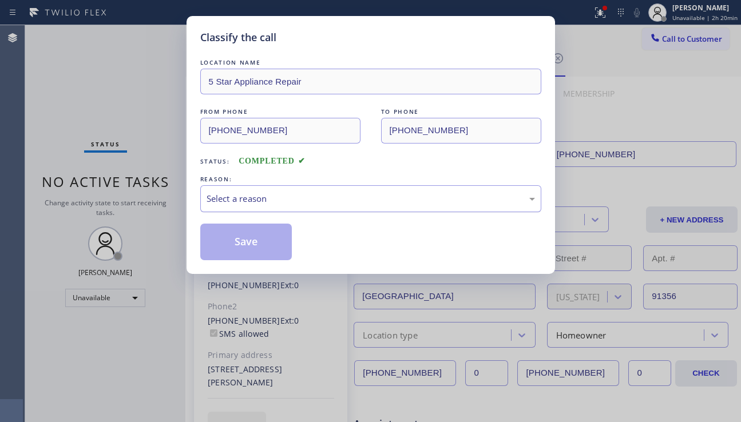
click at [340, 200] on div "Select a reason" at bounding box center [370, 198] width 328 height 13
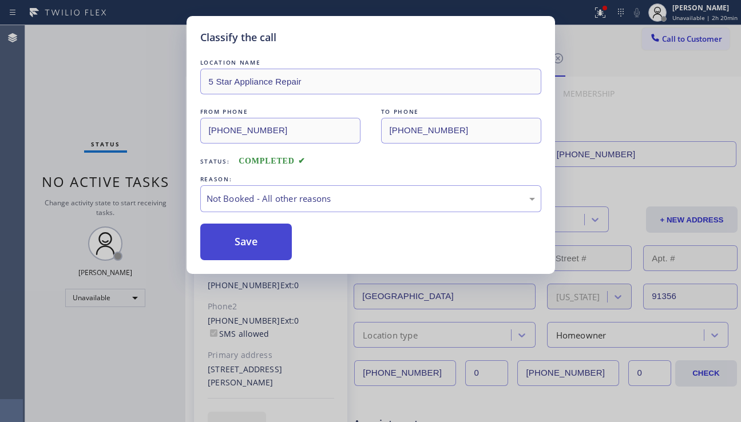
click at [245, 244] on button "Save" at bounding box center [246, 242] width 92 height 37
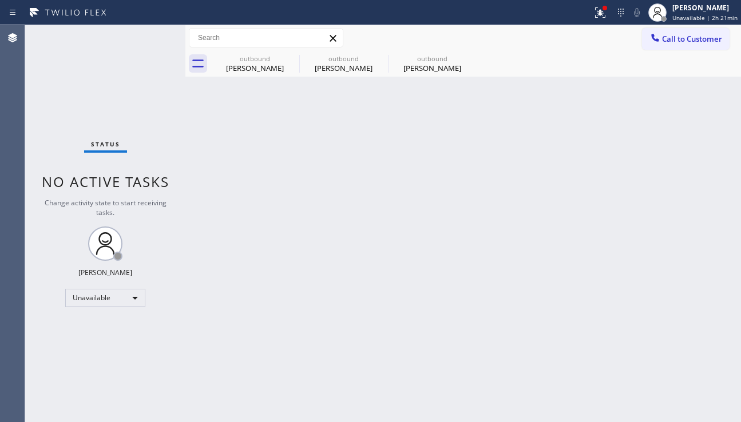
click at [698, 298] on div "Back to Dashboard Change Sender ID Customers Technicians Select a contact Outbo…" at bounding box center [462, 223] width 555 height 397
click at [296, 55] on icon at bounding box center [292, 58] width 14 height 14
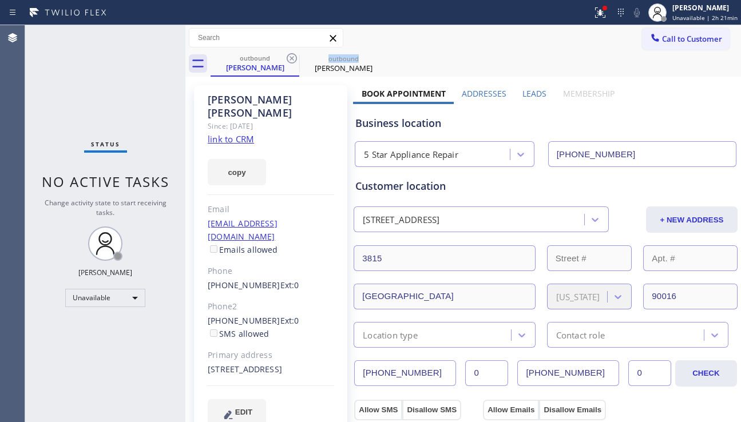
click at [296, 55] on icon at bounding box center [292, 58] width 14 height 14
click at [0, 0] on icon at bounding box center [0, 0] width 0 height 0
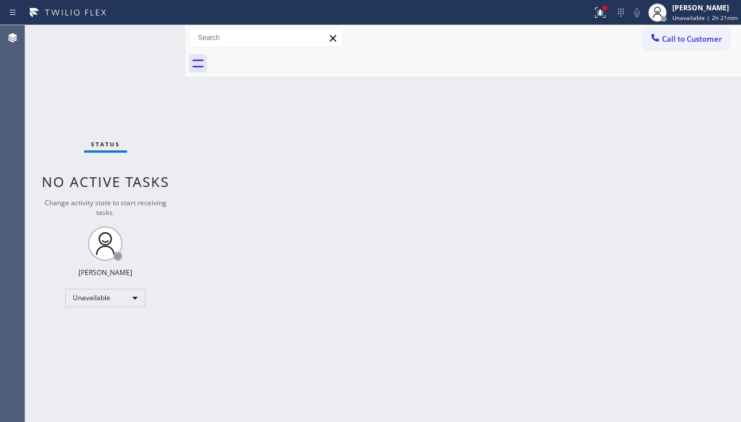
click at [296, 55] on div at bounding box center [475, 64] width 530 height 26
click at [681, 45] on button "Call to Customer" at bounding box center [686, 39] width 88 height 22
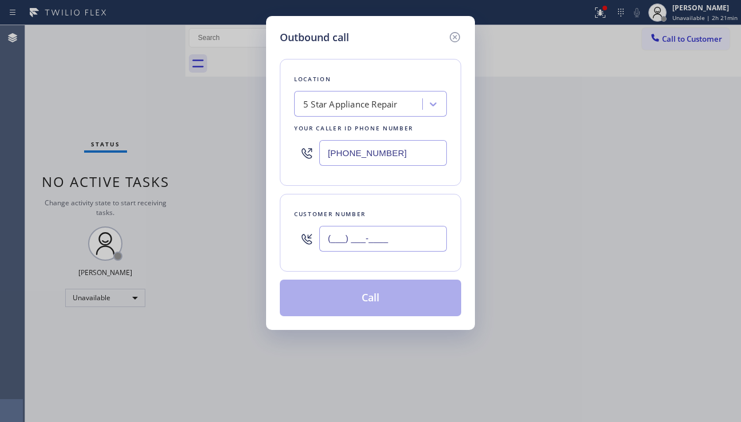
click at [360, 240] on input "(___) ___-____" at bounding box center [383, 239] width 128 height 26
paste input "310) 867-3599"
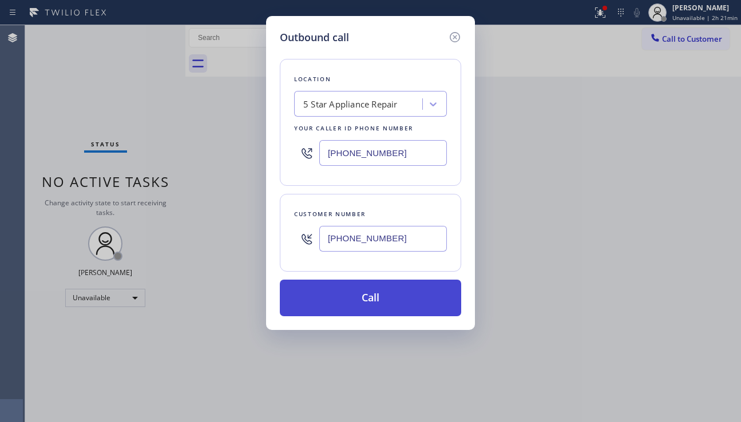
type input "[PHONE_NUMBER]"
click at [371, 304] on button "Call" at bounding box center [370, 298] width 181 height 37
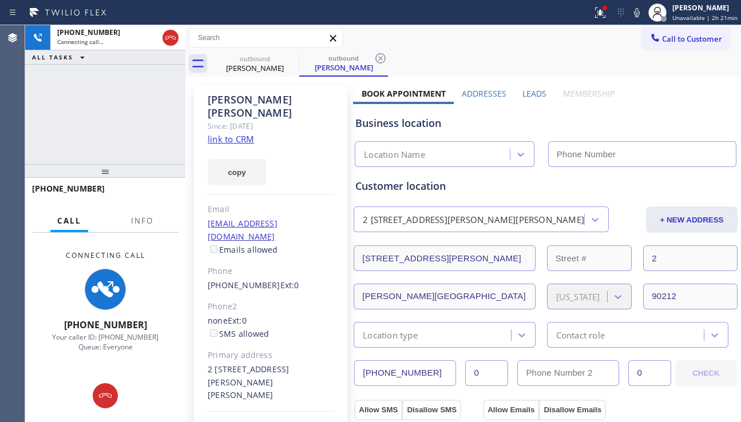
type input "[PHONE_NUMBER]"
click at [667, 120] on div "Business location" at bounding box center [545, 123] width 380 height 15
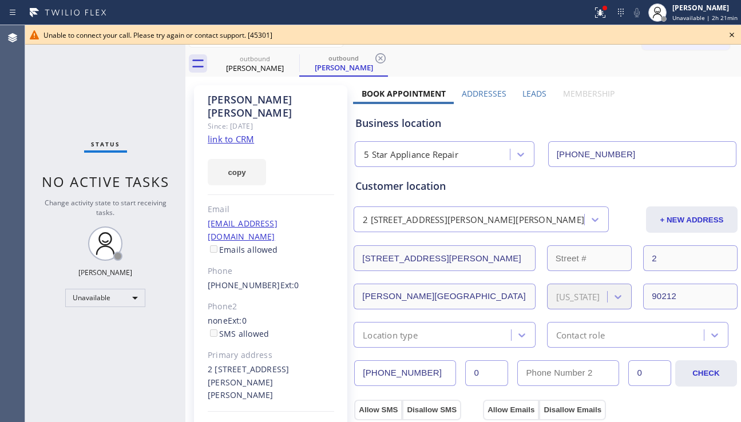
click at [731, 35] on icon at bounding box center [732, 35] width 14 height 14
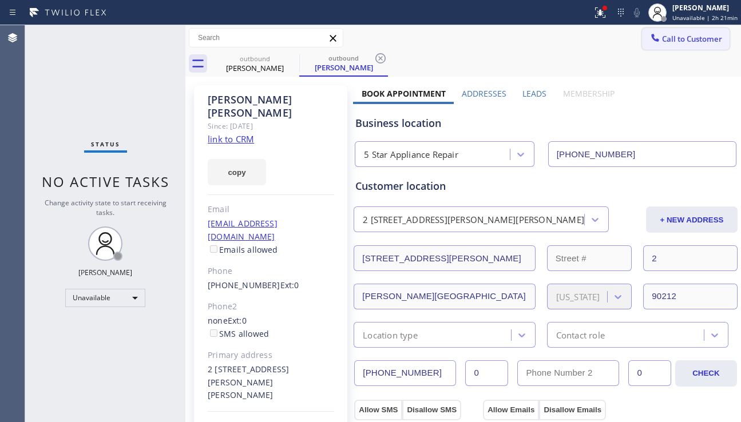
click at [697, 42] on span "Call to Customer" at bounding box center [692, 39] width 60 height 10
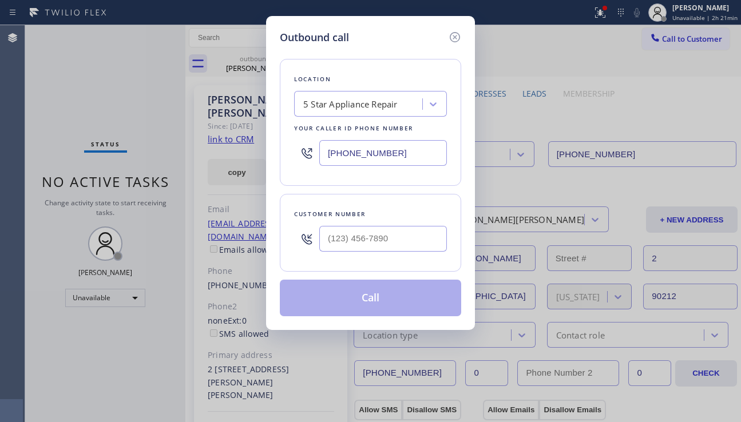
click at [370, 255] on div at bounding box center [383, 238] width 128 height 37
click at [373, 248] on input "(___) ___-____" at bounding box center [383, 239] width 128 height 26
paste input "323) 930-0431"
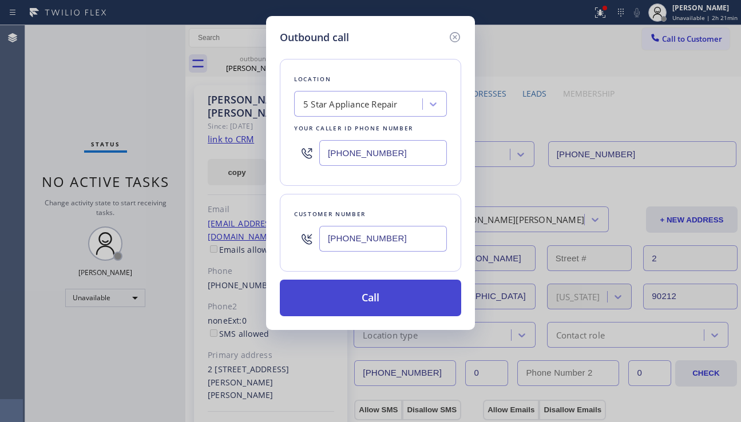
type input "[PHONE_NUMBER]"
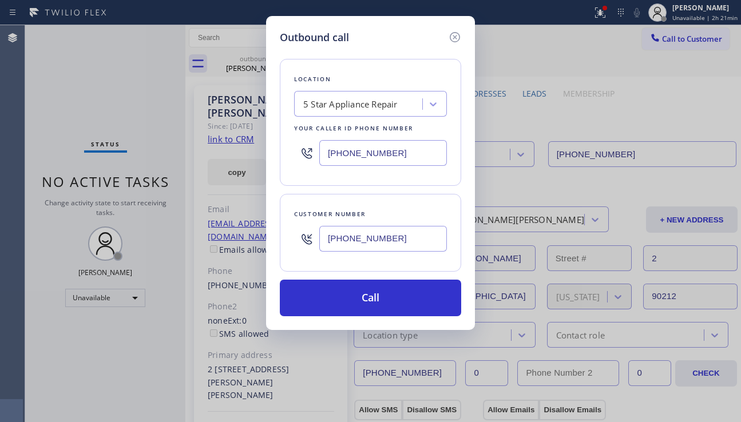
drag, startPoint x: 382, startPoint y: 303, endPoint x: 174, endPoint y: 110, distance: 283.3
click at [381, 293] on button "Call" at bounding box center [370, 298] width 181 height 37
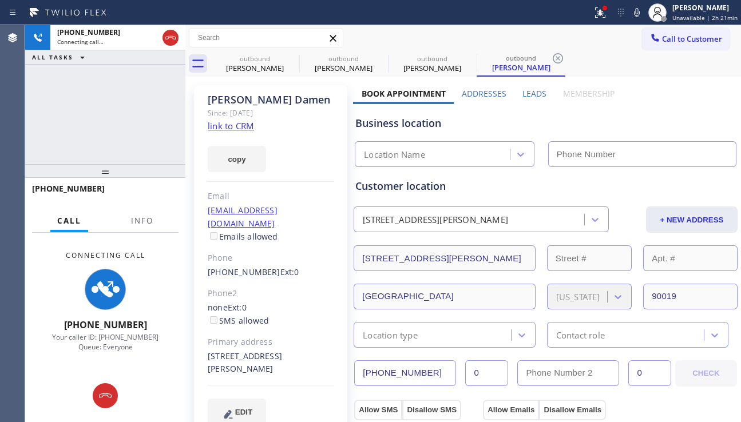
type input "[PHONE_NUMBER]"
click at [329, 408] on div "EDIT" at bounding box center [271, 412] width 126 height 26
click at [305, 399] on div "EDIT" at bounding box center [271, 412] width 126 height 26
drag, startPoint x: 286, startPoint y: 354, endPoint x: 194, endPoint y: 342, distance: 92.3
click at [194, 342] on div "[PERSON_NAME] Since: [DATE] link to CRM copy Email [EMAIL_ADDRESS][DOMAIN_NAME]…" at bounding box center [270, 261] width 153 height 353
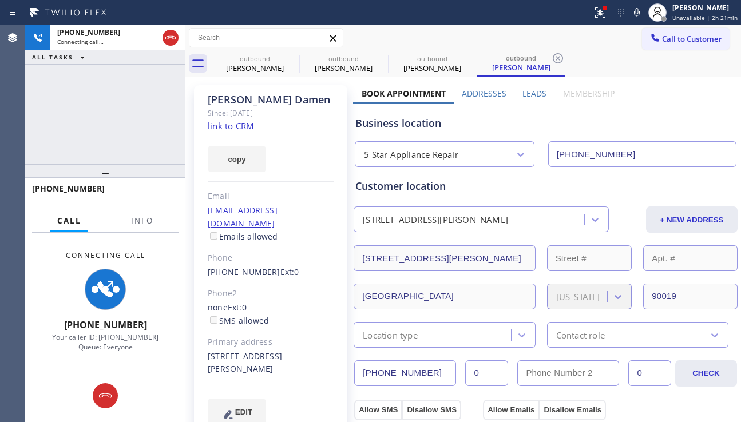
click at [236, 350] on div "[STREET_ADDRESS][PERSON_NAME]" at bounding box center [271, 363] width 126 height 26
drag, startPoint x: 275, startPoint y: 357, endPoint x: 205, endPoint y: 346, distance: 71.2
click at [205, 346] on div "[PERSON_NAME] Since: [DATE] link to CRM copy Email [EMAIL_ADDRESS][DOMAIN_NAME]…" at bounding box center [270, 261] width 153 height 353
drag, startPoint x: 283, startPoint y: 360, endPoint x: 201, endPoint y: 344, distance: 83.3
click at [201, 344] on div "[PERSON_NAME] Since: [DATE] link to CRM copy Email [EMAIL_ADDRESS][DOMAIN_NAME]…" at bounding box center [270, 261] width 153 height 353
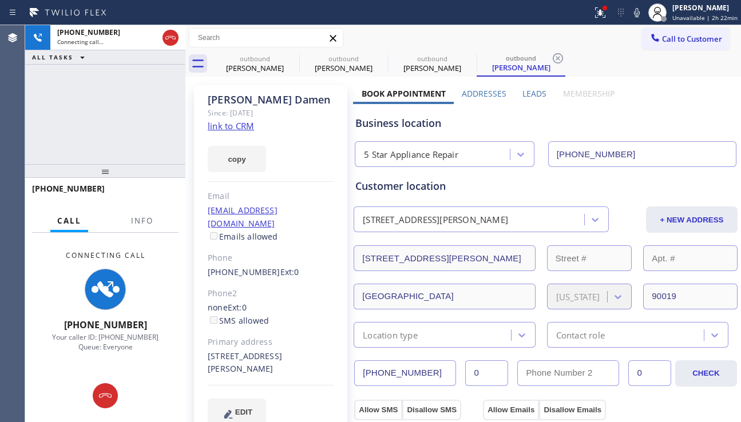
click at [248, 351] on div "[STREET_ADDRESS][PERSON_NAME]" at bounding box center [271, 363] width 126 height 26
drag, startPoint x: 287, startPoint y: 357, endPoint x: 199, endPoint y: 348, distance: 88.6
click at [199, 348] on div "[PERSON_NAME] Since: [DATE] link to CRM copy Email [EMAIL_ADDRESS][DOMAIN_NAME]…" at bounding box center [270, 261] width 153 height 353
click at [238, 353] on div "[STREET_ADDRESS][PERSON_NAME]" at bounding box center [271, 363] width 126 height 26
drag, startPoint x: 284, startPoint y: 360, endPoint x: 189, endPoint y: 343, distance: 96.5
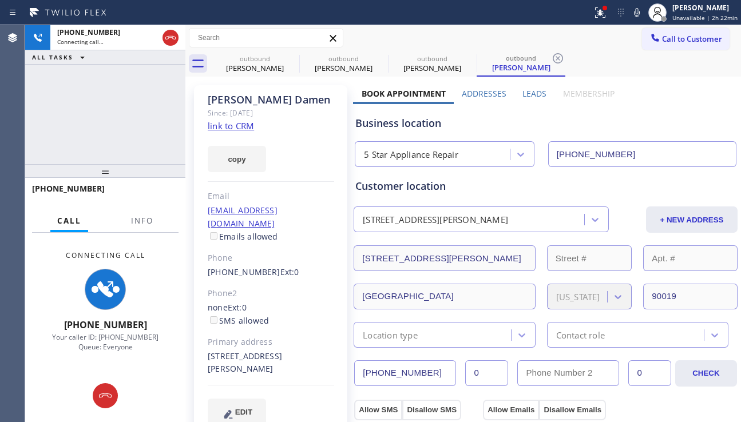
click at [250, 350] on div "[STREET_ADDRESS][PERSON_NAME]" at bounding box center [271, 363] width 126 height 26
drag, startPoint x: 287, startPoint y: 356, endPoint x: 201, endPoint y: 341, distance: 86.5
click at [201, 341] on div "[PERSON_NAME] Since: [DATE] link to CRM copy Email [EMAIL_ADDRESS][DOMAIN_NAME]…" at bounding box center [270, 261] width 153 height 353
click at [271, 352] on div "[STREET_ADDRESS][PERSON_NAME]" at bounding box center [271, 363] width 126 height 26
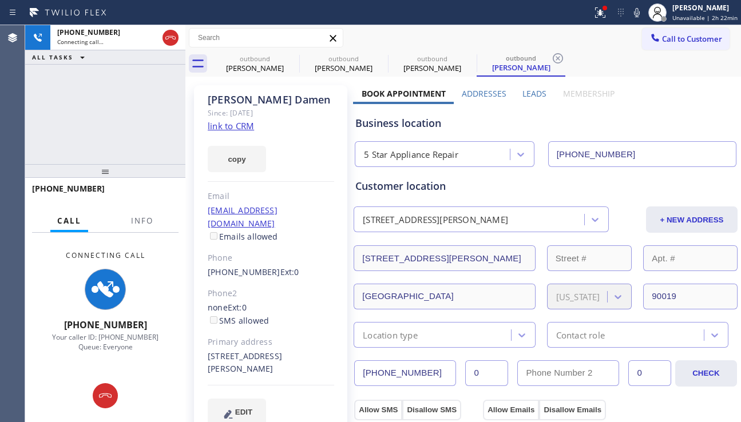
drag, startPoint x: 279, startPoint y: 356, endPoint x: 202, endPoint y: 344, distance: 77.0
click at [202, 344] on div "[PERSON_NAME] Since: [DATE] link to CRM copy Email [EMAIL_ADDRESS][DOMAIN_NAME]…" at bounding box center [270, 261] width 153 height 353
drag, startPoint x: 243, startPoint y: 349, endPoint x: 292, endPoint y: 357, distance: 49.7
click at [244, 350] on div "[STREET_ADDRESS][PERSON_NAME]" at bounding box center [271, 363] width 126 height 26
click at [295, 357] on div "[STREET_ADDRESS][PERSON_NAME]" at bounding box center [271, 363] width 126 height 26
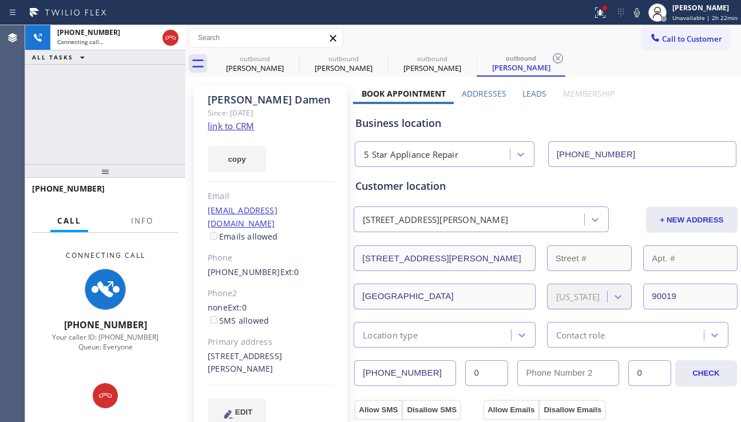
drag, startPoint x: 292, startPoint y: 357, endPoint x: 208, endPoint y: 344, distance: 85.6
click at [208, 350] on div "[STREET_ADDRESS][PERSON_NAME]" at bounding box center [271, 363] width 126 height 26
click at [256, 351] on div "[STREET_ADDRESS][PERSON_NAME]" at bounding box center [271, 363] width 126 height 26
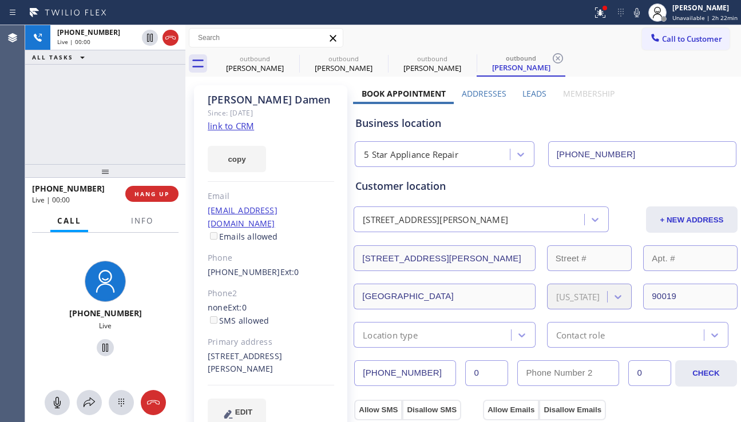
drag, startPoint x: 283, startPoint y: 356, endPoint x: 203, endPoint y: 339, distance: 81.9
click at [203, 339] on div "[PERSON_NAME] Since: [DATE] link to CRM copy Email [EMAIL_ADDRESS][DOMAIN_NAME]…" at bounding box center [270, 261] width 153 height 353
click at [257, 350] on div "[STREET_ADDRESS][PERSON_NAME]" at bounding box center [271, 363] width 126 height 26
drag, startPoint x: 280, startPoint y: 354, endPoint x: 432, endPoint y: 373, distance: 153.9
click at [202, 339] on div "[PERSON_NAME] Since: [DATE] link to CRM copy Email [EMAIL_ADDRESS][DOMAIN_NAME]…" at bounding box center [270, 261] width 153 height 353
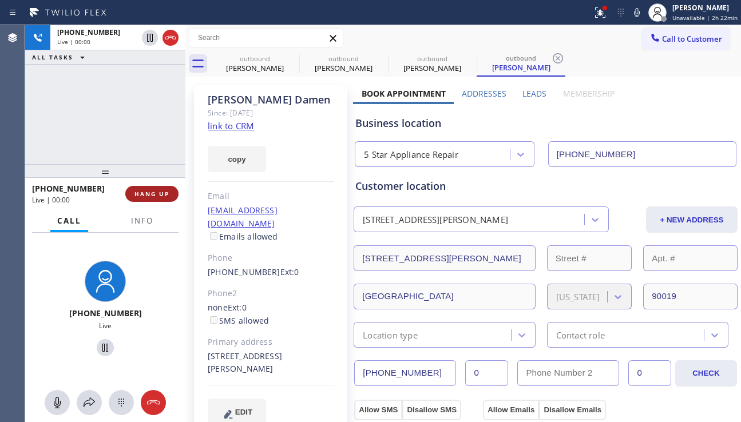
click at [158, 194] on span "HANG UP" at bounding box center [151, 194] width 35 height 8
click at [158, 193] on span "HANG UP" at bounding box center [151, 194] width 35 height 8
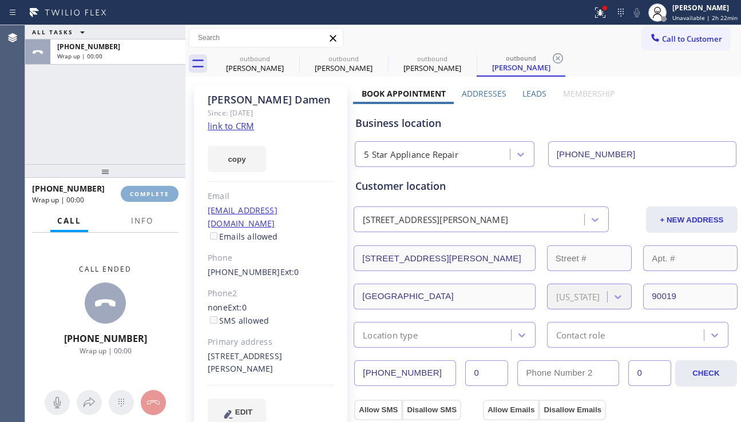
click at [158, 193] on span "COMPLETE" at bounding box center [149, 194] width 39 height 8
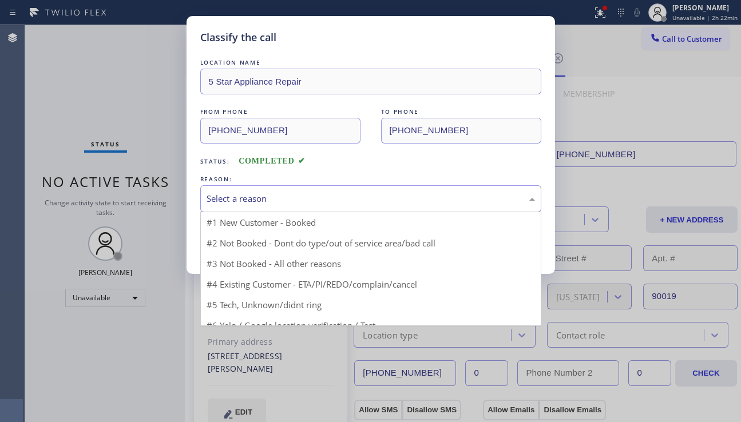
click at [337, 206] on div "Select a reason" at bounding box center [370, 198] width 341 height 27
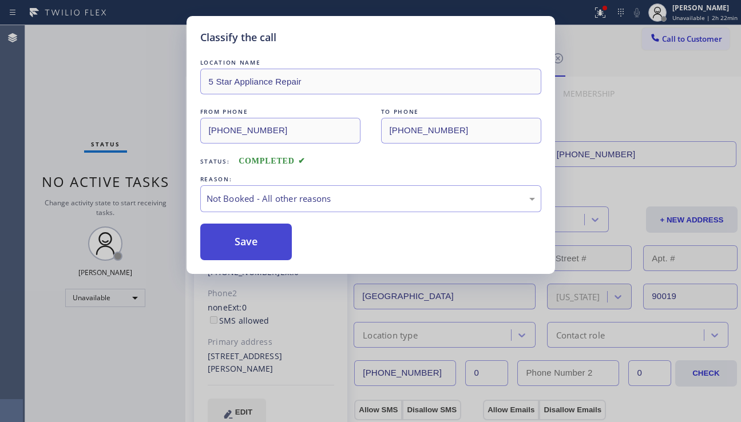
click at [250, 244] on button "Save" at bounding box center [246, 242] width 92 height 37
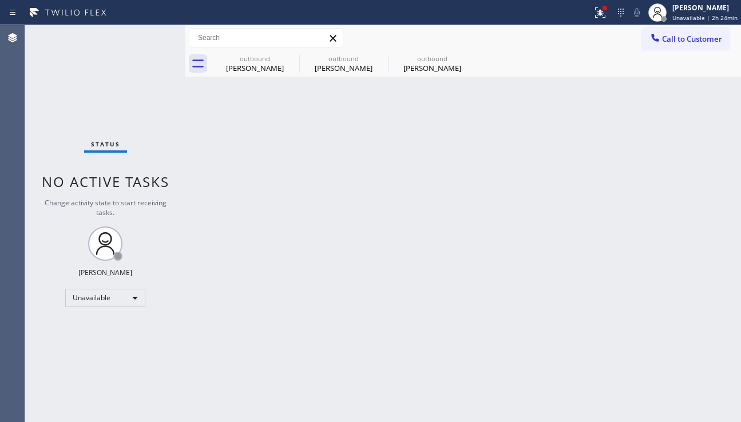
click at [306, 408] on div "Back to Dashboard Change Sender ID Customers Technicians Select a contact Outbo…" at bounding box center [462, 223] width 555 height 397
